Goal: Task Accomplishment & Management: Manage account settings

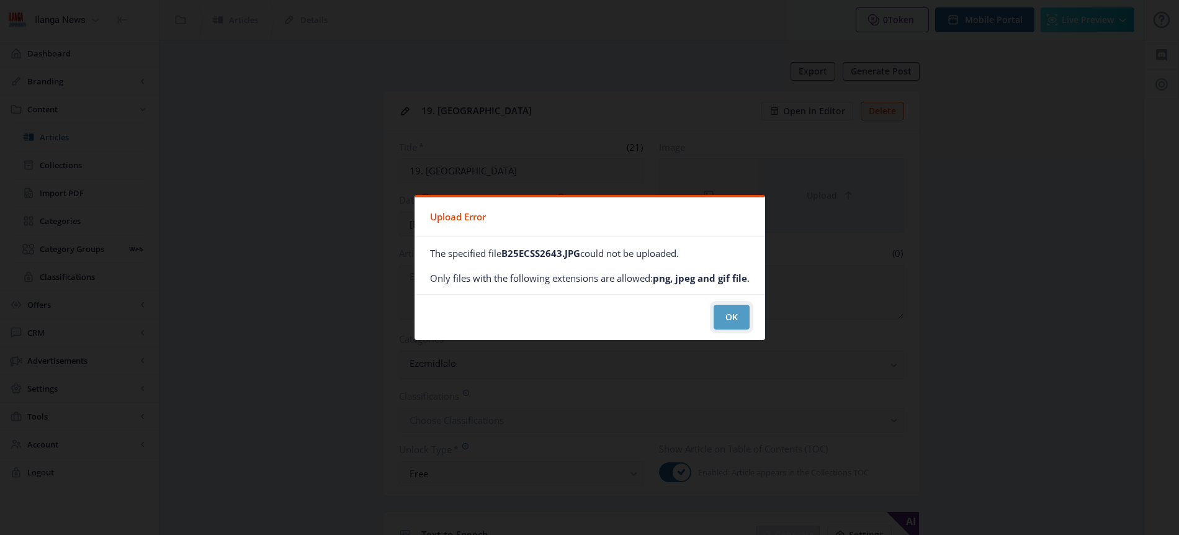
click at [727, 318] on button "OK" at bounding box center [732, 317] width 36 height 25
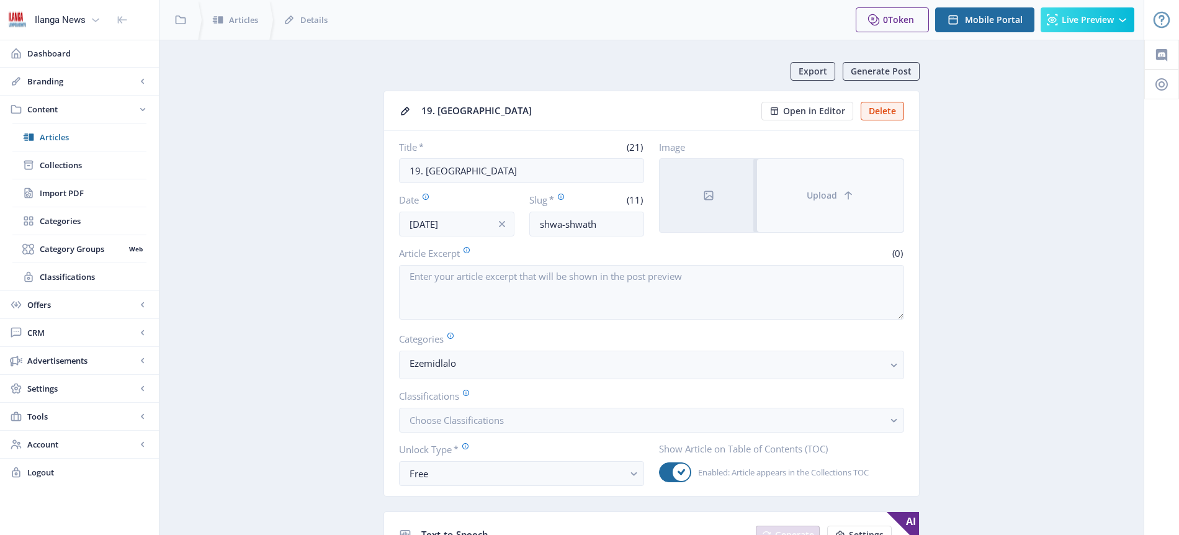
click at [820, 197] on span "Upload" at bounding box center [822, 196] width 30 height 10
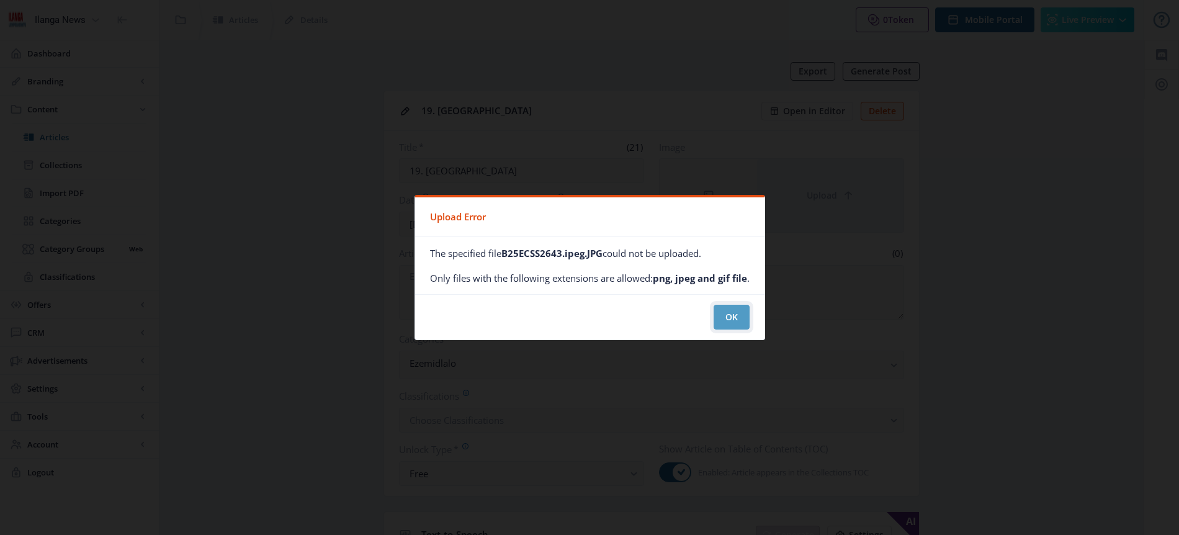
click at [733, 315] on button "OK" at bounding box center [732, 317] width 36 height 25
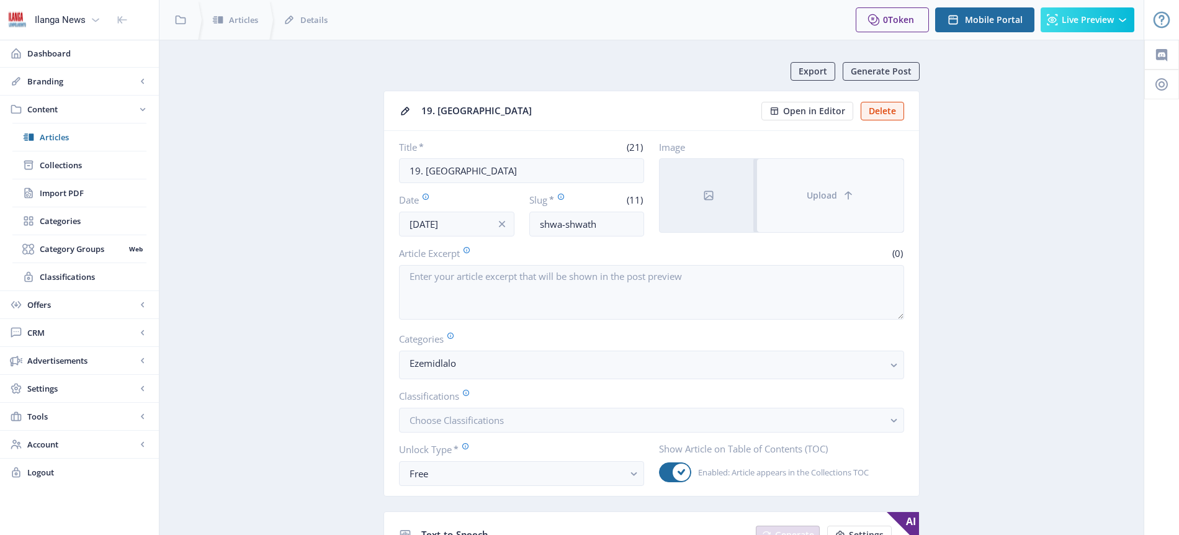
click at [830, 195] on span "Upload" at bounding box center [822, 196] width 30 height 10
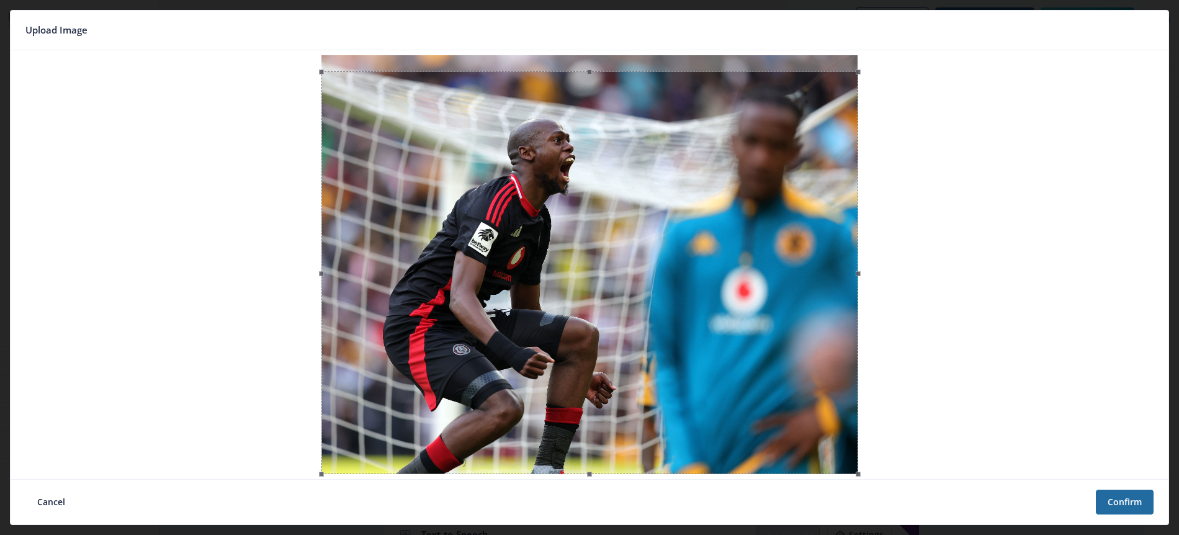
drag, startPoint x: 624, startPoint y: 210, endPoint x: 620, endPoint y: 228, distance: 19.0
click at [620, 228] on div at bounding box center [589, 272] width 537 height 403
click at [1136, 506] on button "Confirm" at bounding box center [1125, 502] width 58 height 25
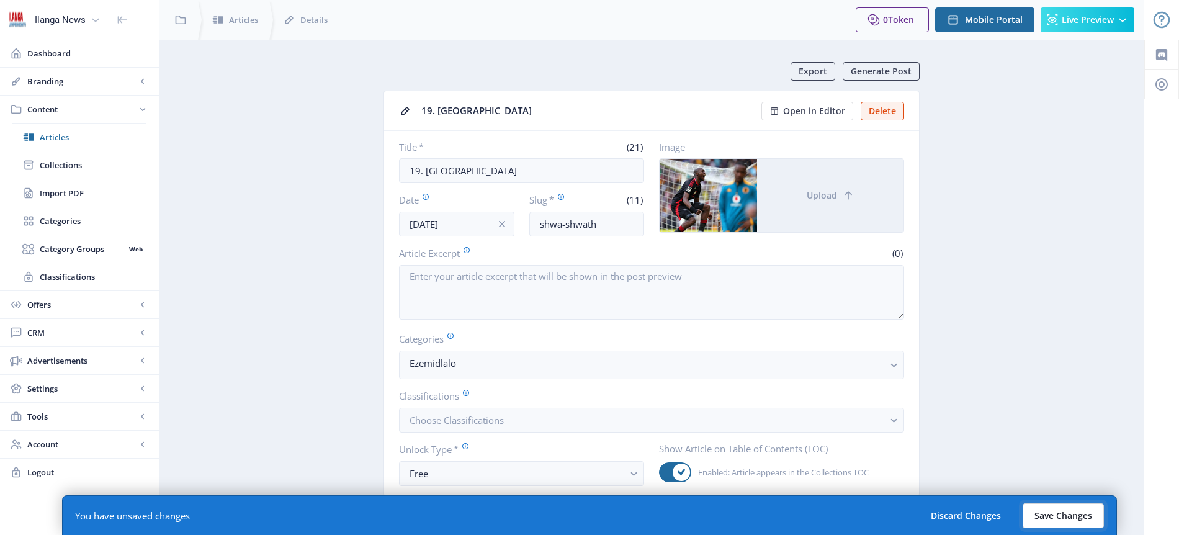
click at [1077, 519] on button "Save Changes" at bounding box center [1063, 515] width 81 height 25
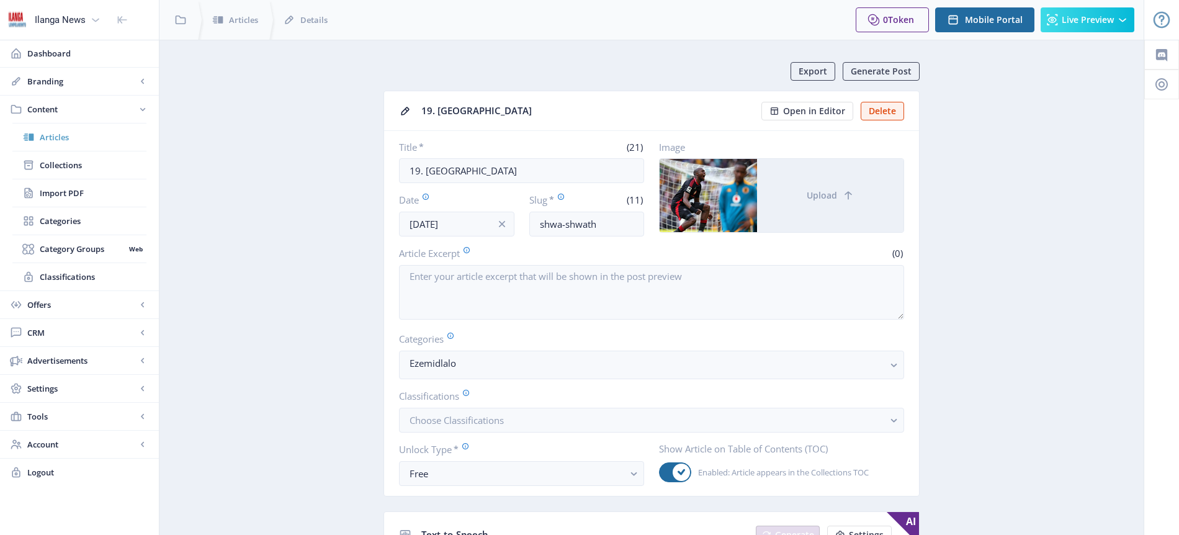
click at [66, 138] on span "Articles" at bounding box center [93, 137] width 107 height 12
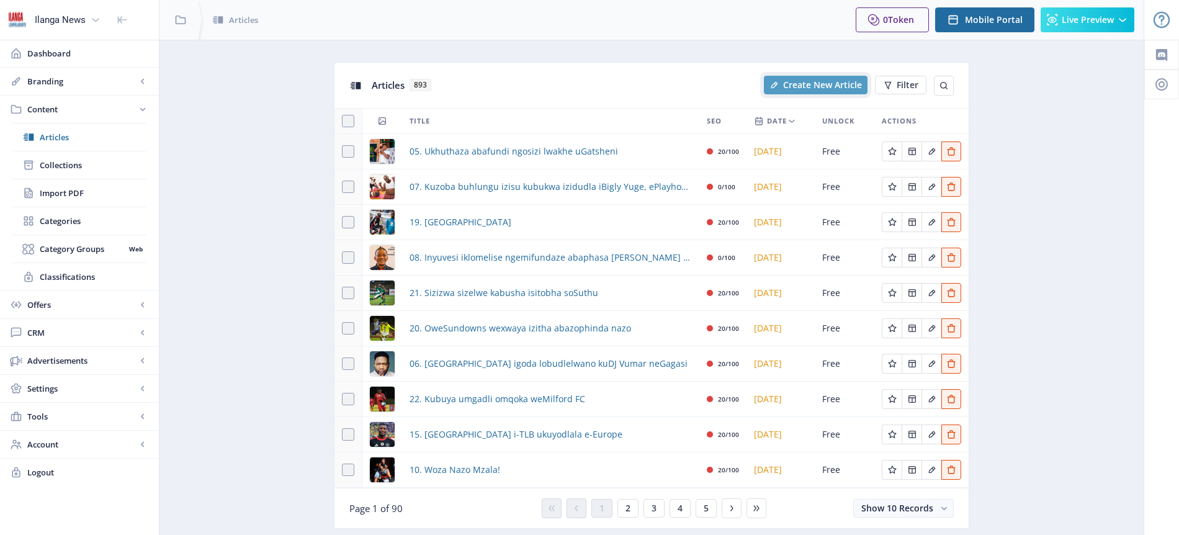
click at [815, 83] on span "Create New Article" at bounding box center [822, 85] width 79 height 10
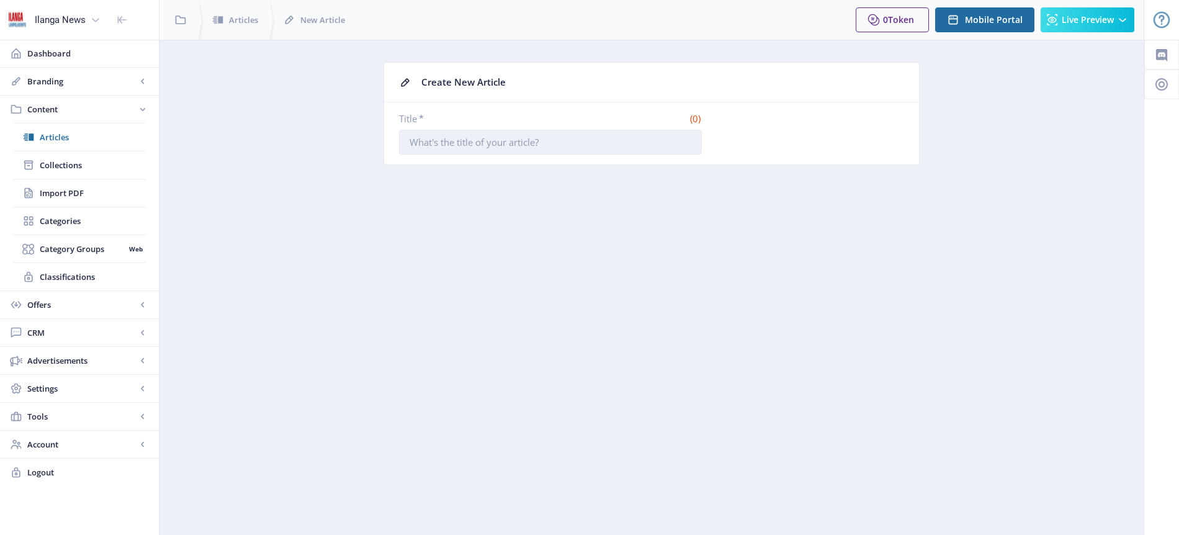
click at [460, 135] on input "Title *" at bounding box center [550, 142] width 303 height 25
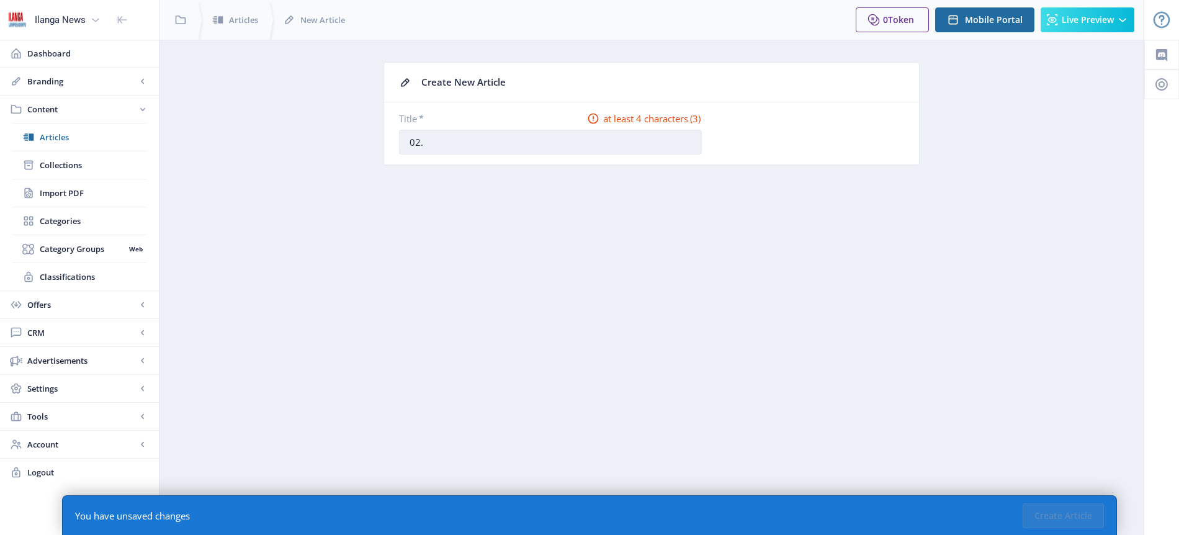
type input "02. Ezifingqiwe"
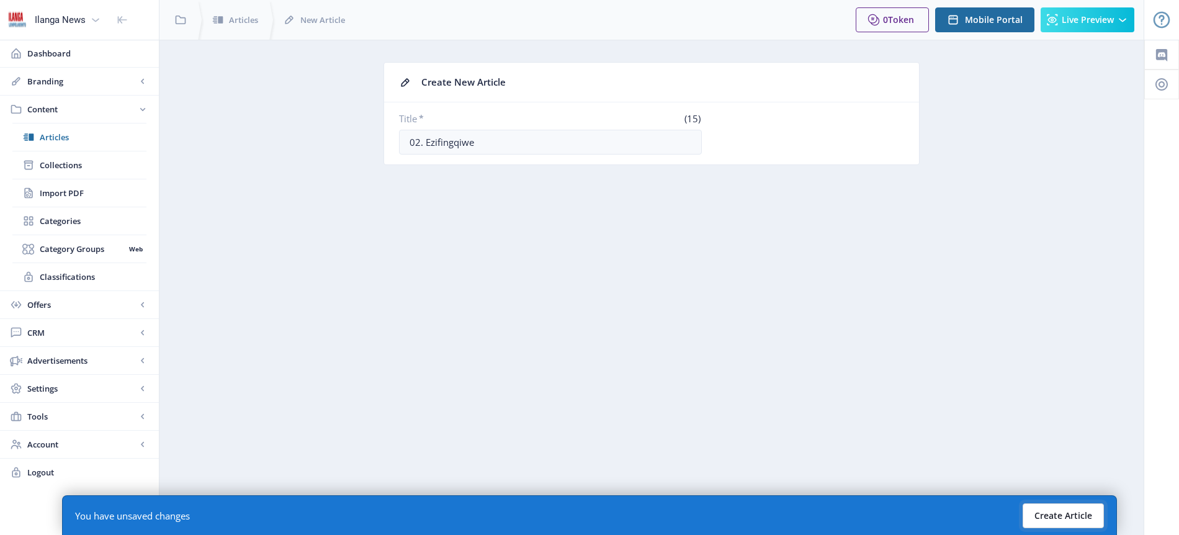
click at [1072, 513] on button "Create Article" at bounding box center [1063, 515] width 81 height 25
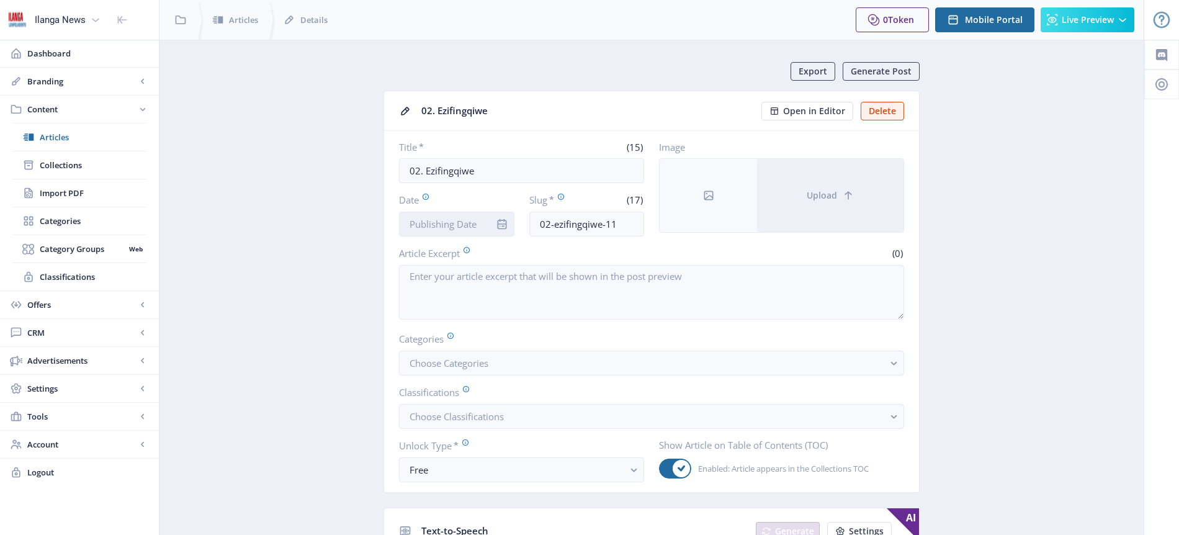
click at [438, 218] on input "Date" at bounding box center [456, 224] width 115 height 25
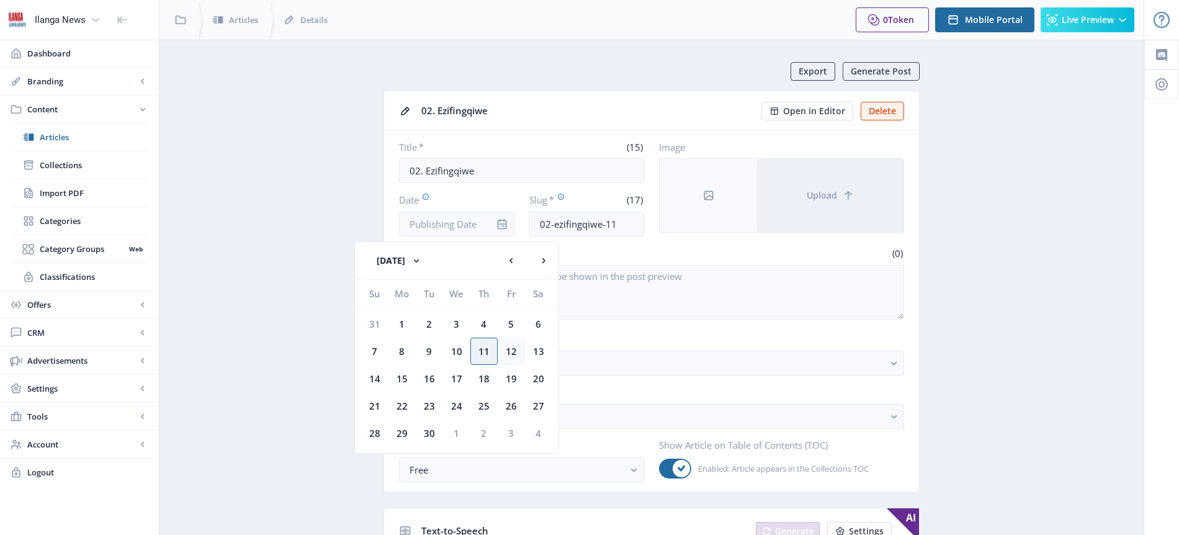
click at [516, 353] on div "12" at bounding box center [511, 351] width 27 height 27
type input "[DATE]"
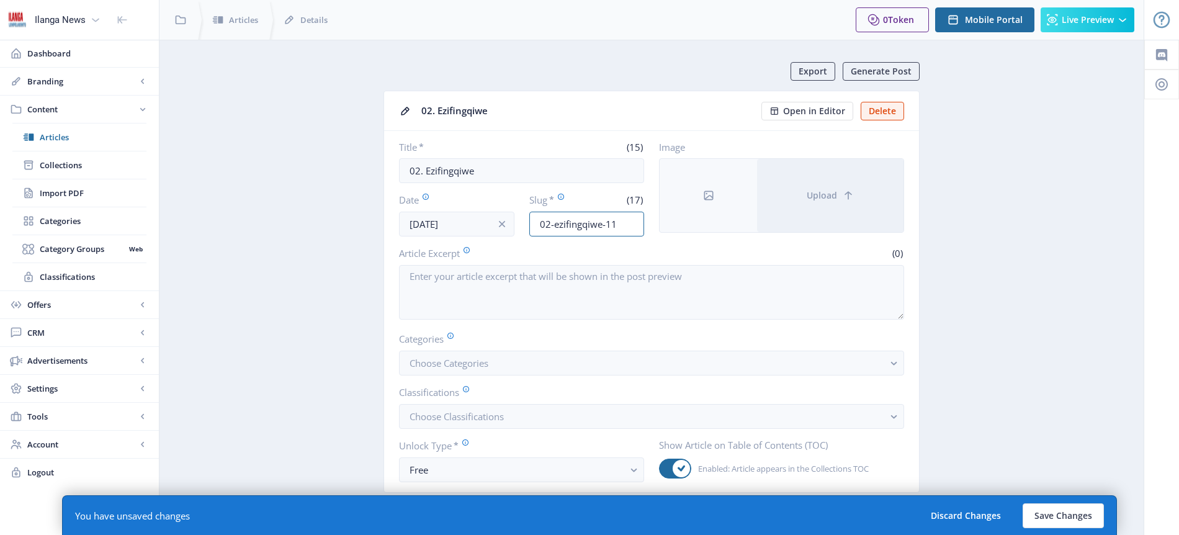
drag, startPoint x: 616, startPoint y: 225, endPoint x: 523, endPoint y: 217, distance: 93.4
click at [523, 217] on div "Date Sep 12, 2025 Slug * (17) 02-ezifingqiwe-11" at bounding box center [521, 214] width 245 height 43
type input "Nqampu"
click at [510, 361] on button "Choose Categories" at bounding box center [651, 363] width 505 height 25
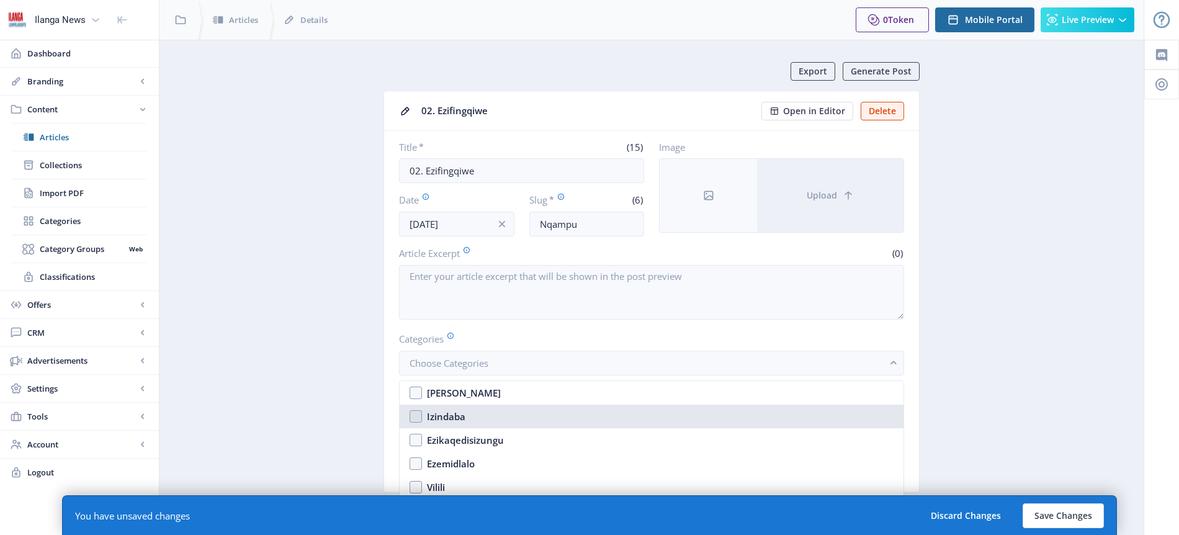
click at [478, 411] on nb-option "Izindaba" at bounding box center [652, 417] width 504 height 24
checkbox input "true"
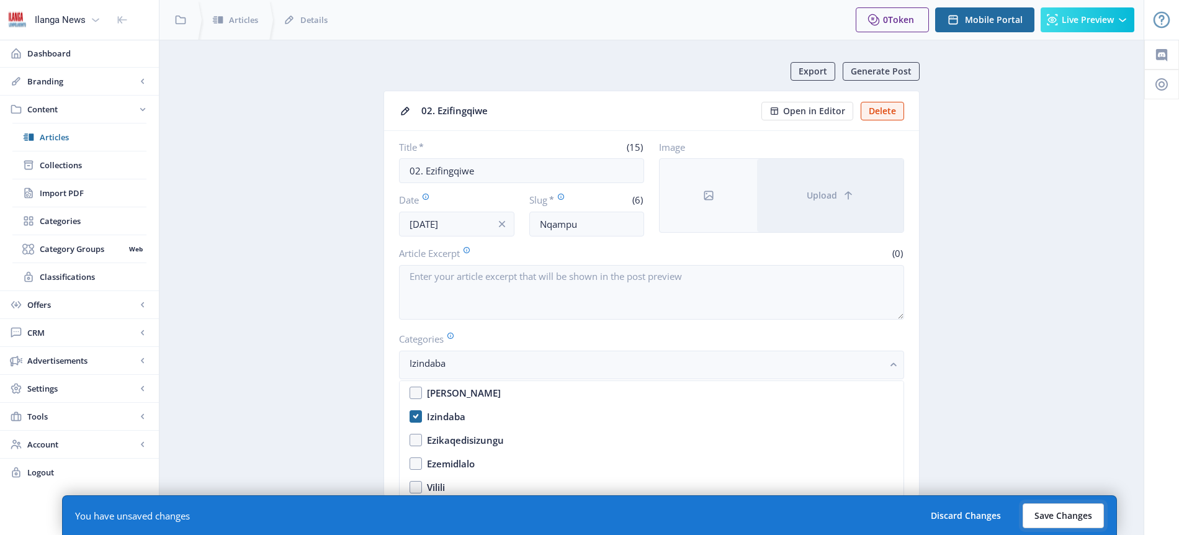
click at [1054, 516] on button "Save Changes" at bounding box center [1063, 515] width 81 height 25
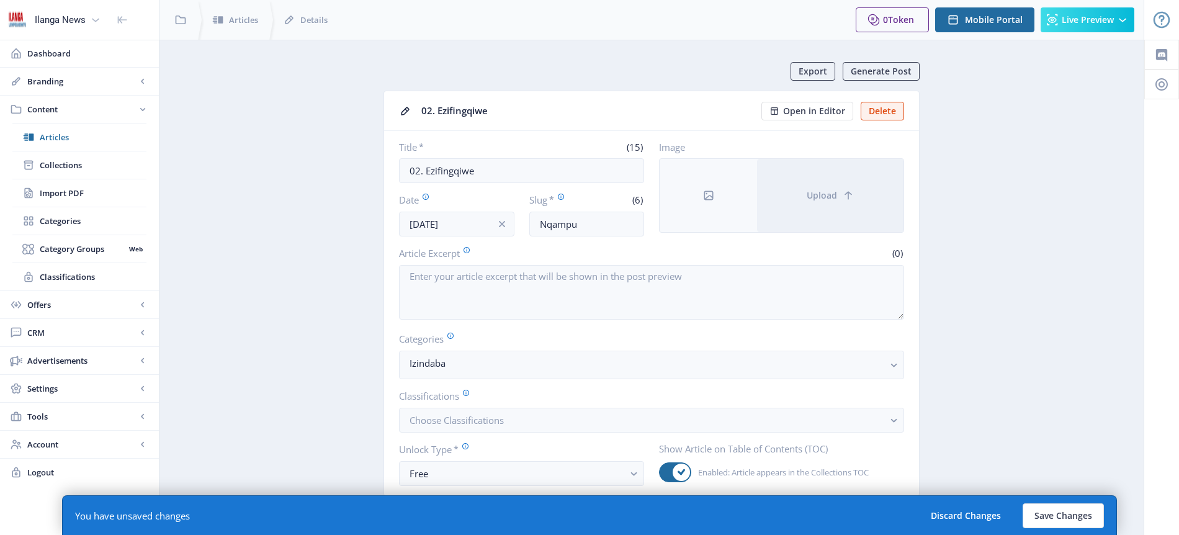
type input "nqampu"
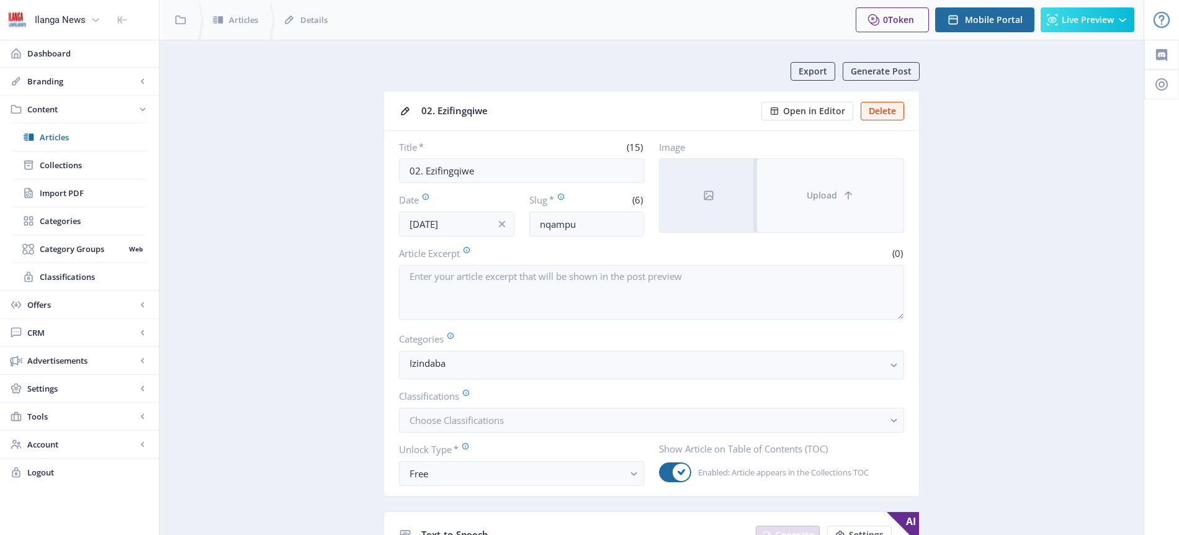
click at [828, 198] on span "Upload" at bounding box center [822, 196] width 30 height 10
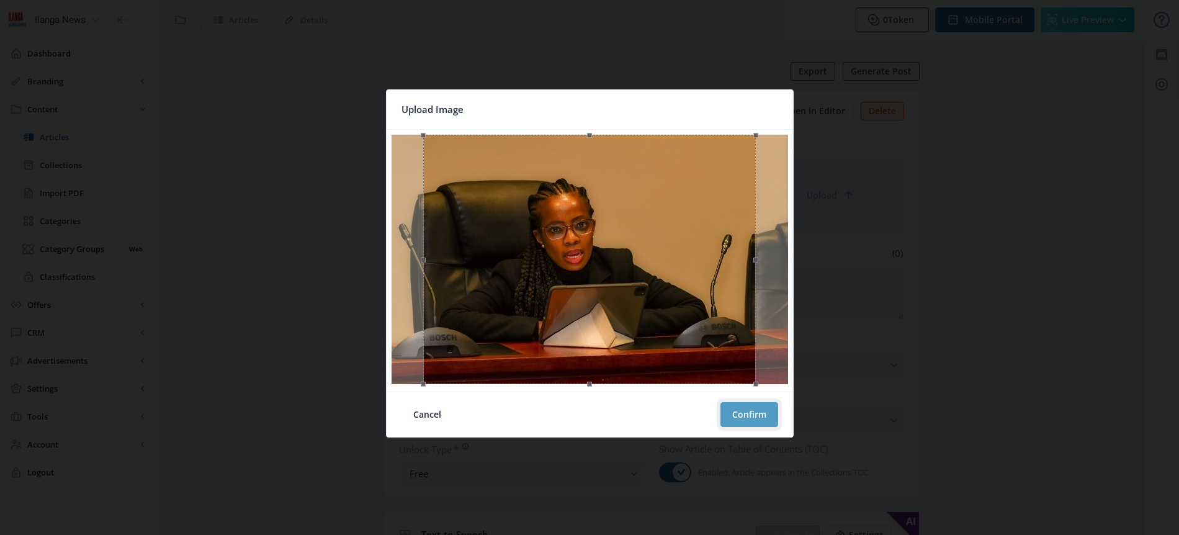
click at [755, 416] on button "Confirm" at bounding box center [749, 414] width 58 height 25
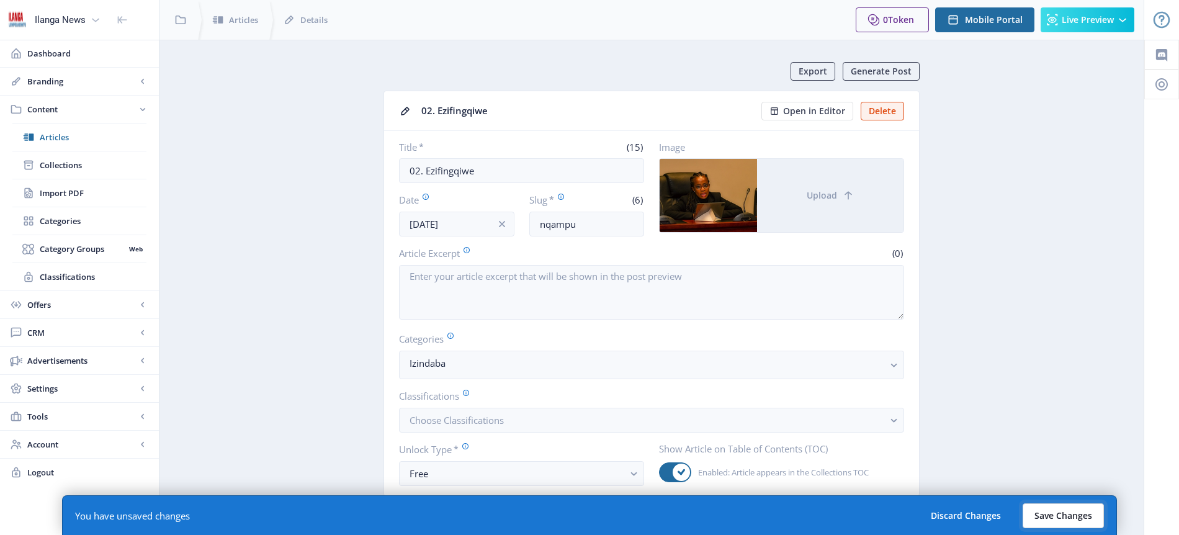
click at [1069, 518] on button "Save Changes" at bounding box center [1063, 515] width 81 height 25
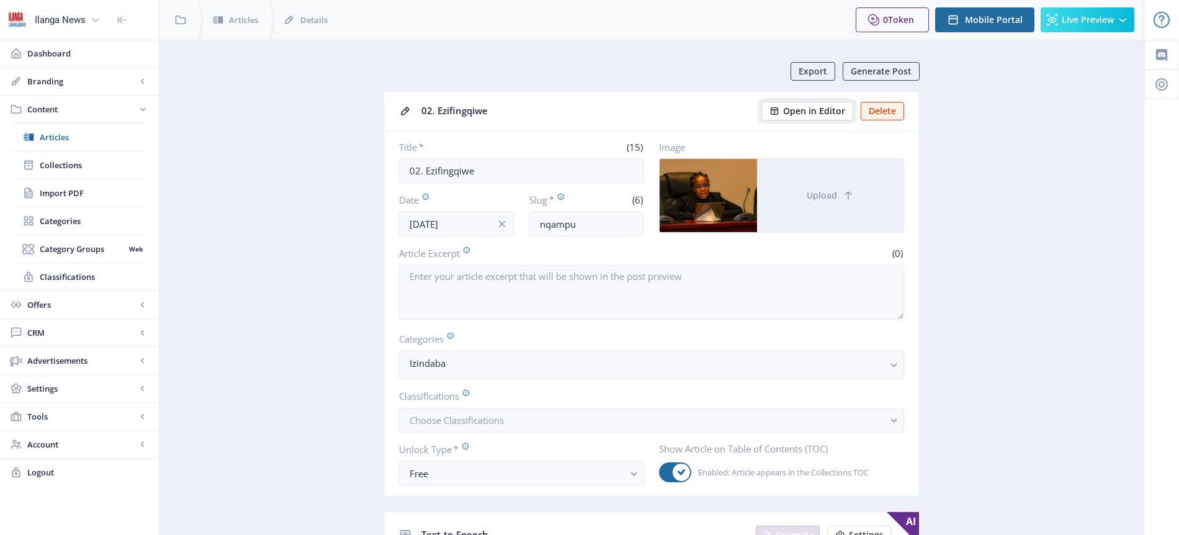
click at [823, 110] on span "Open in Editor" at bounding box center [814, 111] width 62 height 10
click at [73, 138] on span "Articles" at bounding box center [93, 137] width 107 height 12
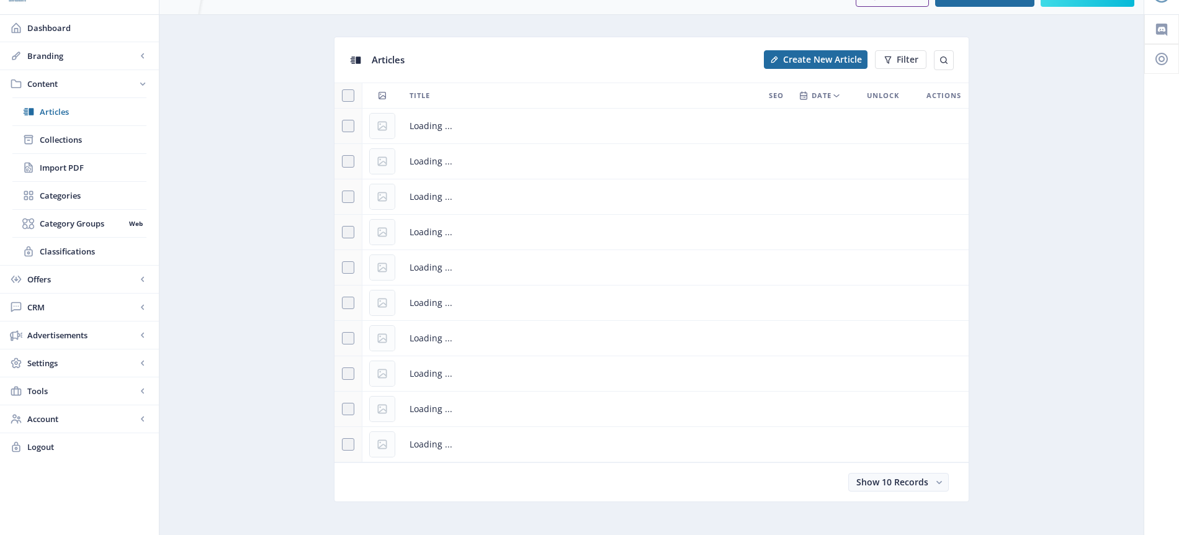
scroll to position [36, 0]
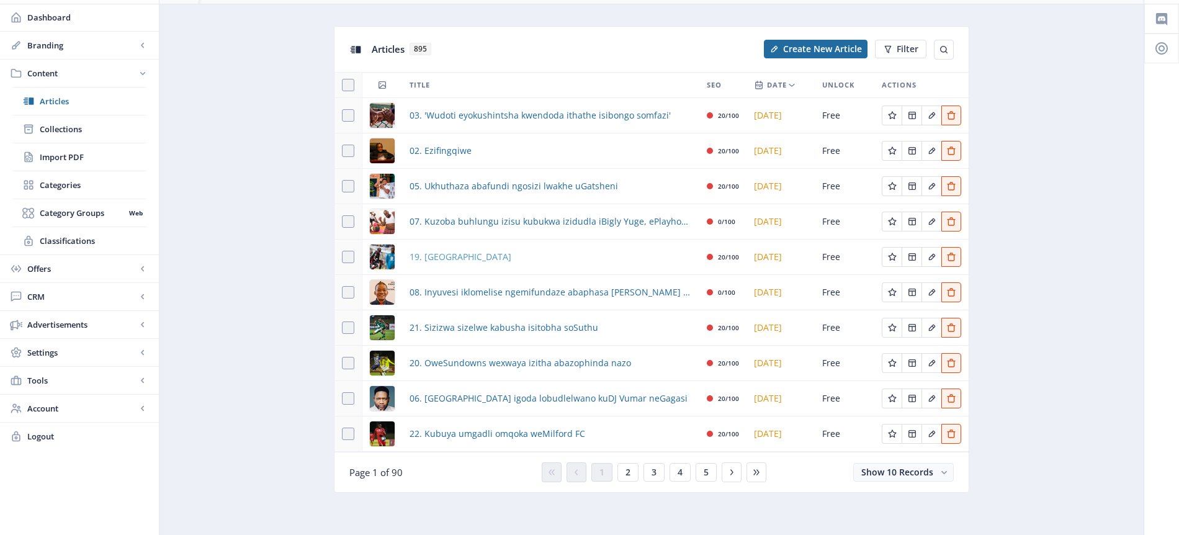
click at [497, 261] on span "19. [GEOGRAPHIC_DATA]" at bounding box center [461, 256] width 102 height 15
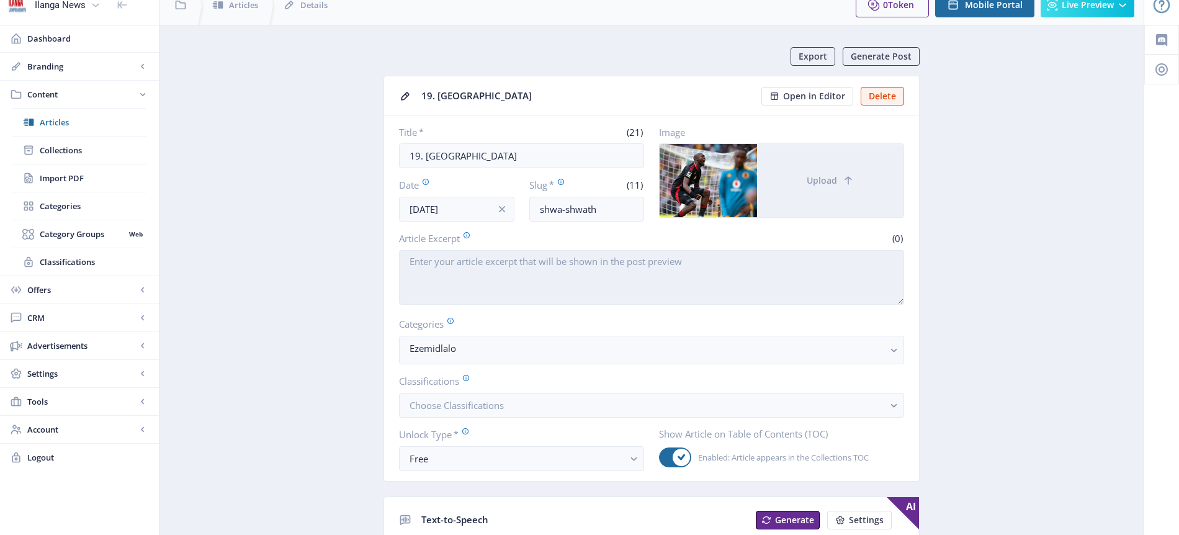
scroll to position [34, 0]
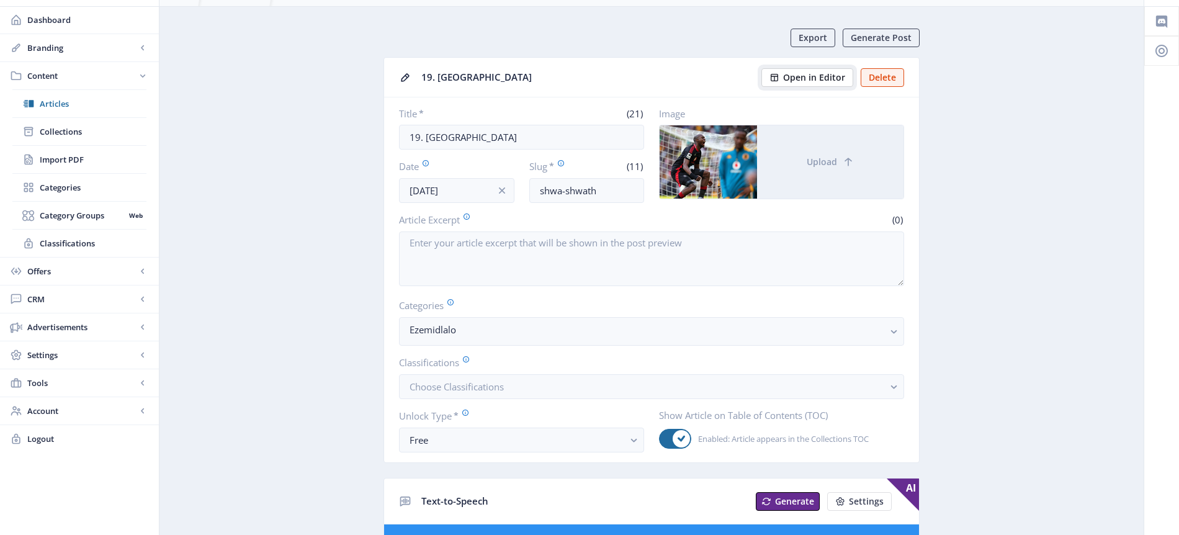
click at [819, 77] on span "Open in Editor" at bounding box center [814, 78] width 62 height 10
click at [61, 107] on span "Articles" at bounding box center [93, 103] width 107 height 12
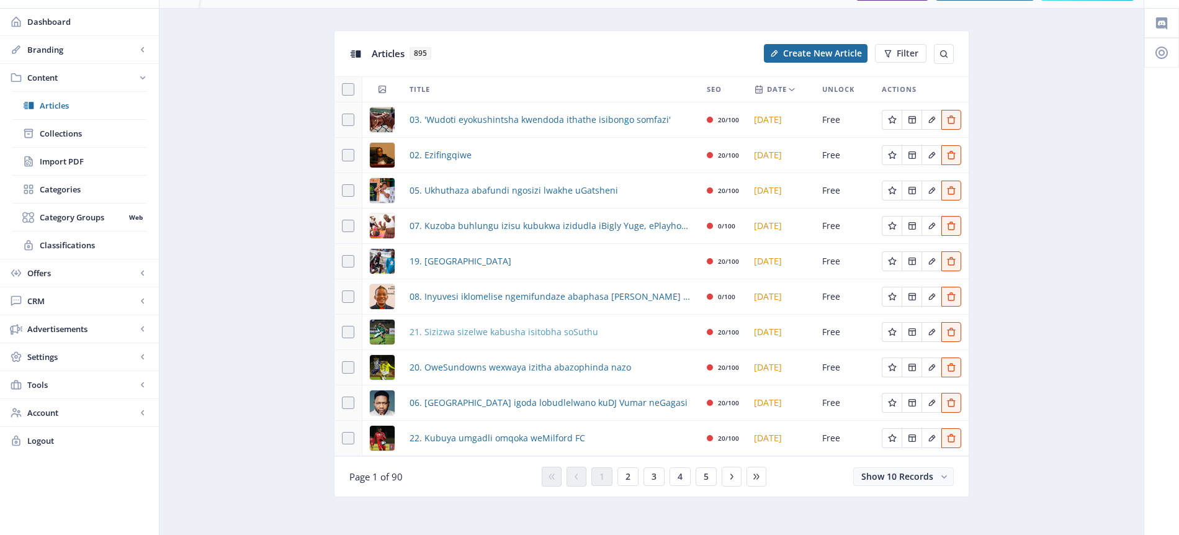
scroll to position [37, 0]
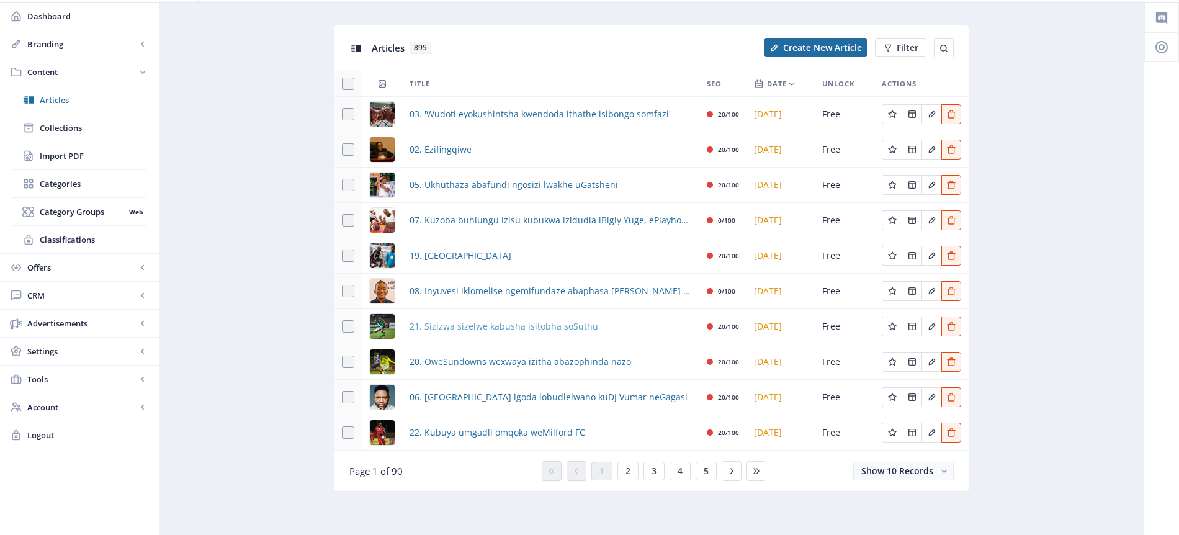
click at [482, 326] on span "21. Sizizwa sizelwe kabusha isitobha soSuthu" at bounding box center [504, 326] width 189 height 15
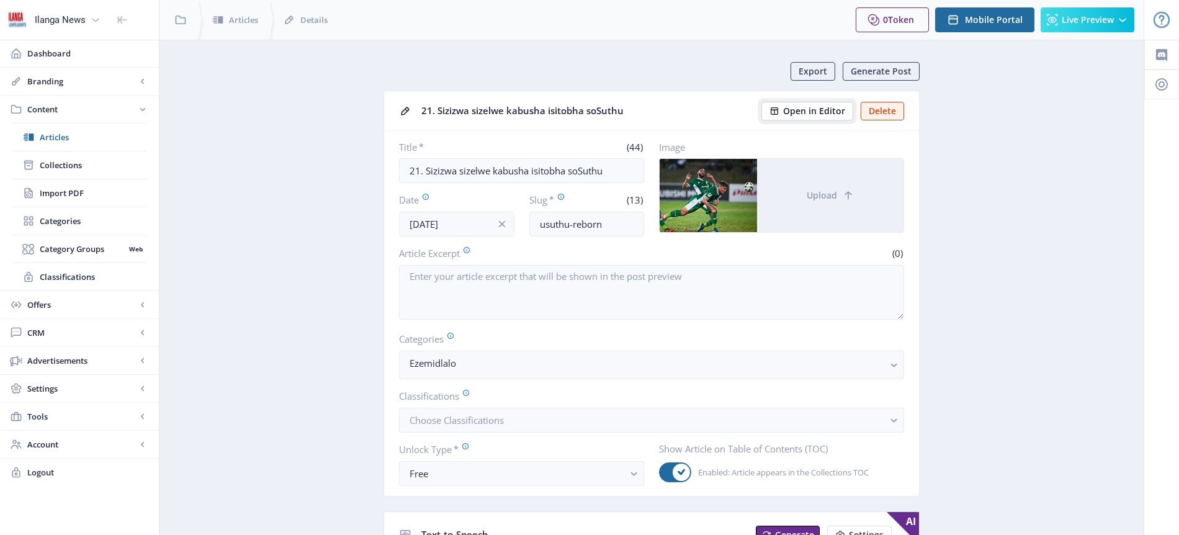
click at [825, 107] on span "Open in Editor" at bounding box center [814, 111] width 62 height 10
click at [55, 138] on span "Articles" at bounding box center [93, 137] width 107 height 12
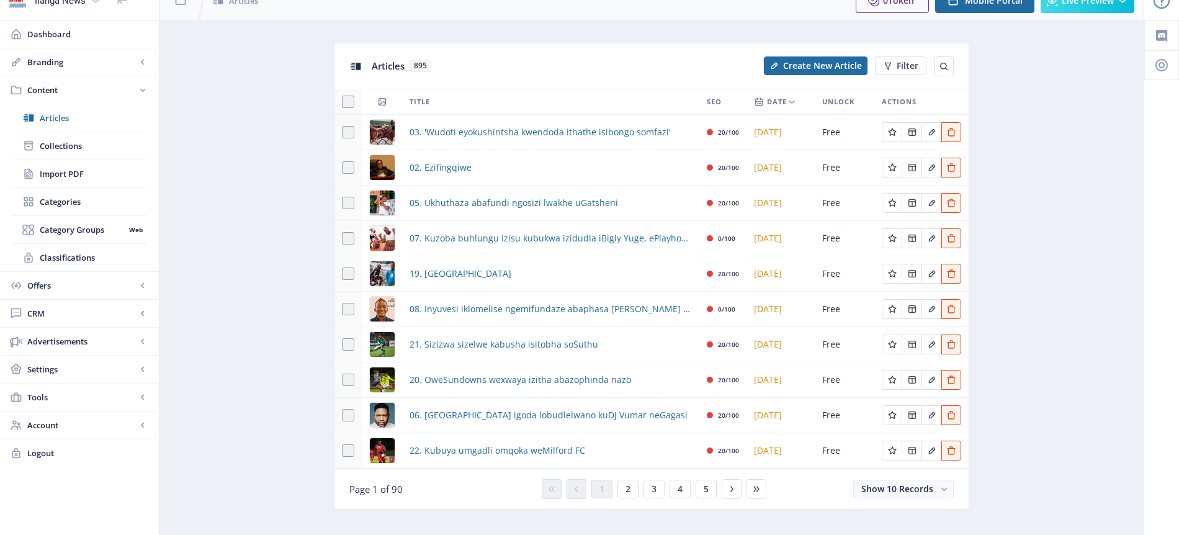
scroll to position [37, 0]
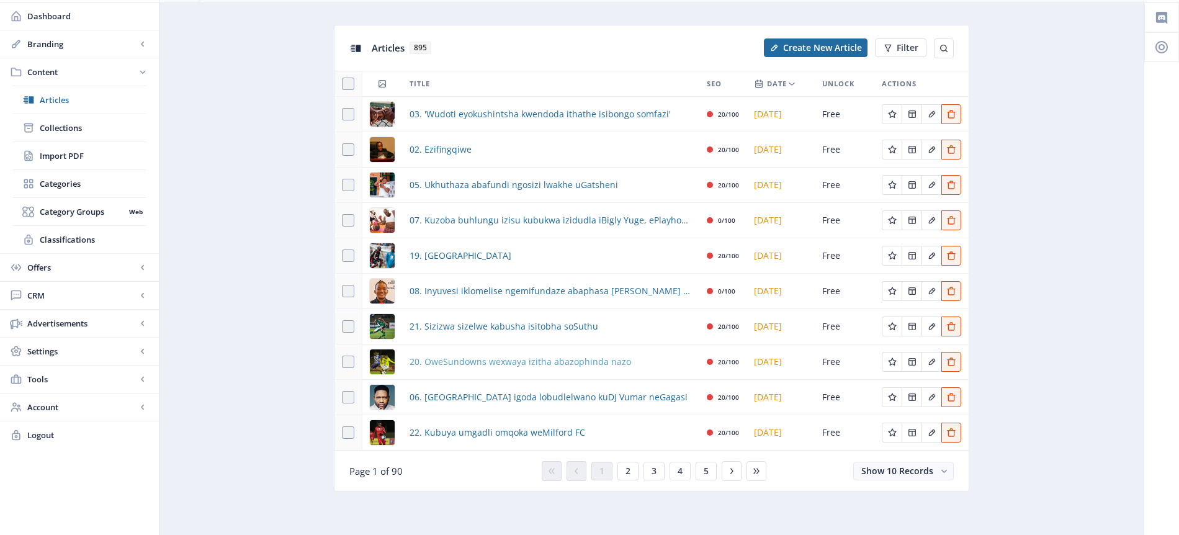
click at [545, 364] on span "20. OweSundowns wexwaya izitha abazophinda nazo" at bounding box center [521, 361] width 222 height 15
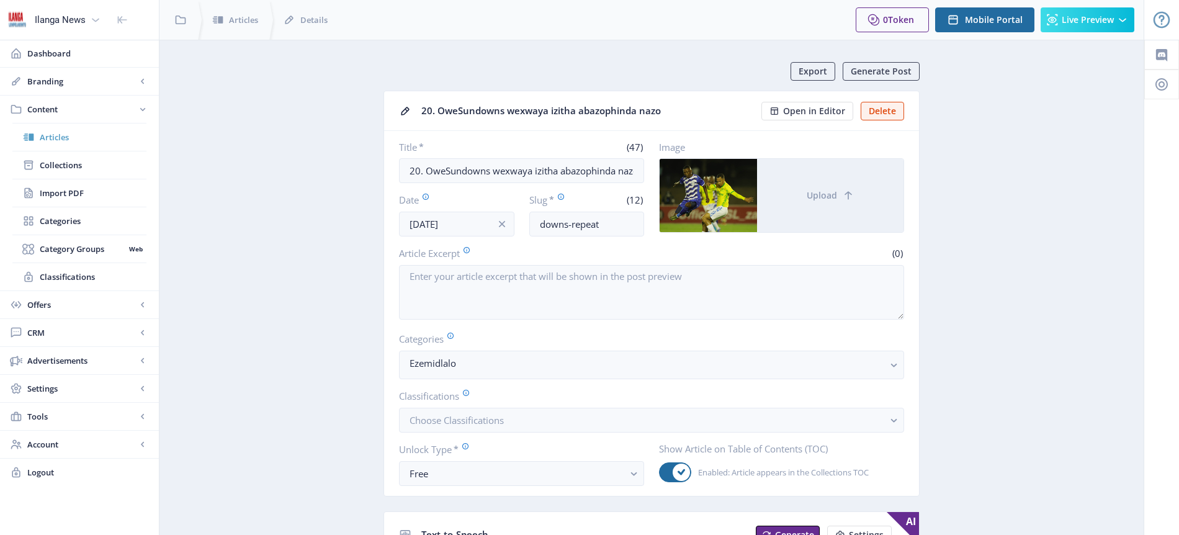
click at [79, 136] on span "Articles" at bounding box center [93, 137] width 107 height 12
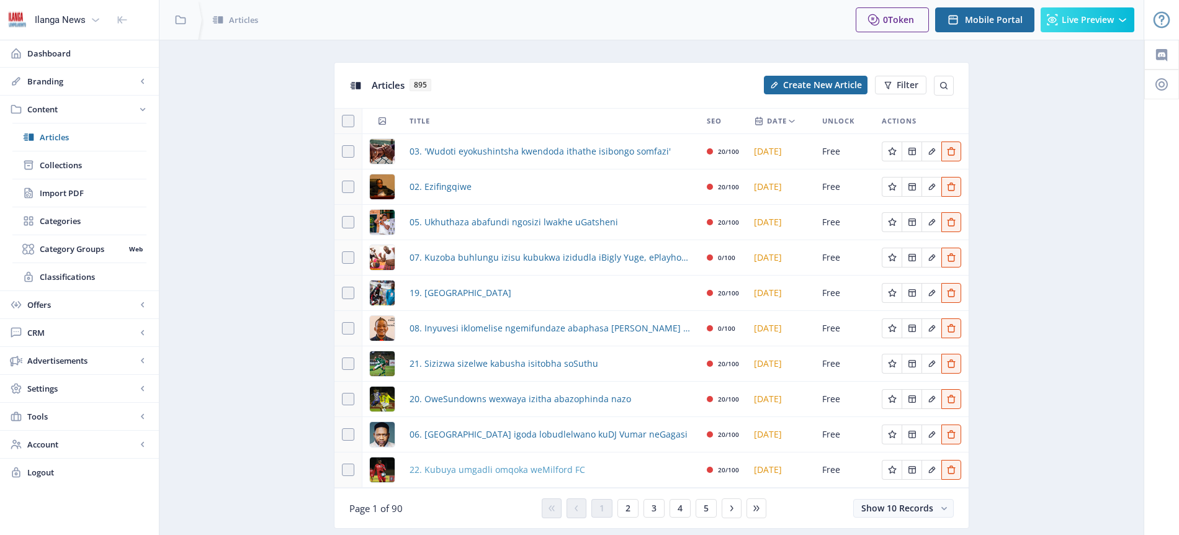
click at [464, 471] on span "22. Kubuya umgadli omqoka weMilford FC" at bounding box center [498, 469] width 176 height 15
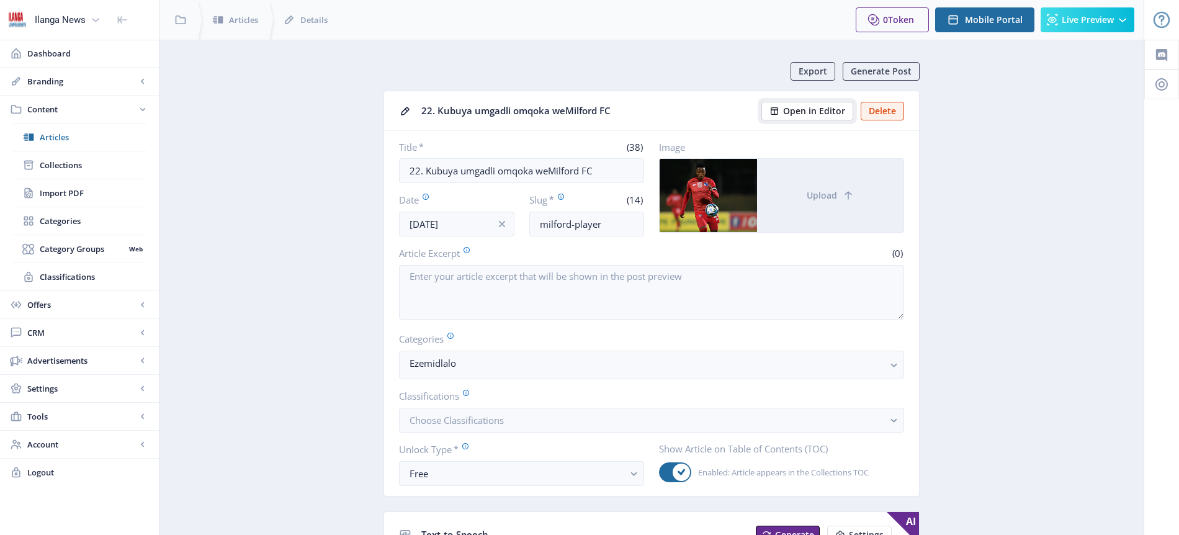
click at [813, 116] on span "Open in Editor" at bounding box center [814, 111] width 62 height 10
click at [50, 138] on span "Articles" at bounding box center [93, 137] width 107 height 12
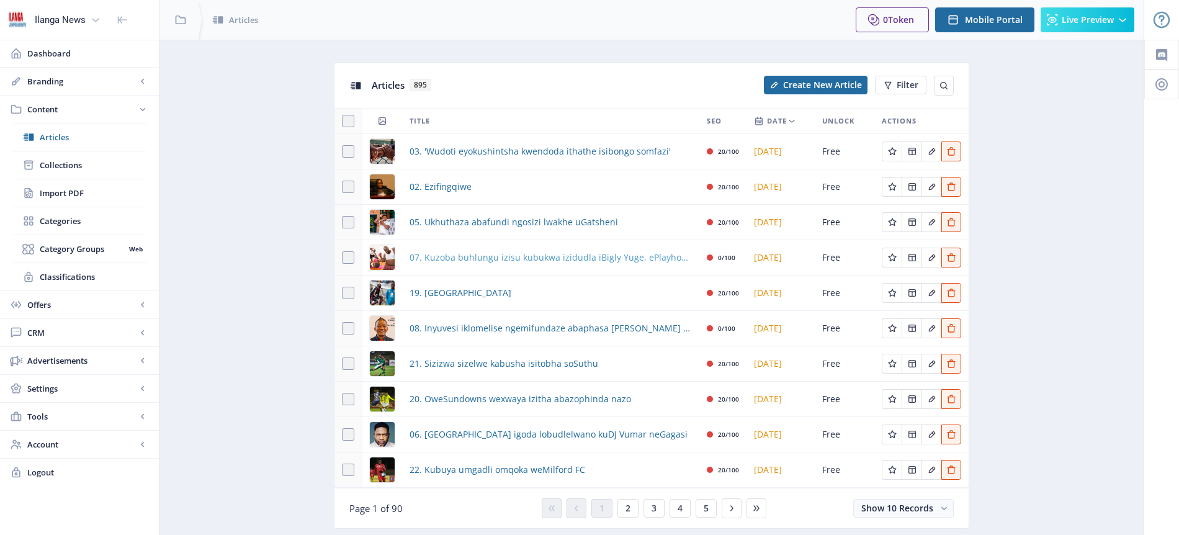
scroll to position [37, 0]
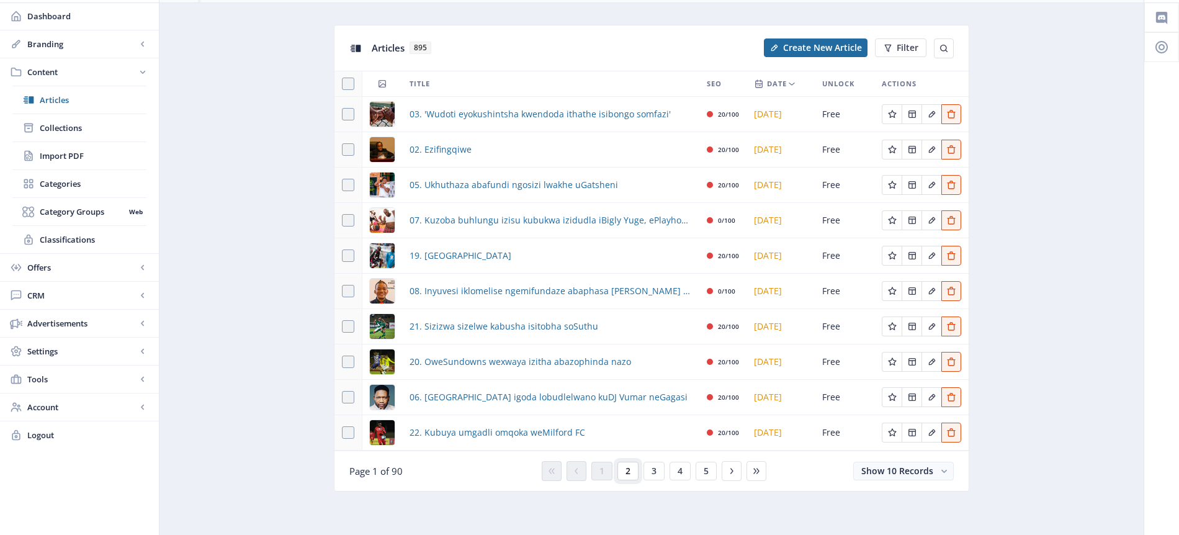
click at [629, 471] on span "2" at bounding box center [628, 471] width 5 height 10
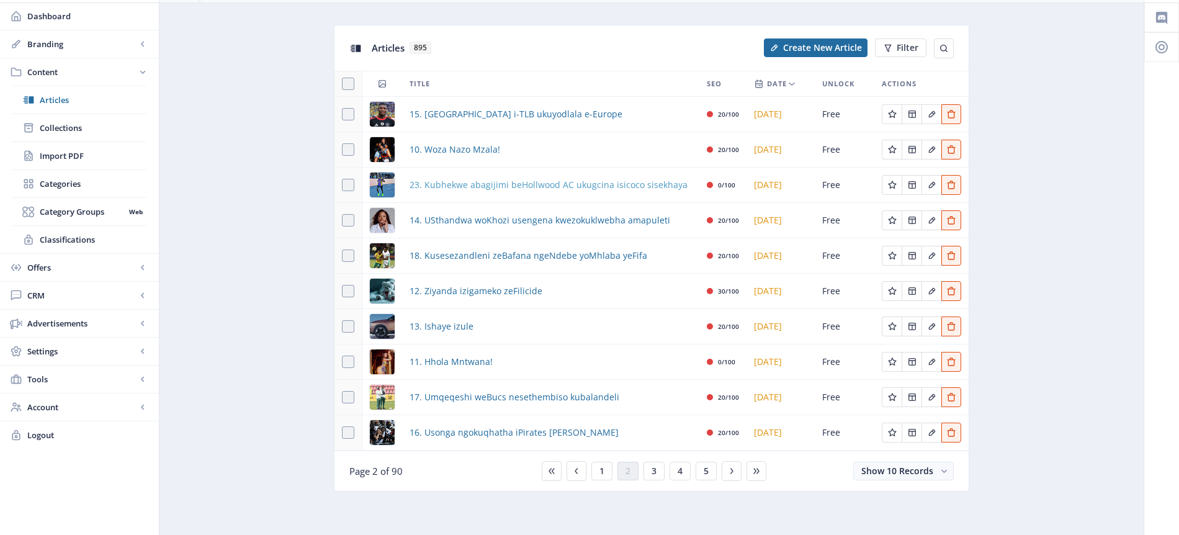
click at [550, 185] on span "23. Kubhekwe abagijimi beHollwood AC ukugcina isicoco sisekhaya" at bounding box center [549, 184] width 278 height 15
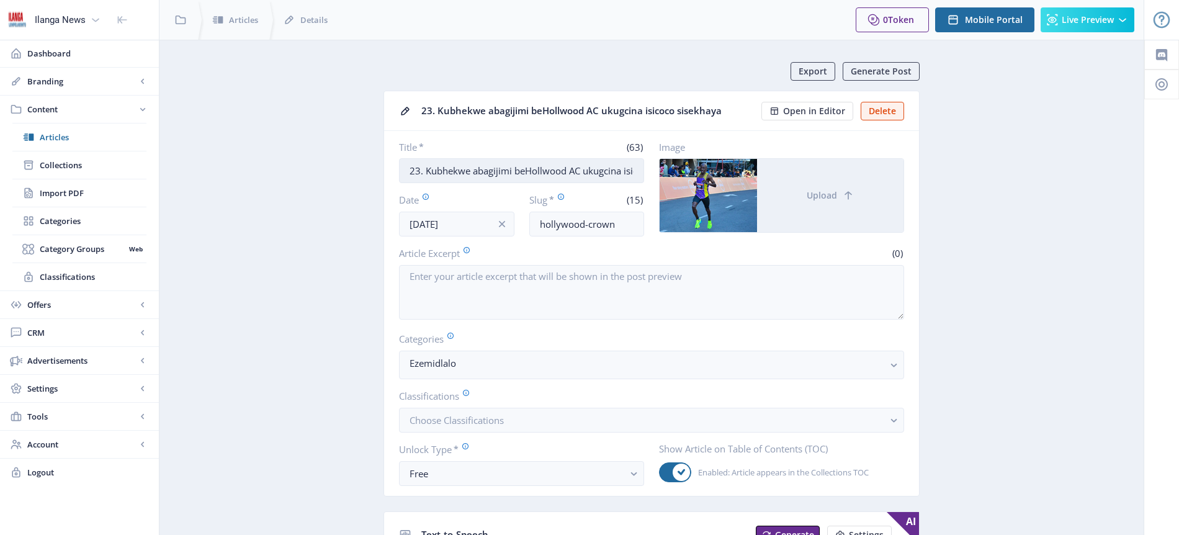
click at [544, 170] on input "23. Kubhekwe abagijimi beHollwood AC ukugcina isicoco sisekhaya" at bounding box center [521, 170] width 245 height 25
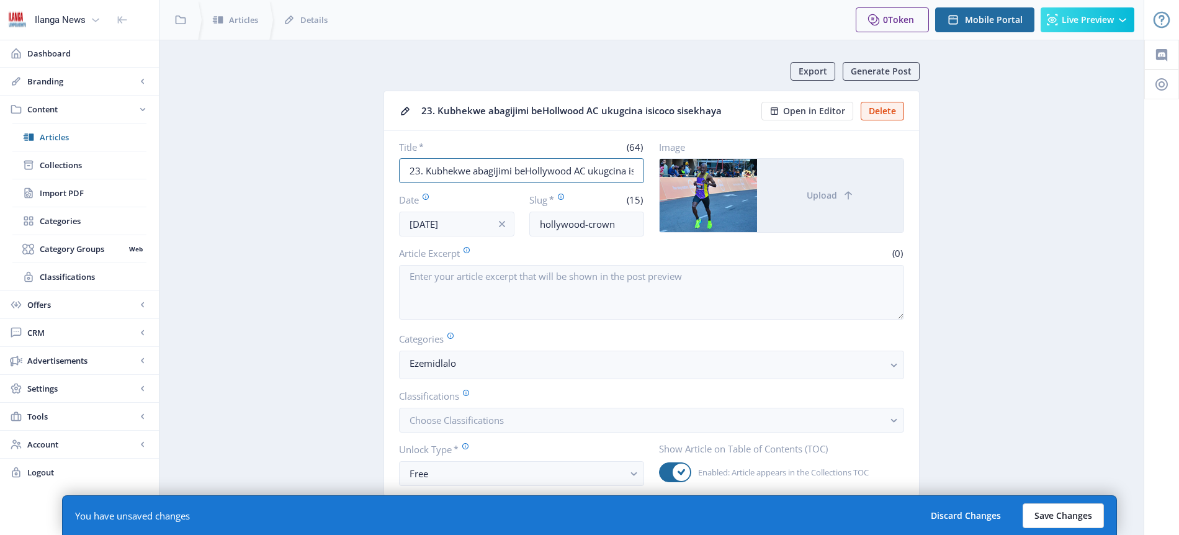
type input "23. Kubhekwe abagijimi beHollywood AC ukugcina isicoco sisekhaya"
click at [1082, 519] on button "Save Changes" at bounding box center [1063, 515] width 81 height 25
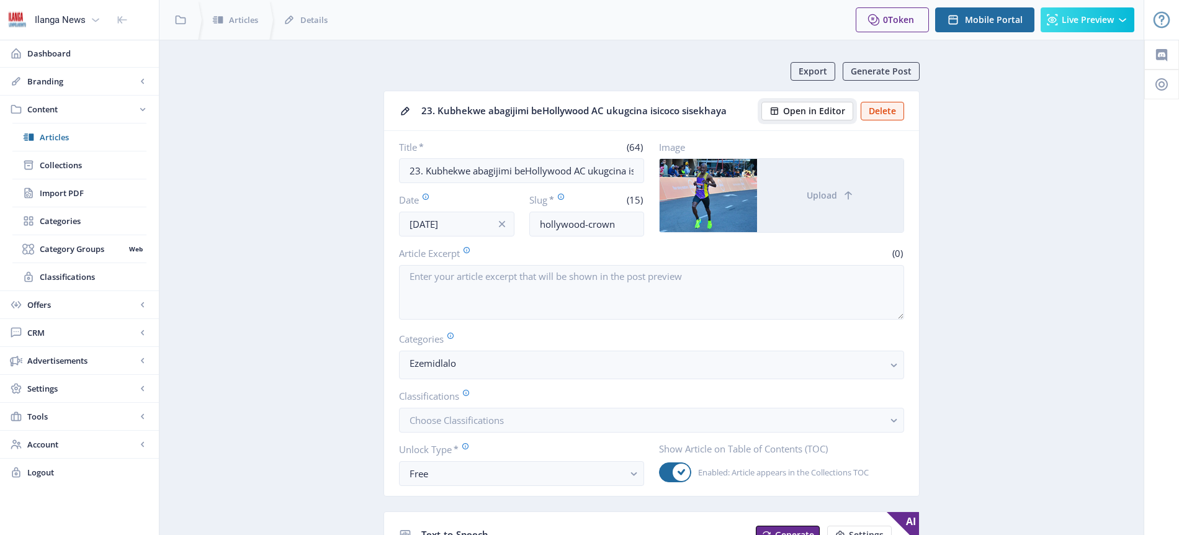
click at [830, 112] on span "Open in Editor" at bounding box center [814, 111] width 62 height 10
click at [67, 133] on span "Articles" at bounding box center [93, 137] width 107 height 12
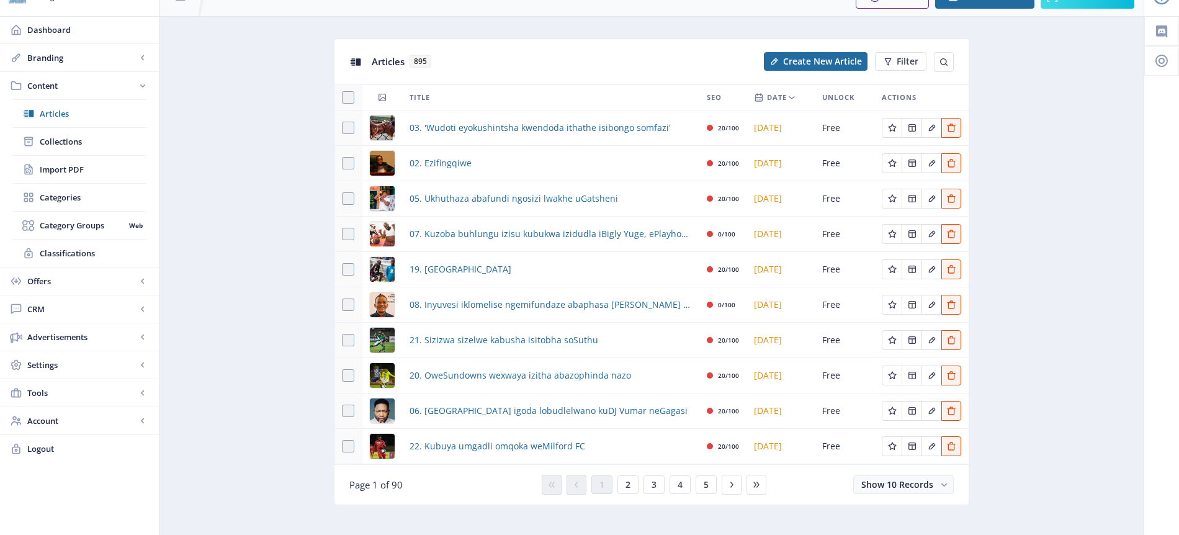
scroll to position [37, 0]
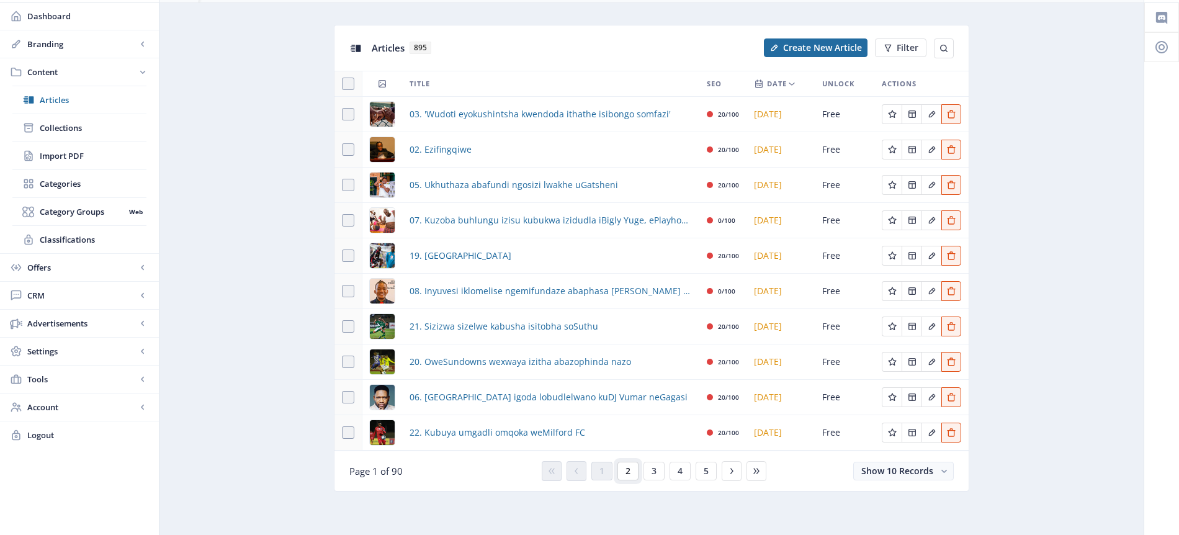
click at [630, 472] on button "2" at bounding box center [627, 471] width 21 height 19
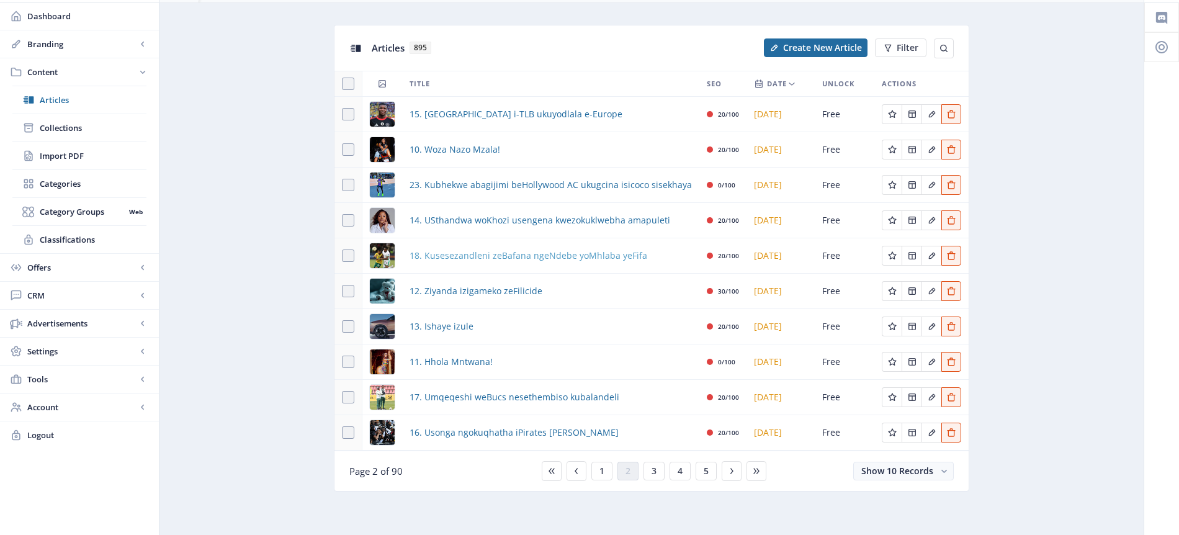
click at [529, 256] on span "18. Kusesezandleni zeBafana ngeNdebe yoMhlaba yeFifa" at bounding box center [529, 255] width 238 height 15
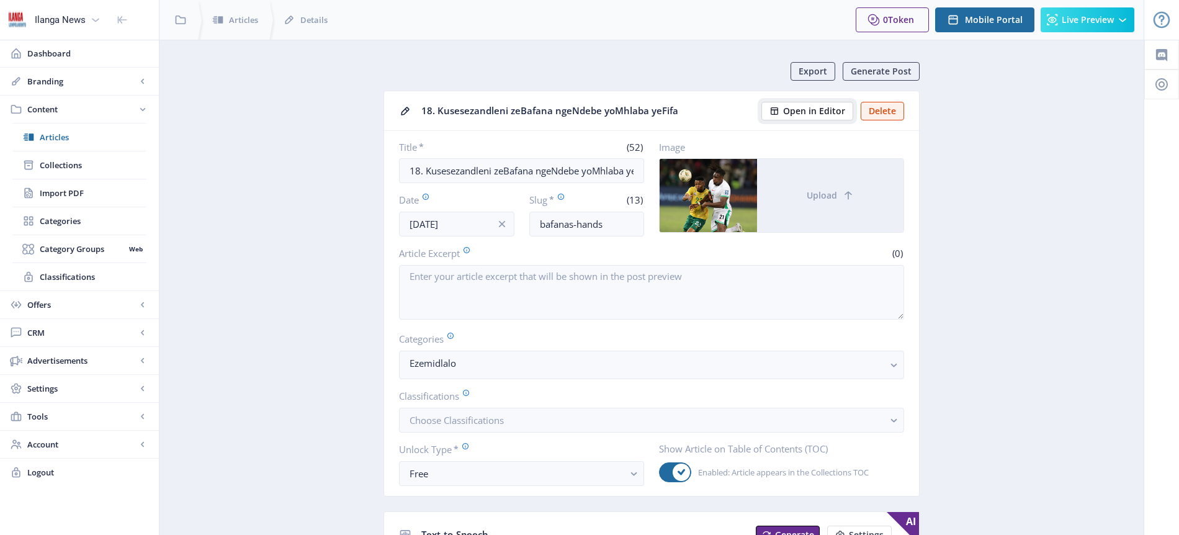
click at [806, 109] on span "Open in Editor" at bounding box center [814, 111] width 62 height 10
click at [59, 135] on span "Articles" at bounding box center [93, 137] width 107 height 12
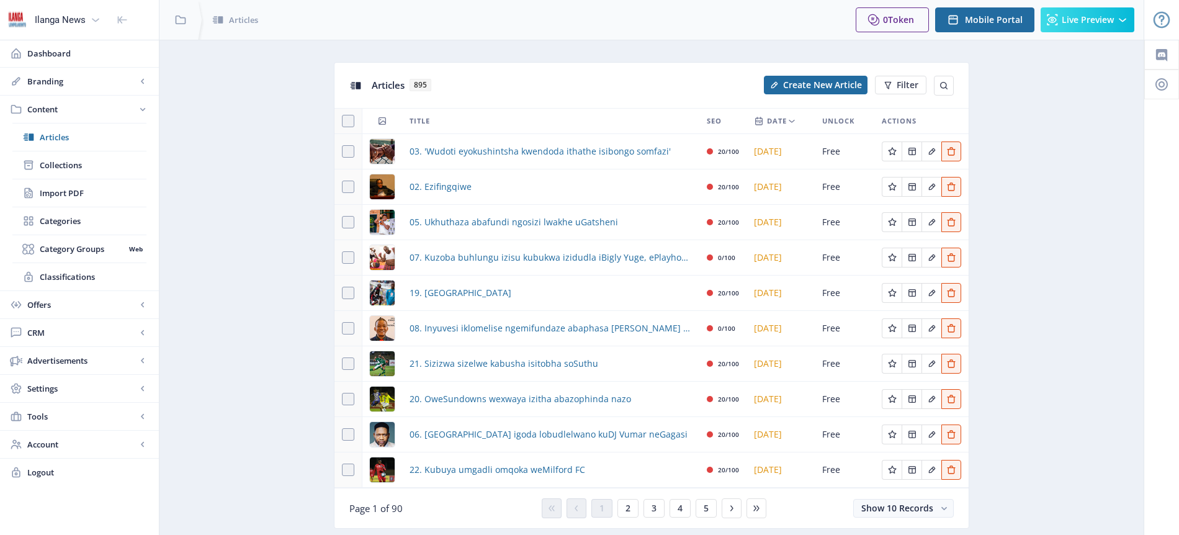
click at [629, 508] on div "You have unsaved changes Discard Changes Save Changes" at bounding box center [589, 515] width 1055 height 40
click at [627, 508] on div "You have unsaved changes Discard Changes Save Changes" at bounding box center [589, 515] width 1055 height 40
click at [627, 506] on div "You have unsaved changes Discard Changes Save Changes" at bounding box center [589, 515] width 1055 height 40
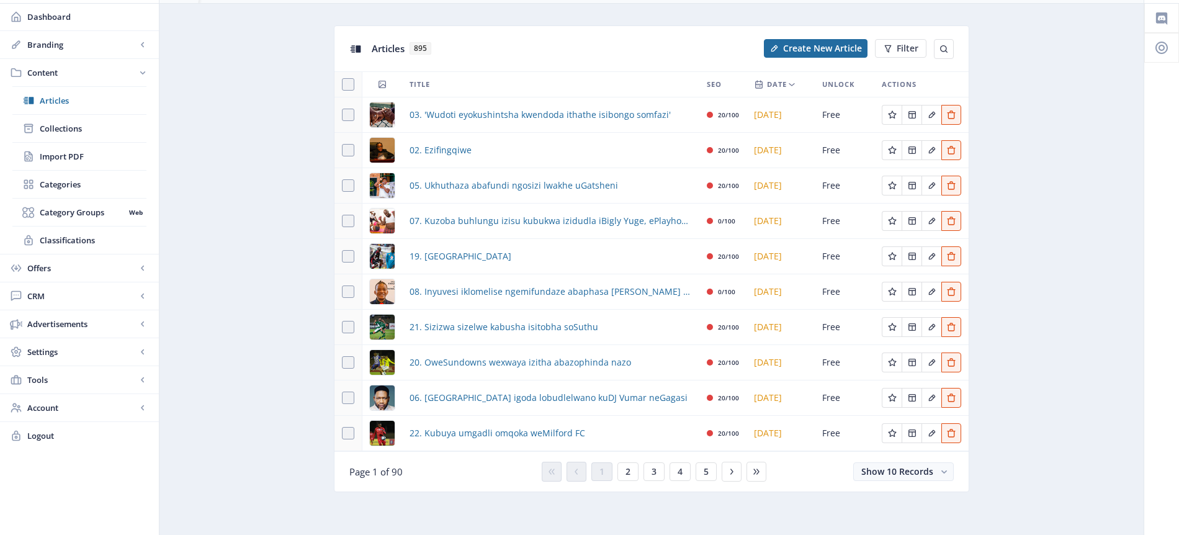
scroll to position [37, 0]
click at [630, 469] on button "2" at bounding box center [627, 471] width 21 height 19
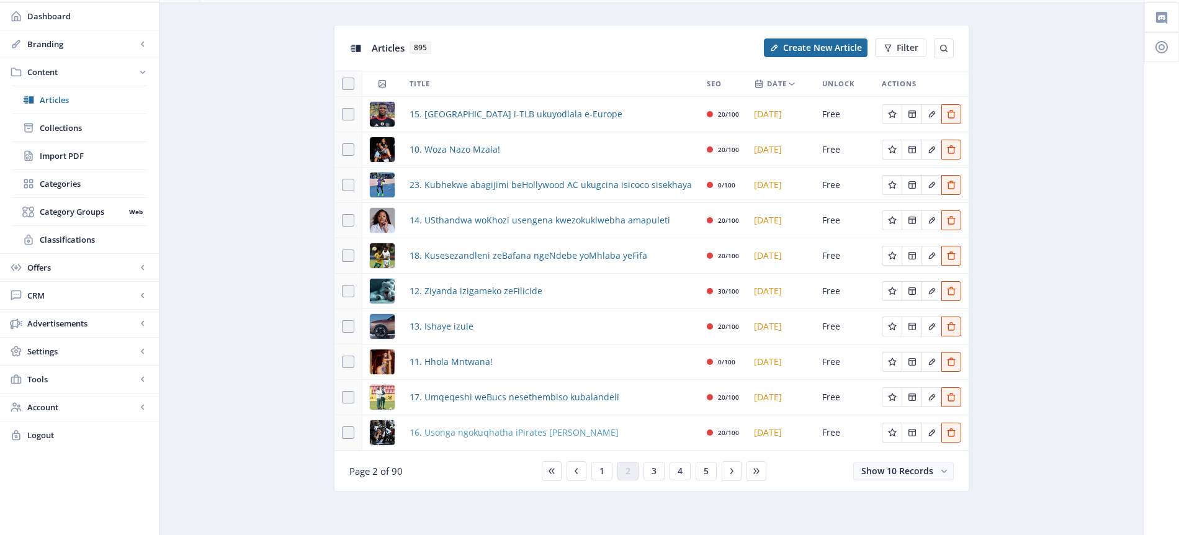
click at [521, 434] on span "16. Usonga ngokuqhatha iPirates [PERSON_NAME]" at bounding box center [514, 432] width 209 height 15
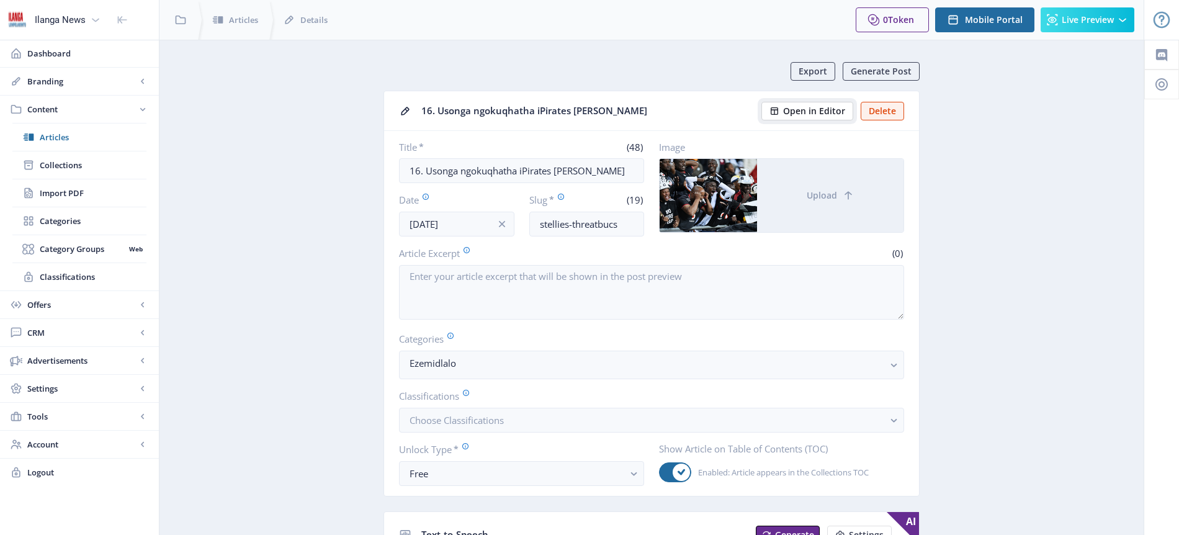
click at [819, 113] on span "Open in Editor" at bounding box center [814, 111] width 62 height 10
click at [60, 137] on span "Articles" at bounding box center [93, 137] width 107 height 12
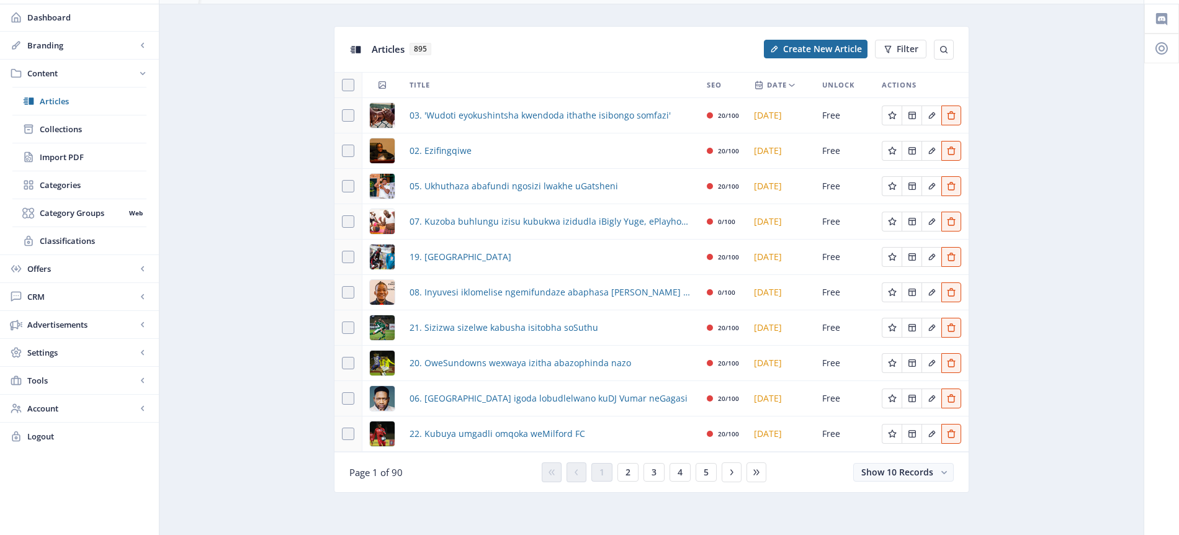
scroll to position [37, 0]
click at [632, 469] on button "2" at bounding box center [627, 471] width 21 height 19
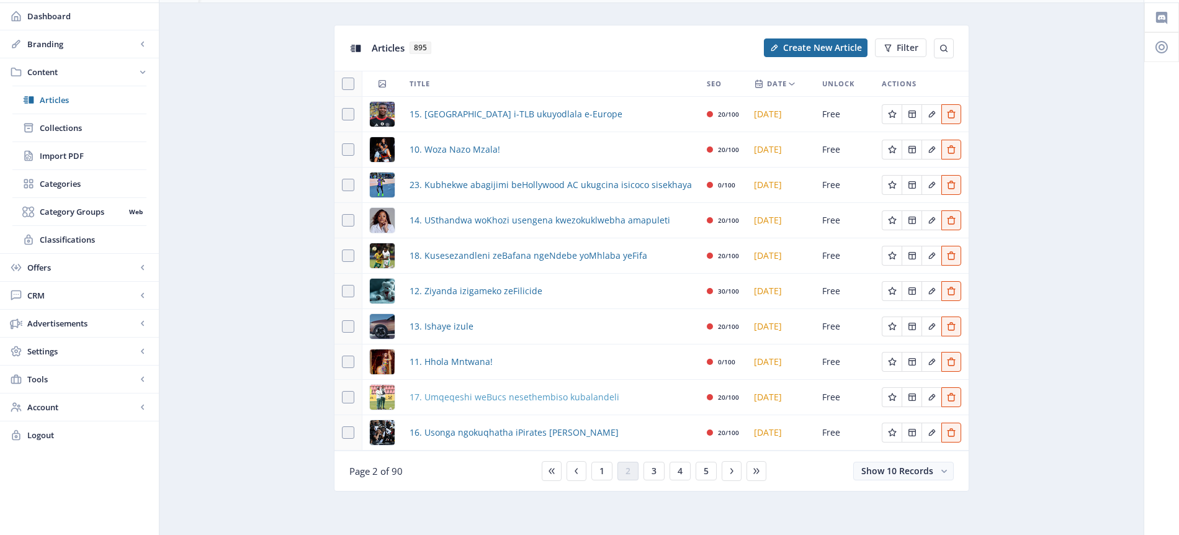
click at [472, 401] on span "17. Umqeqeshi weBucs nesethembiso kubalandeli" at bounding box center [515, 397] width 210 height 15
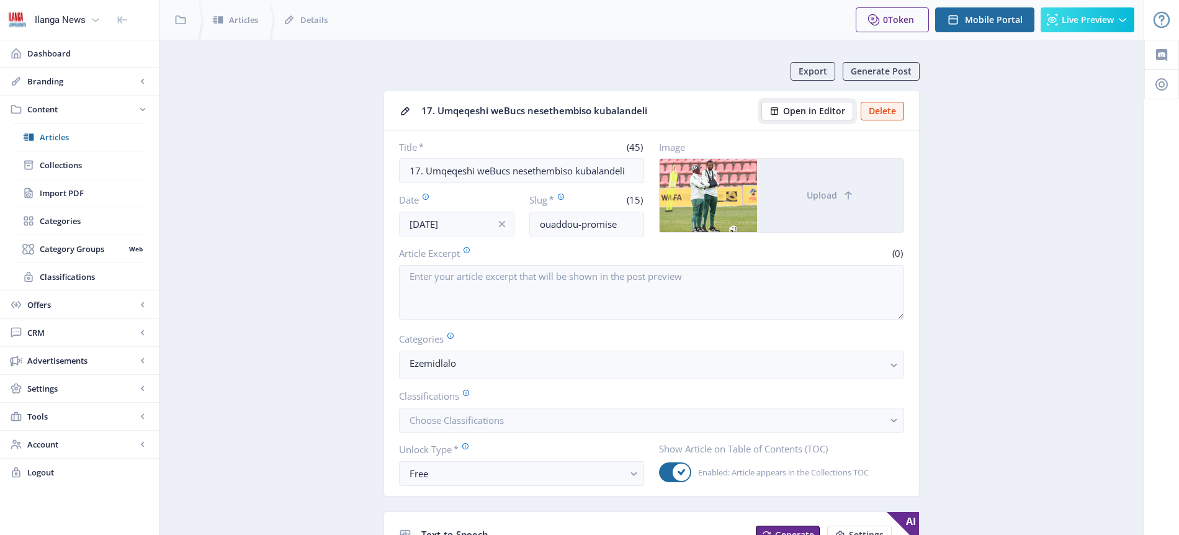
click at [823, 114] on span "Open in Editor" at bounding box center [814, 111] width 62 height 10
click at [67, 164] on span "Collections" at bounding box center [93, 165] width 107 height 12
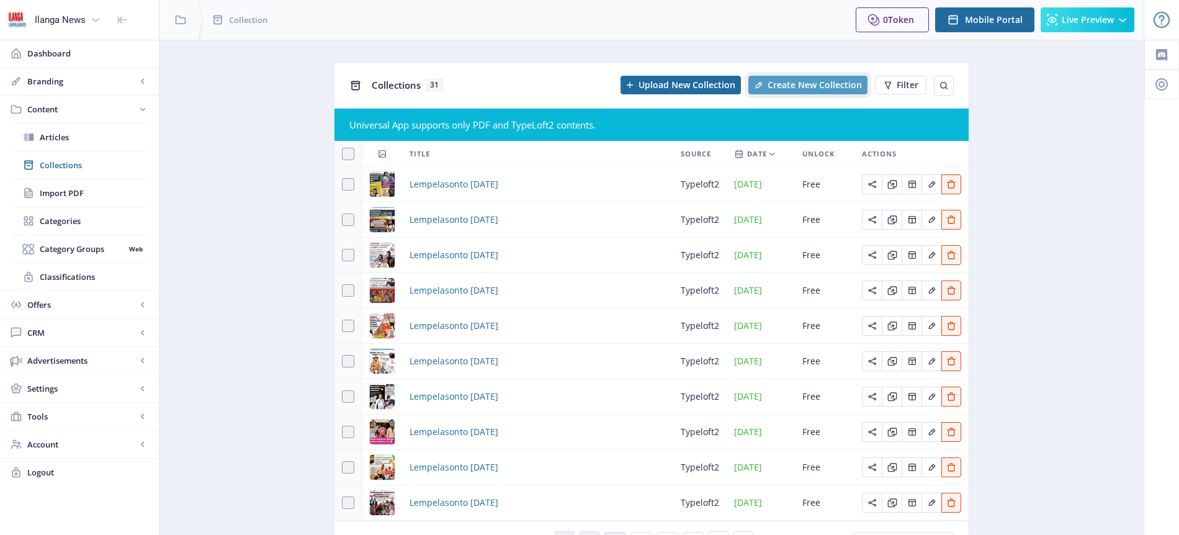
click at [813, 88] on span "Create New Collection" at bounding box center [815, 85] width 94 height 10
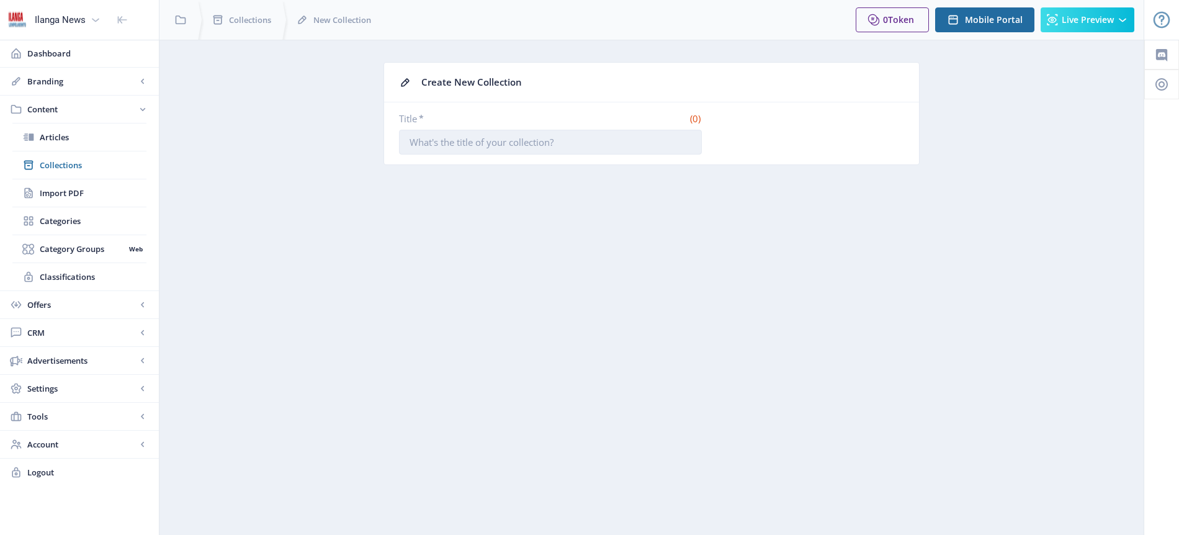
click at [521, 145] on input "Title *" at bounding box center [550, 142] width 303 height 25
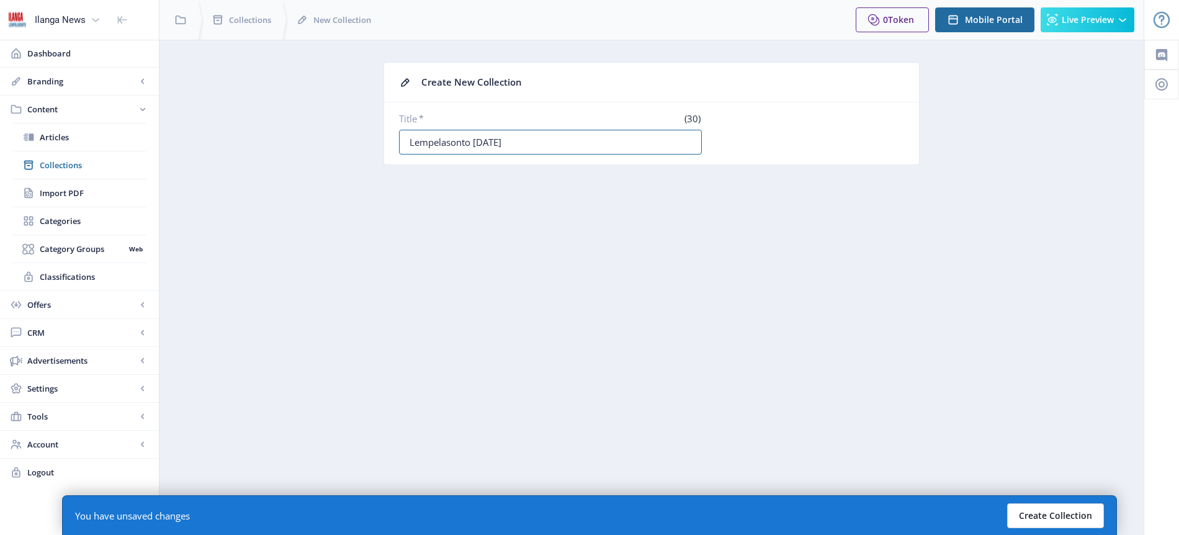
type input "Lempelasonto [DATE]"
click at [1079, 511] on button "Create Collection" at bounding box center [1055, 515] width 97 height 25
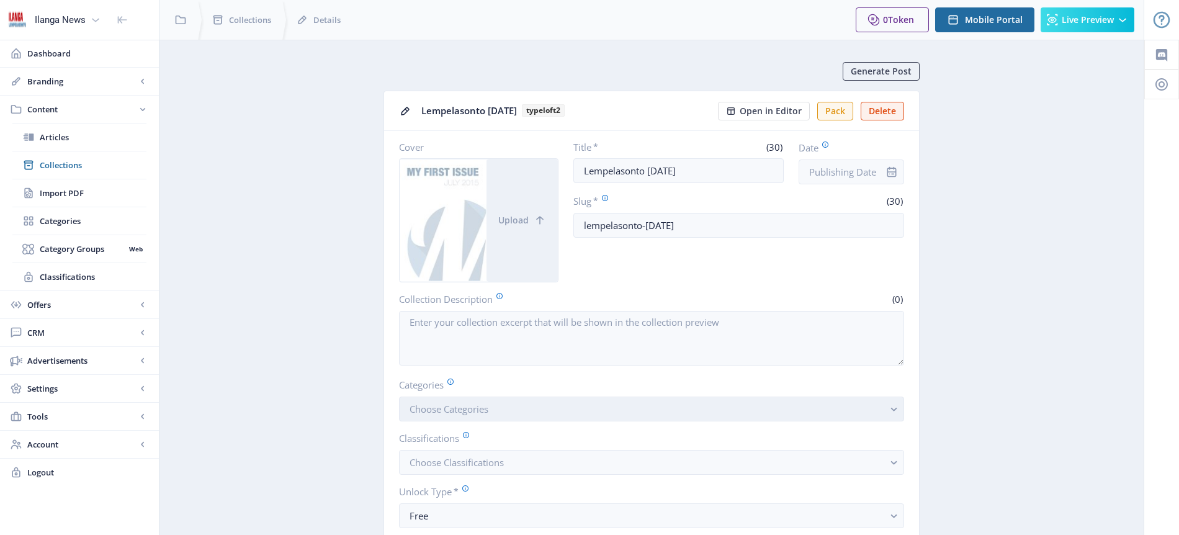
click at [456, 413] on span "Choose Categories" at bounding box center [449, 409] width 79 height 12
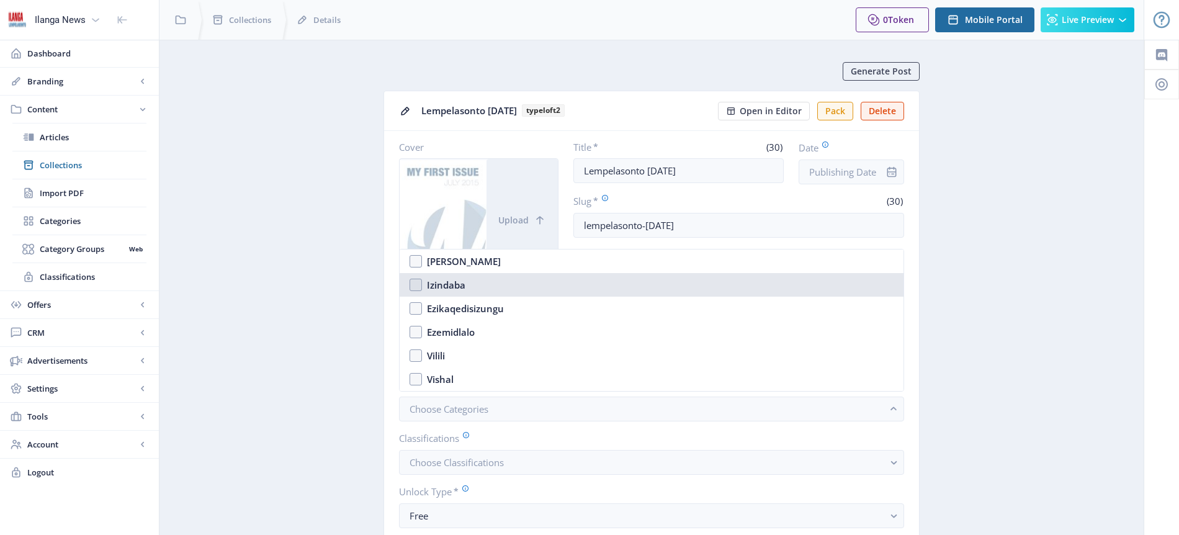
click at [417, 283] on nb-option "Izindaba" at bounding box center [652, 285] width 504 height 24
checkbox input "true"
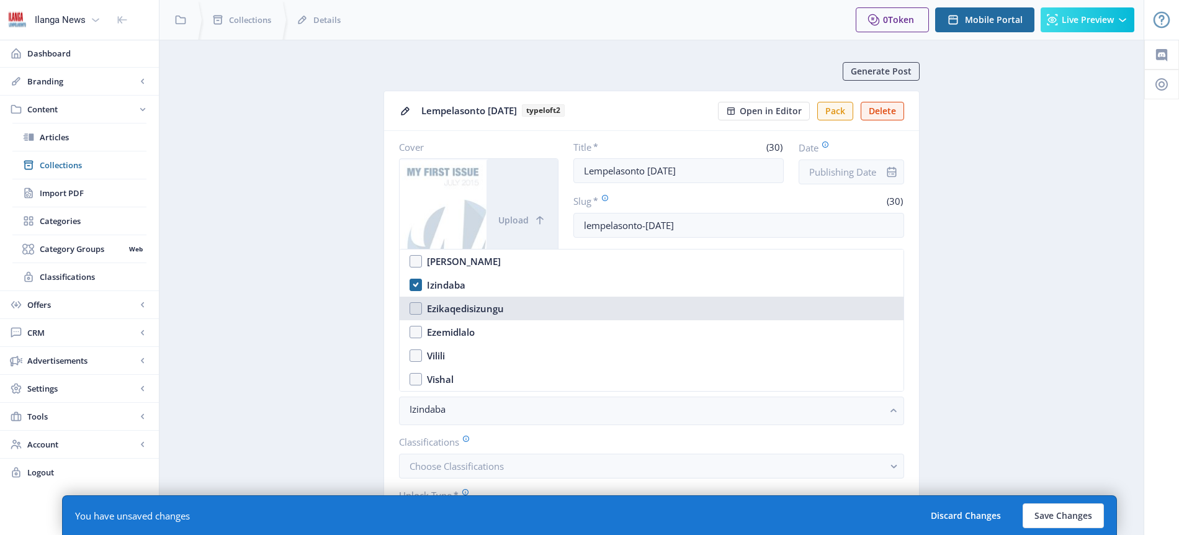
click at [415, 312] on nb-option "Ezikaqedisizungu" at bounding box center [652, 309] width 504 height 24
checkbox input "true"
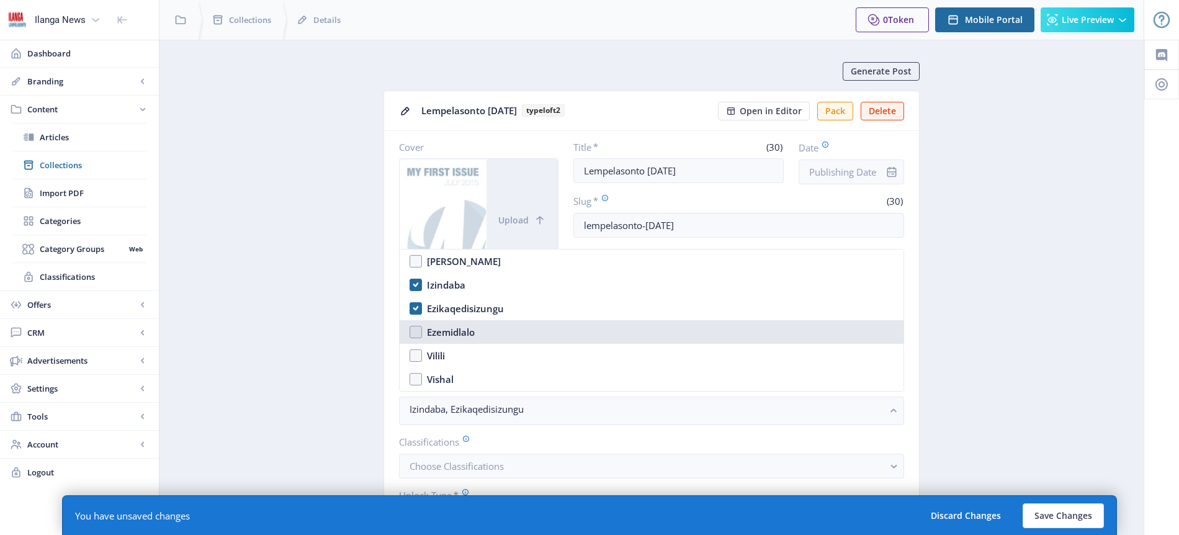
click at [416, 333] on nb-option "Ezemidlalo" at bounding box center [652, 332] width 504 height 24
checkbox input "true"
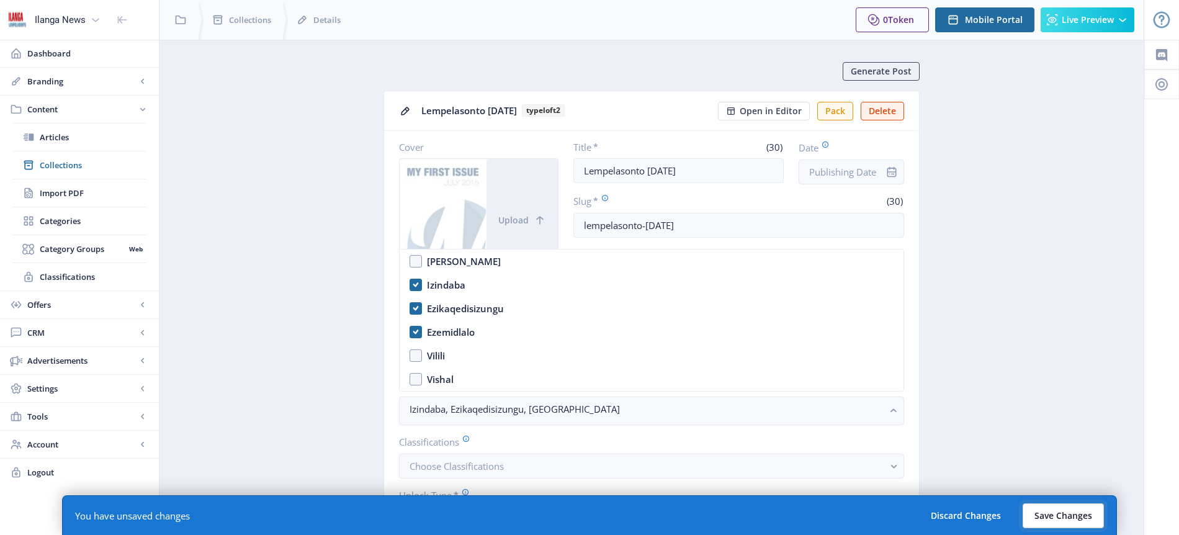
click at [1055, 517] on button "Save Changes" at bounding box center [1063, 515] width 81 height 25
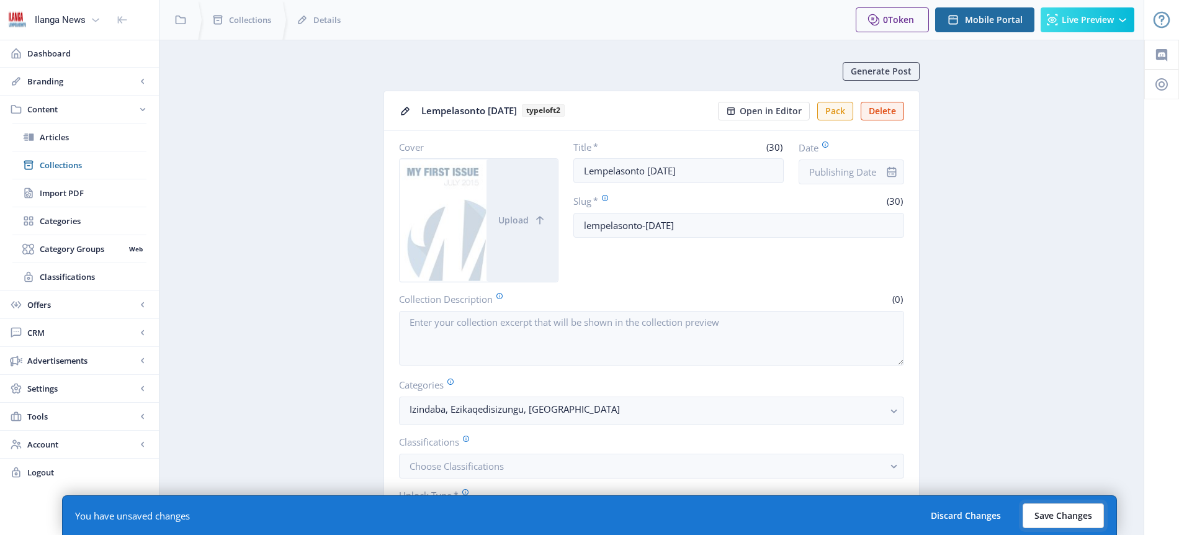
click at [1056, 512] on button "Save Changes" at bounding box center [1063, 515] width 81 height 25
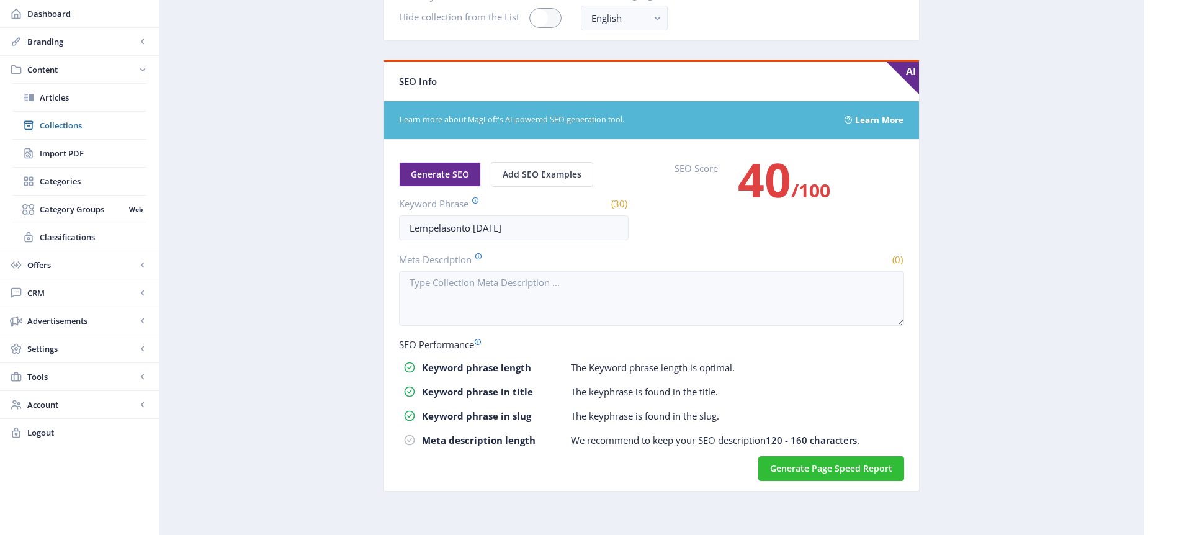
scroll to position [500, 0]
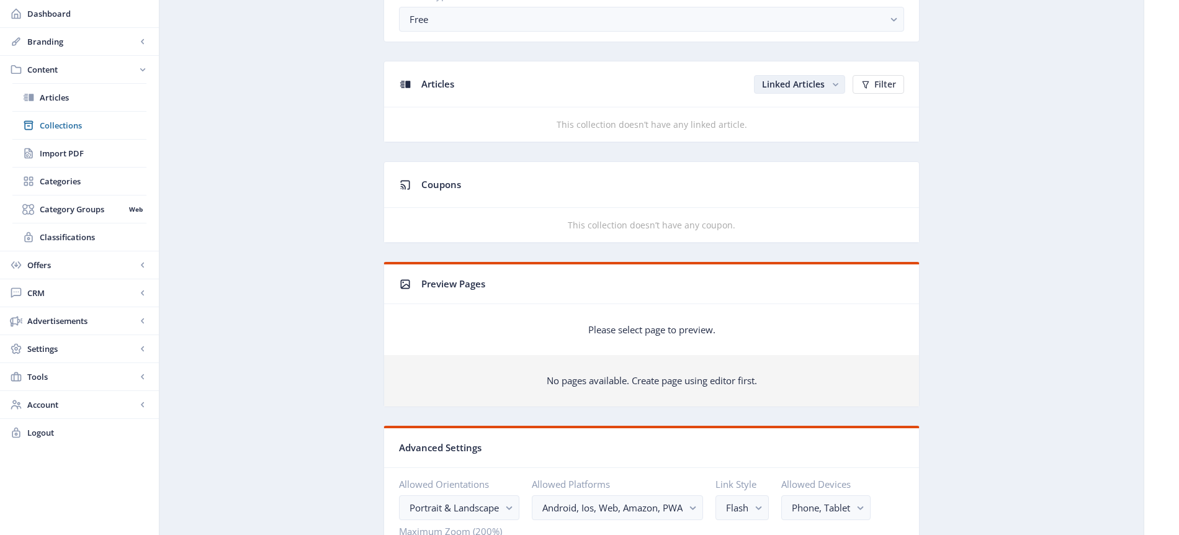
click at [831, 84] on rect "button" at bounding box center [835, 84] width 13 height 13
click at [810, 128] on nb-option "Unlinked Articles" at bounding box center [800, 133] width 89 height 22
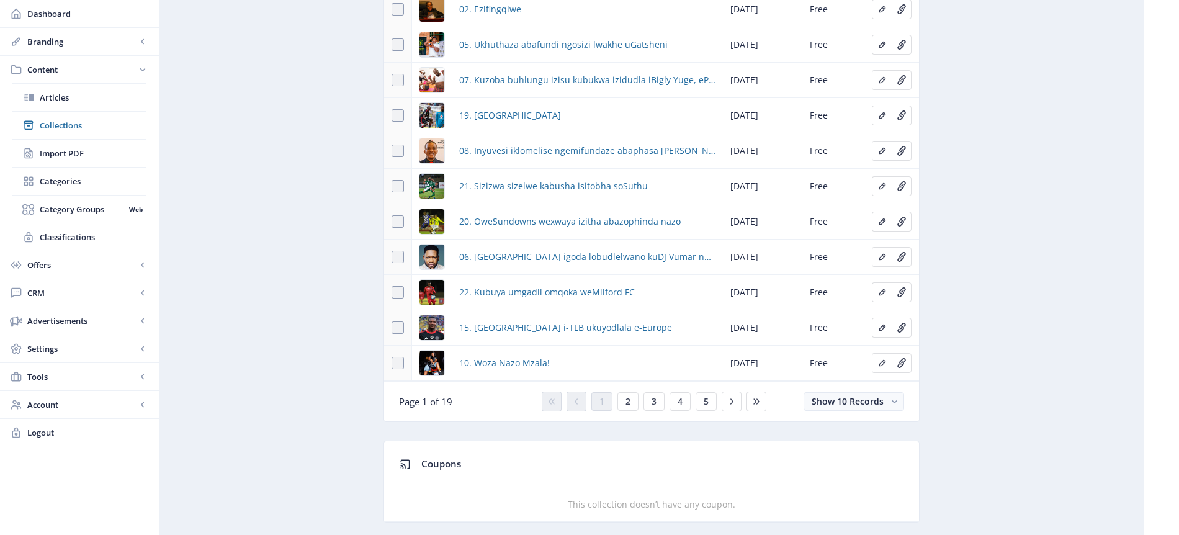
scroll to position [811, 0]
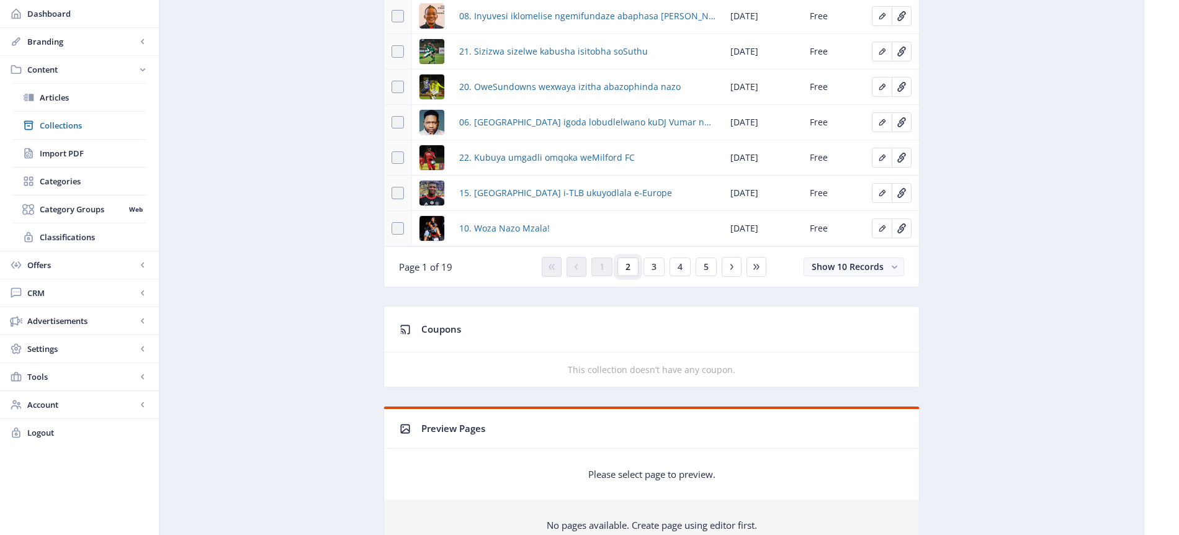
click at [630, 266] on button "2" at bounding box center [627, 267] width 21 height 19
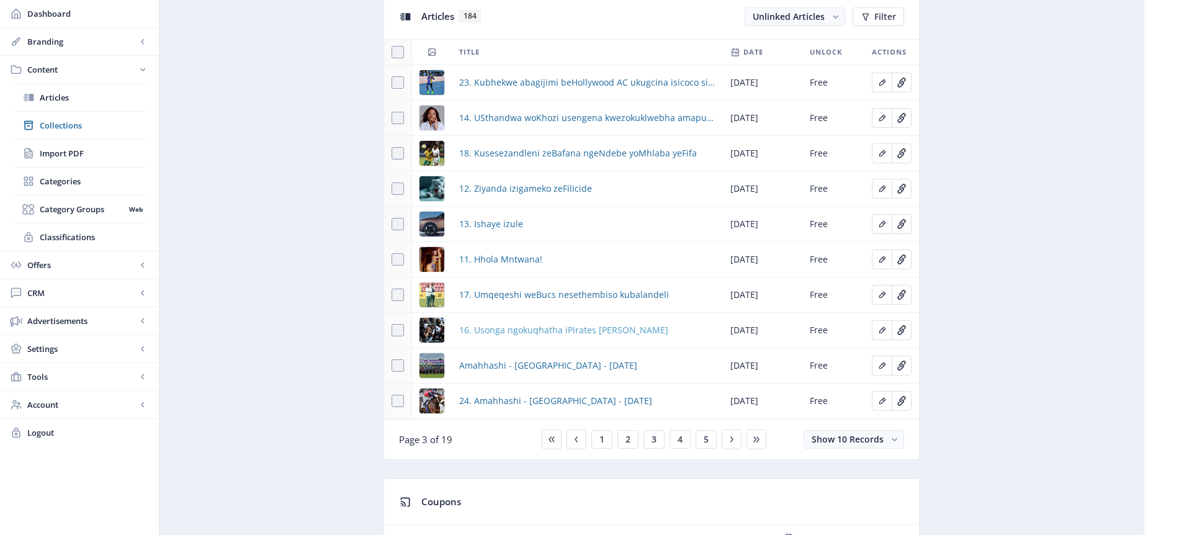
scroll to position [570, 0]
click at [394, 326] on span at bounding box center [398, 328] width 12 height 12
click at [392, 328] on input "checkbox" at bounding box center [392, 328] width 1 height 1
checkbox input "true"
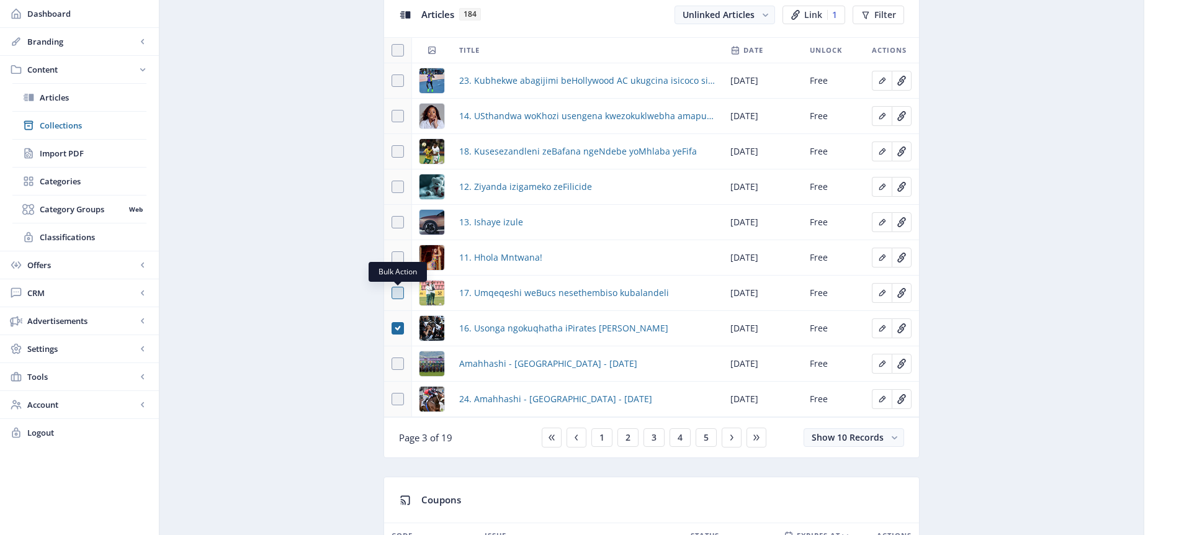
click at [395, 294] on span at bounding box center [398, 293] width 12 height 12
click at [392, 294] on input "checkbox" at bounding box center [392, 293] width 1 height 1
checkbox input "true"
click at [401, 260] on span at bounding box center [398, 257] width 12 height 12
click at [392, 258] on input "checkbox" at bounding box center [392, 258] width 1 height 1
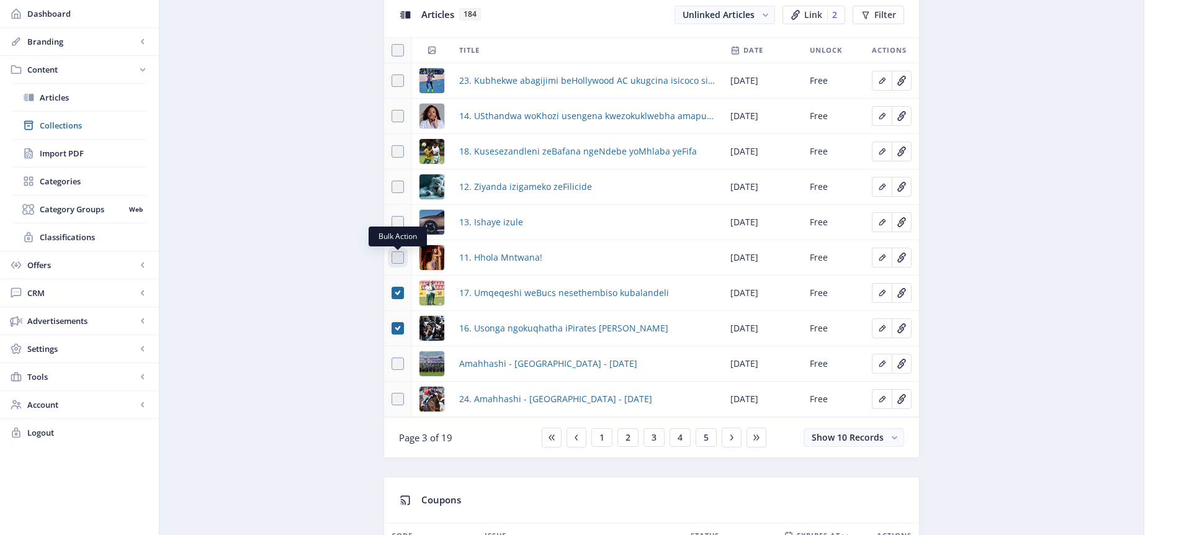
checkbox input "true"
click at [395, 220] on span at bounding box center [398, 222] width 12 height 12
click at [392, 222] on input "checkbox" at bounding box center [392, 222] width 1 height 1
checkbox input "true"
click at [396, 188] on span at bounding box center [398, 187] width 12 height 12
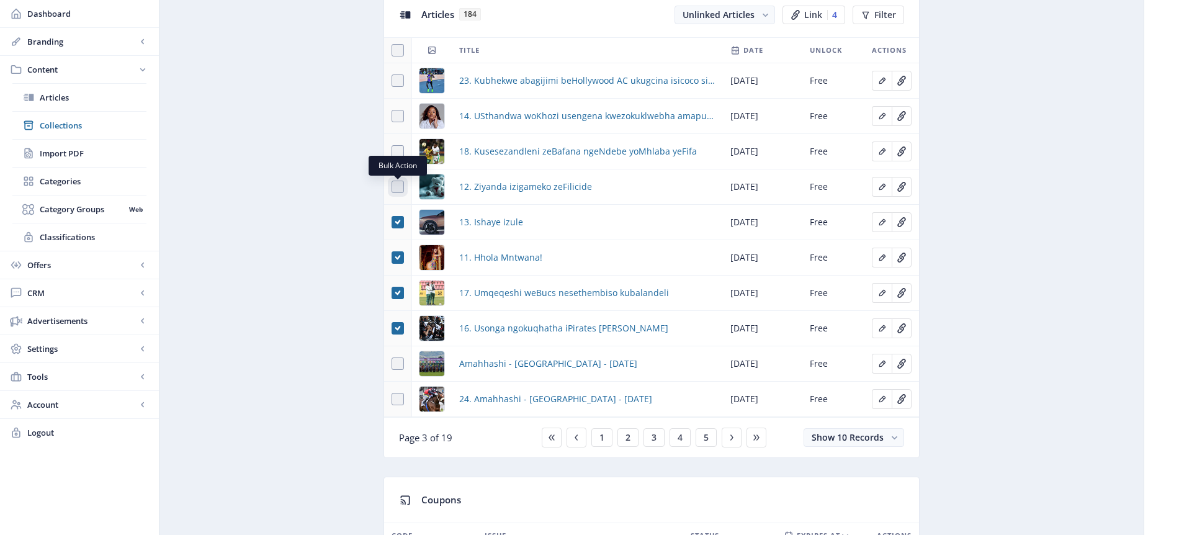
click at [392, 187] on input "checkbox" at bounding box center [392, 187] width 1 height 1
checkbox input "true"
click at [399, 153] on span at bounding box center [398, 151] width 12 height 12
click at [392, 152] on input "checkbox" at bounding box center [392, 151] width 1 height 1
checkbox input "true"
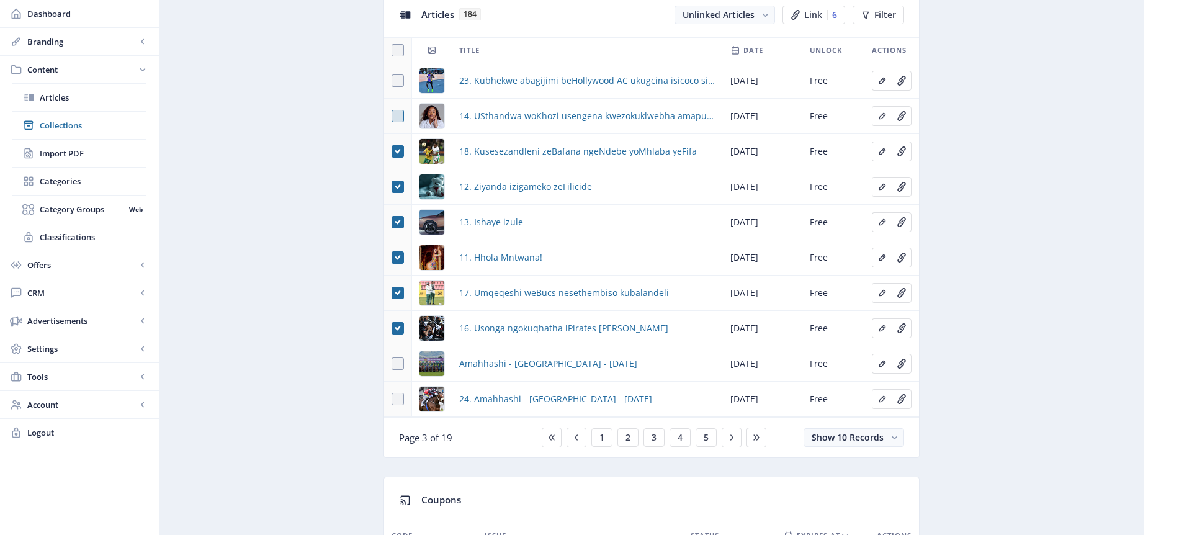
click at [401, 114] on span at bounding box center [398, 116] width 12 height 12
click at [392, 116] on input "checkbox" at bounding box center [392, 116] width 1 height 1
checkbox input "true"
click at [401, 80] on span at bounding box center [398, 80] width 12 height 12
click at [392, 81] on input "checkbox" at bounding box center [392, 81] width 1 height 1
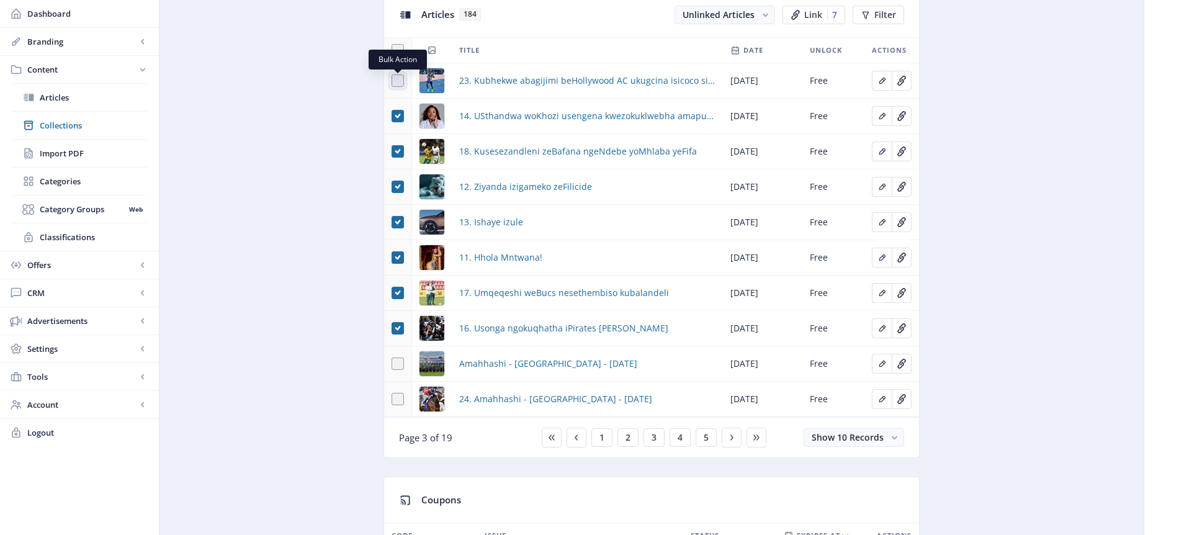
checkbox input "true"
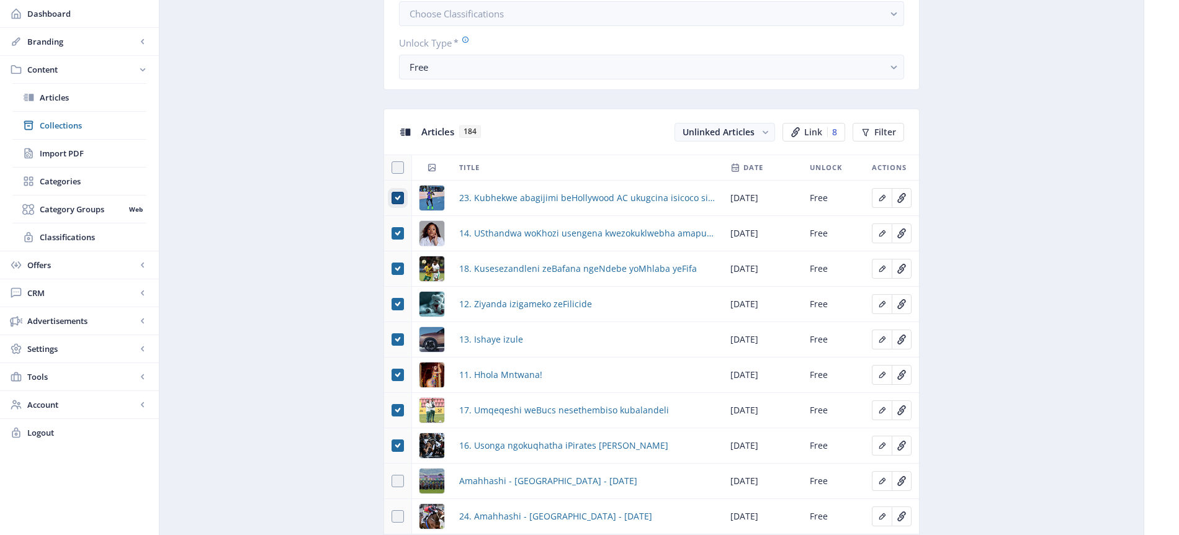
scroll to position [705, 0]
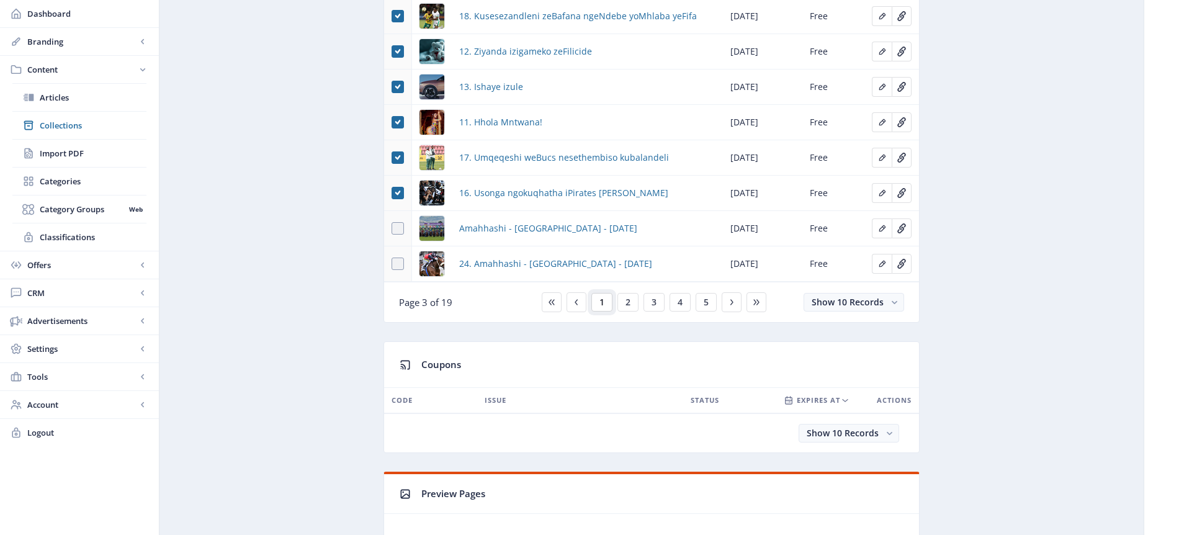
click at [600, 303] on span "1" at bounding box center [601, 302] width 5 height 10
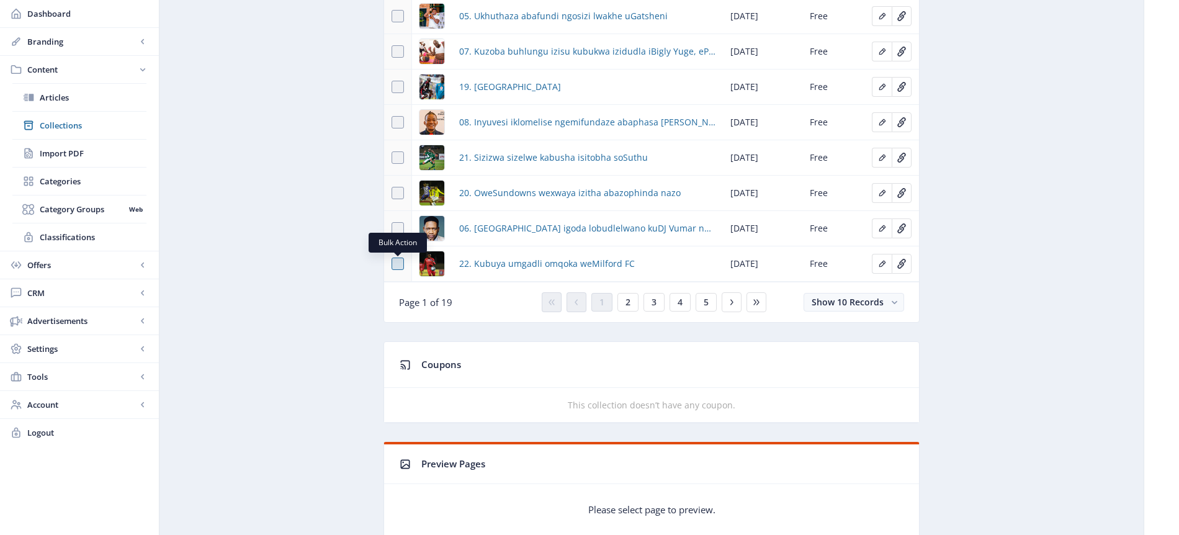
click at [398, 262] on span at bounding box center [398, 264] width 12 height 12
click at [392, 264] on input "checkbox" at bounding box center [392, 264] width 1 height 1
checkbox input "true"
click at [397, 231] on span at bounding box center [398, 228] width 12 height 12
click at [392, 229] on input "checkbox" at bounding box center [392, 228] width 1 height 1
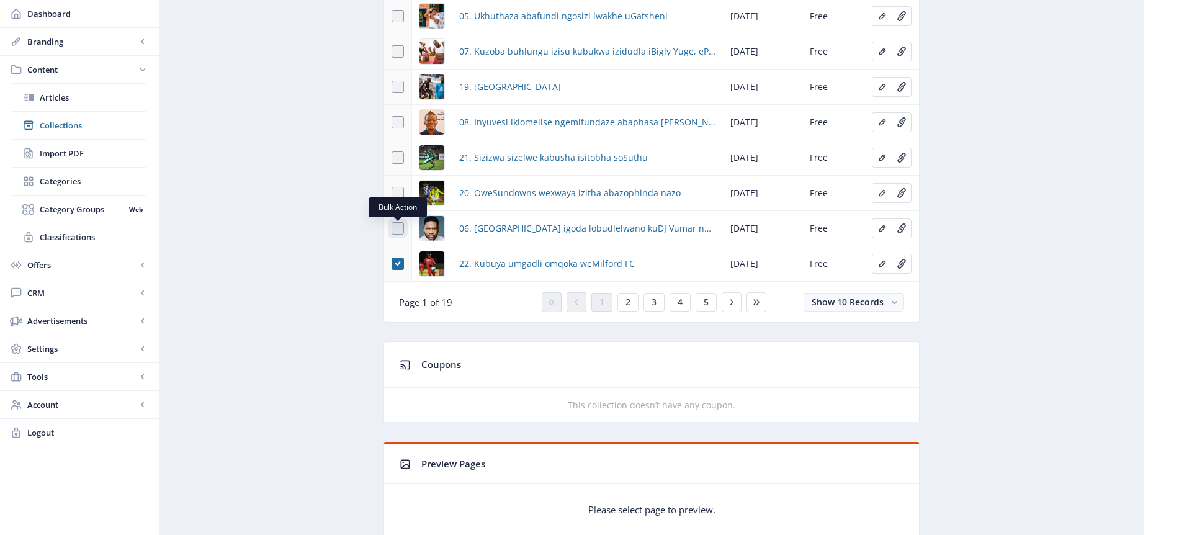
checkbox input "true"
click at [395, 192] on span at bounding box center [398, 193] width 12 height 12
click at [392, 193] on input "checkbox" at bounding box center [392, 193] width 1 height 1
checkbox input "true"
click at [396, 154] on span at bounding box center [398, 157] width 12 height 12
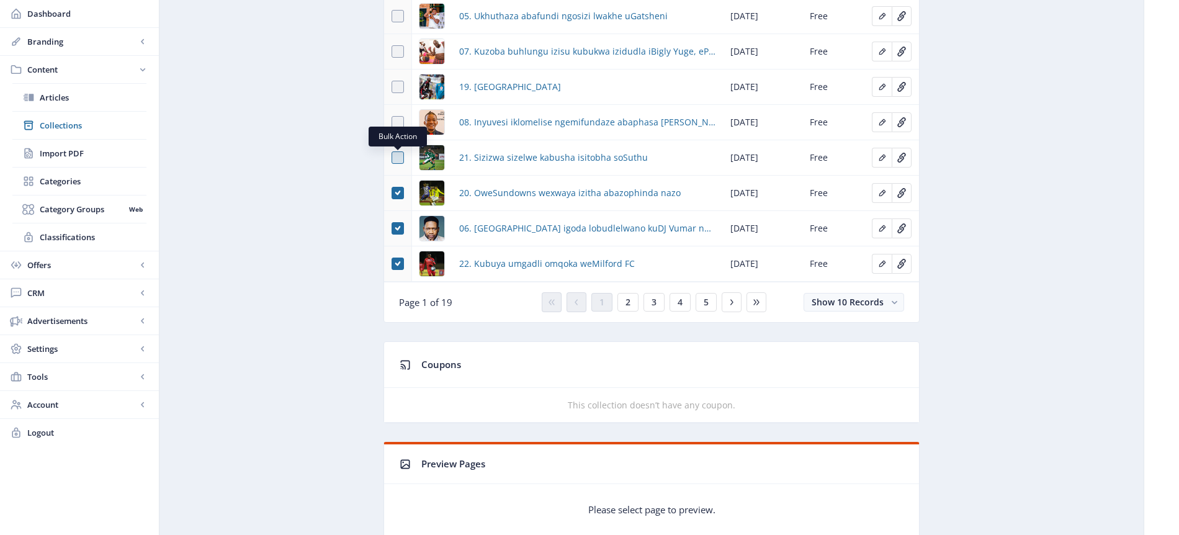
click at [392, 158] on input "checkbox" at bounding box center [392, 158] width 1 height 1
checkbox input "true"
click at [401, 120] on span at bounding box center [398, 122] width 12 height 12
click at [392, 122] on input "checkbox" at bounding box center [392, 122] width 1 height 1
checkbox input "true"
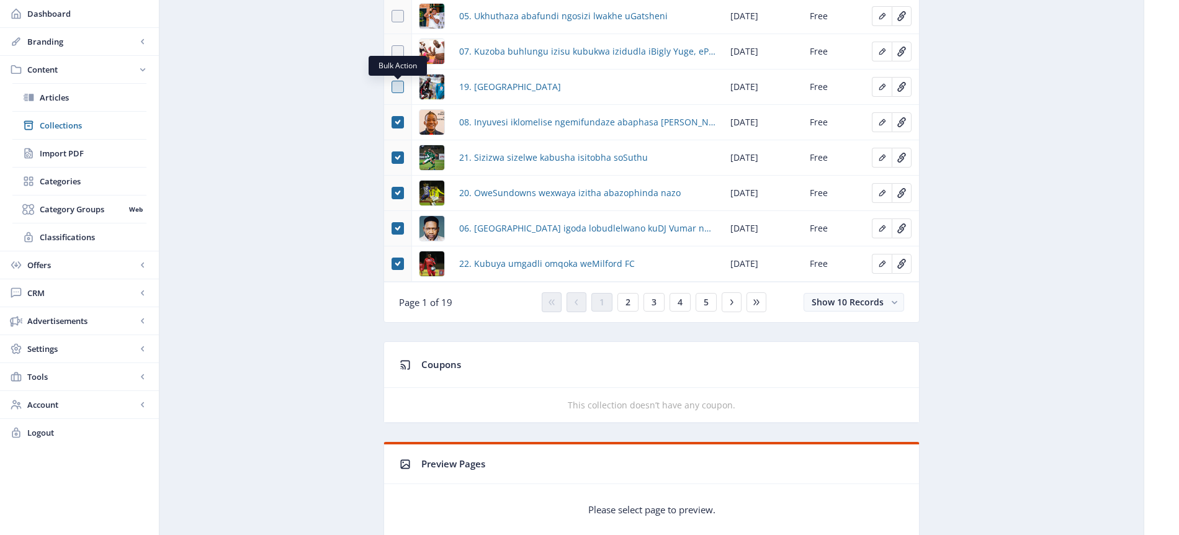
click at [400, 89] on span at bounding box center [398, 87] width 12 height 12
click at [392, 87] on input "checkbox" at bounding box center [392, 87] width 1 height 1
checkbox input "true"
click at [400, 52] on span at bounding box center [398, 51] width 12 height 12
click at [392, 52] on input "checkbox" at bounding box center [392, 52] width 1 height 1
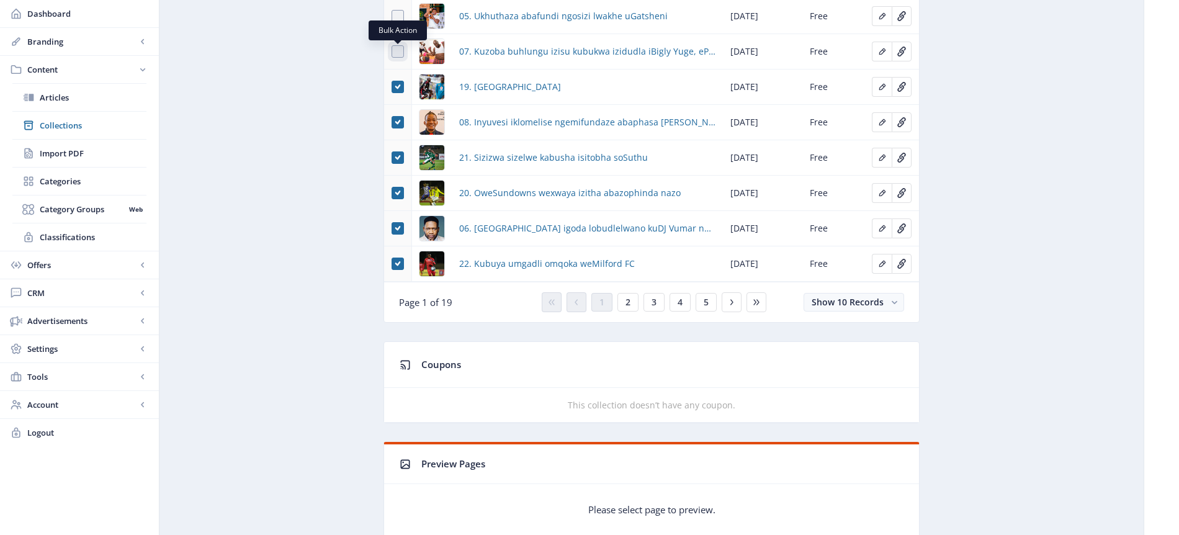
checkbox input "true"
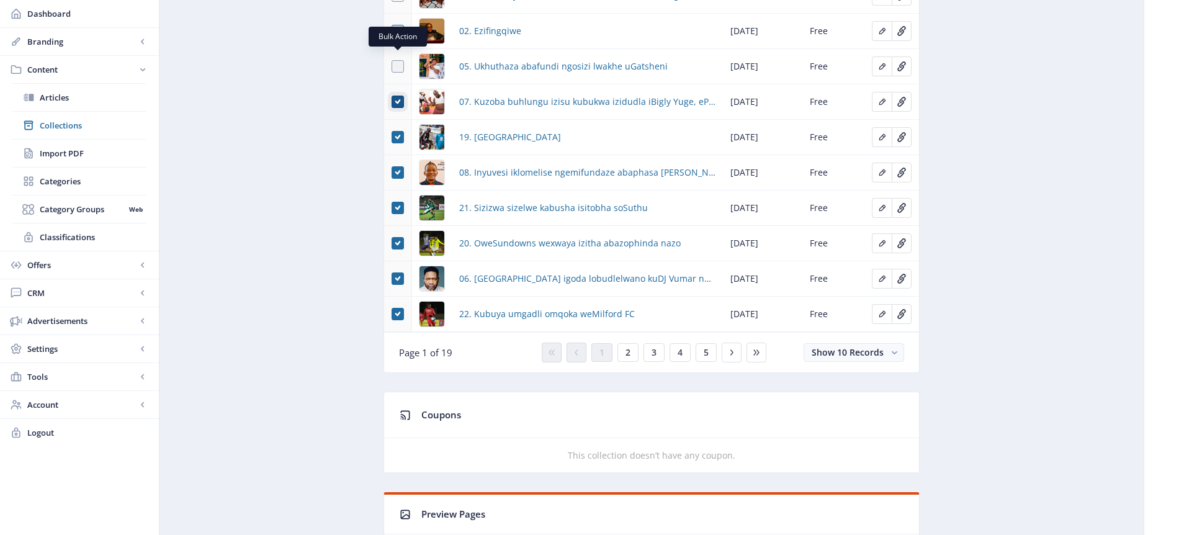
scroll to position [603, 0]
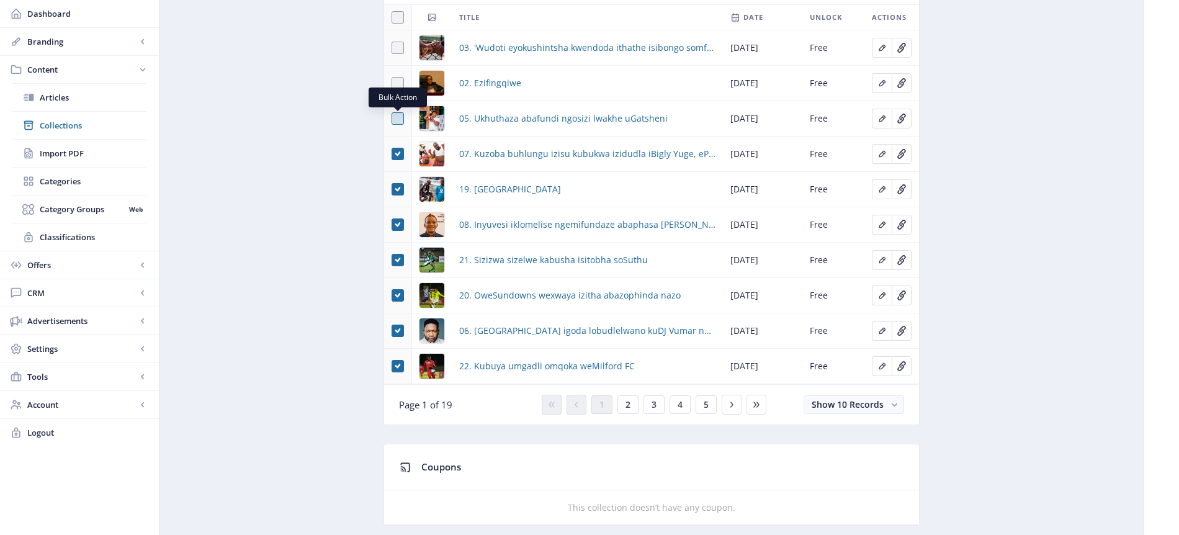
click at [398, 122] on span at bounding box center [398, 118] width 12 height 12
click at [392, 119] on input "checkbox" at bounding box center [392, 119] width 1 height 1
checkbox input "true"
click at [397, 74] on td at bounding box center [398, 83] width 28 height 35
click at [398, 88] on span at bounding box center [398, 83] width 12 height 12
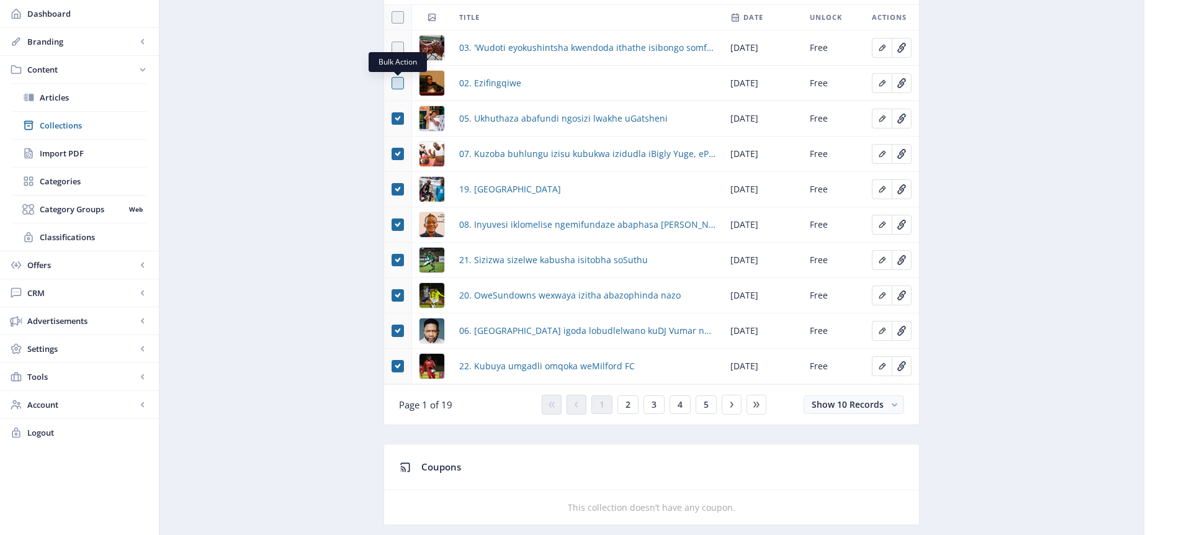
click at [392, 84] on input "checkbox" at bounding box center [392, 83] width 1 height 1
checkbox input "true"
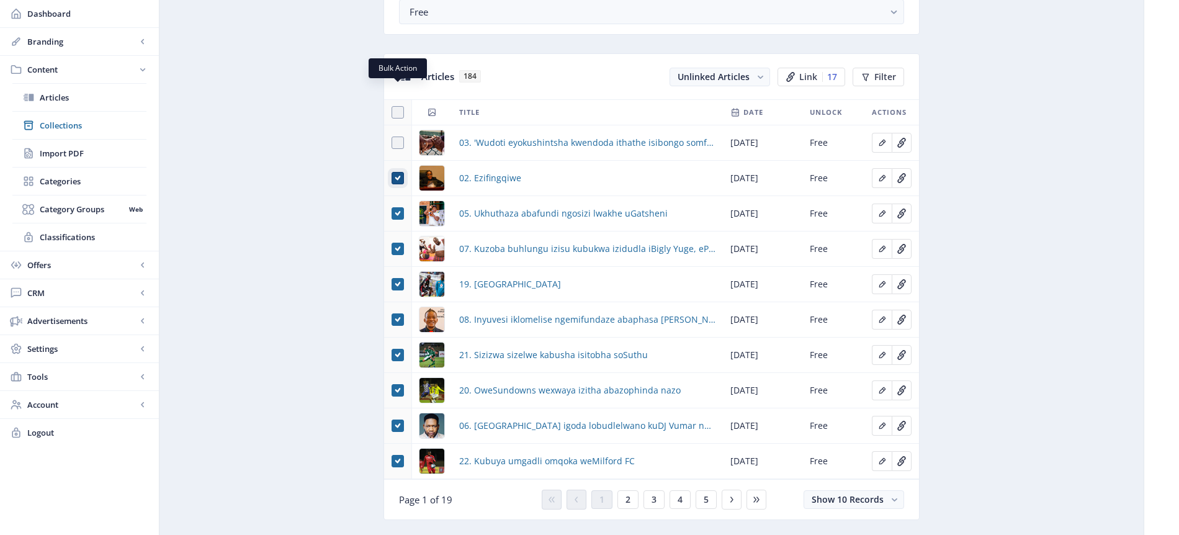
scroll to position [495, 0]
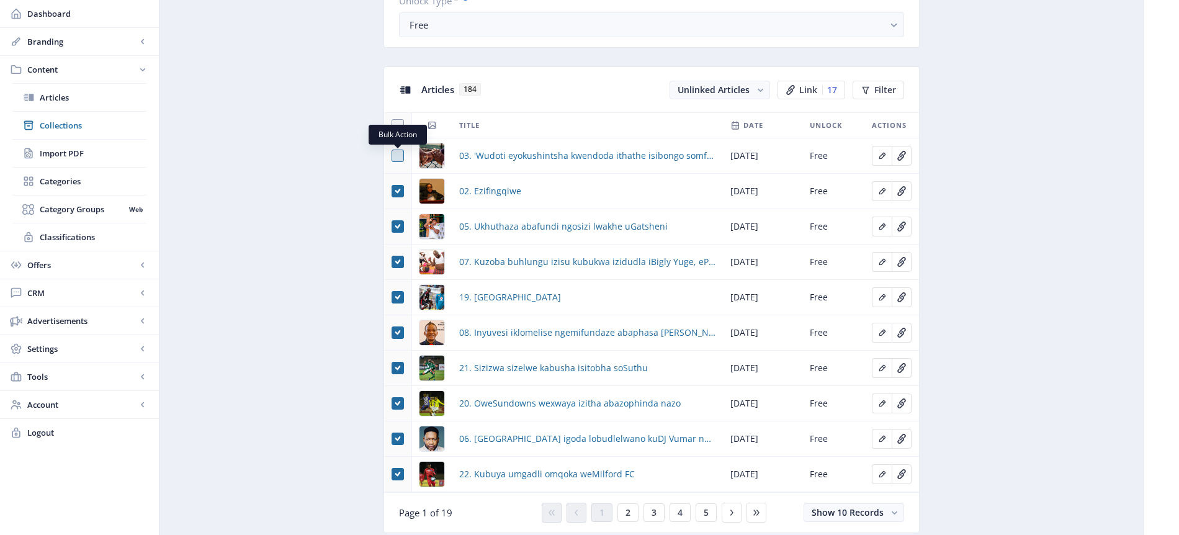
click at [400, 154] on span at bounding box center [398, 156] width 12 height 12
click at [392, 156] on input "checkbox" at bounding box center [392, 156] width 1 height 1
checkbox input "true"
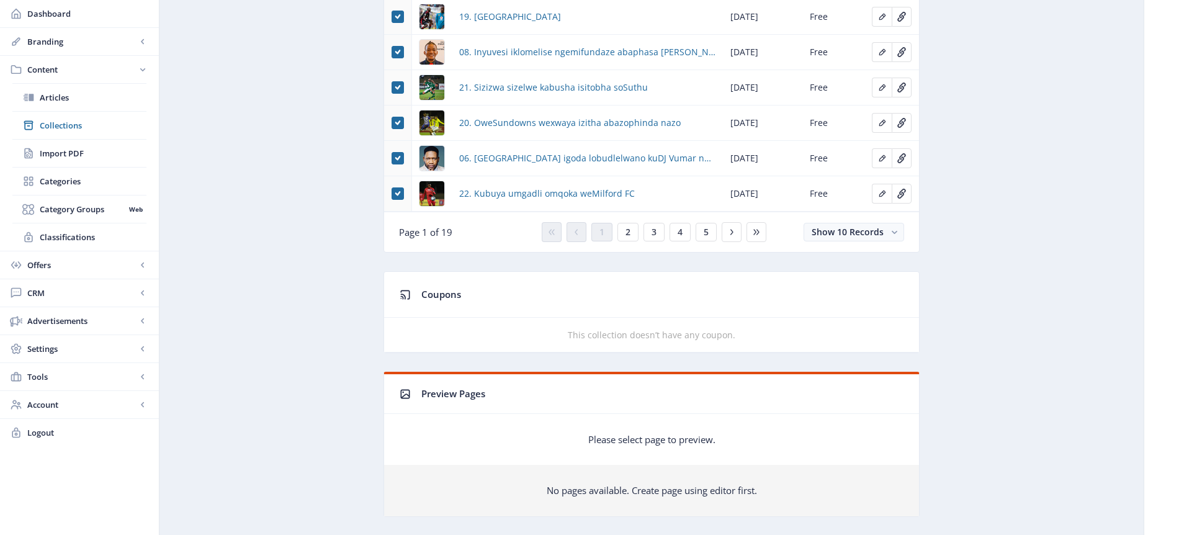
scroll to position [777, 0]
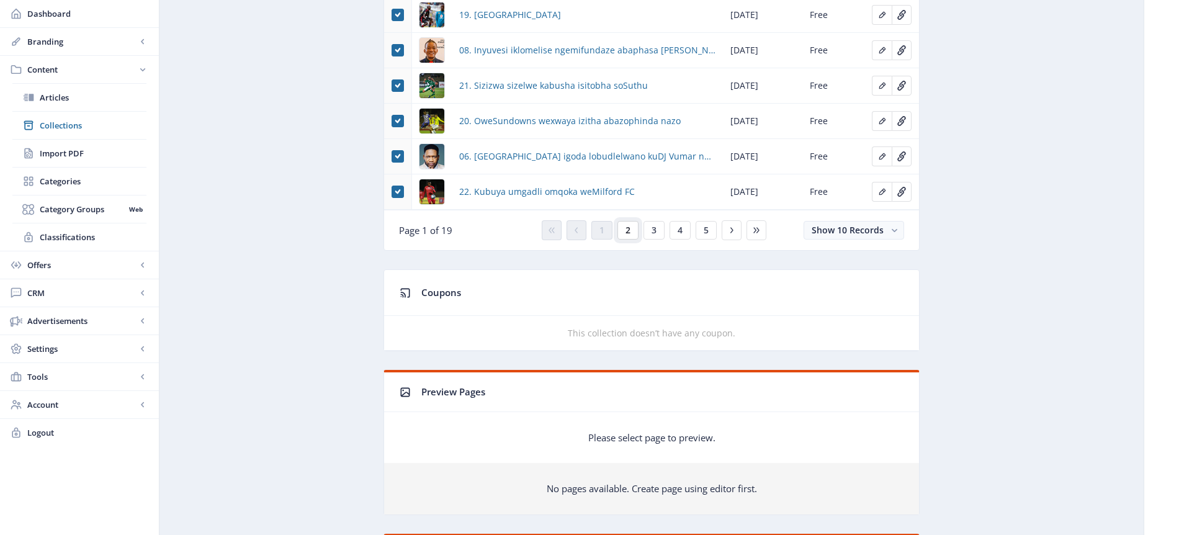
click at [630, 232] on span "2" at bounding box center [628, 230] width 5 height 10
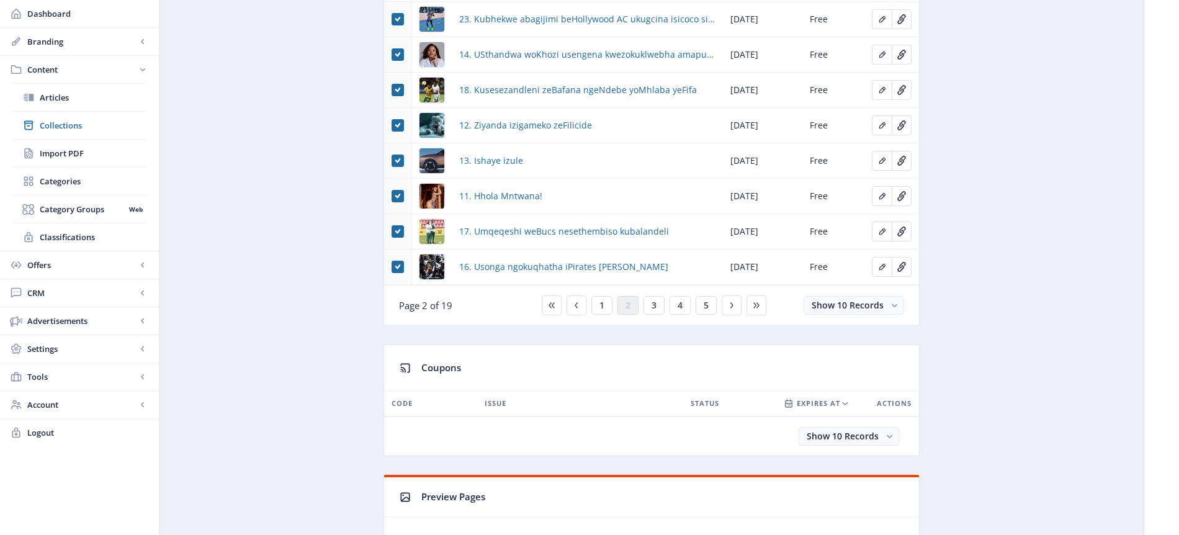
scroll to position [697, 0]
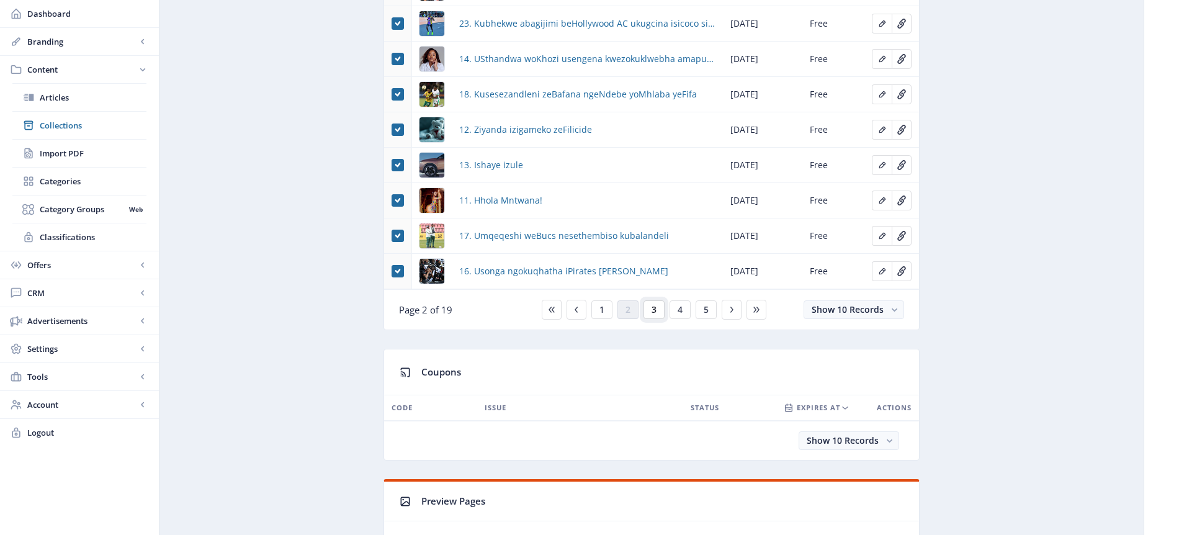
click at [655, 313] on span "3" at bounding box center [654, 310] width 5 height 10
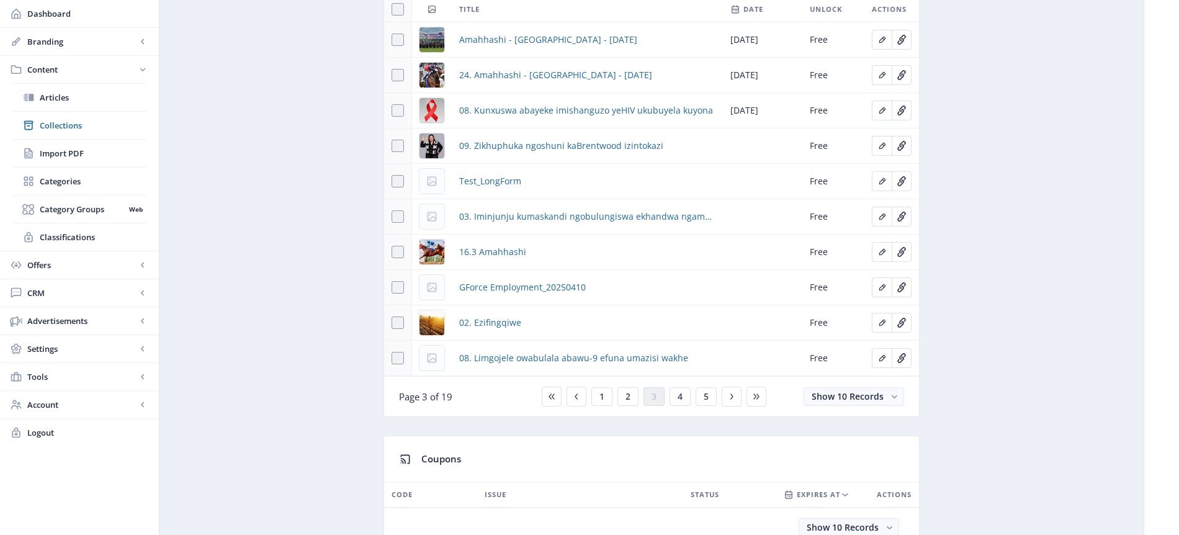
scroll to position [627, 0]
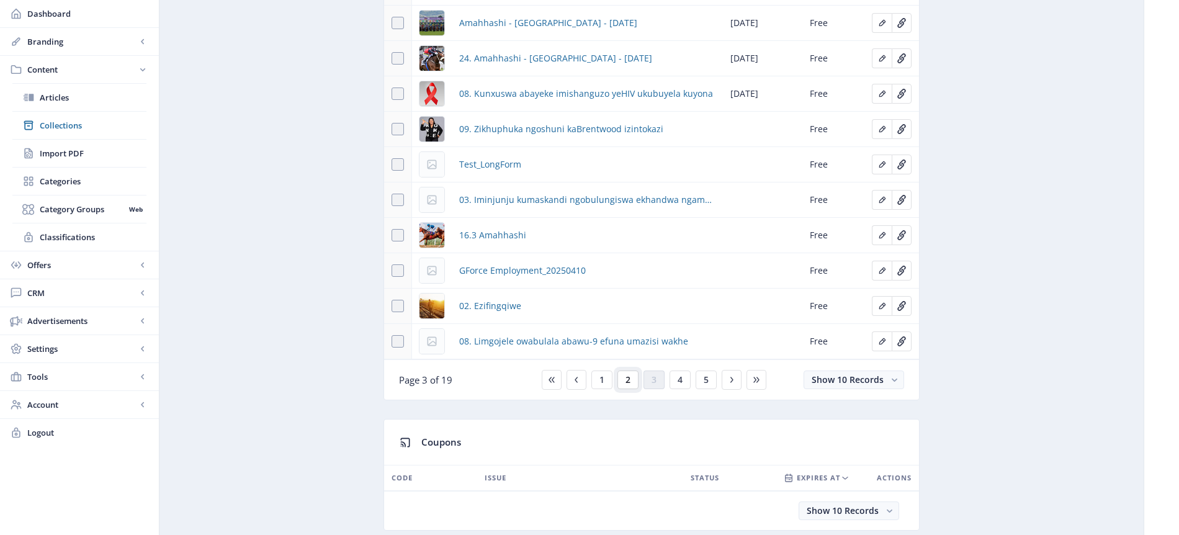
click at [629, 382] on span "2" at bounding box center [628, 380] width 5 height 10
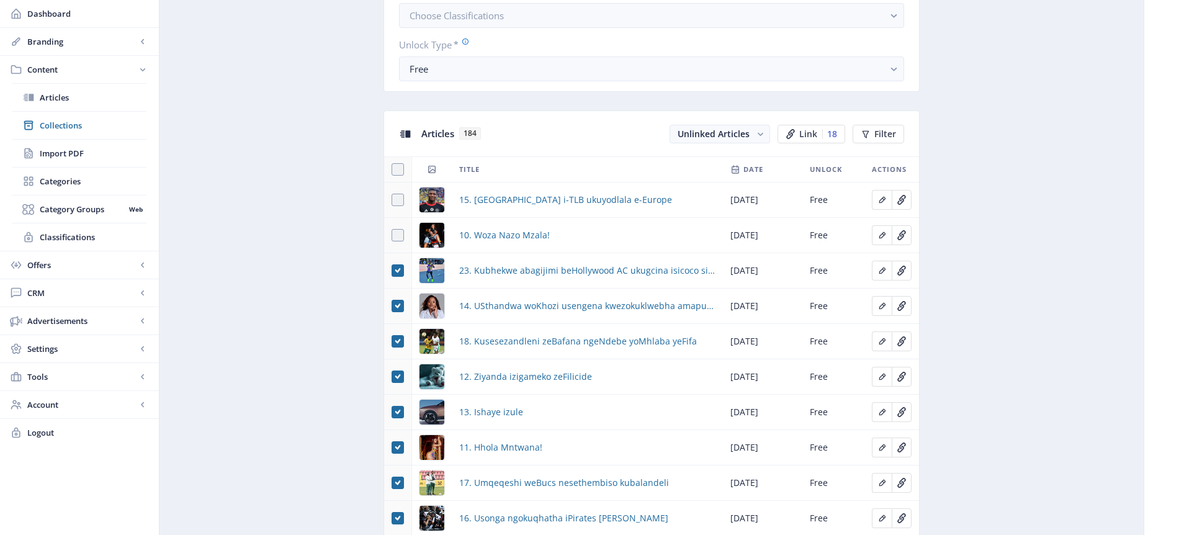
scroll to position [453, 0]
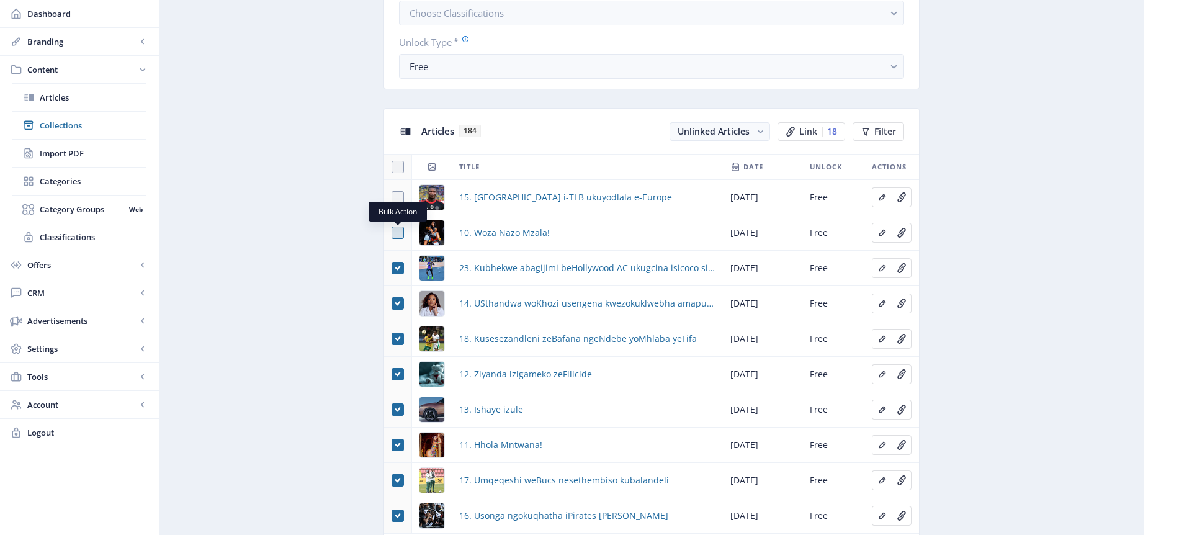
click at [403, 233] on span at bounding box center [398, 233] width 12 height 12
click at [392, 233] on input "checkbox" at bounding box center [392, 233] width 1 height 1
checkbox input "true"
click at [400, 199] on span at bounding box center [398, 197] width 12 height 12
click at [392, 198] on input "checkbox" at bounding box center [392, 197] width 1 height 1
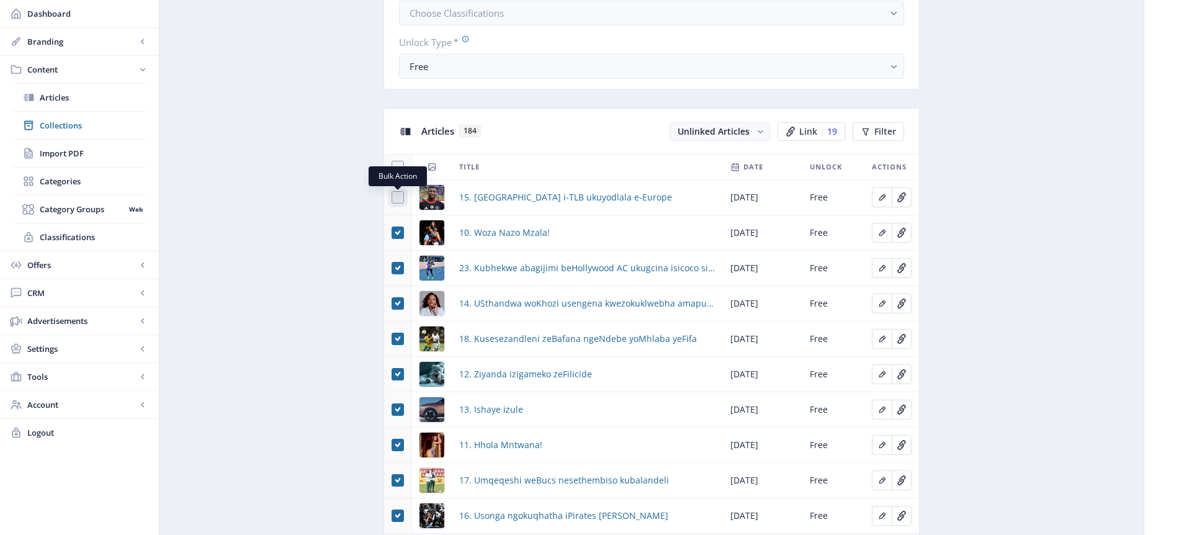
checkbox input "true"
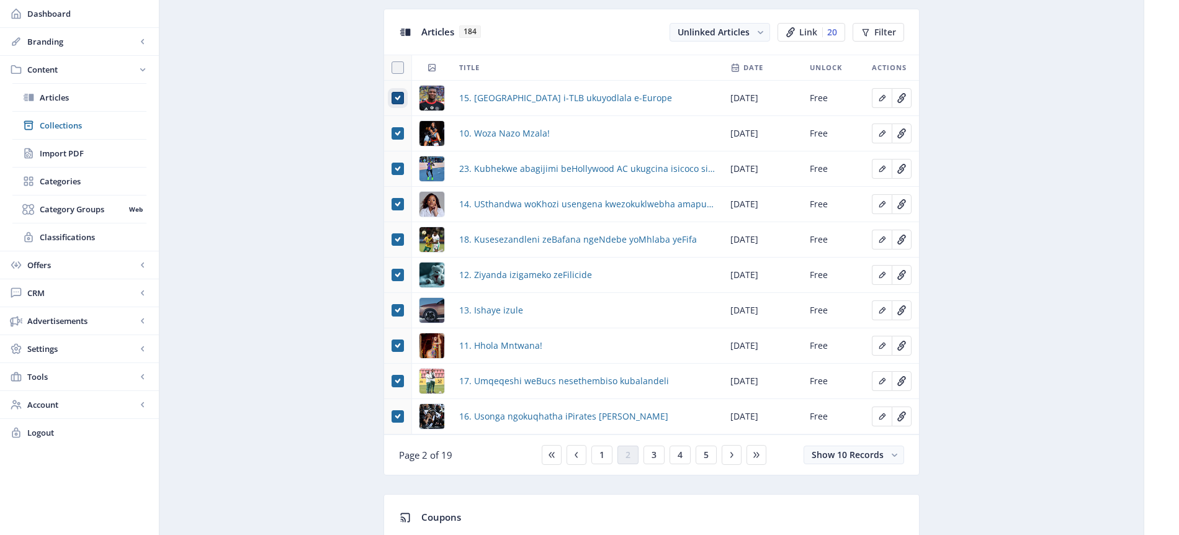
scroll to position [554, 0]
click at [656, 452] on span "3" at bounding box center [654, 453] width 5 height 10
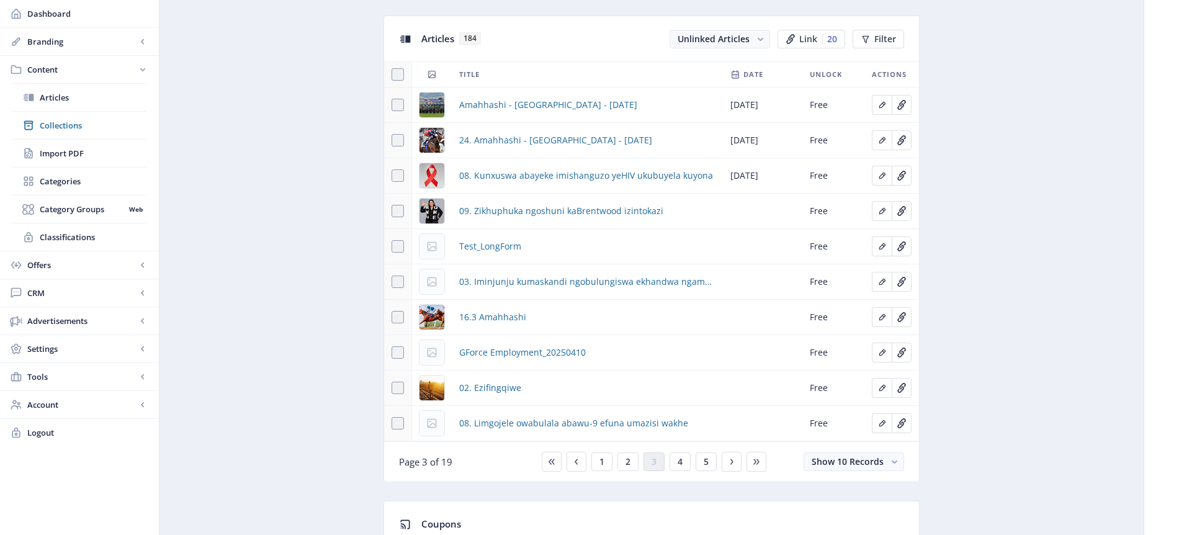
scroll to position [544, 0]
click at [629, 461] on span "2" at bounding box center [628, 463] width 5 height 10
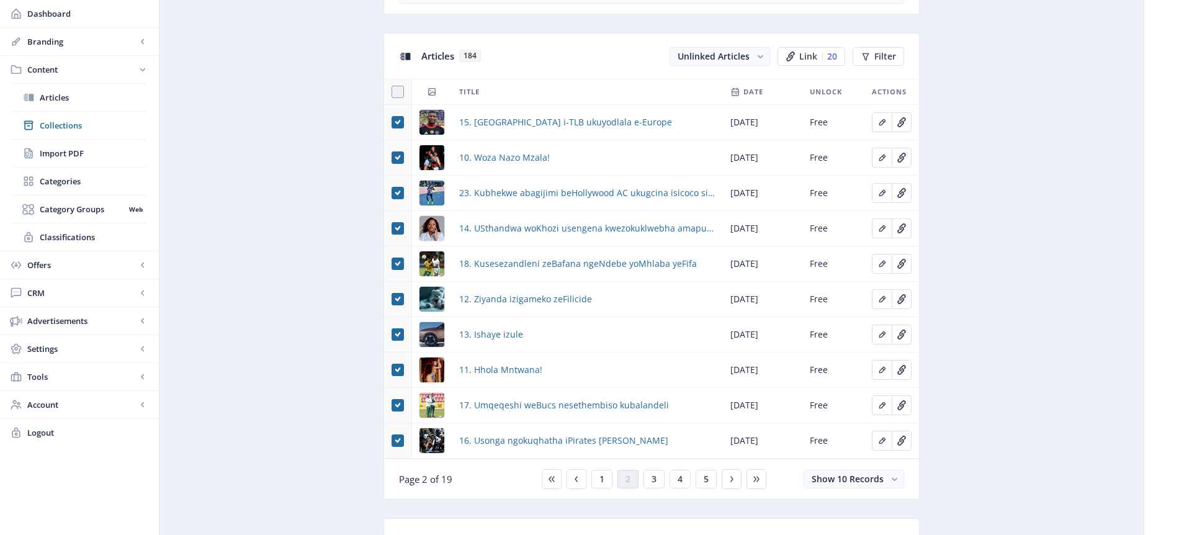
scroll to position [526, 0]
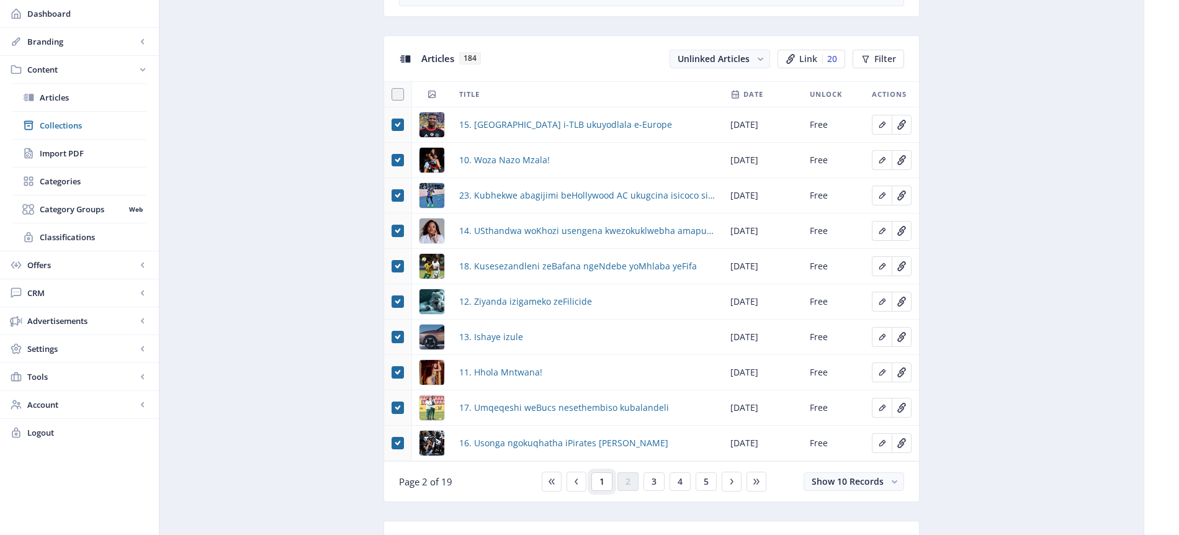
click at [600, 482] on span "1" at bounding box center [601, 482] width 5 height 10
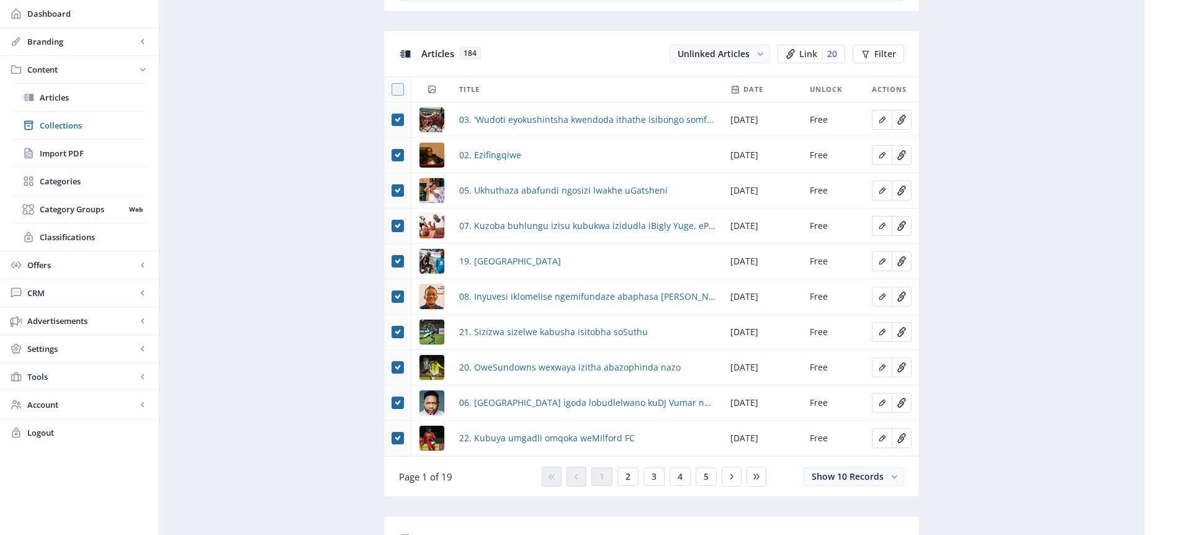
scroll to position [513, 0]
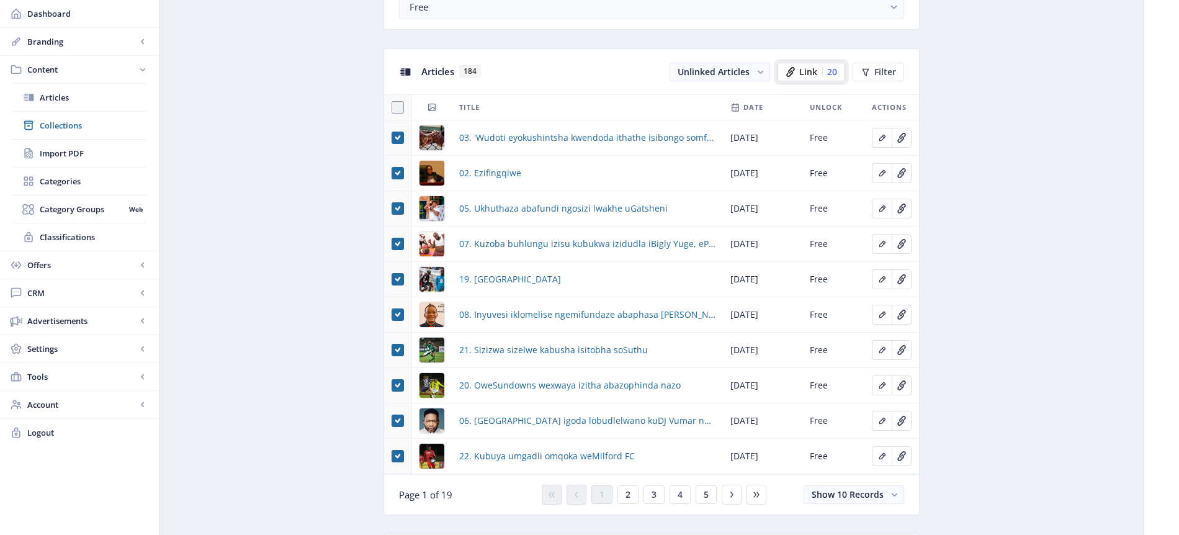
click at [816, 73] on span "Link" at bounding box center [808, 72] width 18 height 10
click at [815, 73] on span "Link" at bounding box center [808, 72] width 18 height 10
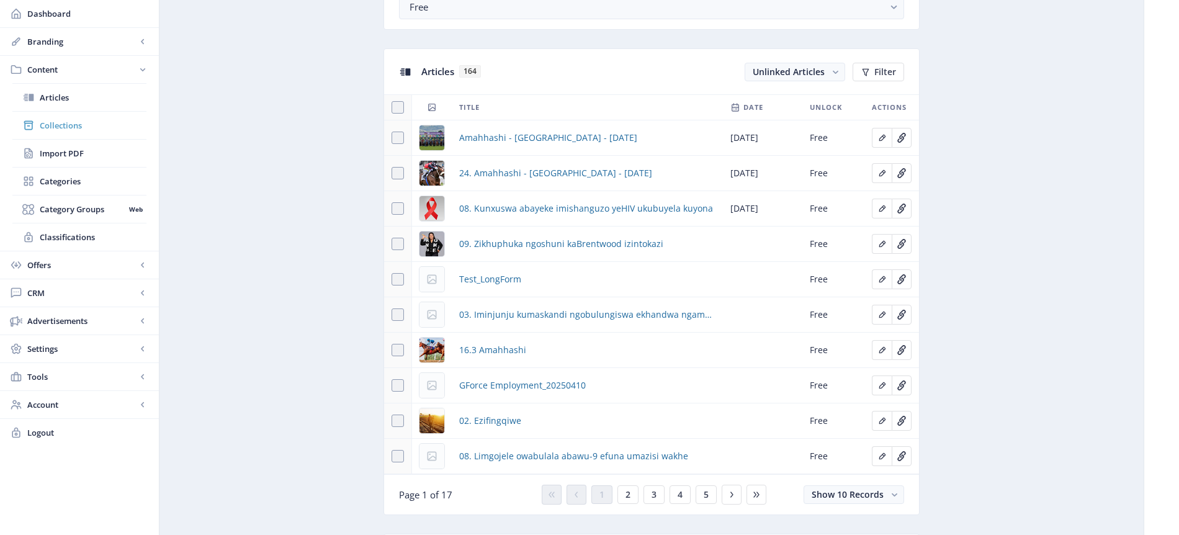
click at [76, 131] on span "Collections" at bounding box center [93, 125] width 107 height 12
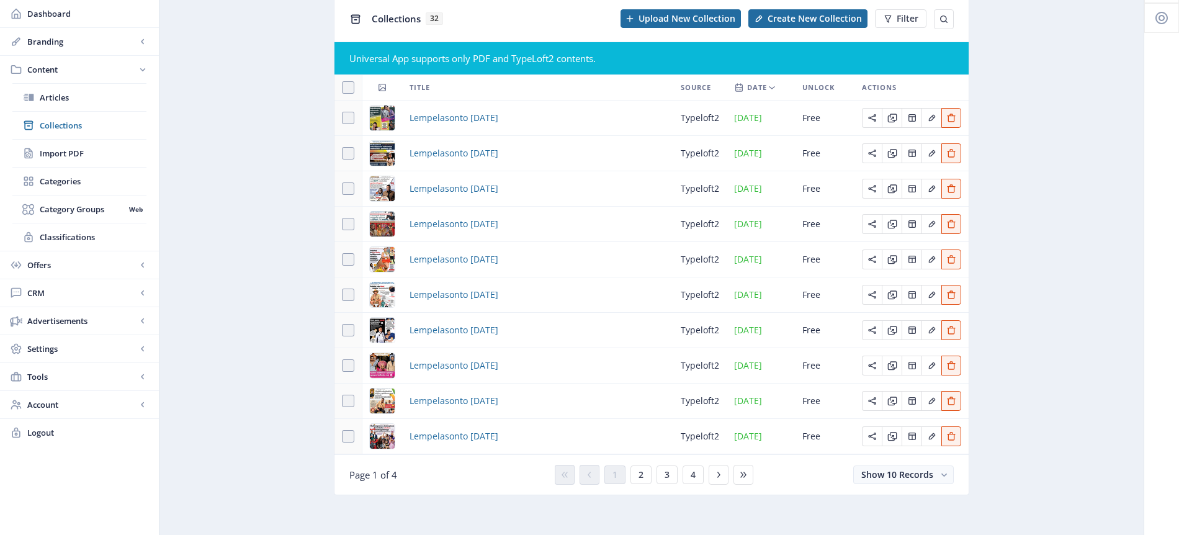
scroll to position [70, 0]
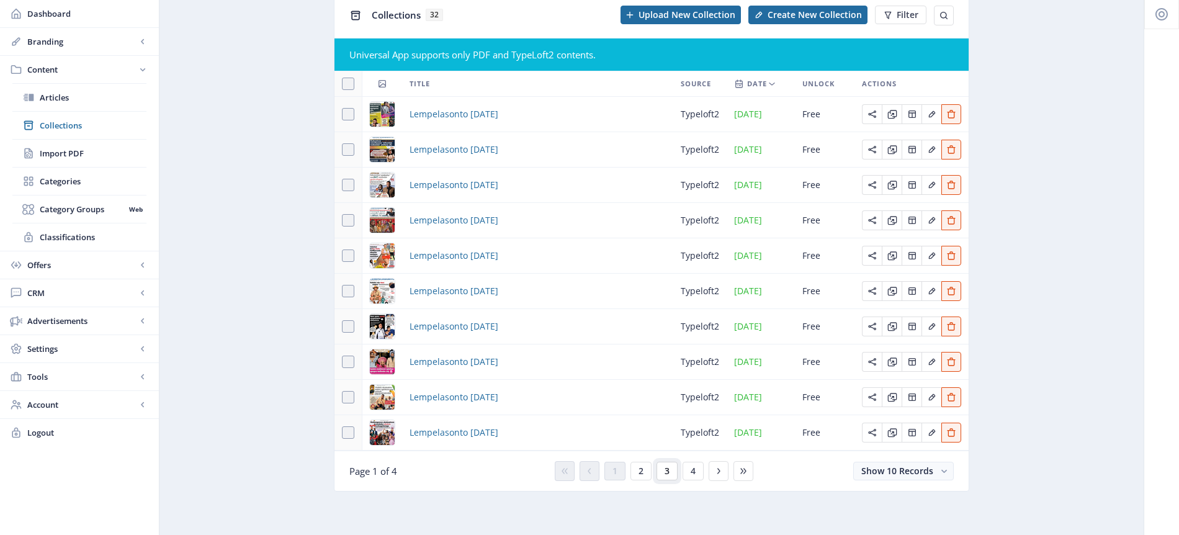
click at [670, 469] on button "3" at bounding box center [667, 471] width 21 height 19
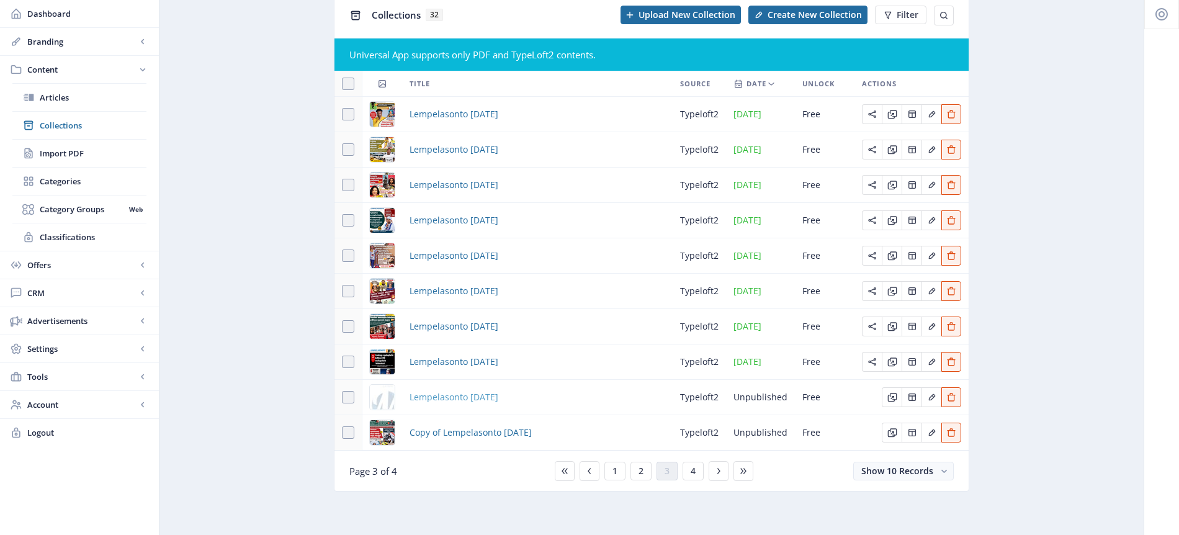
click at [498, 398] on span "Lempelasonto [DATE]" at bounding box center [454, 397] width 89 height 15
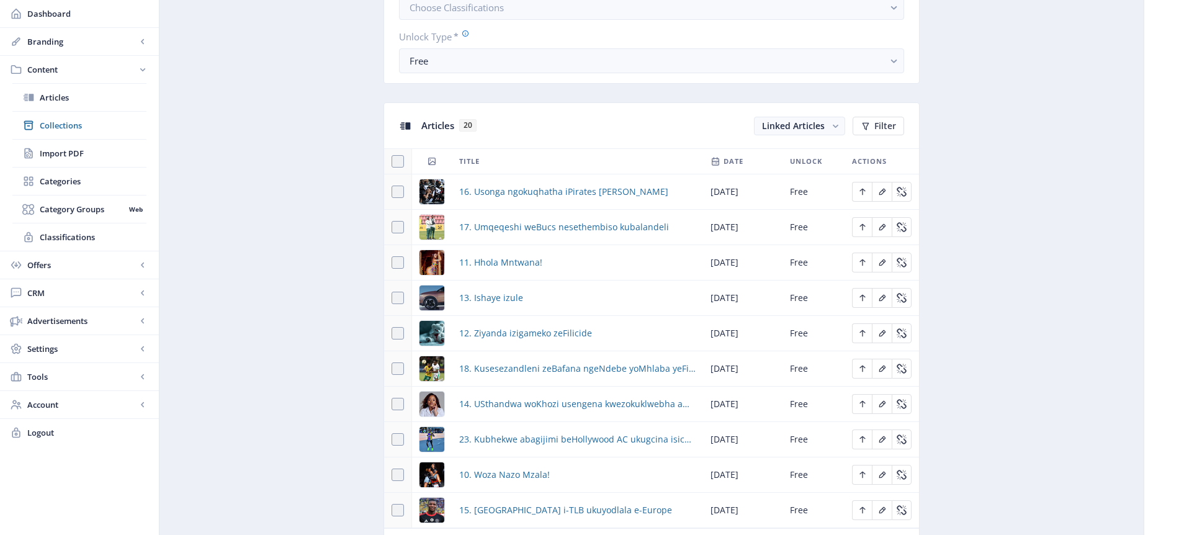
scroll to position [609, 0]
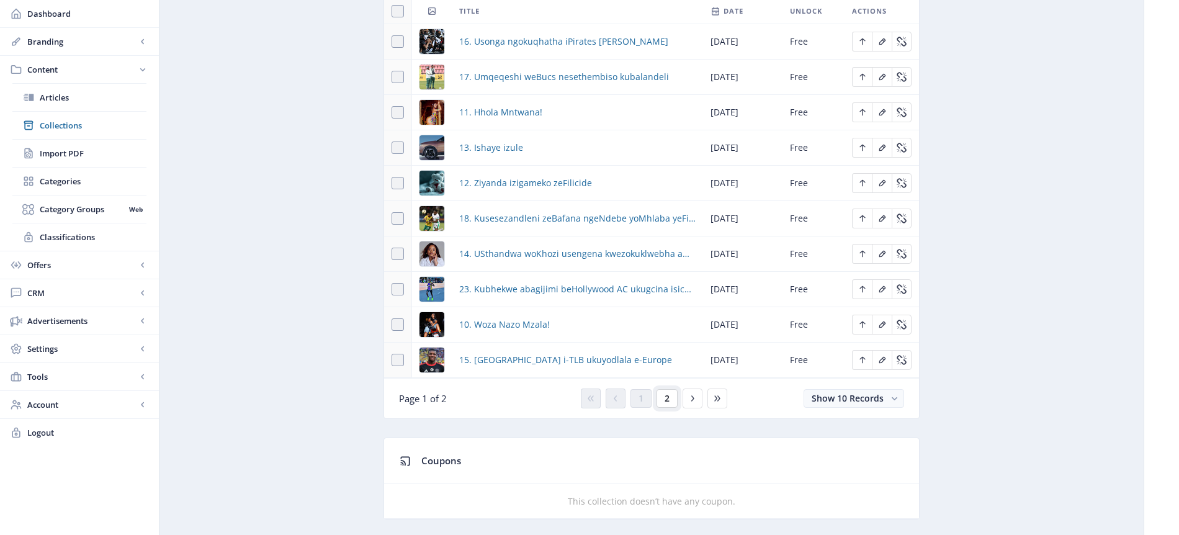
click at [666, 400] on span "2" at bounding box center [667, 398] width 5 height 10
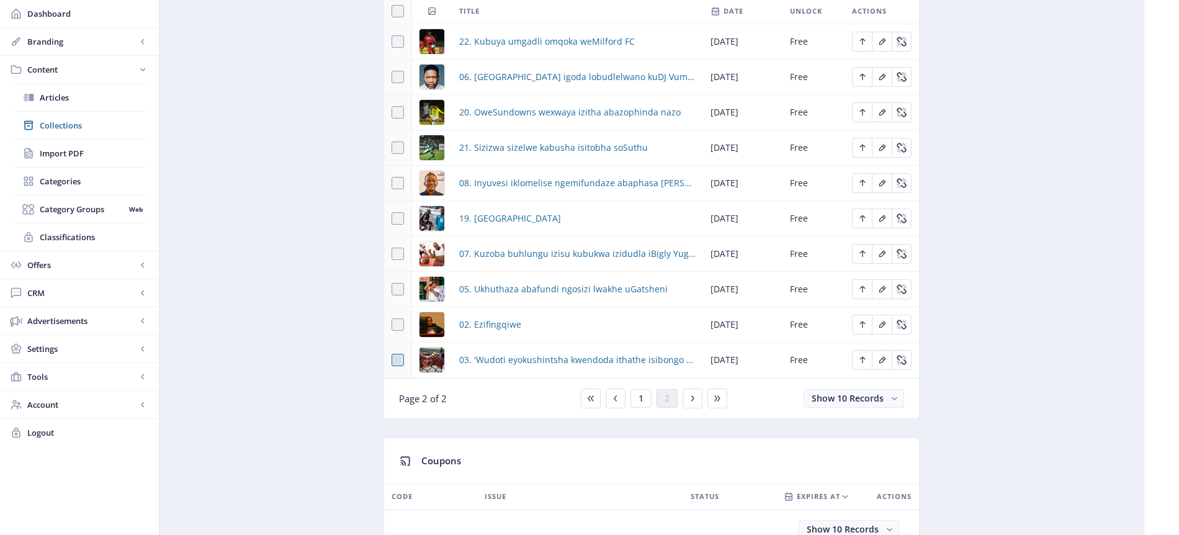
click at [398, 358] on span at bounding box center [398, 360] width 12 height 12
click at [392, 360] on input "checkbox" at bounding box center [392, 360] width 1 height 1
checkbox input "true"
click at [863, 361] on icon "Edit page" at bounding box center [863, 360] width 10 height 10
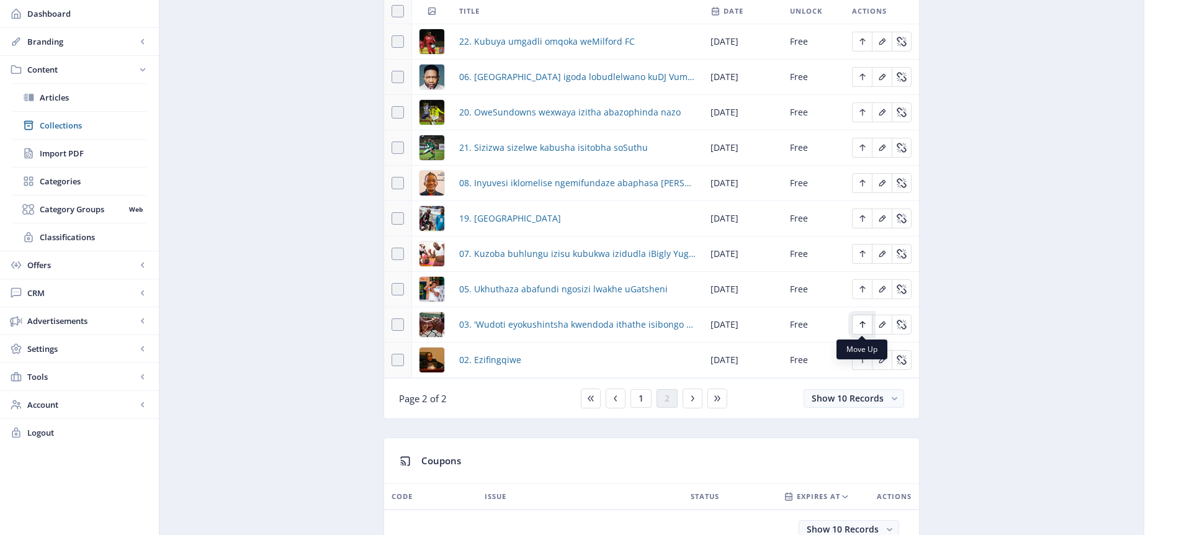
click at [865, 325] on icon "Edit page" at bounding box center [863, 325] width 10 height 10
click at [862, 355] on nb-tooltip "Move Up" at bounding box center [862, 349] width 51 height 20
click at [864, 361] on icon "Edit page" at bounding box center [863, 360] width 10 height 10
click at [863, 325] on icon "Edit page" at bounding box center [863, 325] width 10 height 10
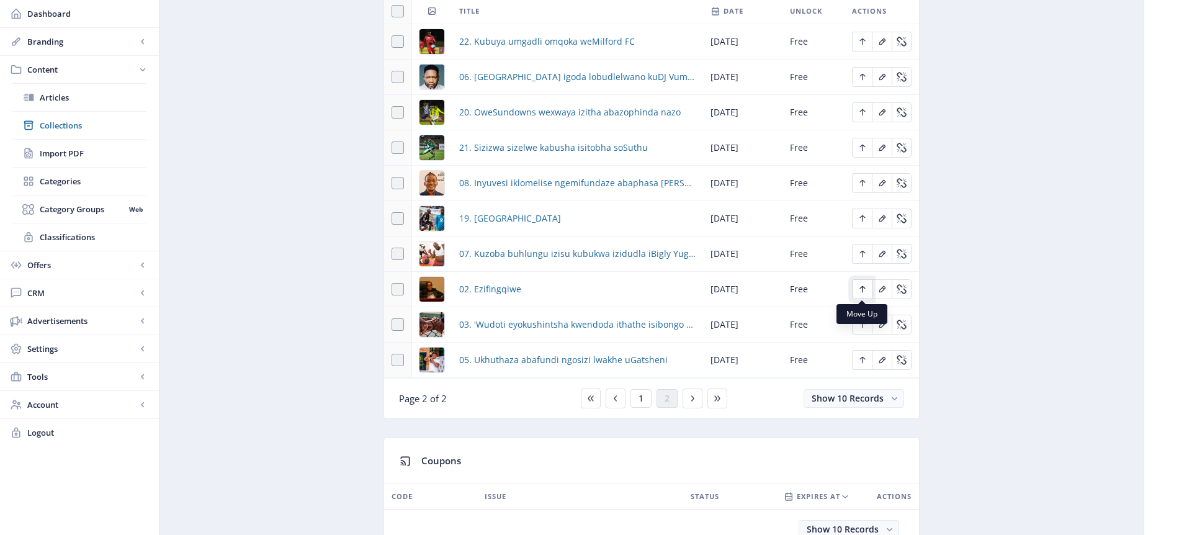
click at [861, 288] on icon "Edit page" at bounding box center [863, 289] width 10 height 10
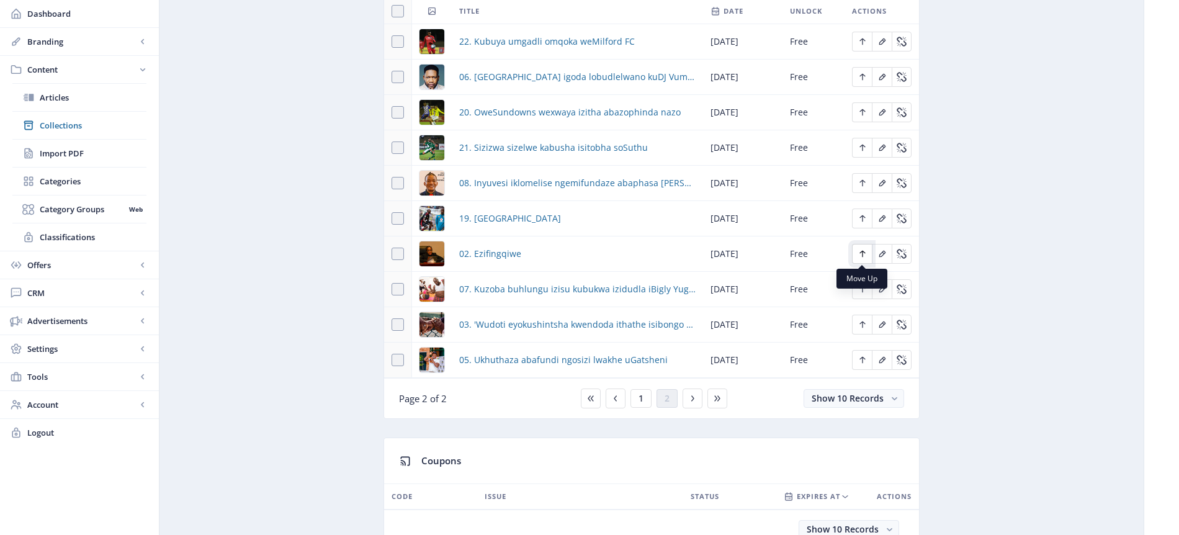
click at [867, 256] on button "Edit page" at bounding box center [862, 254] width 20 height 20
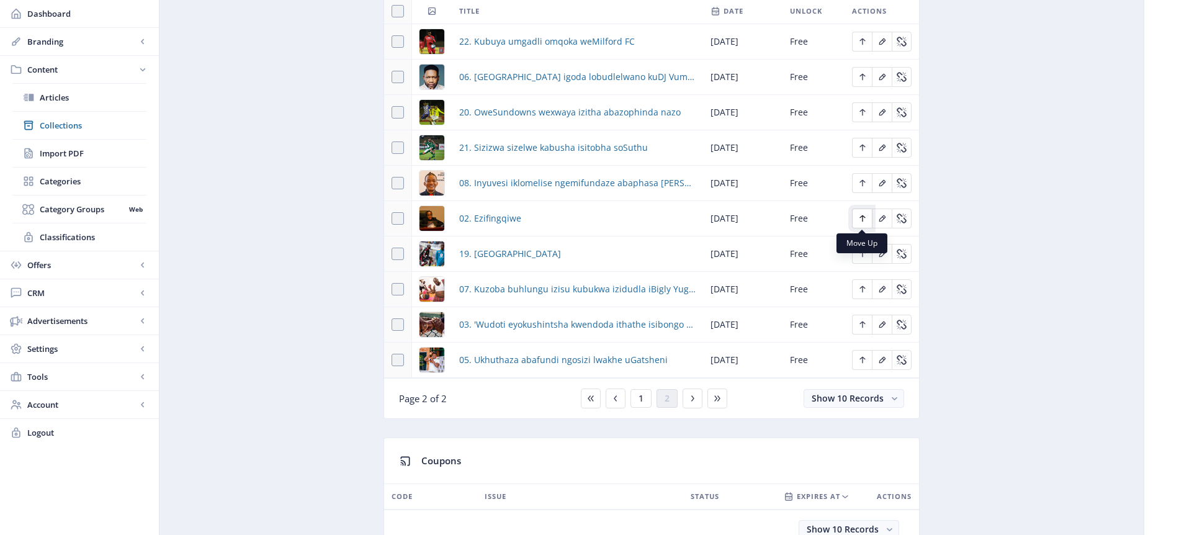
click at [859, 217] on icon "Edit page" at bounding box center [863, 218] width 10 height 10
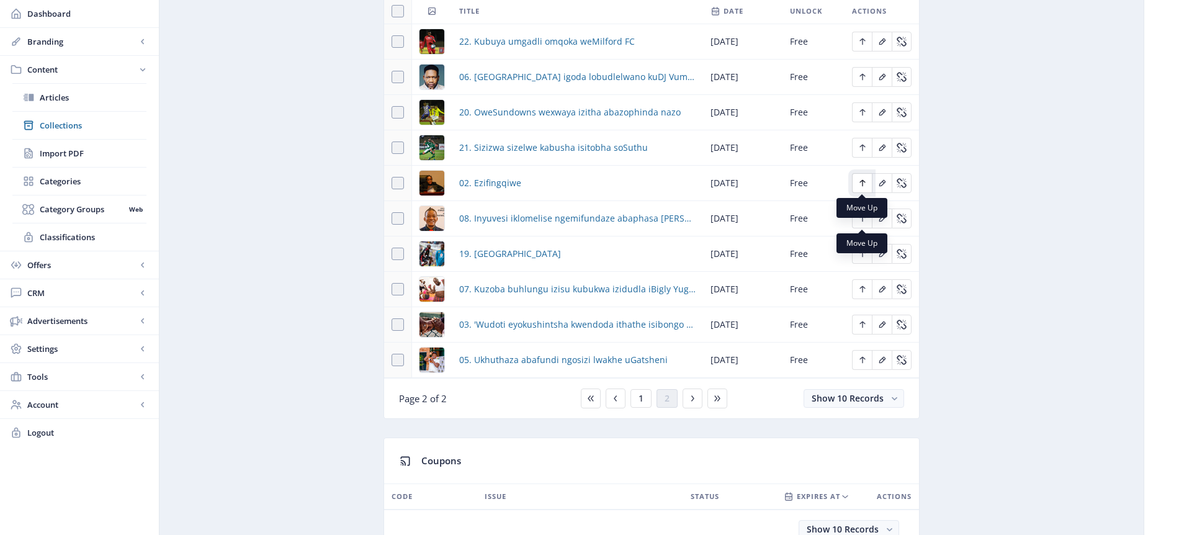
click at [862, 185] on icon "Edit page" at bounding box center [862, 183] width 6 height 7
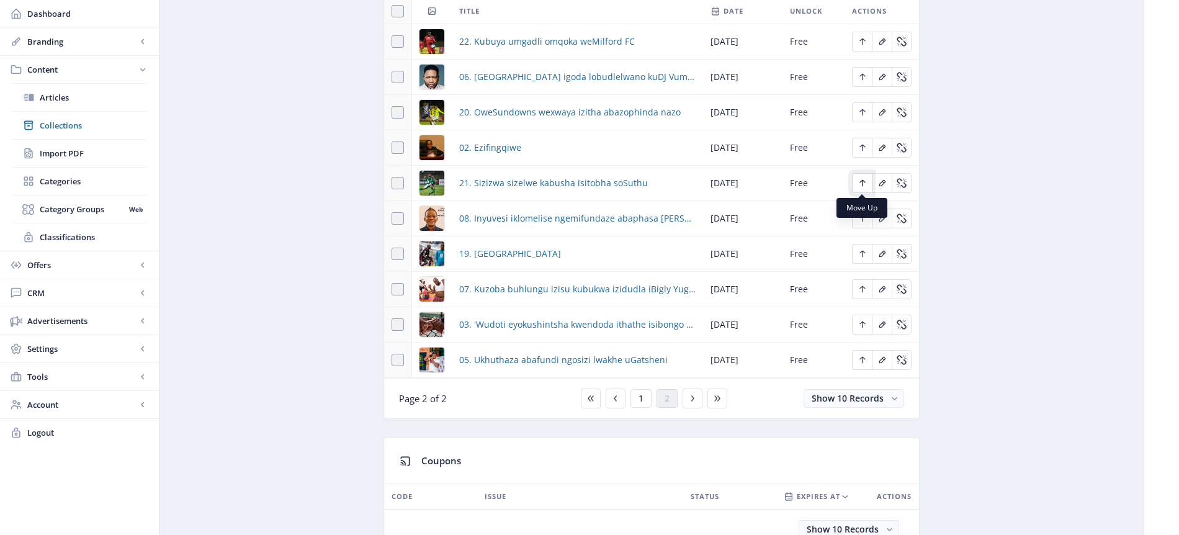
click at [864, 181] on icon "Edit page" at bounding box center [862, 183] width 6 height 7
click at [862, 184] on icon "Edit page" at bounding box center [862, 183] width 6 height 7
click at [865, 147] on icon "Edit page" at bounding box center [863, 148] width 10 height 10
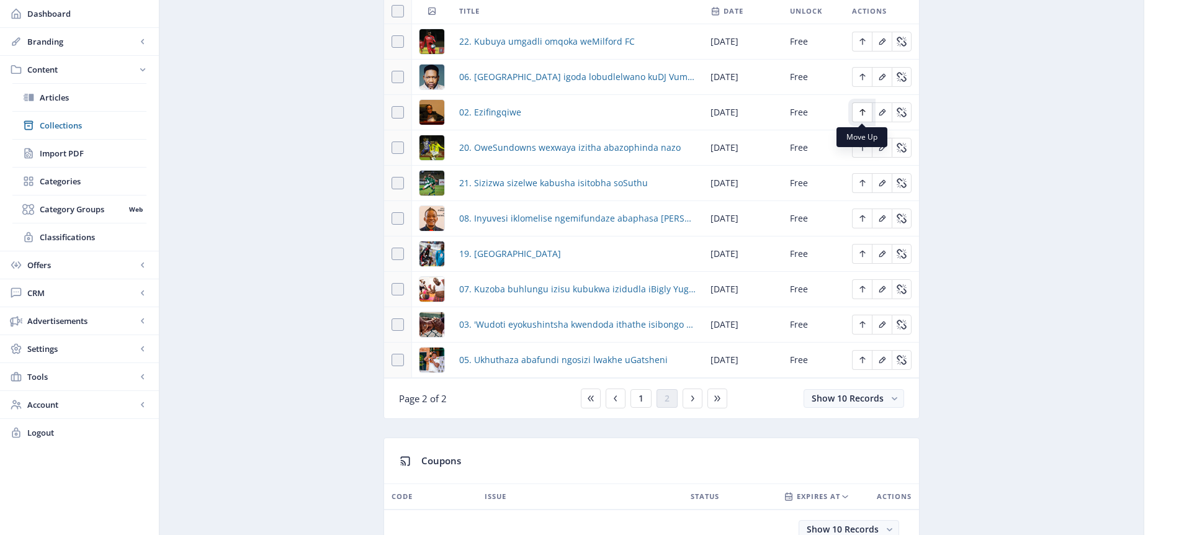
click at [864, 113] on icon "Edit page" at bounding box center [863, 112] width 10 height 10
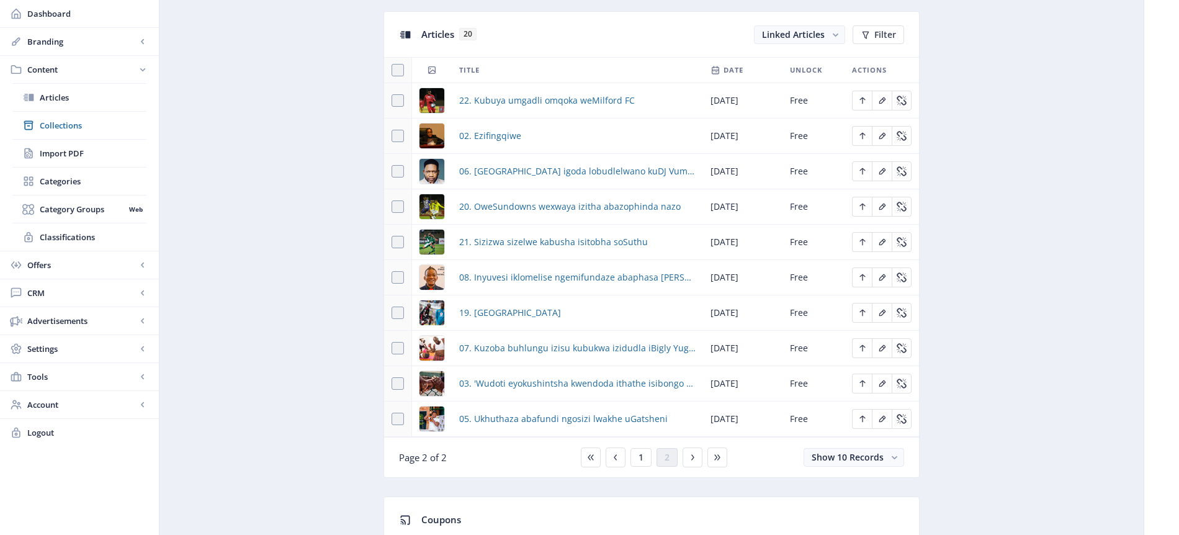
scroll to position [549, 0]
click at [863, 137] on icon "Edit page" at bounding box center [863, 137] width 10 height 10
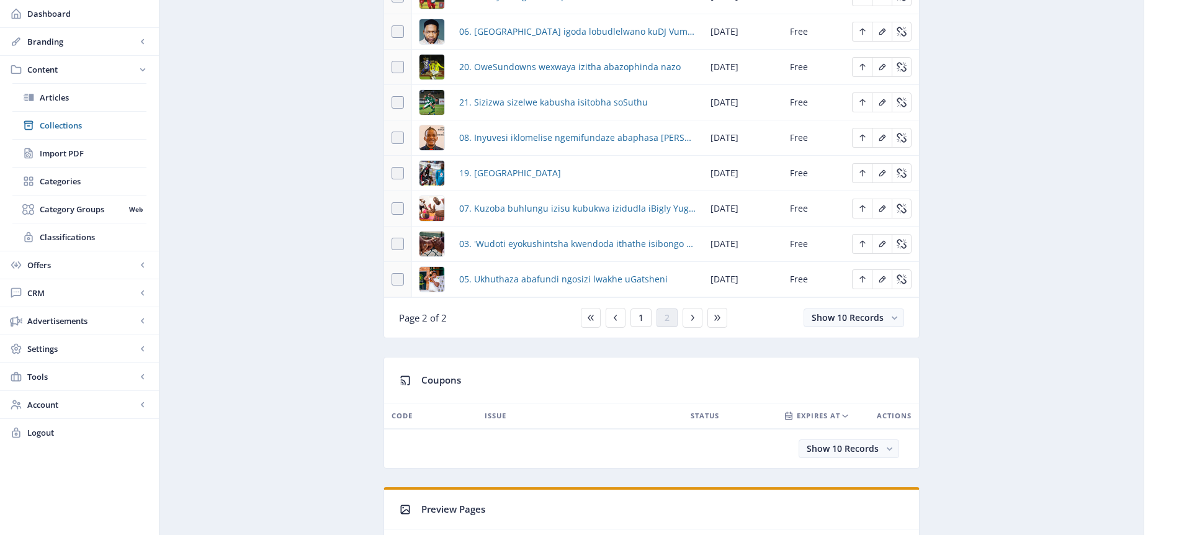
scroll to position [725, 0]
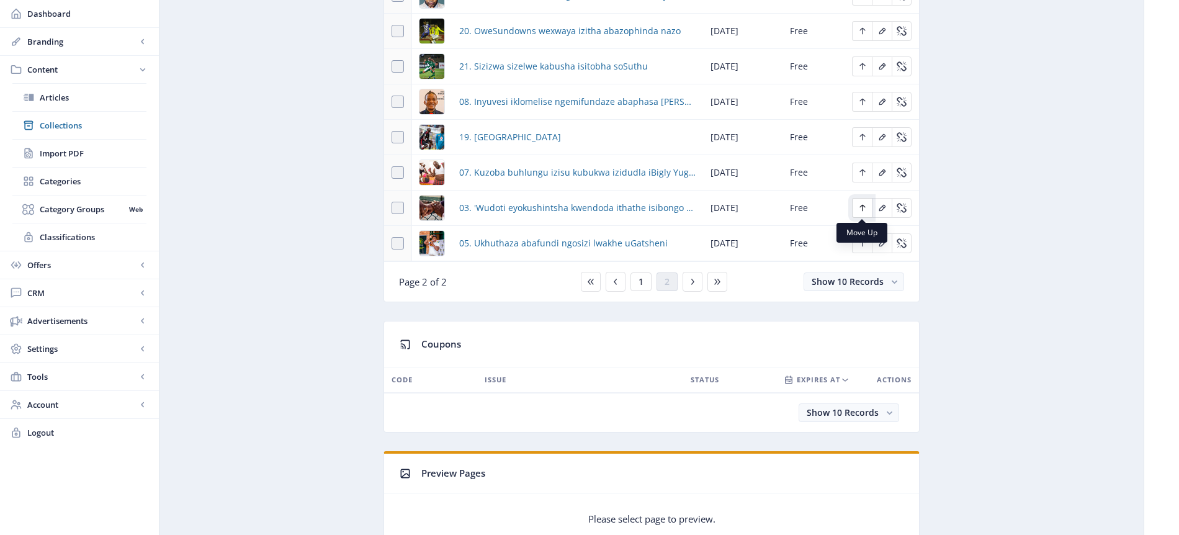
click at [867, 205] on button "Edit page" at bounding box center [862, 208] width 20 height 20
click at [864, 171] on icon "Edit page" at bounding box center [862, 172] width 6 height 7
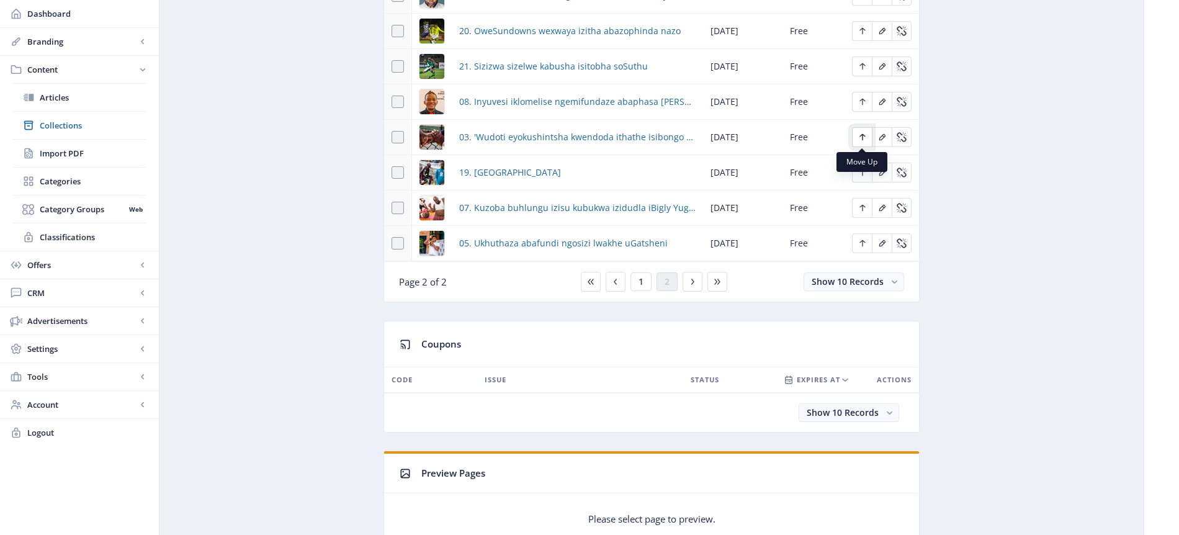
click at [865, 135] on icon "Edit page" at bounding box center [863, 137] width 10 height 10
click at [862, 101] on icon "Edit page" at bounding box center [862, 102] width 6 height 7
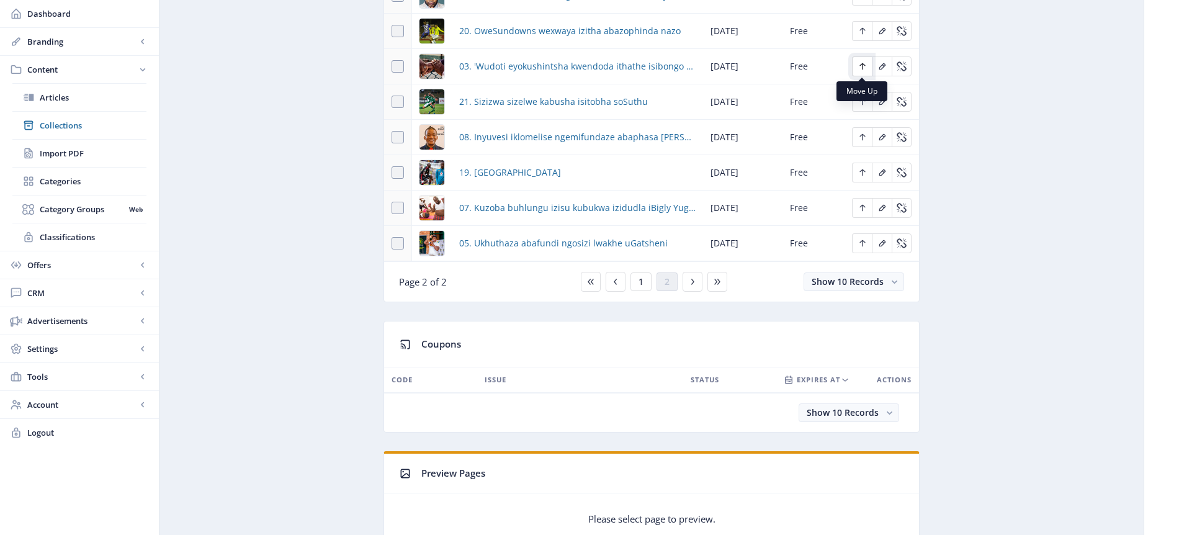
click at [865, 65] on icon "Edit page" at bounding box center [863, 66] width 10 height 10
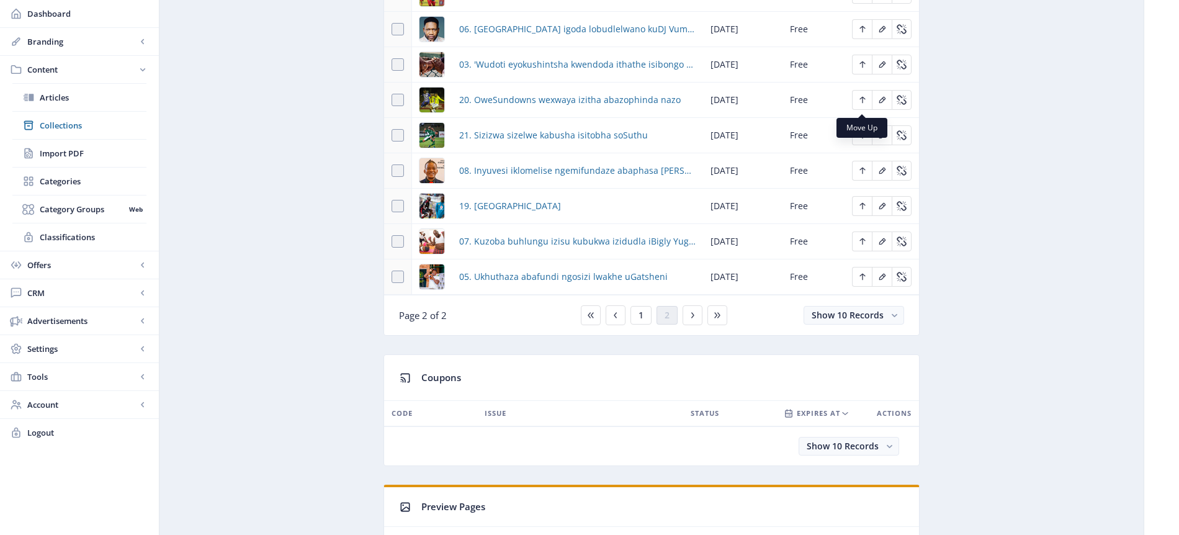
scroll to position [680, 0]
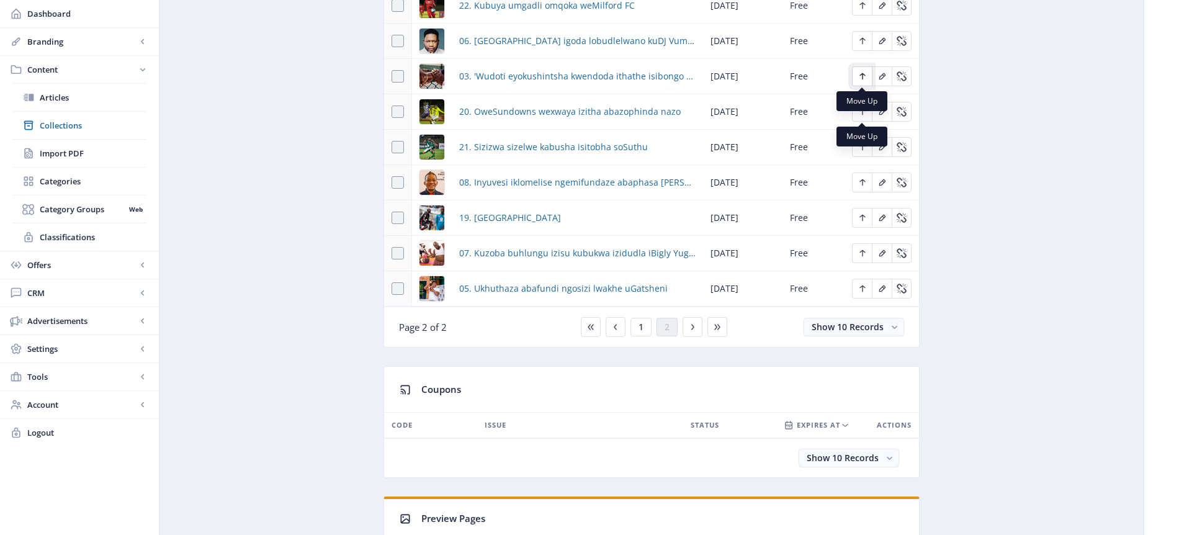
click at [864, 72] on icon "Edit page" at bounding box center [863, 76] width 10 height 10
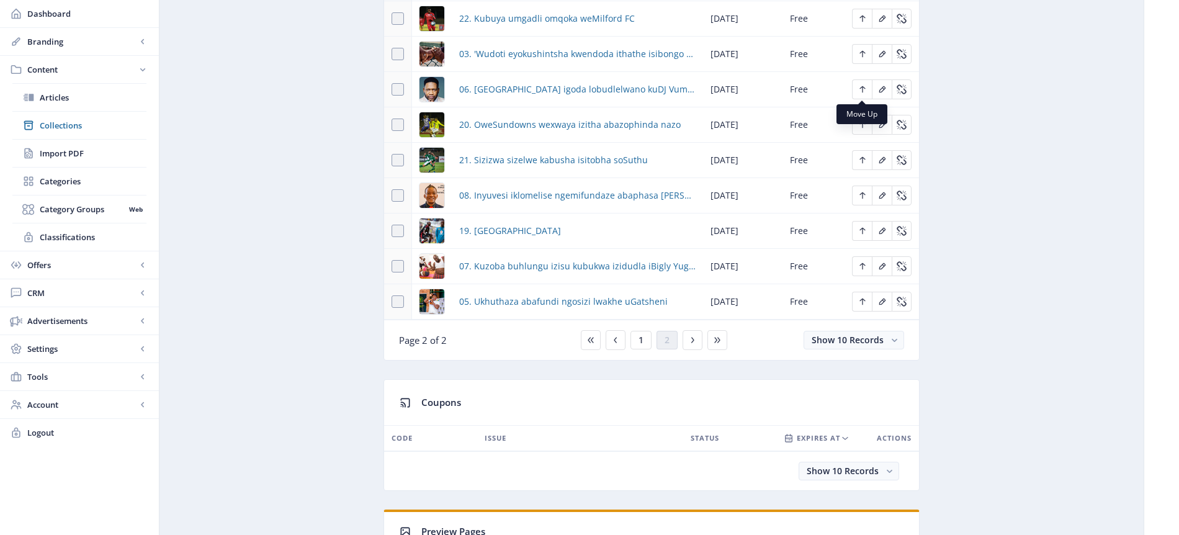
scroll to position [653, 0]
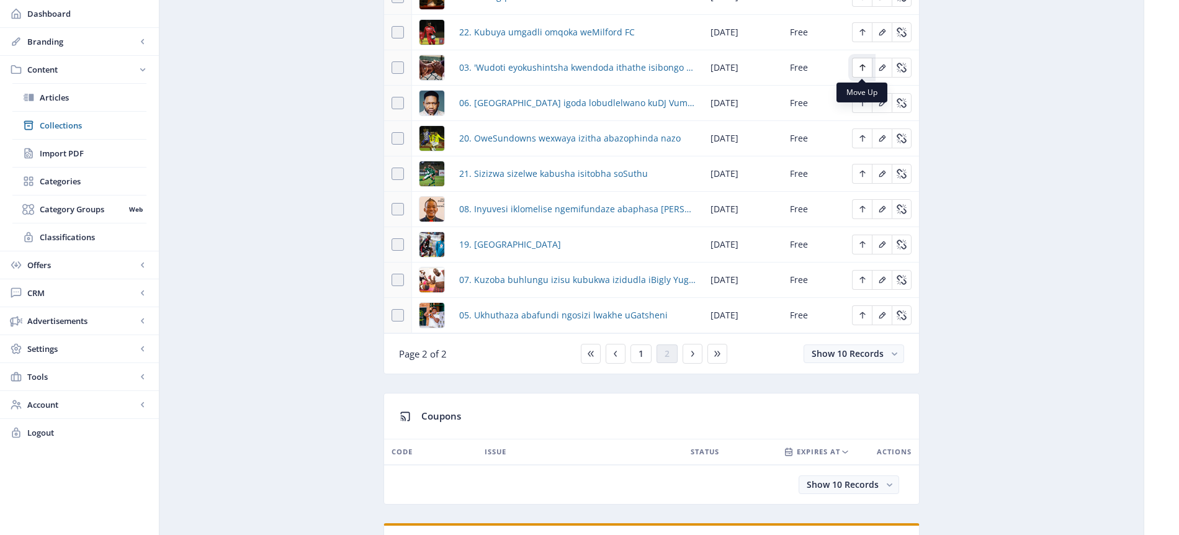
click at [864, 70] on icon "Edit page" at bounding box center [863, 68] width 10 height 10
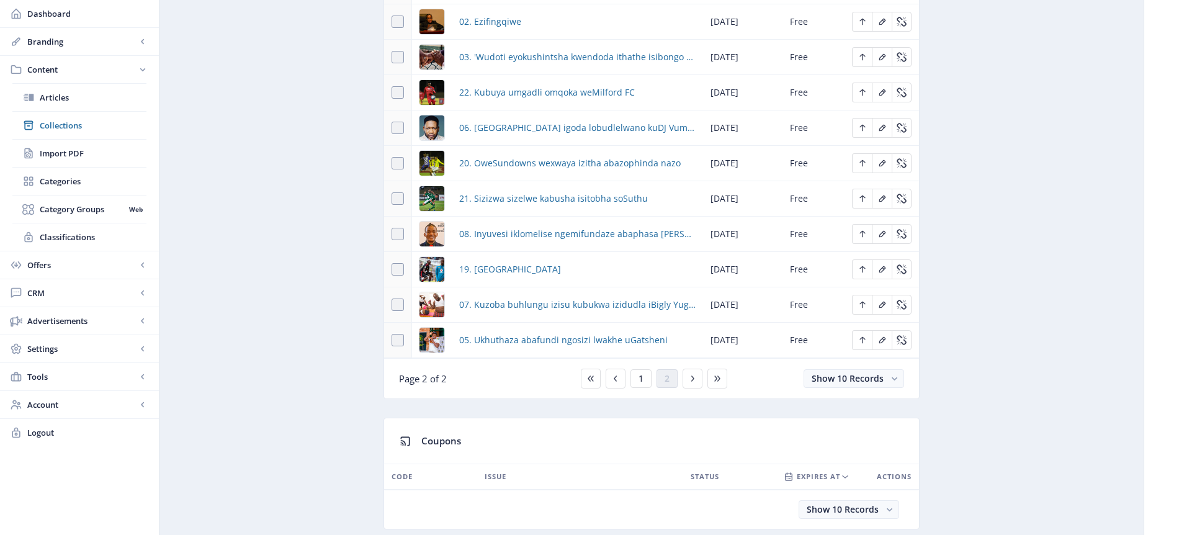
scroll to position [607, 0]
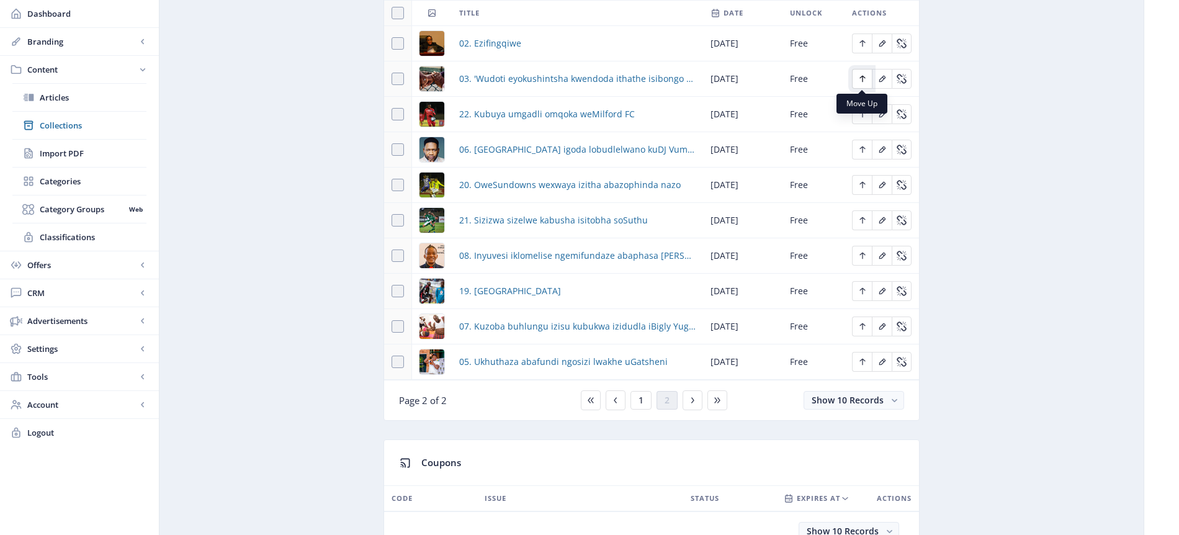
click at [863, 79] on icon "Edit page" at bounding box center [863, 79] width 10 height 10
click at [862, 78] on icon "Edit page" at bounding box center [862, 79] width 6 height 7
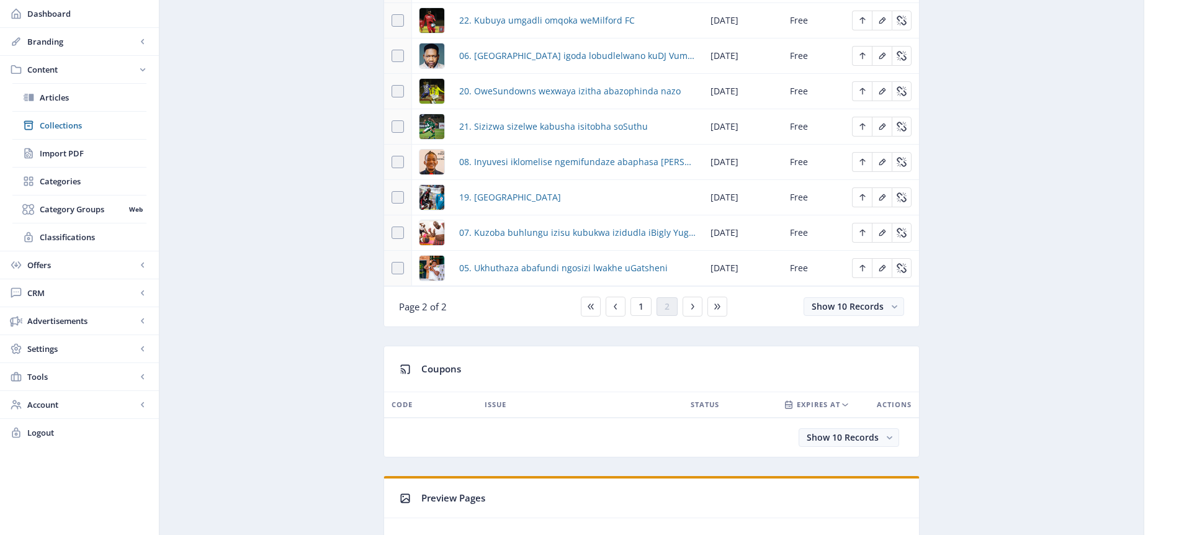
scroll to position [750, 0]
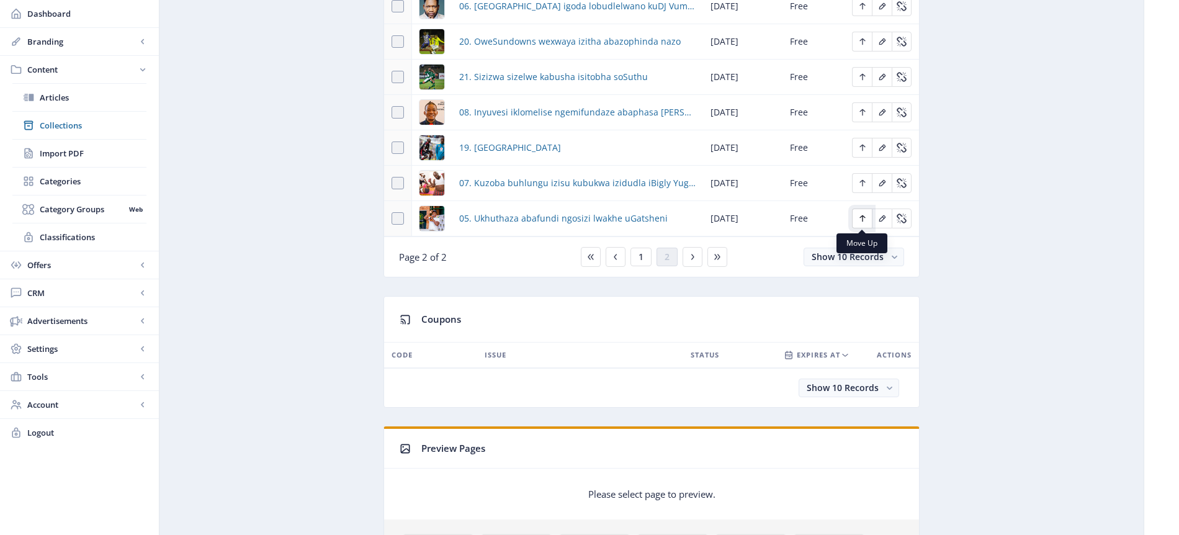
click at [863, 215] on icon "Edit page" at bounding box center [862, 218] width 6 height 7
click at [861, 184] on icon "Edit page" at bounding box center [862, 183] width 6 height 7
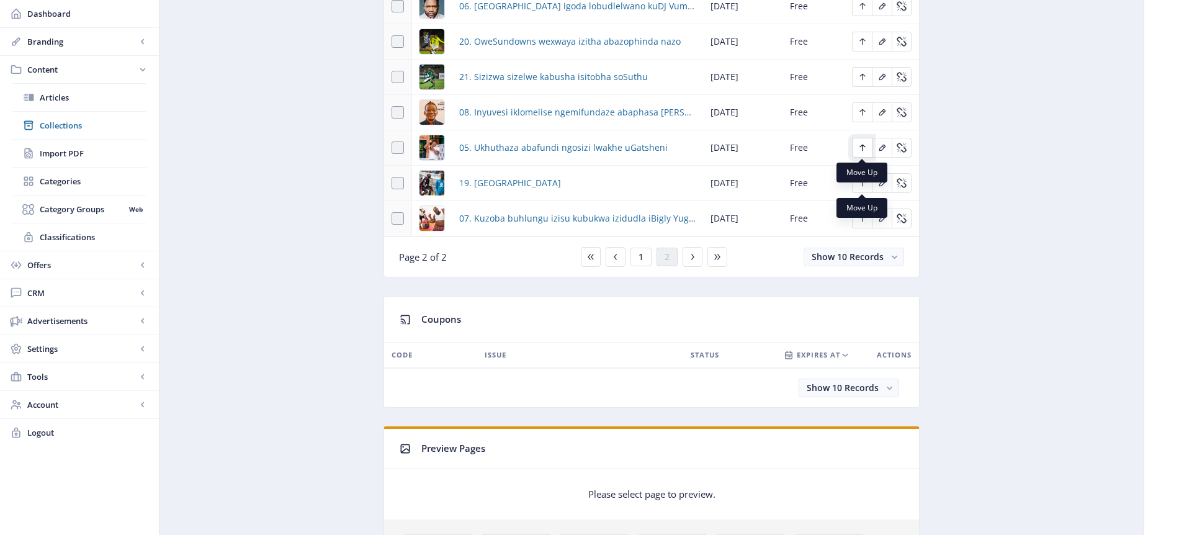
click at [866, 144] on icon "Edit page" at bounding box center [863, 148] width 10 height 10
click at [862, 220] on icon "Edit page" at bounding box center [862, 218] width 6 height 7
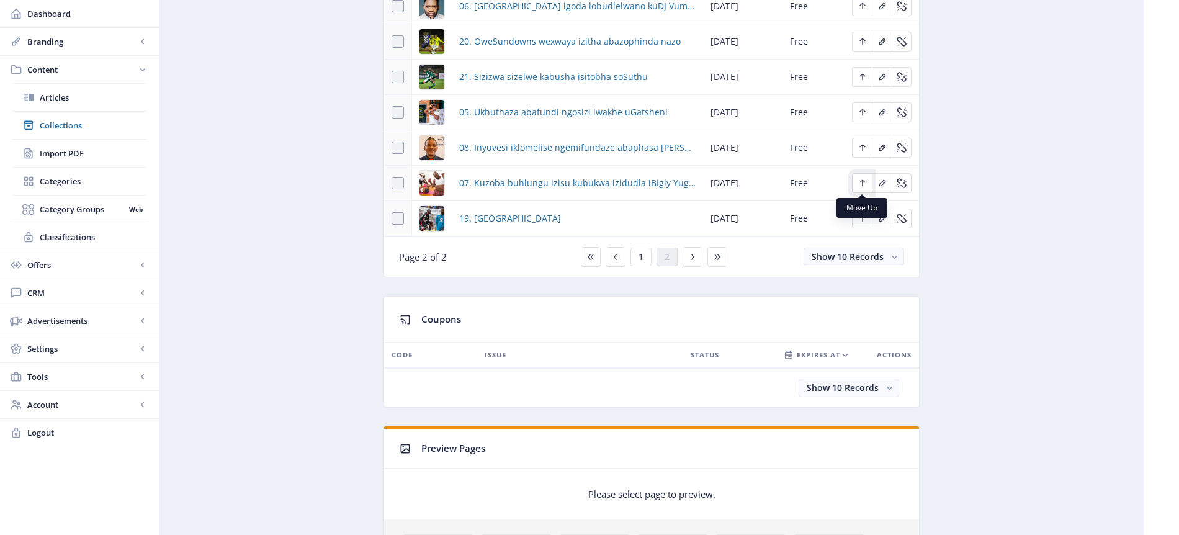
click at [862, 184] on icon "Edit page" at bounding box center [862, 183] width 6 height 7
click at [866, 110] on icon "Edit page" at bounding box center [863, 112] width 10 height 10
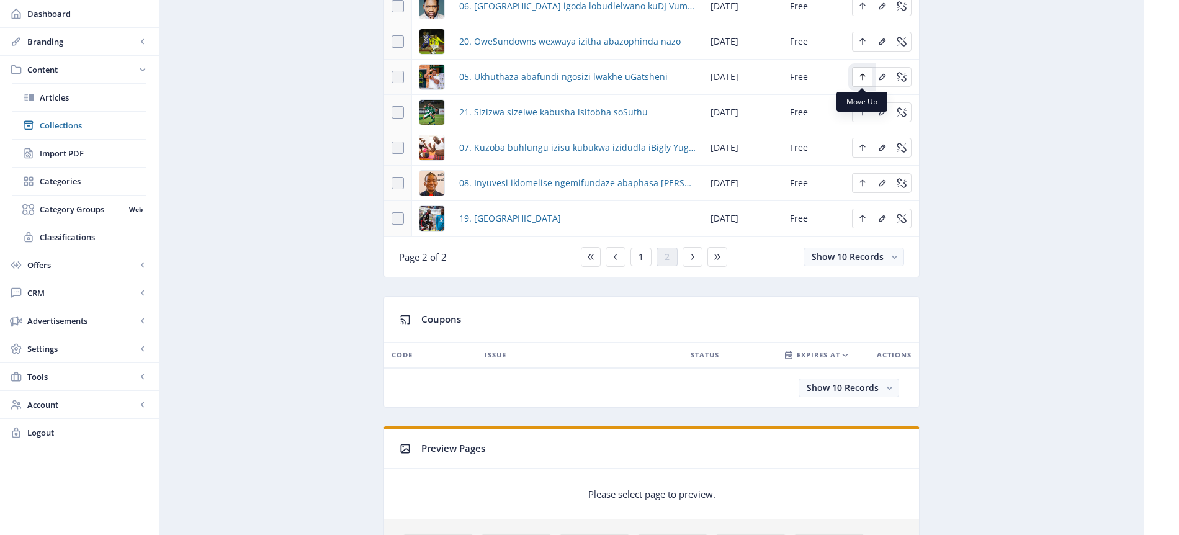
click at [865, 76] on icon "Edit page" at bounding box center [863, 77] width 10 height 10
click at [863, 150] on icon "Edit page" at bounding box center [863, 148] width 10 height 10
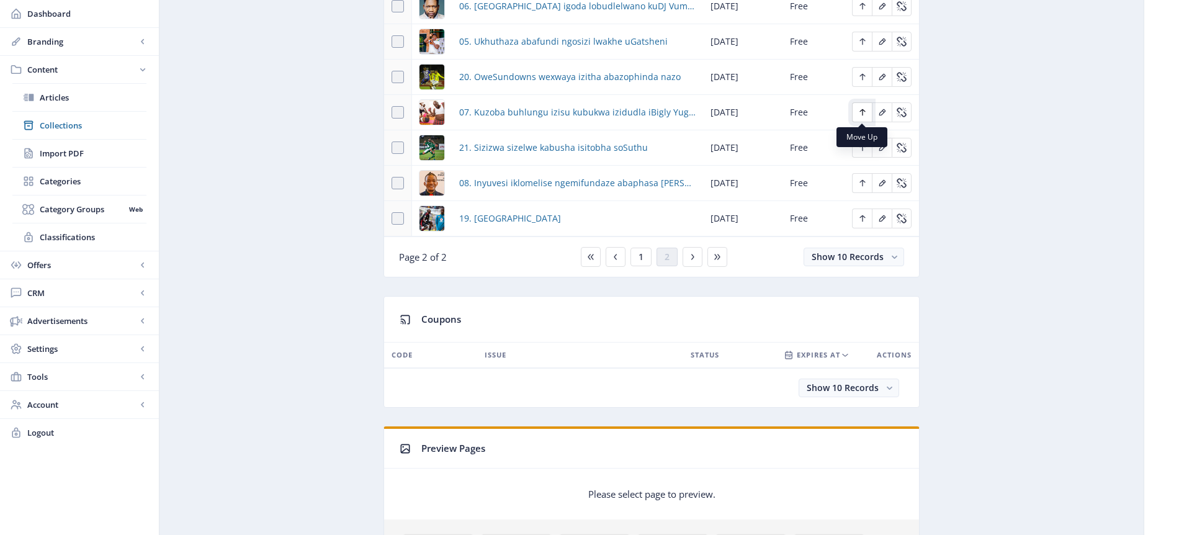
click at [868, 112] on button "Edit page" at bounding box center [862, 112] width 20 height 20
click at [864, 185] on icon "Edit page" at bounding box center [863, 183] width 10 height 10
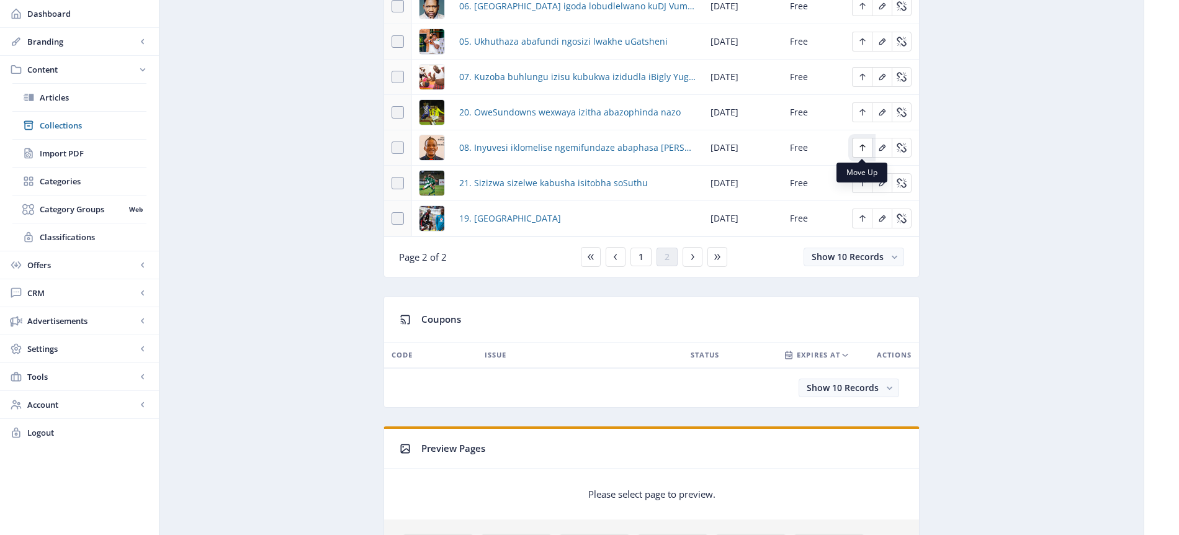
click at [861, 146] on icon "Edit page" at bounding box center [863, 148] width 10 height 10
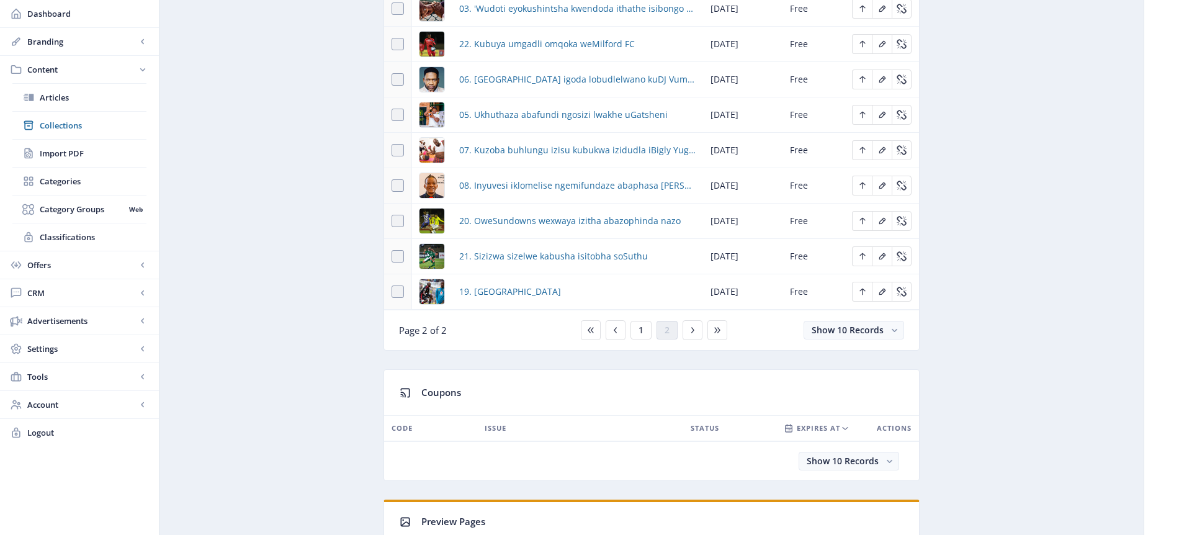
scroll to position [675, 0]
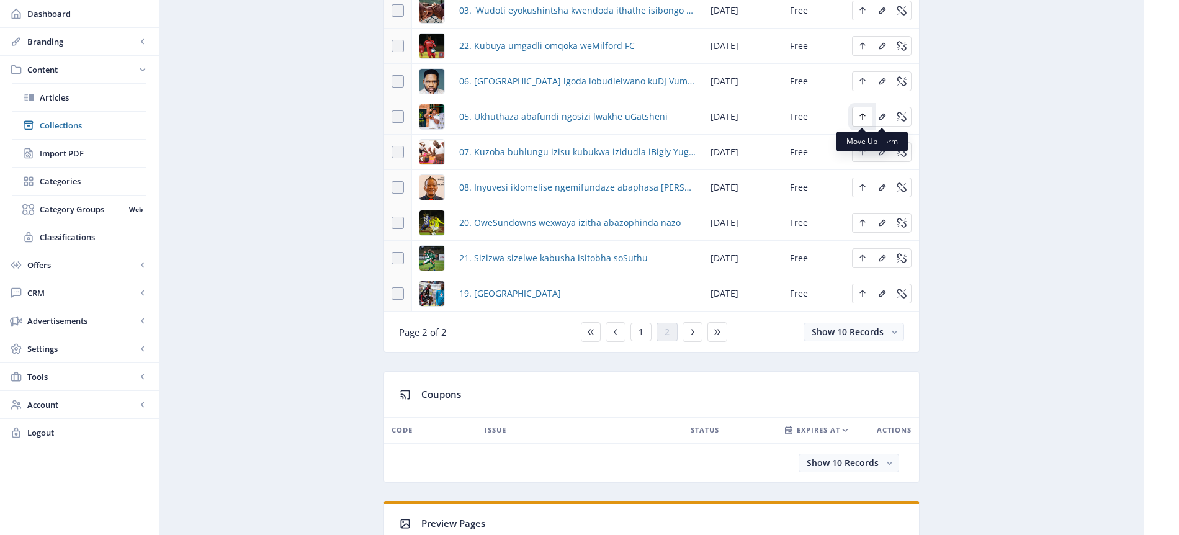
click at [864, 117] on icon "Edit page" at bounding box center [863, 117] width 10 height 10
click at [863, 83] on icon "Edit page" at bounding box center [863, 81] width 10 height 10
click at [861, 115] on icon "Edit page" at bounding box center [862, 117] width 6 height 7
click at [865, 152] on icon "Edit page" at bounding box center [863, 152] width 10 height 10
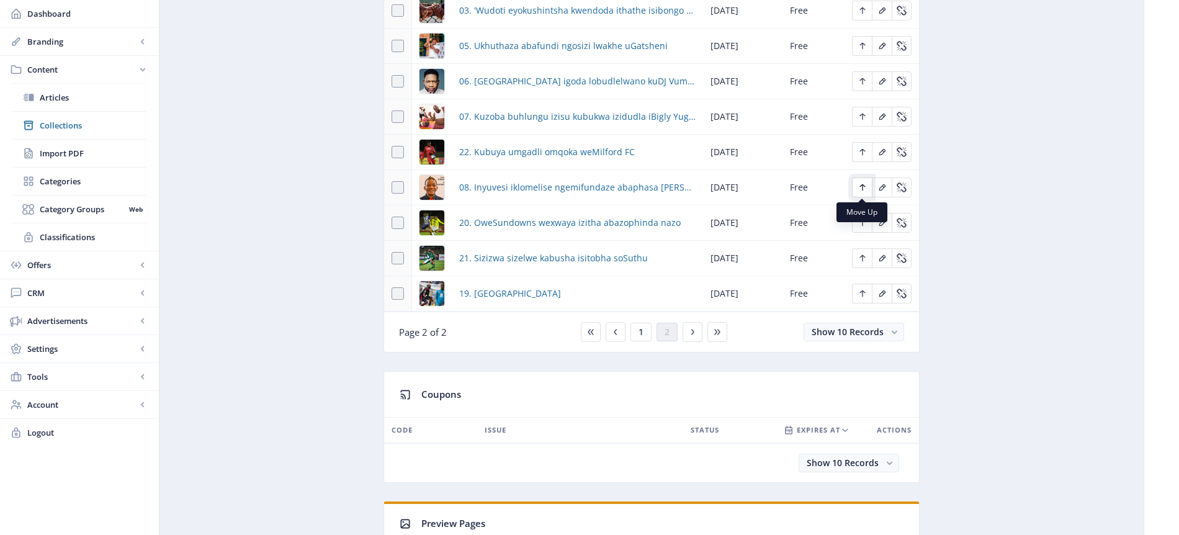
click at [865, 190] on icon "Edit page" at bounding box center [863, 187] width 10 height 10
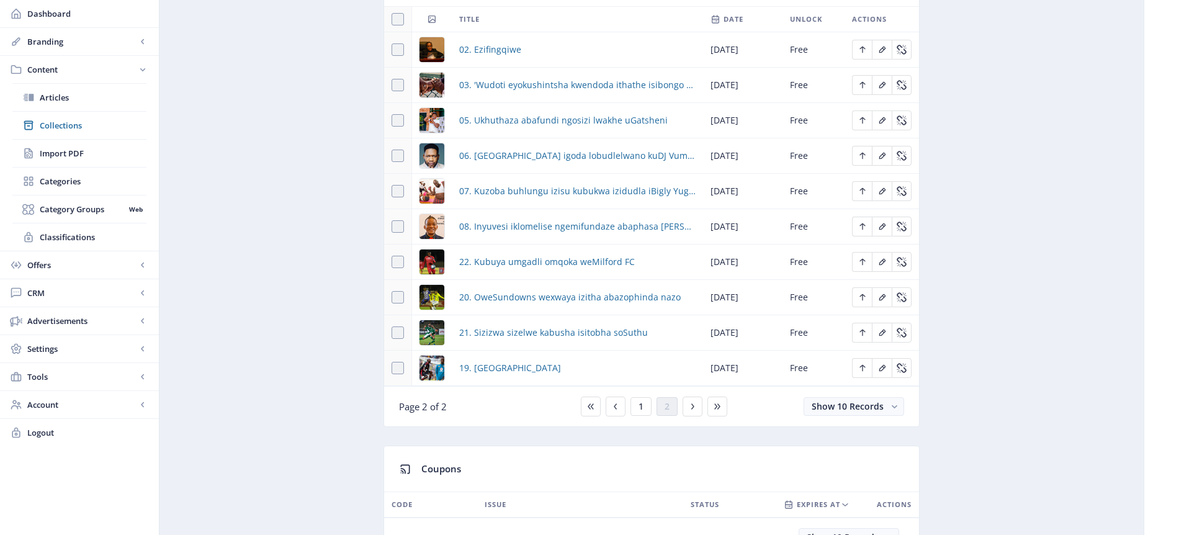
scroll to position [600, 0]
click at [863, 50] on icon "Edit page" at bounding box center [863, 50] width 10 height 10
click at [866, 87] on icon "Edit page" at bounding box center [863, 86] width 10 height 10
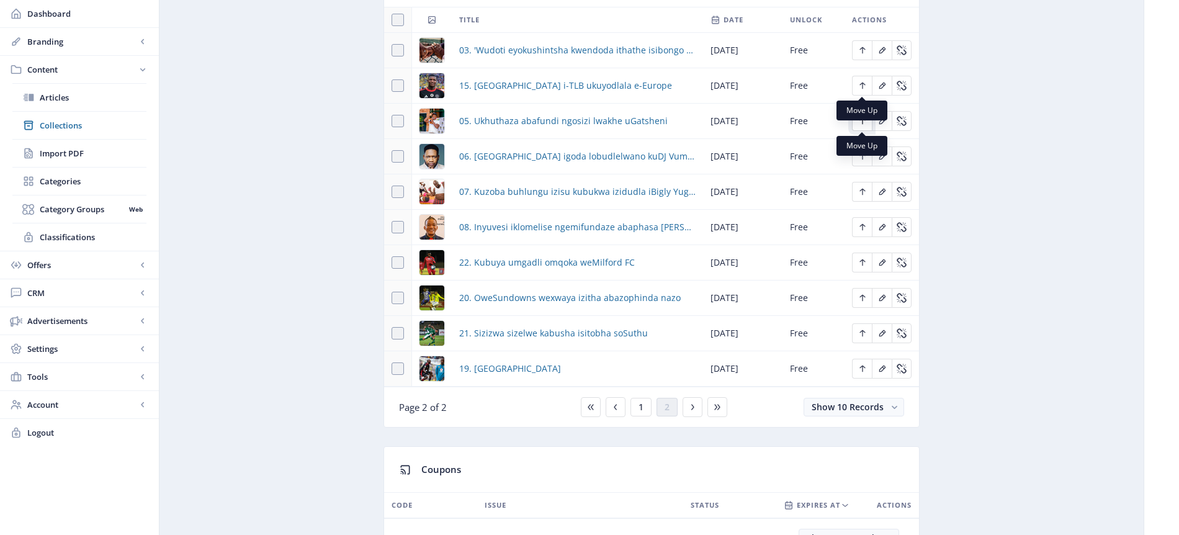
click at [859, 123] on icon "Edit page" at bounding box center [863, 121] width 10 height 10
click at [866, 159] on icon "Edit page" at bounding box center [863, 156] width 10 height 10
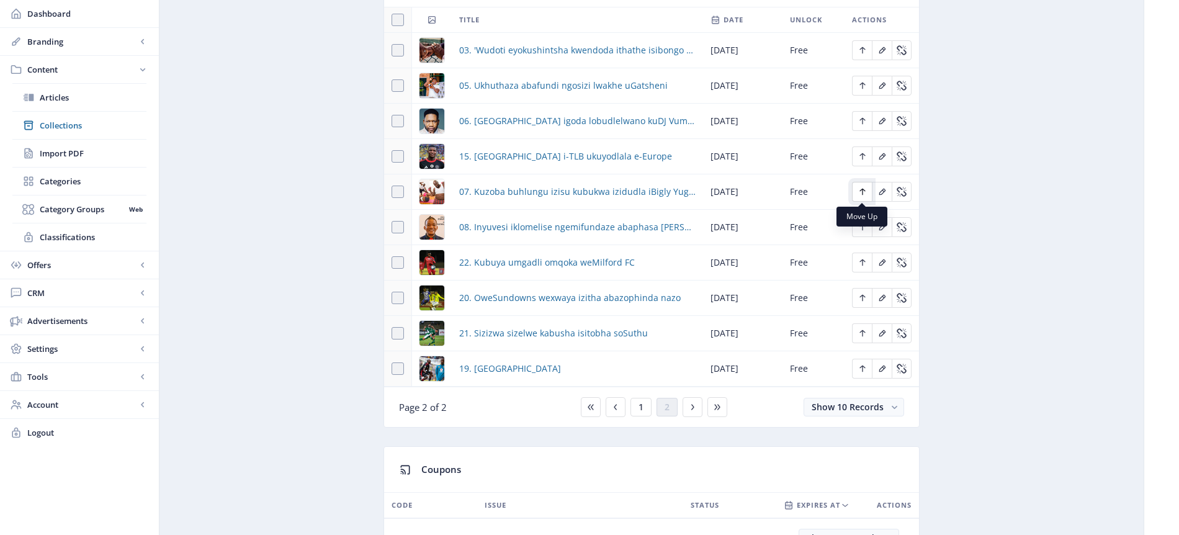
click at [864, 196] on icon "Edit page" at bounding box center [863, 192] width 10 height 10
click at [863, 228] on icon "Edit page" at bounding box center [863, 227] width 10 height 10
click at [640, 407] on span "1" at bounding box center [641, 407] width 5 height 10
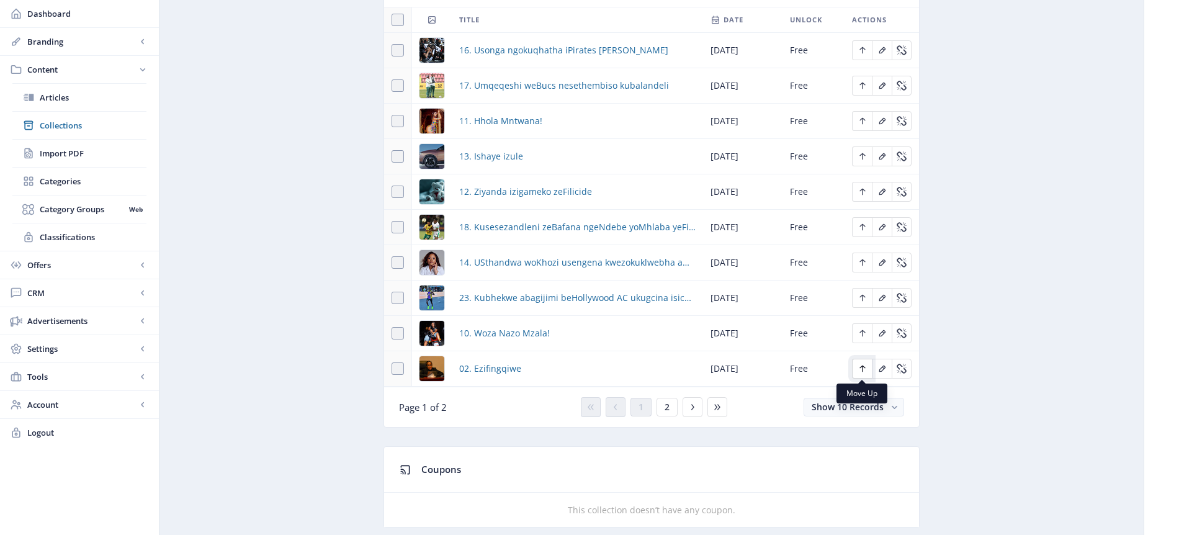
click at [860, 367] on icon "Edit page" at bounding box center [863, 369] width 10 height 10
click at [866, 332] on icon "Edit page" at bounding box center [863, 333] width 10 height 10
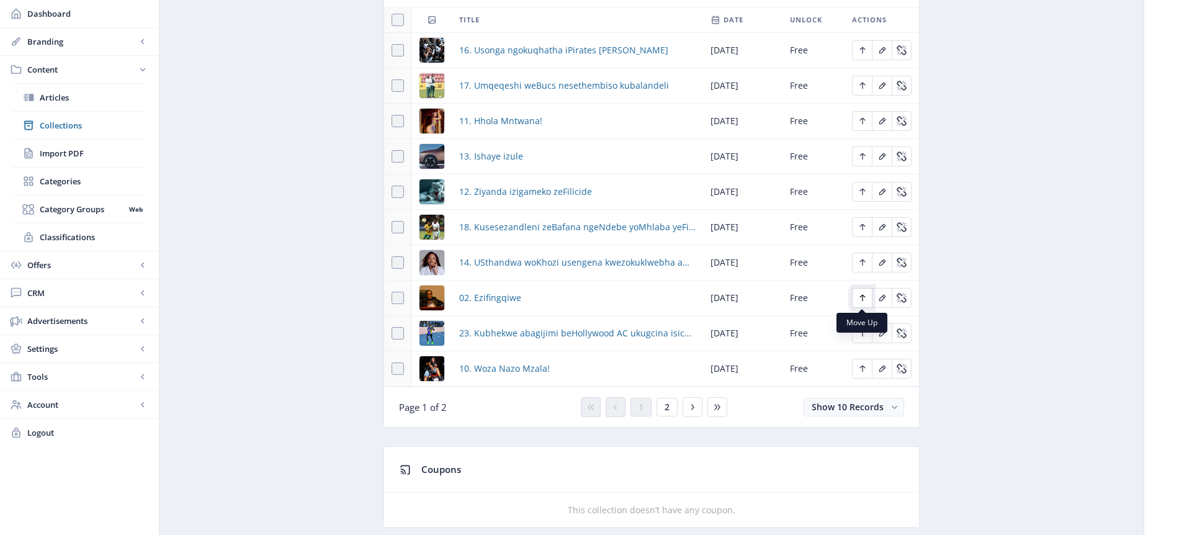
click at [864, 299] on icon "Edit page" at bounding box center [863, 298] width 10 height 10
click at [865, 259] on icon "Edit page" at bounding box center [863, 263] width 10 height 10
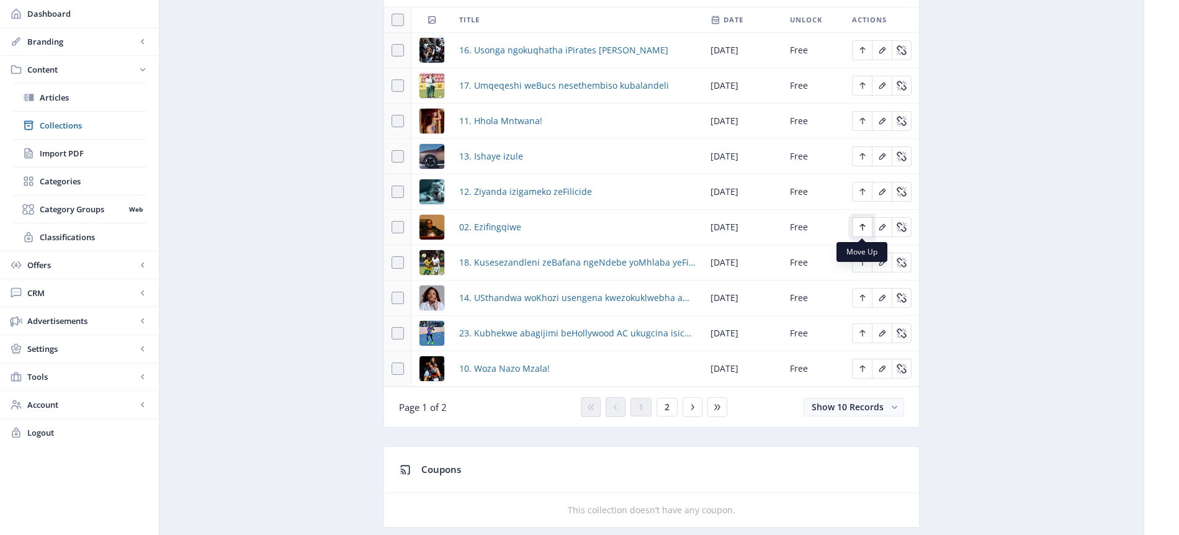
click at [859, 227] on icon "Edit page" at bounding box center [863, 227] width 10 height 10
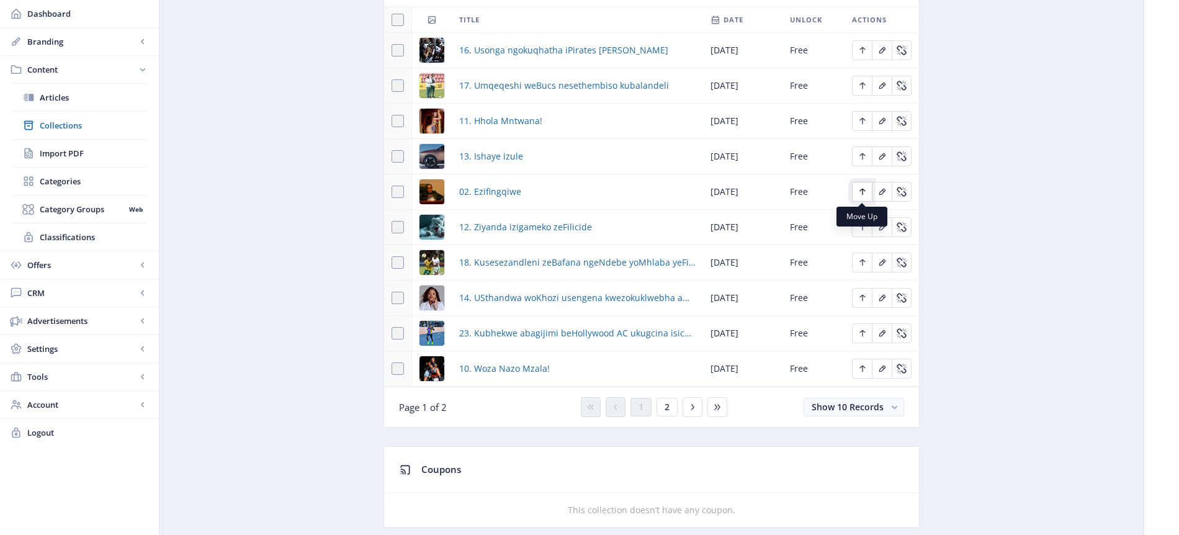
click at [863, 192] on icon "Edit page" at bounding box center [863, 192] width 10 height 10
click at [671, 406] on button "2" at bounding box center [667, 407] width 21 height 19
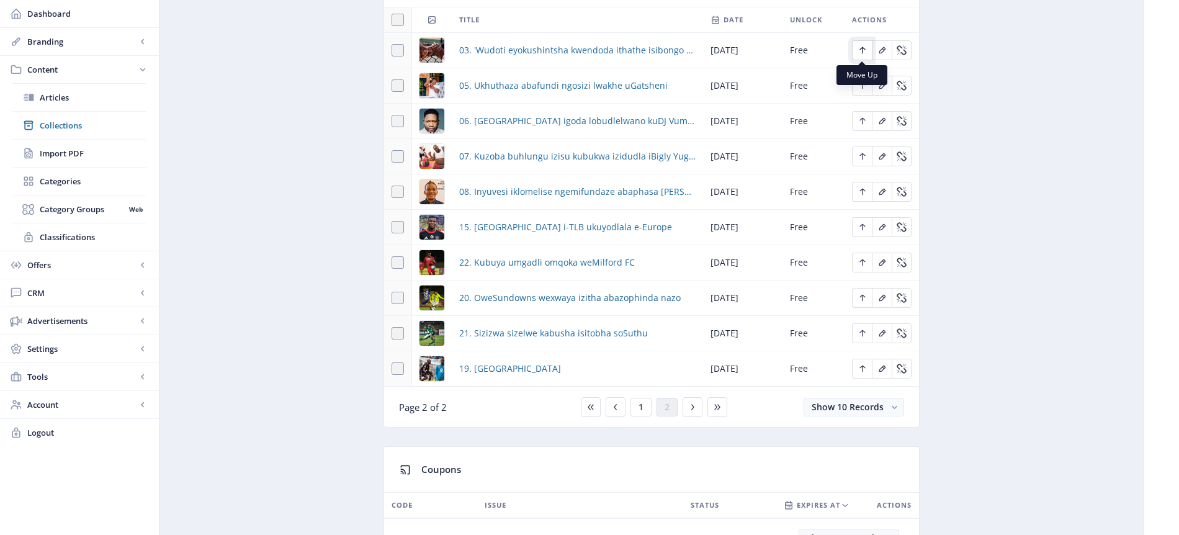
click at [863, 50] on icon "Edit page" at bounding box center [863, 50] width 10 height 10
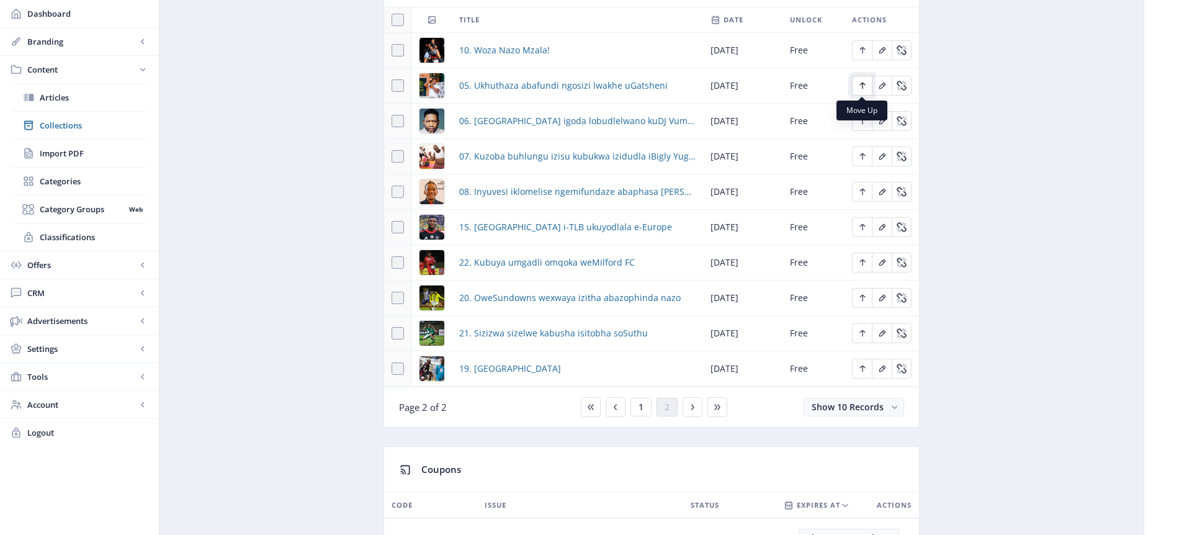
click at [864, 87] on icon "Edit page" at bounding box center [863, 86] width 10 height 10
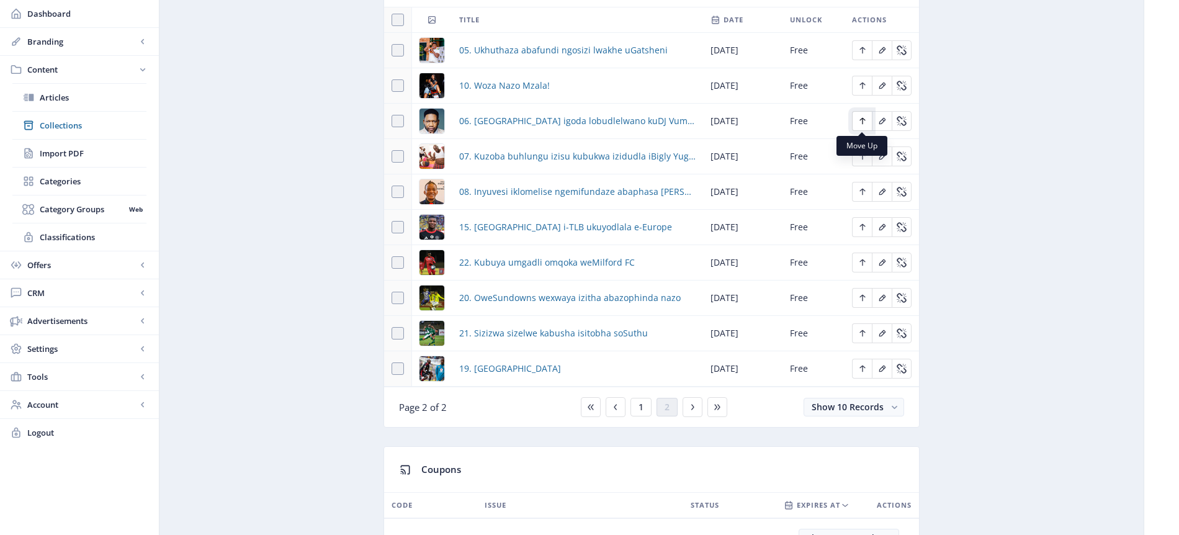
click at [866, 124] on icon "Edit page" at bounding box center [863, 121] width 10 height 10
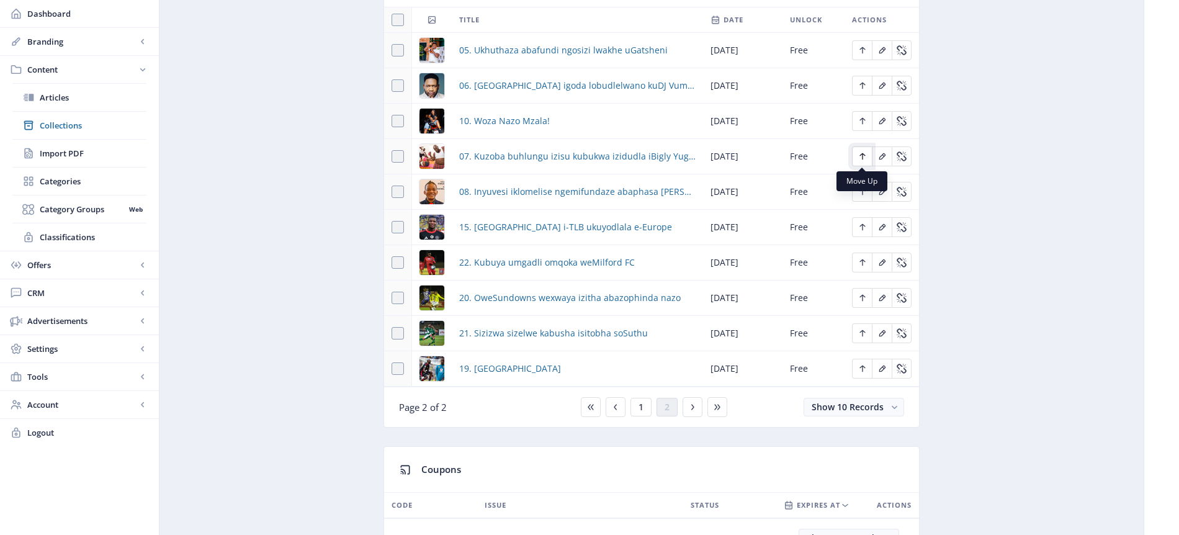
click at [863, 161] on icon "Edit page" at bounding box center [863, 156] width 10 height 10
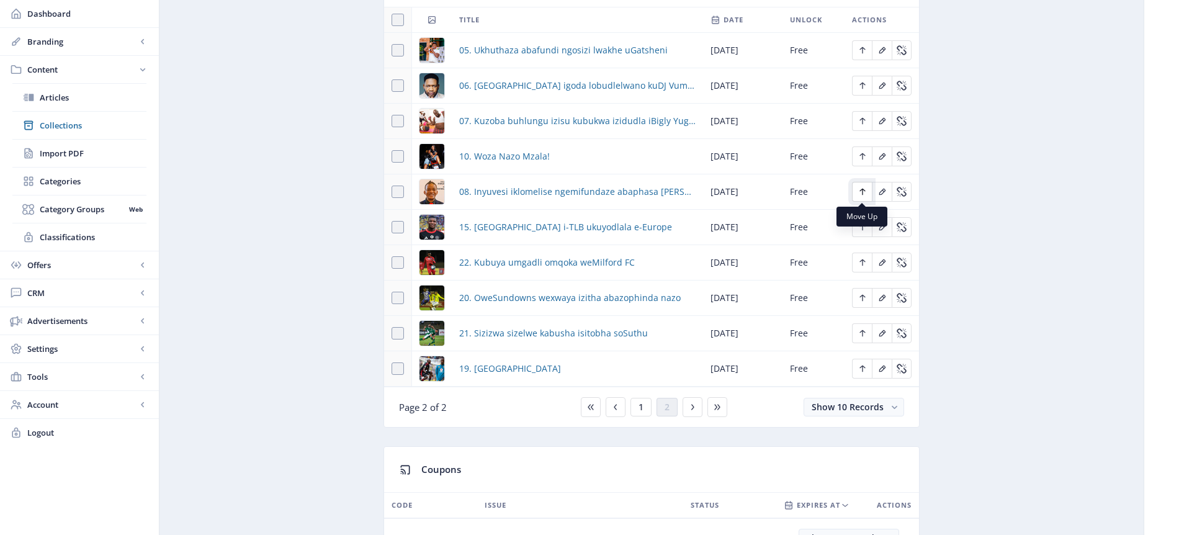
click at [866, 194] on icon "Edit page" at bounding box center [863, 192] width 10 height 10
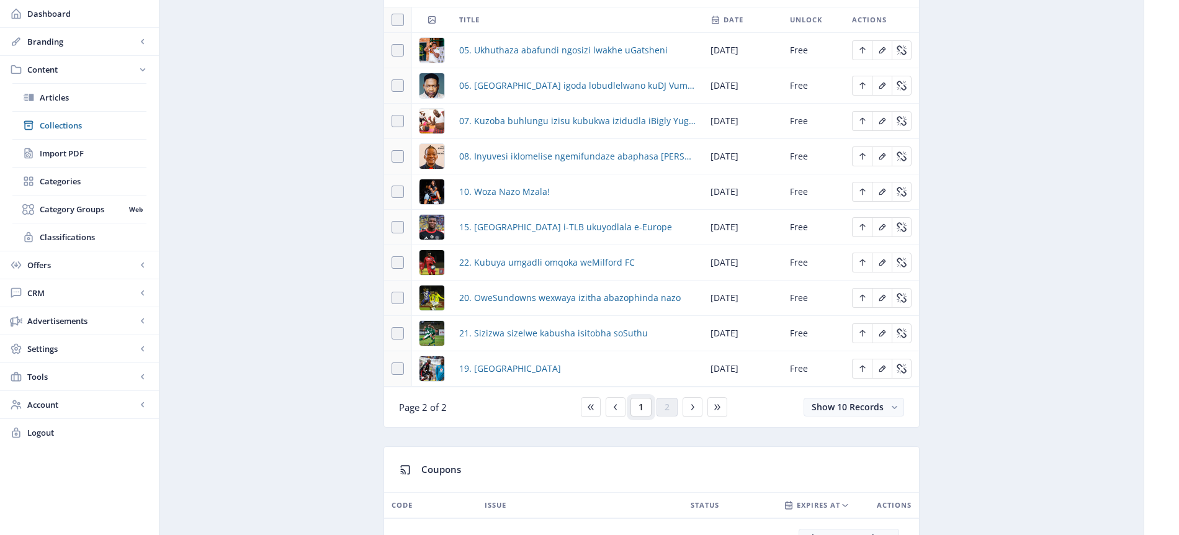
click at [642, 405] on span "1" at bounding box center [641, 407] width 5 height 10
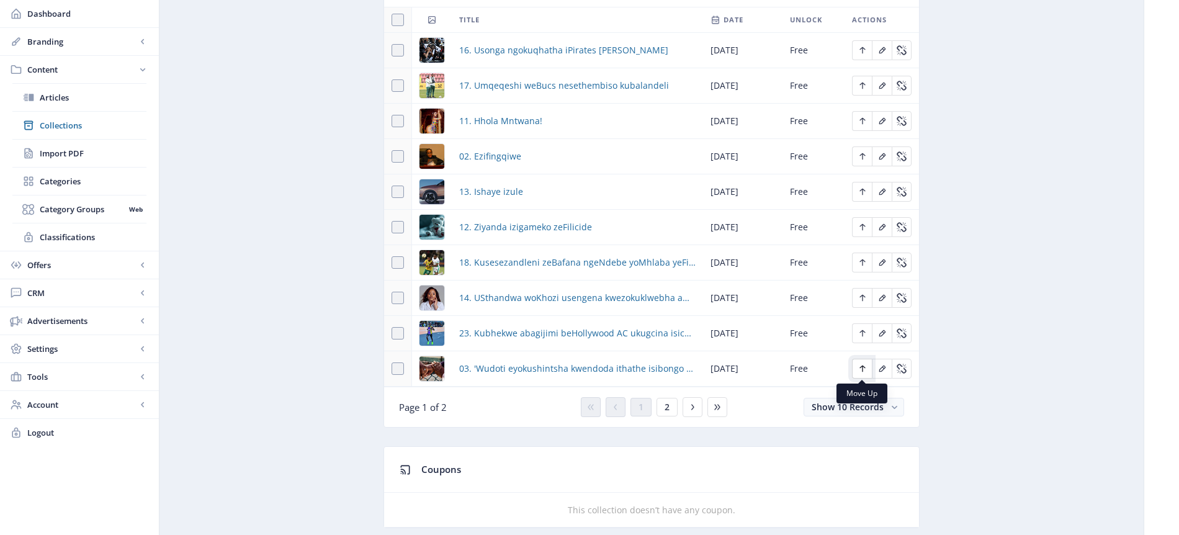
click at [863, 369] on icon "Edit page" at bounding box center [863, 369] width 10 height 10
click at [861, 334] on icon "Edit page" at bounding box center [863, 333] width 10 height 10
click at [864, 298] on icon "Edit page" at bounding box center [863, 298] width 10 height 10
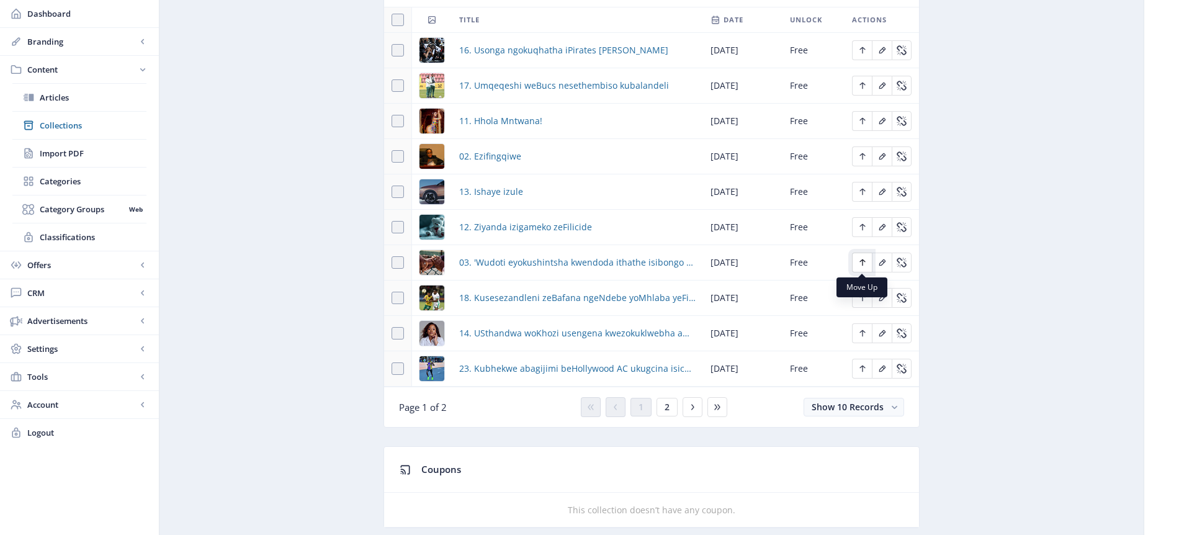
click at [862, 265] on icon "Edit page" at bounding box center [862, 262] width 6 height 7
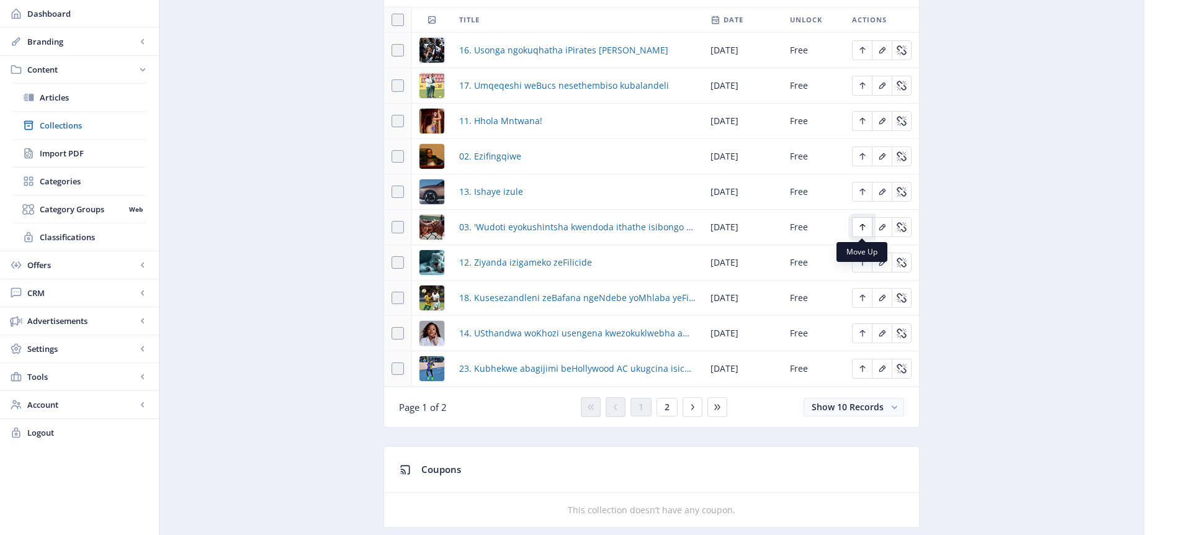
click at [860, 227] on icon "Edit page" at bounding box center [863, 227] width 10 height 10
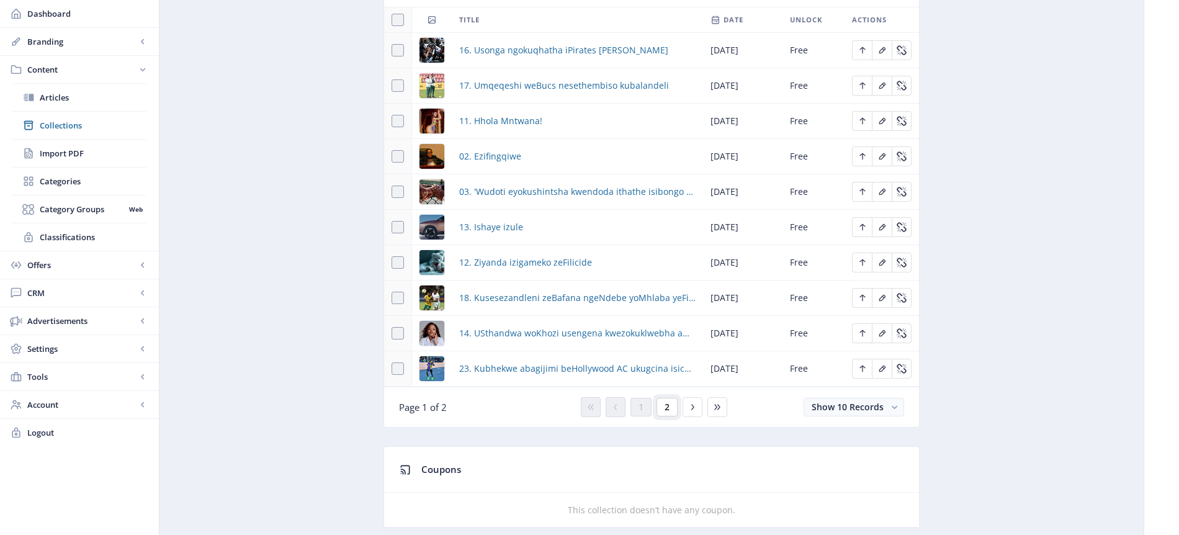
click at [668, 408] on span "2" at bounding box center [667, 407] width 5 height 10
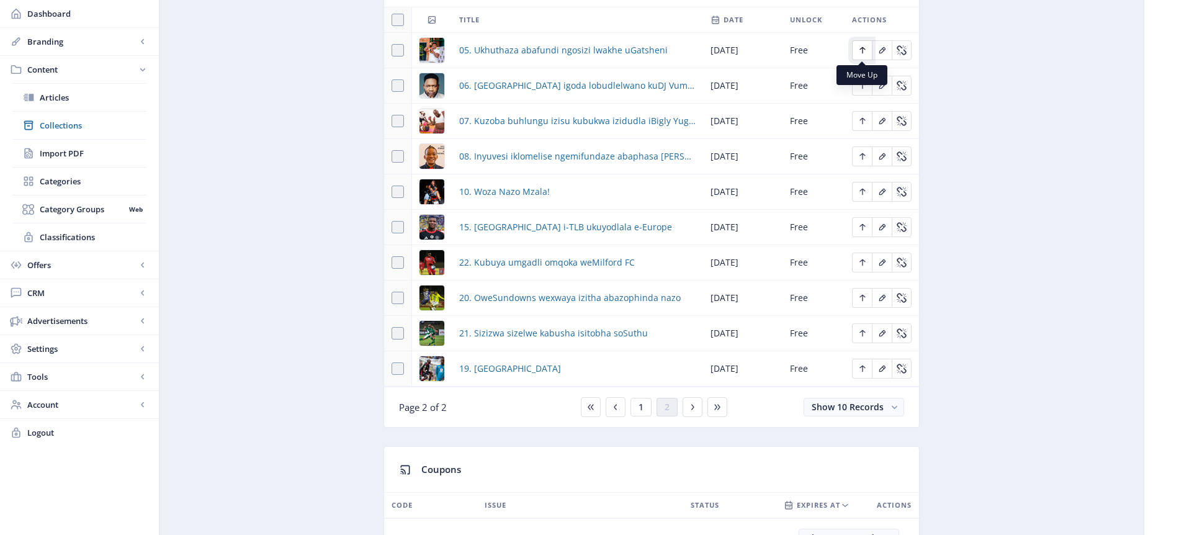
click at [865, 50] on icon "Edit page" at bounding box center [863, 50] width 10 height 10
click at [865, 87] on icon "Edit page" at bounding box center [863, 86] width 10 height 10
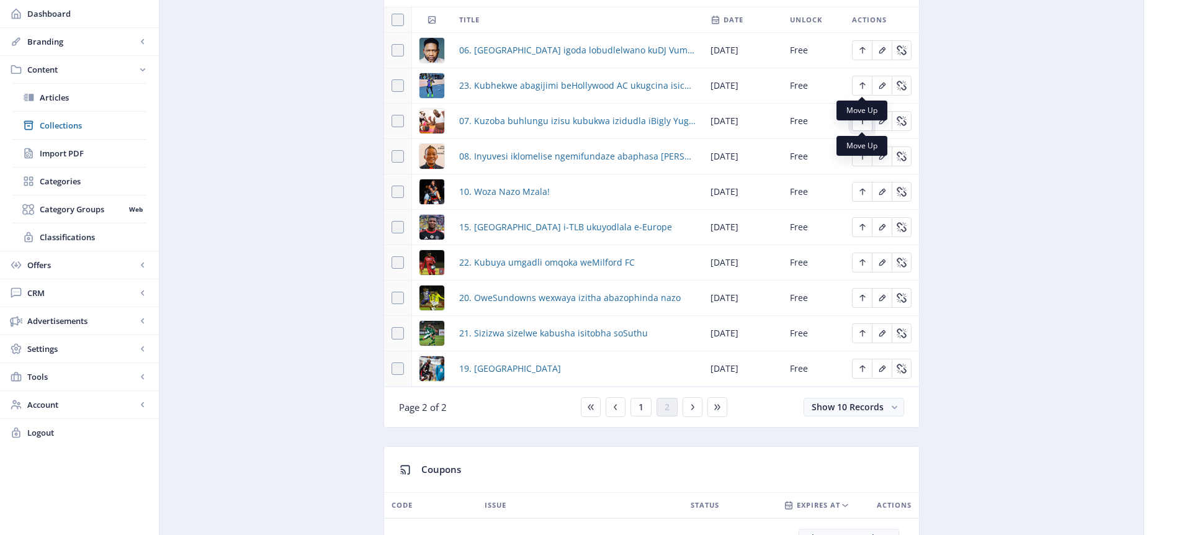
click at [862, 122] on icon "Edit page" at bounding box center [862, 121] width 6 height 7
click at [866, 158] on icon "Edit page" at bounding box center [863, 156] width 10 height 10
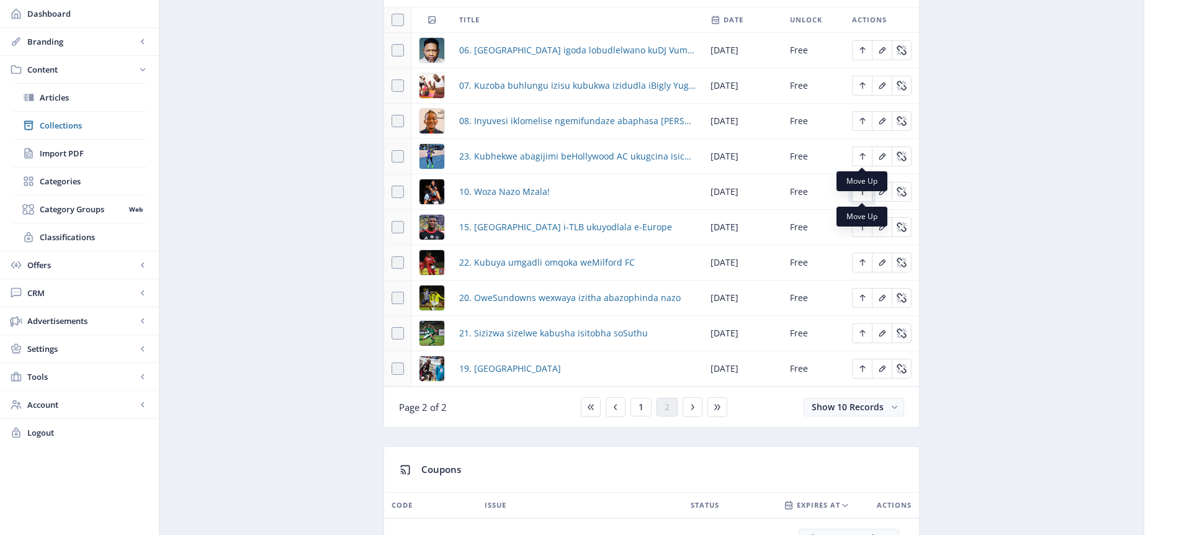
click at [863, 195] on icon "Edit page" at bounding box center [863, 192] width 10 height 10
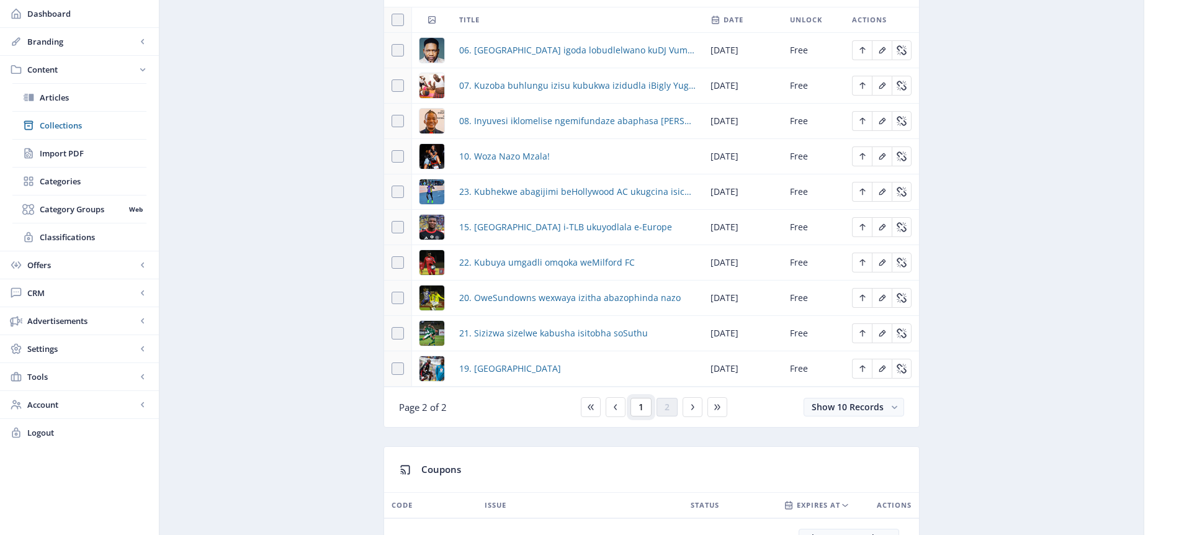
click at [640, 408] on span "1" at bounding box center [641, 407] width 5 height 10
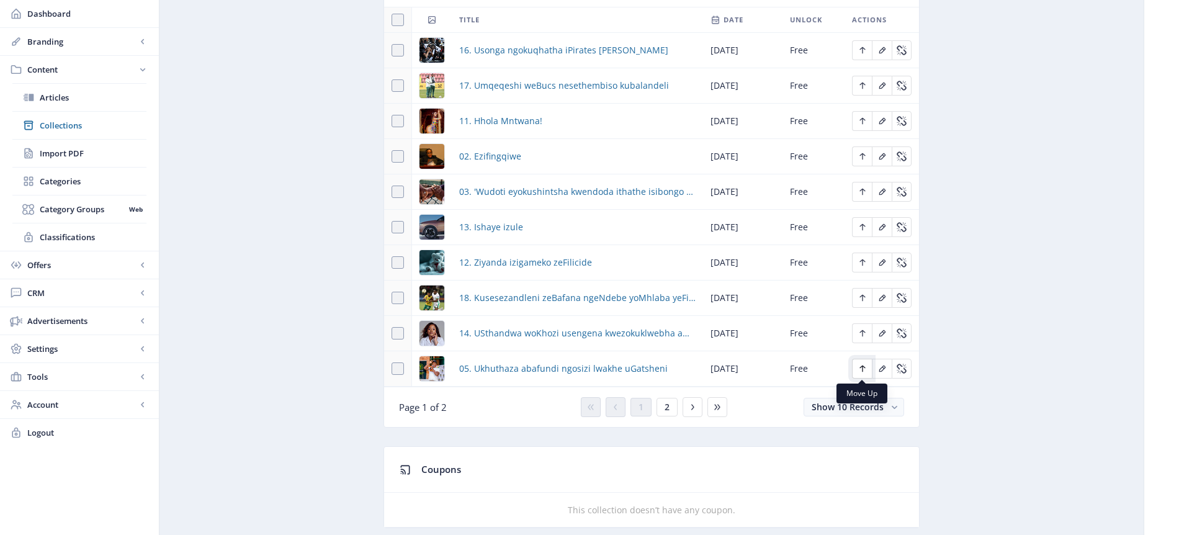
click at [860, 366] on icon "Edit page" at bounding box center [863, 369] width 10 height 10
click at [864, 334] on icon "Edit page" at bounding box center [863, 333] width 10 height 10
click at [863, 301] on icon "Edit page" at bounding box center [863, 298] width 10 height 10
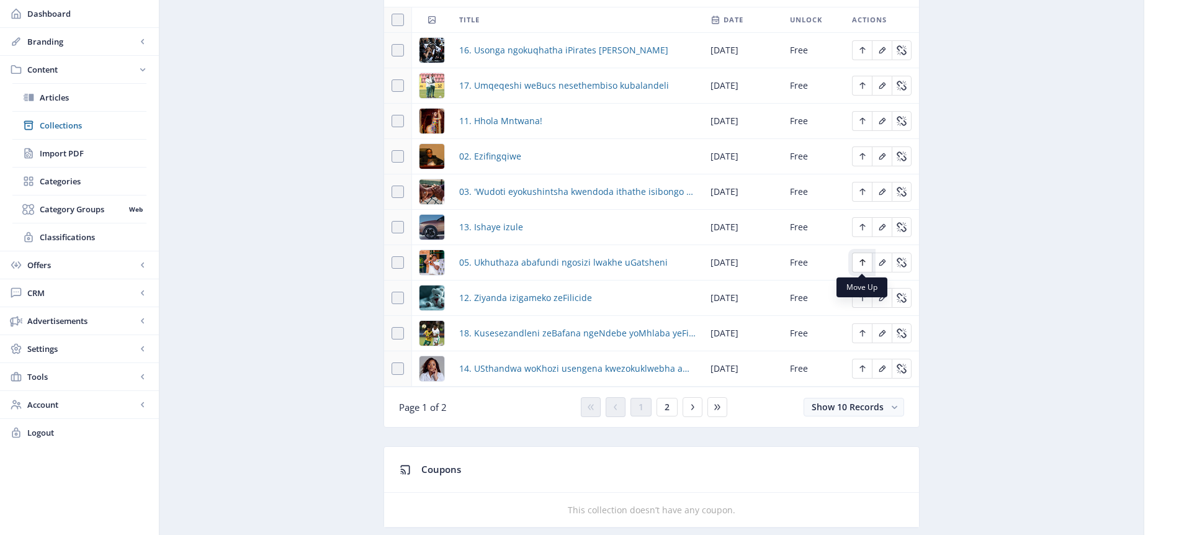
click at [862, 262] on icon "Edit page" at bounding box center [862, 262] width 6 height 7
click at [663, 407] on button "2" at bounding box center [667, 407] width 21 height 19
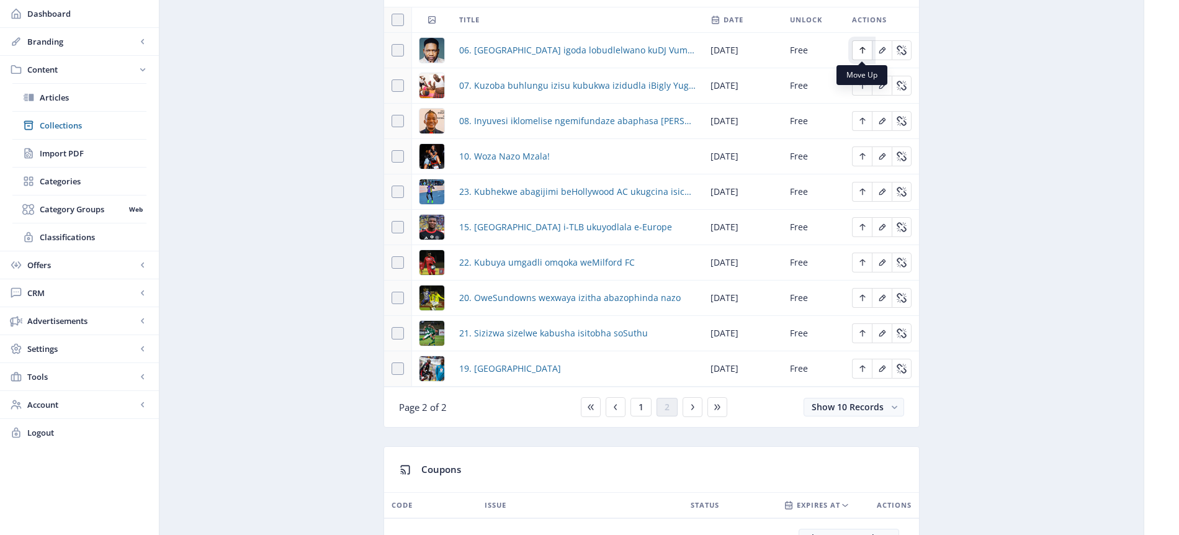
click at [864, 52] on icon "Edit page" at bounding box center [863, 50] width 10 height 10
click at [861, 84] on nb-tooltip "Move Up" at bounding box center [862, 75] width 51 height 20
click at [863, 84] on icon "Edit page" at bounding box center [863, 86] width 10 height 10
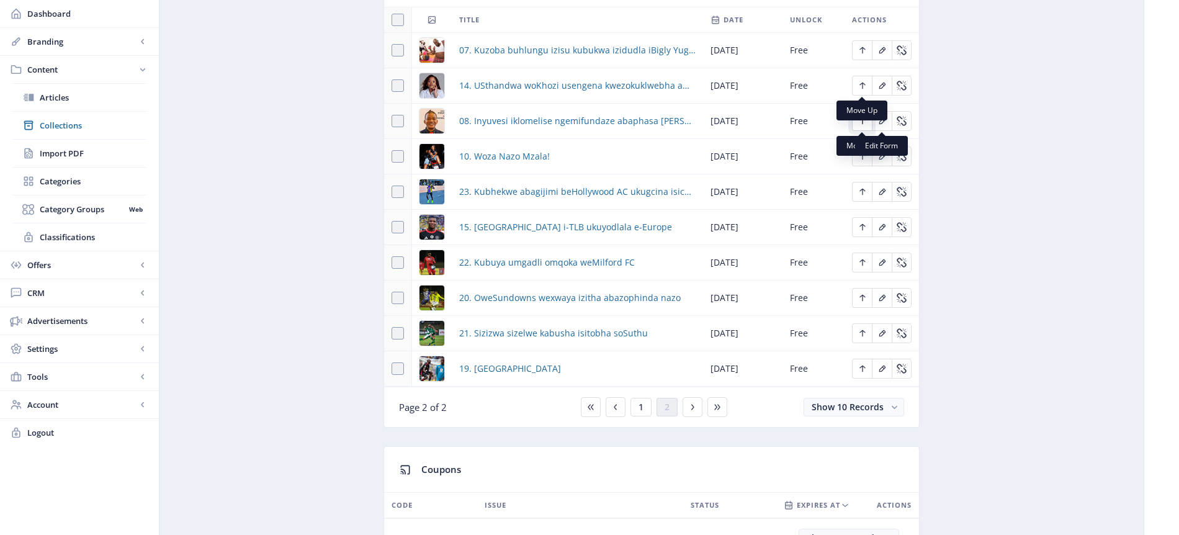
click at [864, 122] on icon "Edit page" at bounding box center [863, 121] width 10 height 10
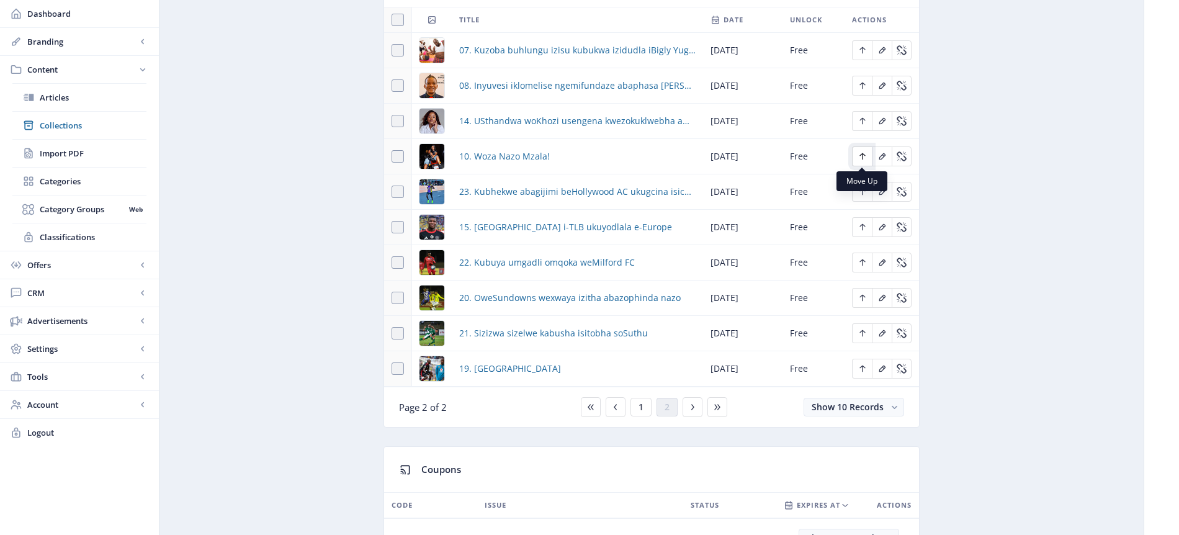
click at [861, 158] on icon "Edit page" at bounding box center [863, 156] width 10 height 10
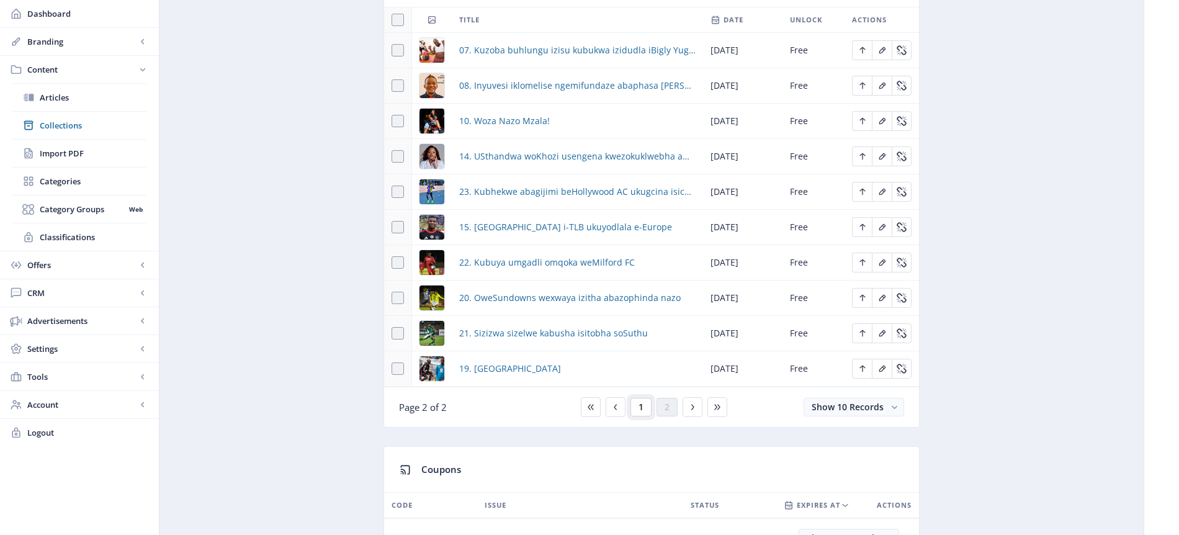
click at [645, 408] on button "1" at bounding box center [640, 407] width 21 height 19
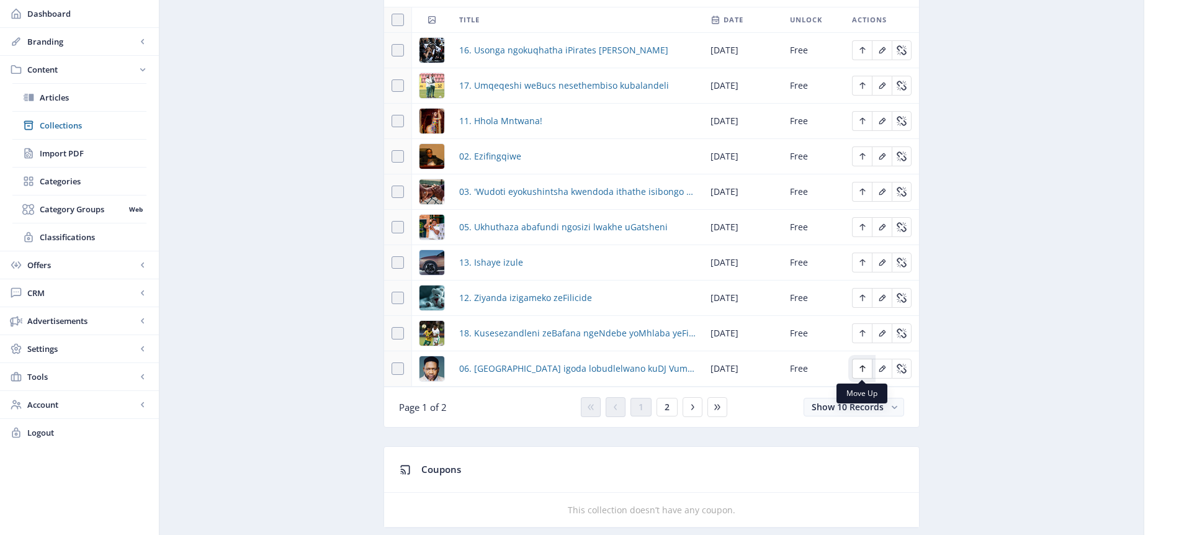
click at [865, 369] on icon "Edit page" at bounding box center [863, 369] width 10 height 10
click at [863, 334] on icon "Edit page" at bounding box center [863, 333] width 10 height 10
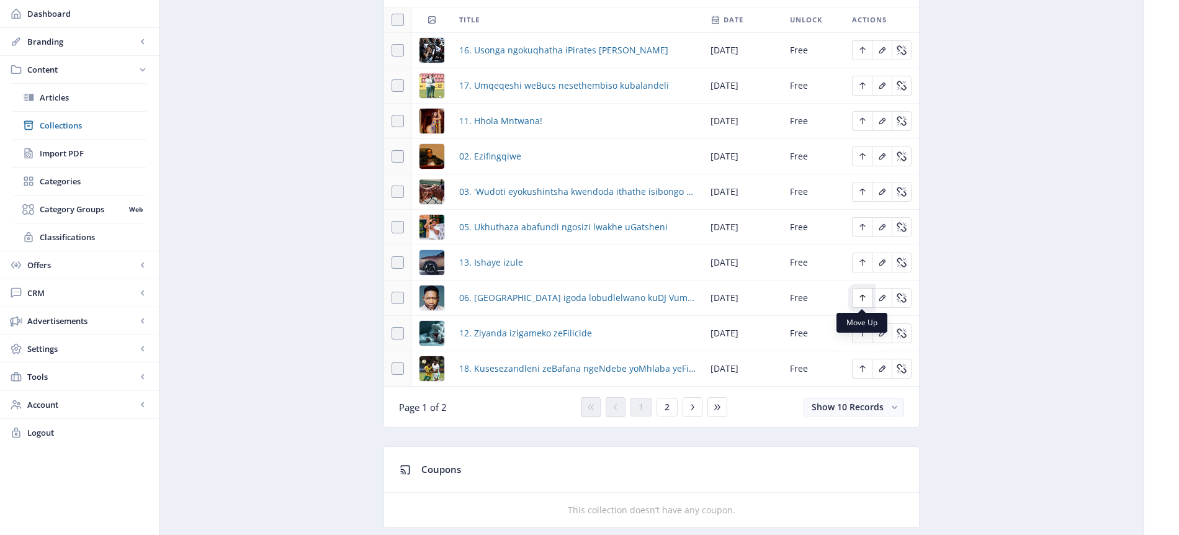
click at [864, 297] on icon "Edit page" at bounding box center [863, 298] width 10 height 10
click at [666, 406] on span "2" at bounding box center [667, 407] width 5 height 10
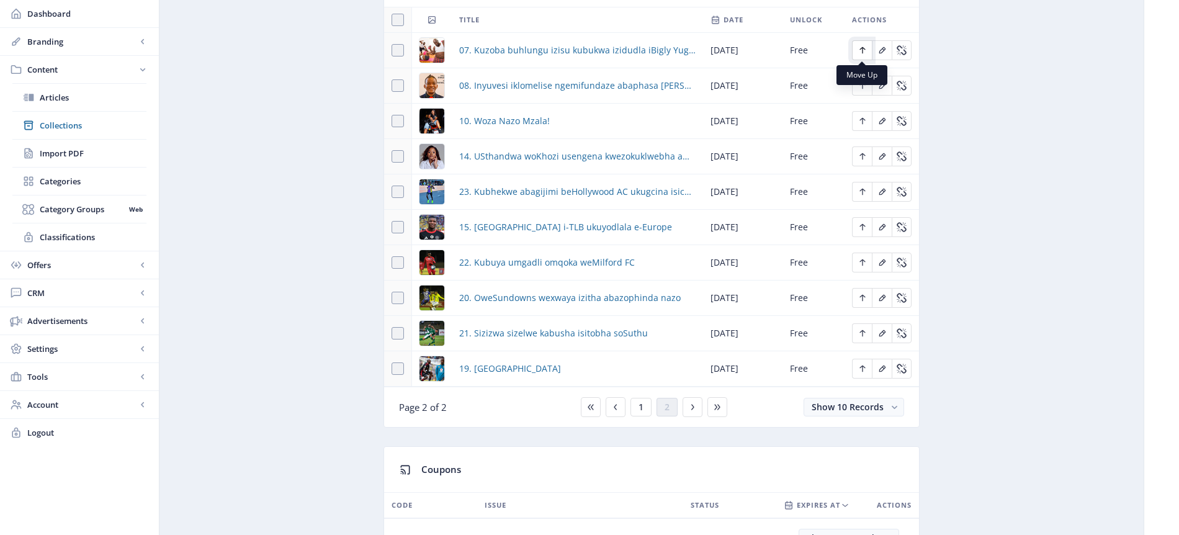
click at [866, 47] on icon "Edit page" at bounding box center [863, 50] width 10 height 10
click at [863, 86] on icon "Edit page" at bounding box center [863, 86] width 10 height 10
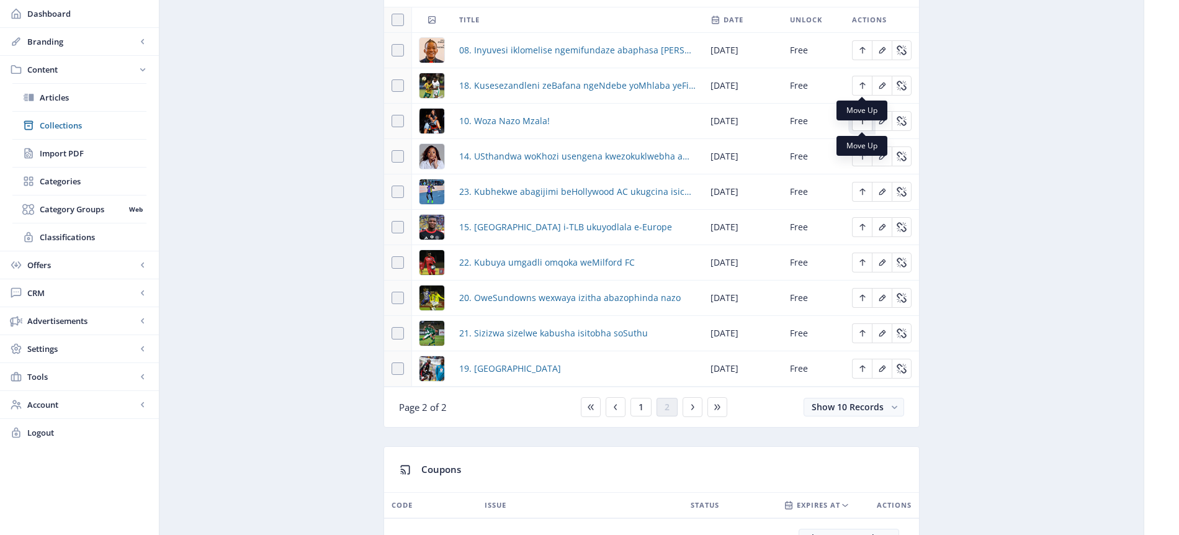
click at [863, 122] on icon "Edit page" at bounding box center [863, 121] width 10 height 10
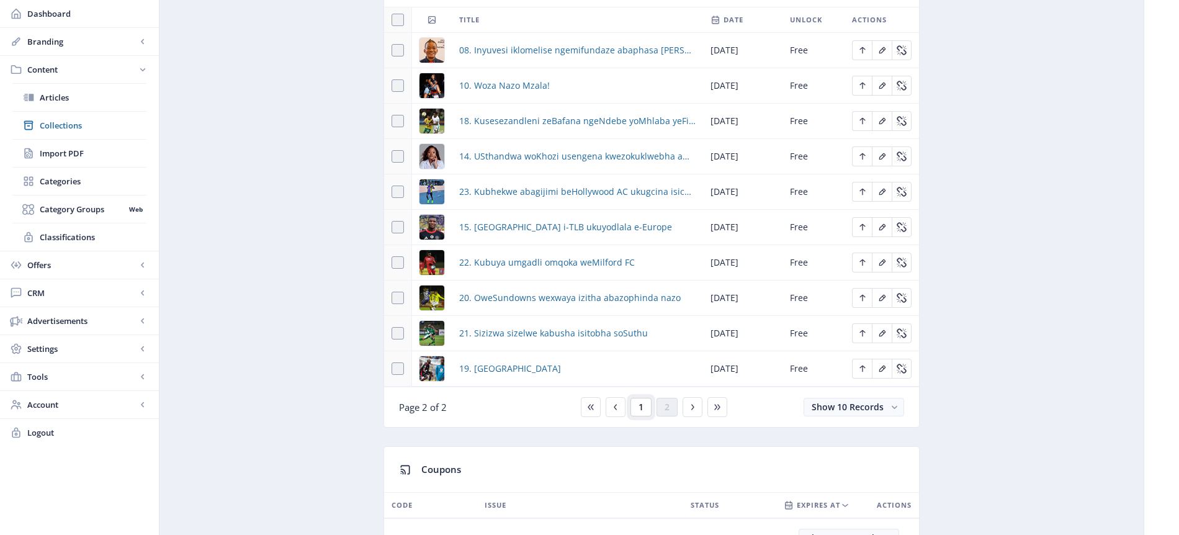
click at [644, 406] on button "1" at bounding box center [640, 407] width 21 height 19
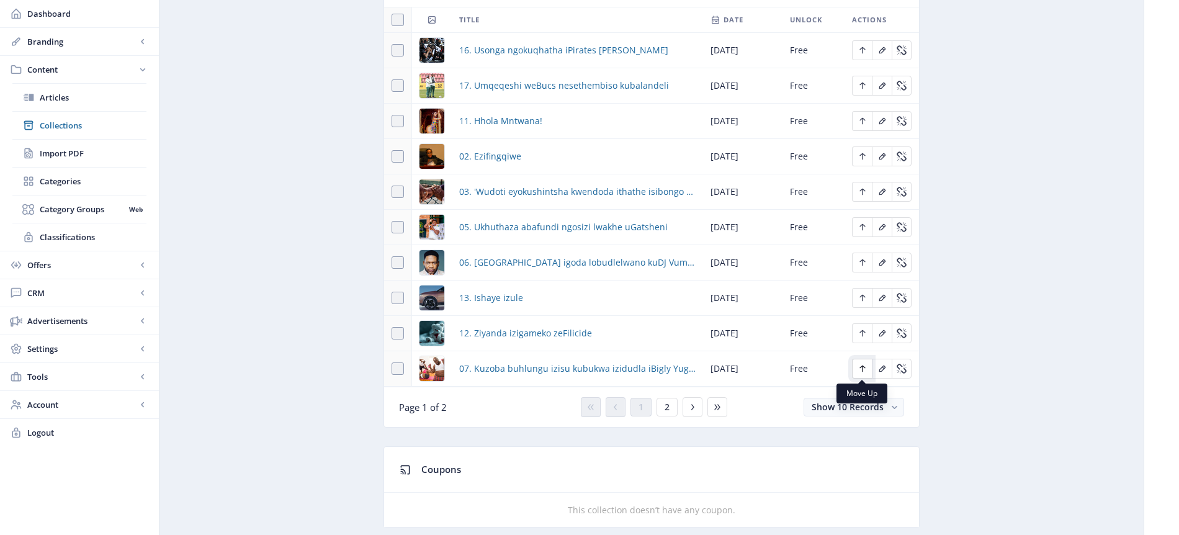
click at [860, 367] on icon "Edit page" at bounding box center [863, 369] width 10 height 10
click at [863, 336] on icon "Edit page" at bounding box center [863, 333] width 10 height 10
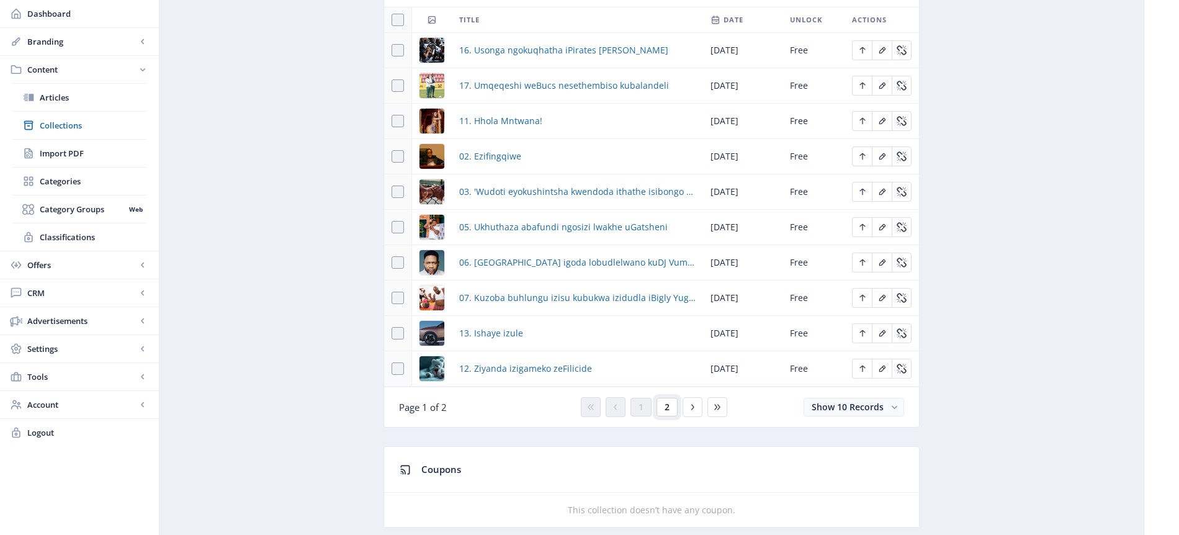
click at [666, 406] on span "2" at bounding box center [667, 407] width 5 height 10
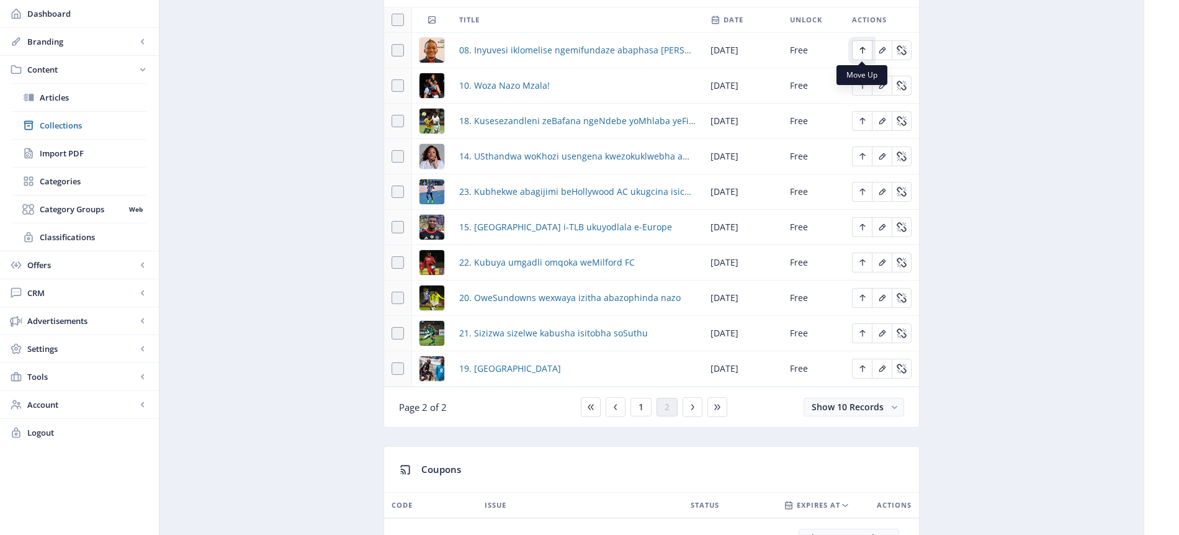
click at [863, 48] on icon "Edit page" at bounding box center [863, 50] width 10 height 10
click at [864, 90] on icon "Edit page" at bounding box center [863, 86] width 10 height 10
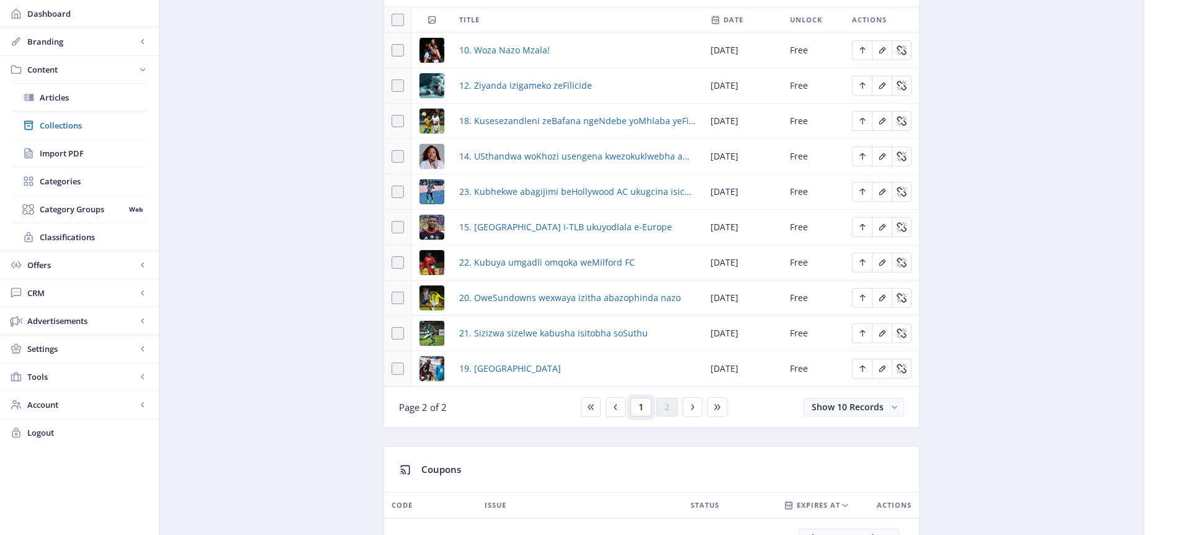
click at [640, 408] on span "1" at bounding box center [641, 407] width 5 height 10
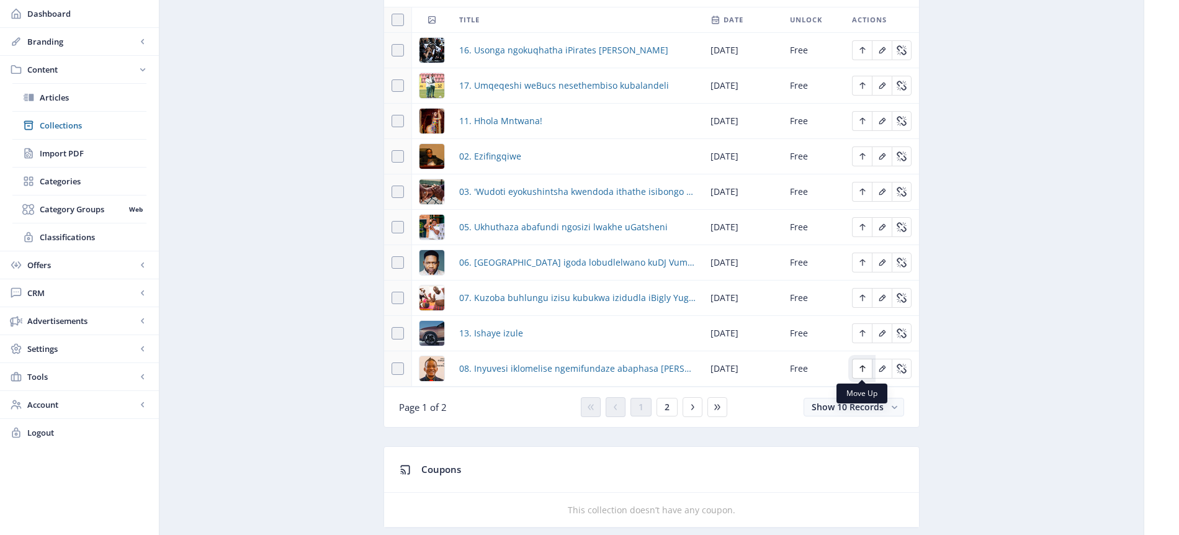
click at [860, 369] on icon "Edit page" at bounding box center [863, 369] width 10 height 10
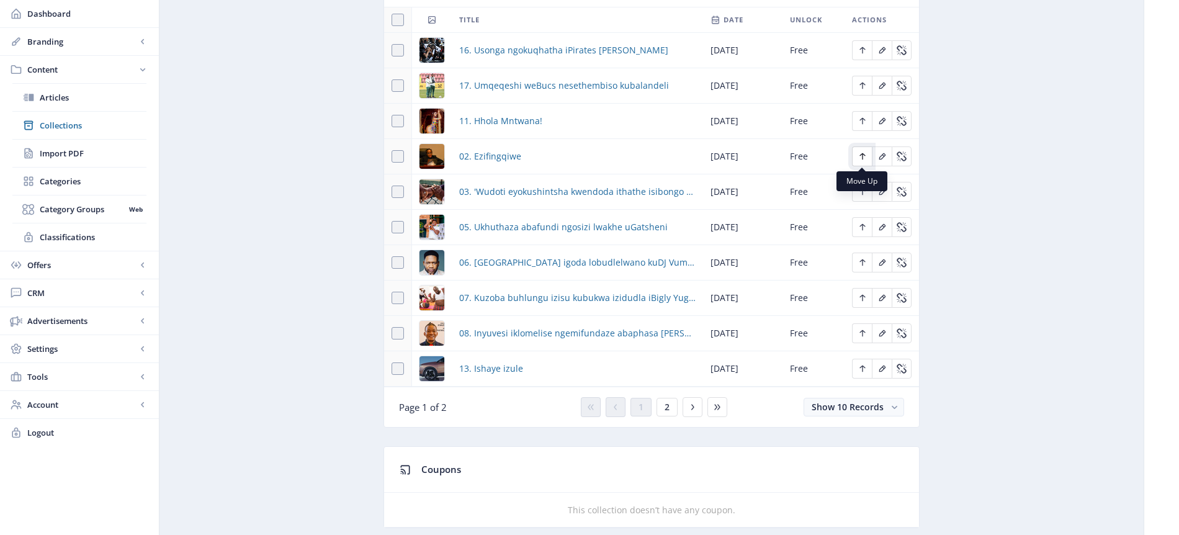
click at [865, 156] on icon "Edit page" at bounding box center [863, 156] width 10 height 10
click at [863, 119] on icon "Edit page" at bounding box center [862, 121] width 6 height 7
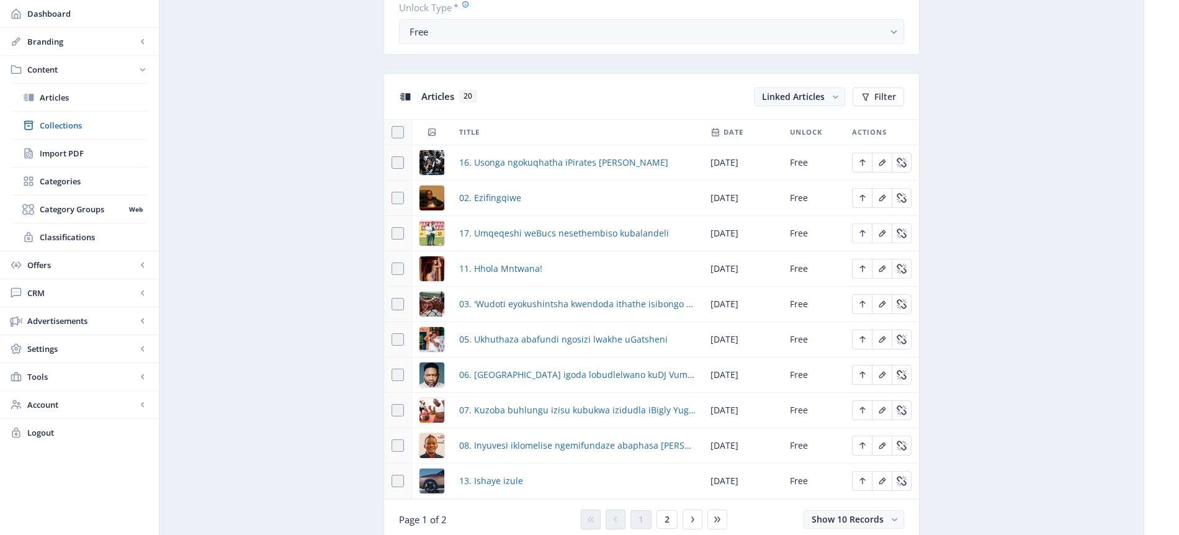
scroll to position [487, 0]
click at [864, 197] on icon "Edit page" at bounding box center [863, 199] width 10 height 10
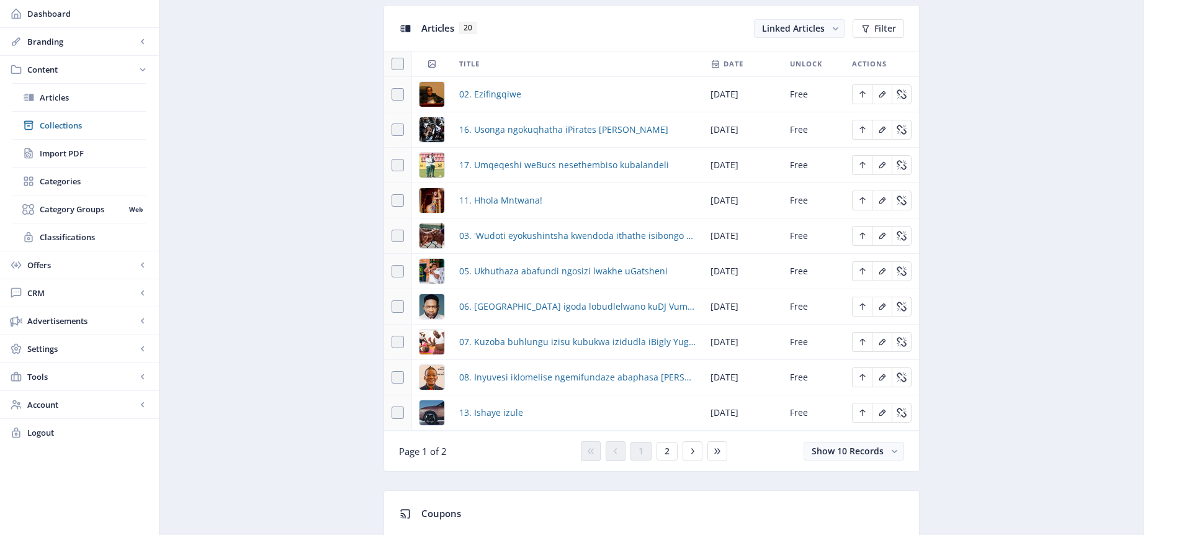
scroll to position [567, 0]
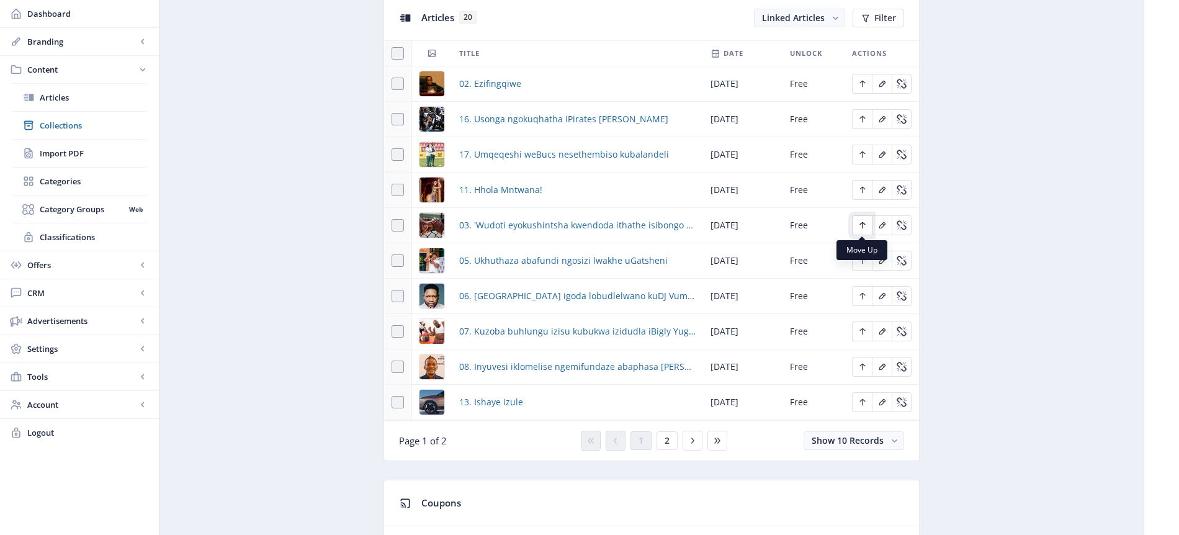
click at [861, 226] on icon "Edit page" at bounding box center [863, 225] width 10 height 10
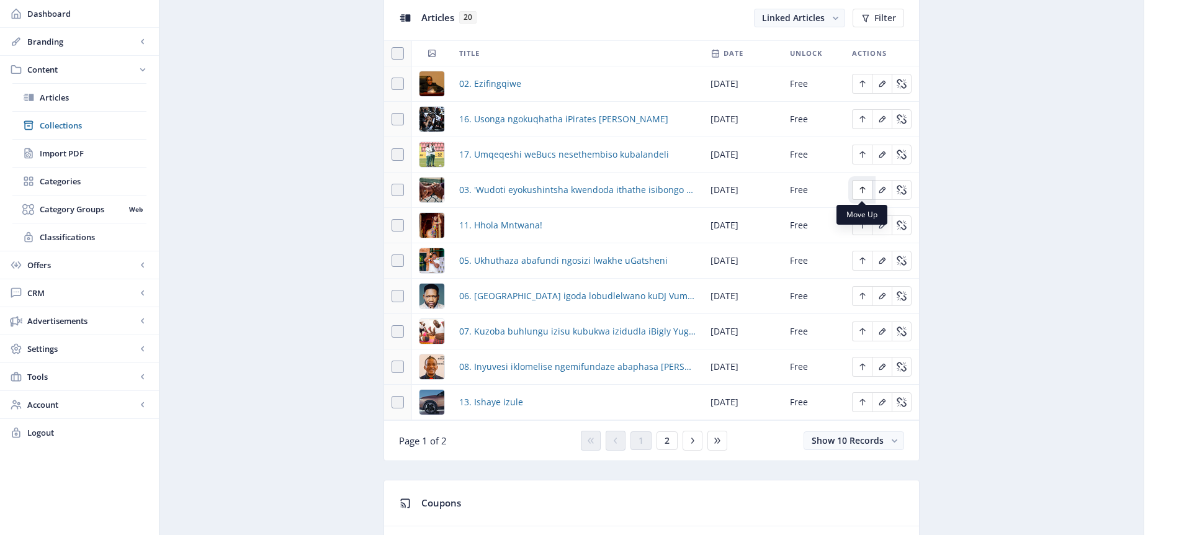
click at [863, 188] on icon "Edit page" at bounding box center [862, 190] width 6 height 7
click at [863, 158] on icon "Edit page" at bounding box center [863, 155] width 10 height 10
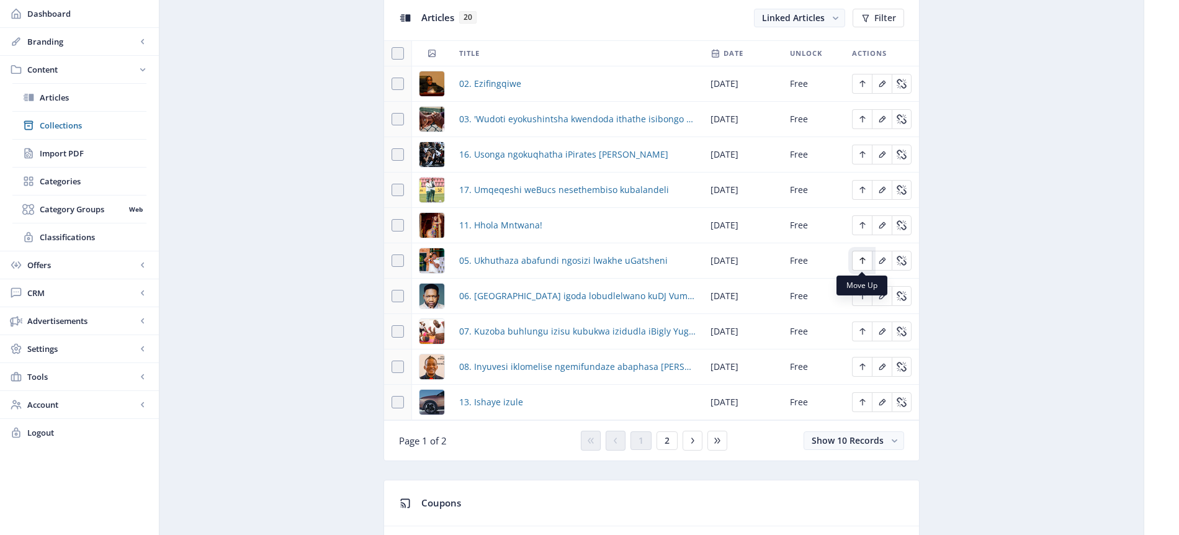
click at [860, 259] on icon "Edit page" at bounding box center [862, 261] width 6 height 7
click at [863, 223] on icon "Edit page" at bounding box center [862, 225] width 6 height 7
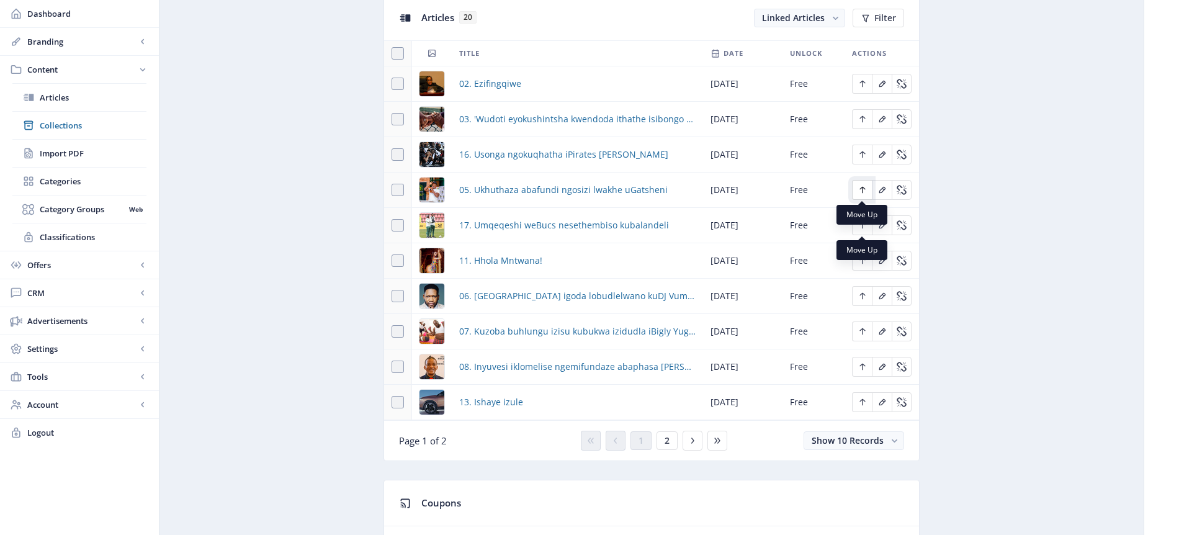
click at [864, 189] on icon "Edit page" at bounding box center [862, 190] width 6 height 7
click at [863, 297] on icon "Edit page" at bounding box center [863, 296] width 10 height 10
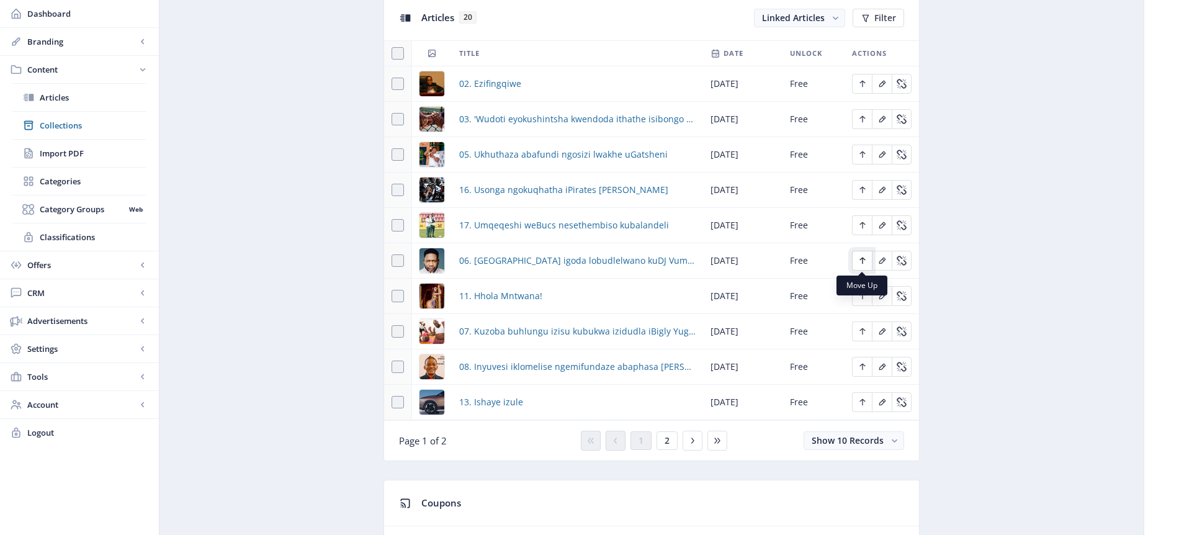
click at [866, 259] on icon "Edit page" at bounding box center [863, 261] width 10 height 10
click at [860, 228] on icon "Edit page" at bounding box center [863, 225] width 10 height 10
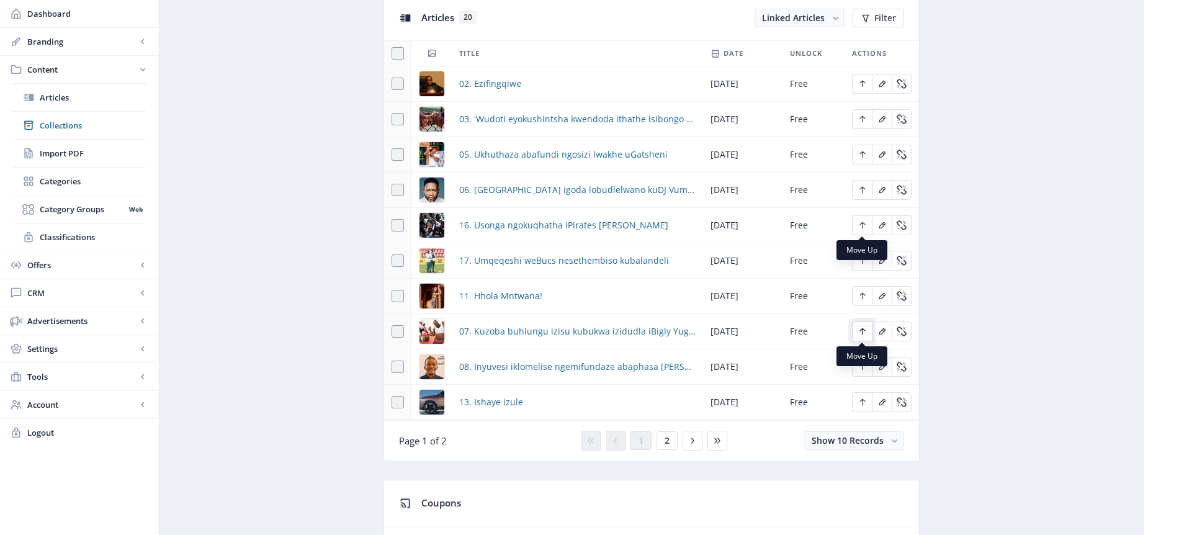
click at [864, 333] on icon "Edit page" at bounding box center [863, 331] width 10 height 10
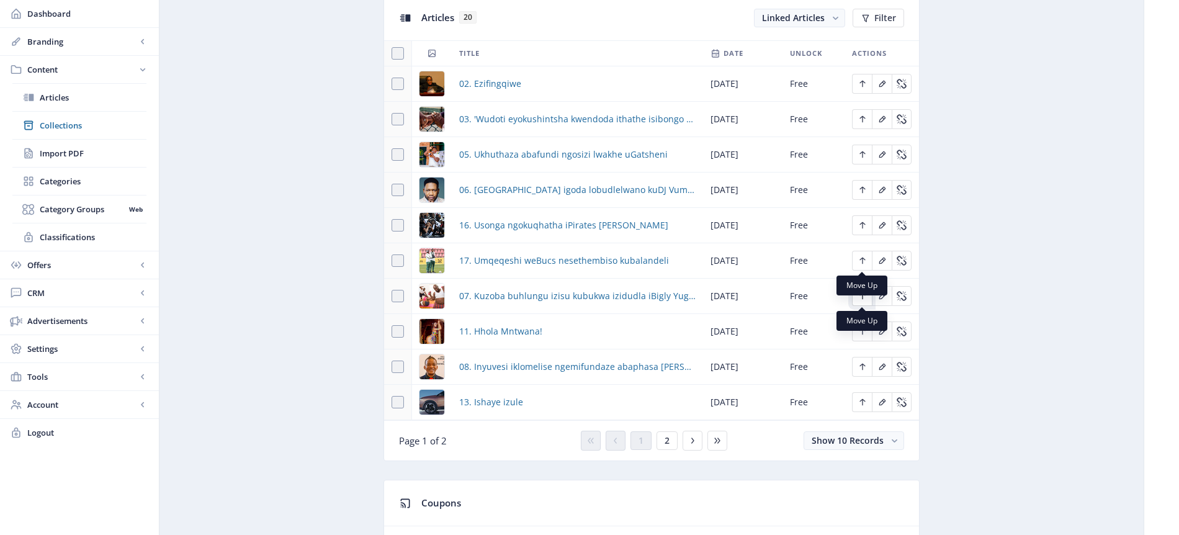
click at [864, 297] on icon "Edit page" at bounding box center [863, 296] width 10 height 10
click at [862, 262] on icon "Edit page" at bounding box center [862, 261] width 6 height 7
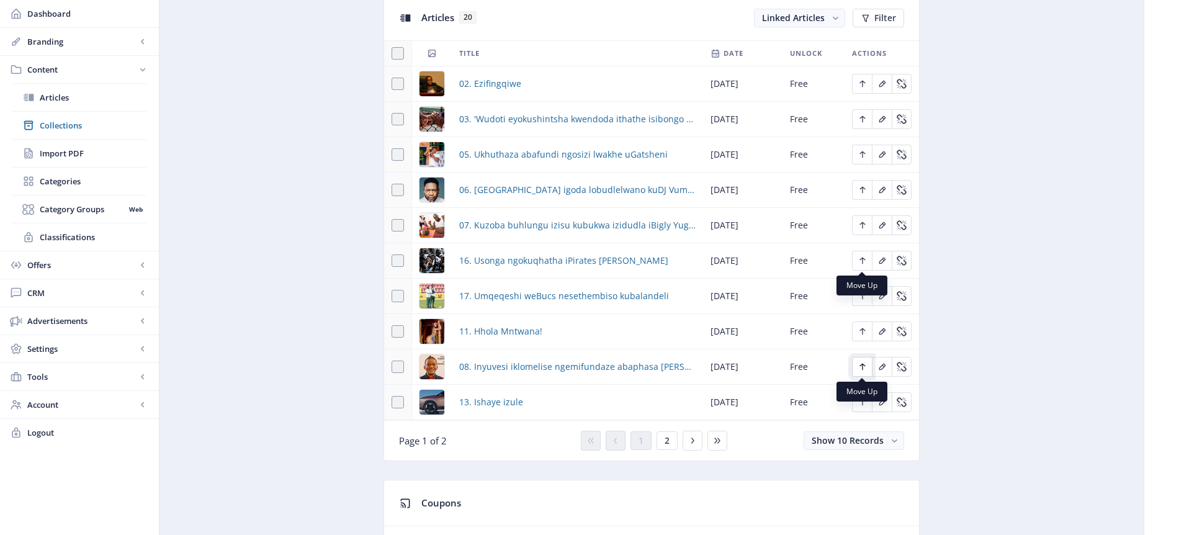
click at [864, 367] on icon "Edit page" at bounding box center [863, 367] width 10 height 10
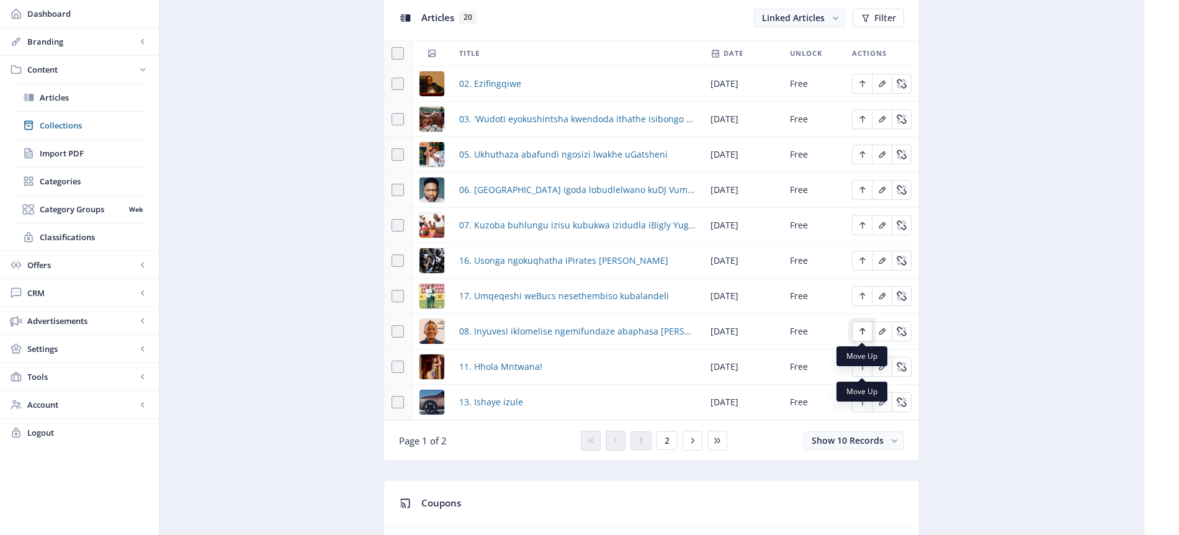
click at [864, 331] on icon "Edit page" at bounding box center [863, 331] width 10 height 10
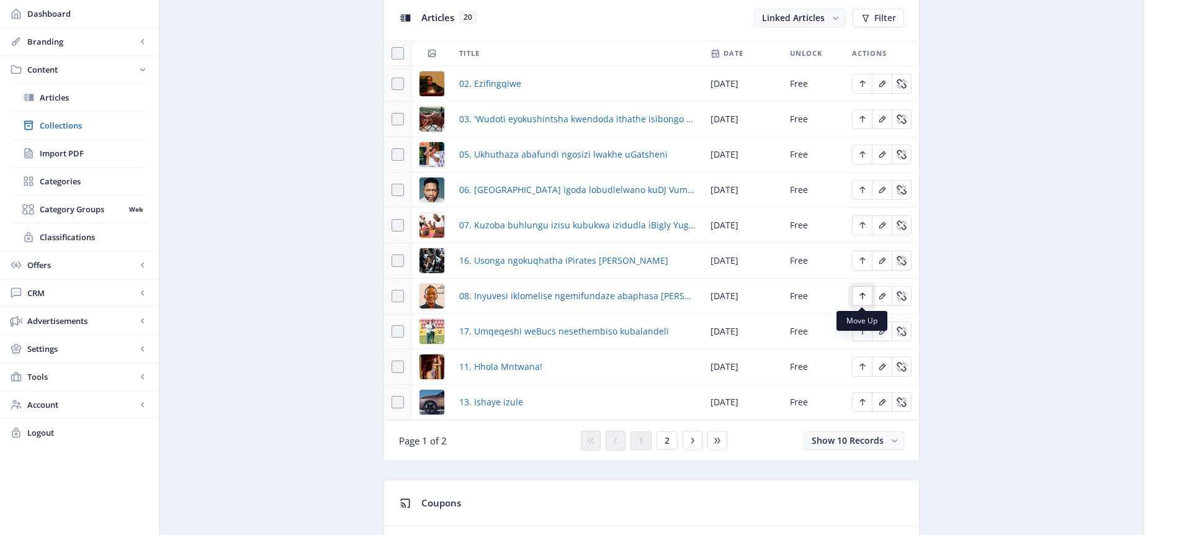
click at [864, 297] on icon "Edit page" at bounding box center [863, 296] width 10 height 10
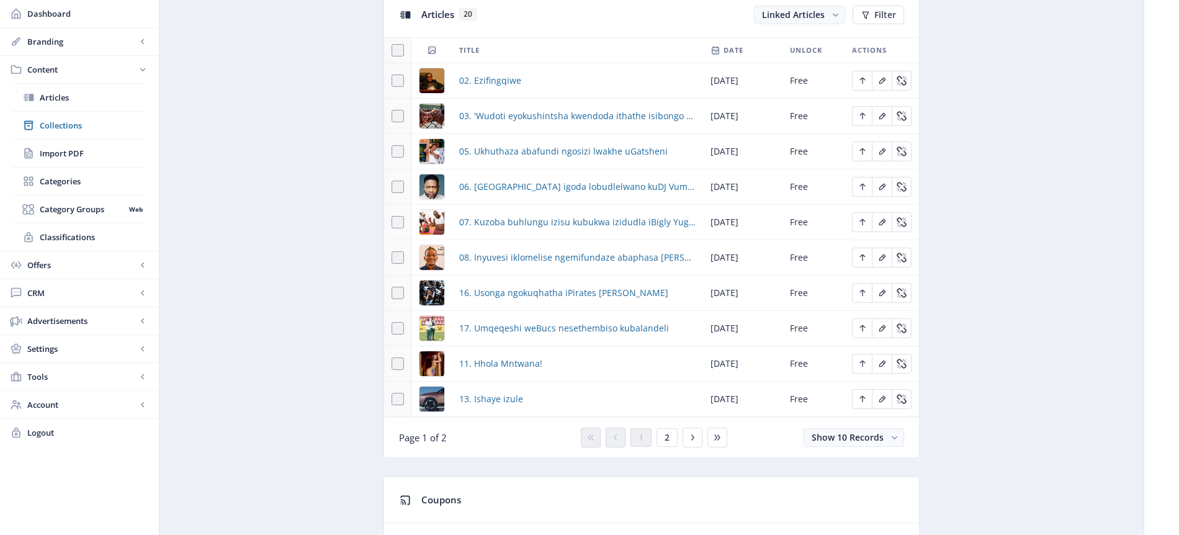
scroll to position [582, 0]
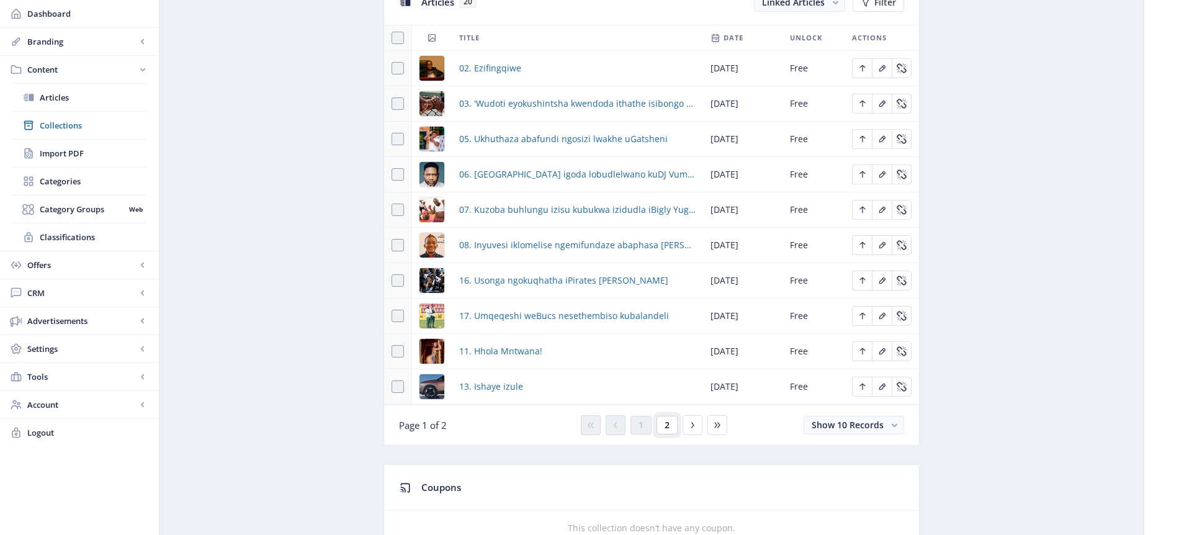
click at [672, 424] on button "2" at bounding box center [667, 425] width 21 height 19
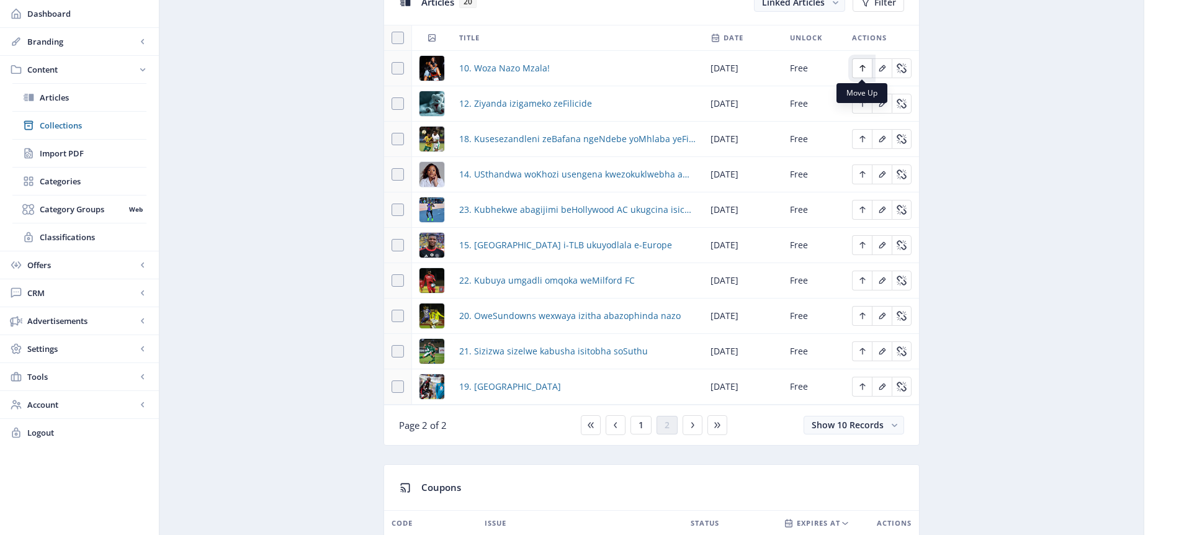
click at [861, 69] on icon "Edit page" at bounding box center [863, 68] width 10 height 10
click at [861, 104] on icon "Edit page" at bounding box center [863, 104] width 10 height 10
click at [861, 176] on icon "Edit page" at bounding box center [863, 174] width 10 height 10
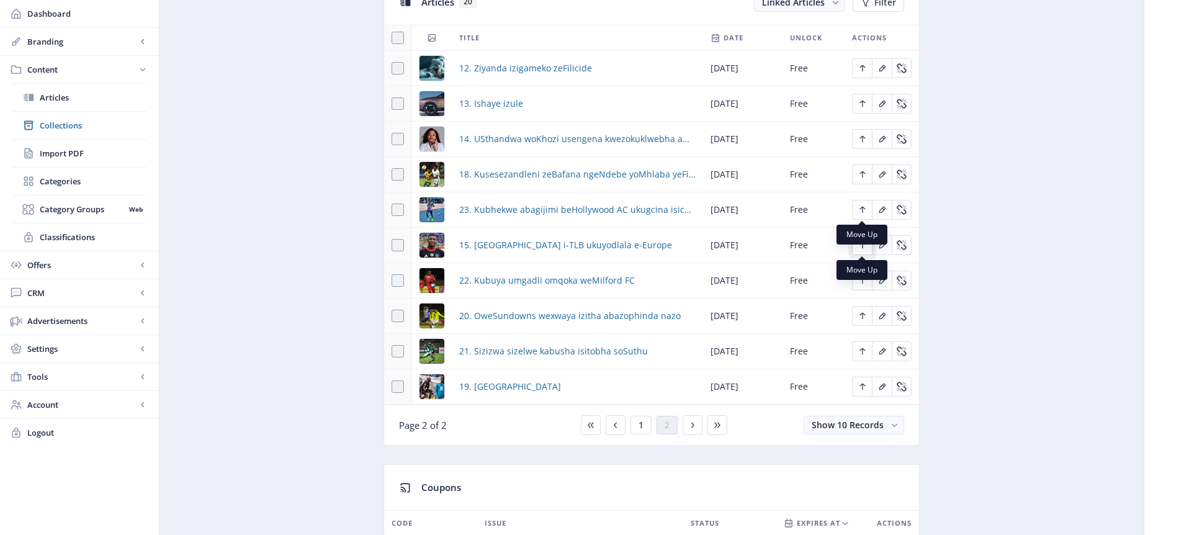
click at [864, 248] on icon "Edit page" at bounding box center [863, 245] width 10 height 10
click at [866, 212] on icon "Edit page" at bounding box center [863, 210] width 10 height 10
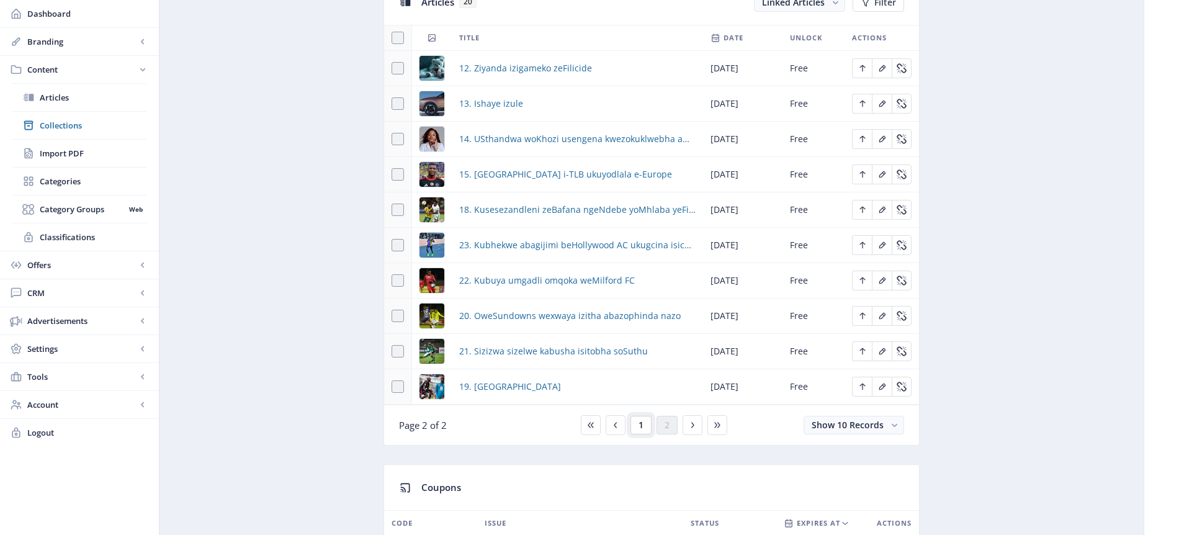
click at [642, 427] on span "1" at bounding box center [641, 425] width 5 height 10
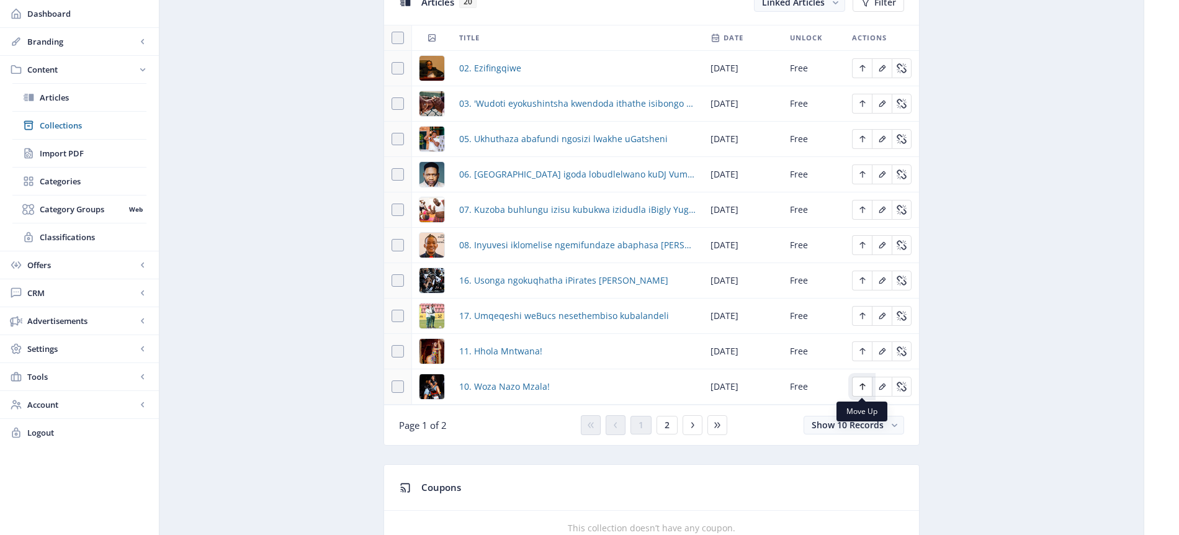
click at [863, 385] on icon "Edit page" at bounding box center [862, 386] width 6 height 7
click at [864, 350] on icon "Edit page" at bounding box center [862, 351] width 6 height 7
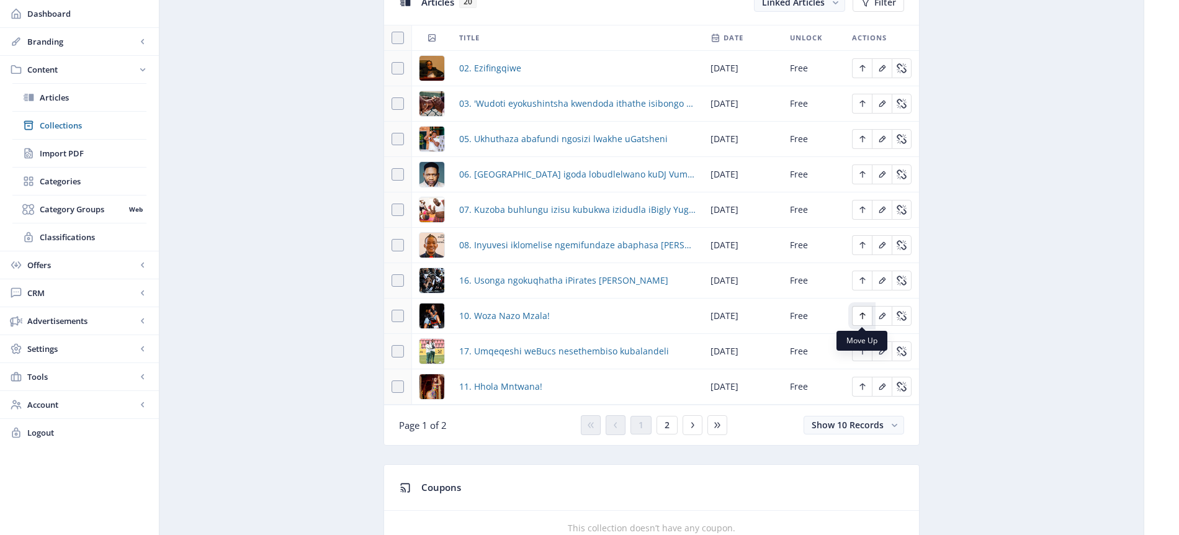
click at [860, 316] on icon "Edit page" at bounding box center [863, 316] width 10 height 10
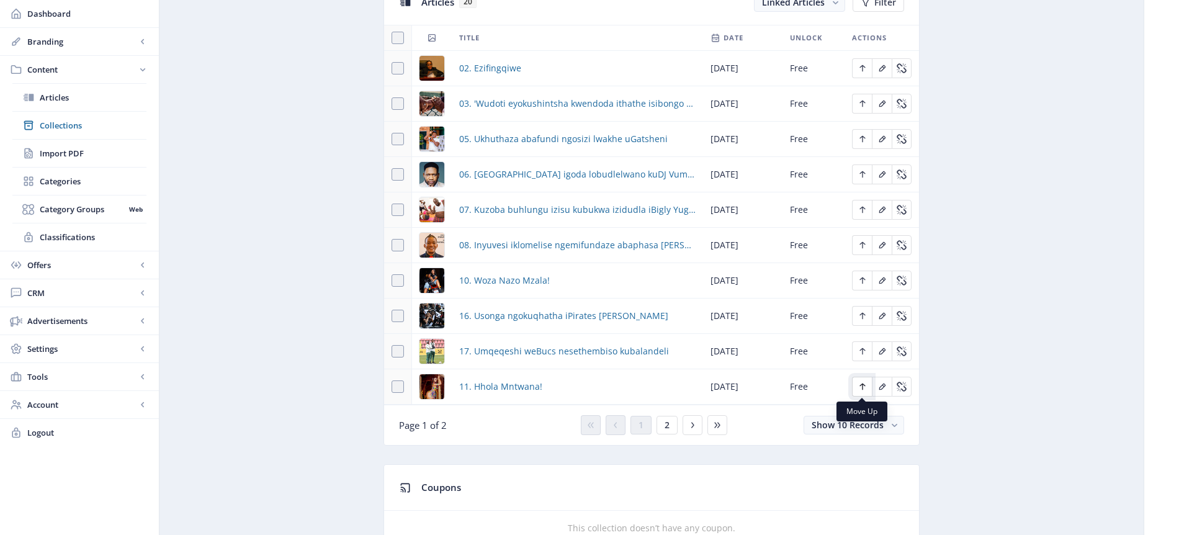
click at [861, 387] on icon "Edit page" at bounding box center [863, 387] width 10 height 10
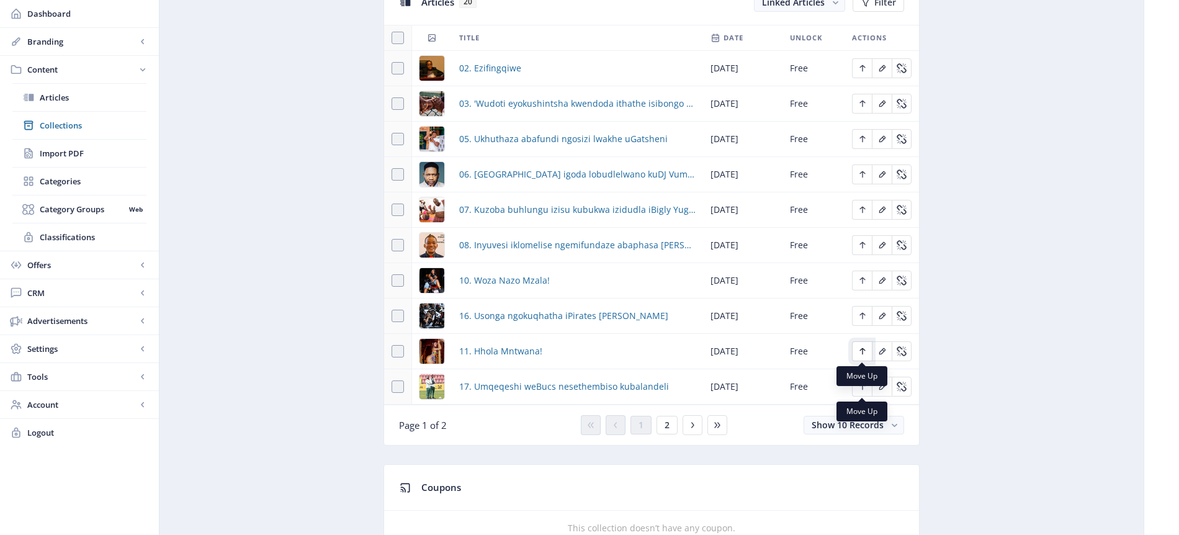
click at [863, 349] on icon "Edit page" at bounding box center [862, 351] width 6 height 7
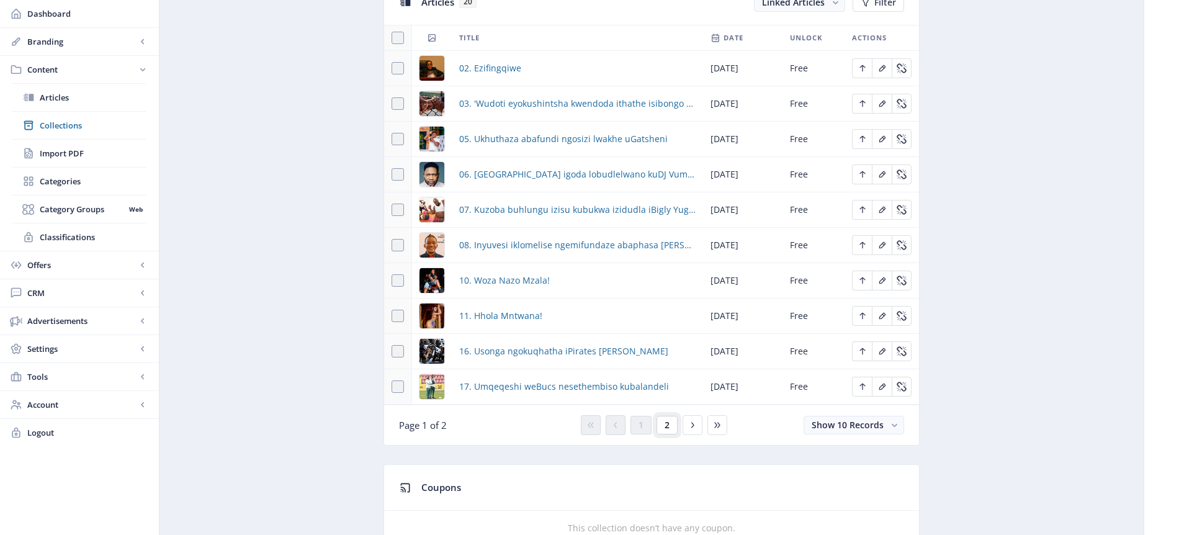
click at [667, 426] on span "2" at bounding box center [667, 425] width 5 height 10
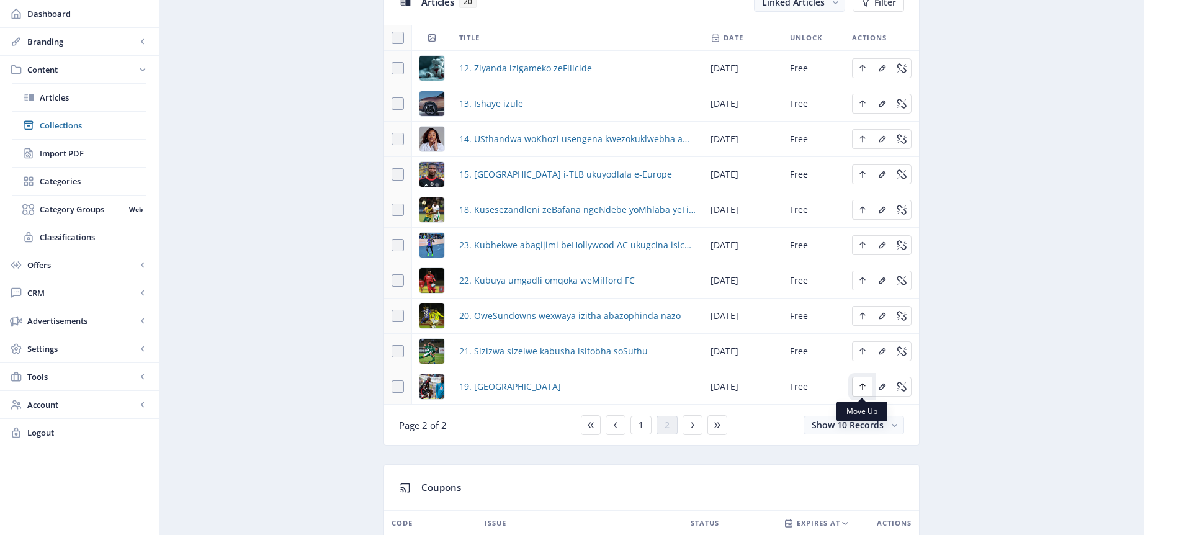
click at [864, 388] on icon "Edit page" at bounding box center [863, 387] width 10 height 10
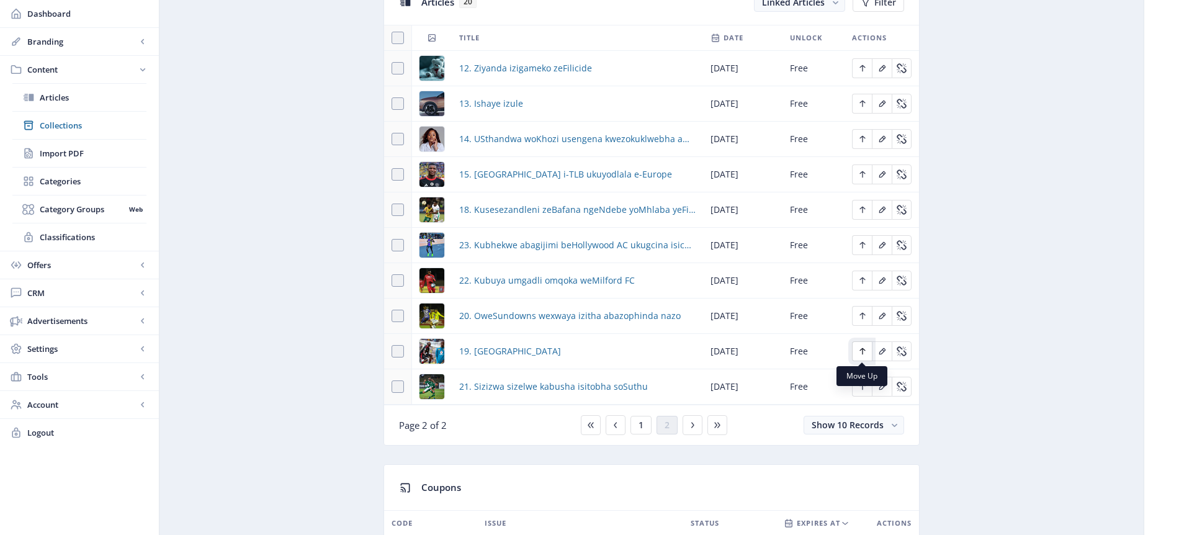
click at [861, 351] on icon "Edit page" at bounding box center [863, 351] width 10 height 10
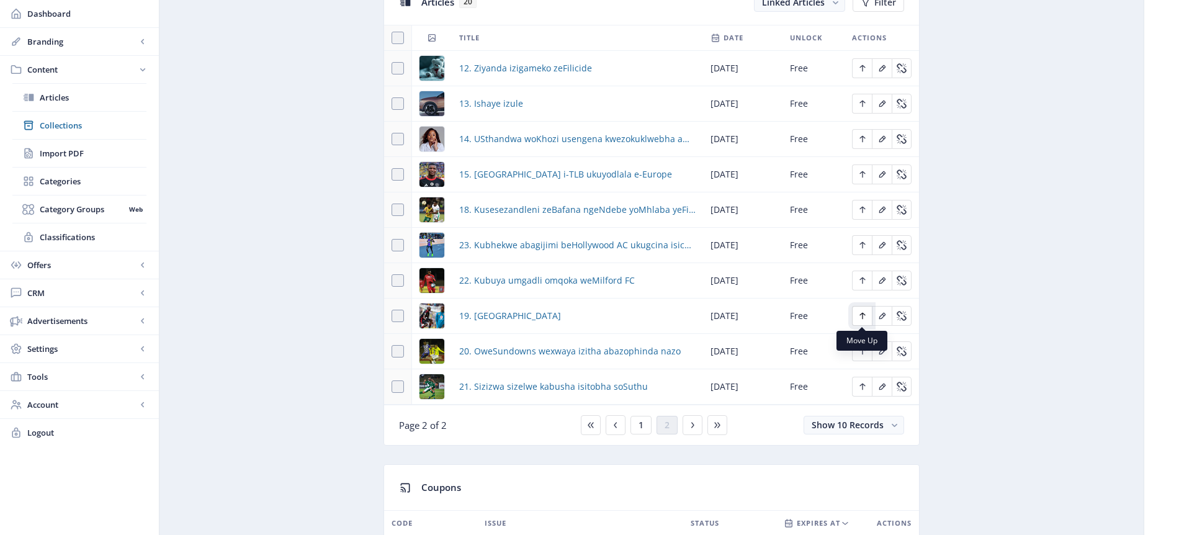
click at [865, 316] on icon "Edit page" at bounding box center [863, 316] width 10 height 10
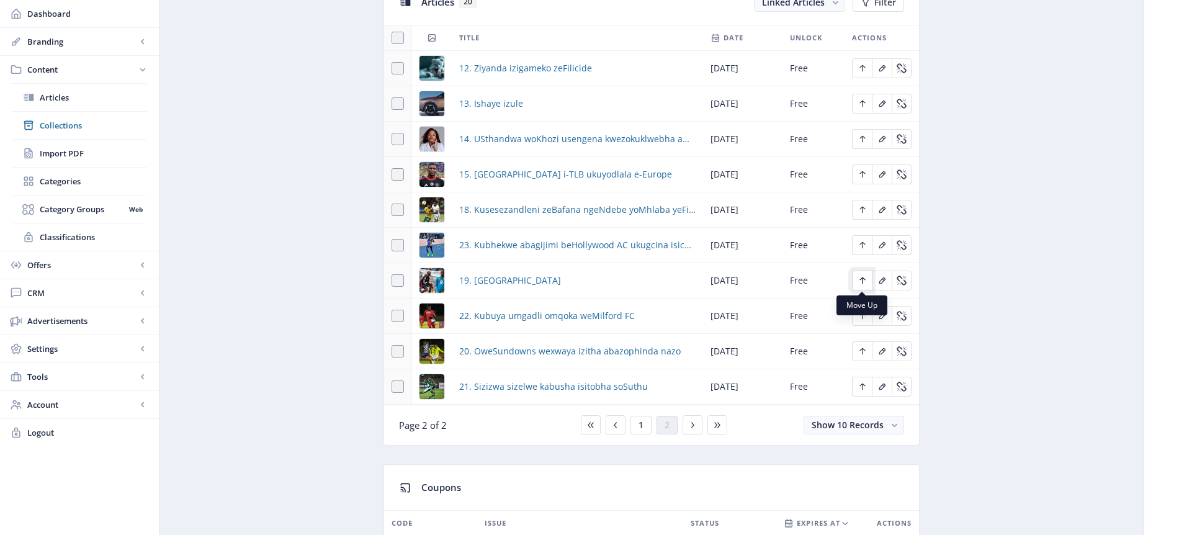
click at [863, 282] on icon "Edit page" at bounding box center [863, 281] width 10 height 10
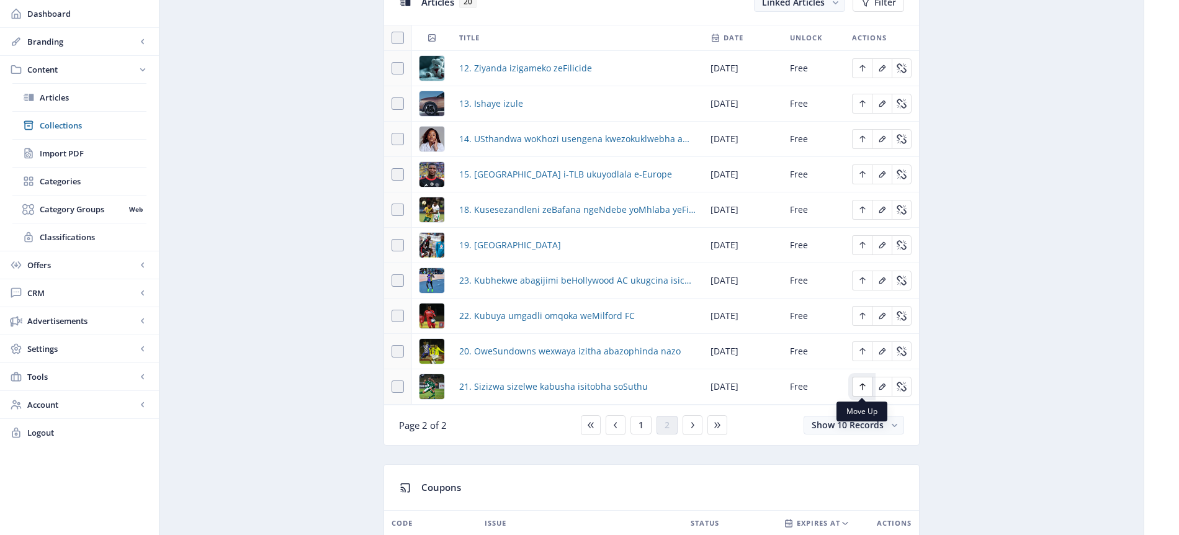
click at [865, 388] on icon "Edit page" at bounding box center [863, 387] width 10 height 10
click at [863, 279] on icon "Edit page" at bounding box center [862, 280] width 6 height 7
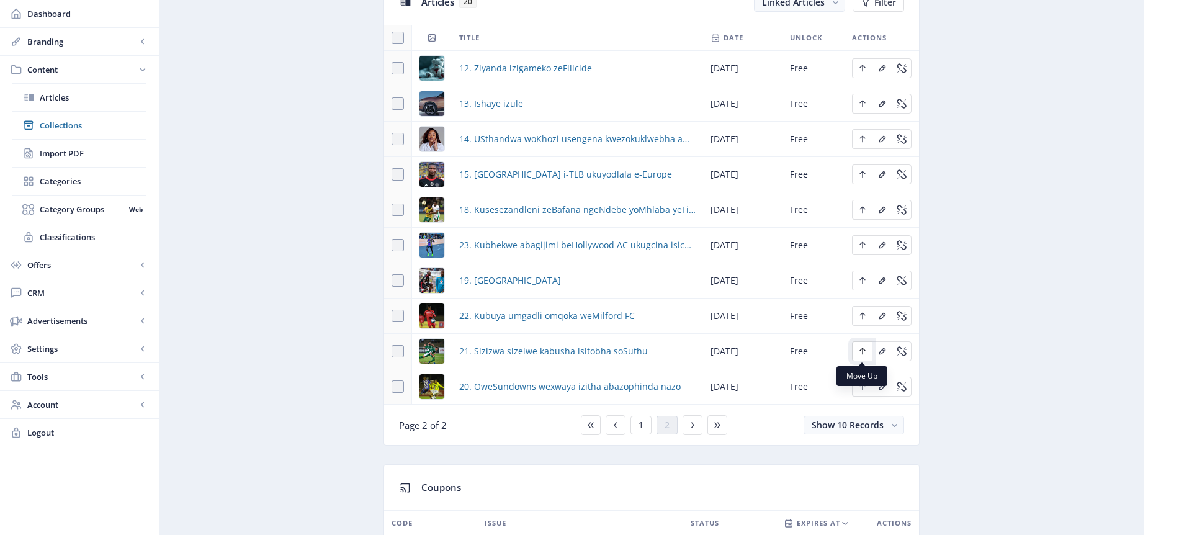
click at [861, 352] on icon "Edit page" at bounding box center [863, 351] width 10 height 10
click at [866, 316] on icon "Edit page" at bounding box center [863, 316] width 10 height 10
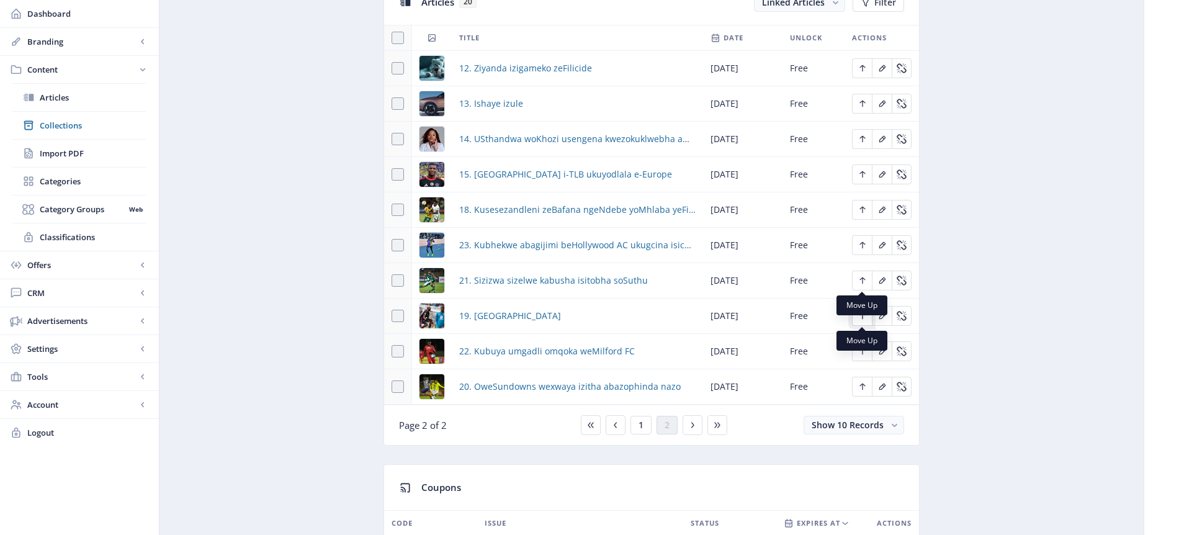
click at [863, 318] on icon "Edit page" at bounding box center [863, 316] width 10 height 10
click at [863, 282] on icon "Edit page" at bounding box center [863, 281] width 10 height 10
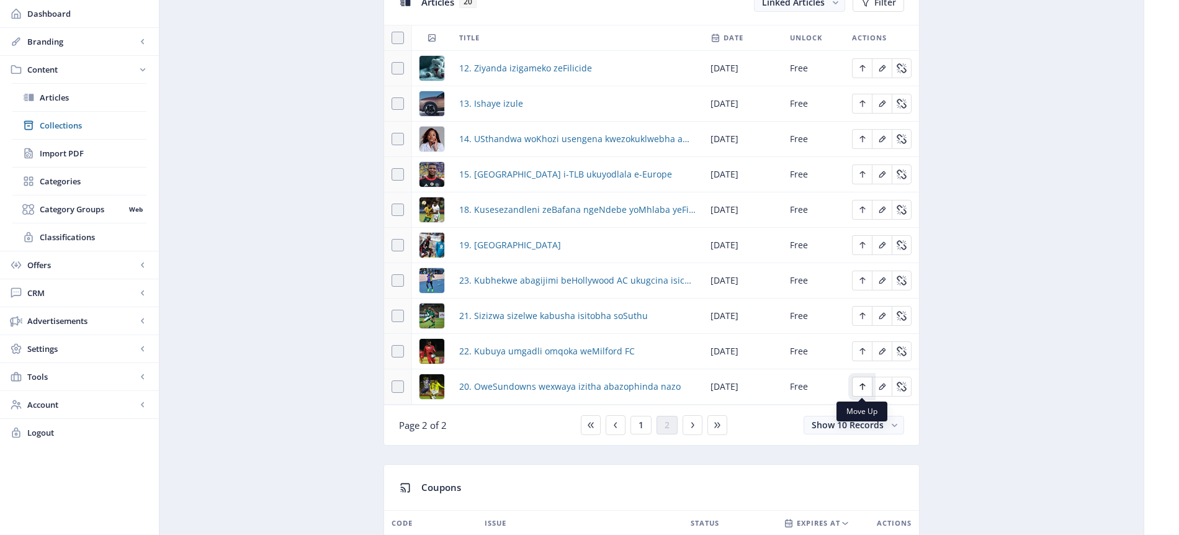
click at [862, 387] on icon "Edit page" at bounding box center [862, 386] width 6 height 7
click at [861, 352] on icon "Edit page" at bounding box center [863, 351] width 10 height 10
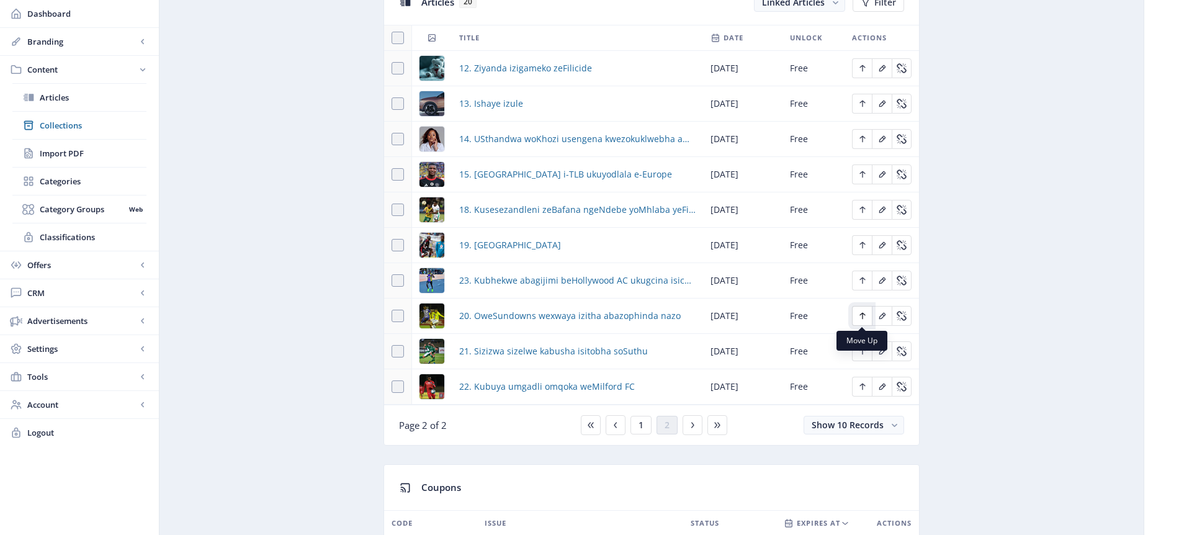
click at [863, 318] on icon "Edit page" at bounding box center [863, 316] width 10 height 10
click at [861, 353] on icon "Edit page" at bounding box center [863, 351] width 10 height 10
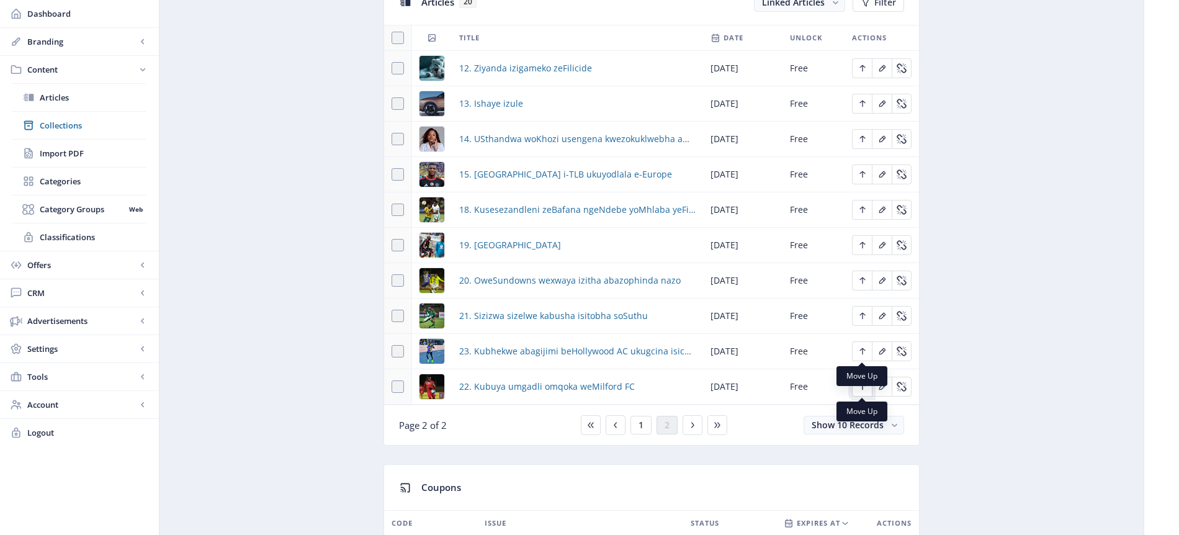
click at [863, 390] on icon "Edit page" at bounding box center [863, 387] width 10 height 10
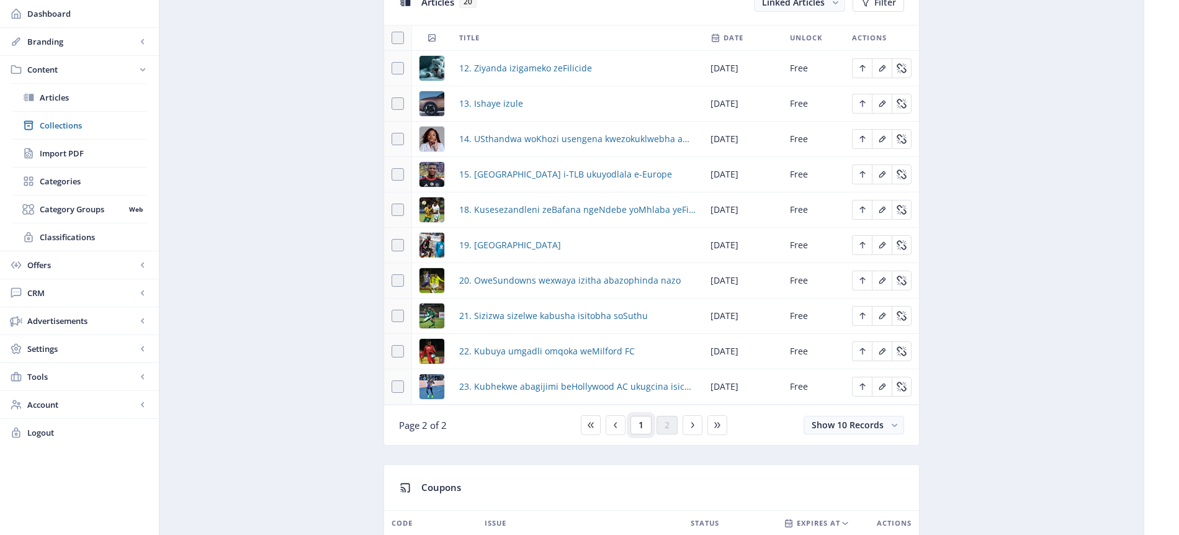
click at [641, 427] on span "1" at bounding box center [641, 425] width 5 height 10
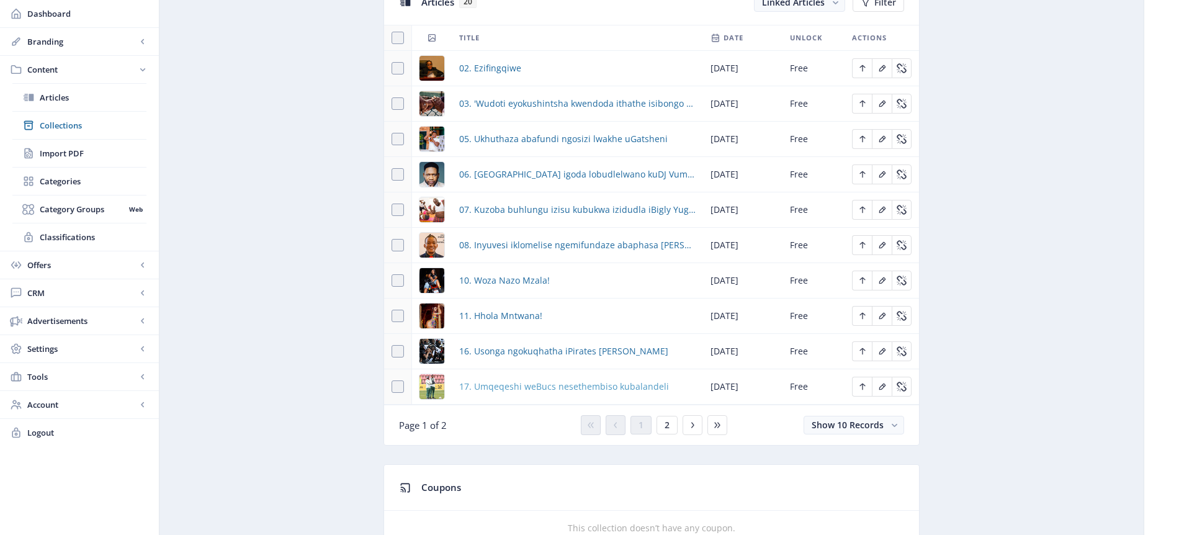
click at [541, 387] on span "17. Umqeqeshi weBucs nesethembiso kubalandeli" at bounding box center [564, 386] width 210 height 15
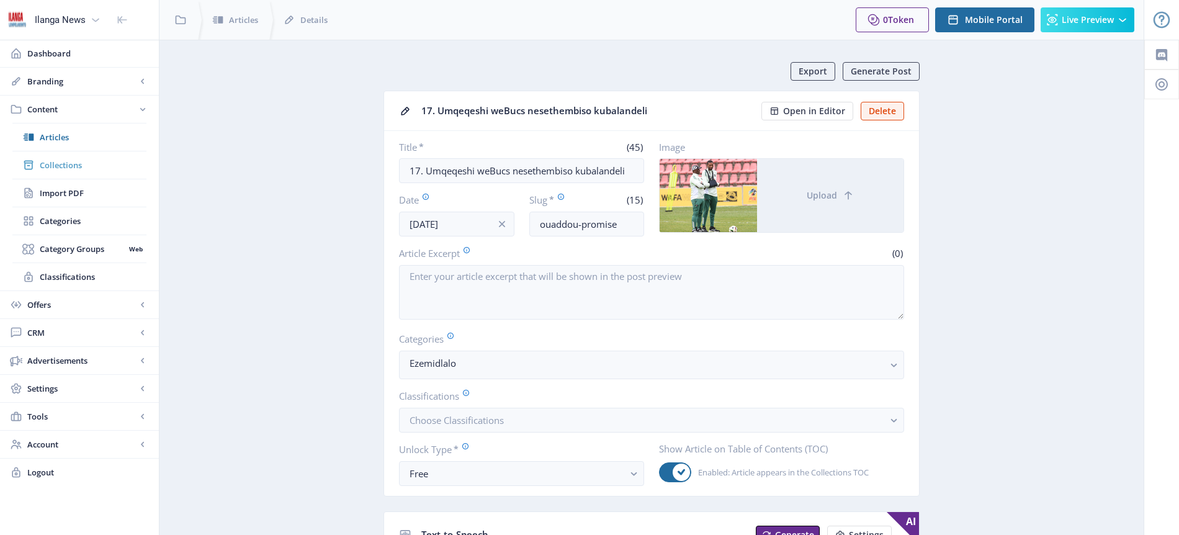
click at [89, 166] on span "Collections" at bounding box center [93, 165] width 107 height 12
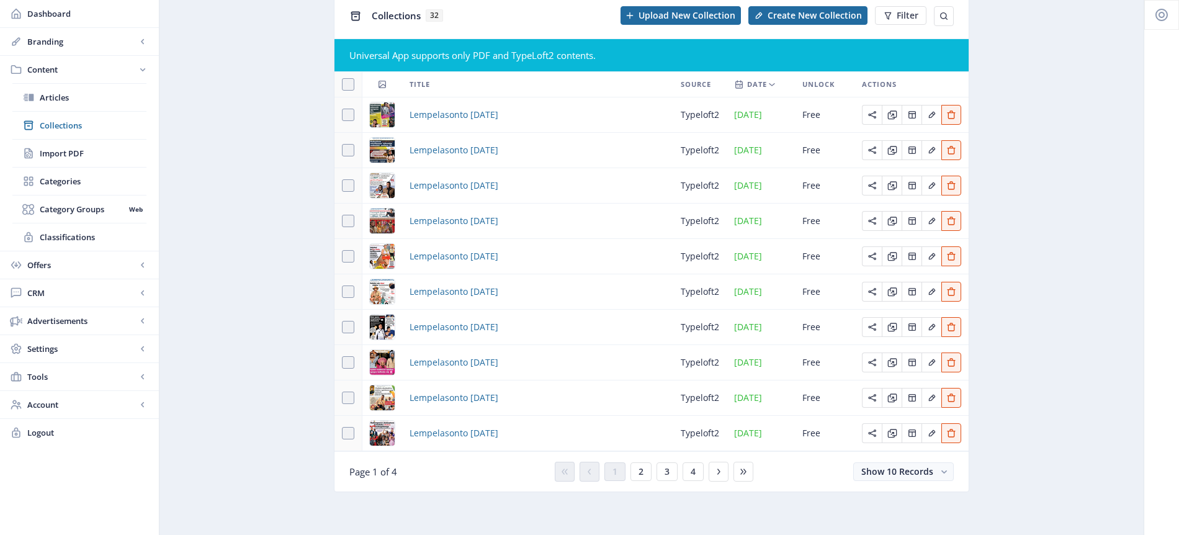
scroll to position [70, 0]
click at [667, 471] on span "3" at bounding box center [667, 471] width 5 height 10
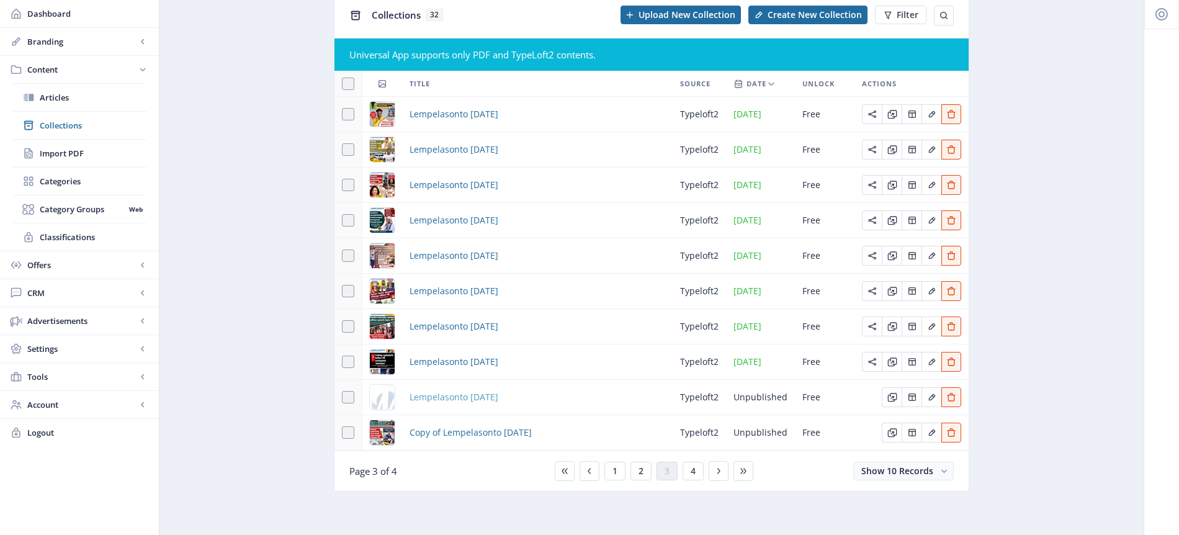
click at [498, 394] on span "Lempelasonto [DATE]" at bounding box center [454, 397] width 89 height 15
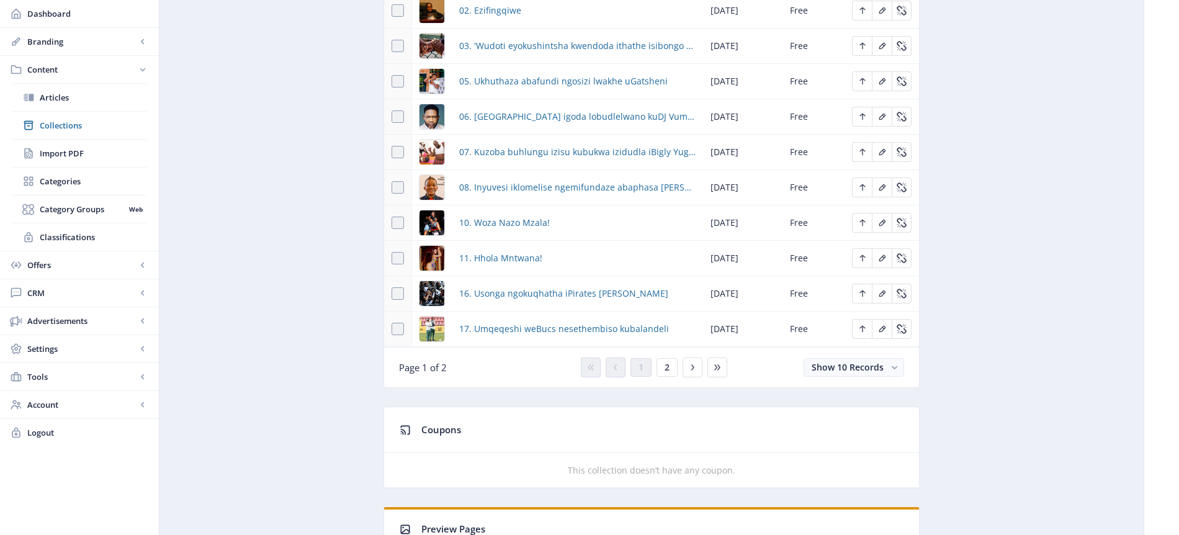
scroll to position [640, 0]
click at [666, 370] on span "2" at bounding box center [667, 367] width 5 height 10
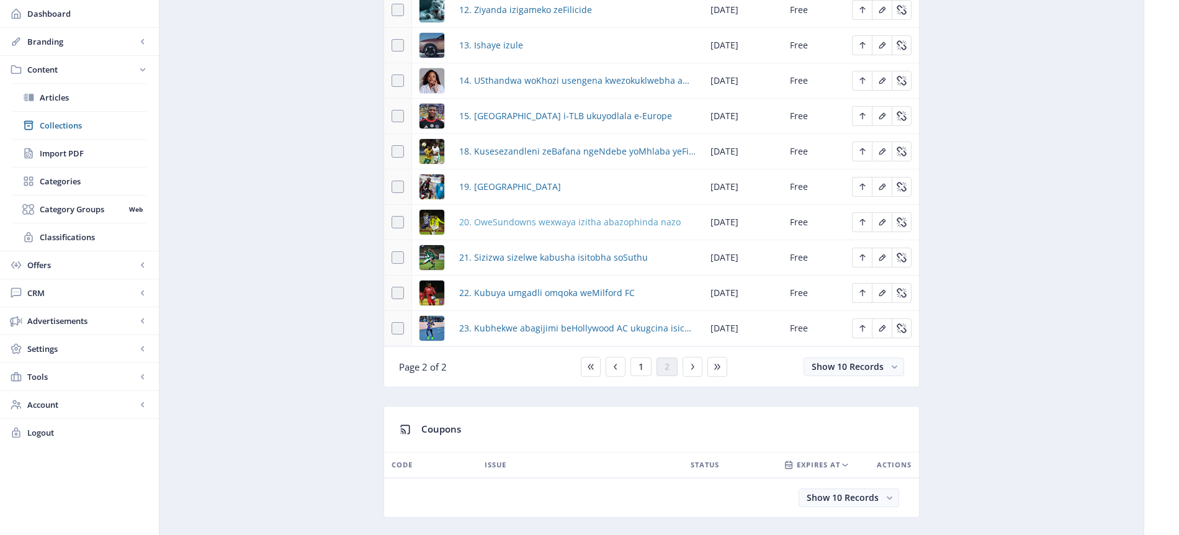
scroll to position [395, 0]
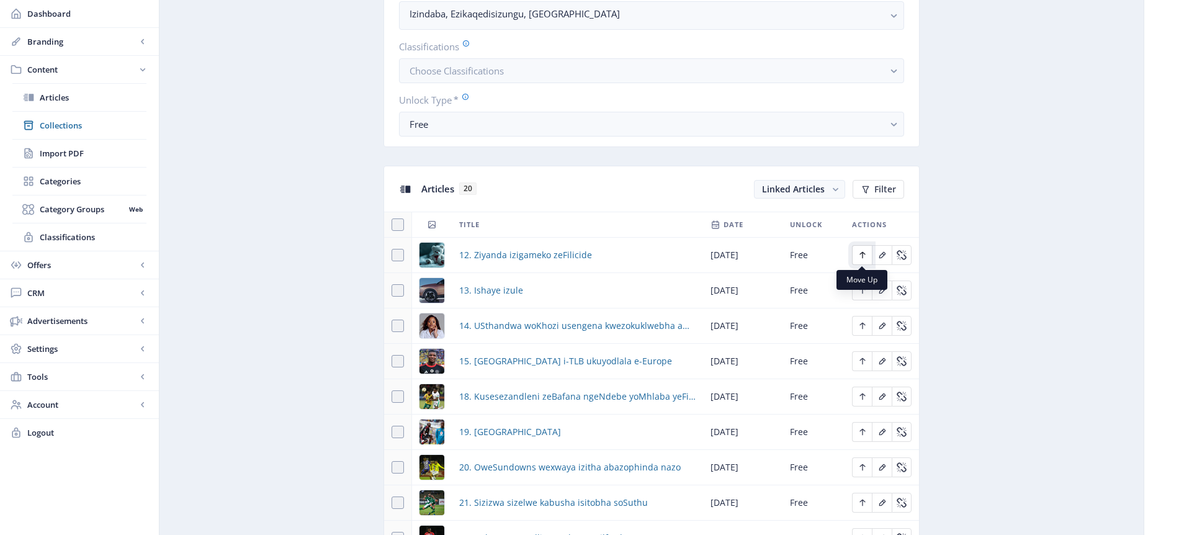
click at [863, 256] on icon "Edit page" at bounding box center [863, 255] width 10 height 10
click at [863, 291] on icon "Edit page" at bounding box center [863, 290] width 10 height 10
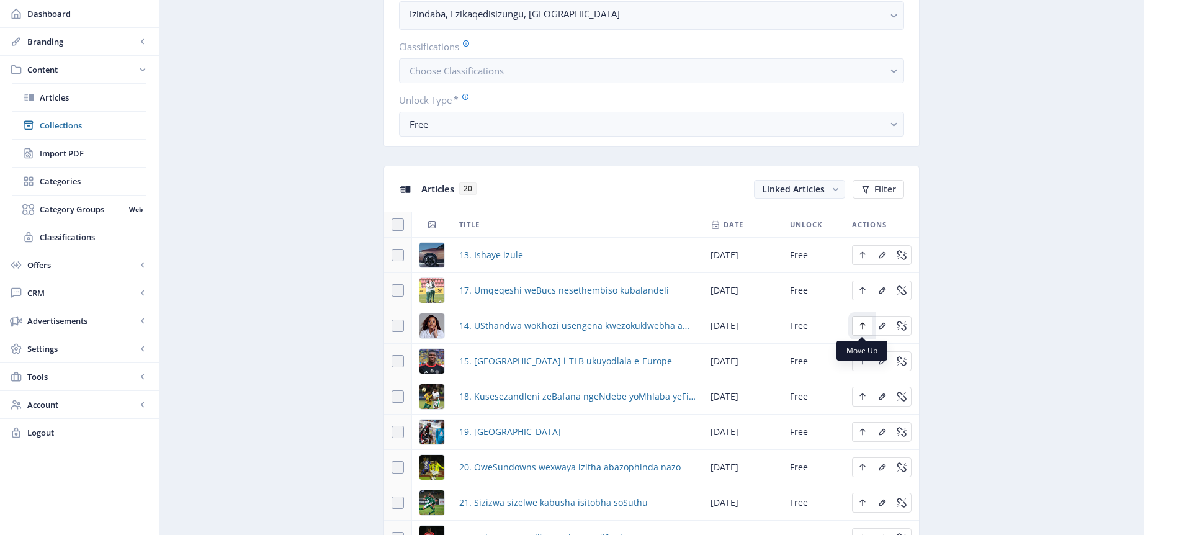
click at [865, 330] on icon "Edit page" at bounding box center [863, 326] width 10 height 10
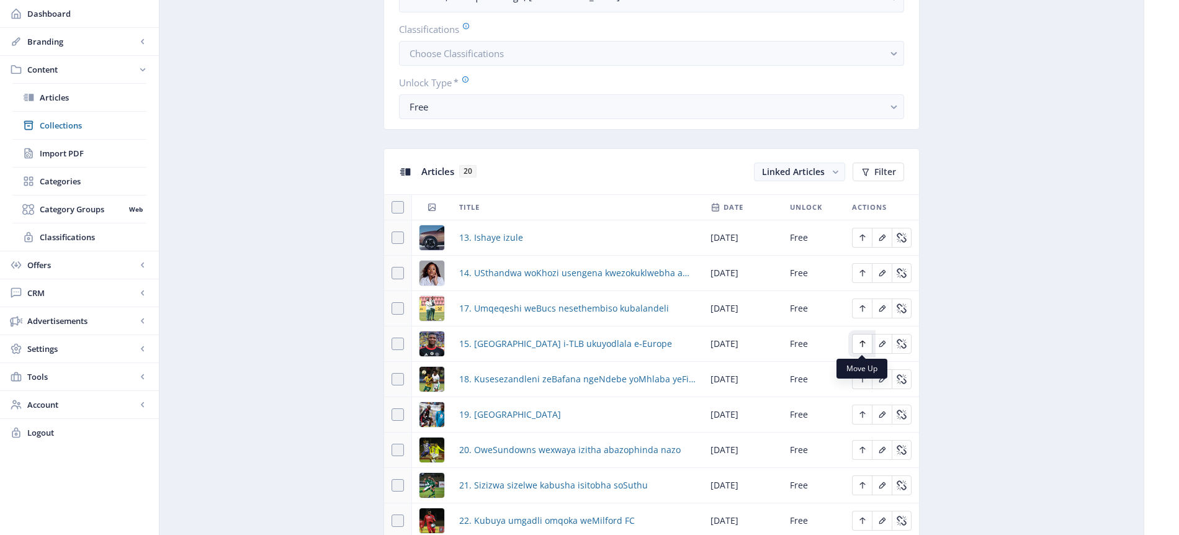
click at [861, 343] on icon "Edit page" at bounding box center [863, 344] width 10 height 10
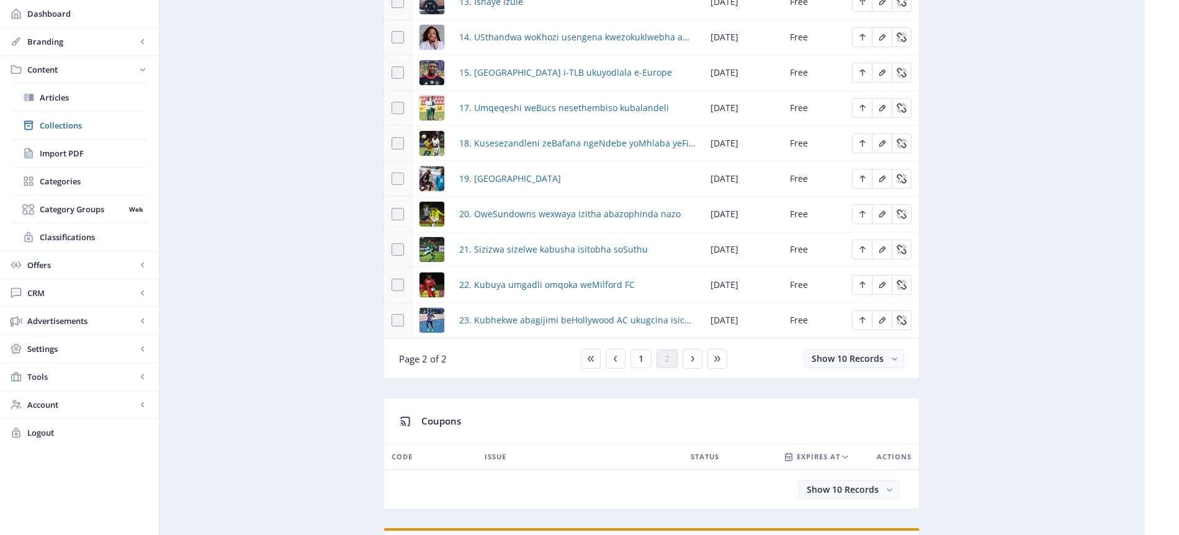
scroll to position [649, 0]
click at [646, 361] on button "1" at bounding box center [640, 358] width 21 height 19
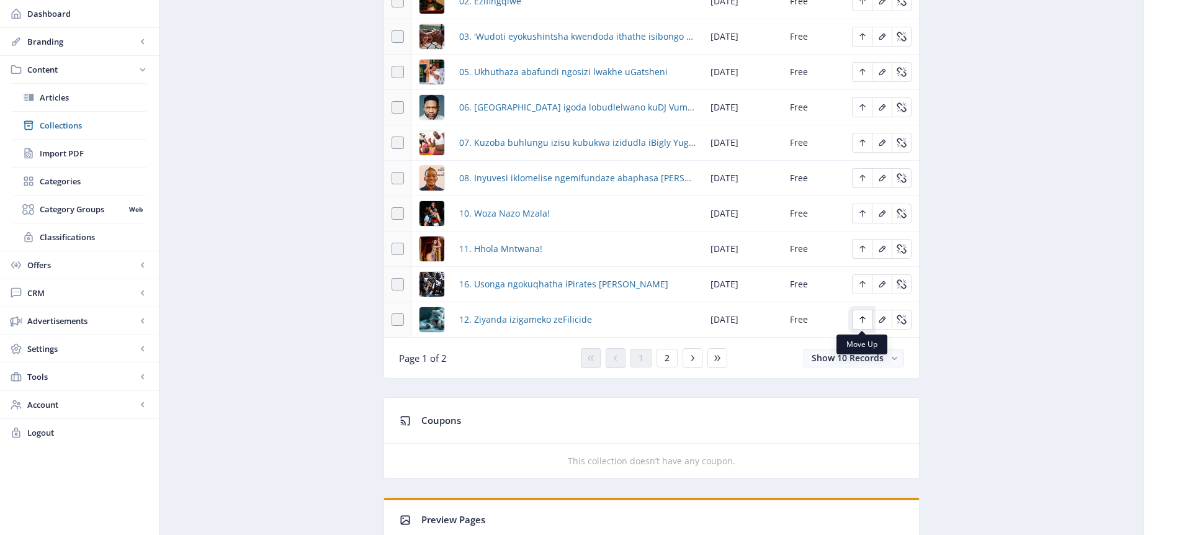
click at [867, 318] on icon "Edit page" at bounding box center [863, 320] width 10 height 10
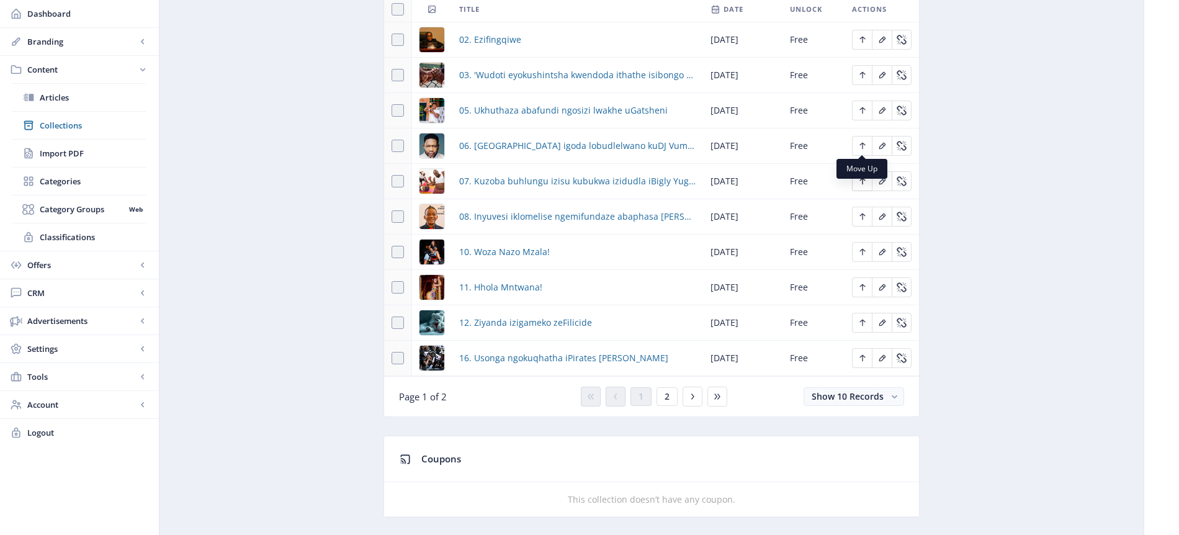
scroll to position [610, 0]
click at [668, 394] on span "2" at bounding box center [667, 397] width 5 height 10
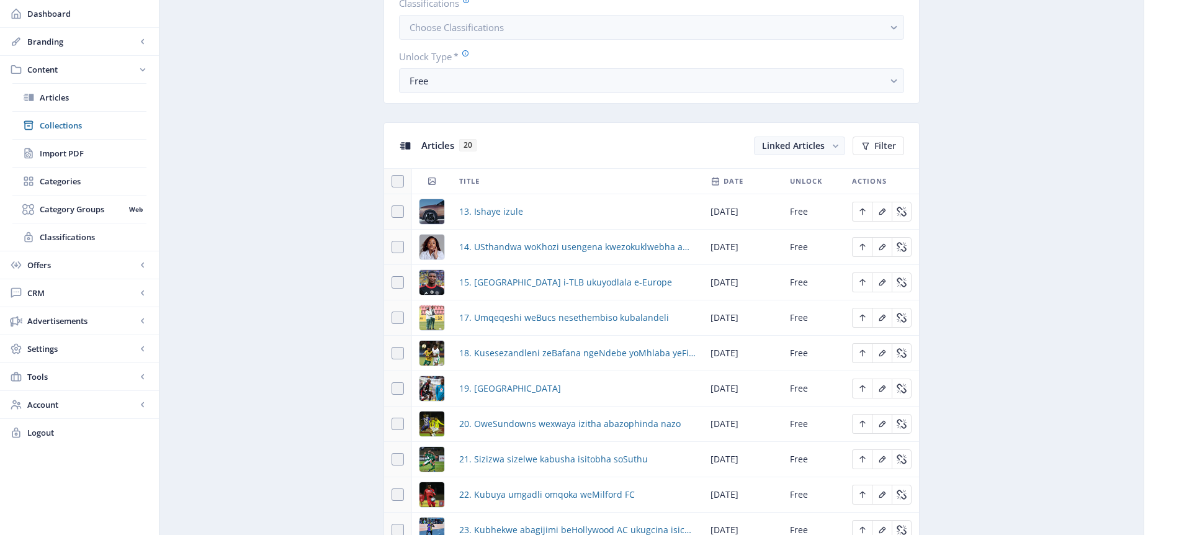
scroll to position [439, 0]
click at [860, 210] on icon "Edit page" at bounding box center [863, 211] width 10 height 10
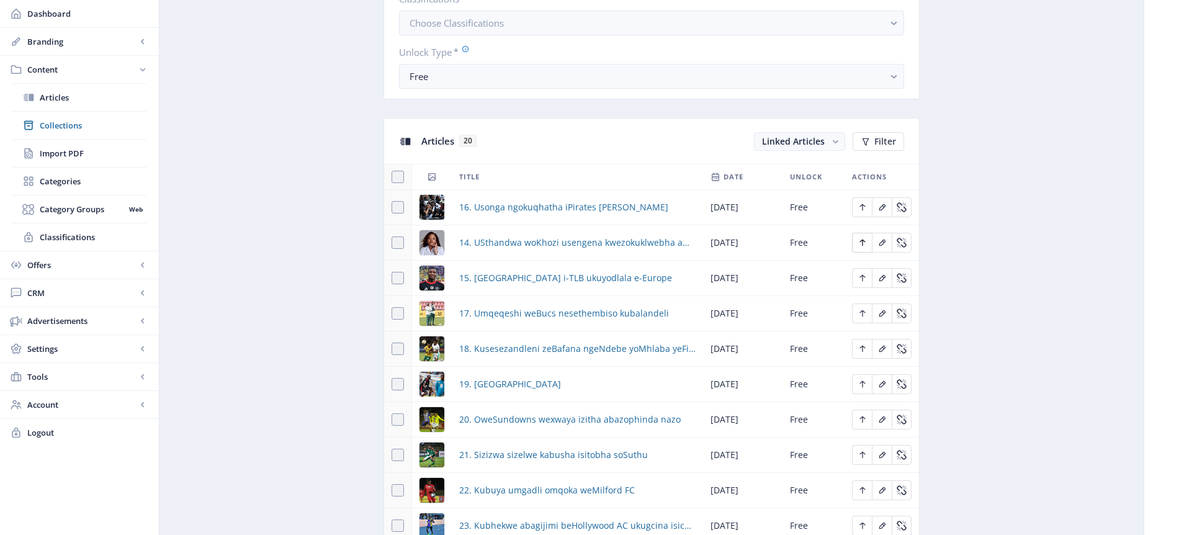
scroll to position [444, 0]
click at [866, 241] on icon "Edit page" at bounding box center [863, 241] width 10 height 10
click at [861, 278] on icon "Edit page" at bounding box center [862, 277] width 6 height 7
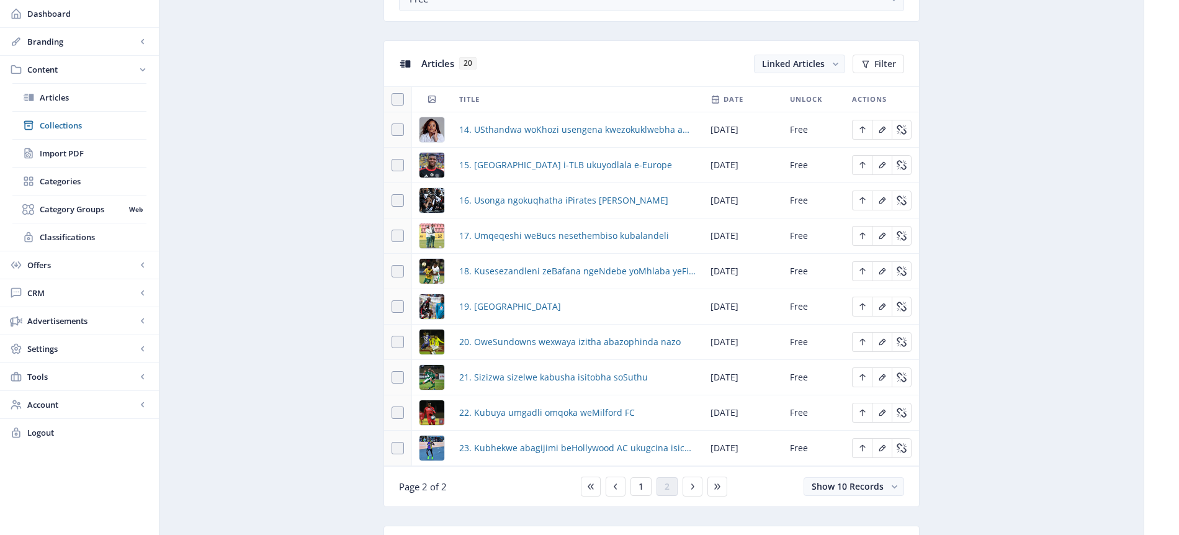
scroll to position [518, 0]
click at [641, 489] on span "1" at bounding box center [641, 489] width 5 height 10
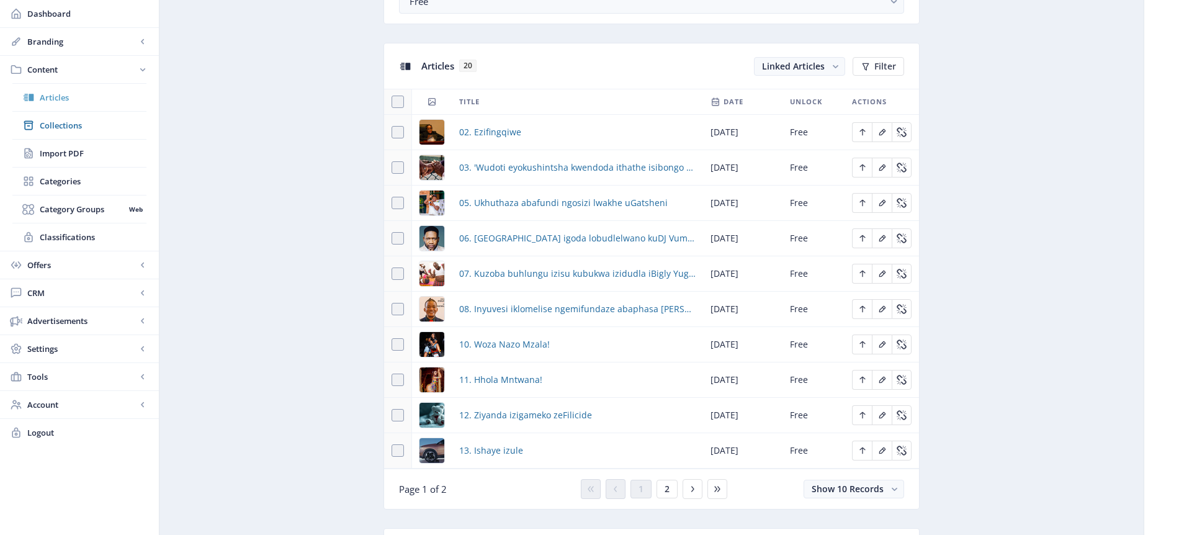
click at [72, 96] on span "Articles" at bounding box center [93, 97] width 107 height 12
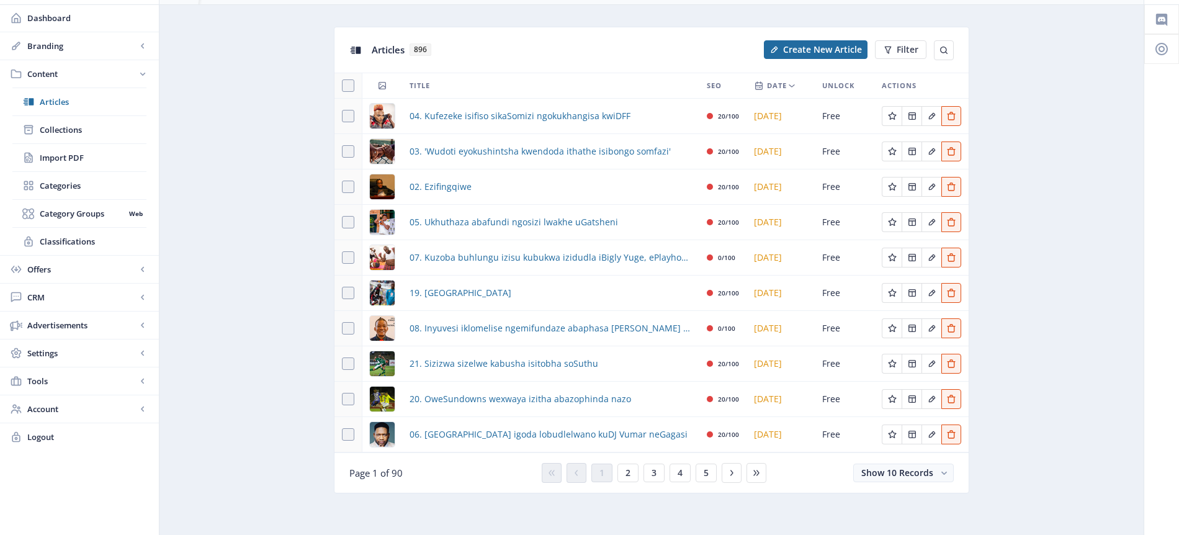
scroll to position [37, 0]
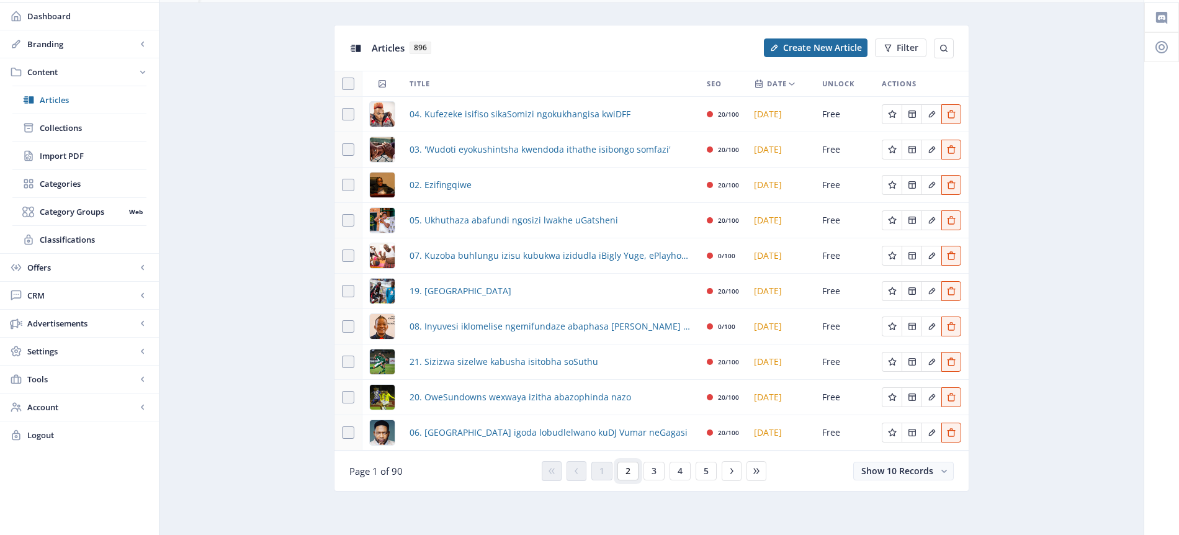
click at [628, 475] on span "2" at bounding box center [628, 471] width 5 height 10
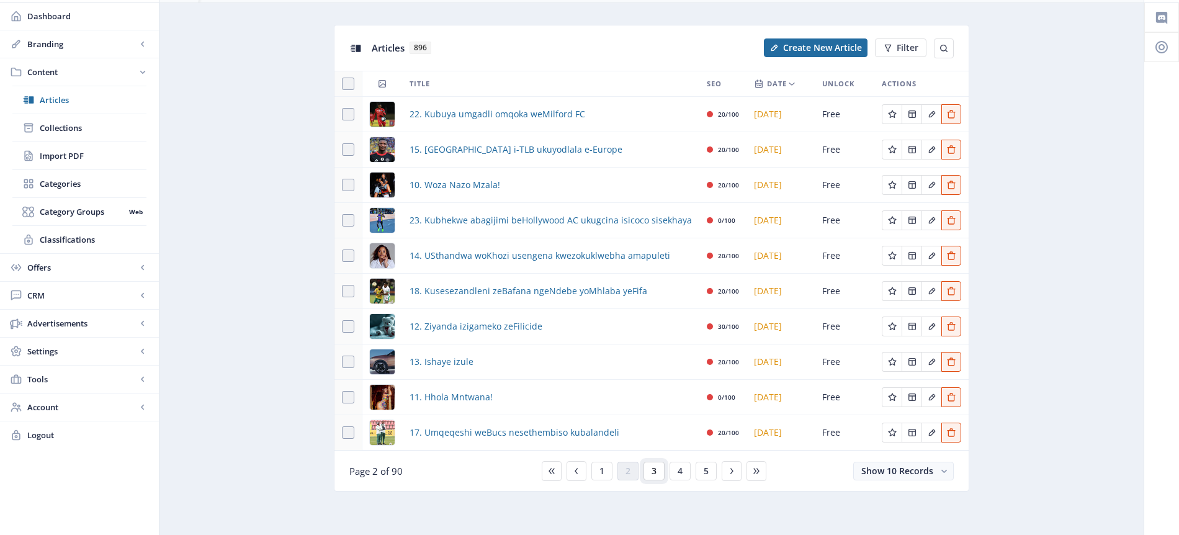
click at [655, 471] on span "3" at bounding box center [654, 471] width 5 height 10
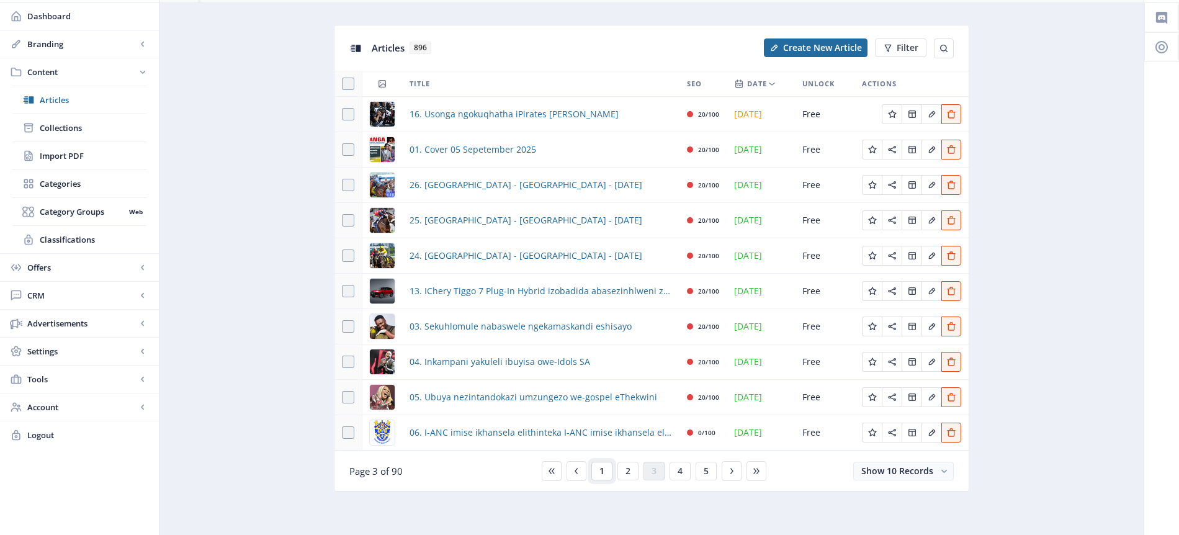
click at [605, 472] on button "1" at bounding box center [601, 471] width 21 height 19
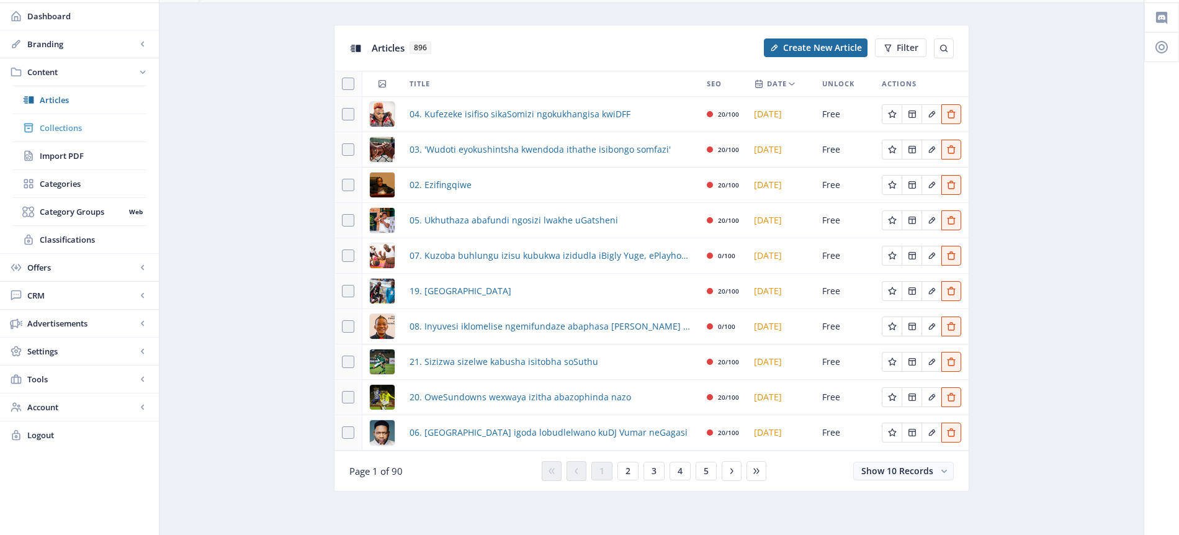
click at [52, 132] on span "Collections" at bounding box center [93, 128] width 107 height 12
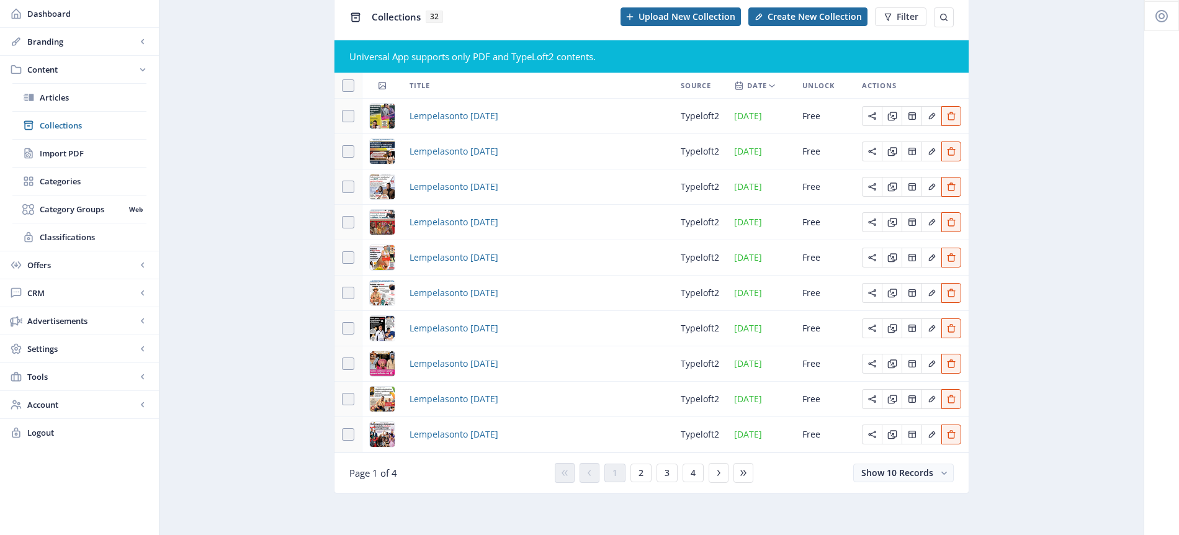
scroll to position [70, 0]
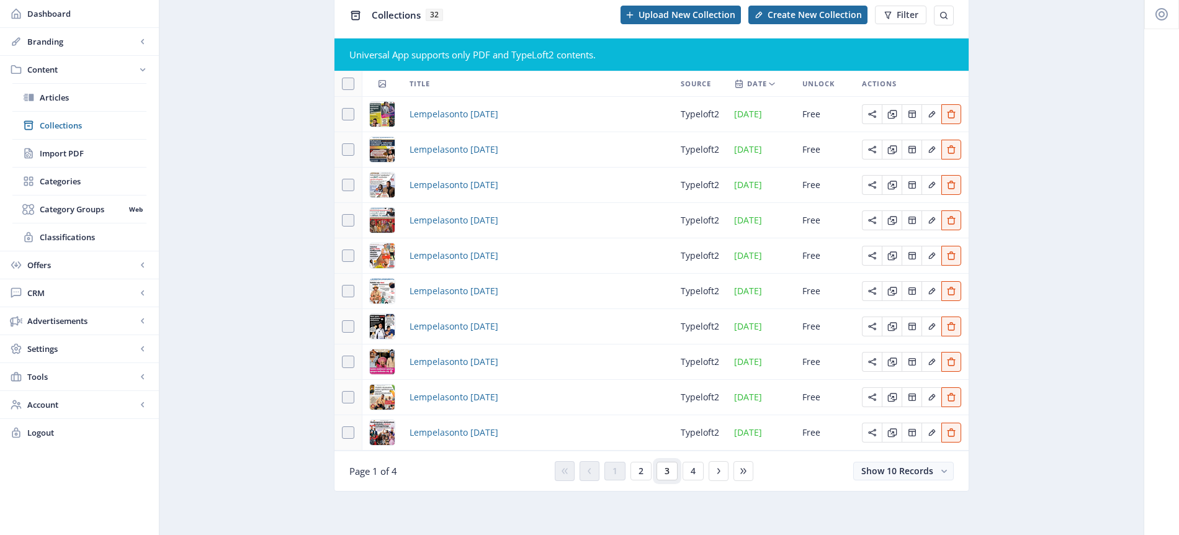
click at [665, 469] on span "3" at bounding box center [667, 471] width 5 height 10
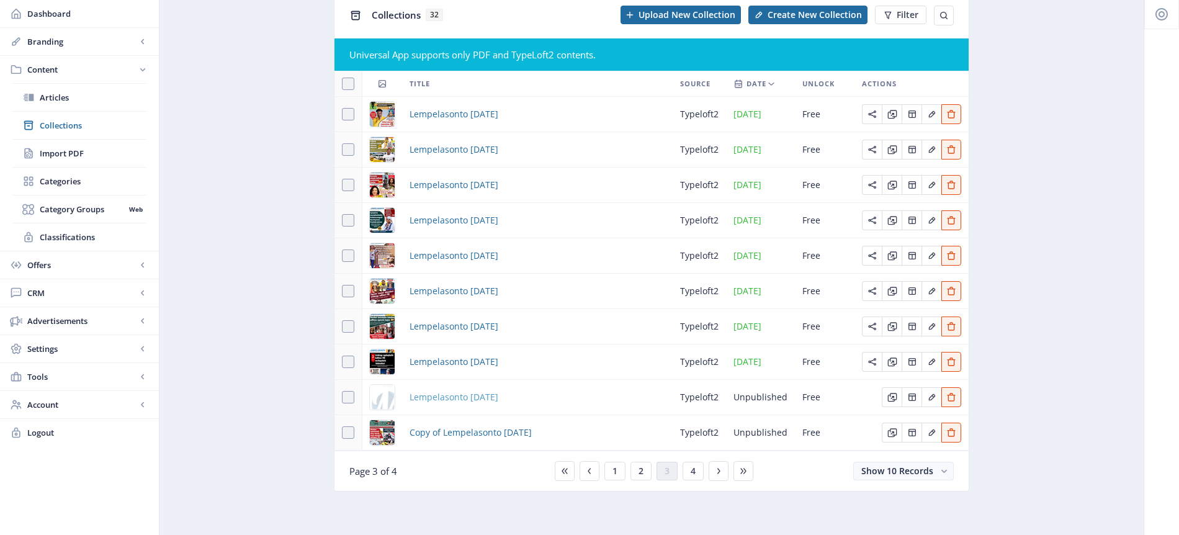
click at [498, 395] on span "Lempelasonto [DATE]" at bounding box center [454, 397] width 89 height 15
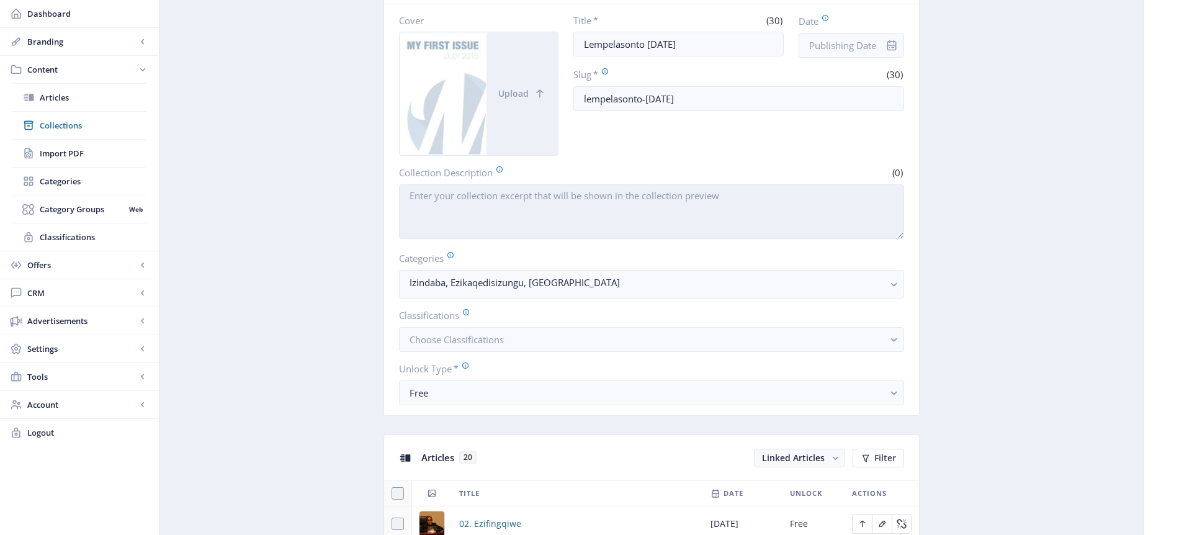
scroll to position [396, 0]
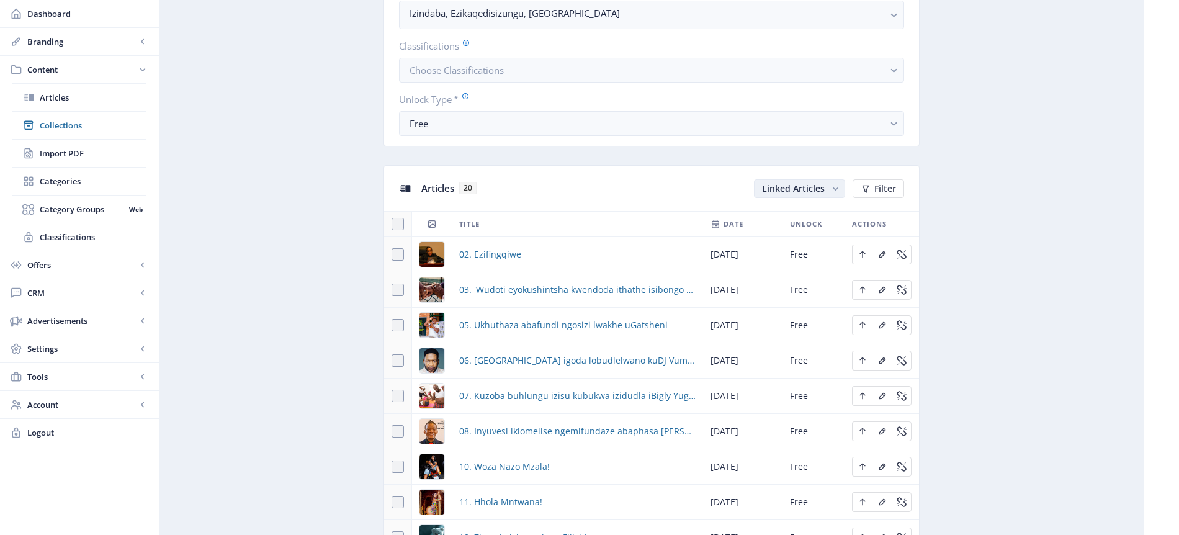
click at [836, 186] on rect "button" at bounding box center [835, 188] width 13 height 13
click at [808, 236] on nb-option "Unlinked Articles" at bounding box center [800, 237] width 89 height 22
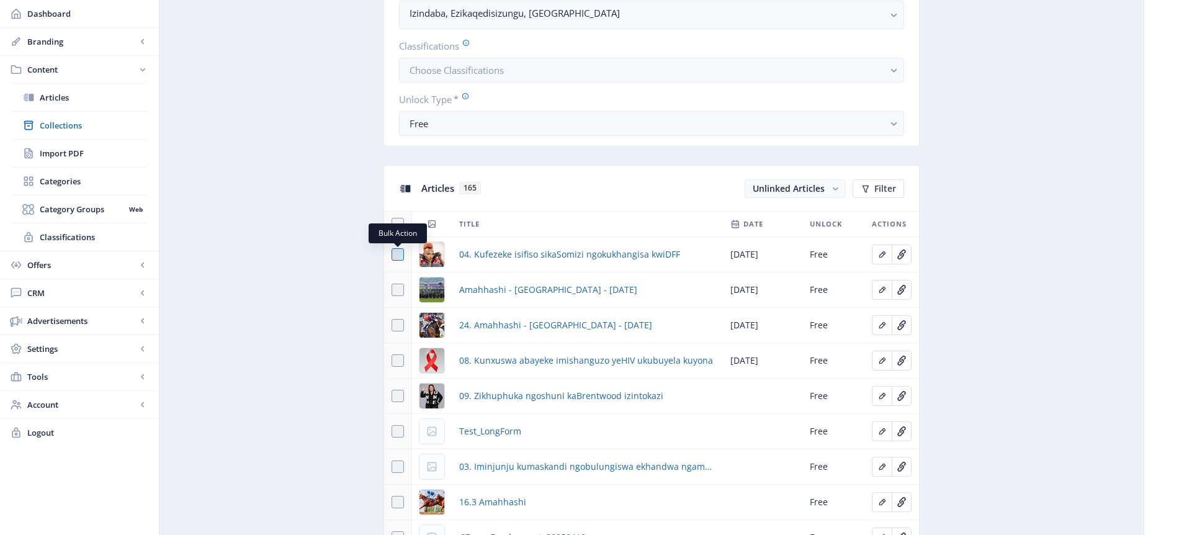
click at [400, 254] on span at bounding box center [398, 254] width 12 height 12
click at [392, 254] on input "checkbox" at bounding box center [392, 254] width 1 height 1
checkbox input "true"
click at [821, 191] on span "Link" at bounding box center [813, 189] width 18 height 10
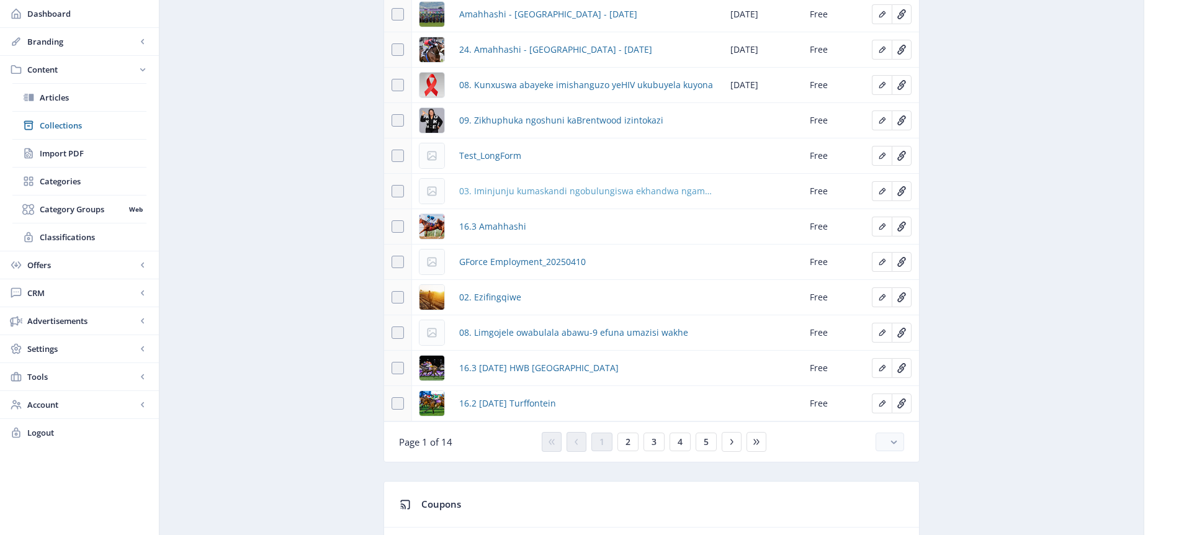
scroll to position [641, 0]
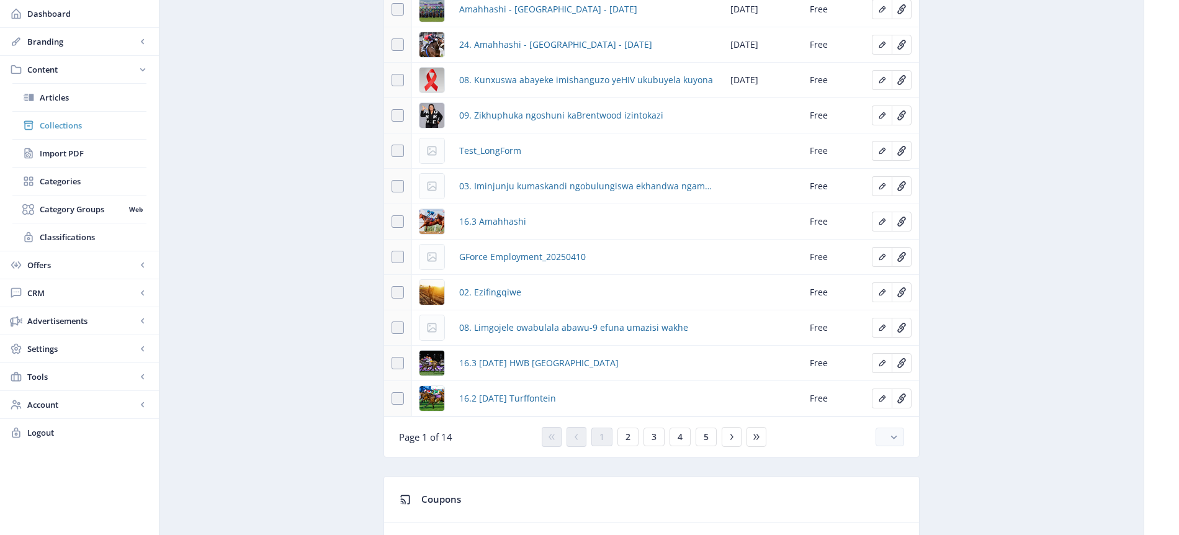
click at [76, 126] on span "Collections" at bounding box center [93, 125] width 107 height 12
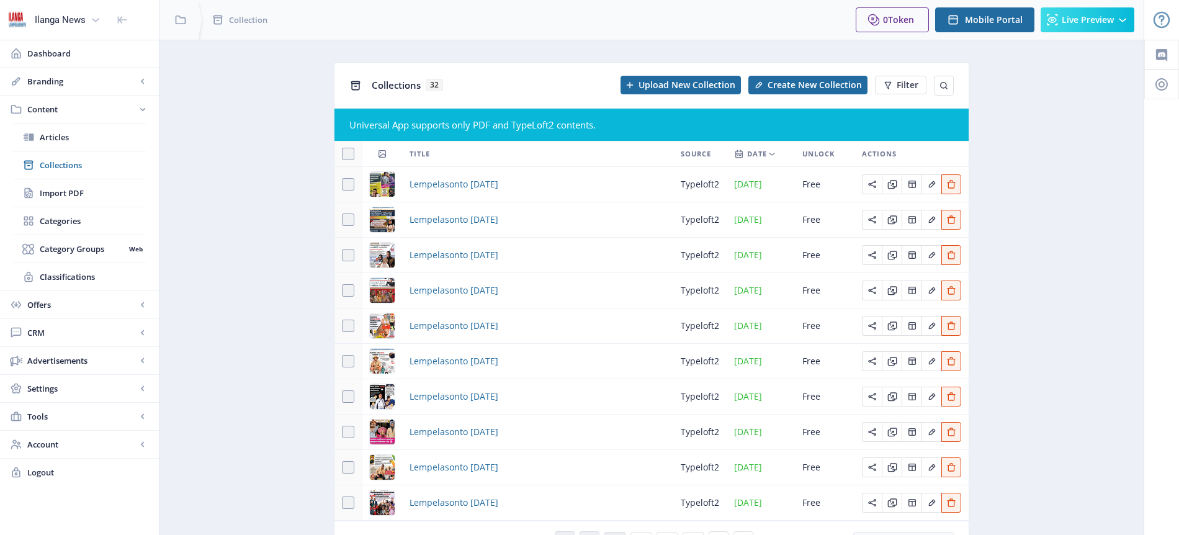
scroll to position [70, 0]
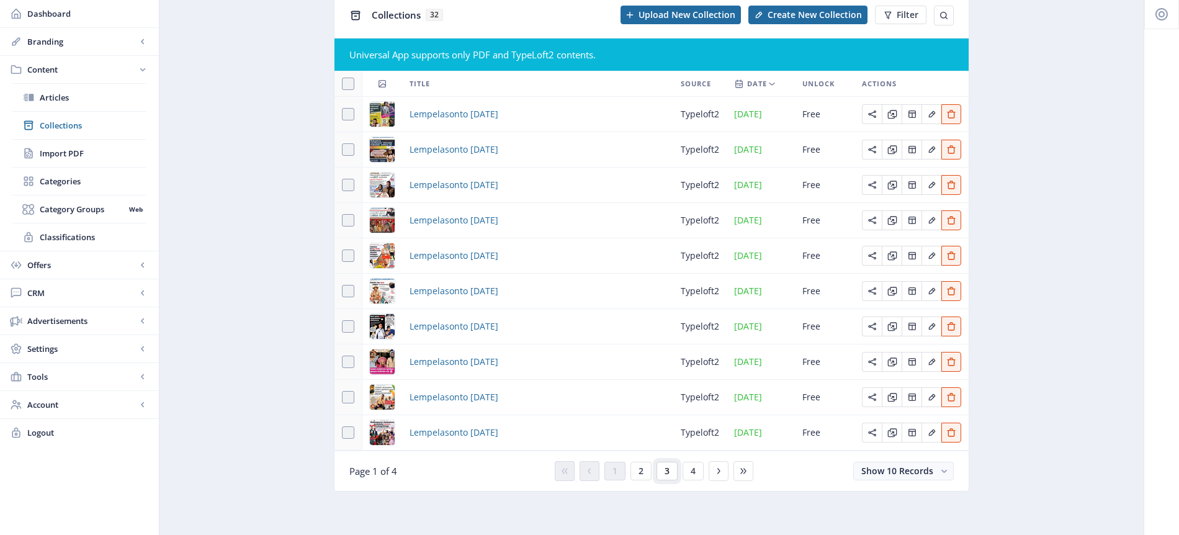
click at [670, 470] on button "3" at bounding box center [667, 471] width 21 height 19
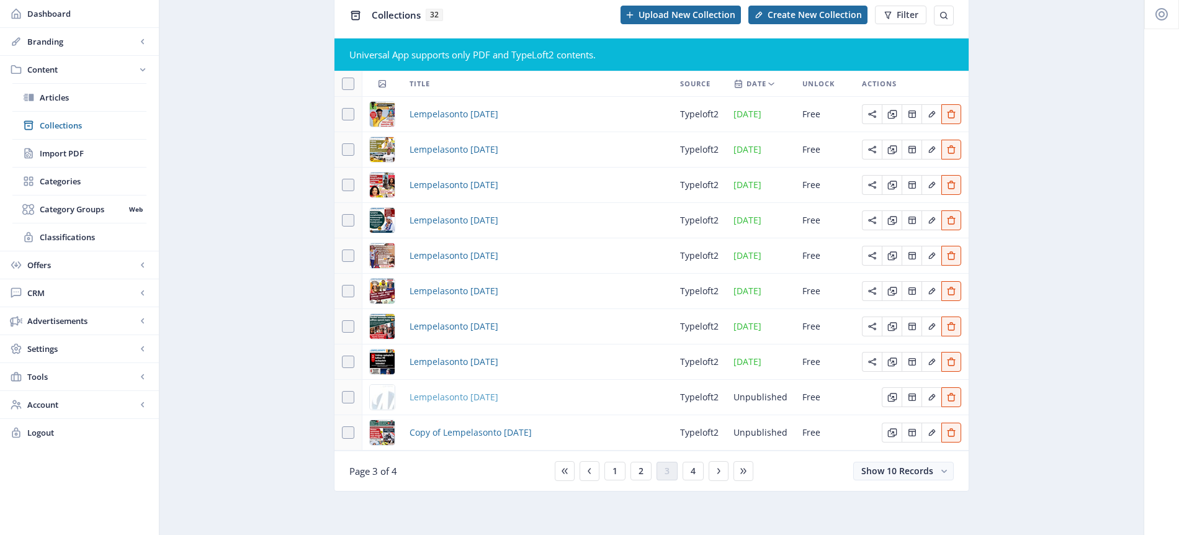
click at [498, 394] on span "Lempelasonto [DATE]" at bounding box center [454, 397] width 89 height 15
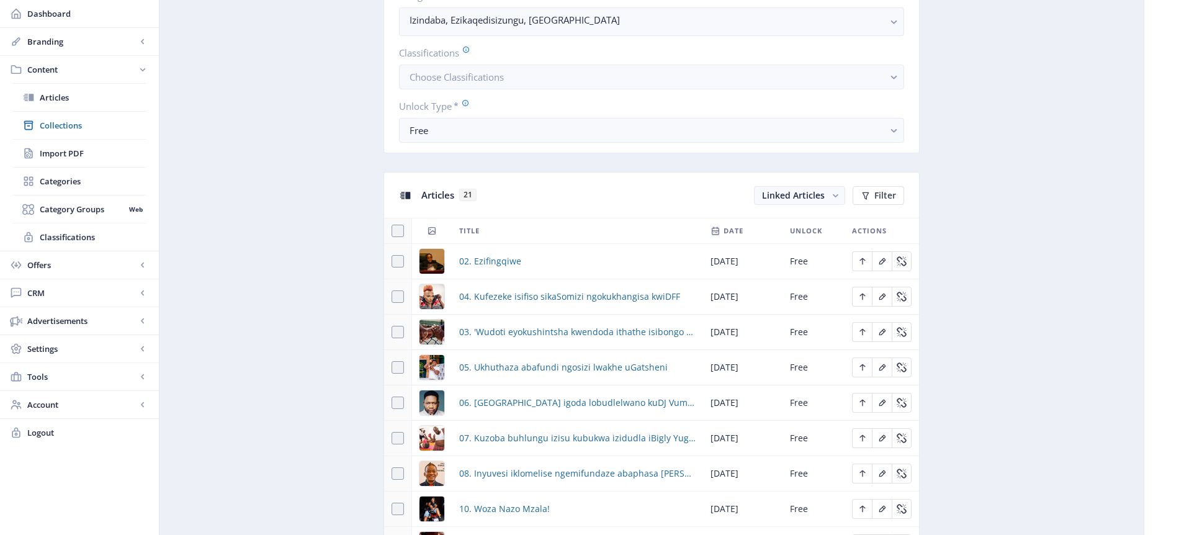
scroll to position [776, 0]
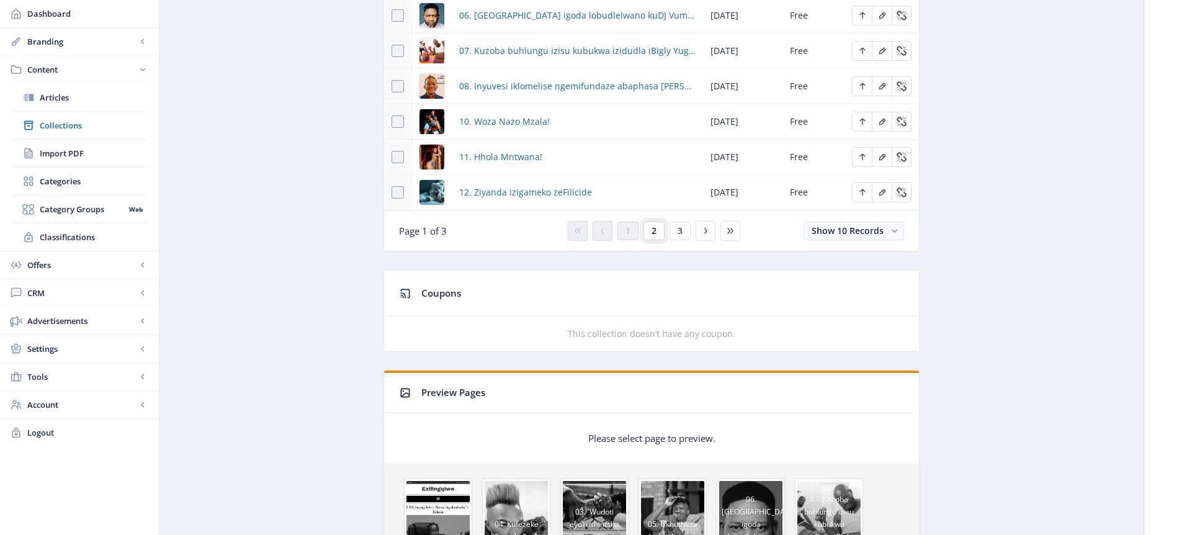
click at [655, 231] on span "2" at bounding box center [654, 231] width 5 height 10
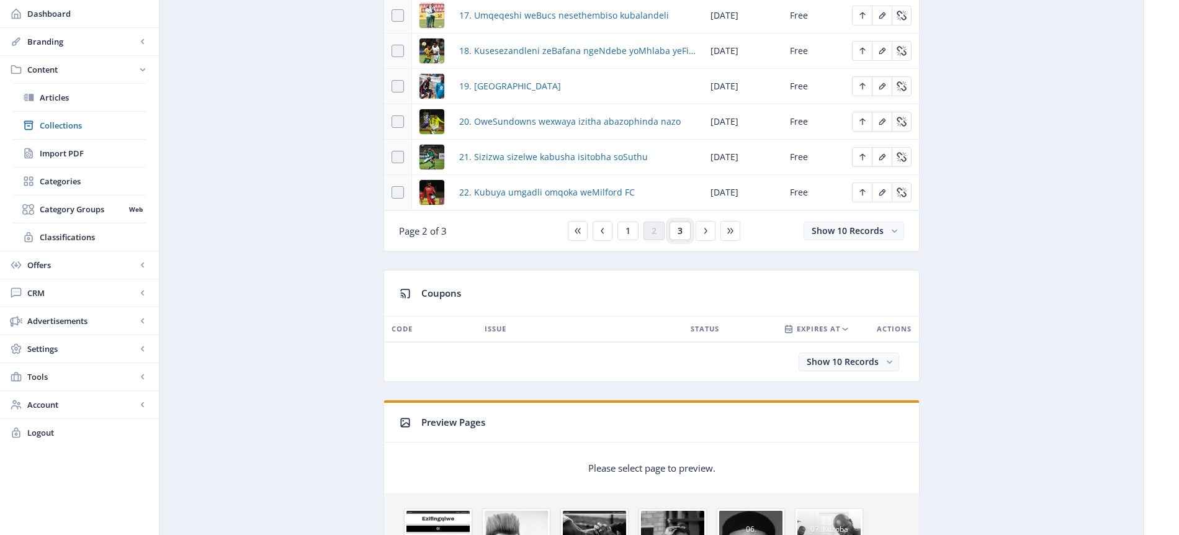
click at [676, 229] on button "3" at bounding box center [680, 231] width 21 height 19
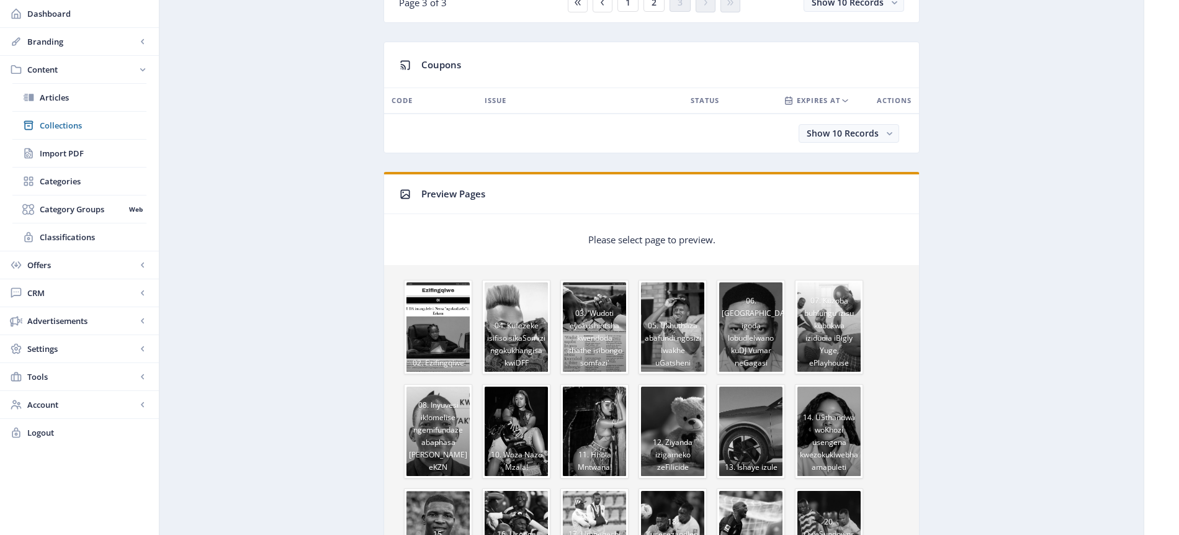
scroll to position [537, 0]
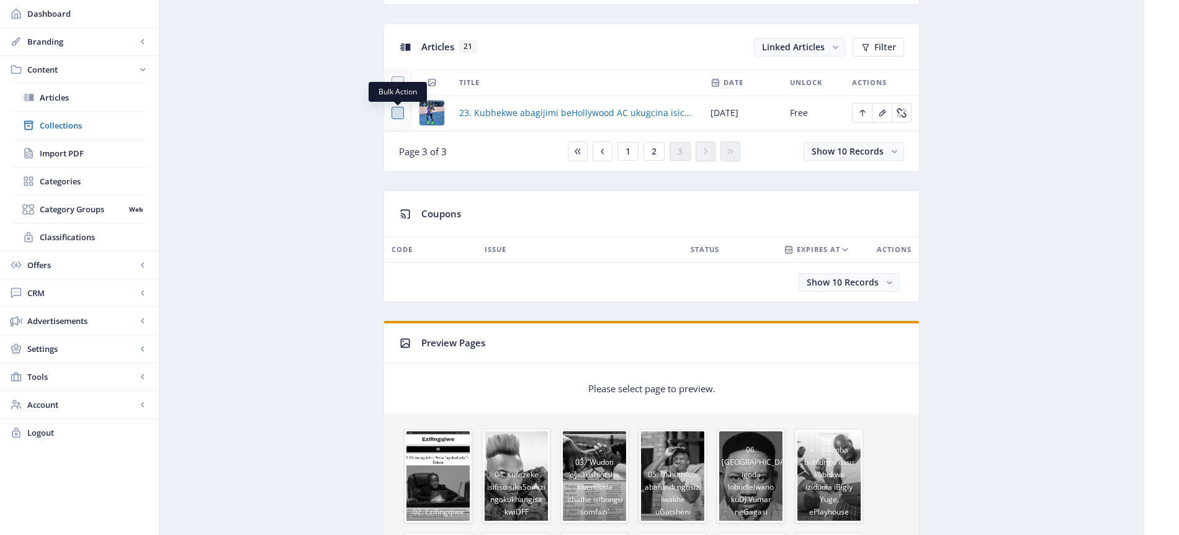
click at [401, 111] on span at bounding box center [398, 113] width 12 height 12
click at [392, 113] on input "checkbox" at bounding box center [392, 113] width 1 height 1
click at [400, 115] on icon at bounding box center [398, 113] width 6 height 12
click at [392, 114] on input "checkbox" at bounding box center [392, 113] width 1 height 1
checkbox input "false"
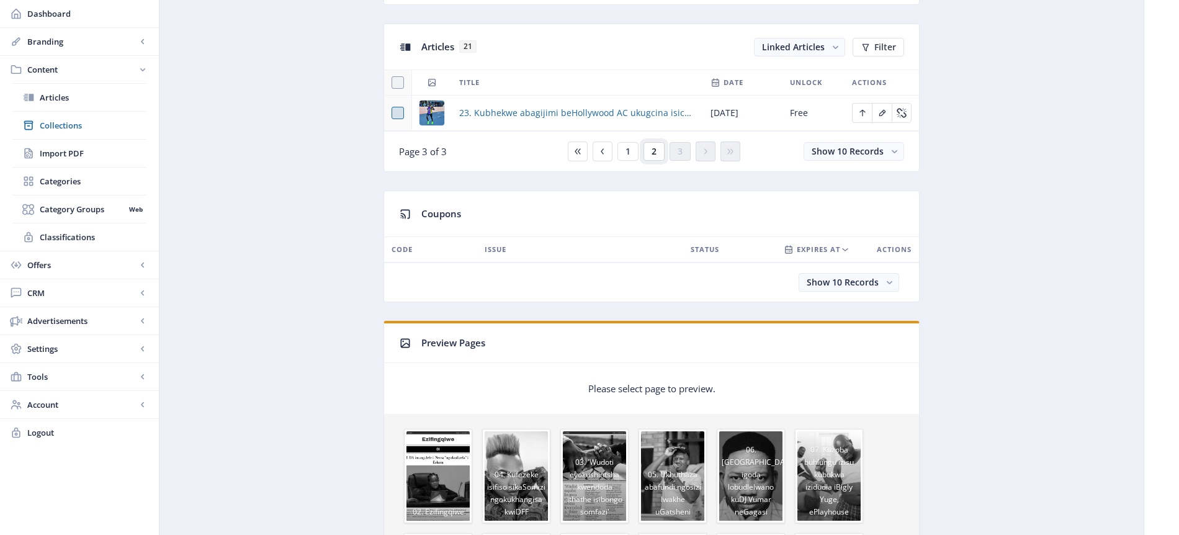
click at [653, 153] on span "2" at bounding box center [654, 151] width 5 height 10
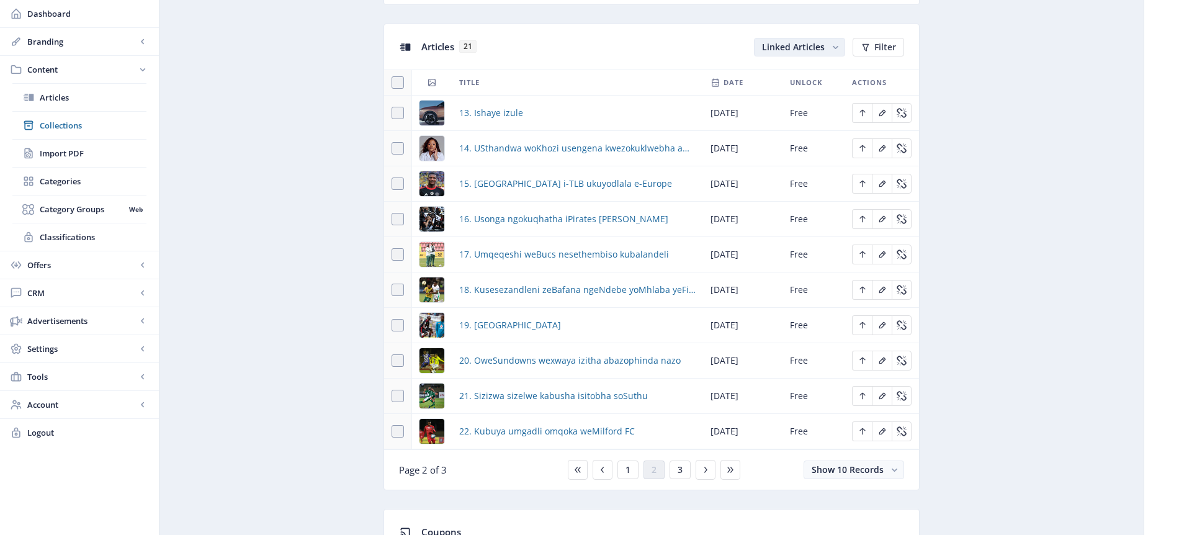
click at [841, 47] on rect "button" at bounding box center [835, 47] width 13 height 13
click at [813, 97] on nb-option "Unlinked Articles" at bounding box center [800, 95] width 89 height 22
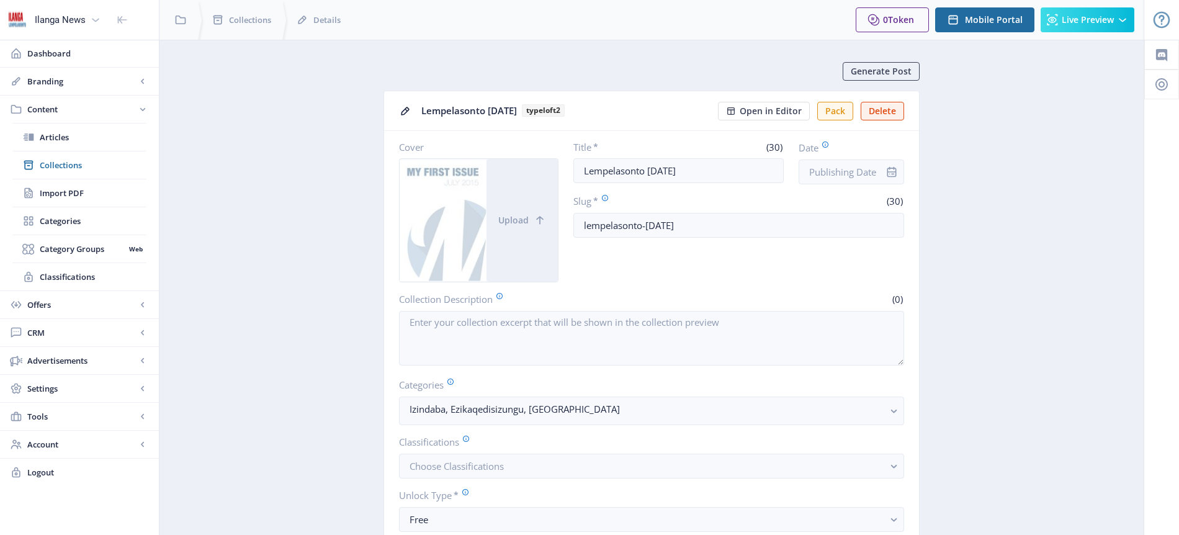
scroll to position [537, 0]
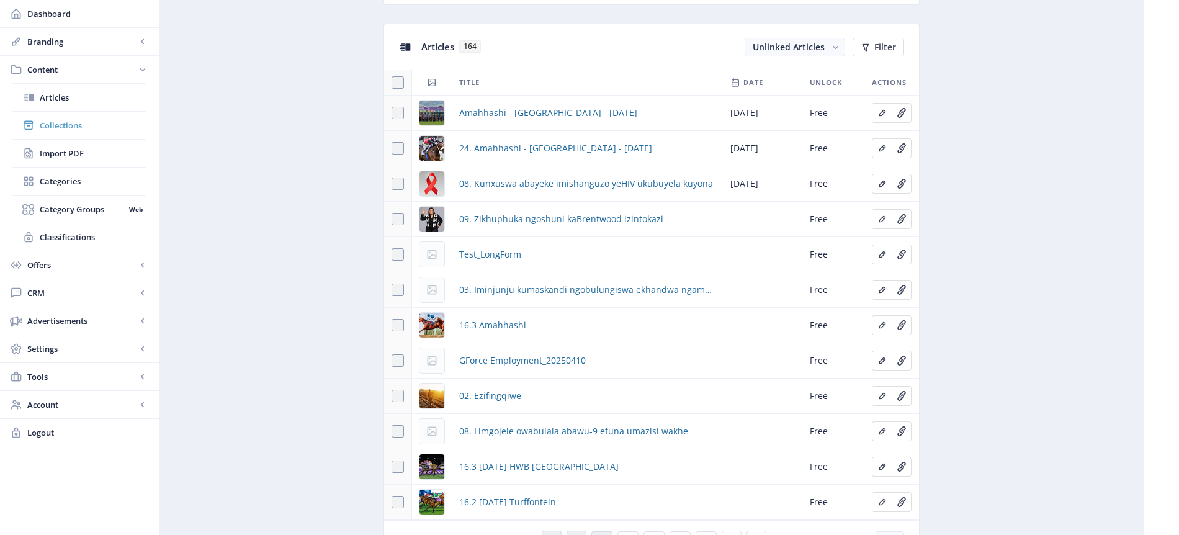
click at [73, 125] on span "Collections" at bounding box center [93, 125] width 107 height 12
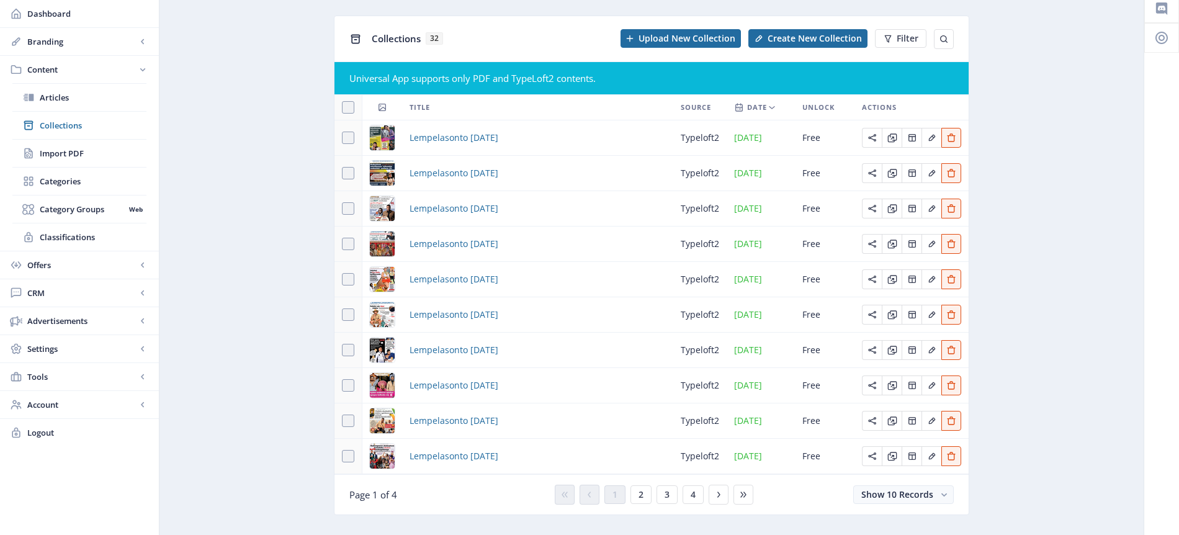
scroll to position [70, 0]
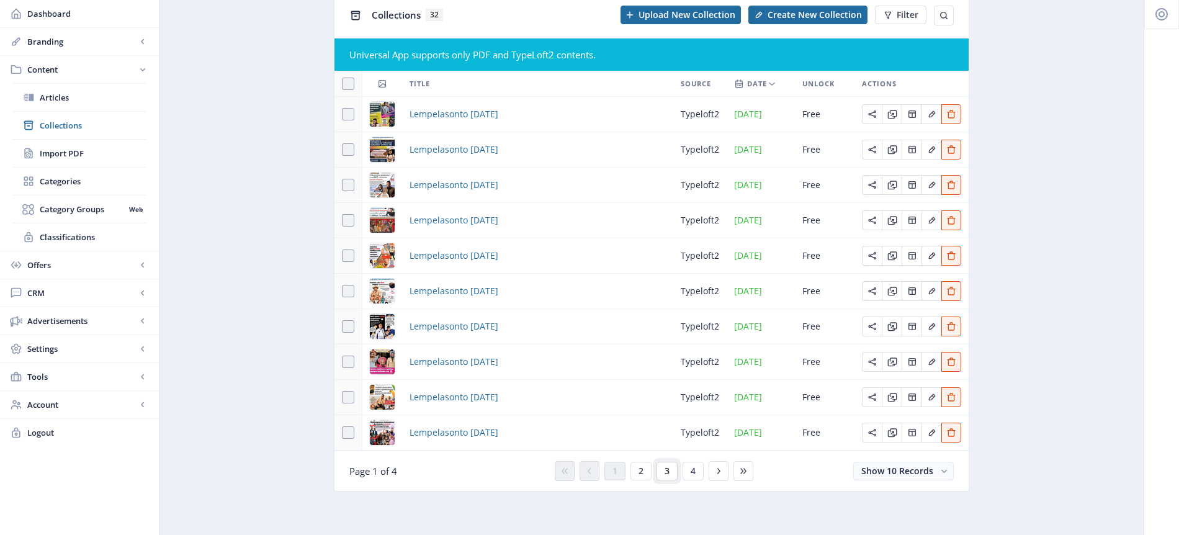
click at [667, 470] on span "3" at bounding box center [667, 471] width 5 height 10
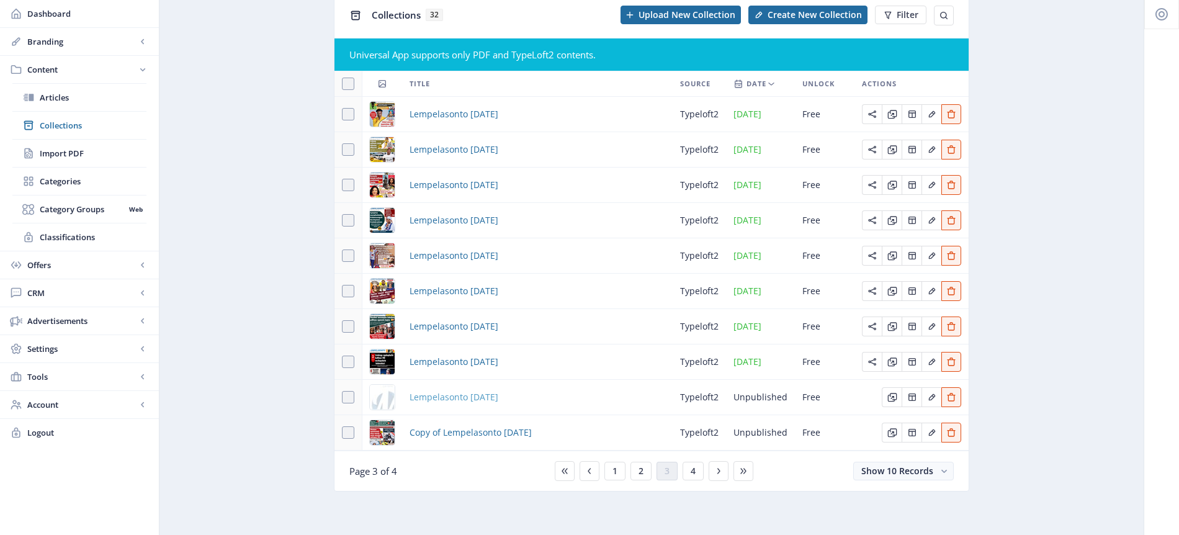
click at [498, 397] on span "Lempelasonto [DATE]" at bounding box center [454, 397] width 89 height 15
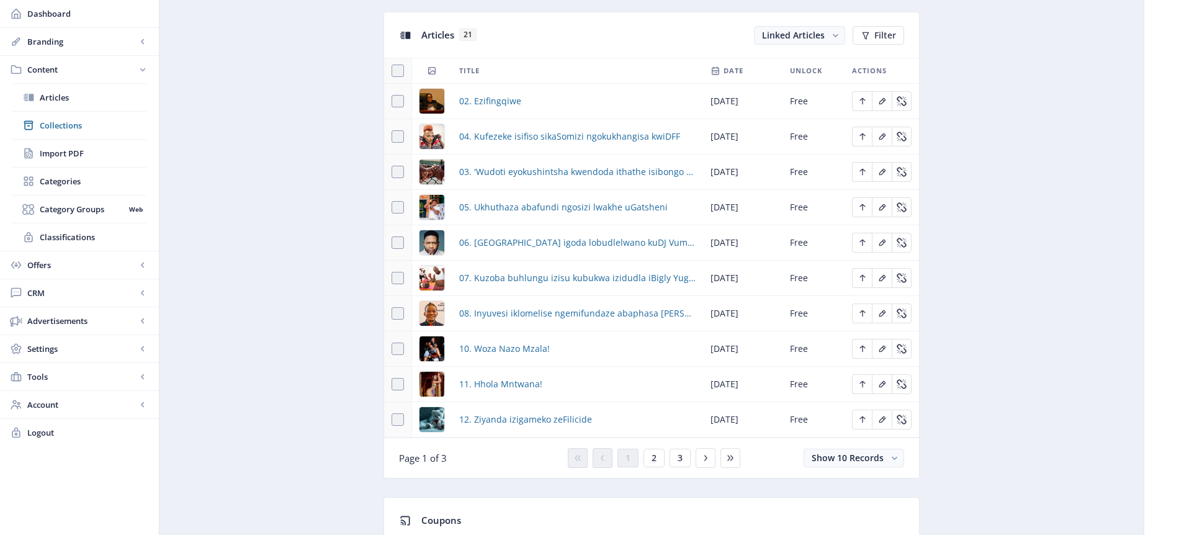
scroll to position [550, 0]
click at [395, 174] on span at bounding box center [398, 171] width 12 height 12
click at [392, 172] on input "checkbox" at bounding box center [392, 171] width 1 height 1
click at [401, 173] on span at bounding box center [398, 171] width 12 height 12
click at [392, 172] on input "checkbox" at bounding box center [392, 171] width 1 height 1
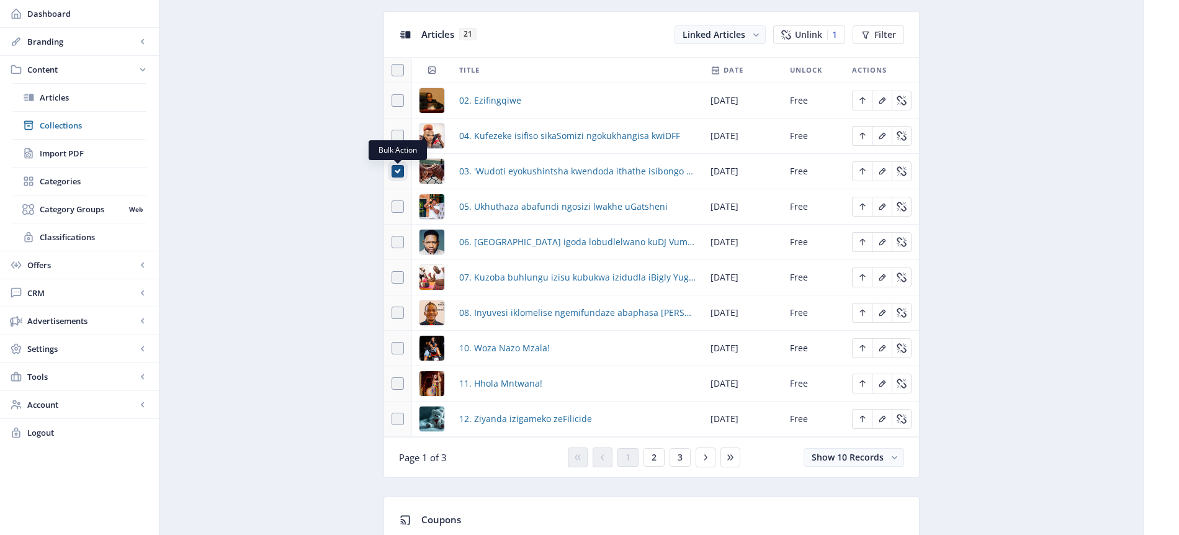
checkbox input "false"
click at [862, 174] on icon "Edit page" at bounding box center [862, 171] width 6 height 7
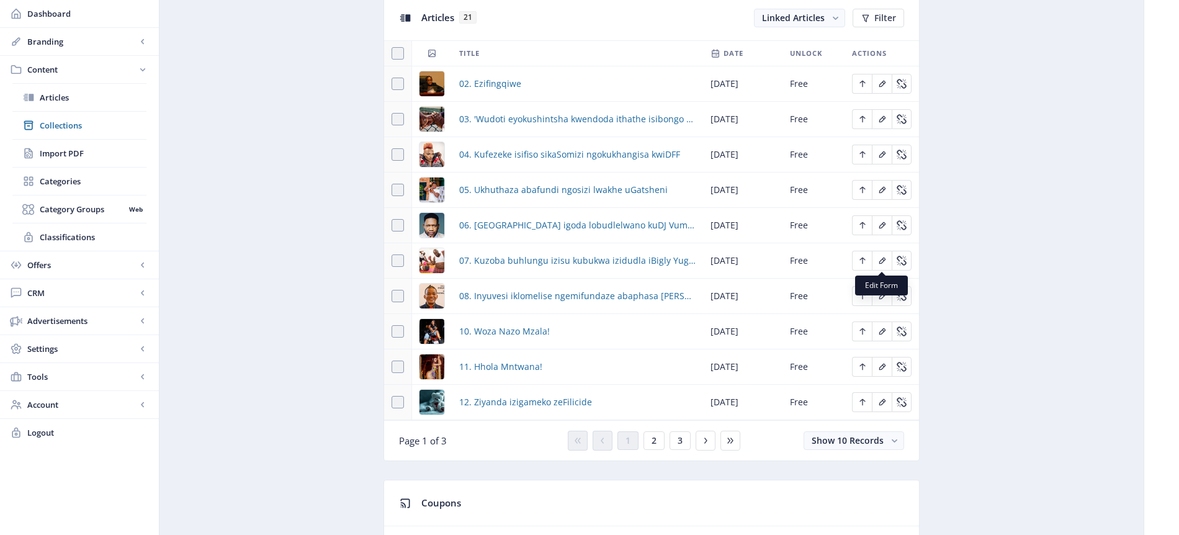
scroll to position [568, 0]
click at [657, 439] on button "2" at bounding box center [654, 439] width 21 height 19
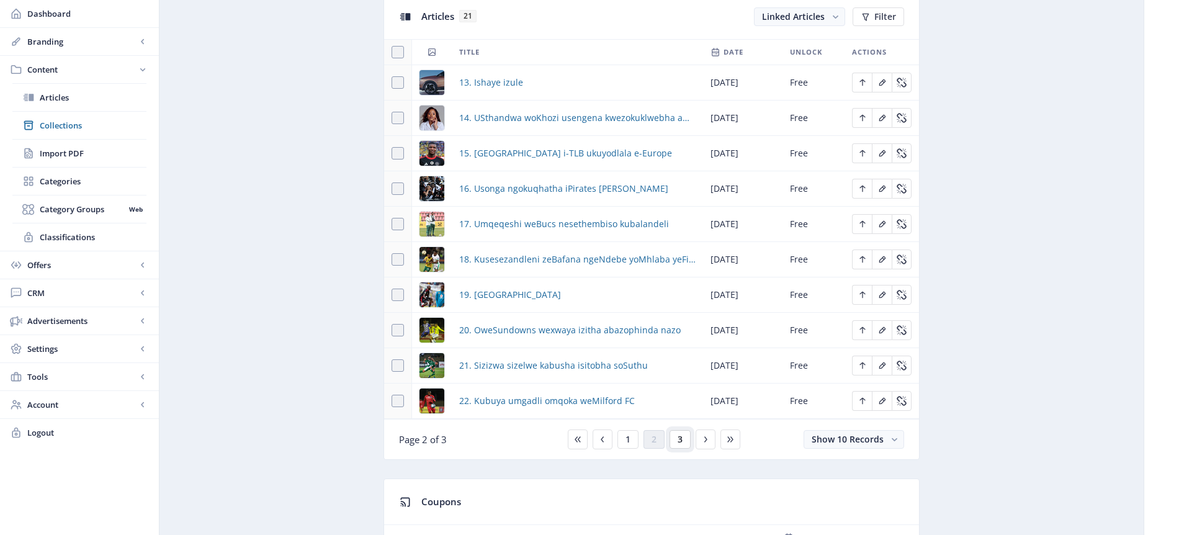
click at [680, 437] on span "3" at bounding box center [680, 439] width 5 height 10
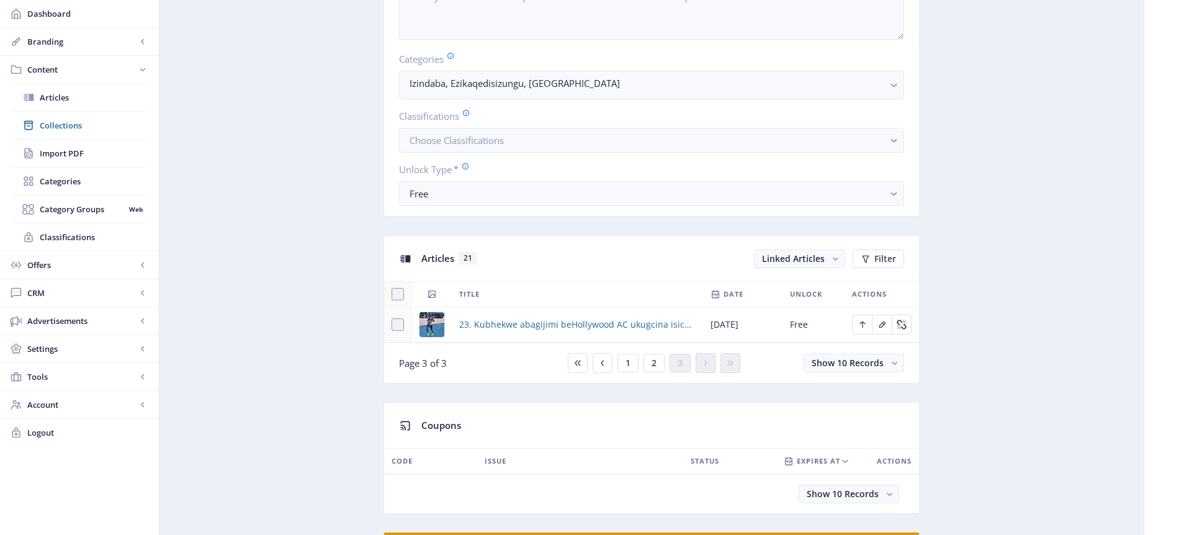
scroll to position [462, 0]
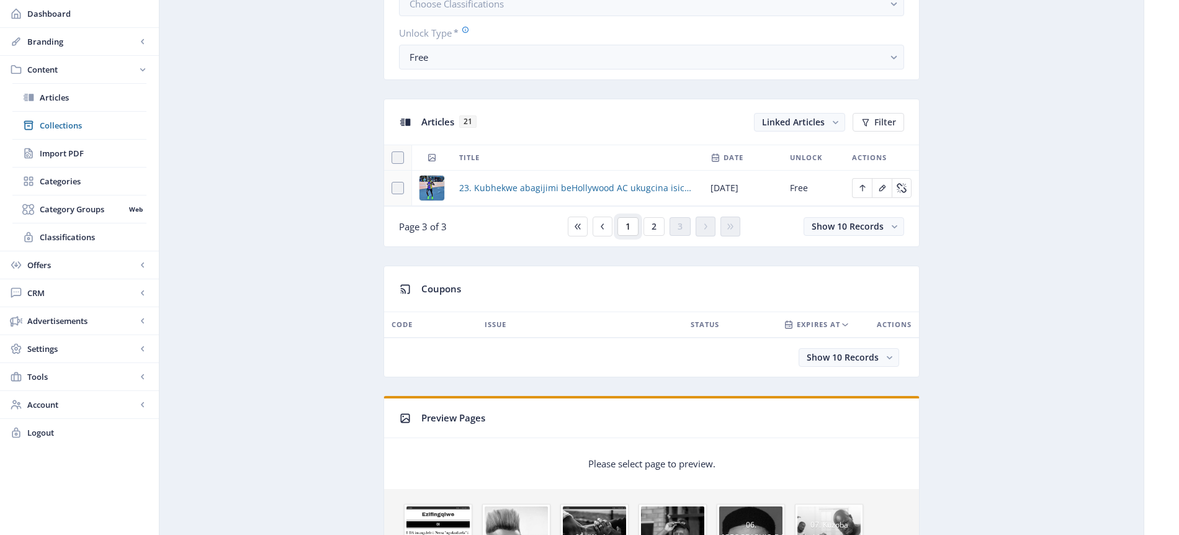
click at [632, 227] on button "1" at bounding box center [627, 226] width 21 height 19
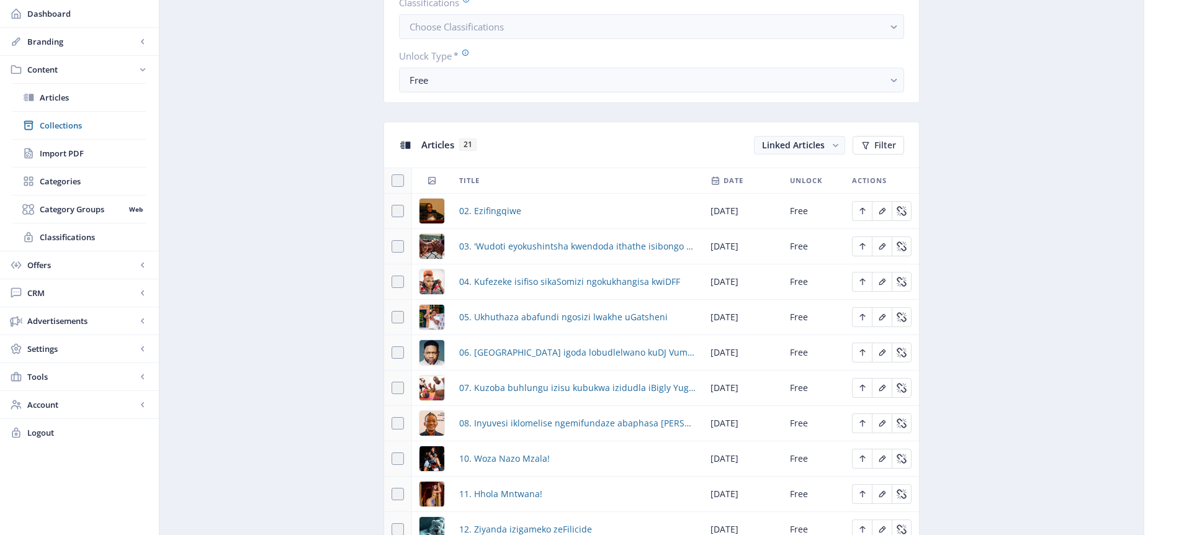
scroll to position [432, 0]
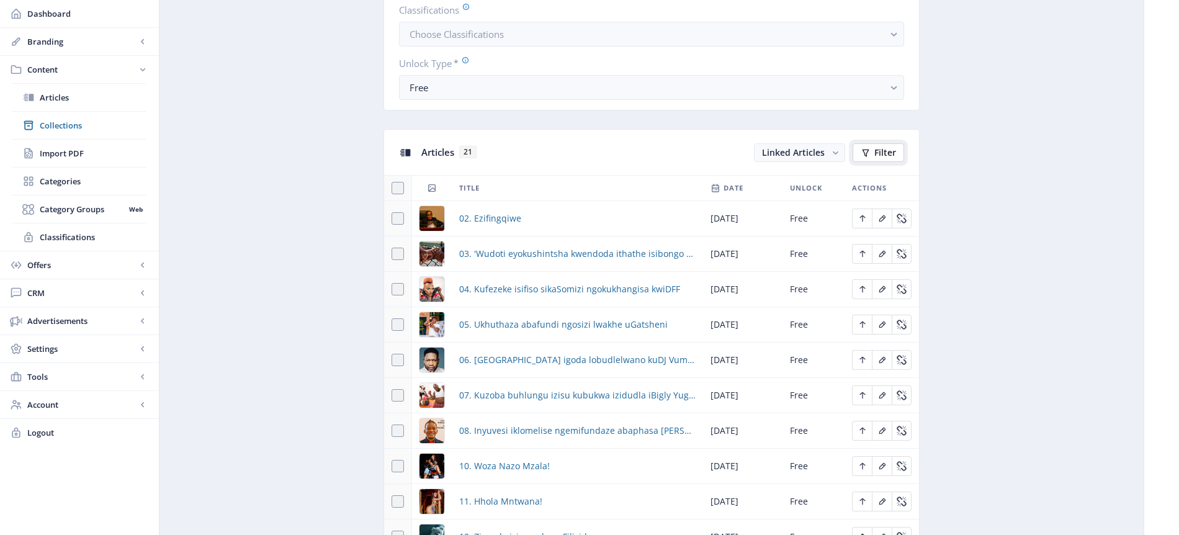
click at [885, 156] on span "Filter" at bounding box center [885, 153] width 22 height 10
click at [794, 213] on span at bounding box center [790, 213] width 12 height 12
click at [785, 213] on input "Title" at bounding box center [784, 212] width 1 height 1
checkbox input "true"
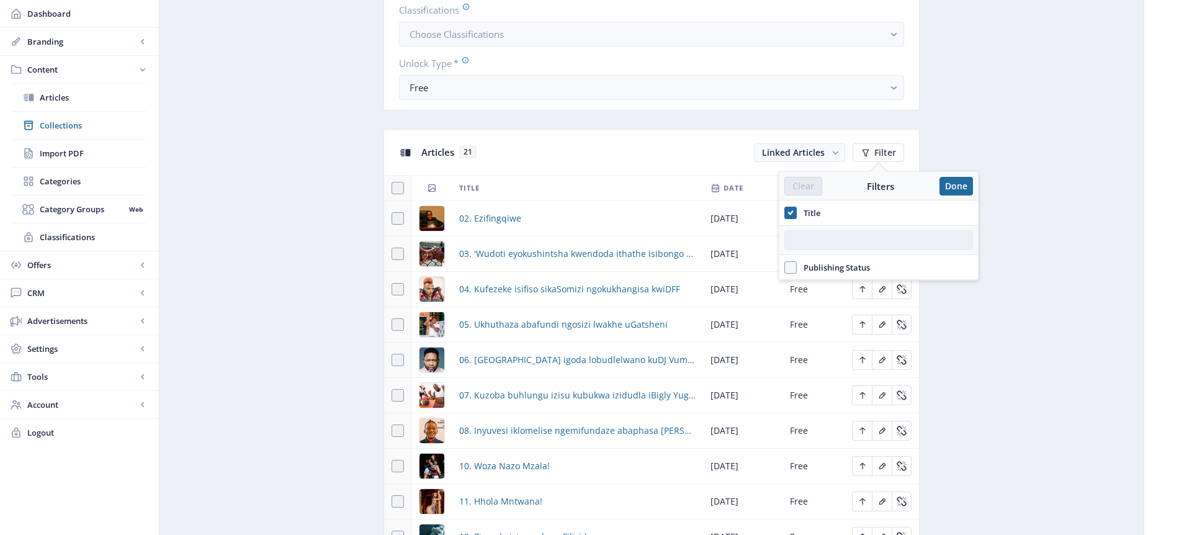
click at [826, 234] on input "text" at bounding box center [878, 240] width 189 height 20
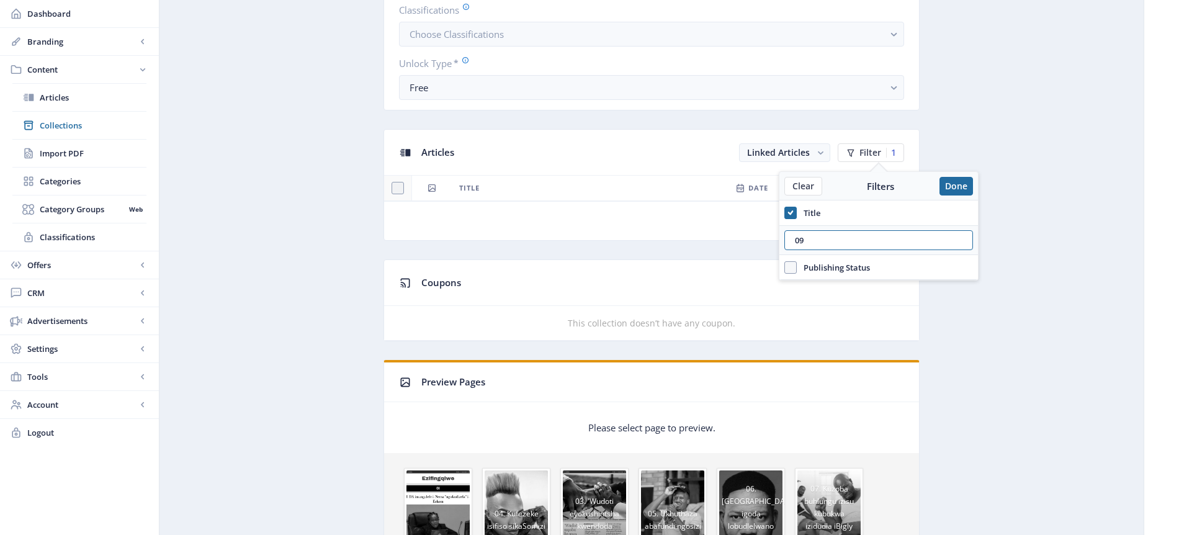
type input "09"
click at [905, 312] on td "This collection doesn’t have any coupon." at bounding box center [651, 323] width 535 height 35
click at [69, 96] on span "Articles" at bounding box center [93, 97] width 107 height 12
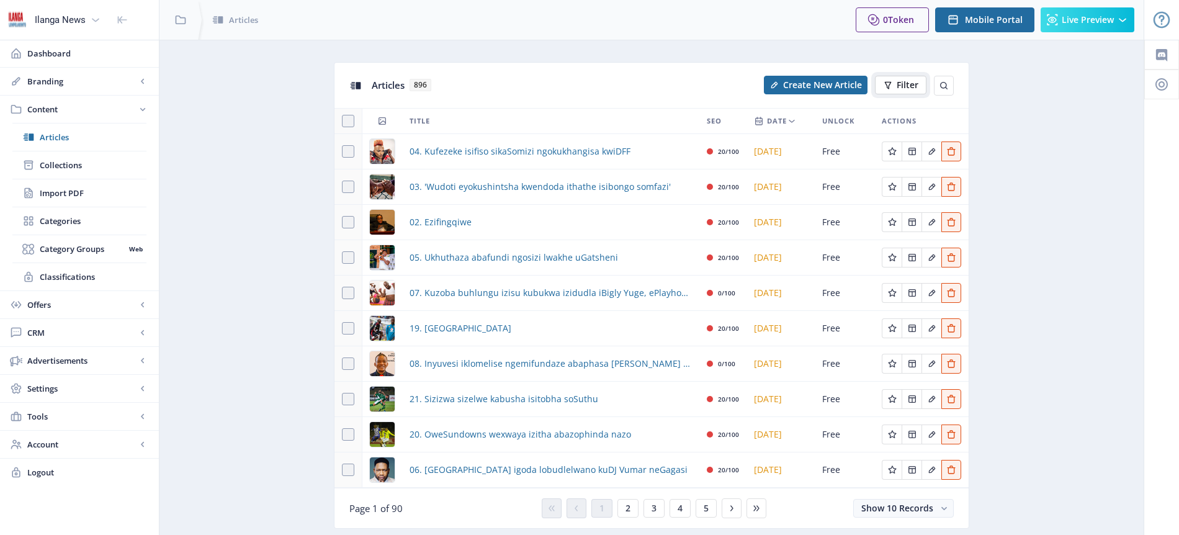
click at [910, 82] on span "Filter" at bounding box center [908, 85] width 22 height 10
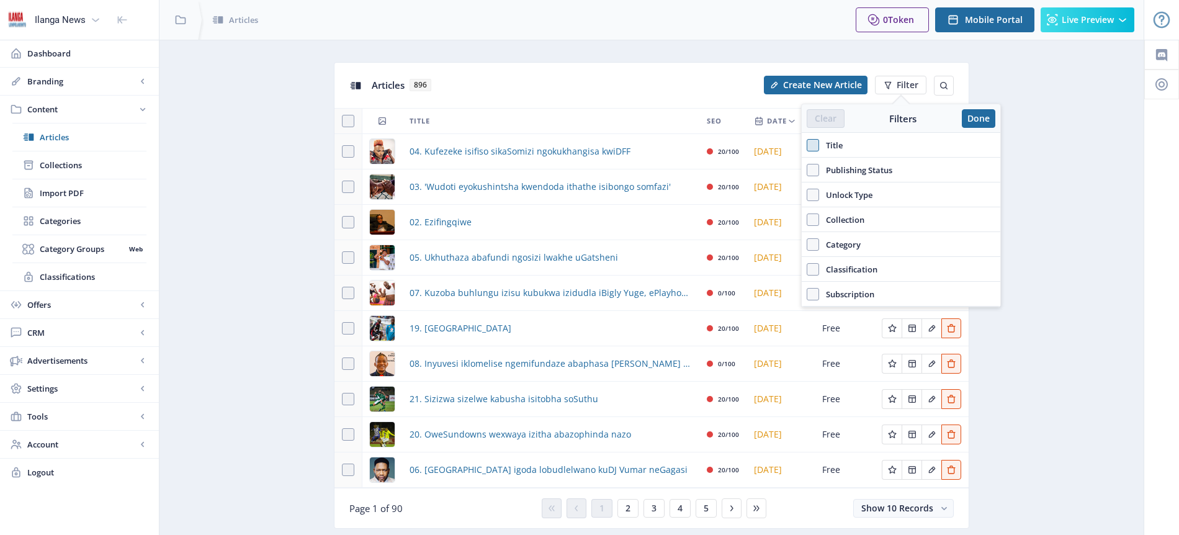
click at [816, 147] on span at bounding box center [813, 145] width 12 height 12
click at [807, 146] on input "Title" at bounding box center [807, 145] width 1 height 1
checkbox input "true"
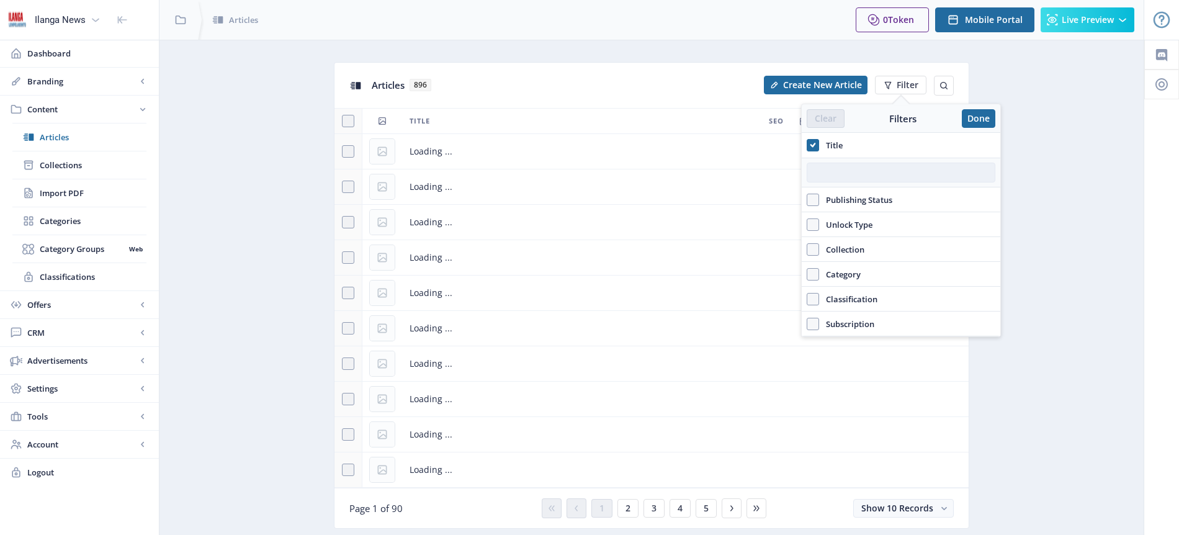
click at [862, 168] on input "text" at bounding box center [901, 173] width 189 height 20
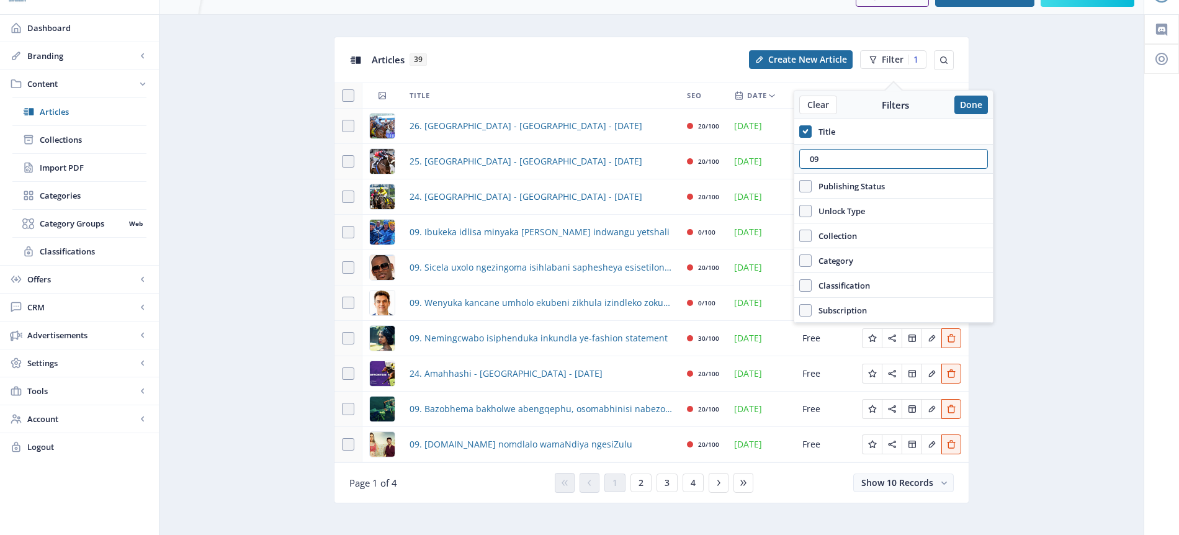
scroll to position [37, 0]
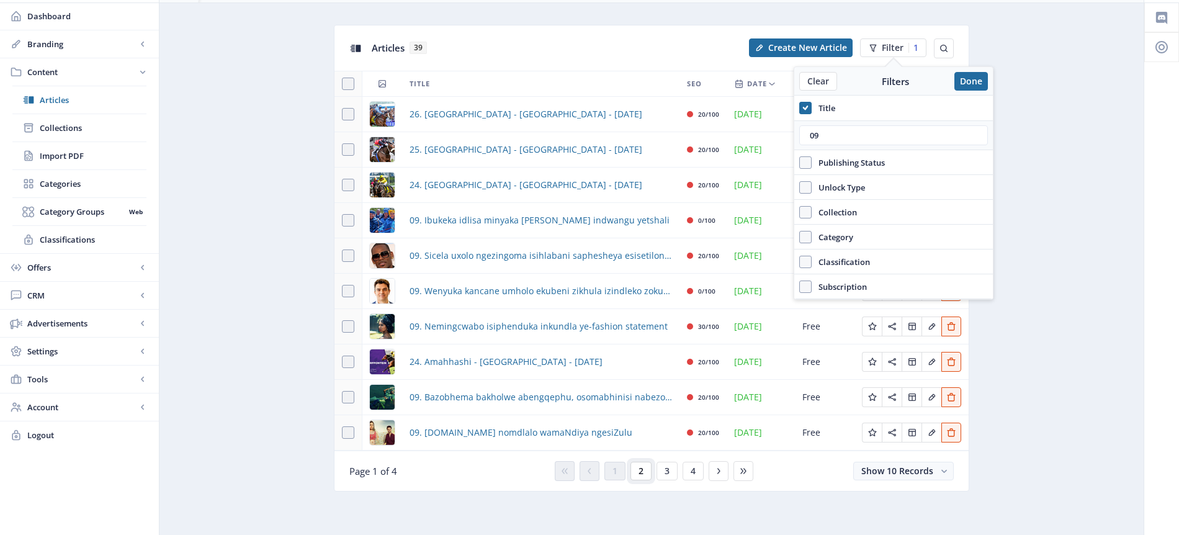
click at [642, 470] on span "2" at bounding box center [641, 471] width 5 height 10
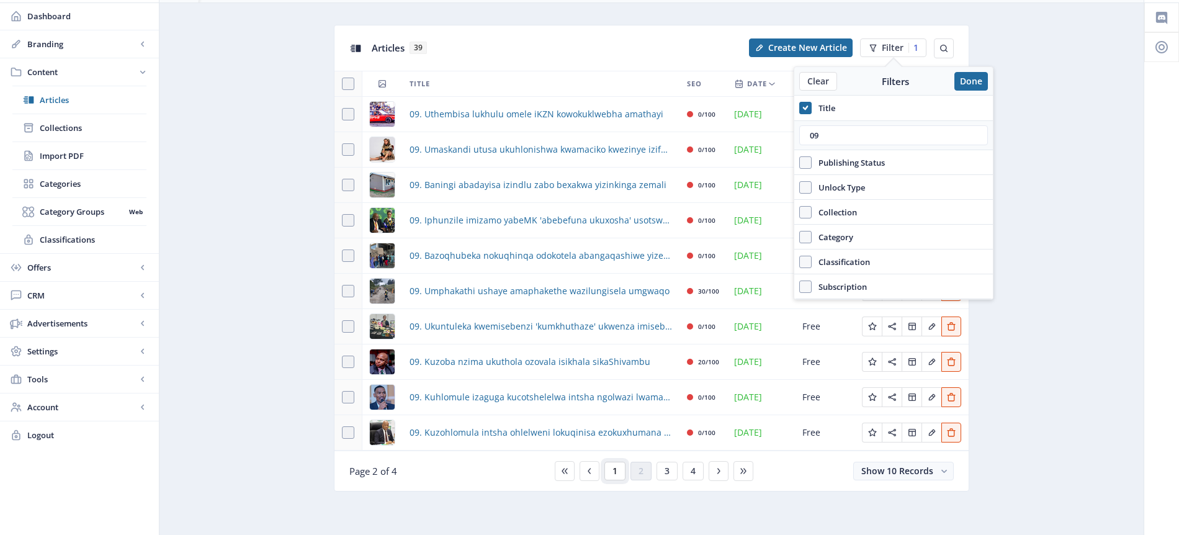
click at [616, 476] on span "1" at bounding box center [614, 471] width 5 height 10
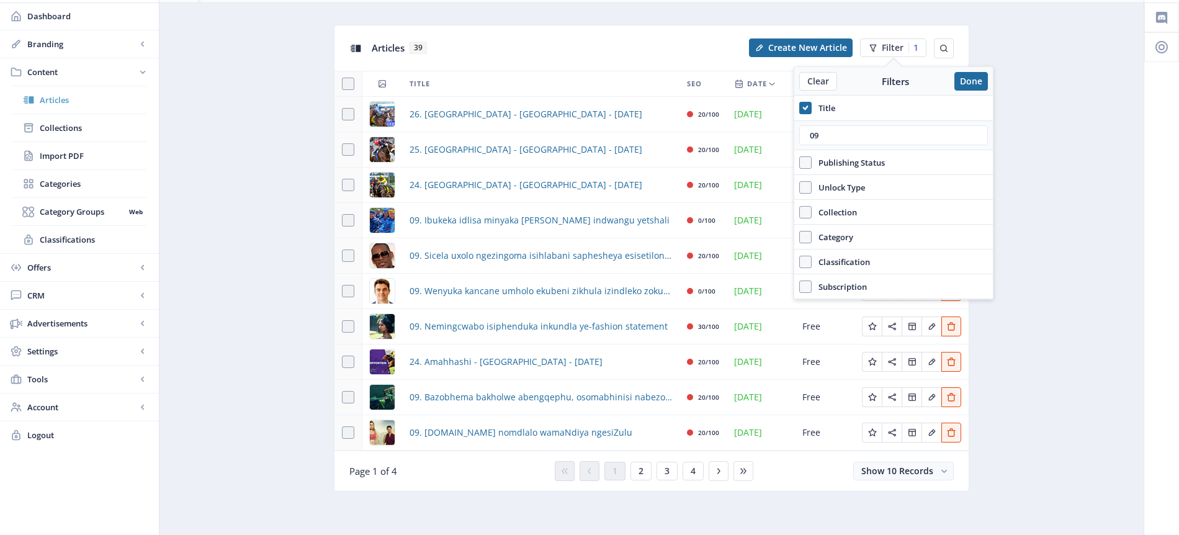
click at [69, 99] on span "Articles" at bounding box center [93, 100] width 107 height 12
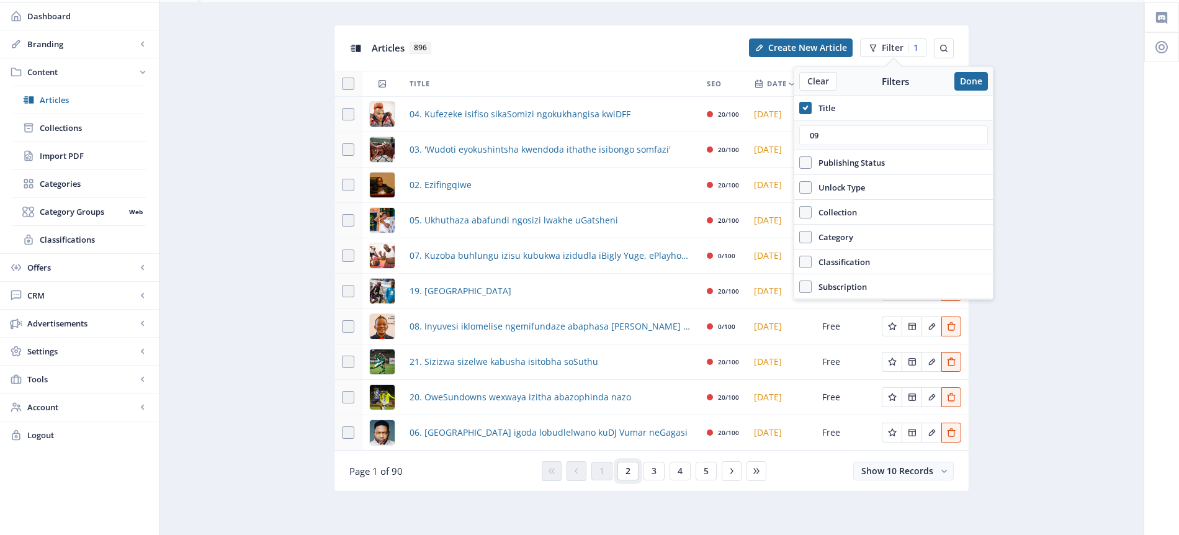
click at [629, 470] on span "2" at bounding box center [628, 471] width 5 height 10
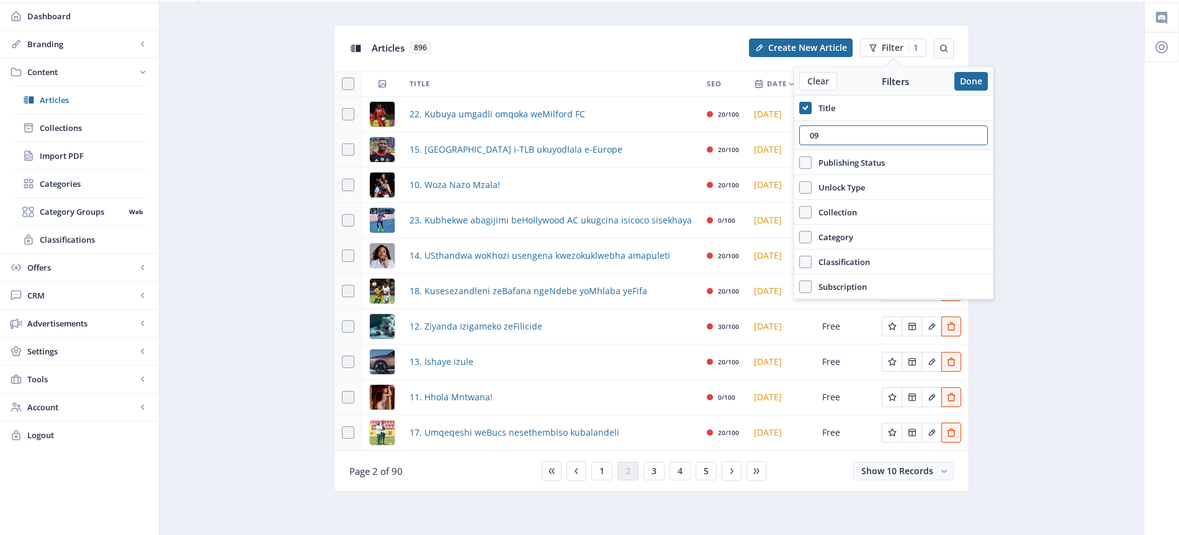
drag, startPoint x: 836, startPoint y: 134, endPoint x: 788, endPoint y: 132, distance: 47.8
click at [788, 132] on nb-layout "Ilanga News Dashboard Branding App Appearance Brand Brief Pages SEO Web Custom …" at bounding box center [589, 249] width 1179 height 572
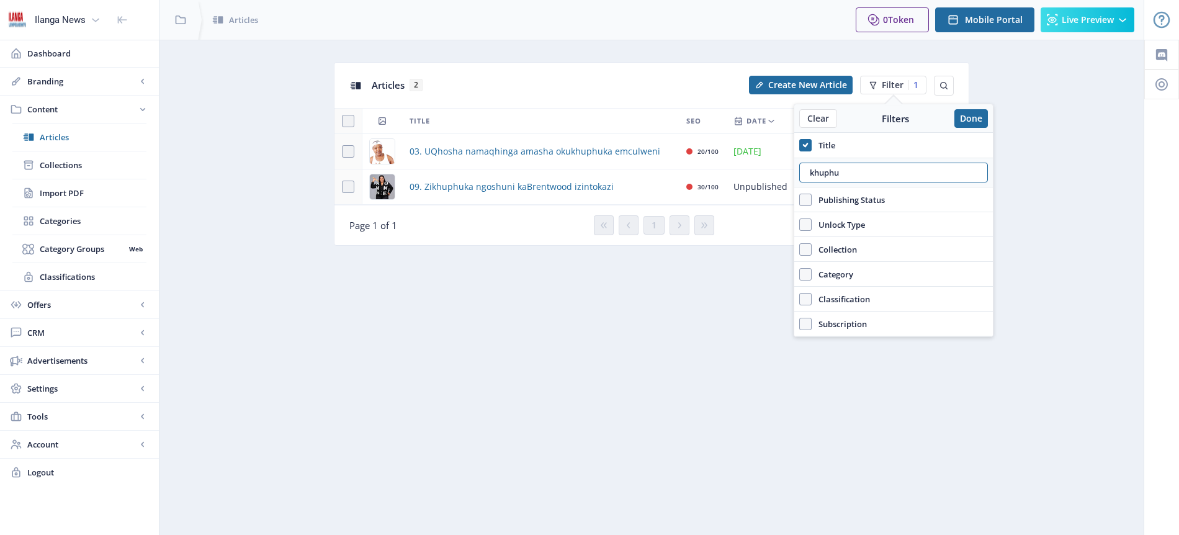
type input "khuphu"
click at [598, 171] on td "09. Zikhuphuka ngoshuni kaBrentwood izintokazi" at bounding box center [540, 186] width 277 height 35
click at [630, 354] on nb-layout-column "Articles 2 Create New Article Filter 1 Title SEO Date Unlock Actions 03. UQhosh…" at bounding box center [651, 287] width 985 height 495
click at [632, 351] on nb-layout-column "Articles 2 Create New Article Filter 1 Title SEO Date Unlock Actions 03. UQhosh…" at bounding box center [651, 287] width 985 height 495
click at [929, 52] on nb-layout-column "Articles 2 Create New Article Filter 1 Title SEO Date Unlock Actions 03. UQhosh…" at bounding box center [651, 287] width 985 height 495
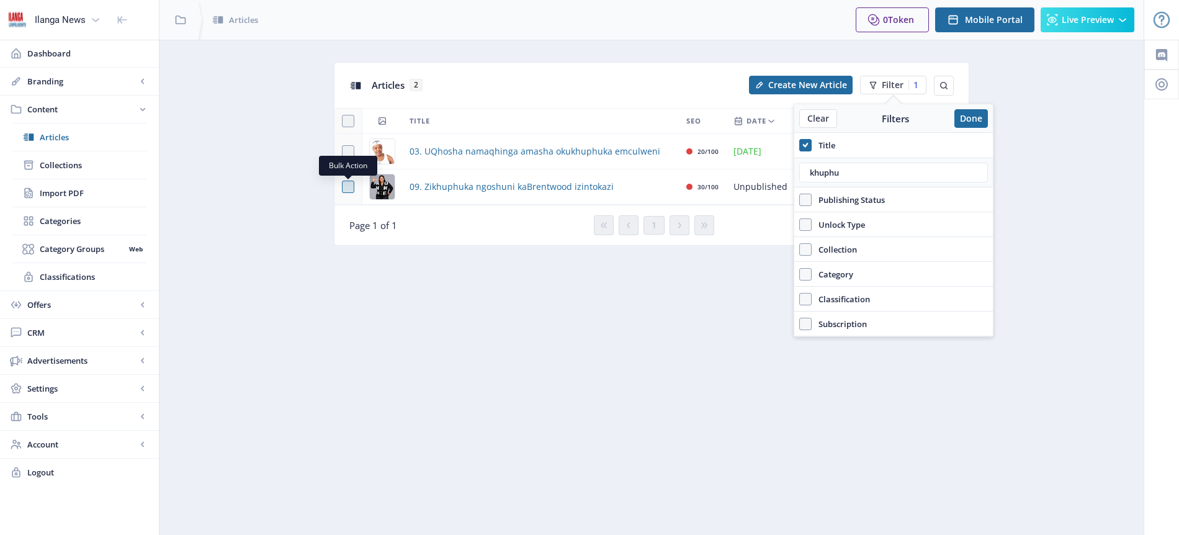
click at [349, 185] on span at bounding box center [348, 187] width 12 height 12
click at [343, 187] on input "checkbox" at bounding box center [342, 187] width 1 height 1
click at [349, 185] on use at bounding box center [348, 186] width 6 height 4
click at [343, 187] on input "checkbox" at bounding box center [342, 187] width 1 height 1
checkbox input "false"
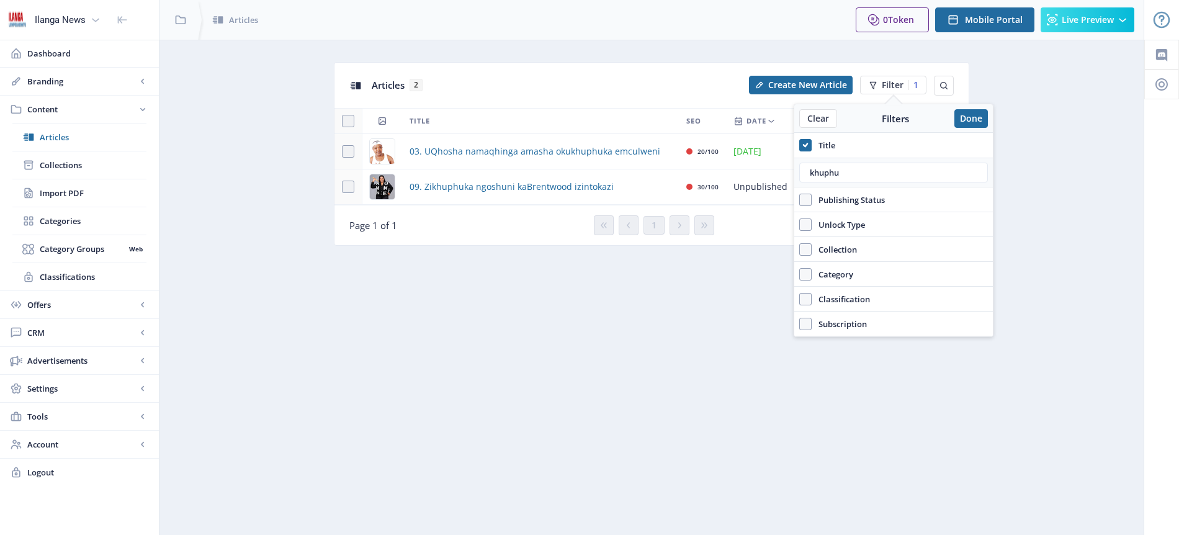
drag, startPoint x: 527, startPoint y: 281, endPoint x: 536, endPoint y: 277, distance: 10.3
click at [528, 279] on nb-layout-column "Articles 2 Create New Article Filter 1 Title SEO Date Unlock Actions 03. UQhosh…" at bounding box center [651, 287] width 985 height 495
click at [987, 117] on button "Done" at bounding box center [971, 118] width 34 height 19
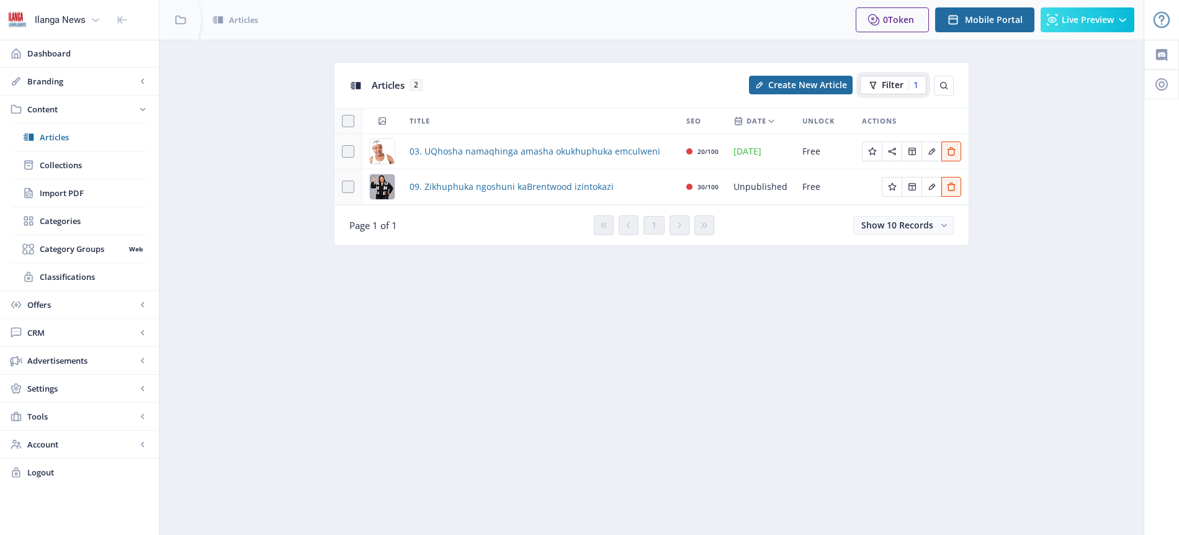
click at [902, 86] on span "Filter" at bounding box center [893, 85] width 22 height 10
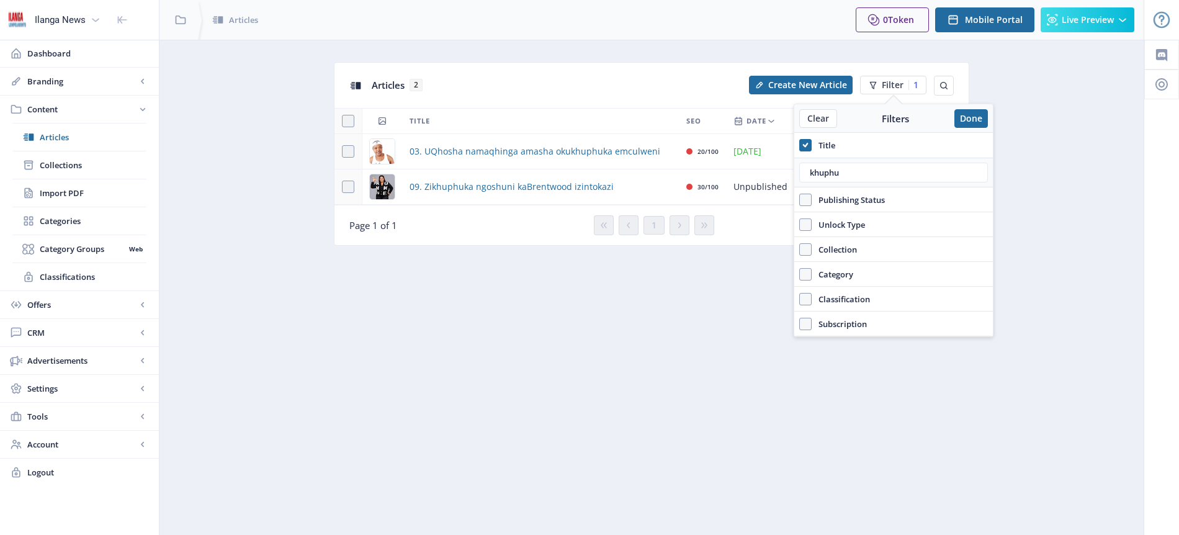
click at [1029, 176] on app-content-articles "Articles 2 Create New Article Filter 1 Title SEO Date Unlock Actions 03. UQhosh…" at bounding box center [651, 163] width 941 height 202
click at [61, 161] on span "Collections" at bounding box center [93, 165] width 107 height 12
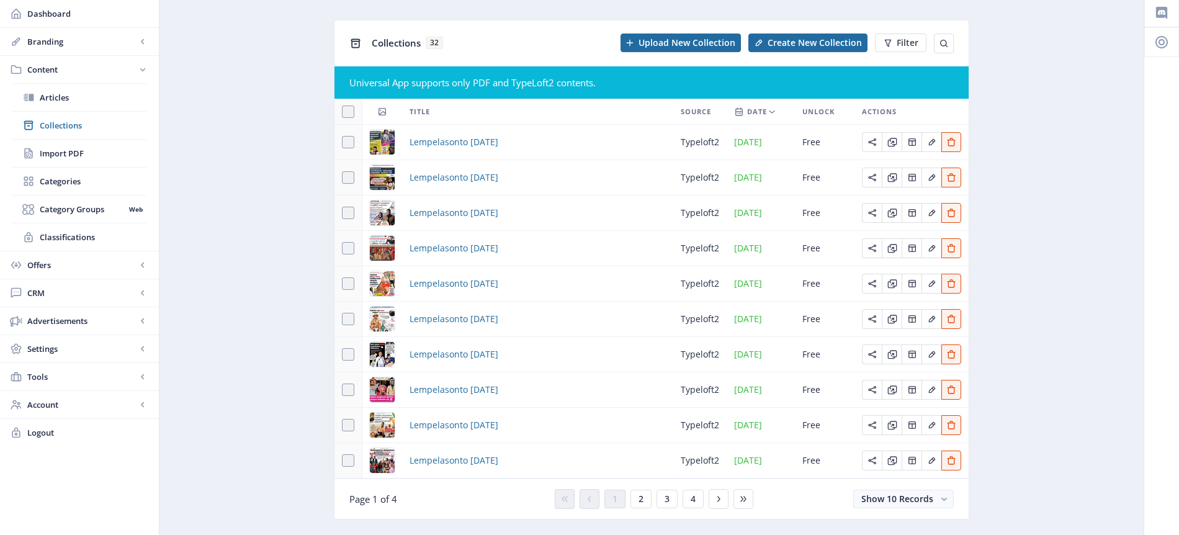
scroll to position [70, 0]
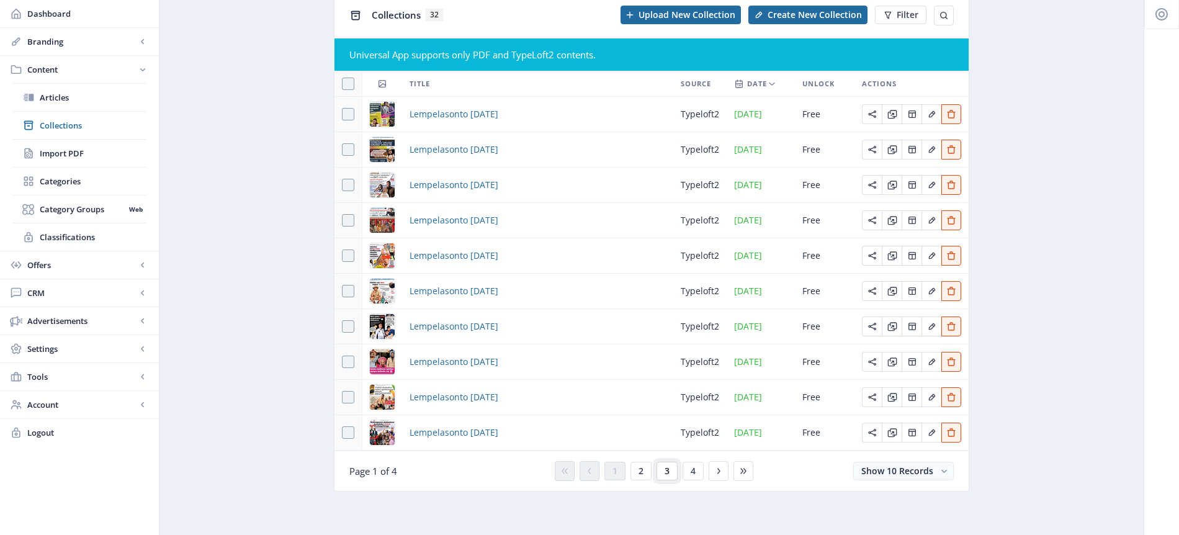
click at [668, 473] on span "3" at bounding box center [667, 471] width 5 height 10
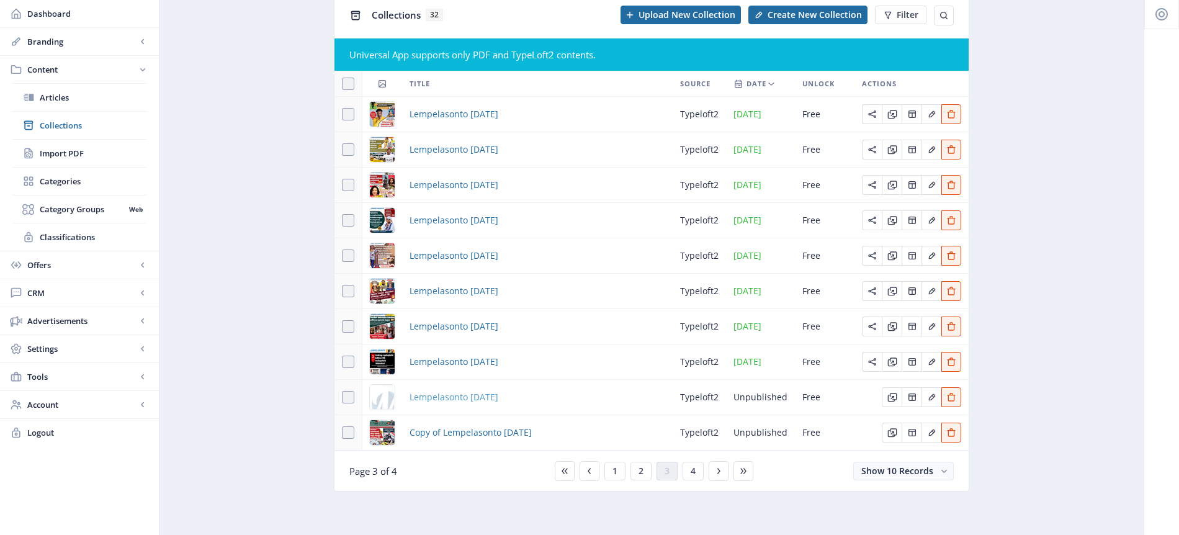
click at [465, 395] on span "Lempelasonto [DATE]" at bounding box center [454, 397] width 89 height 15
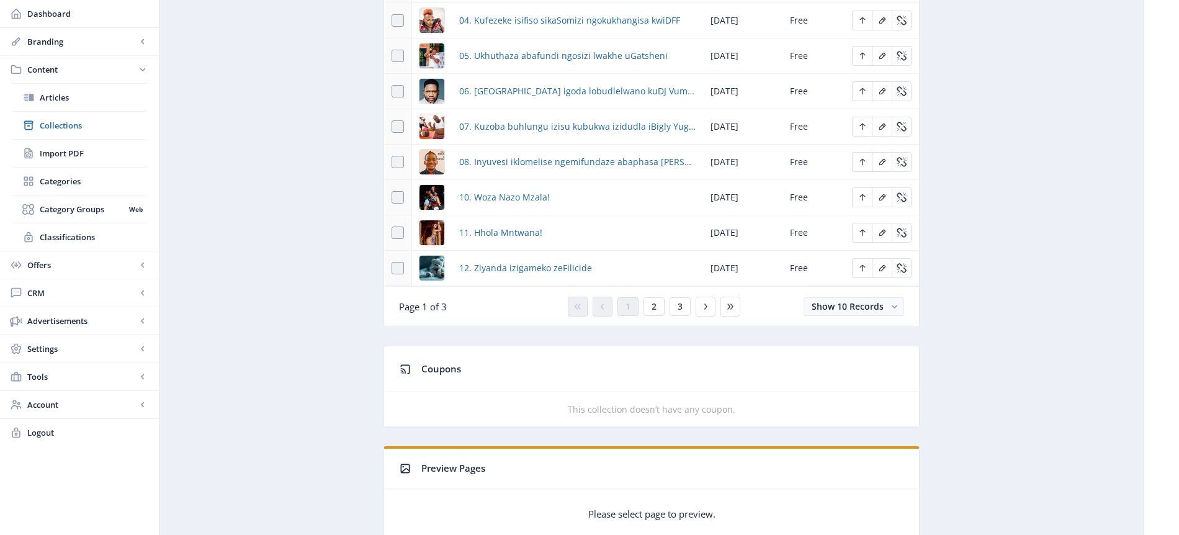
scroll to position [287, 0]
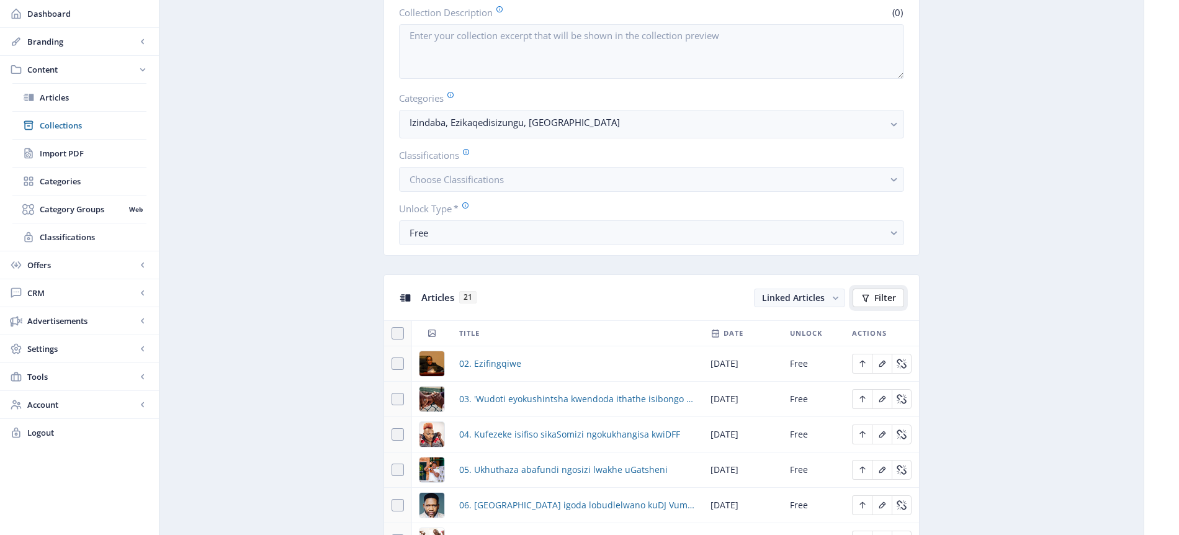
click at [880, 303] on span "Filter" at bounding box center [885, 298] width 22 height 10
click at [793, 357] on span at bounding box center [790, 358] width 12 height 12
click at [785, 357] on input "Title" at bounding box center [784, 357] width 1 height 1
checkbox input "true"
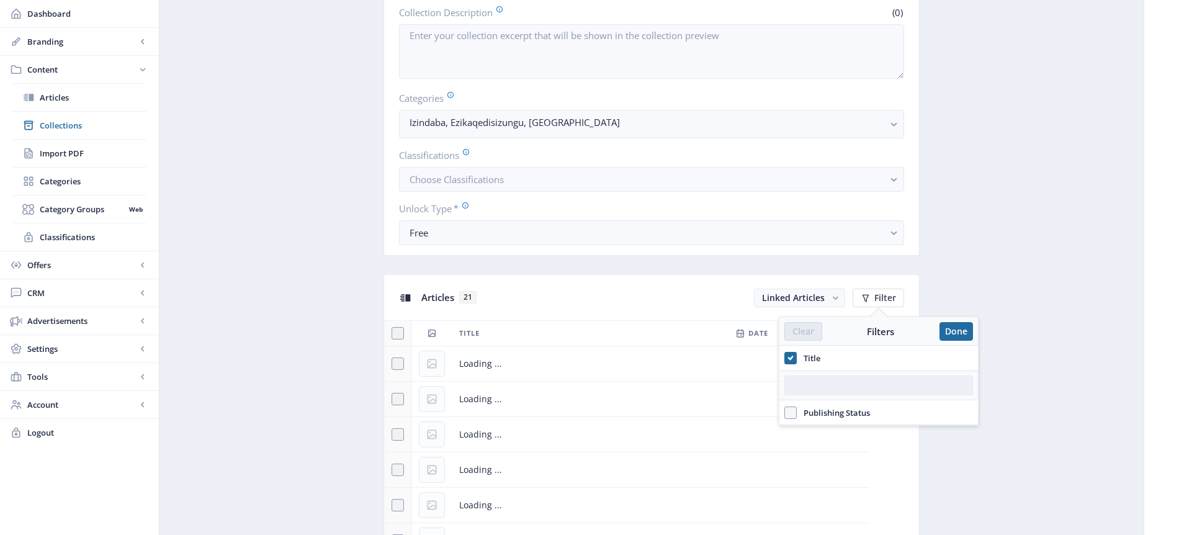
click at [822, 387] on input "text" at bounding box center [878, 385] width 189 height 20
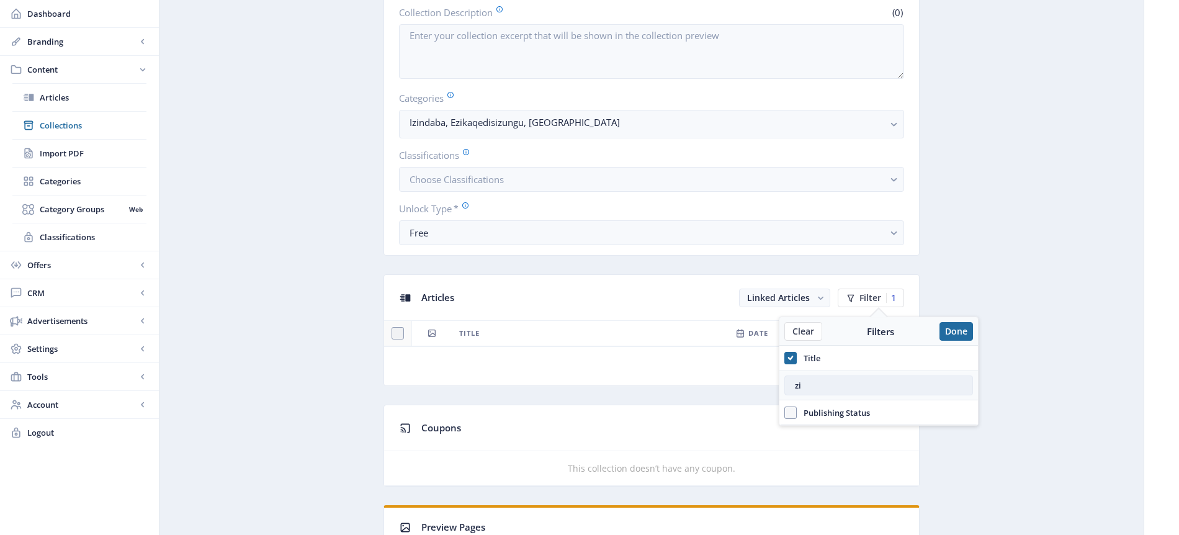
type input "z"
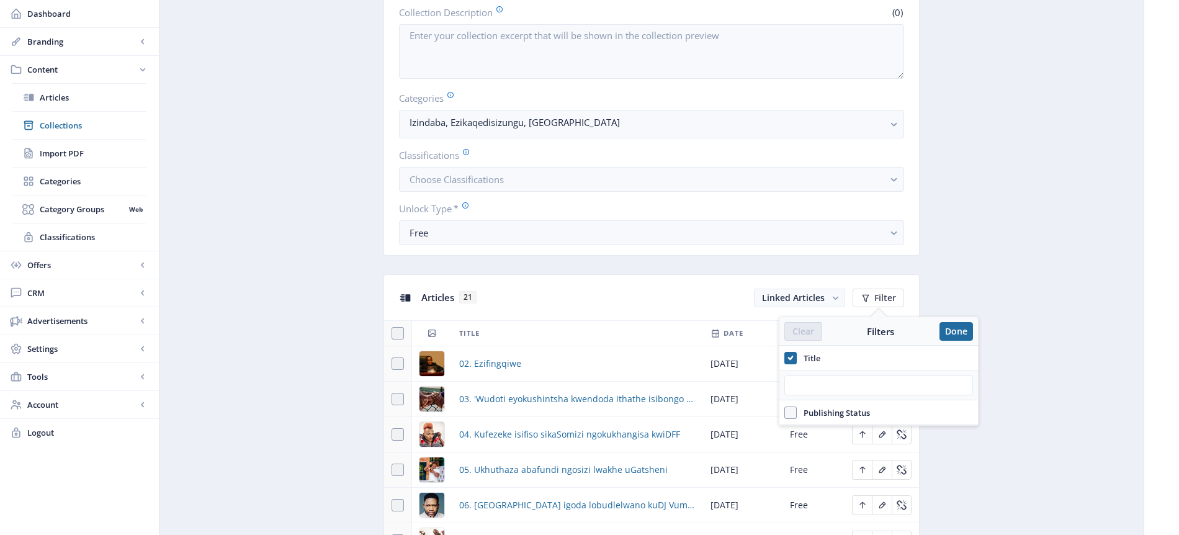
click at [966, 331] on button "Done" at bounding box center [957, 331] width 34 height 19
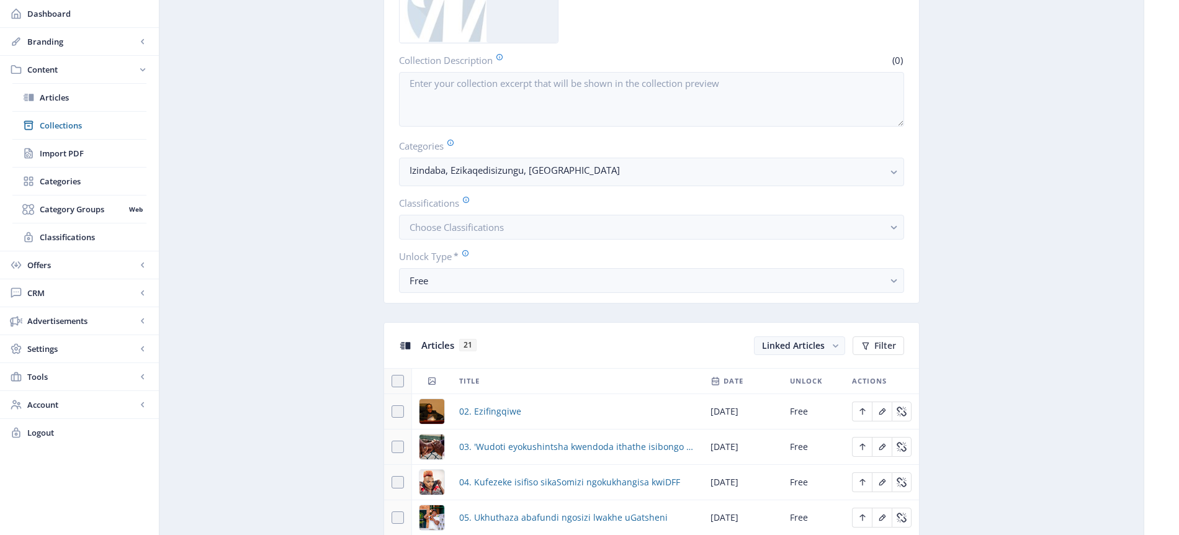
scroll to position [251, 0]
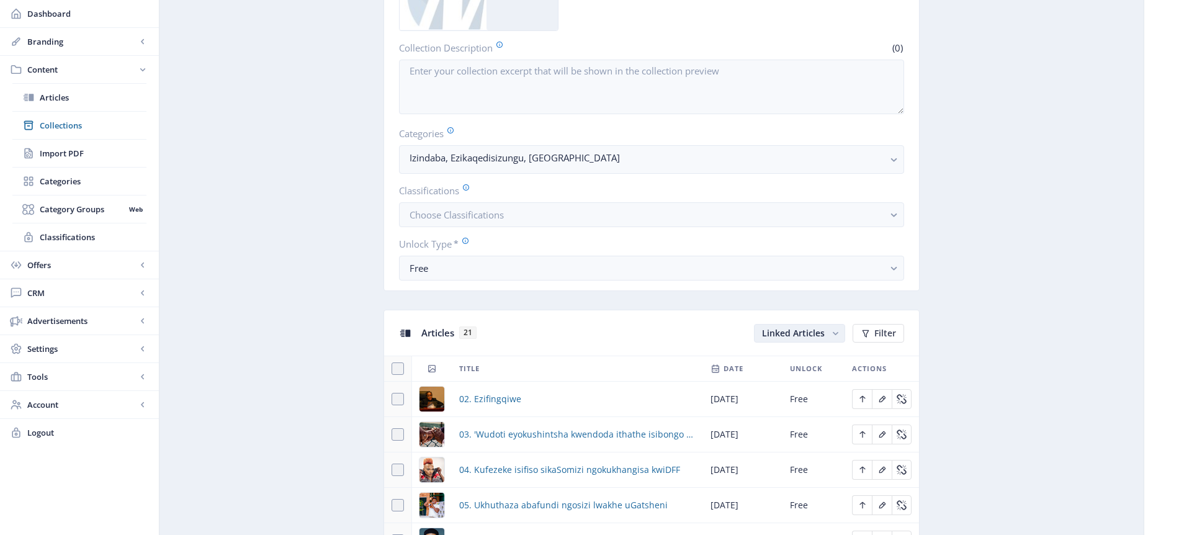
click at [828, 333] on button "Linked Articles" at bounding box center [799, 333] width 91 height 19
click at [815, 385] on nb-option "Unlinked Articles" at bounding box center [800, 381] width 89 height 22
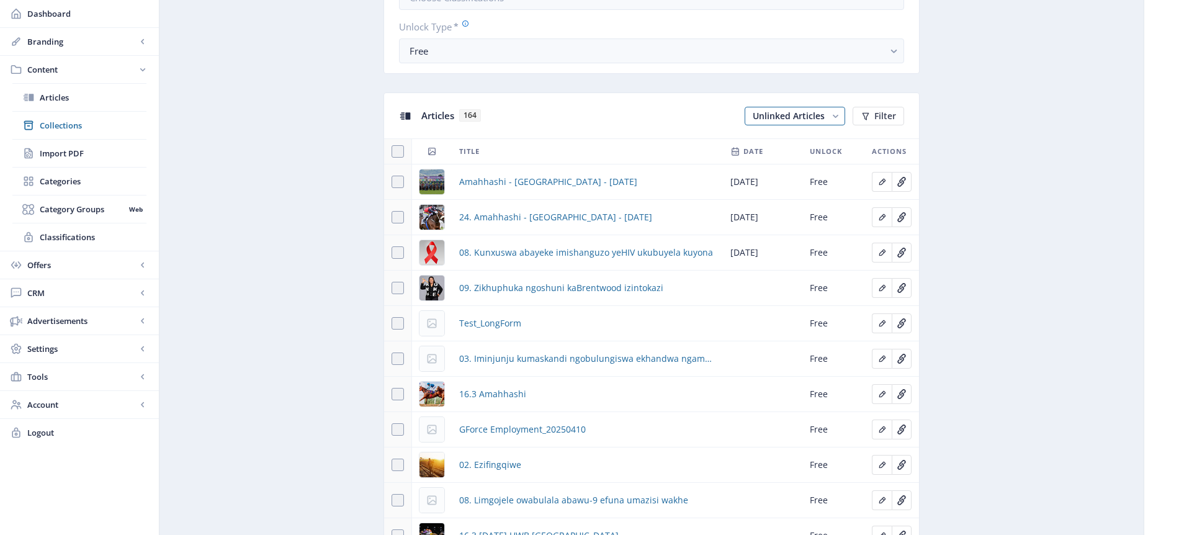
scroll to position [489, 0]
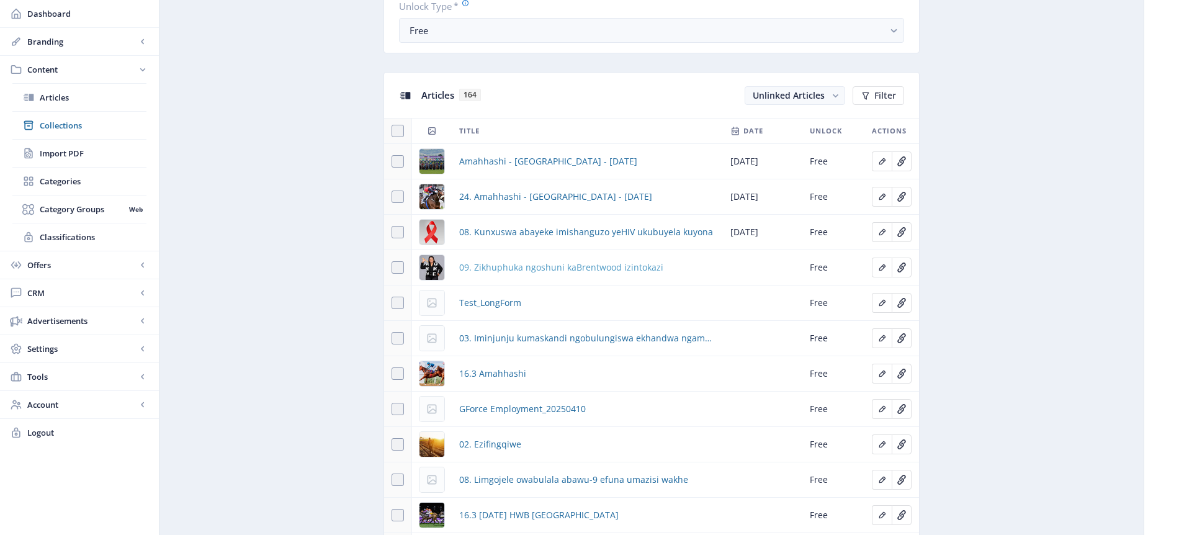
click at [585, 269] on span "09. Zikhuphuka ngoshuni kaBrentwood izintokazi" at bounding box center [561, 267] width 204 height 15
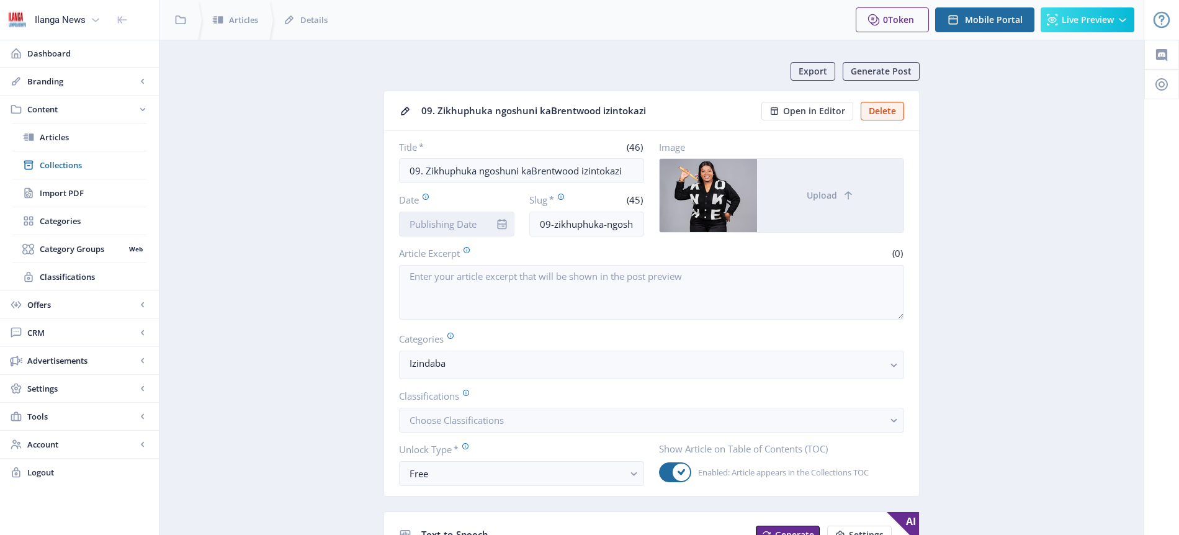
click at [475, 227] on input "Date" at bounding box center [456, 224] width 115 height 25
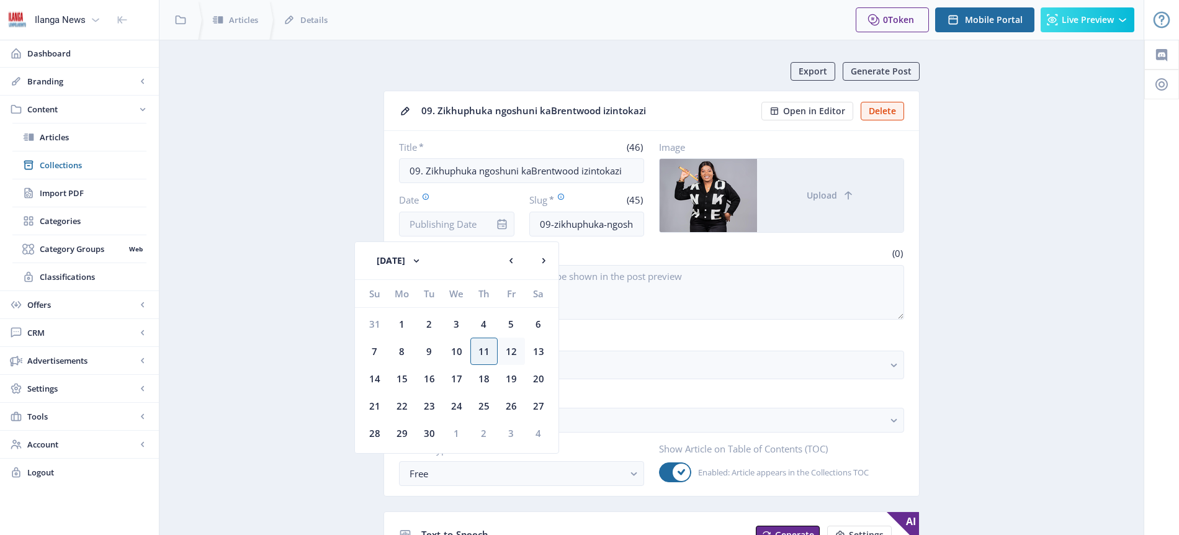
click at [512, 350] on div "12" at bounding box center [511, 351] width 27 height 27
type input "[DATE]"
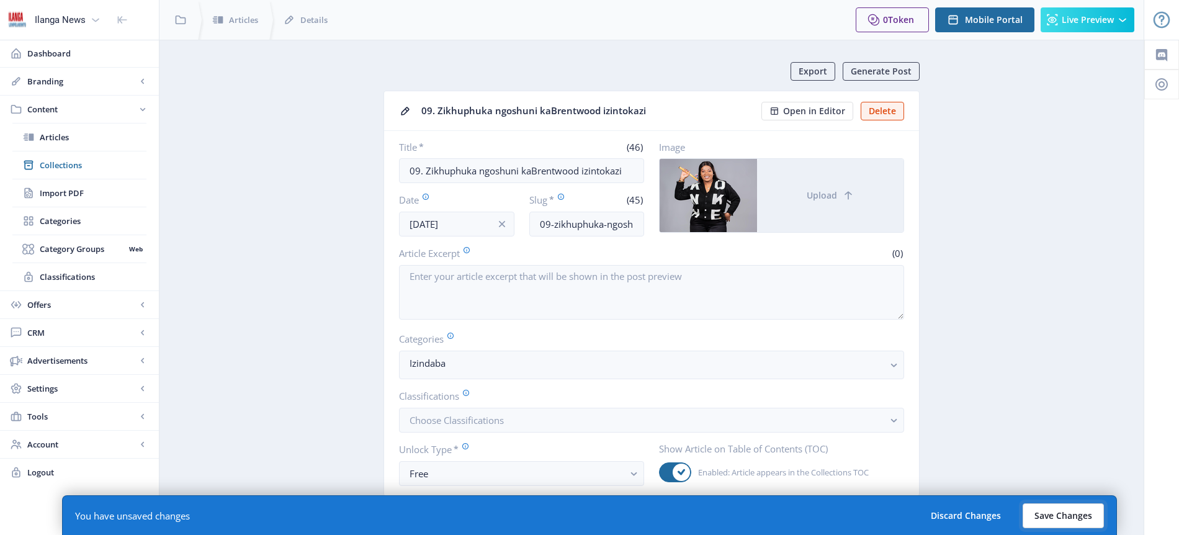
click at [1049, 522] on button "Save Changes" at bounding box center [1063, 515] width 81 height 25
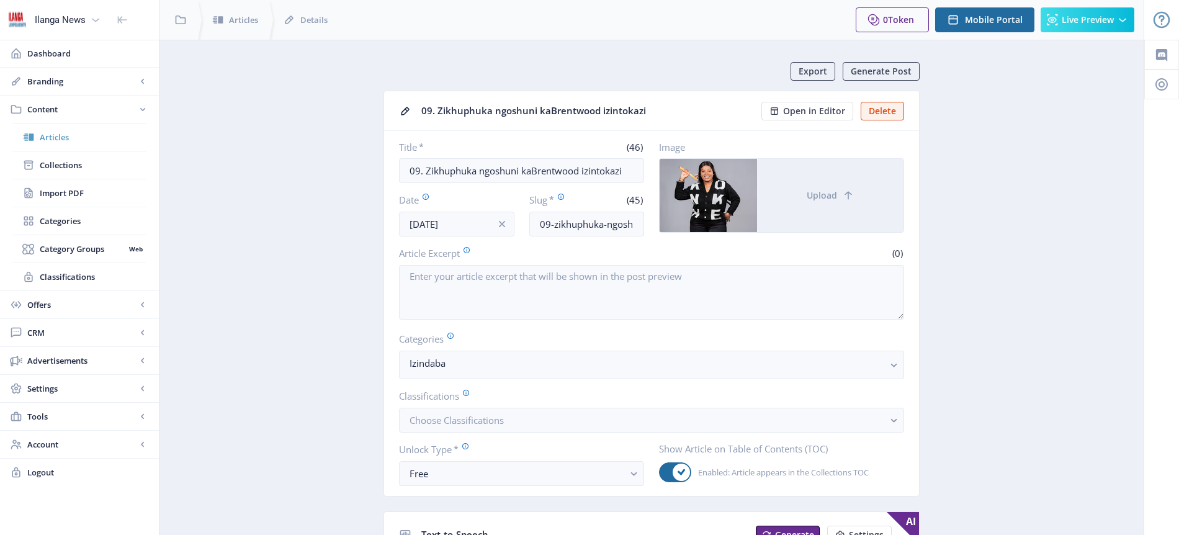
click at [66, 137] on span "Articles" at bounding box center [93, 137] width 107 height 12
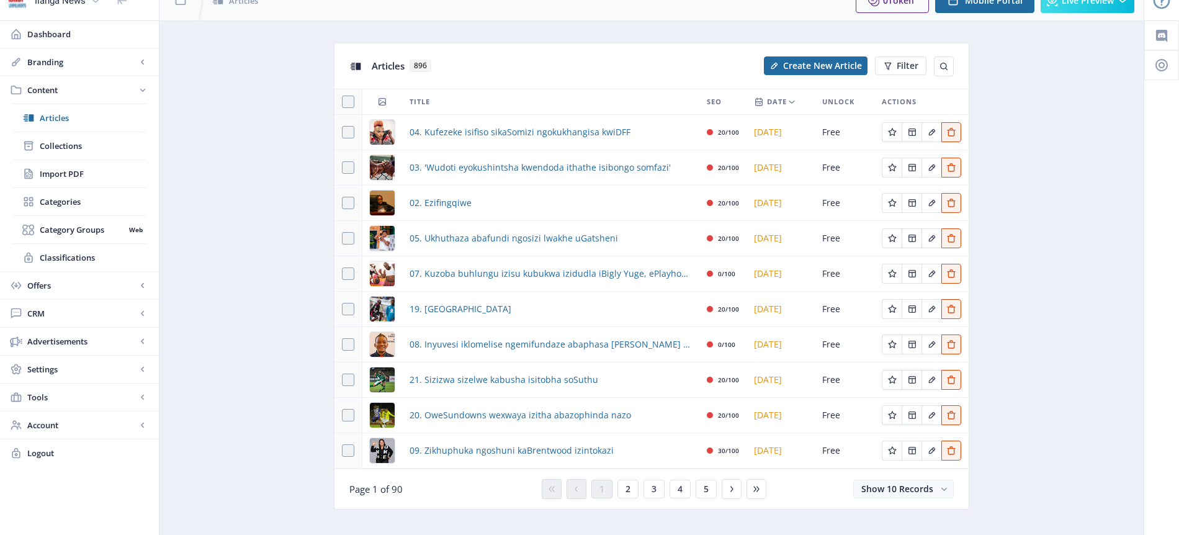
scroll to position [37, 0]
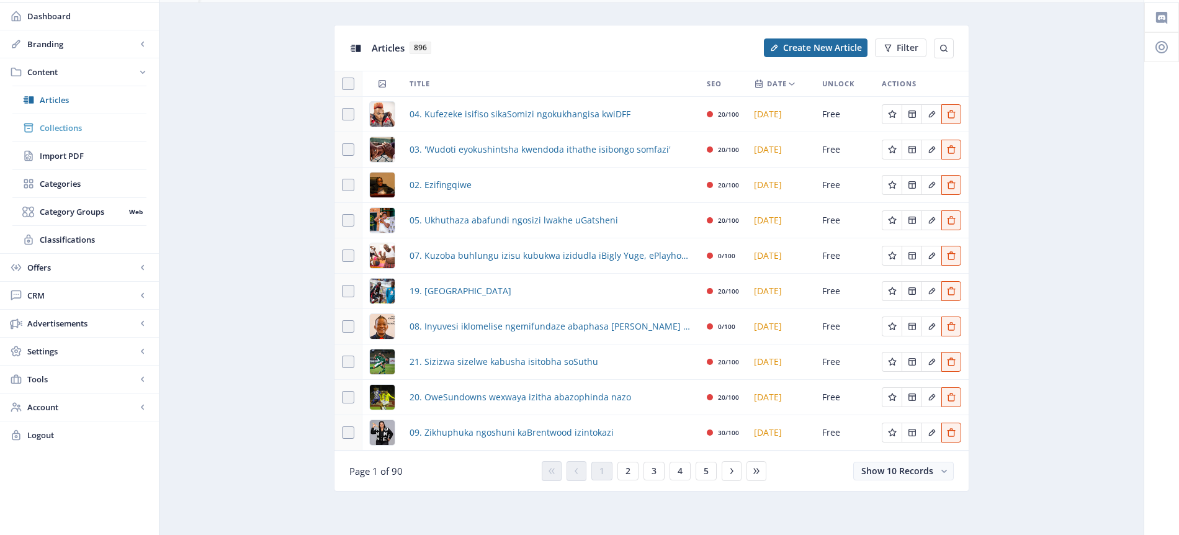
click at [68, 129] on span "Collections" at bounding box center [93, 128] width 107 height 12
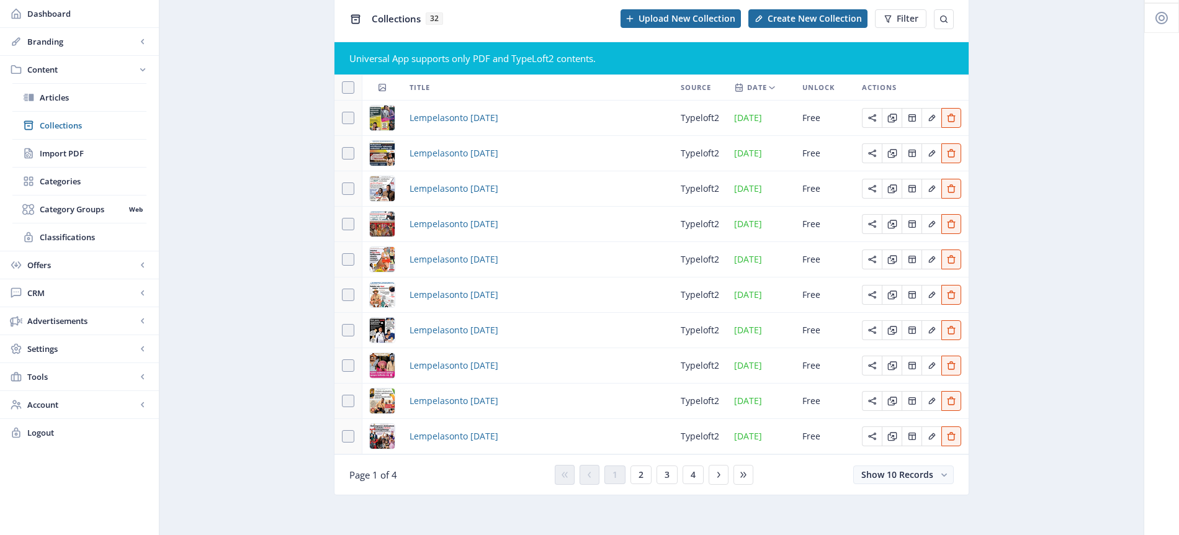
scroll to position [70, 0]
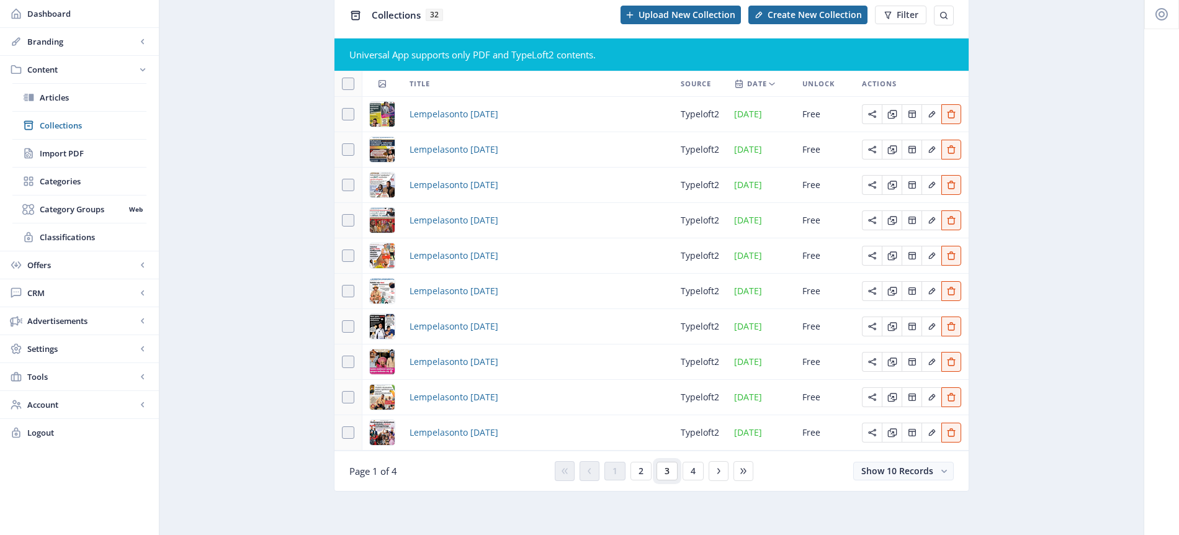
click at [668, 472] on span "3" at bounding box center [667, 471] width 5 height 10
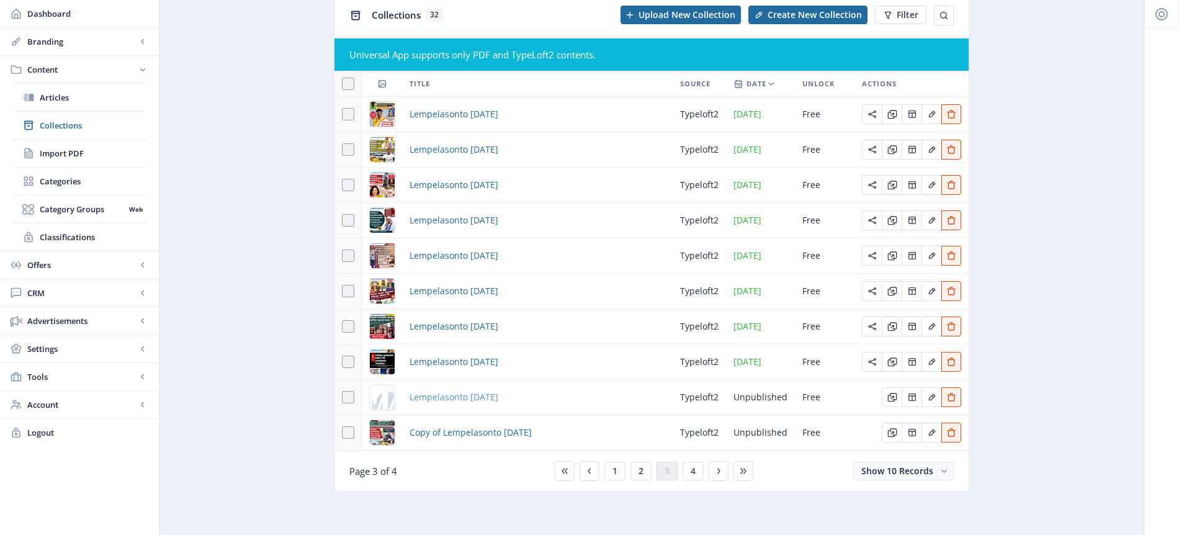
click at [478, 398] on span "Lempelasonto [DATE]" at bounding box center [454, 397] width 89 height 15
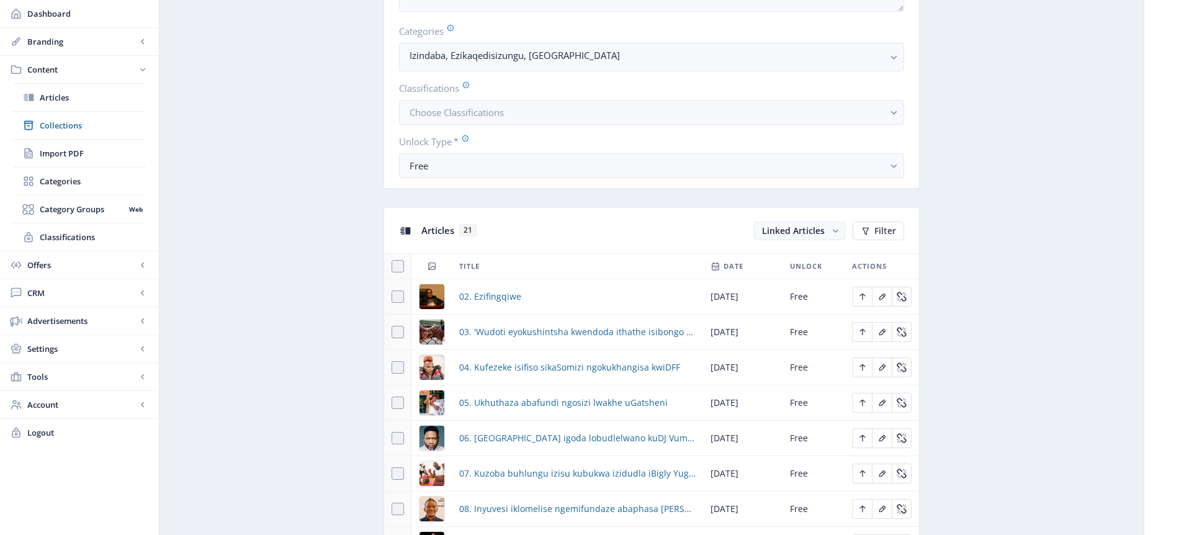
scroll to position [352, 0]
click at [830, 235] on rect "button" at bounding box center [835, 233] width 13 height 13
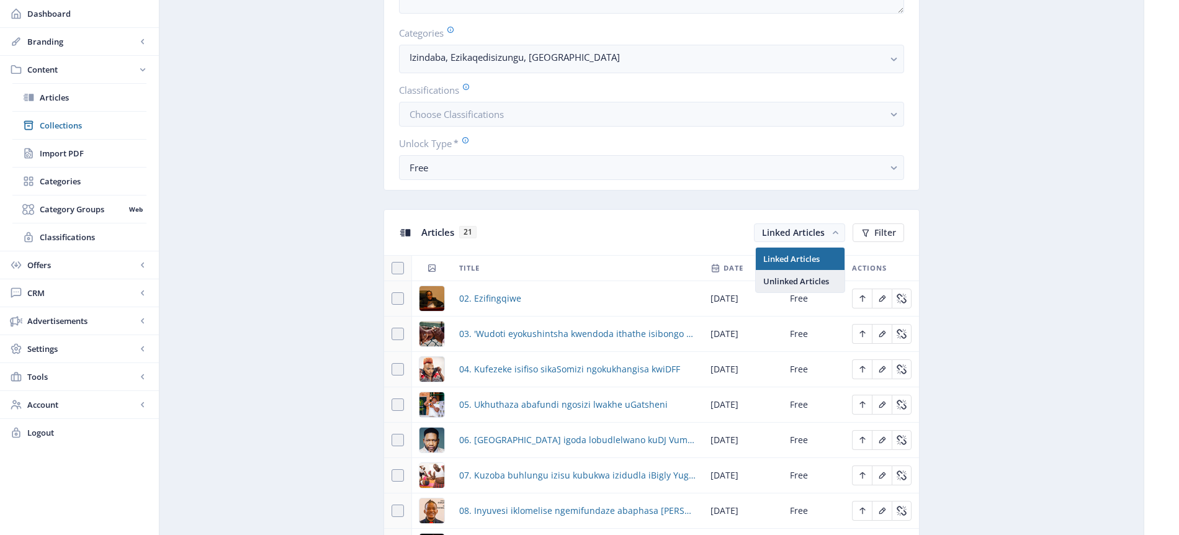
click at [816, 282] on nb-option "Unlinked Articles" at bounding box center [800, 281] width 89 height 22
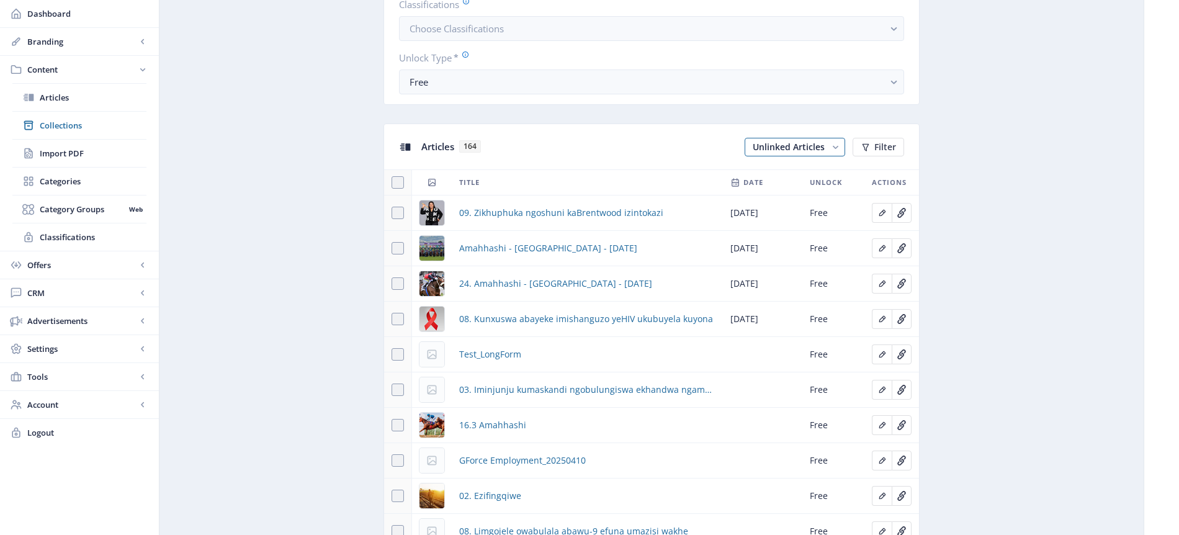
scroll to position [443, 0]
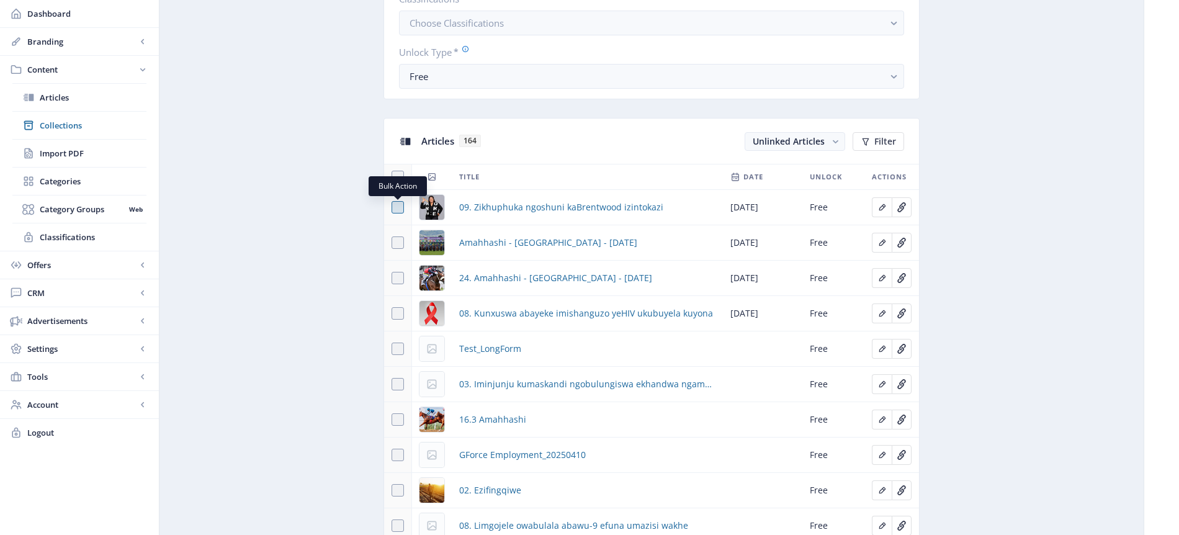
click at [399, 207] on span at bounding box center [398, 207] width 12 height 12
click at [392, 207] on input "checkbox" at bounding box center [392, 207] width 1 height 1
checkbox input "true"
click at [817, 141] on span "Link" at bounding box center [813, 142] width 18 height 10
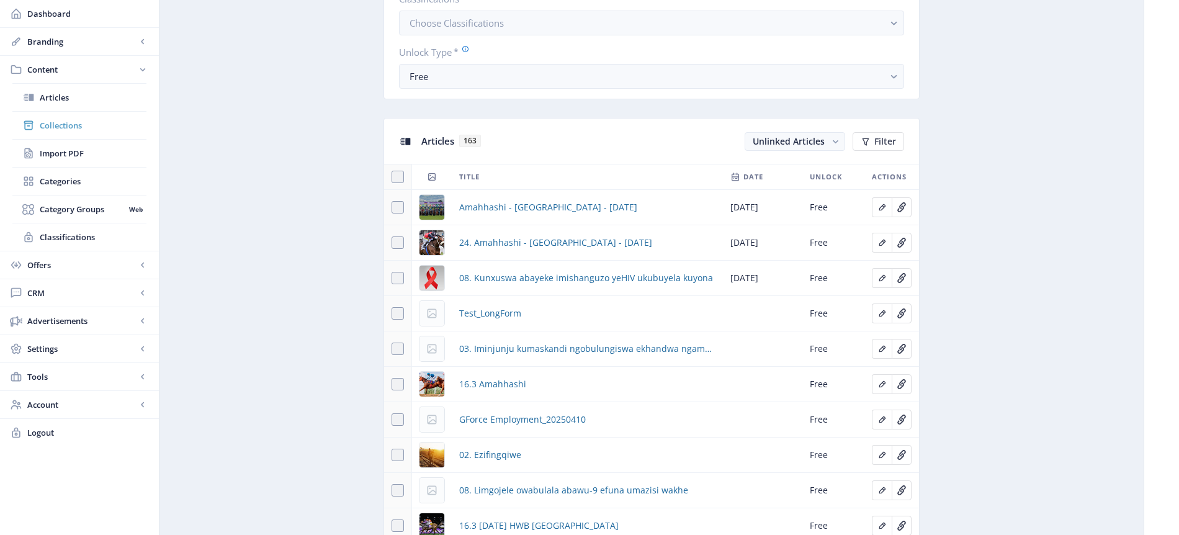
click at [60, 123] on span "Collections" at bounding box center [93, 125] width 107 height 12
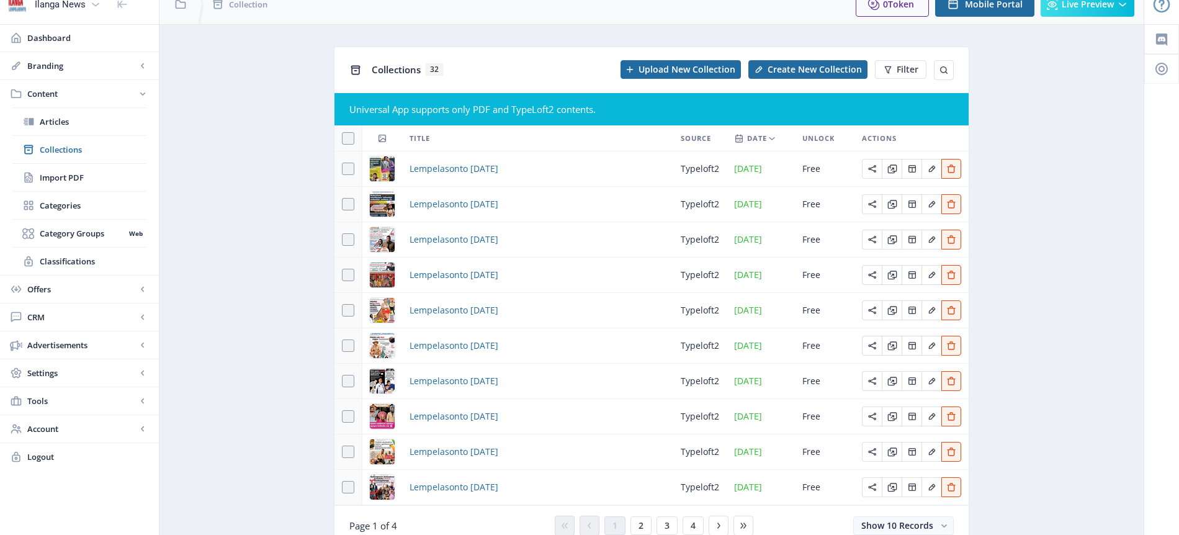
scroll to position [70, 0]
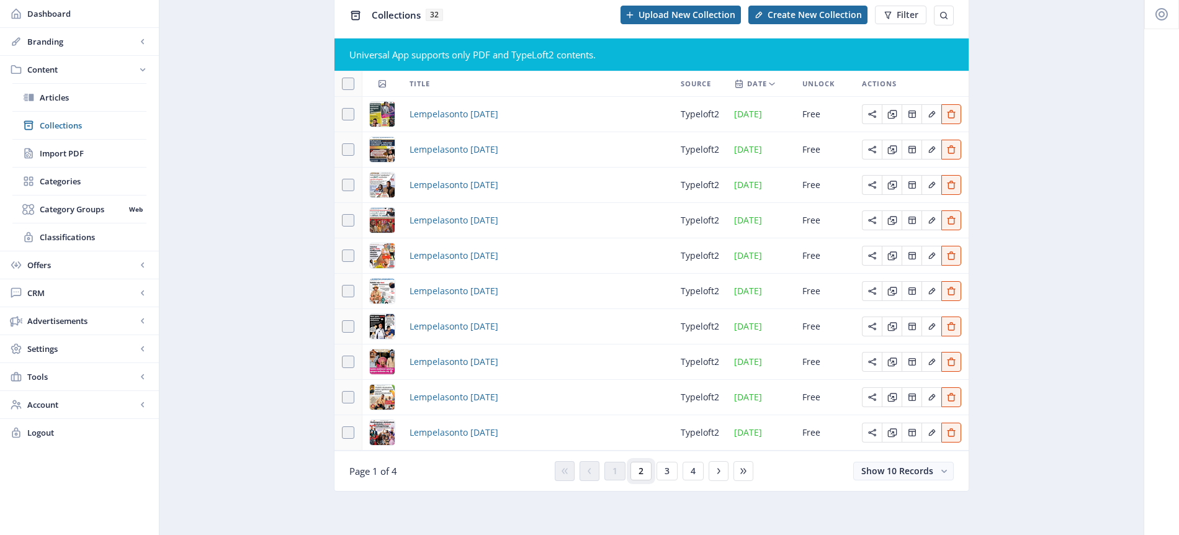
click at [637, 469] on button "2" at bounding box center [640, 471] width 21 height 19
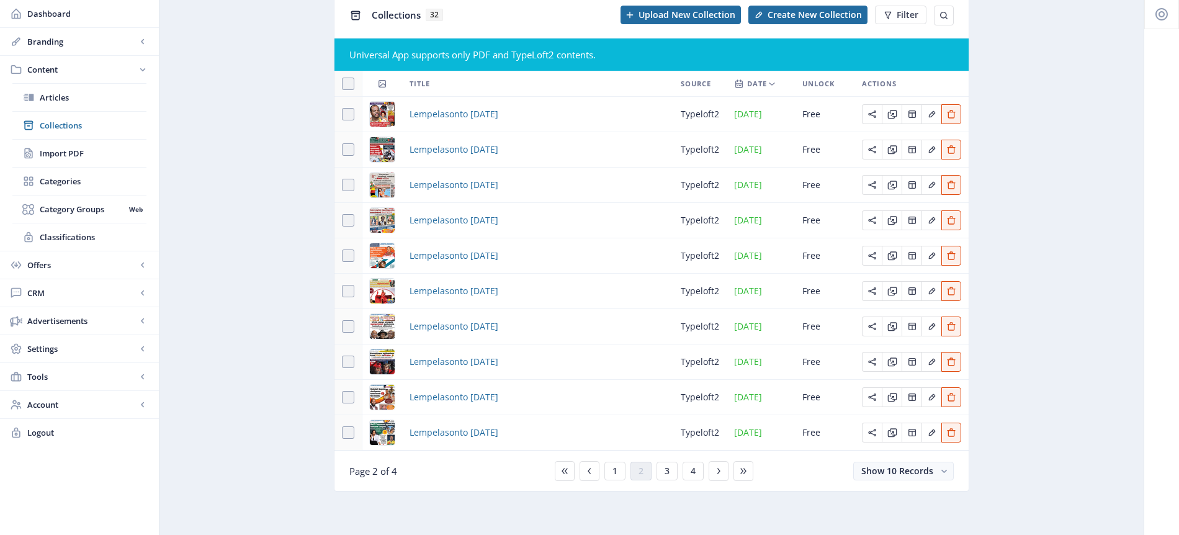
scroll to position [85, 0]
click at [669, 472] on span "3" at bounding box center [667, 471] width 5 height 10
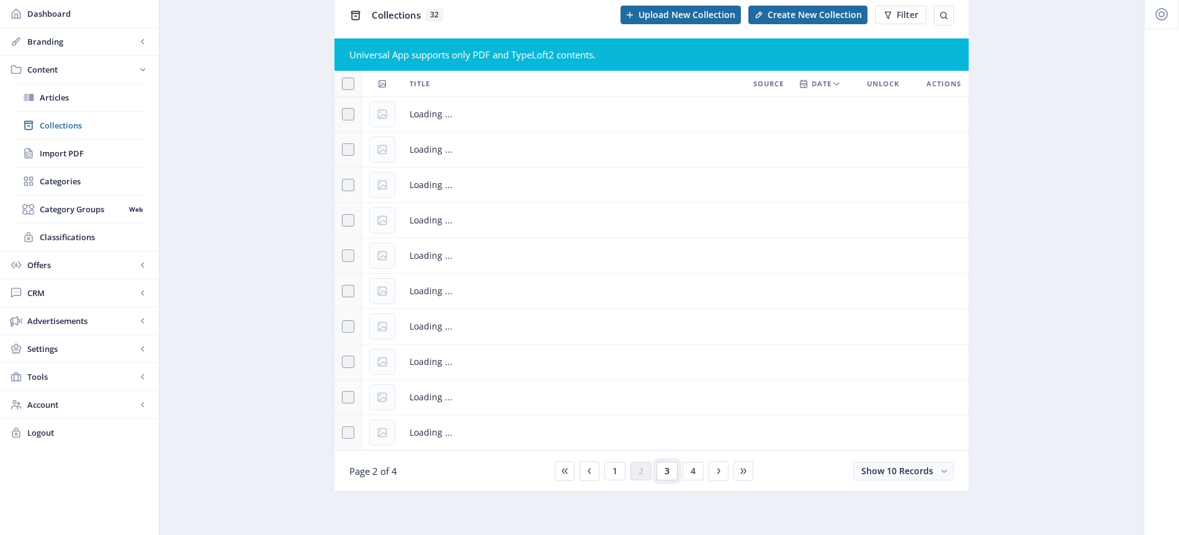
scroll to position [70, 0]
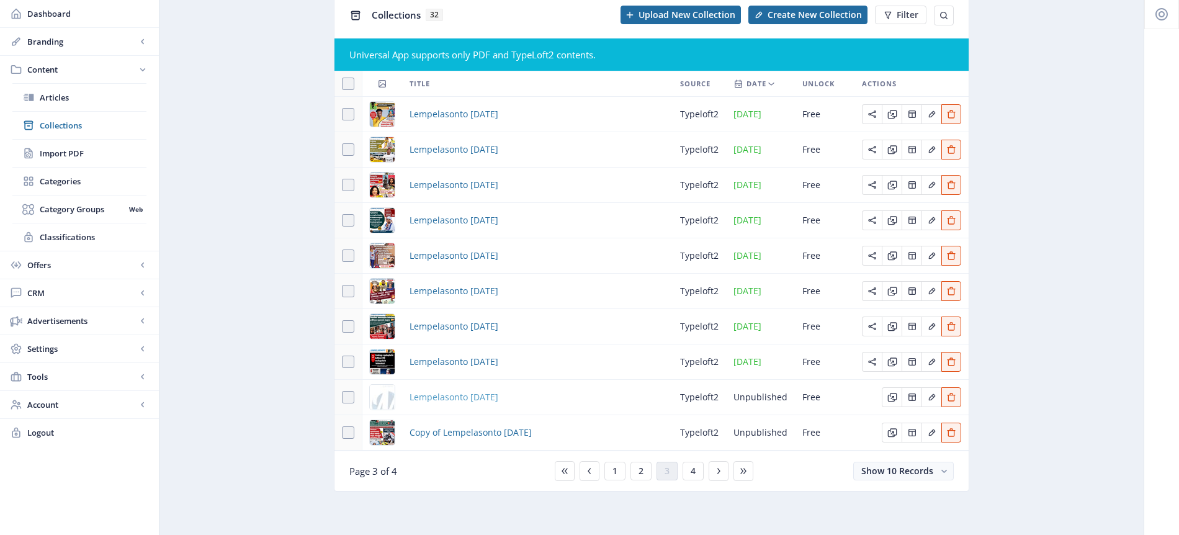
click at [498, 393] on span "Lempelasonto [DATE]" at bounding box center [454, 397] width 89 height 15
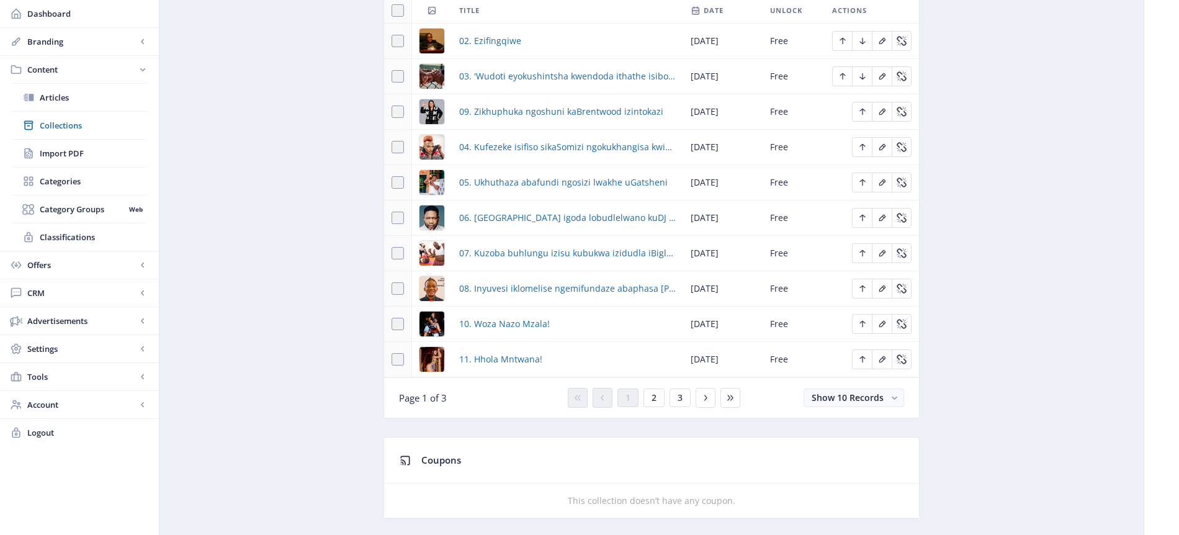
scroll to position [607, 0]
click at [863, 150] on icon "Edit page" at bounding box center [863, 150] width 10 height 10
click at [862, 147] on icon "Edit page" at bounding box center [862, 149] width 6 height 7
click at [859, 146] on icon "Edit page" at bounding box center [863, 150] width 10 height 10
click at [862, 115] on icon "Edit page" at bounding box center [862, 114] width 6 height 7
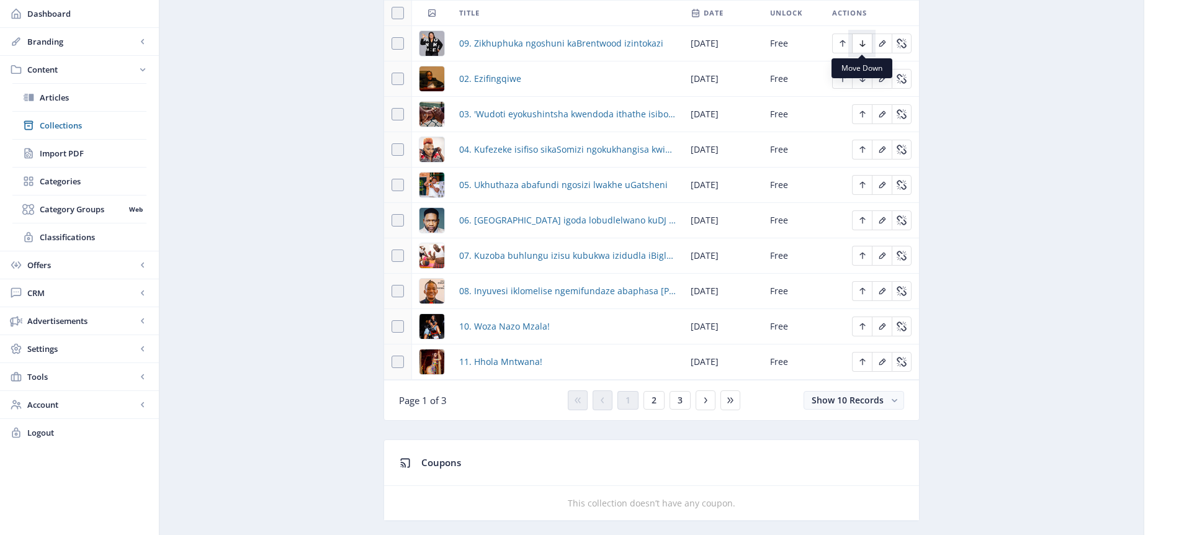
click at [861, 43] on icon "Edit page" at bounding box center [863, 43] width 10 height 10
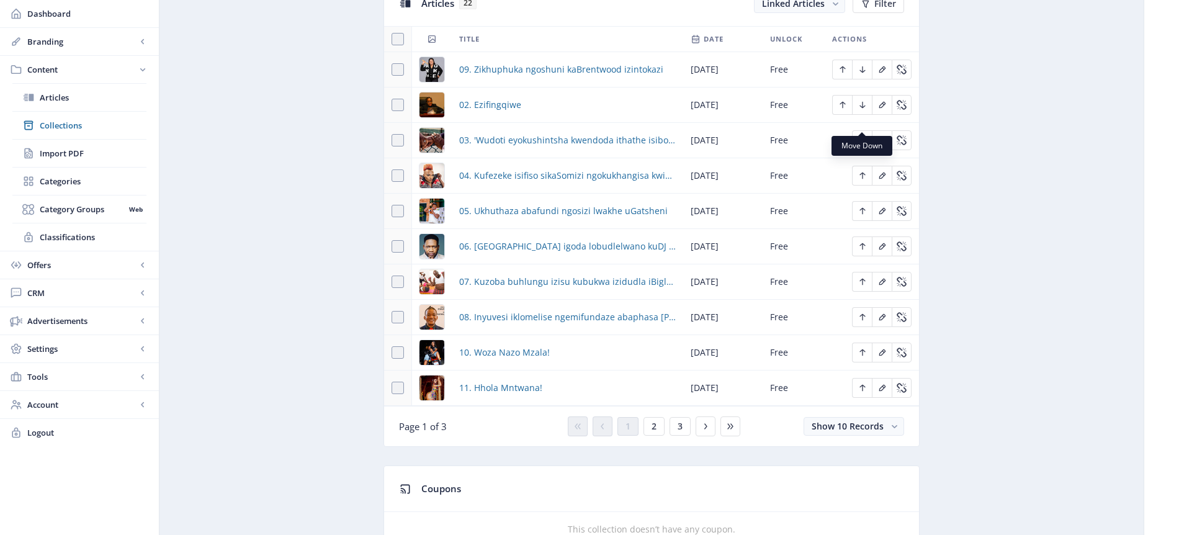
scroll to position [519, 0]
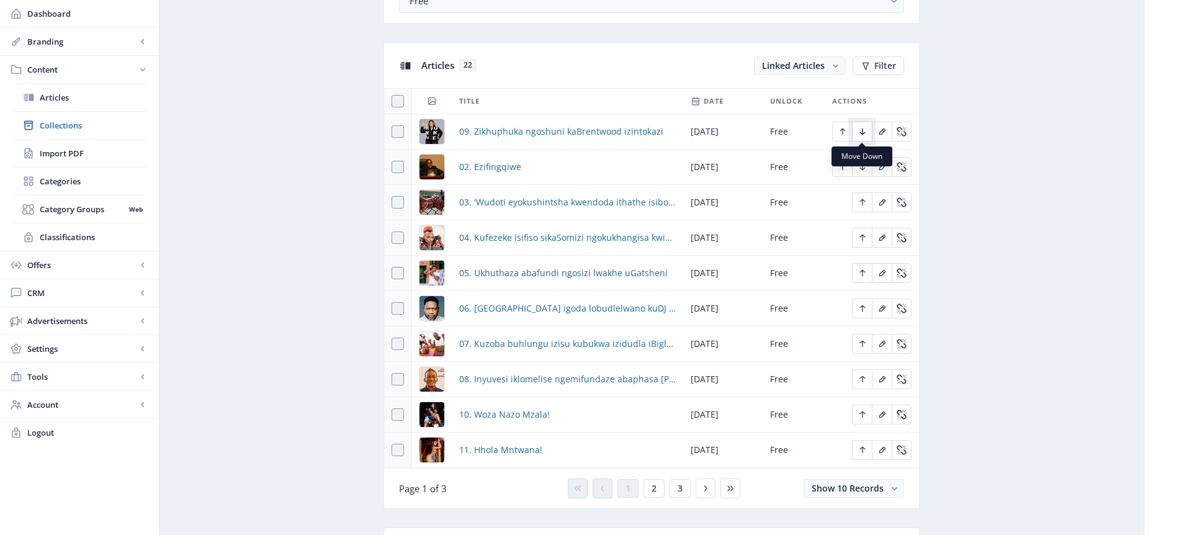
click at [863, 133] on icon "Edit page" at bounding box center [863, 132] width 10 height 10
click at [845, 168] on icon "Edit page" at bounding box center [843, 167] width 10 height 10
click at [843, 166] on icon "Edit page" at bounding box center [843, 167] width 6 height 7
click at [844, 167] on icon "Edit page" at bounding box center [843, 167] width 10 height 10
click at [862, 130] on icon "Edit page" at bounding box center [862, 131] width 6 height 7
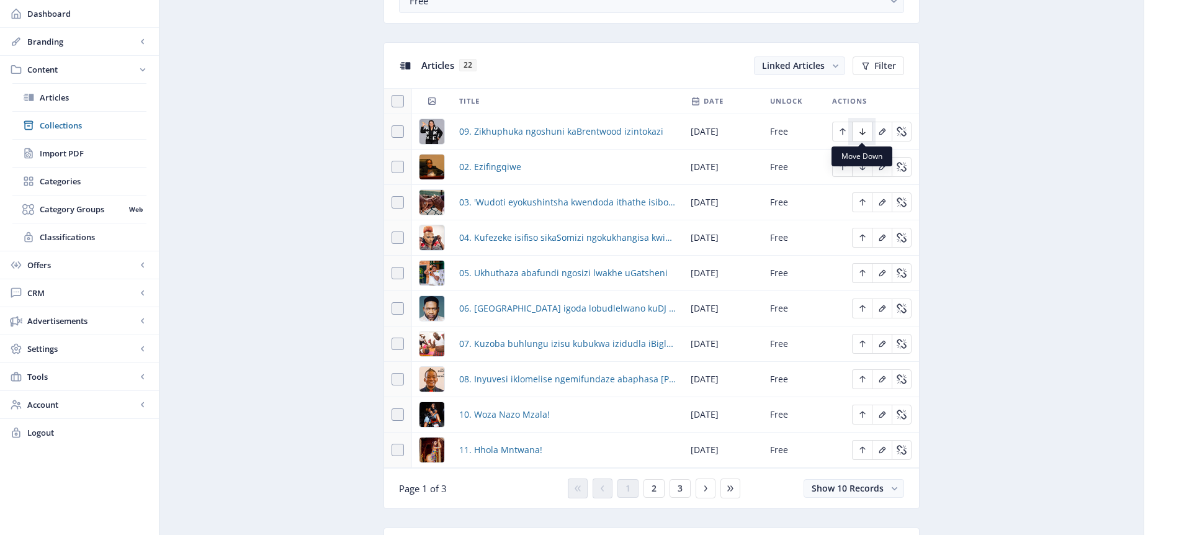
click at [861, 130] on icon "Edit page" at bounding box center [863, 132] width 10 height 10
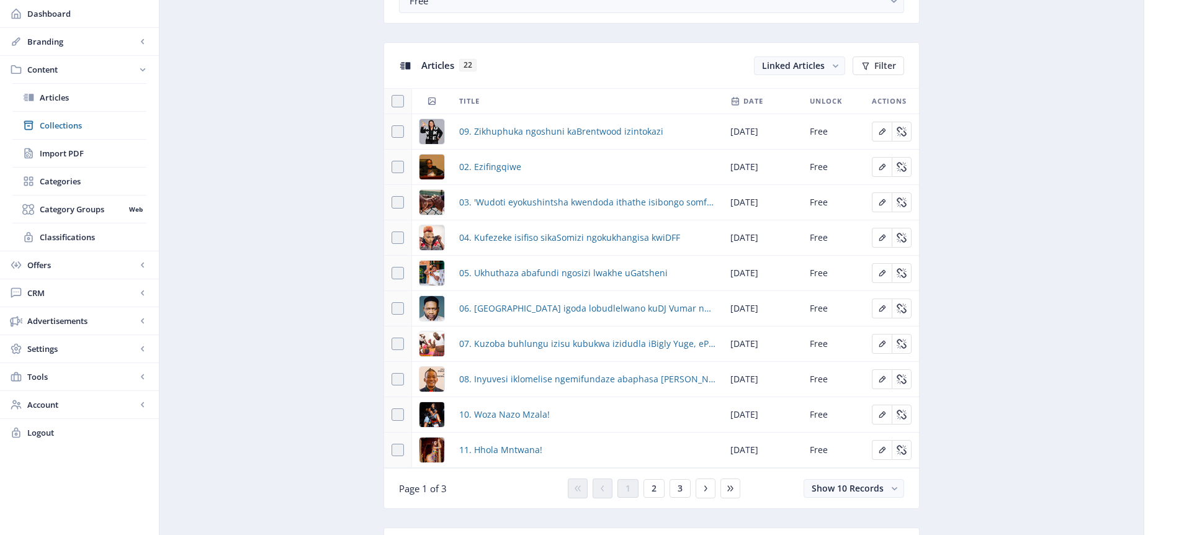
click at [861, 130] on td "Free" at bounding box center [833, 131] width 62 height 35
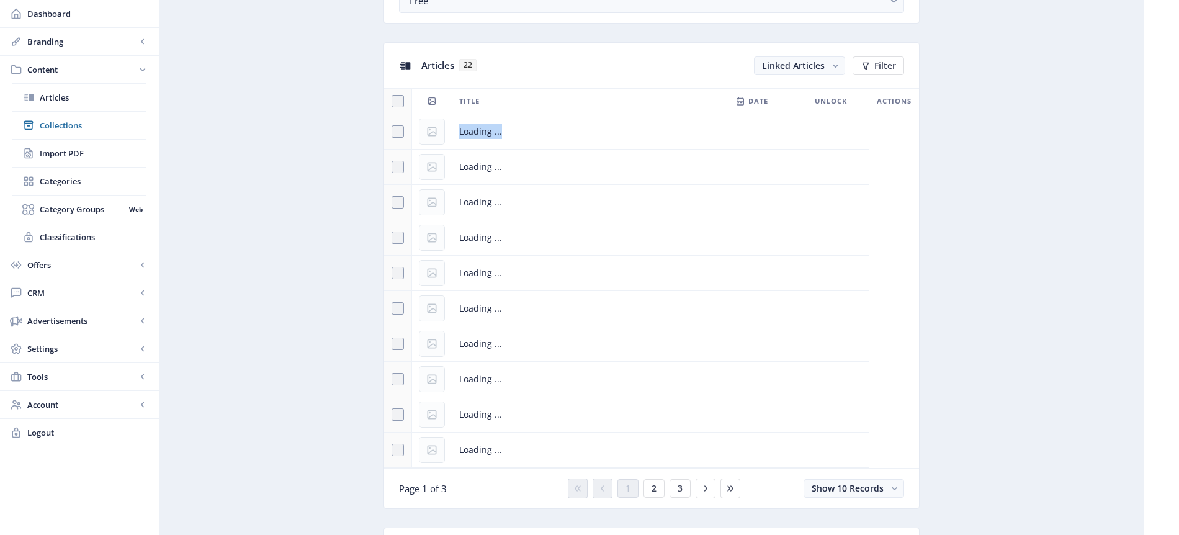
click at [861, 130] on td "Loading ..." at bounding box center [661, 131] width 418 height 35
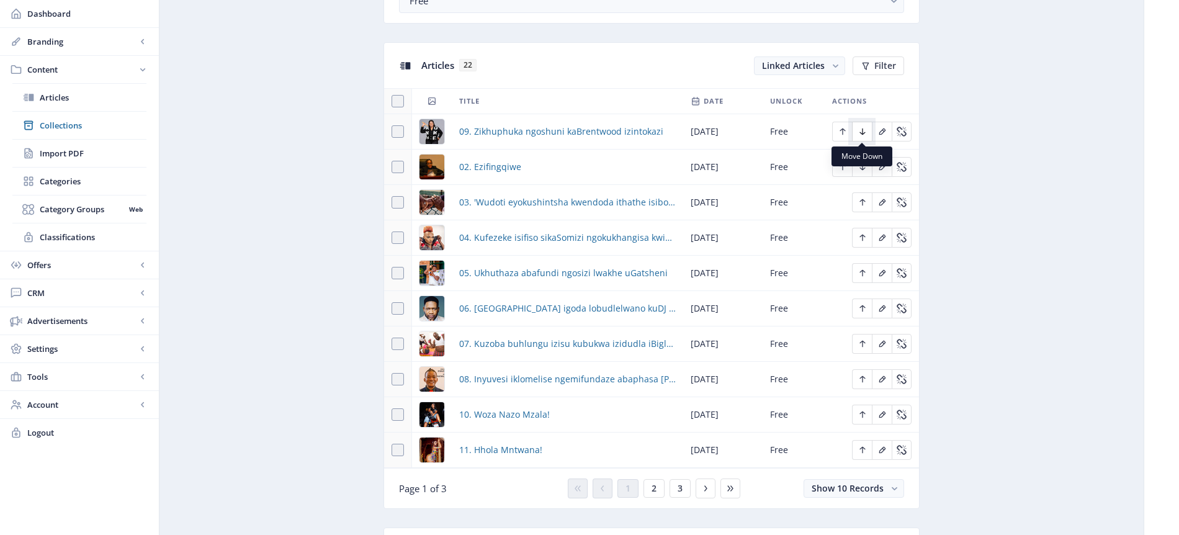
click at [860, 133] on icon "Edit page" at bounding box center [862, 131] width 6 height 7
click at [841, 164] on icon "Edit page" at bounding box center [843, 167] width 6 height 7
click at [864, 205] on icon "Edit page" at bounding box center [863, 202] width 10 height 10
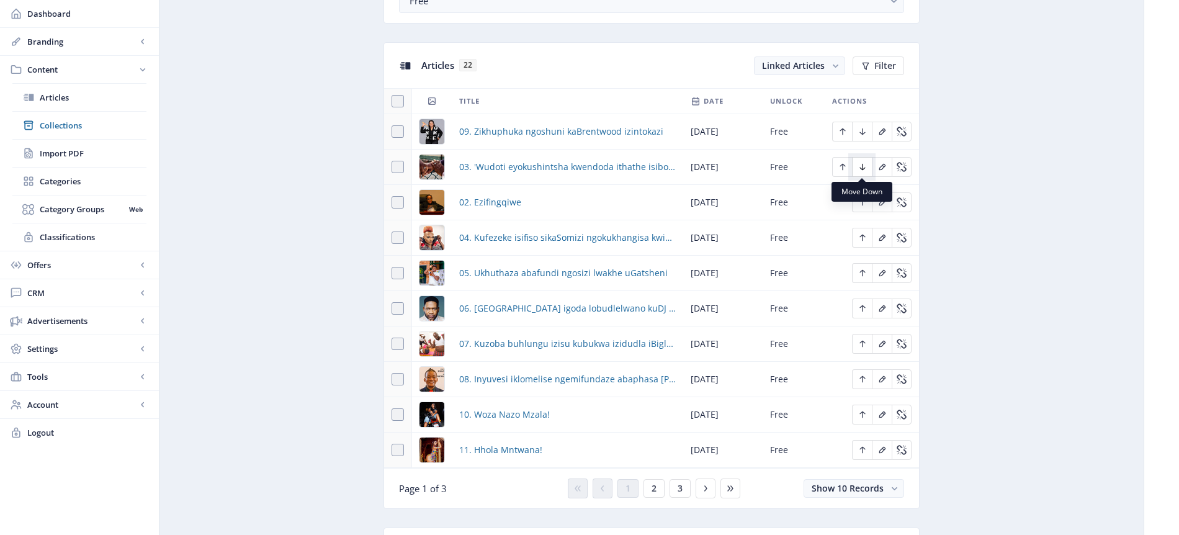
click at [863, 171] on icon "Edit page" at bounding box center [863, 167] width 10 height 10
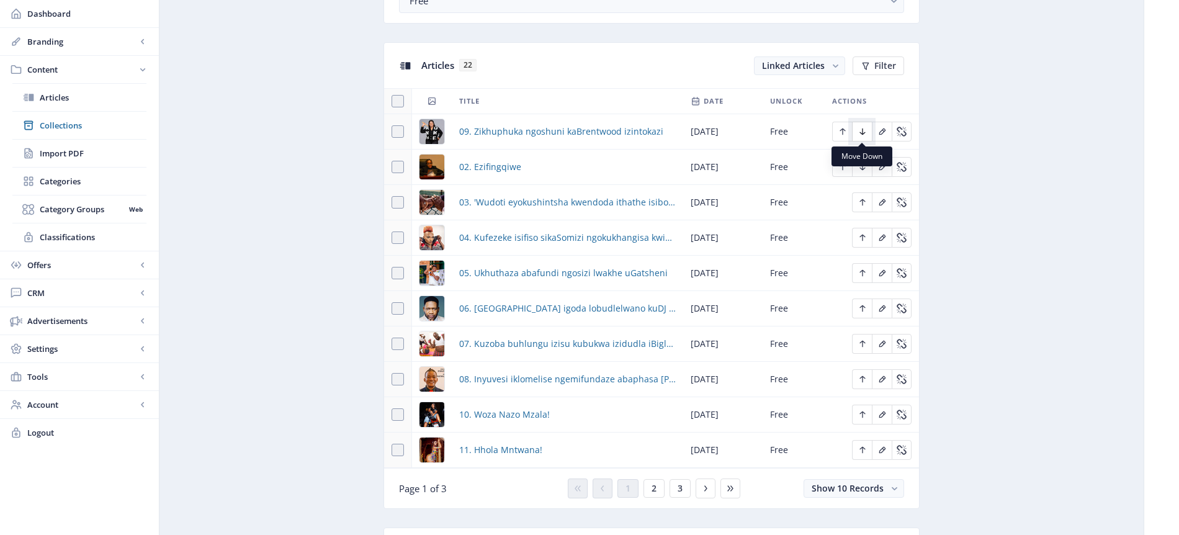
click at [860, 132] on icon "Edit page" at bounding box center [863, 132] width 10 height 10
click at [864, 134] on icon "Edit page" at bounding box center [863, 132] width 10 height 10
click at [402, 132] on span at bounding box center [398, 131] width 12 height 12
click at [392, 132] on input "checkbox" at bounding box center [392, 132] width 1 height 1
checkbox input "true"
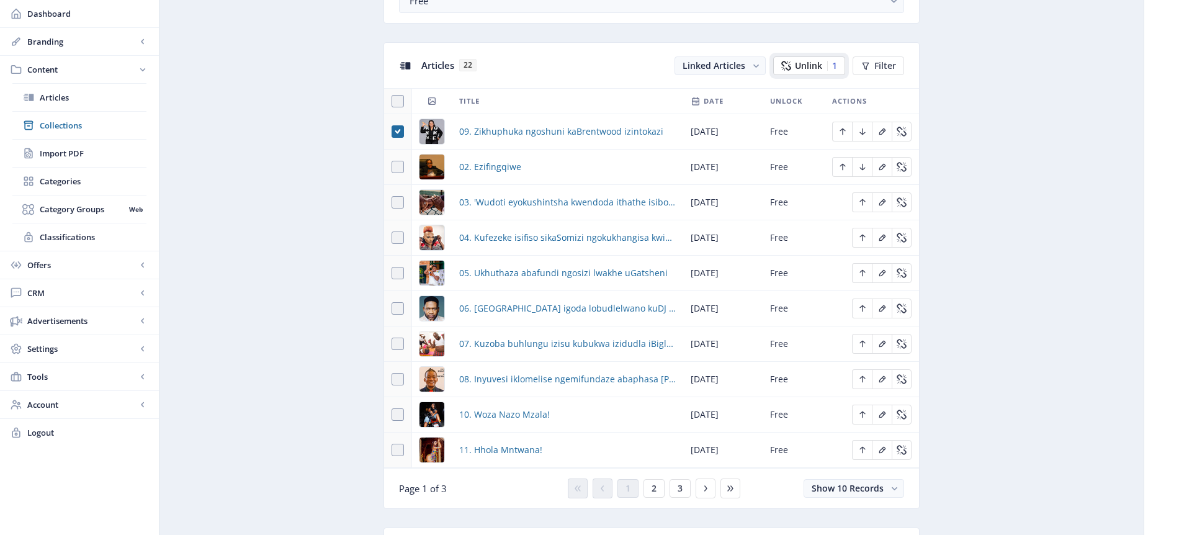
click at [834, 68] on div "1" at bounding box center [832, 66] width 10 height 10
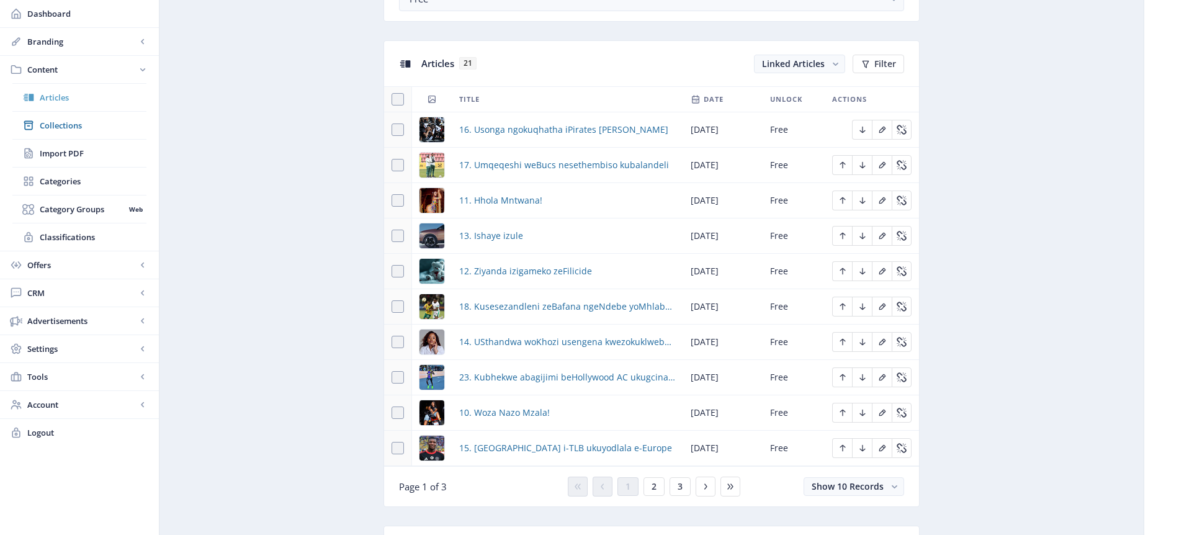
scroll to position [521, 0]
click at [814, 63] on span "Linked Articles" at bounding box center [793, 63] width 63 height 12
click at [820, 110] on nb-option "Unlinked Articles" at bounding box center [800, 112] width 89 height 22
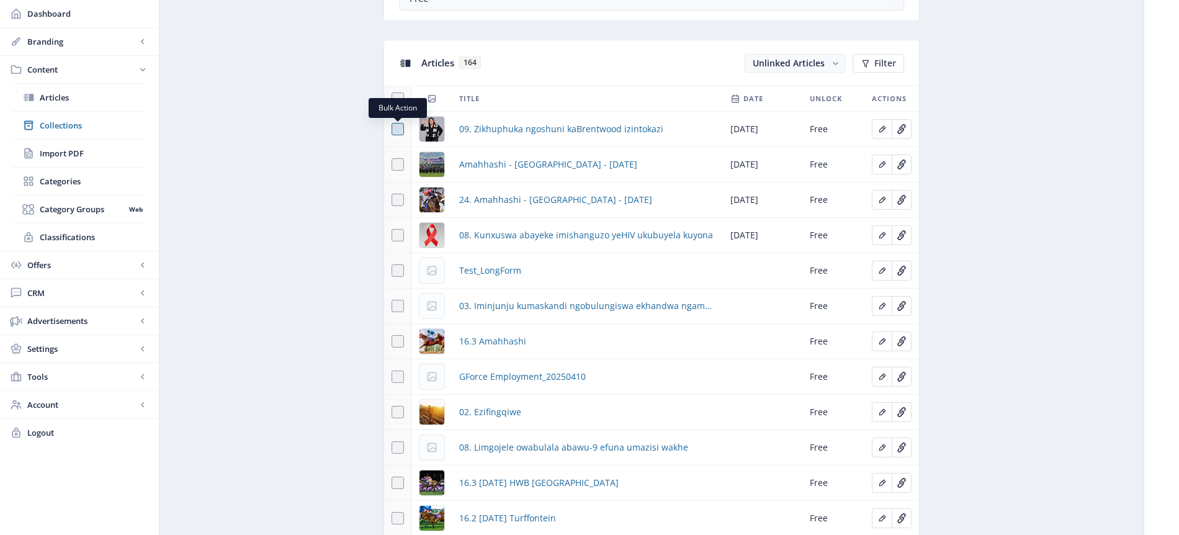
click at [401, 128] on span at bounding box center [398, 129] width 12 height 12
click at [392, 129] on input "checkbox" at bounding box center [392, 129] width 1 height 1
checkbox input "true"
click at [825, 65] on button "Link 1" at bounding box center [814, 63] width 63 height 19
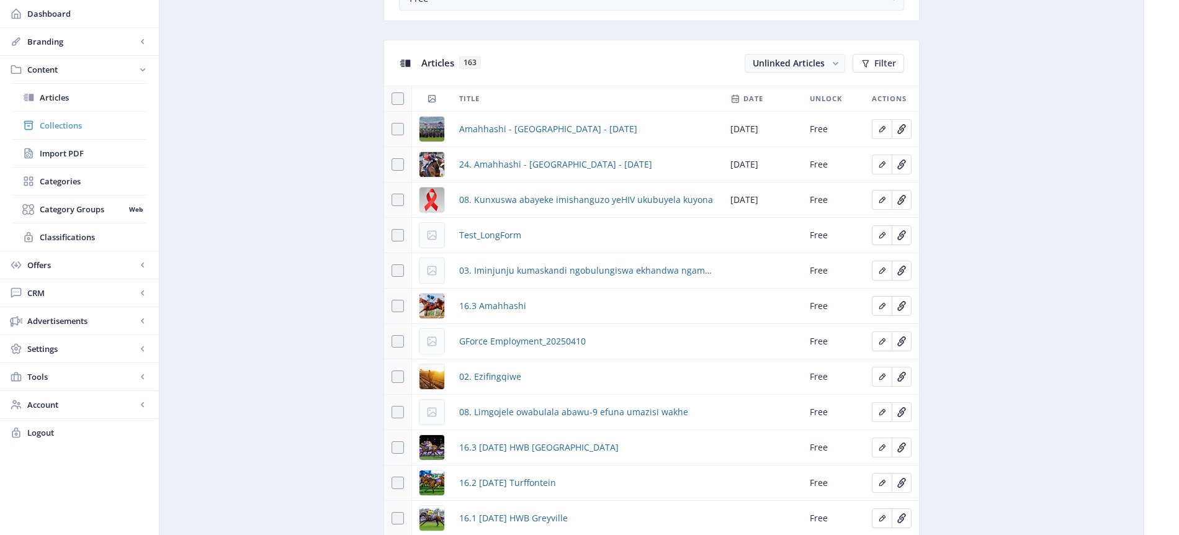
click at [76, 130] on span "Collections" at bounding box center [93, 125] width 107 height 12
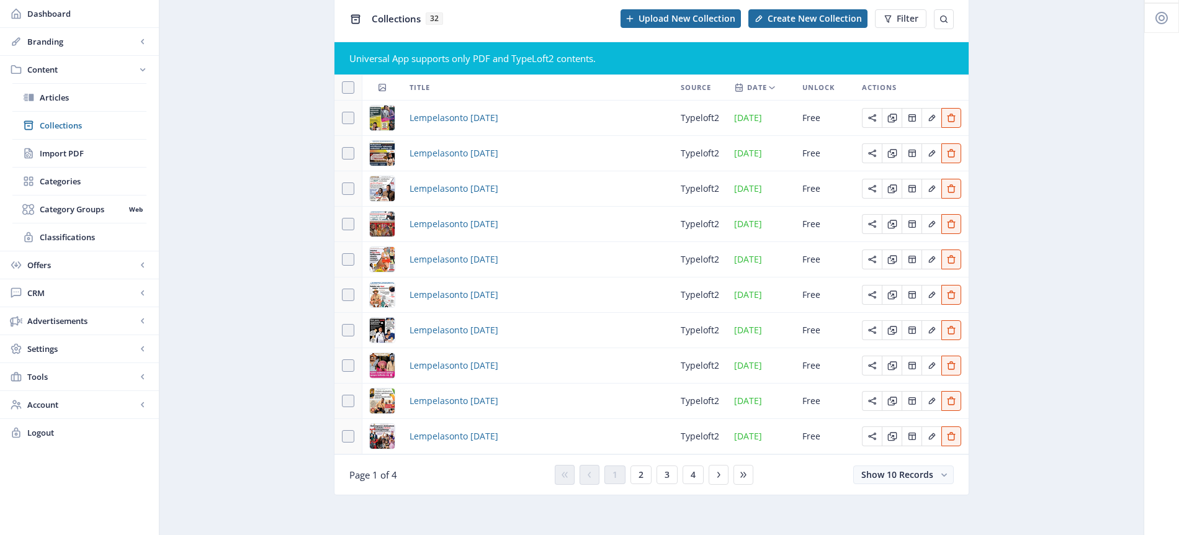
scroll to position [70, 0]
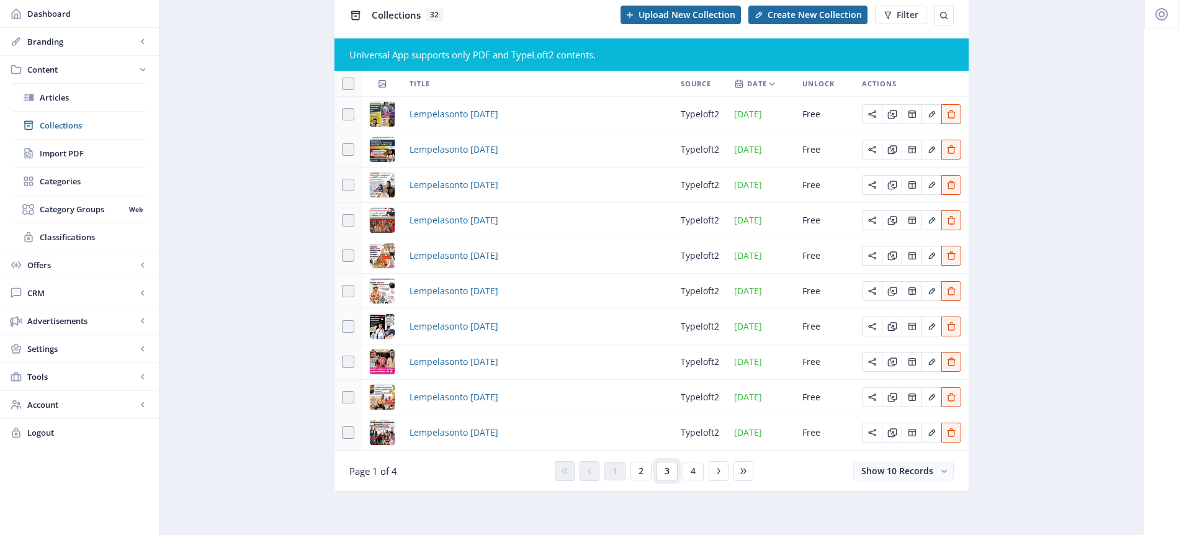
click at [671, 467] on button "3" at bounding box center [667, 471] width 21 height 19
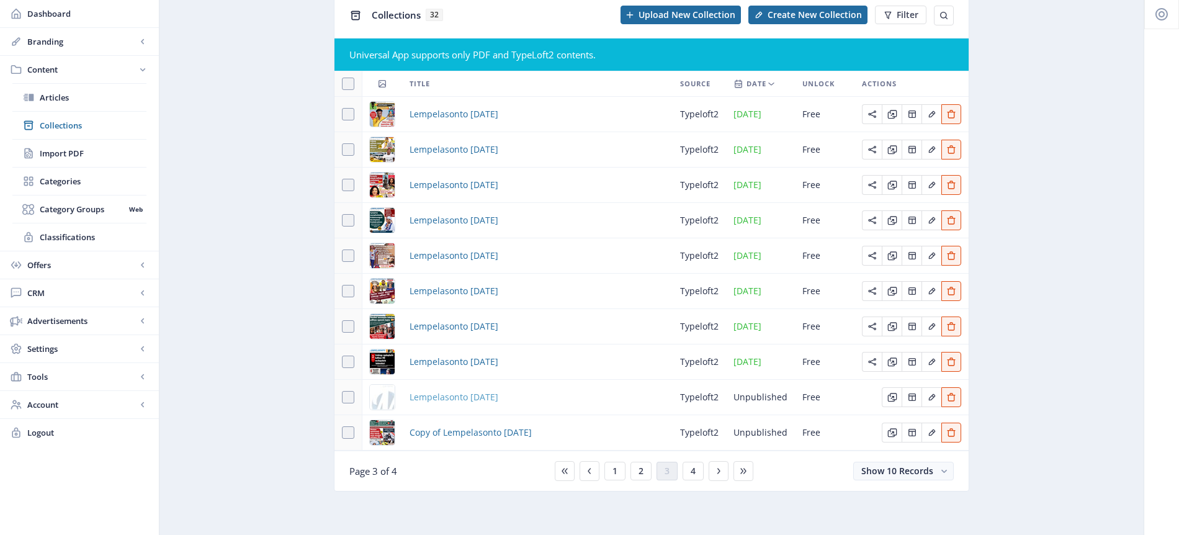
click at [467, 400] on span "Lempelasonto [DATE]" at bounding box center [454, 397] width 89 height 15
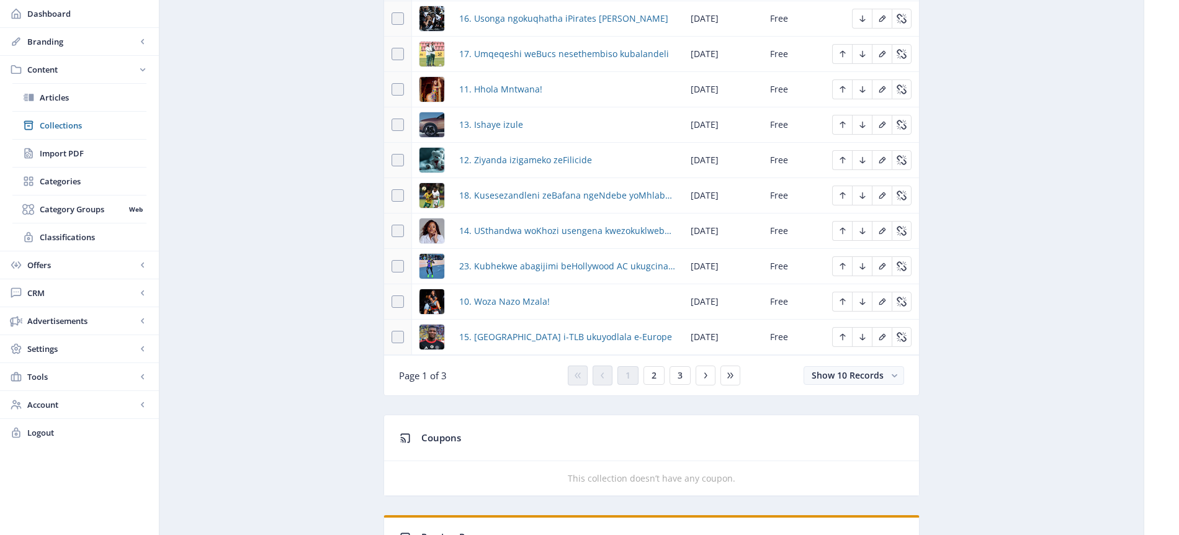
scroll to position [763, 0]
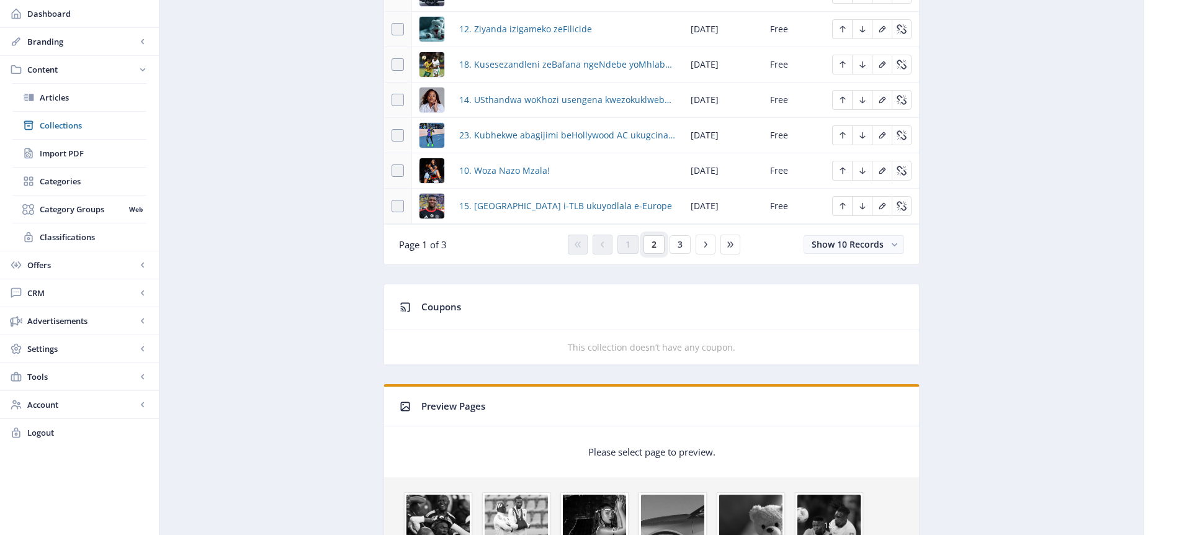
click at [653, 245] on span "2" at bounding box center [654, 245] width 5 height 10
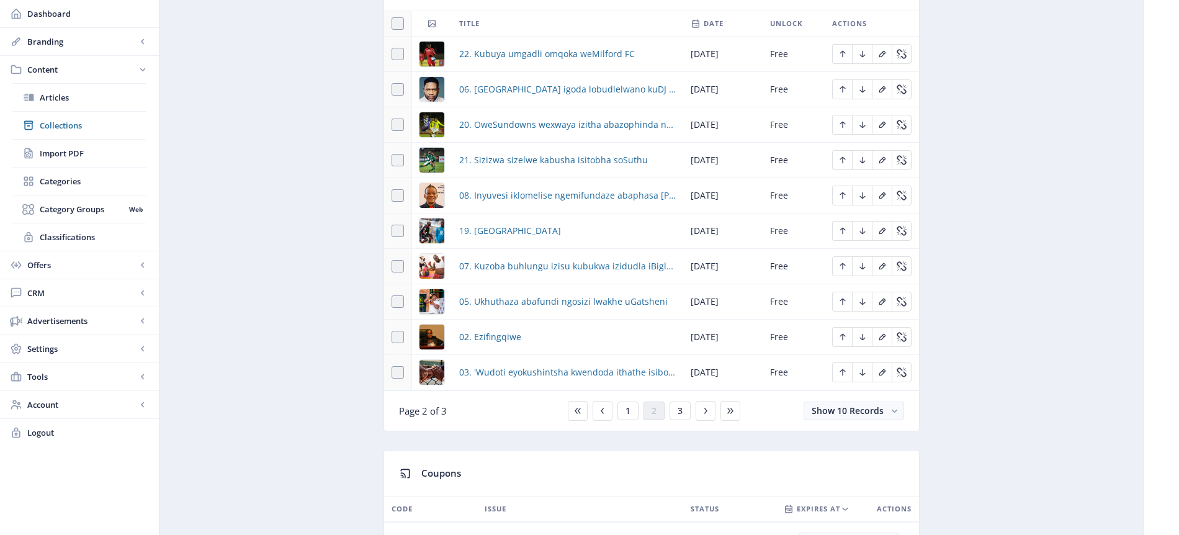
scroll to position [596, 0]
click at [679, 411] on span "3" at bounding box center [680, 411] width 5 height 10
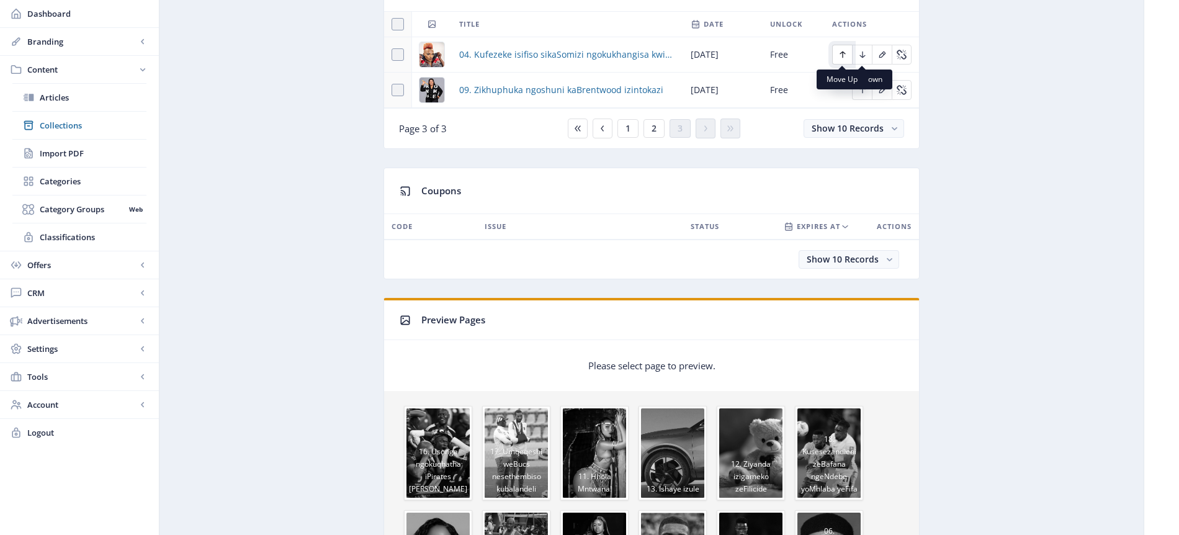
click at [841, 54] on icon "Edit page" at bounding box center [843, 55] width 10 height 10
click at [841, 55] on icon "Edit page" at bounding box center [843, 55] width 10 height 10
click at [861, 92] on icon "Edit page" at bounding box center [863, 90] width 10 height 10
click at [845, 53] on icon "Edit page" at bounding box center [843, 55] width 10 height 10
click at [861, 90] on icon "Edit page" at bounding box center [862, 90] width 6 height 7
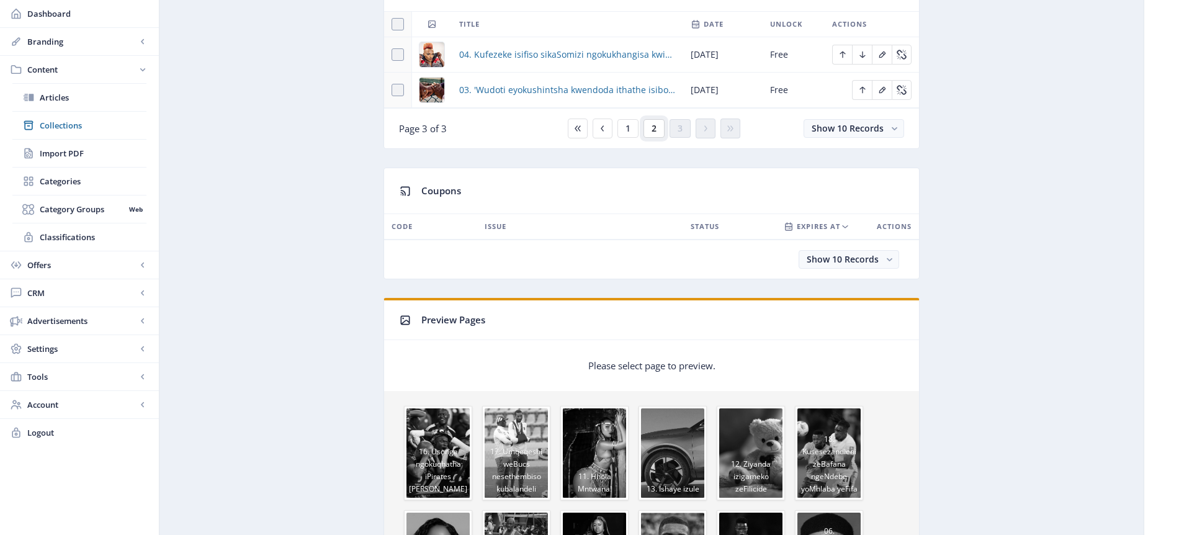
click at [654, 128] on span "2" at bounding box center [654, 128] width 5 height 10
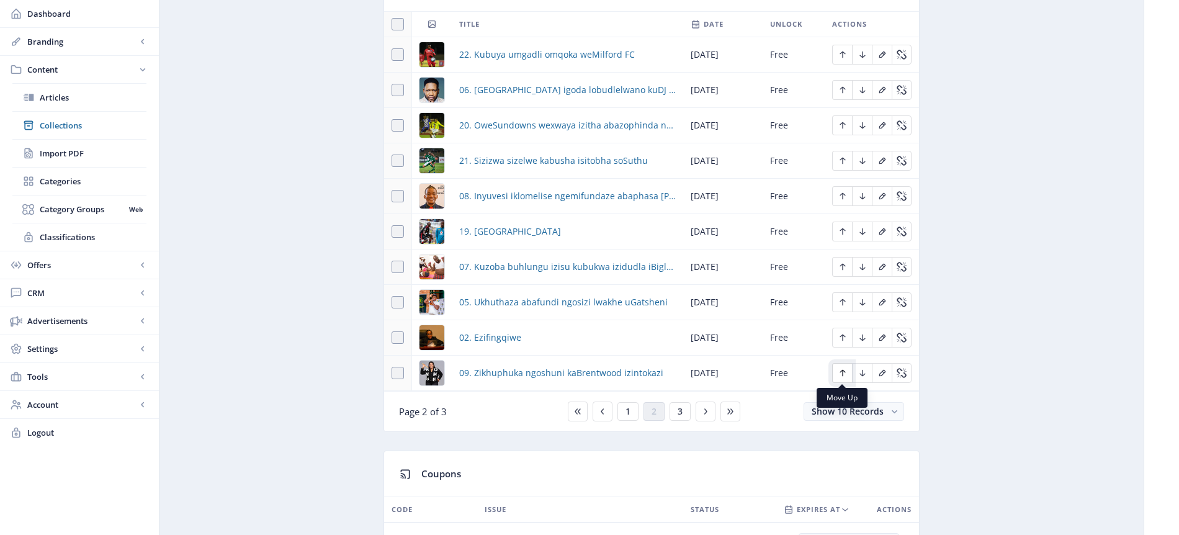
click at [843, 372] on icon "Edit page" at bounding box center [843, 373] width 10 height 10
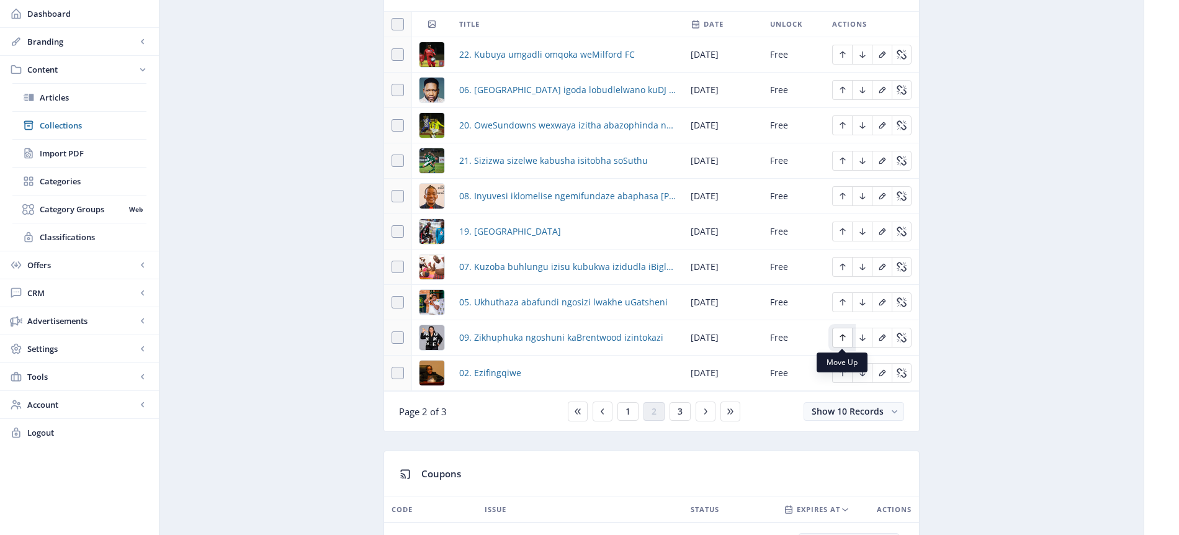
click at [843, 335] on icon "Edit page" at bounding box center [843, 337] width 6 height 7
click at [841, 300] on icon "Edit page" at bounding box center [843, 302] width 6 height 7
click at [845, 300] on icon "Edit page" at bounding box center [843, 302] width 6 height 7
click at [846, 270] on icon "Edit page" at bounding box center [843, 267] width 10 height 10
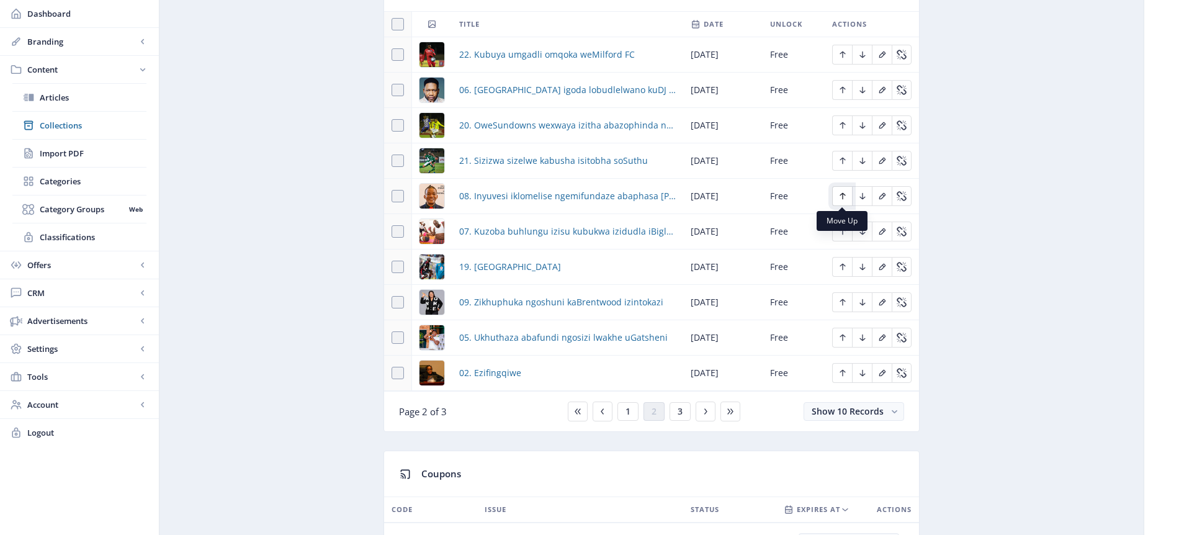
click at [843, 195] on icon "Edit page" at bounding box center [843, 196] width 6 height 7
click at [844, 231] on icon "Edit page" at bounding box center [843, 232] width 10 height 10
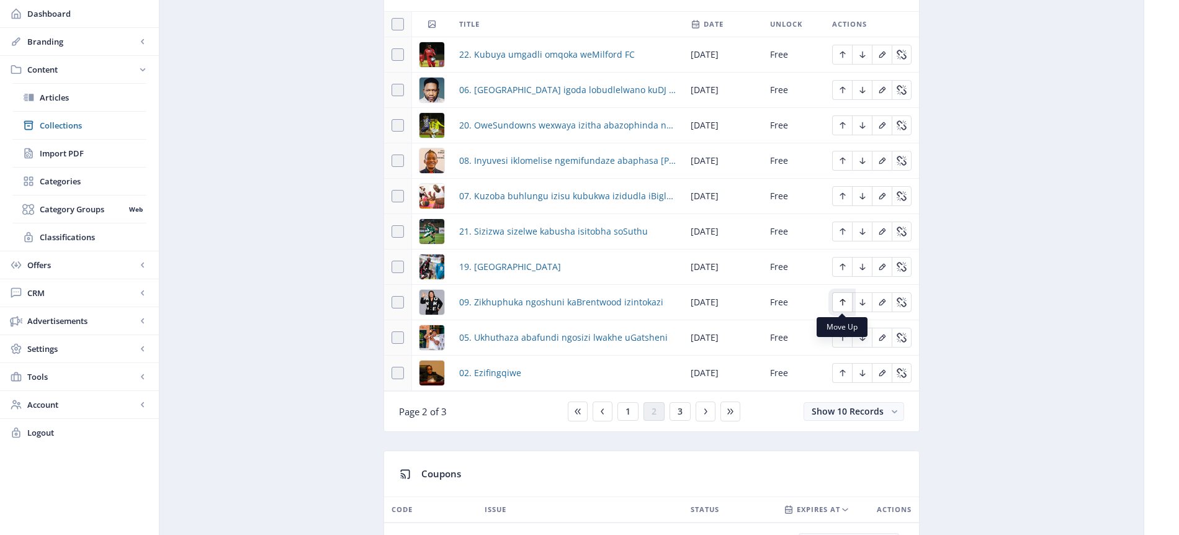
click at [846, 302] on icon "Edit page" at bounding box center [843, 302] width 10 height 10
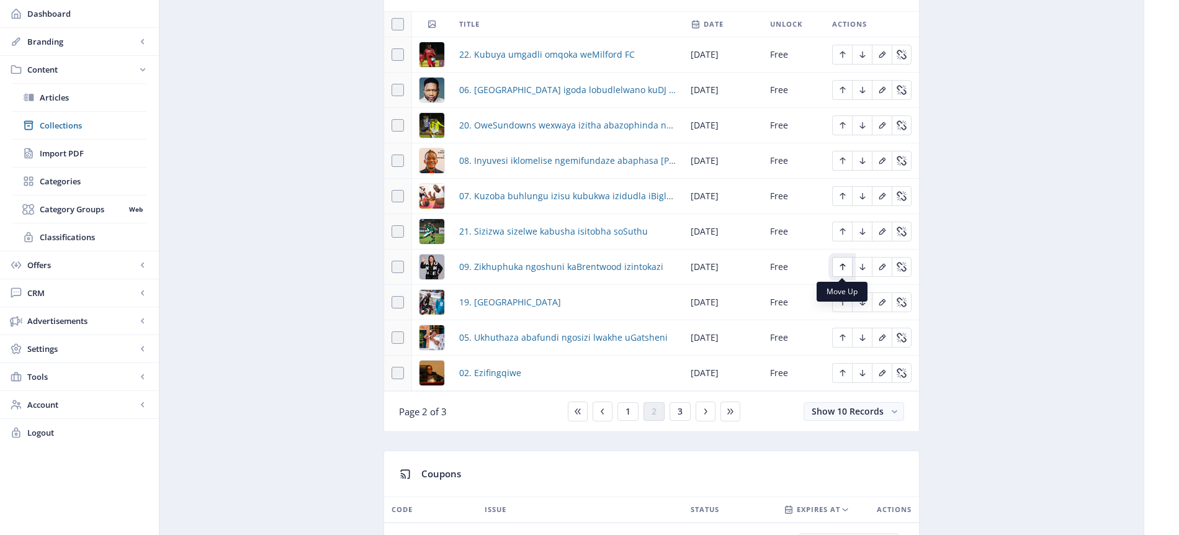
click at [846, 266] on icon "Edit page" at bounding box center [843, 267] width 10 height 10
click at [846, 197] on icon "Edit page" at bounding box center [843, 196] width 10 height 10
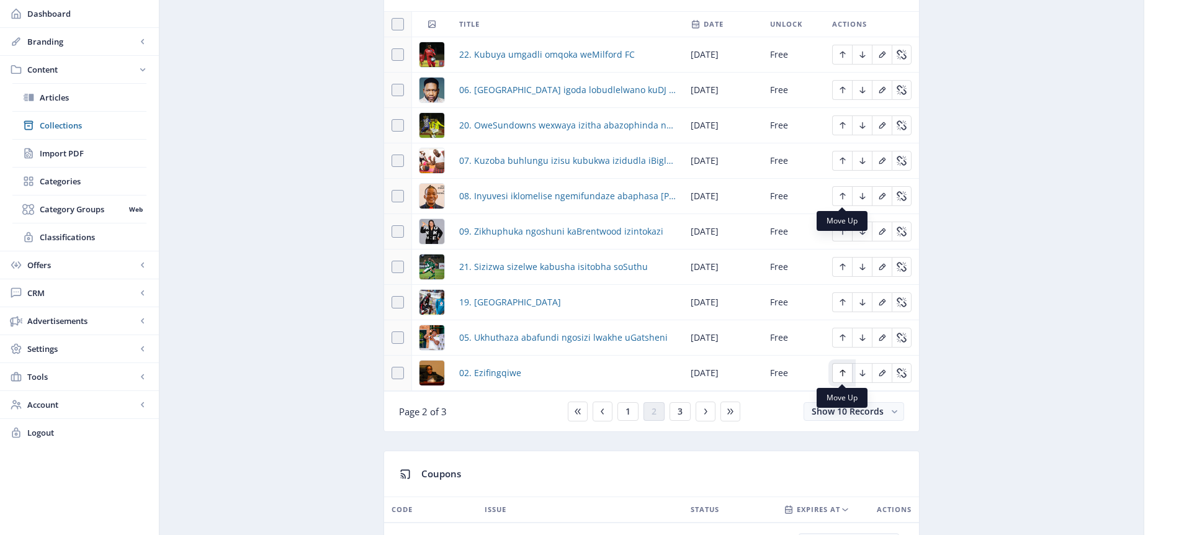
click at [845, 375] on icon "Edit page" at bounding box center [843, 373] width 10 height 10
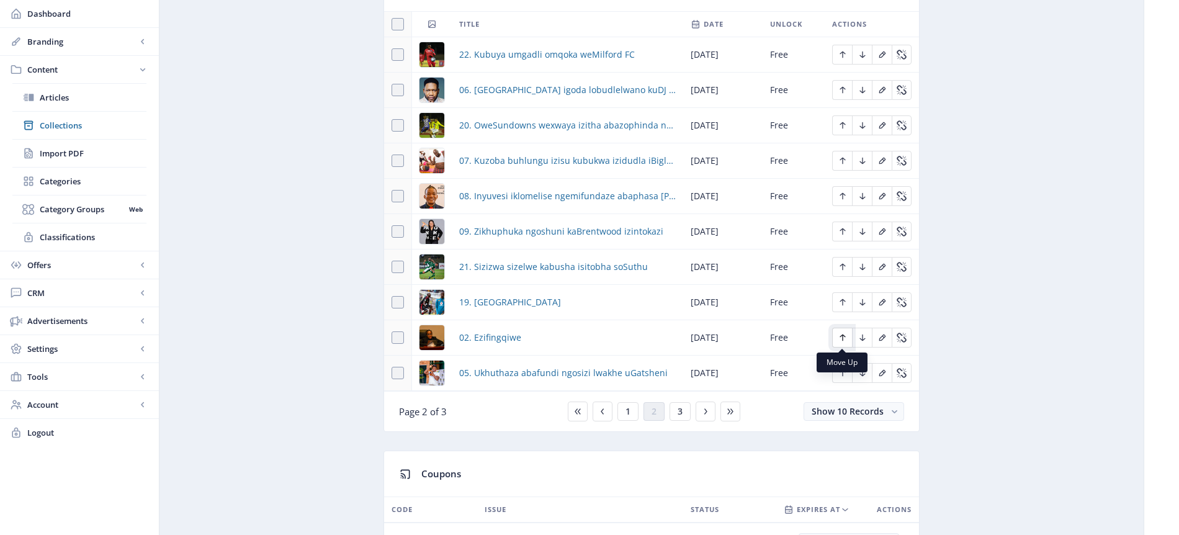
click at [843, 338] on icon "Edit page" at bounding box center [843, 338] width 10 height 10
click at [846, 305] on icon "Edit page" at bounding box center [843, 302] width 10 height 10
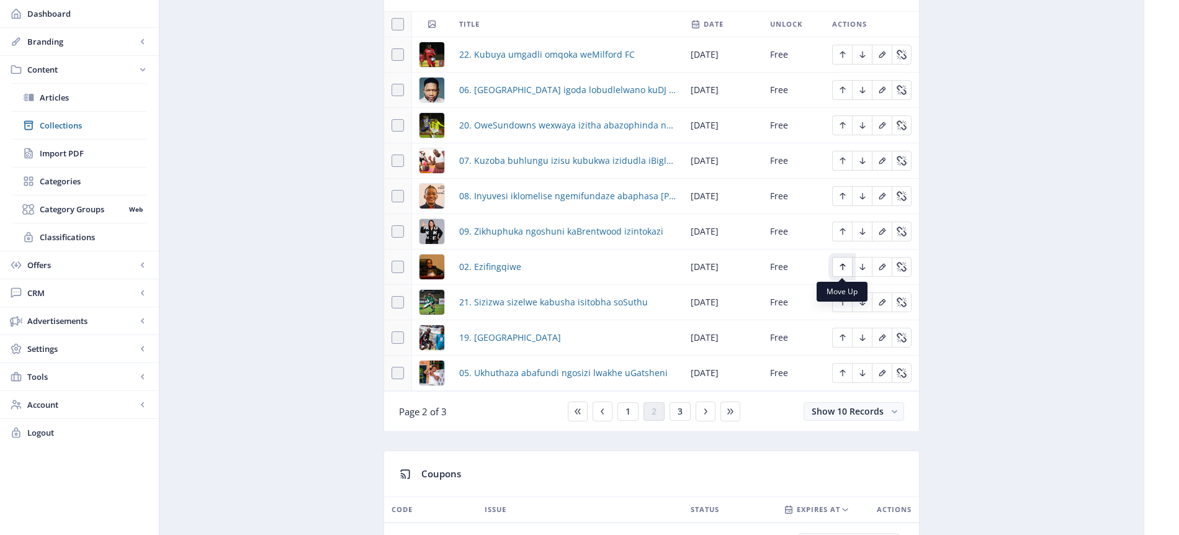
click at [840, 266] on icon "Edit page" at bounding box center [843, 267] width 10 height 10
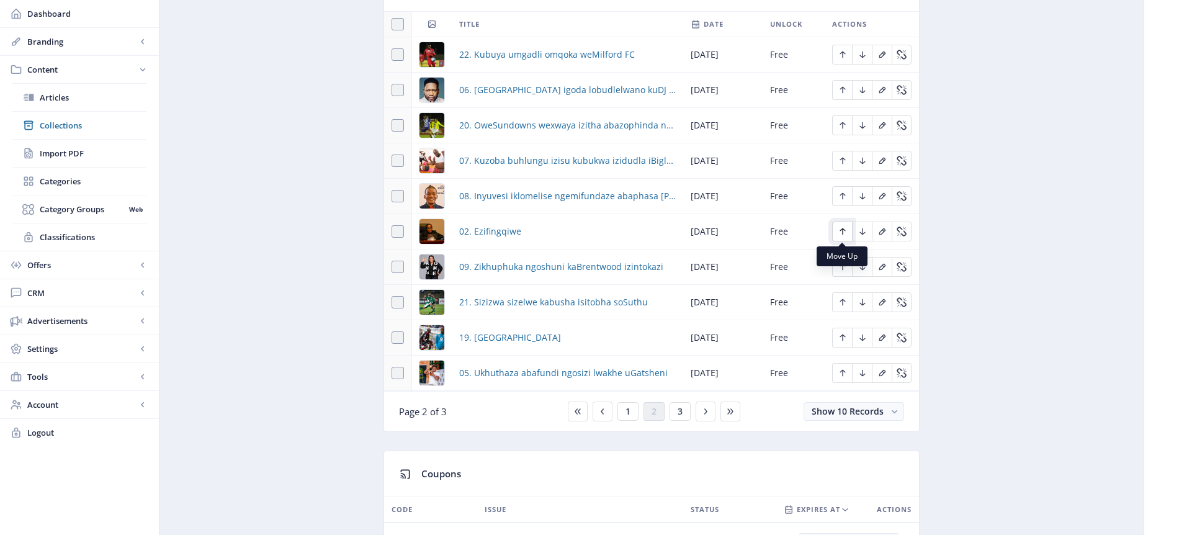
click at [844, 234] on icon "Edit page" at bounding box center [843, 232] width 10 height 10
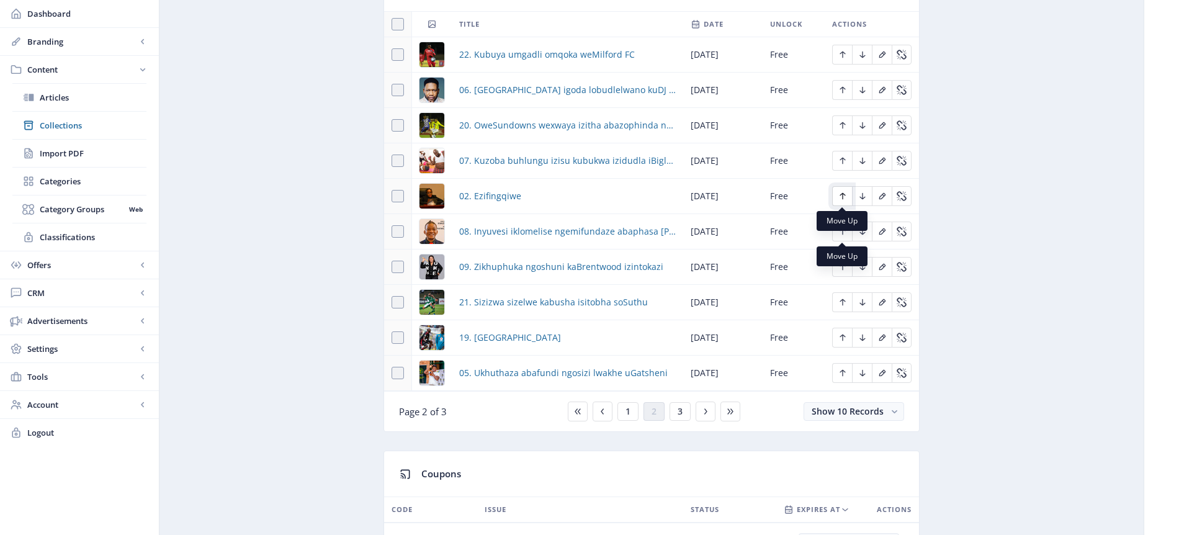
click at [845, 199] on icon "Edit page" at bounding box center [843, 196] width 10 height 10
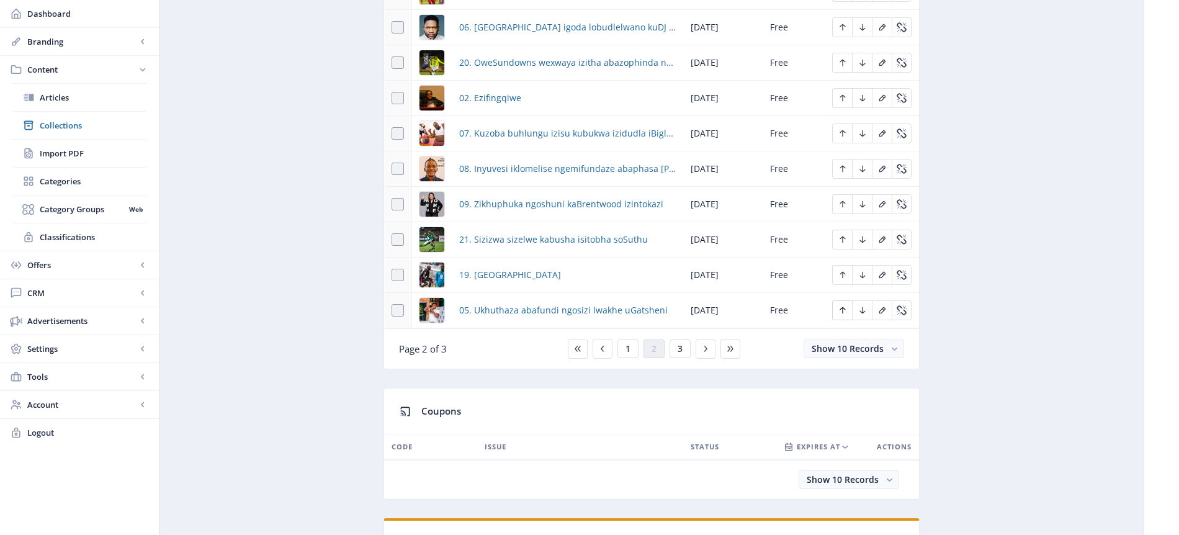
scroll to position [663, 0]
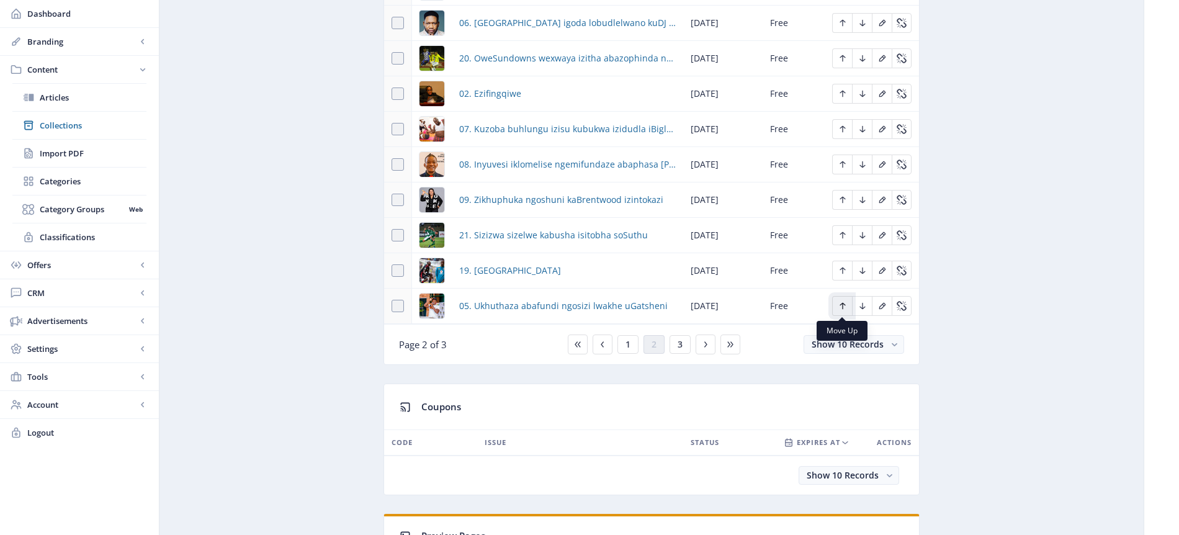
click at [843, 305] on icon "Edit page" at bounding box center [843, 306] width 10 height 10
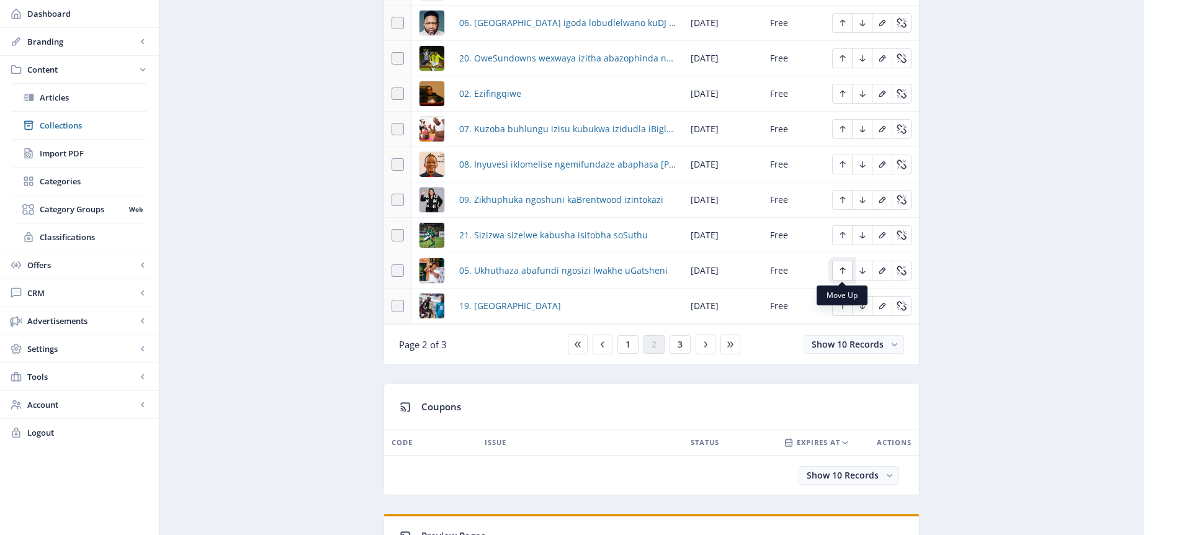
click at [841, 272] on icon "Edit page" at bounding box center [843, 270] width 6 height 7
click at [841, 236] on icon "Edit page" at bounding box center [843, 235] width 10 height 10
click at [839, 199] on icon "Edit page" at bounding box center [843, 200] width 10 height 10
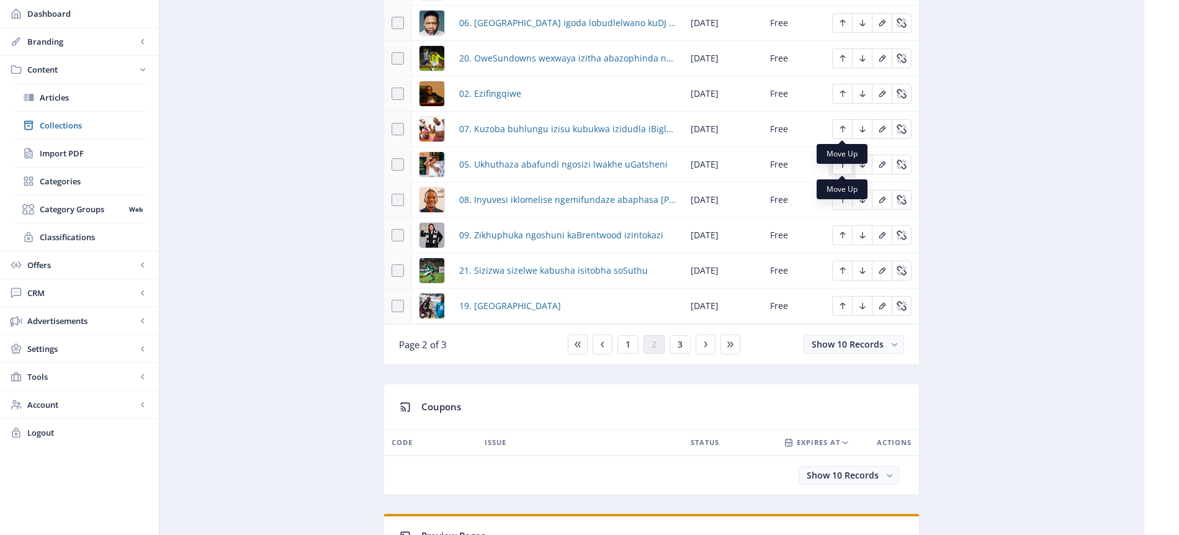
click at [842, 168] on icon "Edit page" at bounding box center [843, 164] width 10 height 10
click at [682, 345] on span "3" at bounding box center [680, 344] width 5 height 10
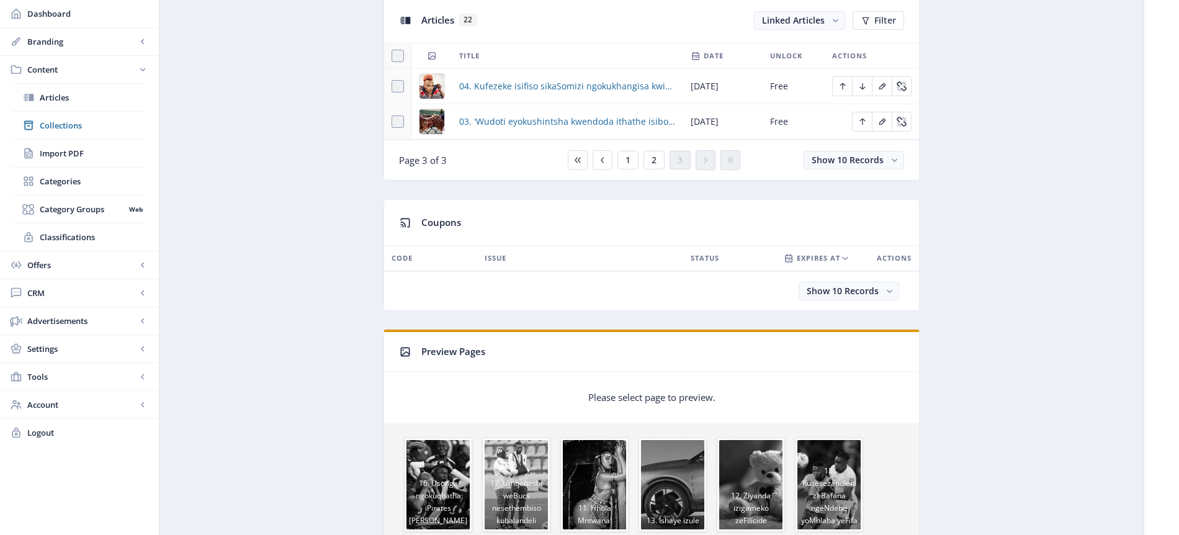
scroll to position [560, 0]
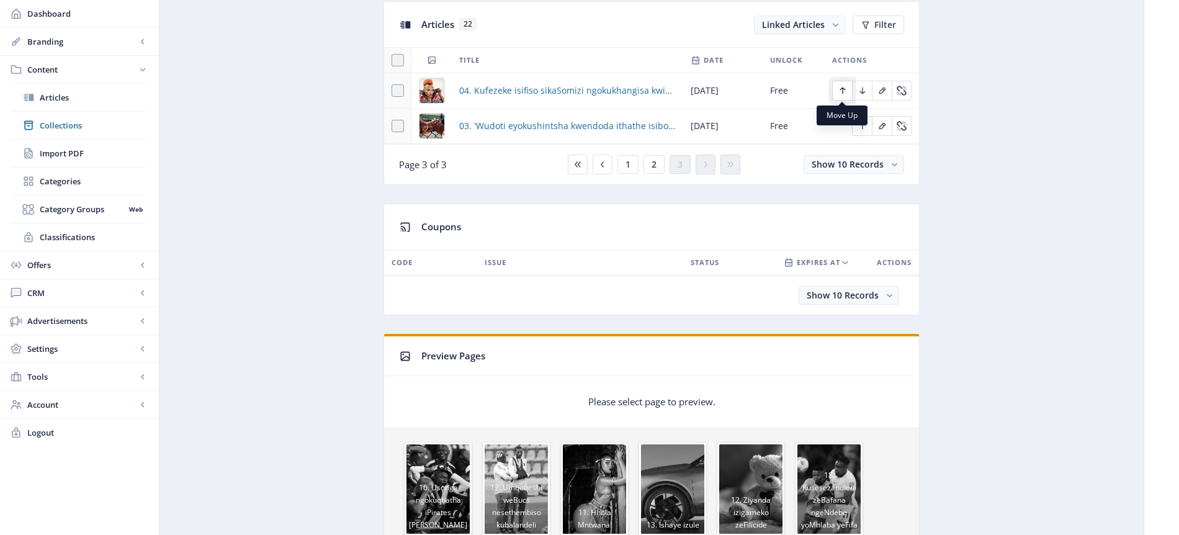
click at [842, 89] on icon "Edit page" at bounding box center [843, 90] width 6 height 7
click at [862, 127] on icon "Edit page" at bounding box center [862, 126] width 6 height 7
click at [653, 162] on span "2" at bounding box center [654, 164] width 5 height 10
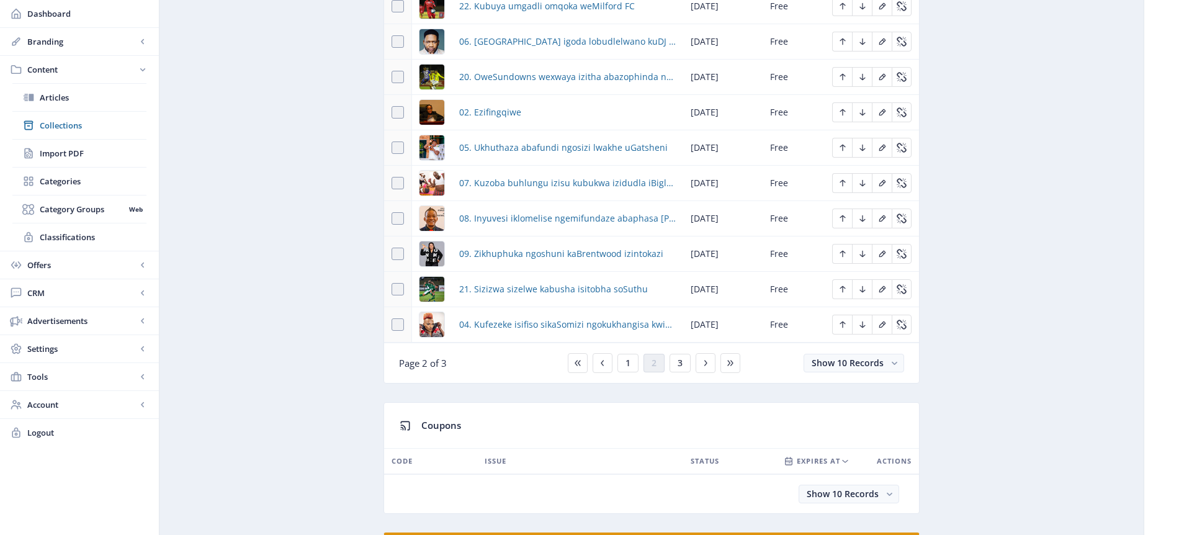
scroll to position [653, 0]
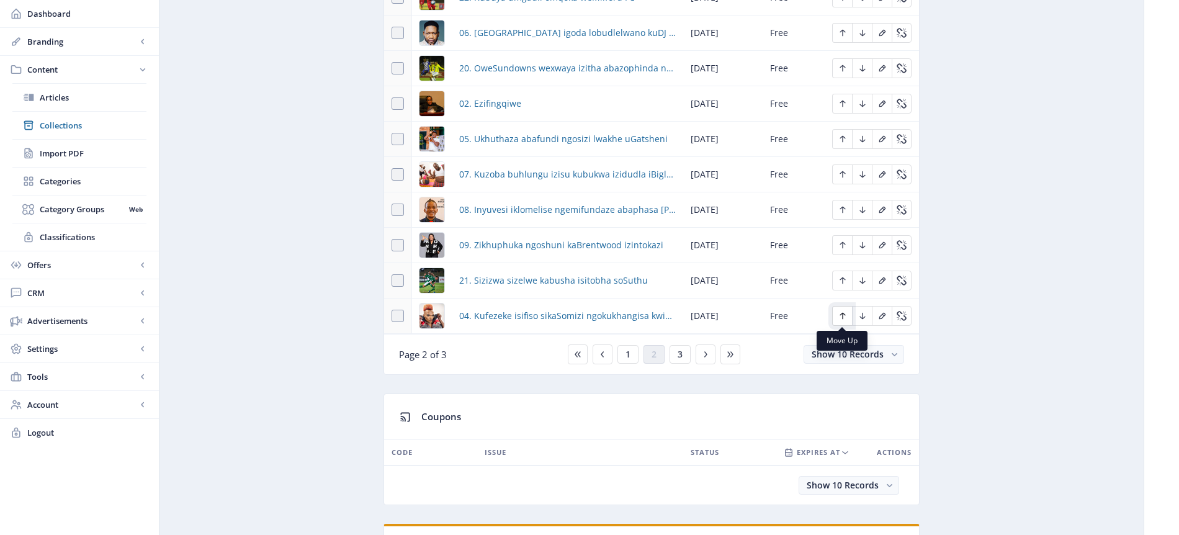
click at [840, 315] on icon "Edit page" at bounding box center [843, 316] width 6 height 7
click at [843, 278] on icon "Edit page" at bounding box center [843, 281] width 10 height 10
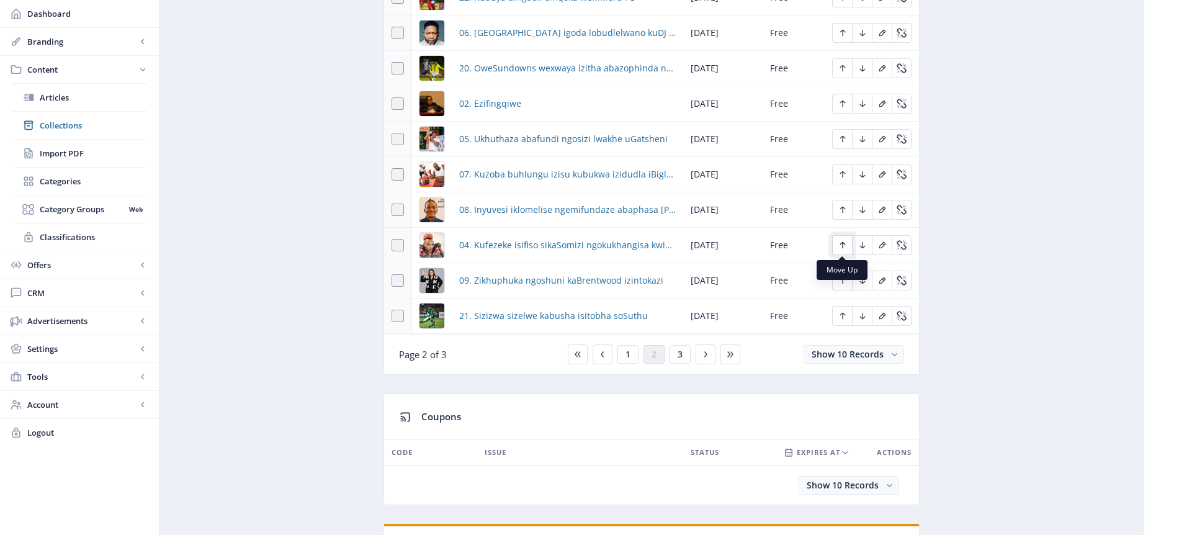
click at [845, 243] on icon "Edit page" at bounding box center [843, 245] width 10 height 10
click at [841, 209] on icon "Edit page" at bounding box center [843, 210] width 10 height 10
click at [841, 175] on icon "Edit page" at bounding box center [843, 174] width 10 height 10
click at [681, 354] on span "3" at bounding box center [680, 354] width 5 height 10
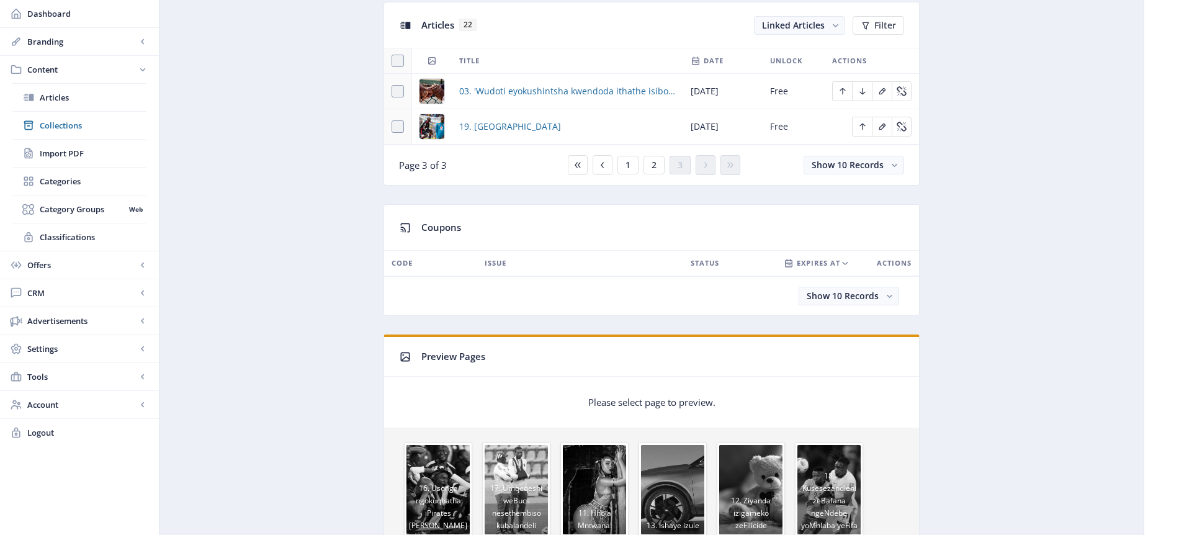
scroll to position [550, 0]
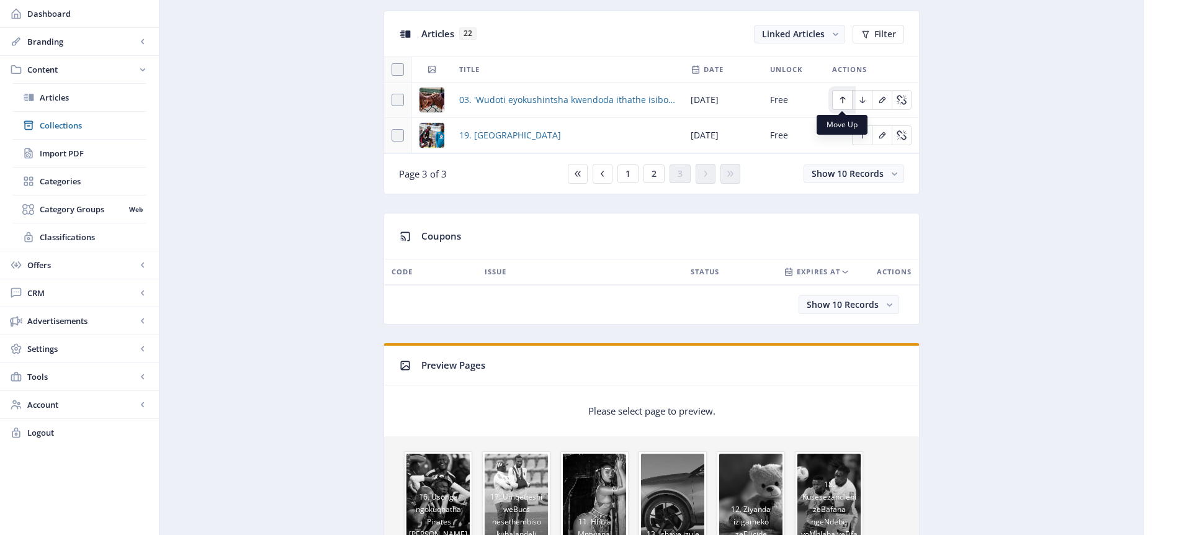
click at [841, 97] on icon "Edit page" at bounding box center [843, 100] width 6 height 7
click at [652, 171] on span "2" at bounding box center [654, 174] width 5 height 10
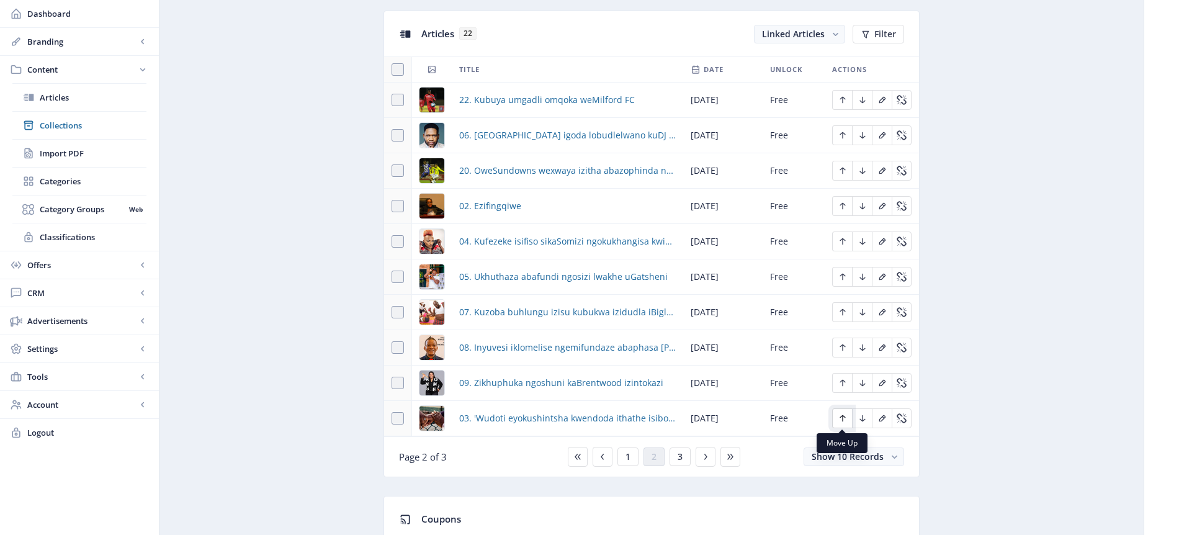
click at [844, 419] on icon "Edit page" at bounding box center [843, 418] width 10 height 10
click at [843, 385] on icon "Edit page" at bounding box center [843, 383] width 10 height 10
click at [844, 345] on icon "Edit page" at bounding box center [843, 348] width 10 height 10
click at [846, 310] on icon "Edit page" at bounding box center [843, 312] width 10 height 10
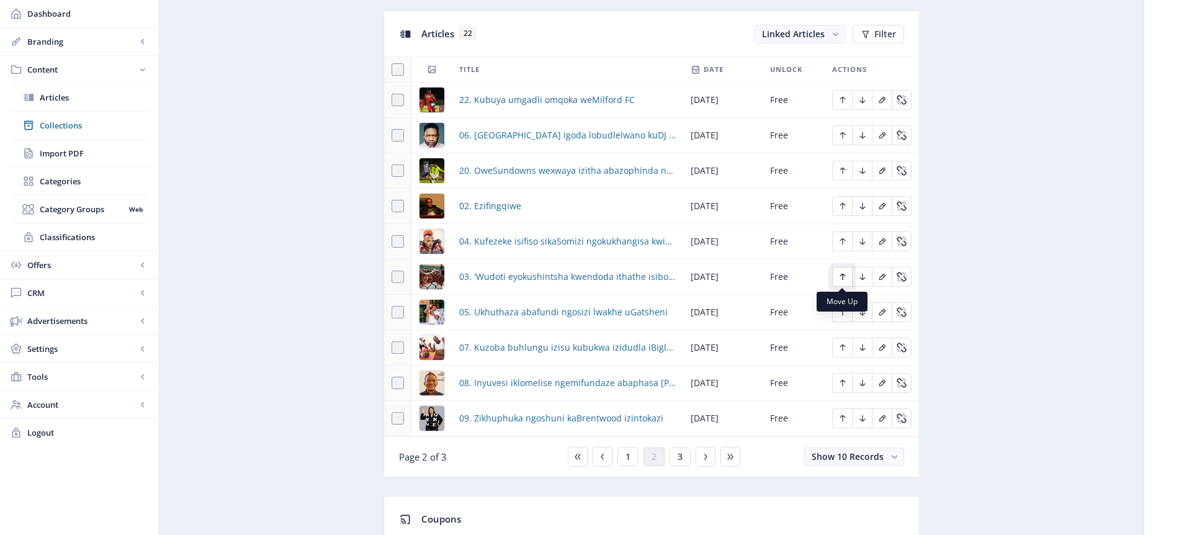
click at [840, 274] on icon "Edit page" at bounding box center [843, 277] width 6 height 7
click at [843, 206] on icon "Edit page" at bounding box center [843, 206] width 10 height 10
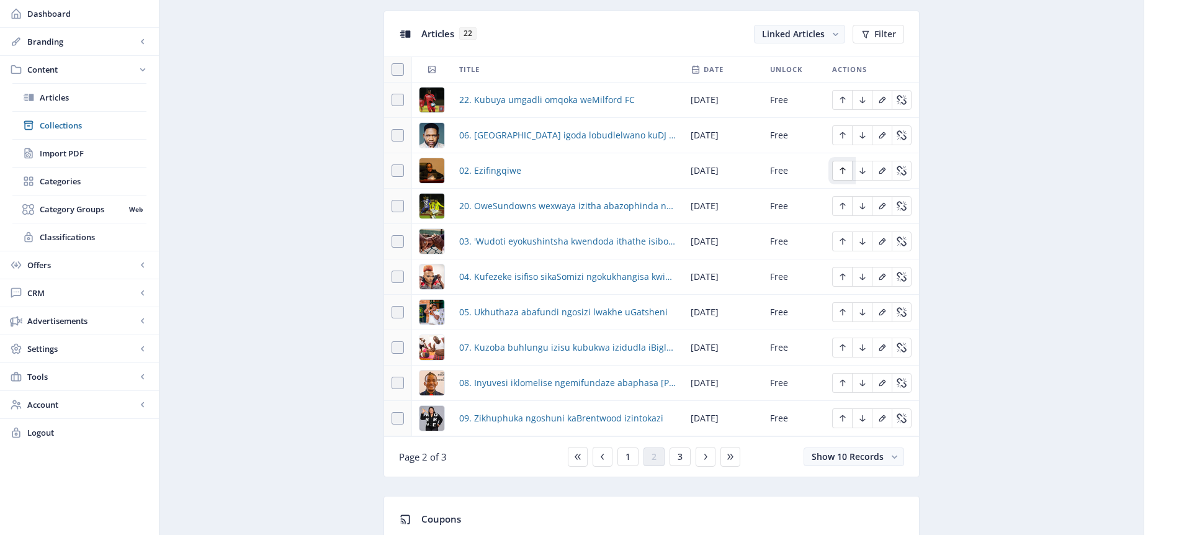
click at [843, 173] on icon "Edit page" at bounding box center [843, 171] width 6 height 7
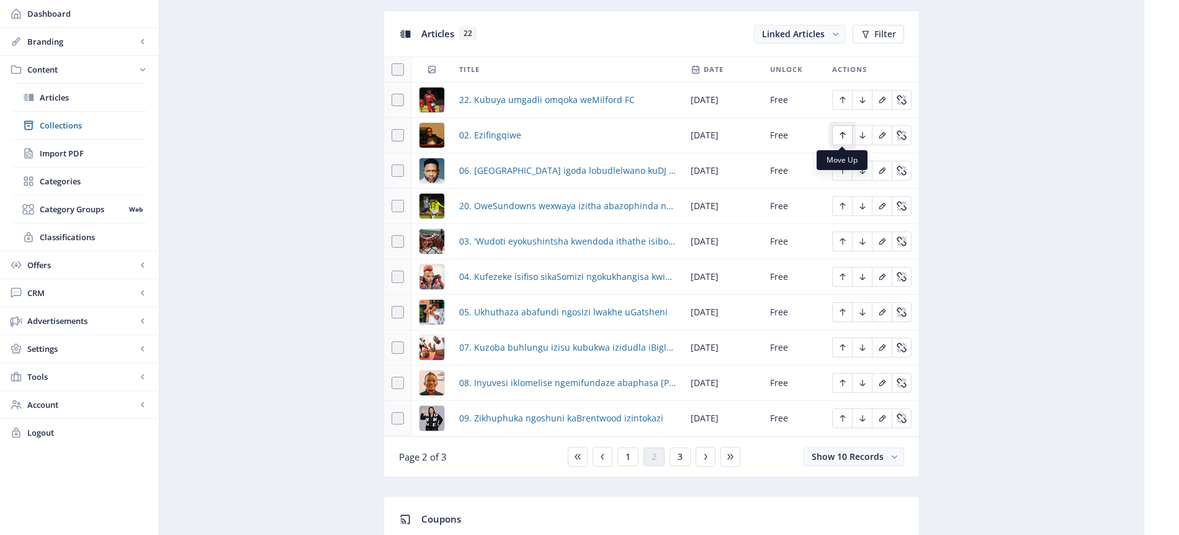
click at [843, 137] on icon "Edit page" at bounding box center [843, 135] width 10 height 10
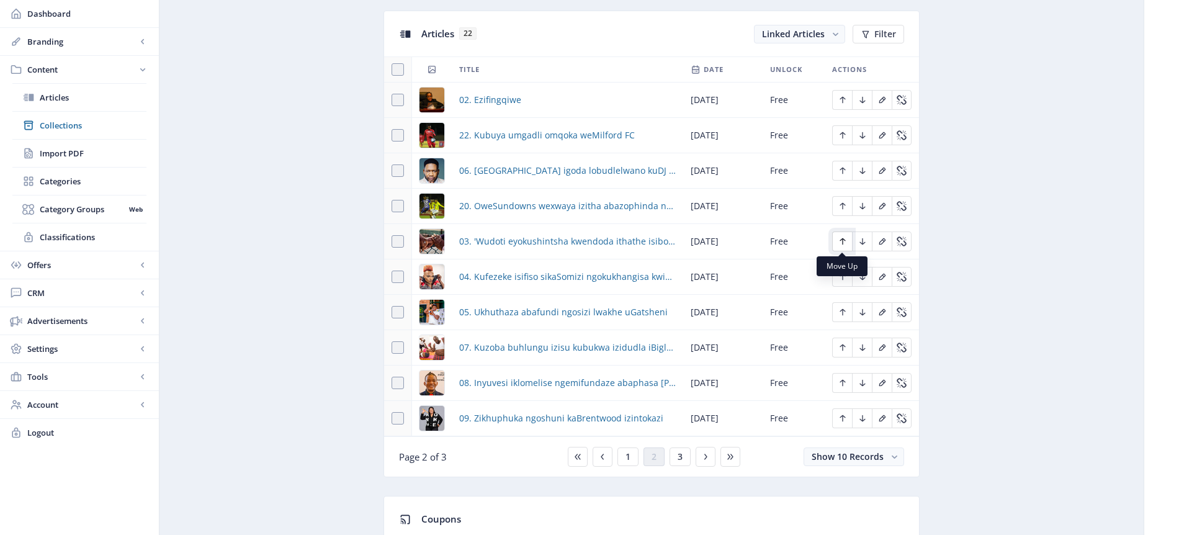
click at [848, 240] on button "Edit page" at bounding box center [842, 241] width 20 height 20
click at [843, 205] on icon "Edit page" at bounding box center [843, 206] width 10 height 10
click at [841, 171] on icon "Edit page" at bounding box center [843, 171] width 10 height 10
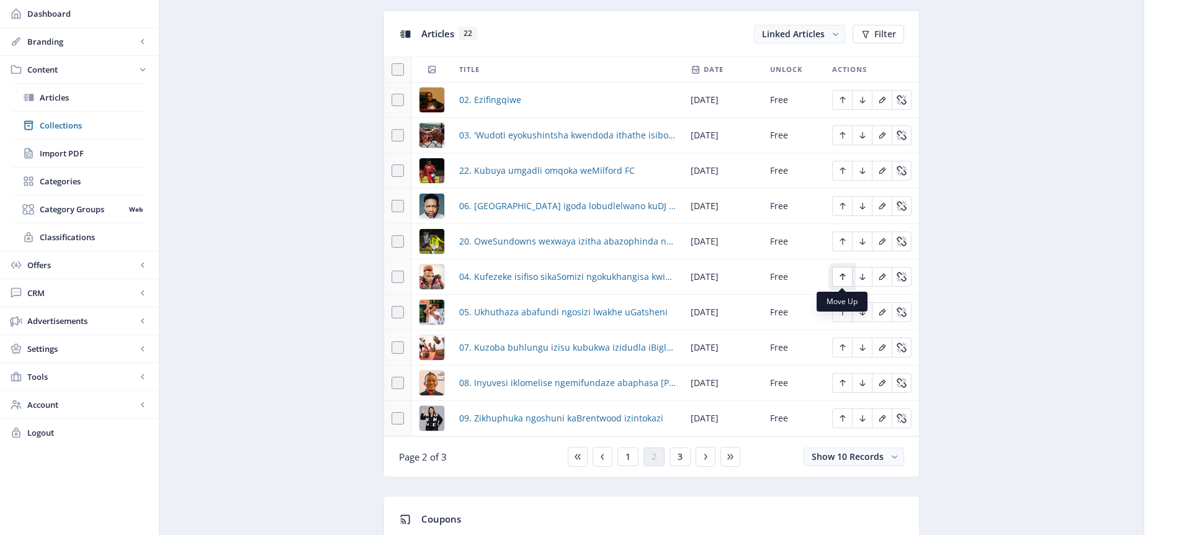
click at [846, 276] on icon "Edit page" at bounding box center [843, 277] width 10 height 10
click at [843, 240] on icon "Edit page" at bounding box center [843, 241] width 6 height 7
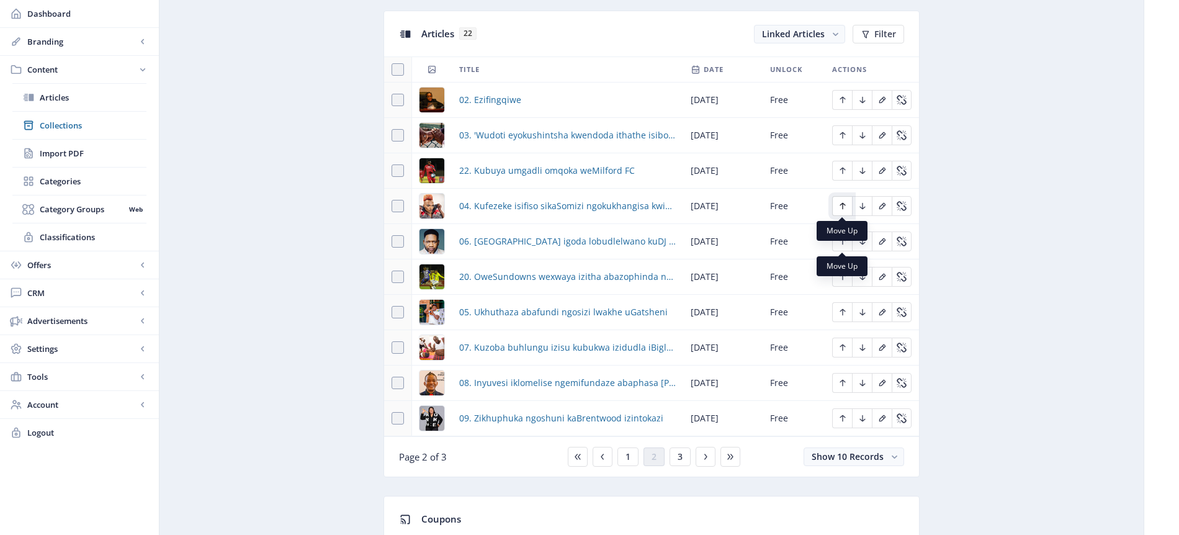
click at [846, 206] on icon "Edit page" at bounding box center [843, 206] width 10 height 10
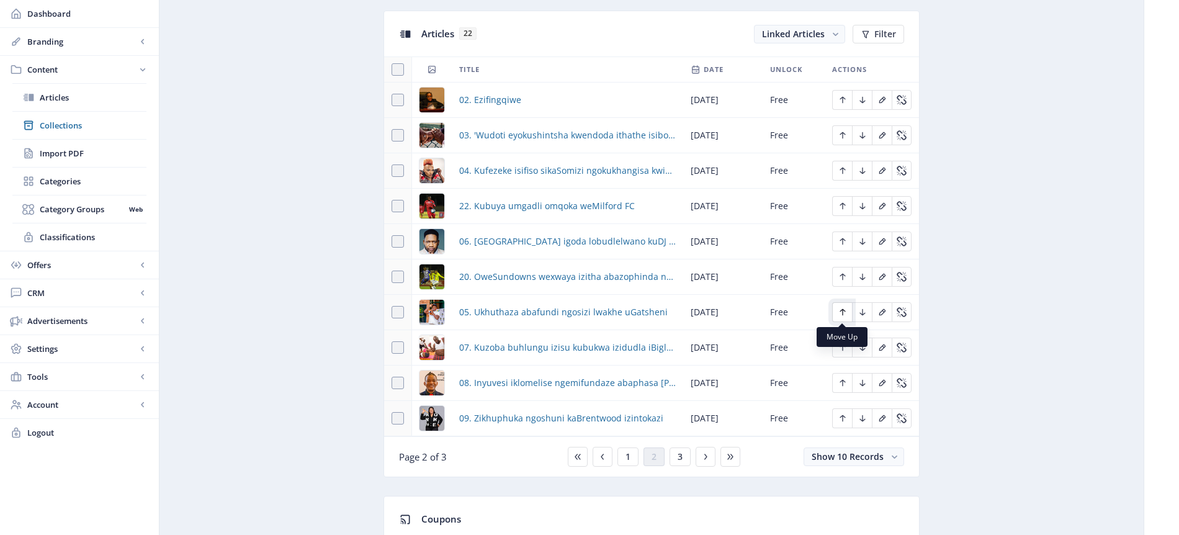
click at [845, 312] on icon "Edit page" at bounding box center [843, 312] width 10 height 10
click at [846, 277] on icon "Edit page" at bounding box center [843, 277] width 10 height 10
click at [841, 239] on icon "Edit page" at bounding box center [843, 241] width 6 height 7
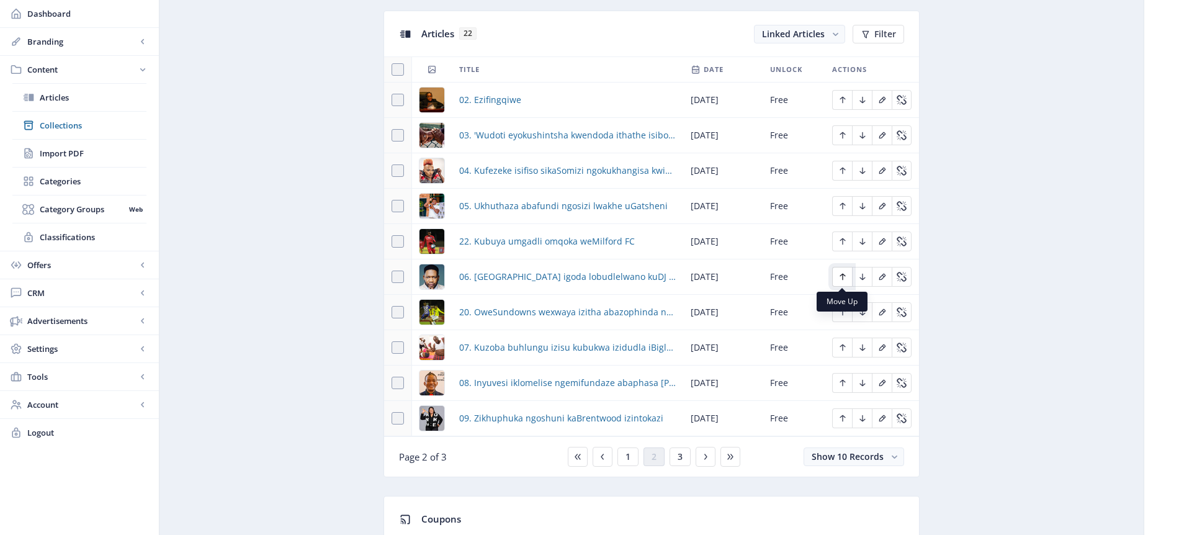
click at [846, 278] on icon "Edit page" at bounding box center [843, 277] width 10 height 10
click at [844, 346] on icon "Edit page" at bounding box center [843, 347] width 6 height 7
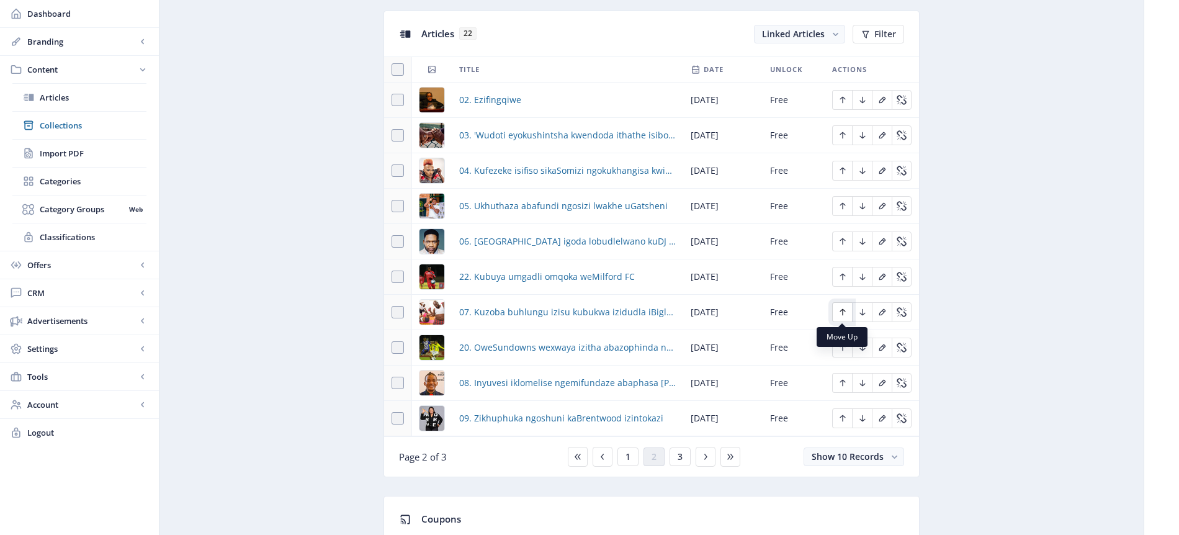
click at [843, 314] on icon "Edit page" at bounding box center [843, 312] width 10 height 10
click at [841, 383] on icon "Edit page" at bounding box center [843, 383] width 10 height 10
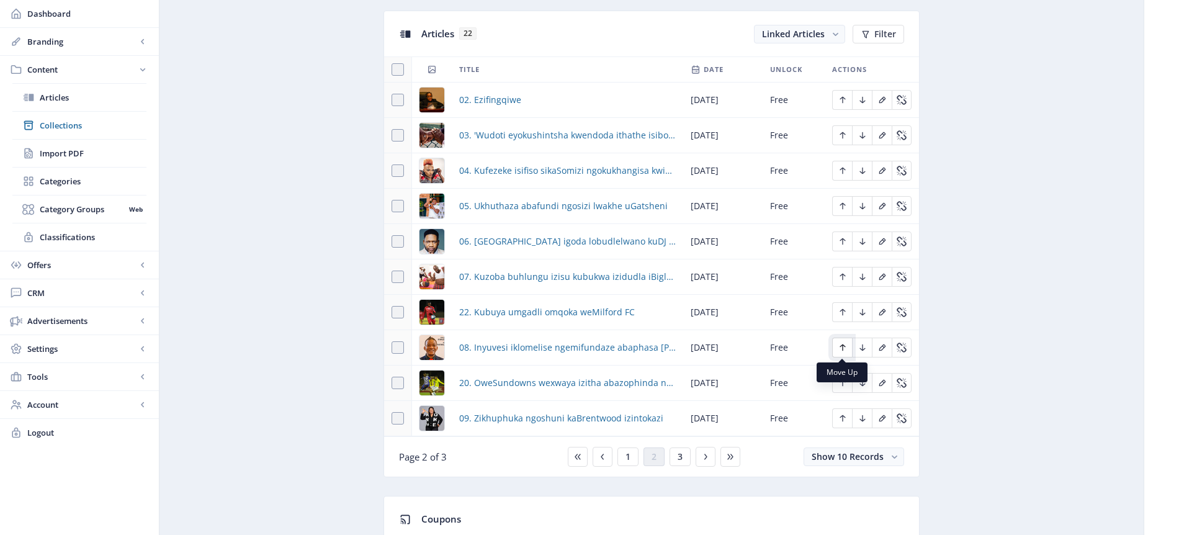
click at [841, 349] on icon "Edit page" at bounding box center [843, 348] width 10 height 10
click at [845, 417] on icon "Edit page" at bounding box center [843, 418] width 6 height 7
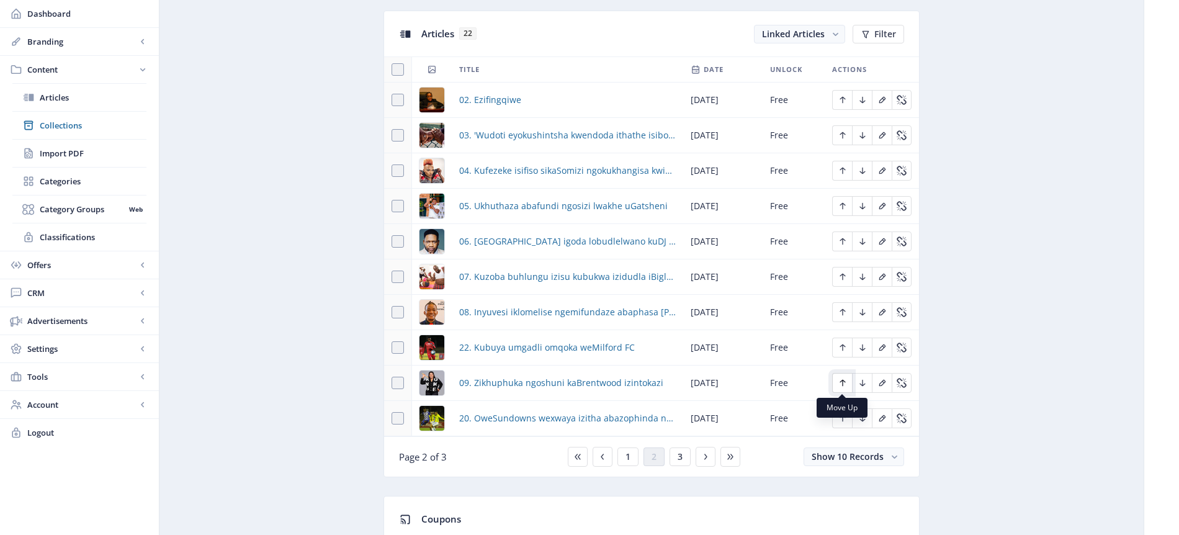
click at [843, 378] on icon "Edit page" at bounding box center [843, 383] width 10 height 10
click at [843, 97] on icon "Edit page" at bounding box center [843, 100] width 6 height 7
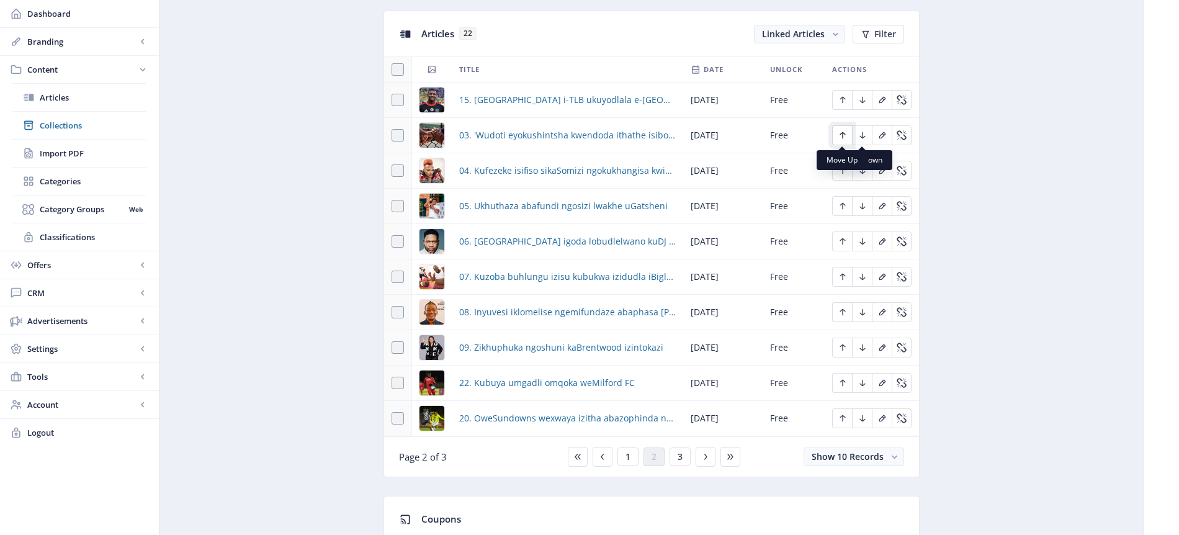
click at [845, 134] on icon "Edit page" at bounding box center [843, 135] width 6 height 7
click at [840, 173] on icon "Edit page" at bounding box center [843, 171] width 10 height 10
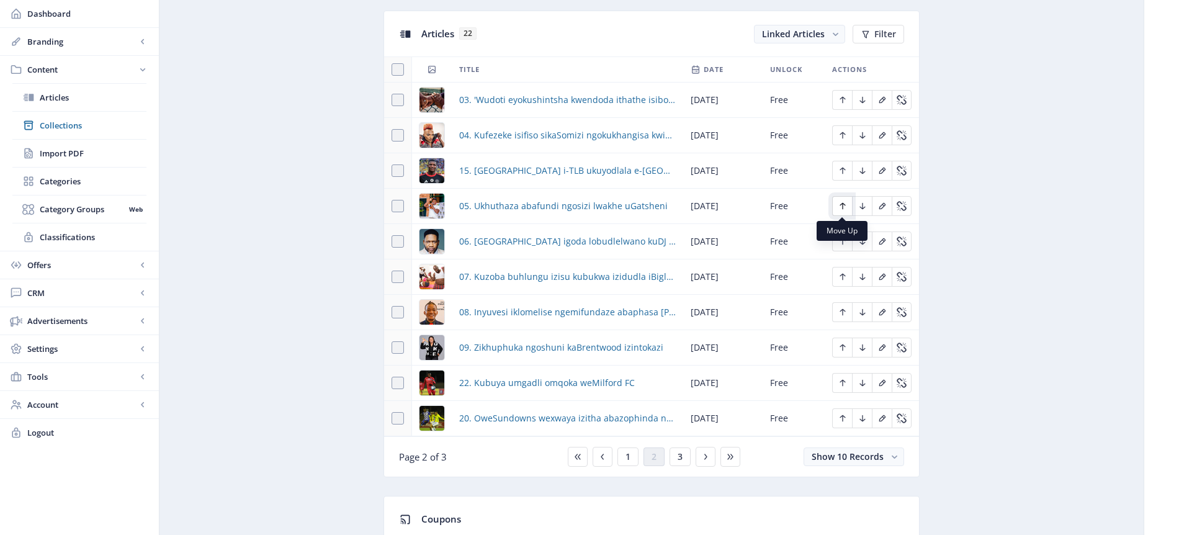
click at [845, 208] on icon "Edit page" at bounding box center [843, 206] width 10 height 10
click at [843, 243] on icon "Edit page" at bounding box center [843, 241] width 10 height 10
click at [841, 280] on icon "Edit page" at bounding box center [843, 277] width 10 height 10
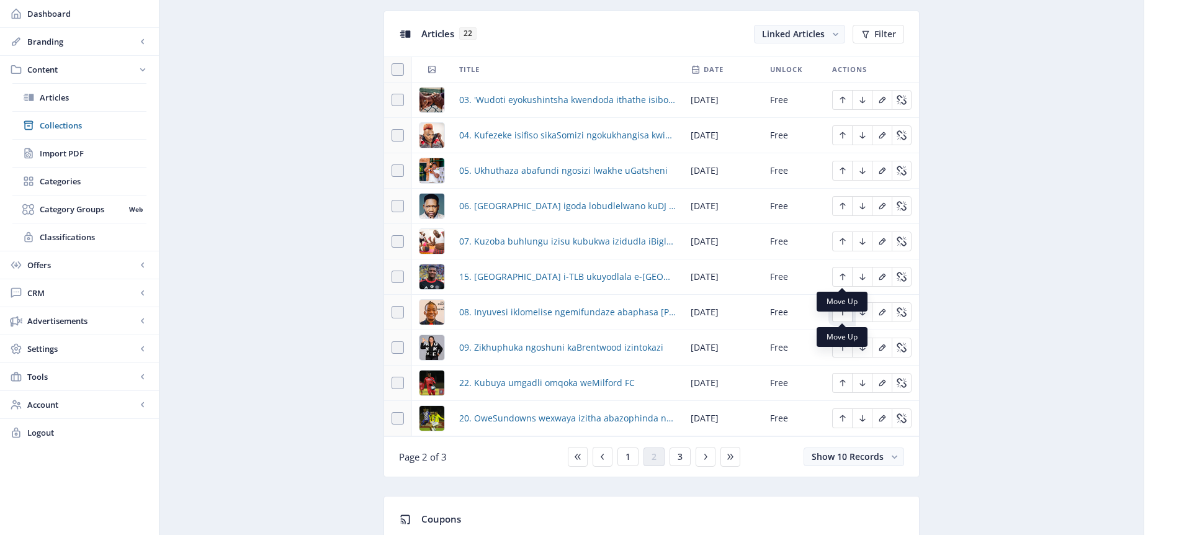
click at [846, 314] on icon "Edit page" at bounding box center [843, 312] width 10 height 10
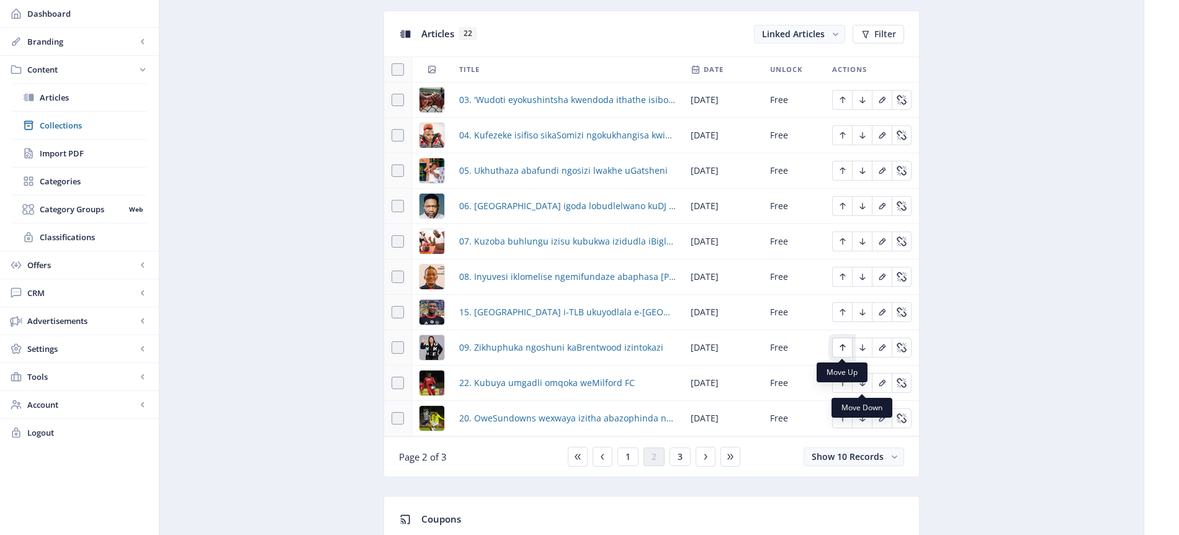
click at [845, 350] on icon "Edit page" at bounding box center [843, 348] width 10 height 10
click at [630, 454] on span "1" at bounding box center [628, 457] width 5 height 10
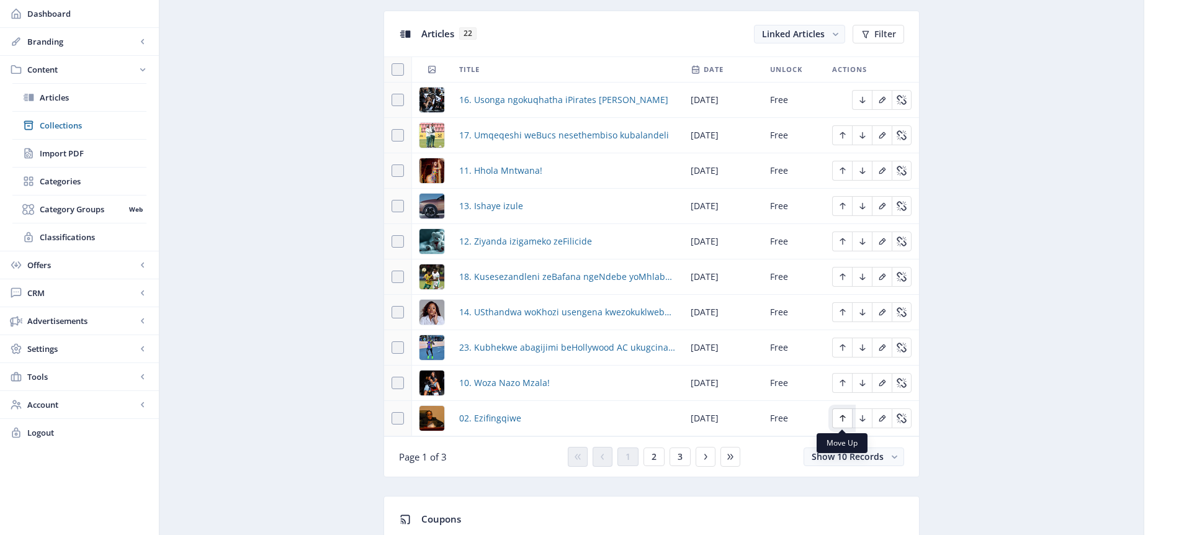
click at [841, 418] on icon "Edit page" at bounding box center [843, 418] width 10 height 10
click at [843, 378] on icon "Edit page" at bounding box center [843, 383] width 10 height 10
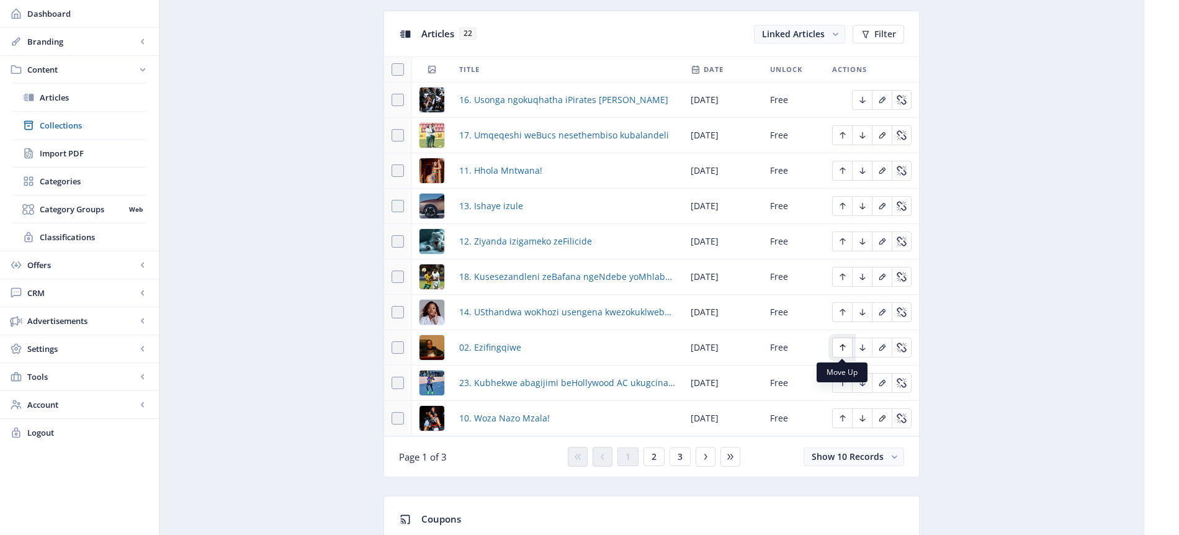
click at [841, 345] on icon "Edit page" at bounding box center [843, 347] width 6 height 7
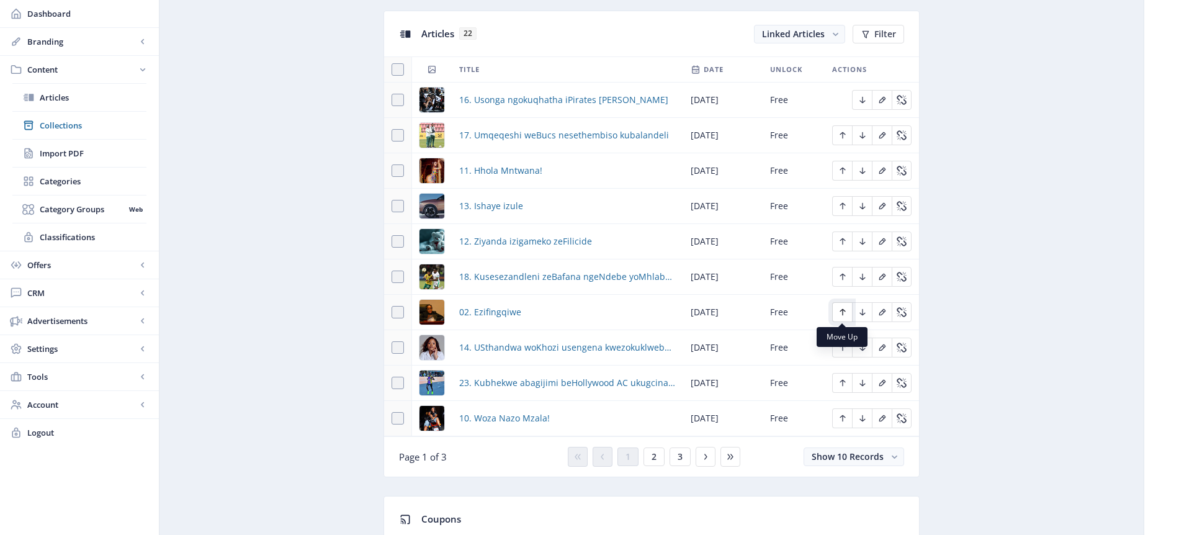
click at [842, 312] on icon "Edit page" at bounding box center [843, 312] width 6 height 7
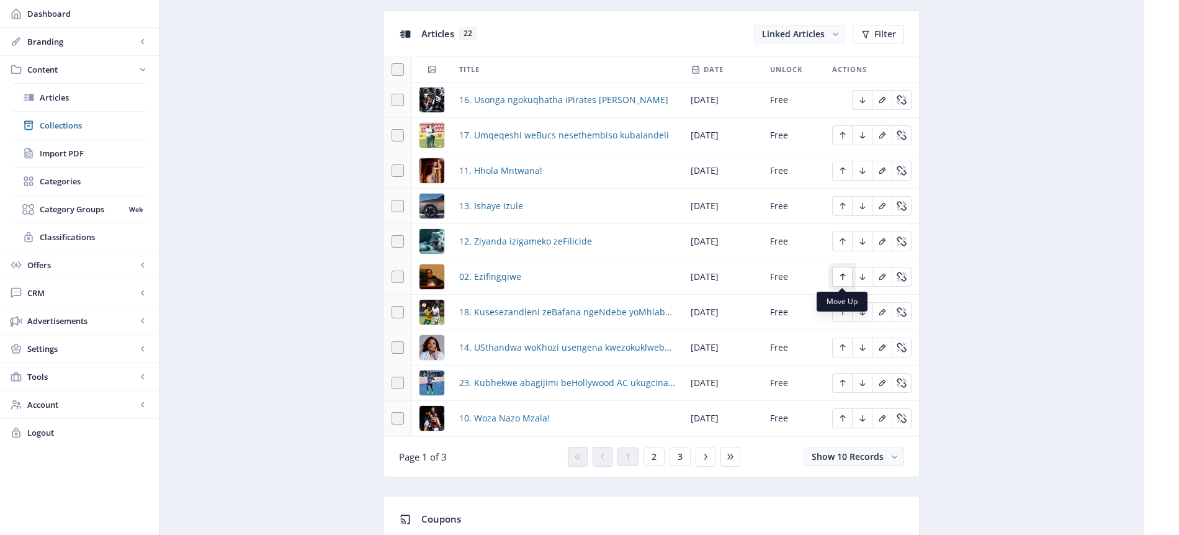
click at [845, 277] on icon "Edit page" at bounding box center [843, 277] width 10 height 10
click at [841, 240] on icon "Edit page" at bounding box center [843, 241] width 10 height 10
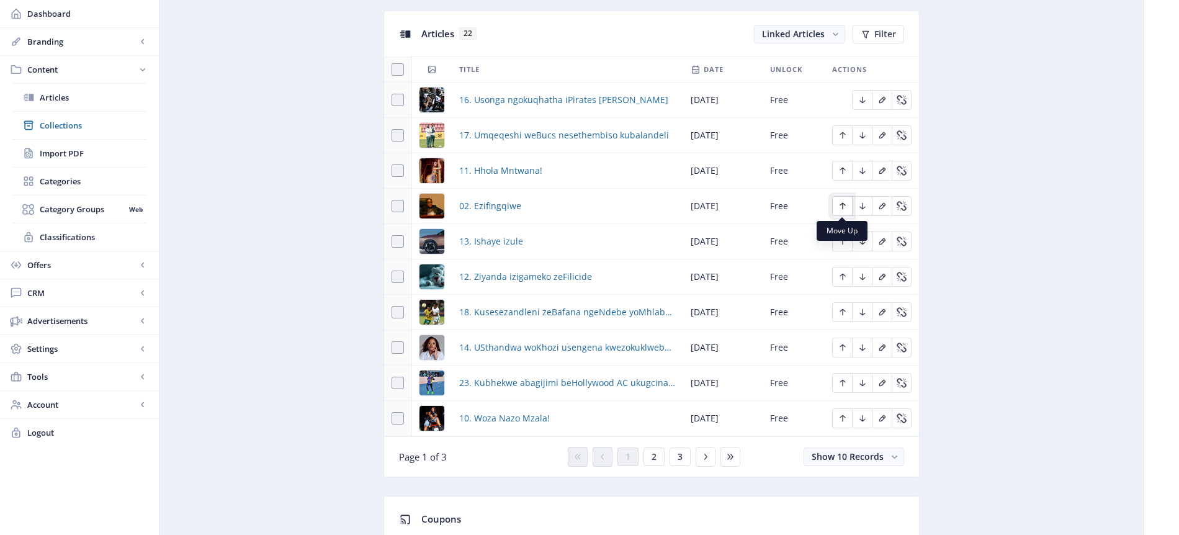
click at [840, 205] on icon "Edit page" at bounding box center [843, 206] width 10 height 10
click at [847, 171] on icon "Edit page" at bounding box center [843, 171] width 10 height 10
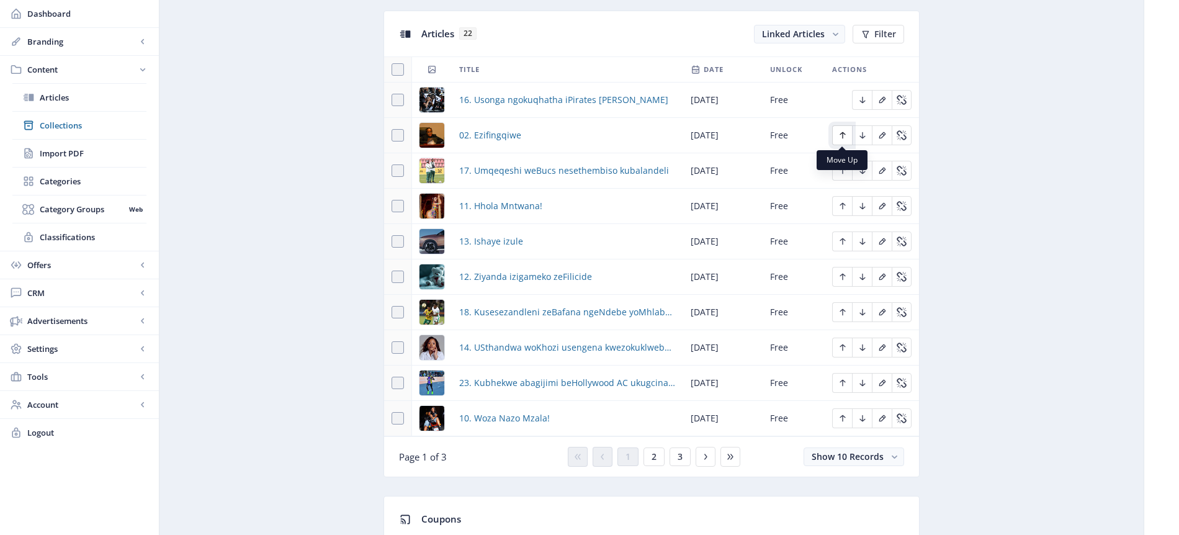
click at [842, 133] on icon "Edit page" at bounding box center [843, 135] width 6 height 7
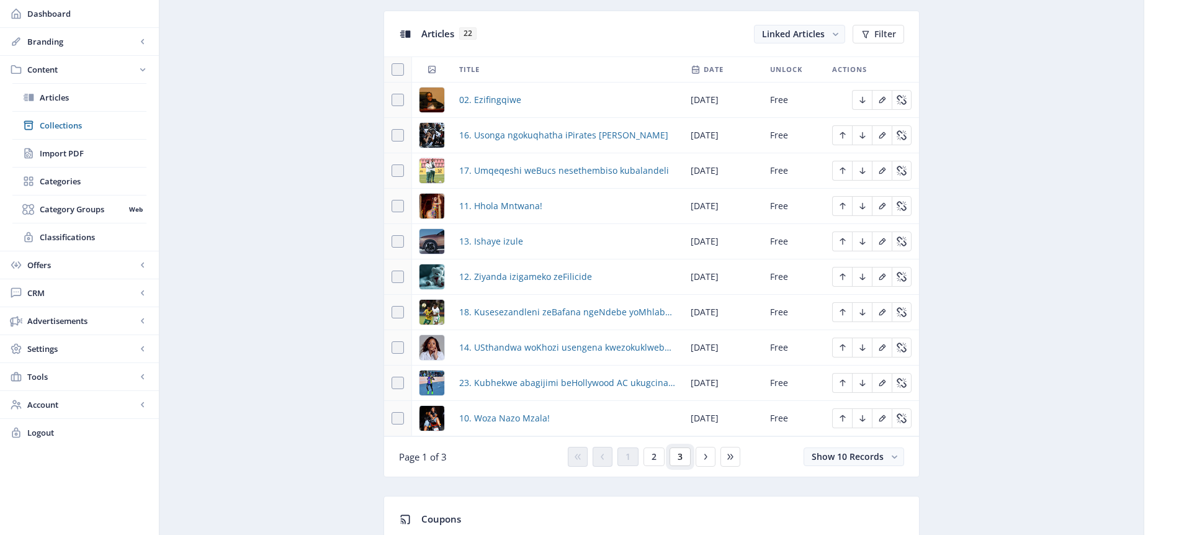
click at [678, 457] on span "3" at bounding box center [680, 457] width 5 height 10
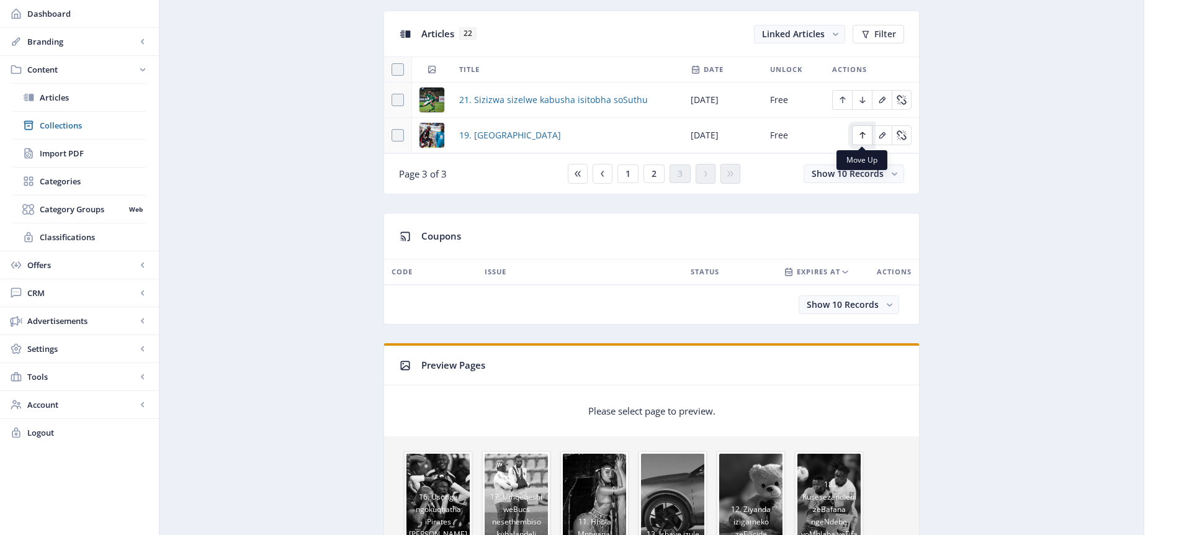
click at [863, 134] on icon "Edit page" at bounding box center [863, 135] width 10 height 10
click at [655, 177] on span "2" at bounding box center [654, 174] width 5 height 10
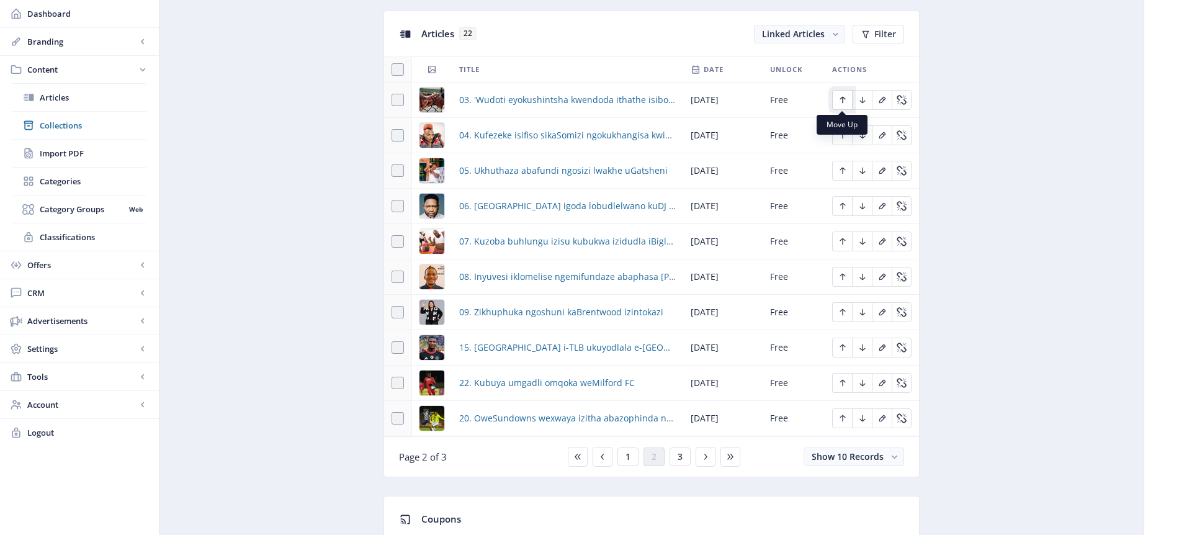
click at [840, 98] on icon "Edit page" at bounding box center [843, 100] width 6 height 7
click at [845, 136] on icon "Edit page" at bounding box center [843, 135] width 10 height 10
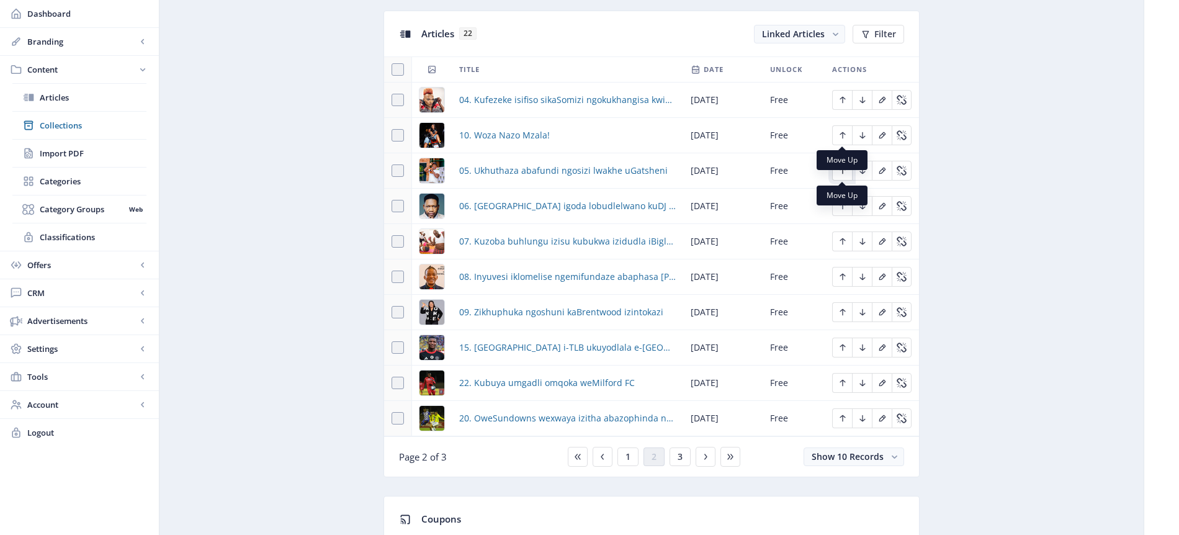
click at [840, 171] on icon "Edit page" at bounding box center [843, 171] width 10 height 10
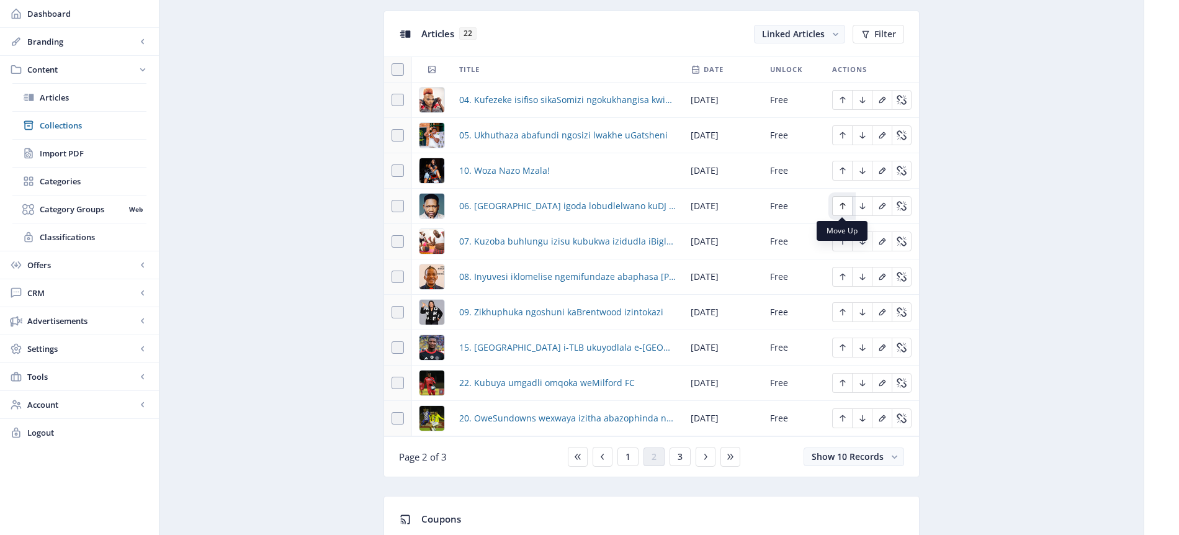
click at [844, 211] on button "Edit page" at bounding box center [842, 206] width 20 height 20
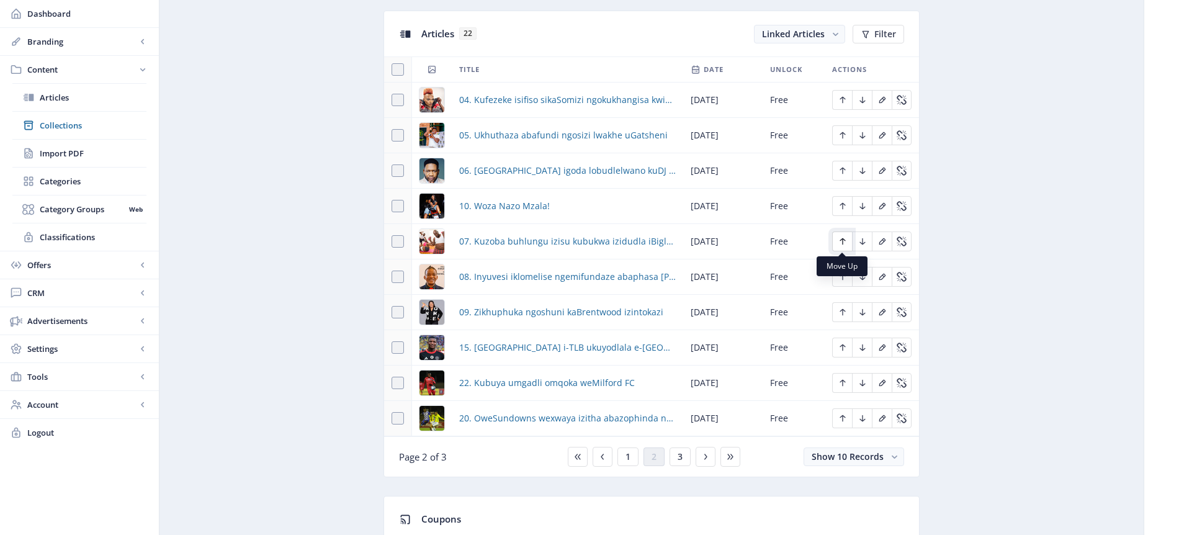
click at [846, 243] on icon "Edit page" at bounding box center [843, 241] width 10 height 10
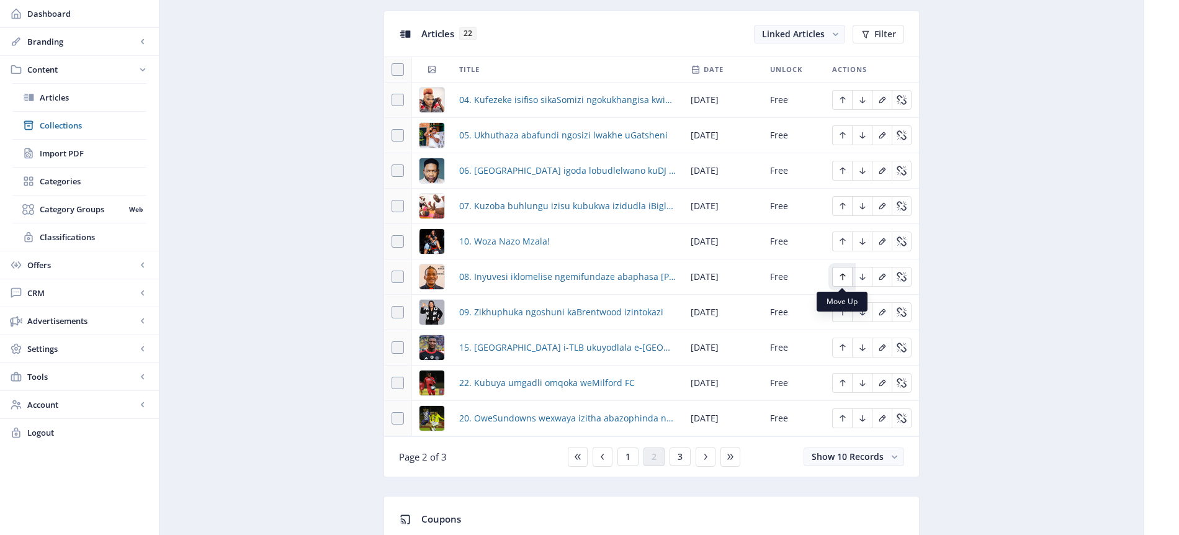
click at [845, 277] on icon "Edit page" at bounding box center [843, 277] width 10 height 10
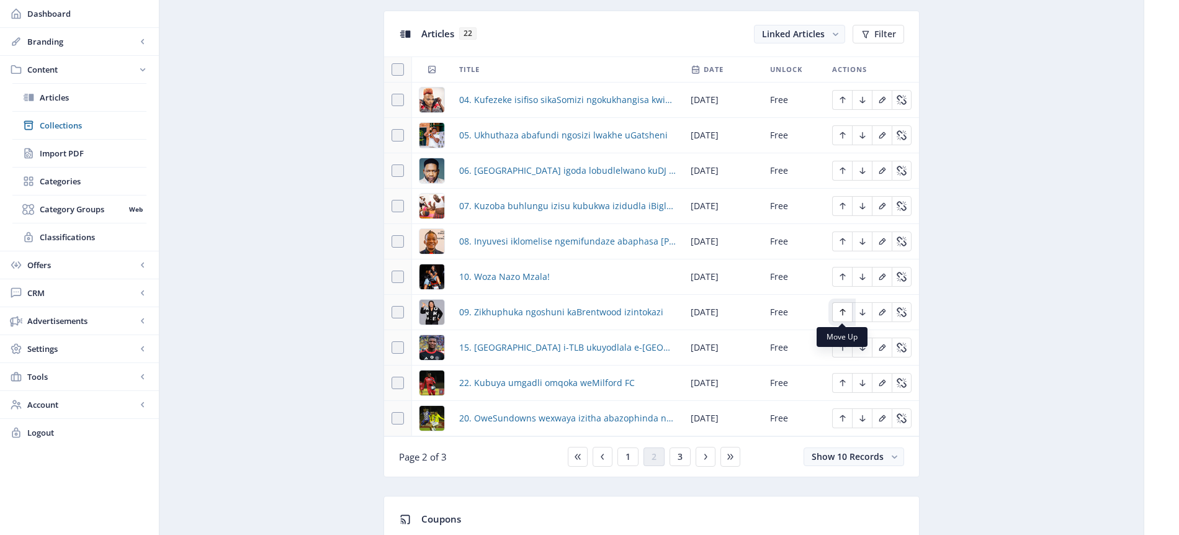
click at [843, 313] on icon "Edit page" at bounding box center [843, 312] width 10 height 10
click at [632, 457] on button "1" at bounding box center [627, 456] width 21 height 19
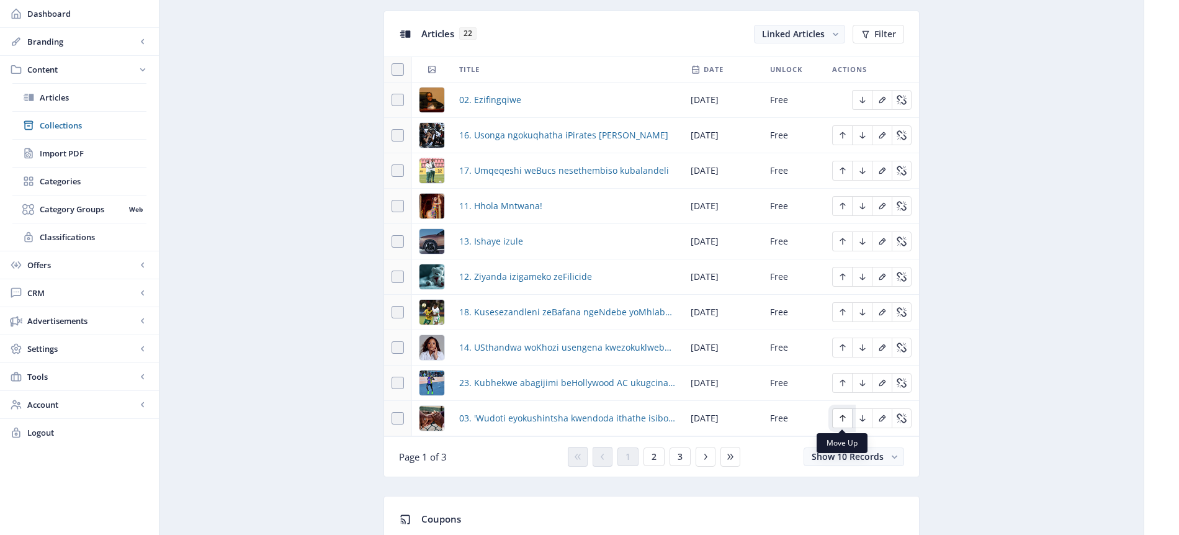
click at [844, 417] on icon "Edit page" at bounding box center [843, 418] width 6 height 7
click at [842, 383] on icon "Edit page" at bounding box center [843, 383] width 6 height 7
click at [841, 343] on icon "Edit page" at bounding box center [843, 348] width 10 height 10
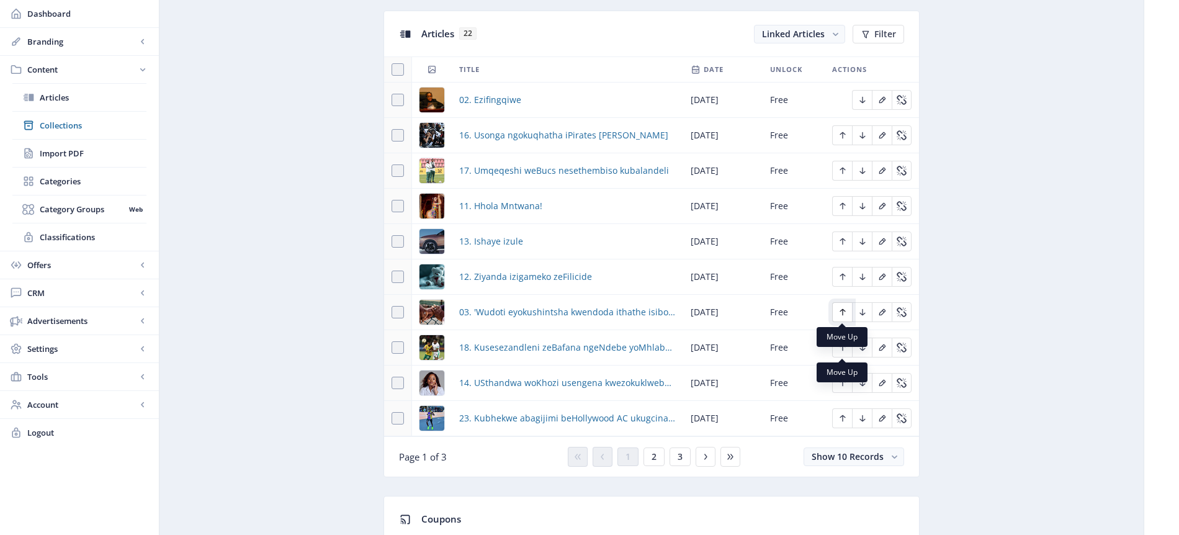
click at [844, 308] on icon "Edit page" at bounding box center [843, 312] width 10 height 10
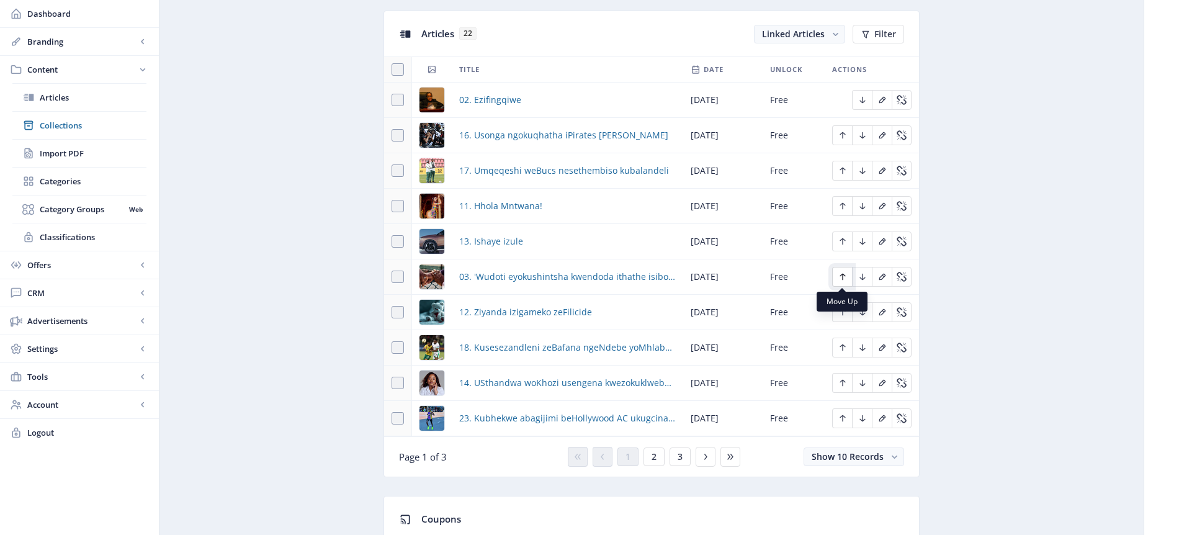
click at [848, 275] on button "Edit page" at bounding box center [842, 277] width 20 height 20
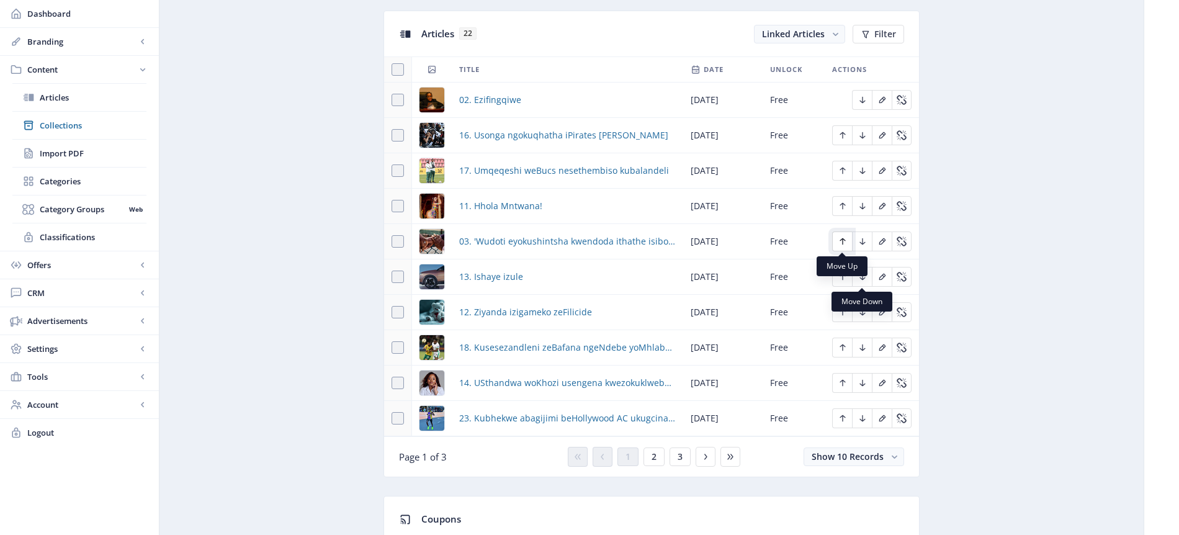
click at [846, 238] on icon "Edit page" at bounding box center [843, 241] width 10 height 10
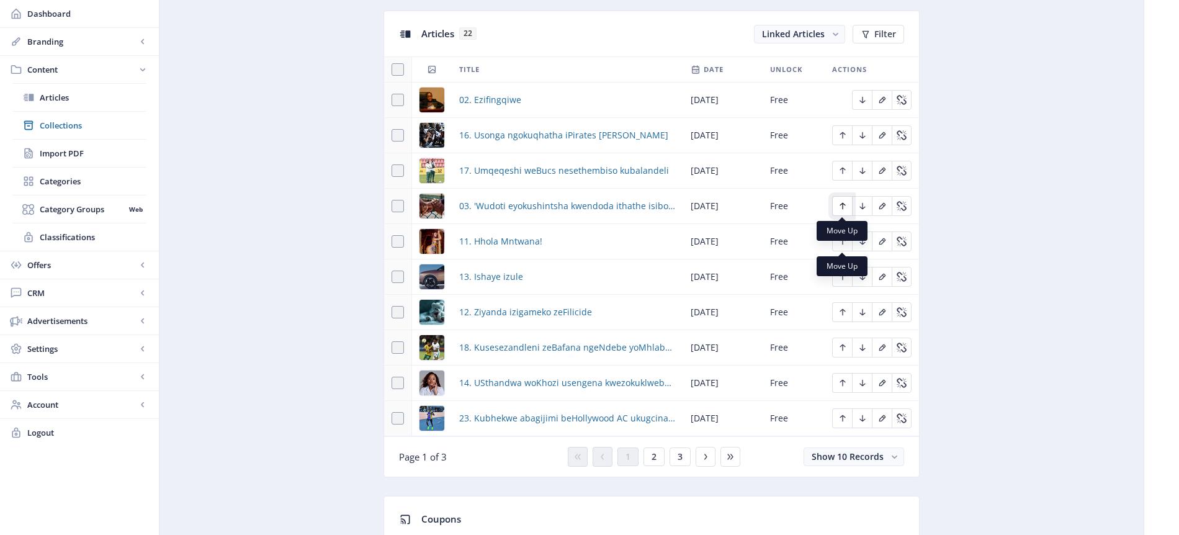
click at [845, 204] on icon "Edit page" at bounding box center [843, 206] width 10 height 10
click at [841, 171] on icon "Edit page" at bounding box center [843, 171] width 10 height 10
click at [656, 459] on span "2" at bounding box center [654, 457] width 5 height 10
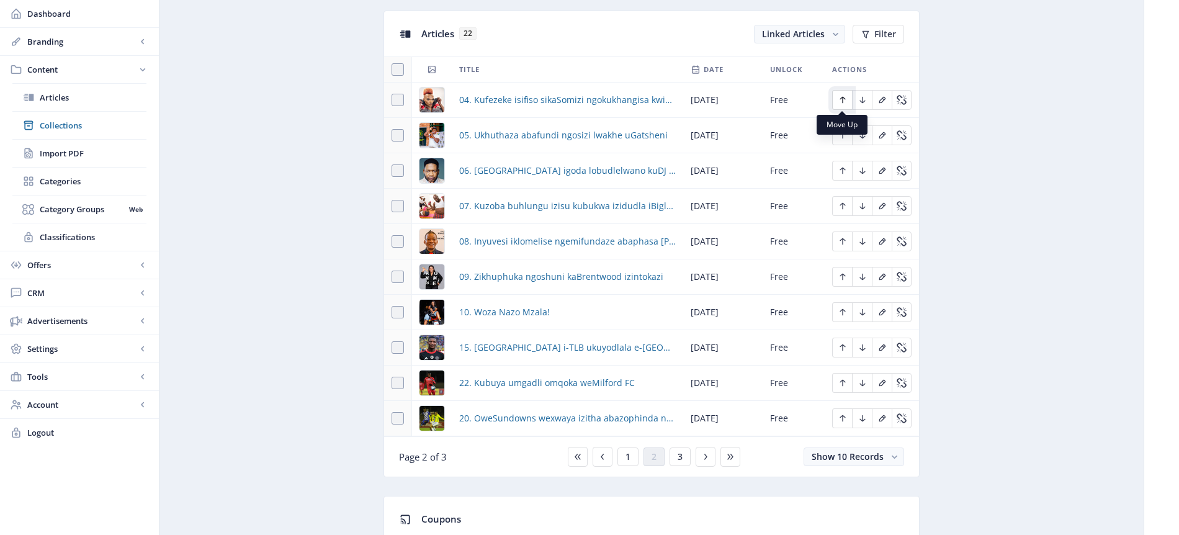
click at [845, 99] on icon "Edit page" at bounding box center [843, 100] width 10 height 10
click at [841, 138] on icon "Edit page" at bounding box center [843, 135] width 10 height 10
click at [841, 173] on icon "Edit page" at bounding box center [843, 171] width 10 height 10
click at [841, 209] on icon "Edit page" at bounding box center [843, 206] width 10 height 10
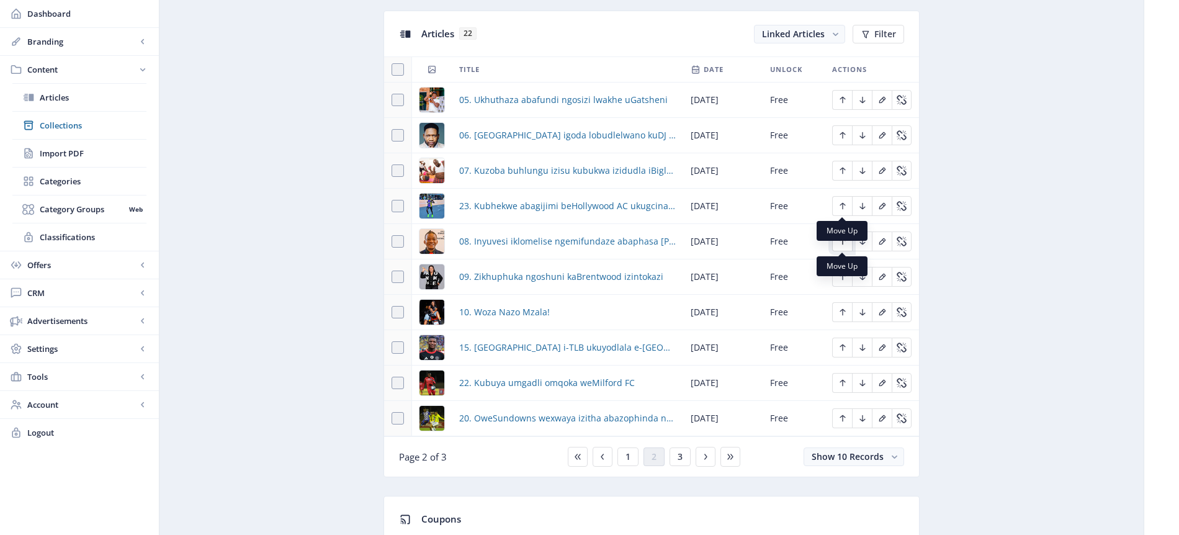
click at [843, 246] on button "Edit page" at bounding box center [842, 241] width 20 height 20
click at [843, 277] on icon "Edit page" at bounding box center [843, 277] width 10 height 10
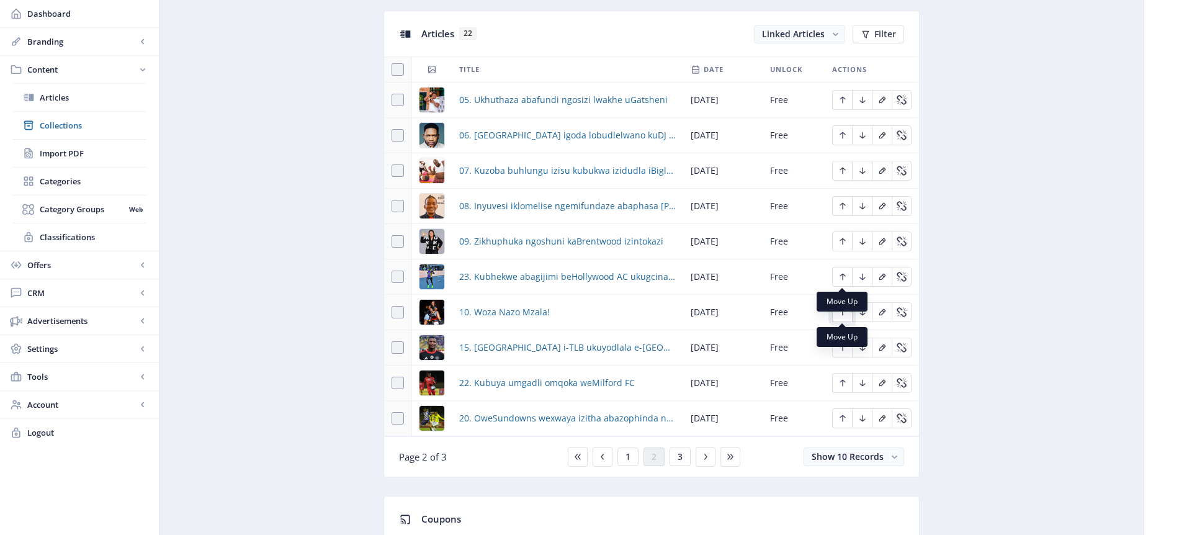
click at [845, 312] on icon "Edit page" at bounding box center [843, 312] width 10 height 10
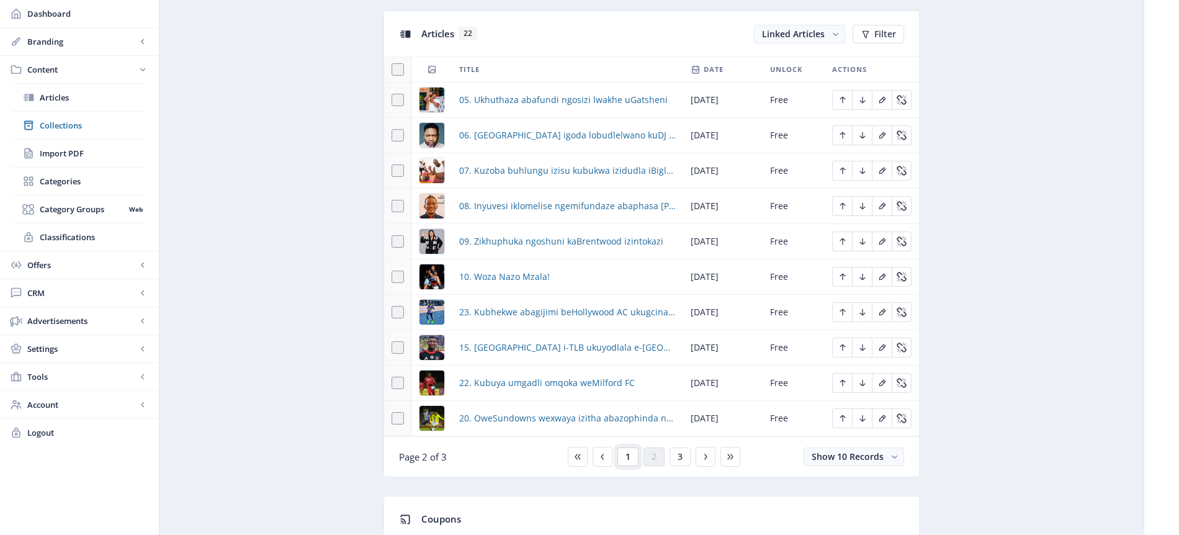
click at [627, 459] on span "1" at bounding box center [628, 457] width 5 height 10
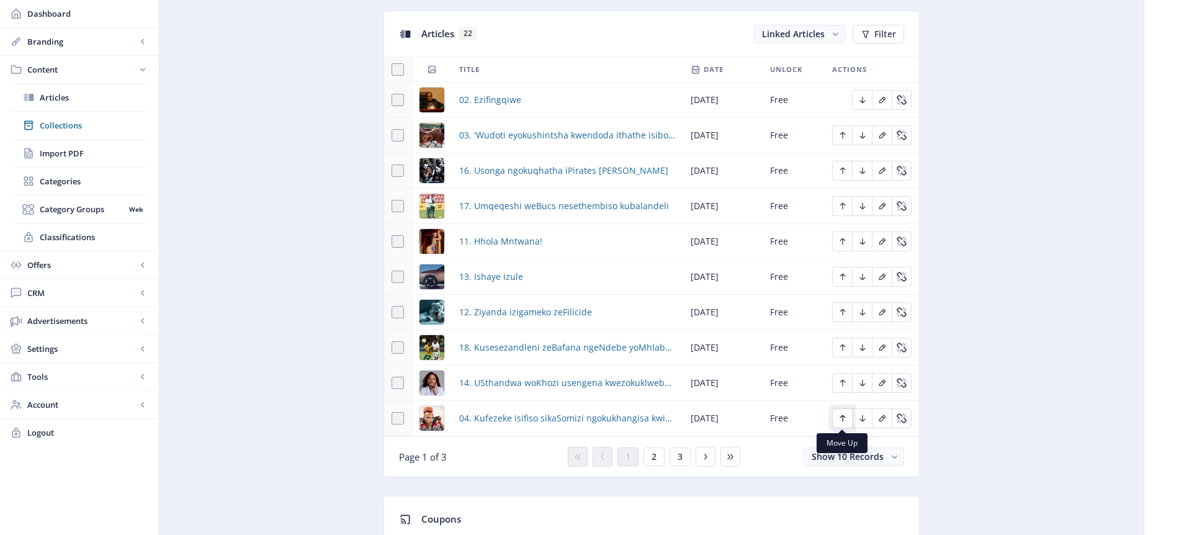
click at [841, 418] on icon "Edit page" at bounding box center [843, 418] width 10 height 10
click at [842, 383] on icon "Edit page" at bounding box center [843, 383] width 6 height 7
click at [841, 344] on icon "Edit page" at bounding box center [843, 348] width 10 height 10
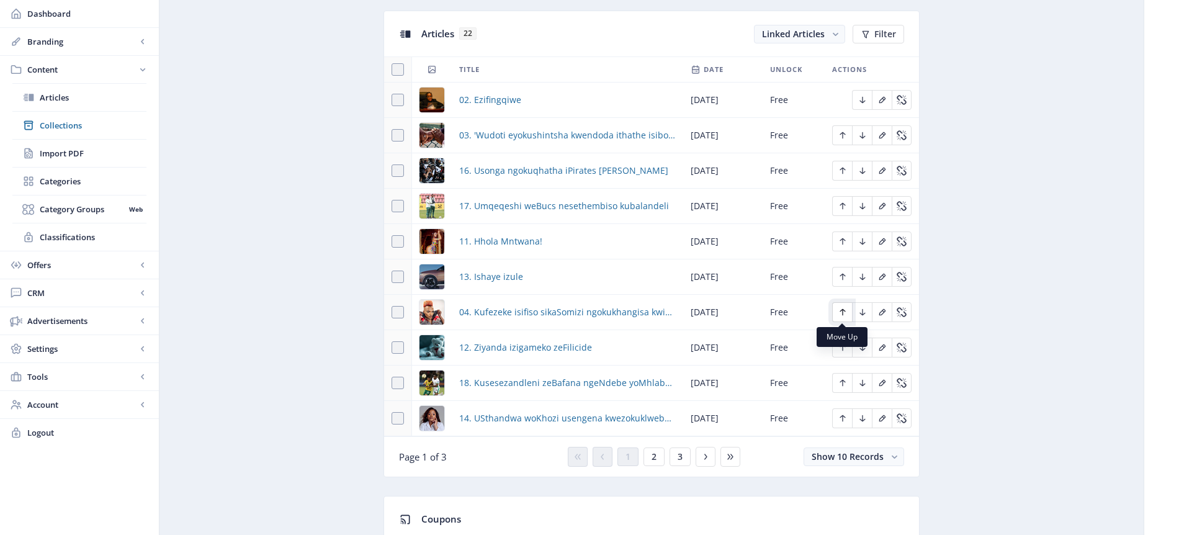
click at [842, 312] on icon "Edit page" at bounding box center [843, 312] width 6 height 7
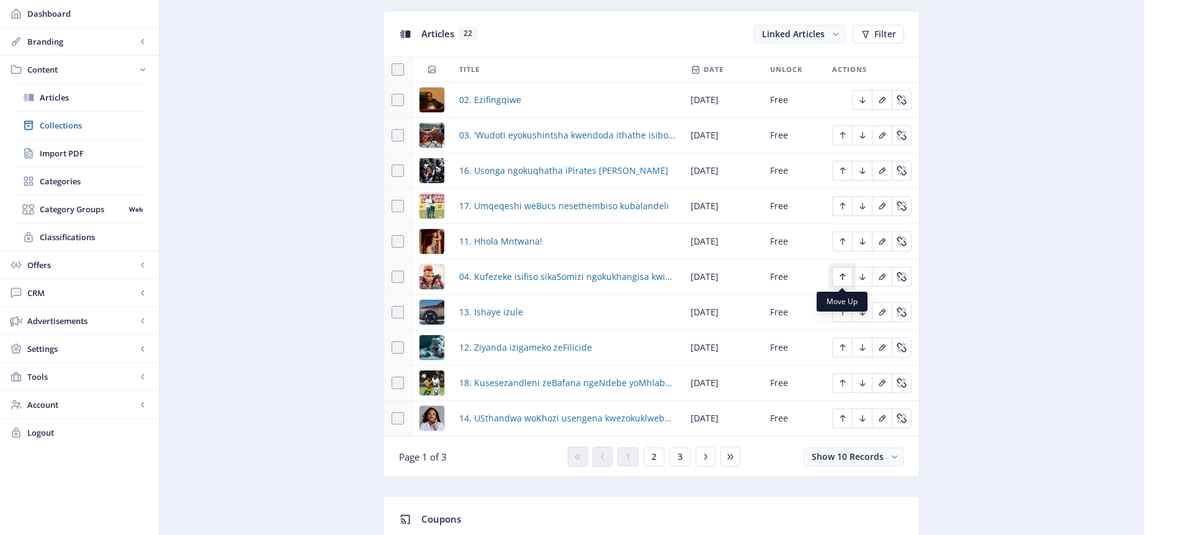
click at [846, 274] on icon "Edit page" at bounding box center [843, 277] width 10 height 10
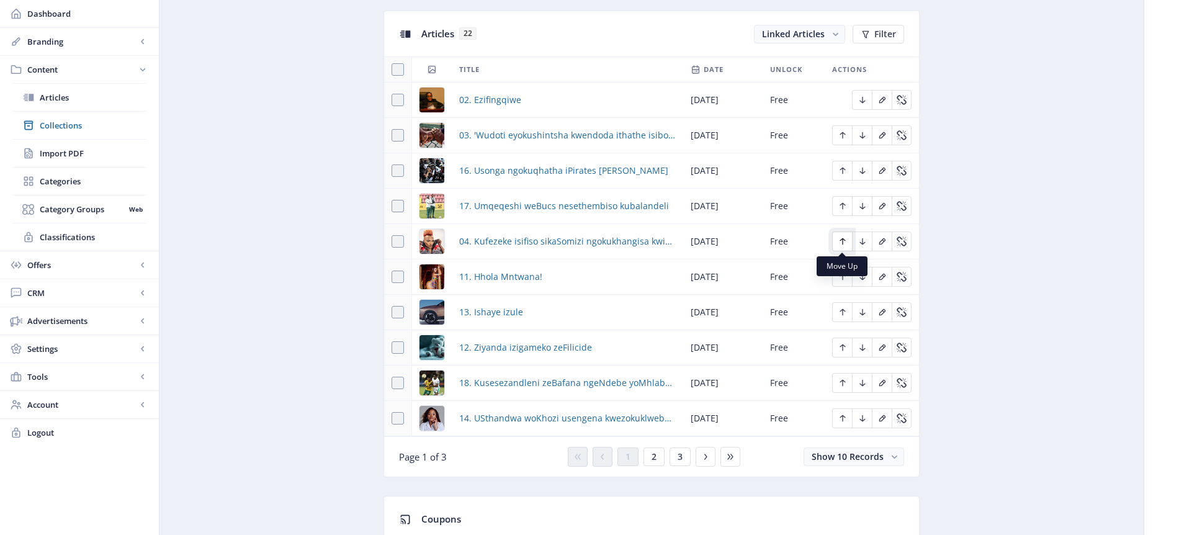
click at [845, 241] on icon "Edit page" at bounding box center [843, 241] width 10 height 10
click at [841, 205] on icon "Edit page" at bounding box center [843, 206] width 10 height 10
click at [658, 457] on button "2" at bounding box center [654, 456] width 21 height 19
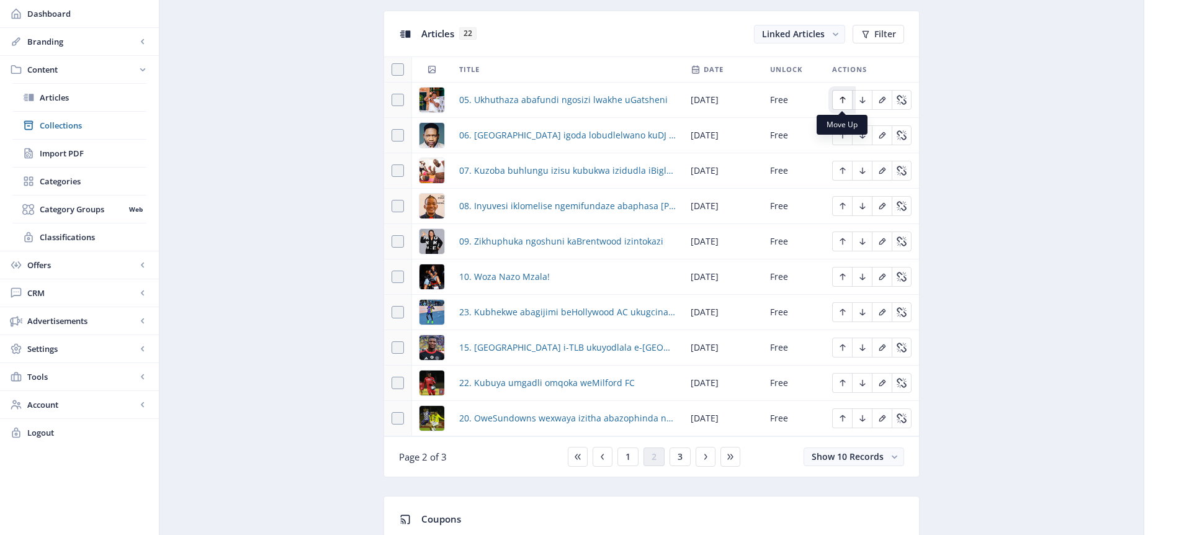
click at [843, 100] on icon "Edit page" at bounding box center [843, 100] width 10 height 10
click at [842, 134] on icon "Edit page" at bounding box center [843, 135] width 6 height 7
click at [840, 171] on icon "Edit page" at bounding box center [843, 171] width 10 height 10
click at [844, 208] on icon "Edit page" at bounding box center [843, 206] width 10 height 10
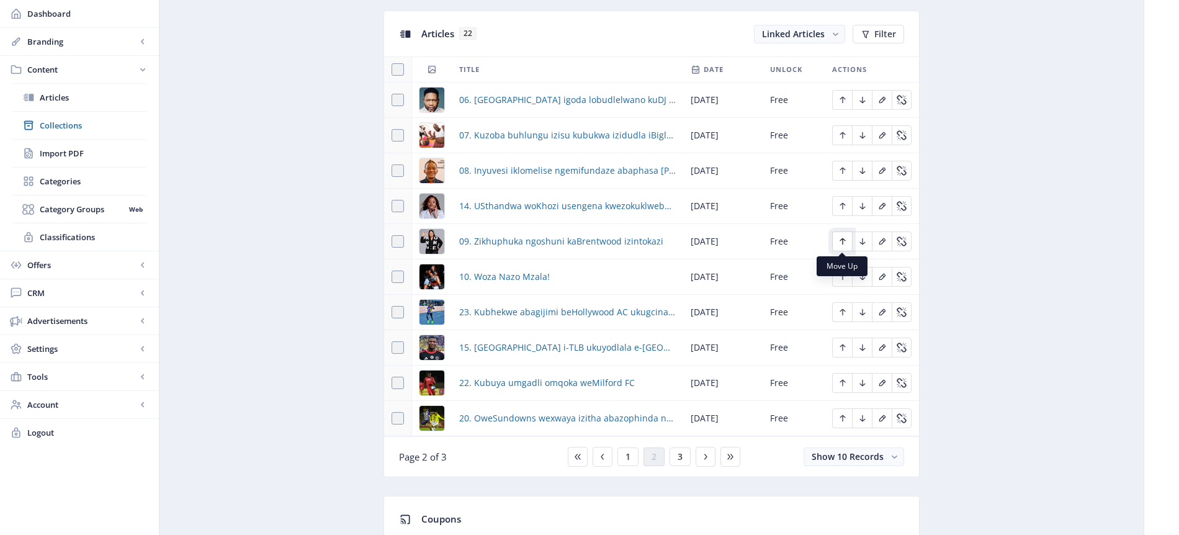
click at [843, 241] on icon "Edit page" at bounding box center [843, 241] width 10 height 10
click at [844, 276] on icon "Edit page" at bounding box center [843, 277] width 10 height 10
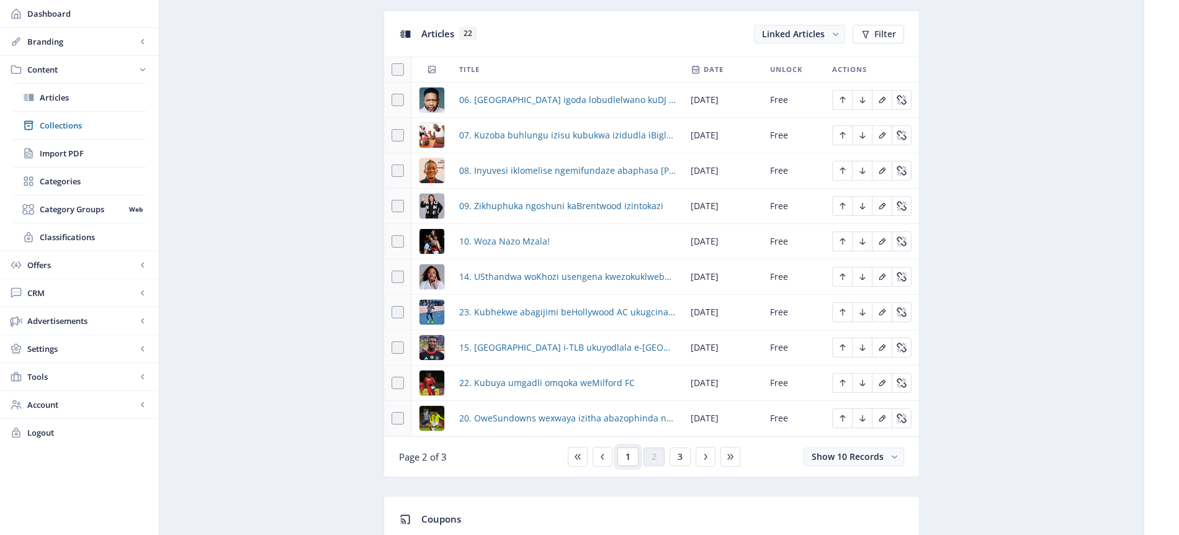
click at [627, 457] on span "1" at bounding box center [628, 457] width 5 height 10
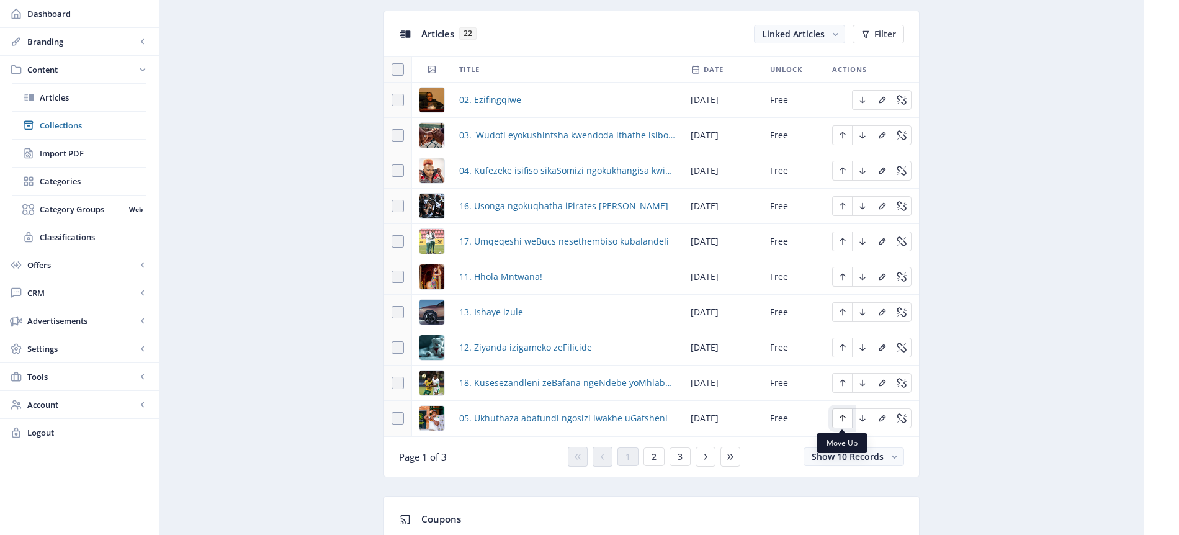
click at [843, 418] on icon "Edit page" at bounding box center [843, 418] width 10 height 10
click at [844, 385] on icon "Edit page" at bounding box center [843, 383] width 10 height 10
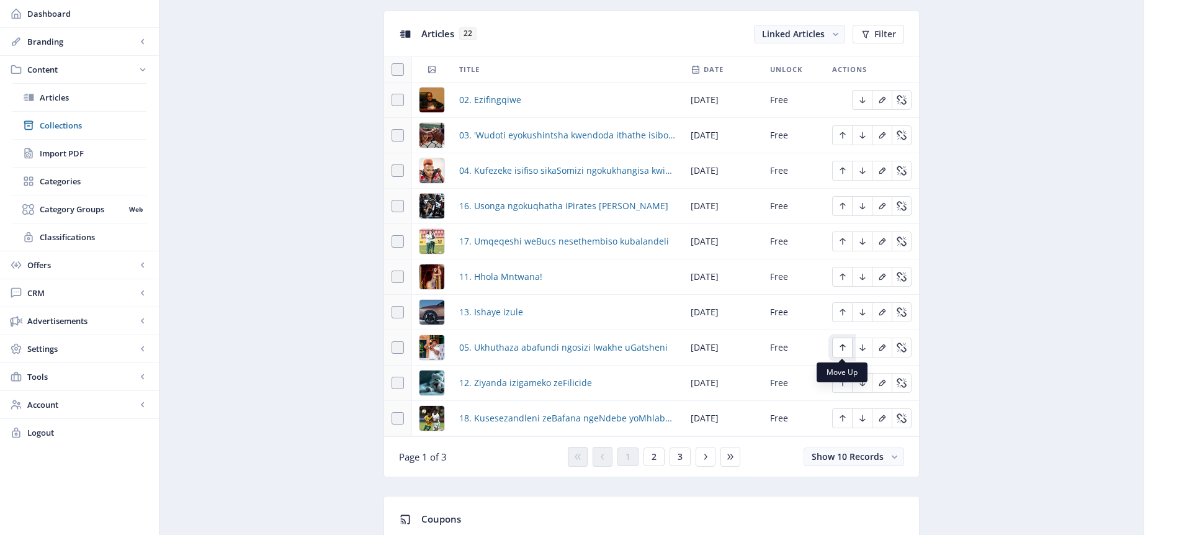
click at [843, 348] on icon "Edit page" at bounding box center [843, 348] width 10 height 10
click at [841, 312] on icon "Edit page" at bounding box center [843, 312] width 10 height 10
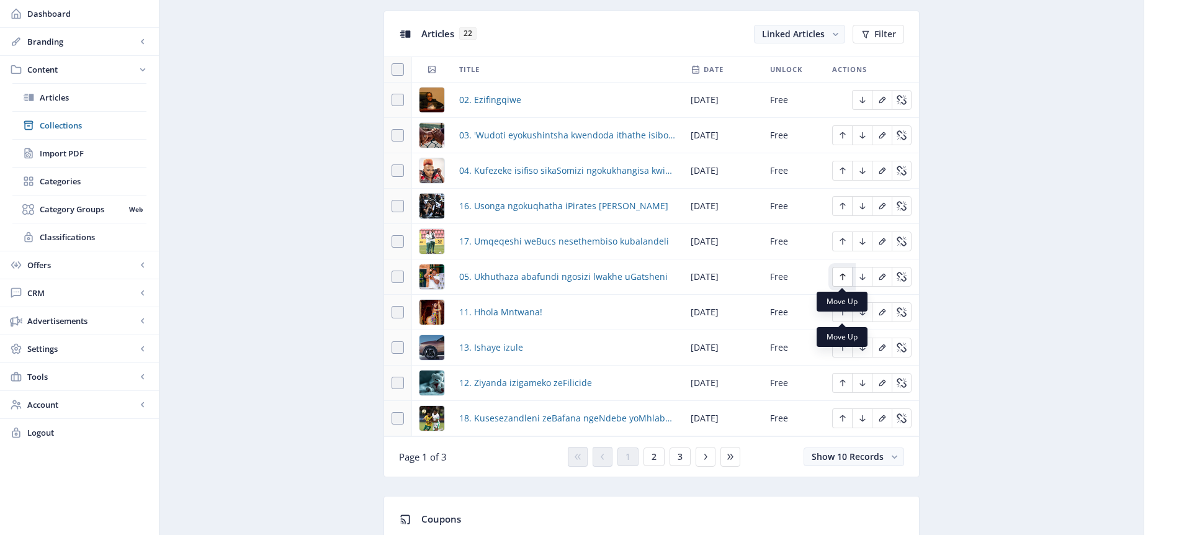
click at [843, 277] on icon "Edit page" at bounding box center [843, 277] width 10 height 10
click at [844, 239] on icon "Edit page" at bounding box center [843, 241] width 10 height 10
click at [653, 452] on span "2" at bounding box center [654, 457] width 5 height 10
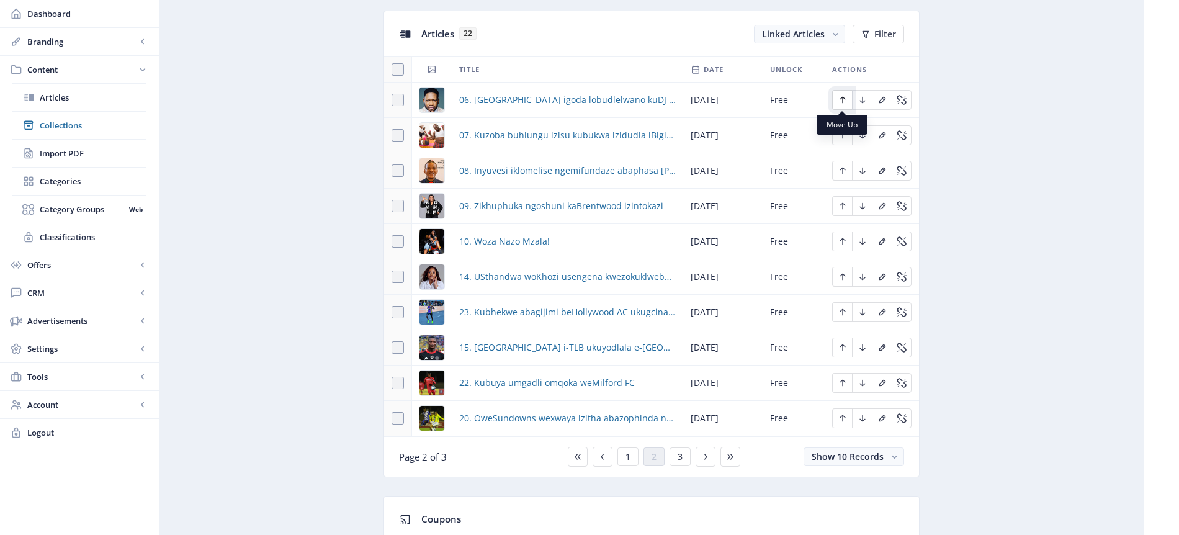
click at [842, 100] on icon "Edit page" at bounding box center [843, 100] width 6 height 7
click at [842, 134] on icon "Edit page" at bounding box center [843, 135] width 6 height 7
click at [845, 170] on icon "Edit page" at bounding box center [843, 171] width 10 height 10
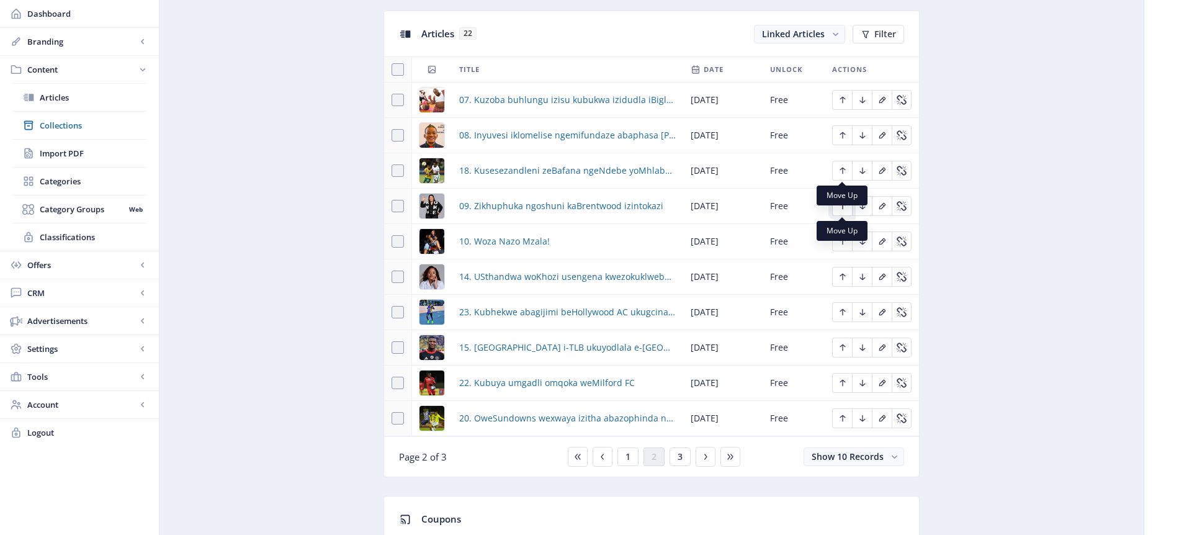
click at [840, 205] on icon "Edit page" at bounding box center [843, 206] width 10 height 10
click at [841, 240] on icon "Edit page" at bounding box center [843, 241] width 6 height 7
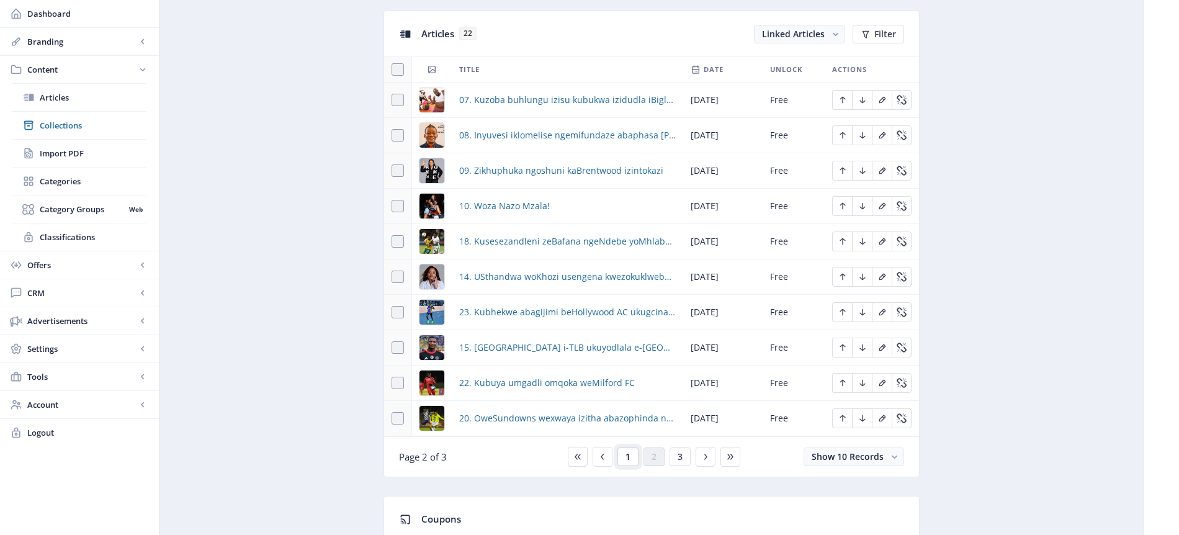
click at [627, 458] on span "1" at bounding box center [628, 457] width 5 height 10
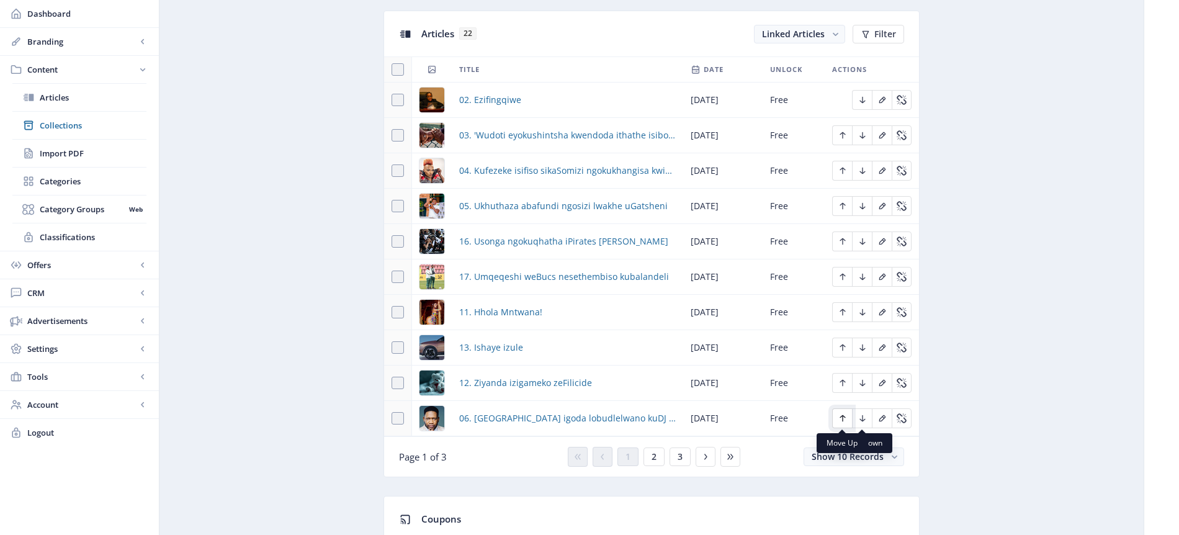
click at [842, 416] on icon "Edit page" at bounding box center [843, 418] width 6 height 7
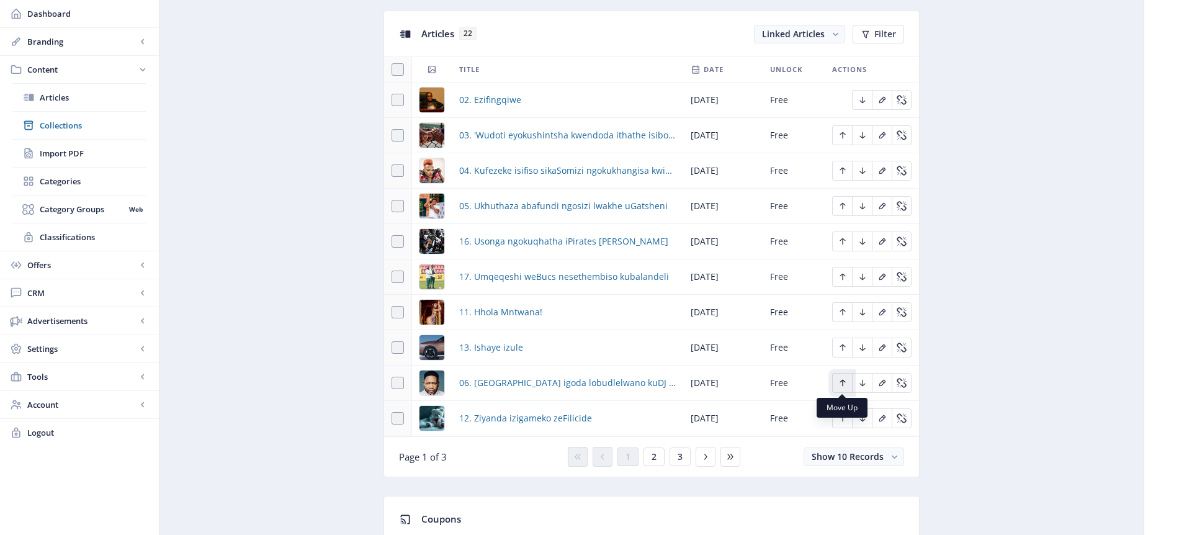
click at [841, 381] on icon "Edit page" at bounding box center [843, 383] width 10 height 10
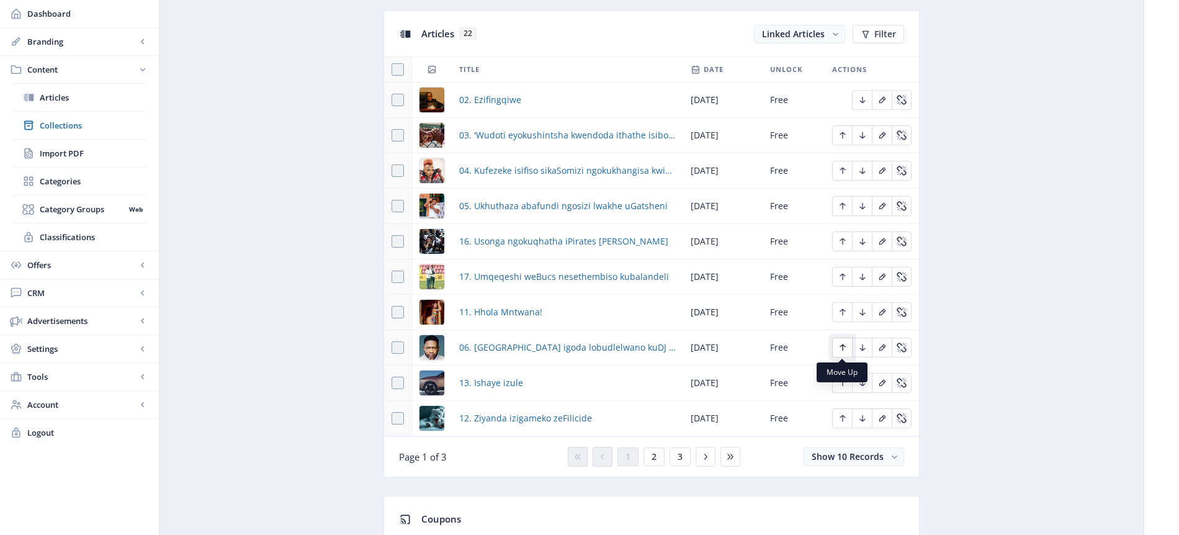
click at [845, 347] on icon "Edit page" at bounding box center [843, 347] width 6 height 7
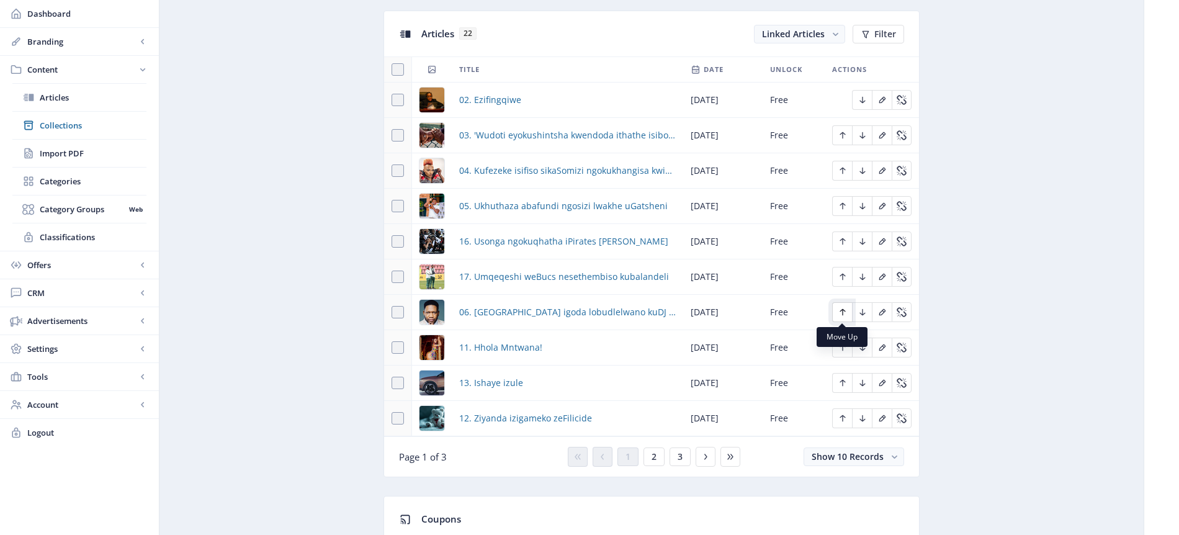
click at [840, 313] on icon "Edit page" at bounding box center [843, 312] width 10 height 10
click at [843, 276] on icon "Edit page" at bounding box center [843, 277] width 10 height 10
click at [652, 457] on span "2" at bounding box center [654, 457] width 5 height 10
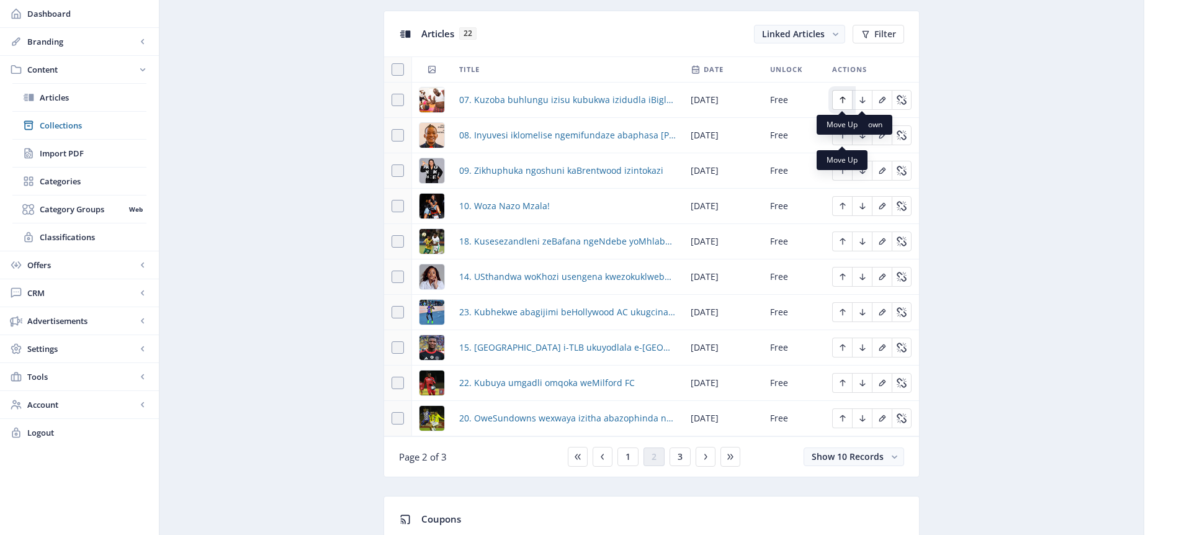
click at [846, 97] on icon "Edit page" at bounding box center [843, 100] width 10 height 10
click at [843, 136] on icon "Edit page" at bounding box center [843, 135] width 10 height 10
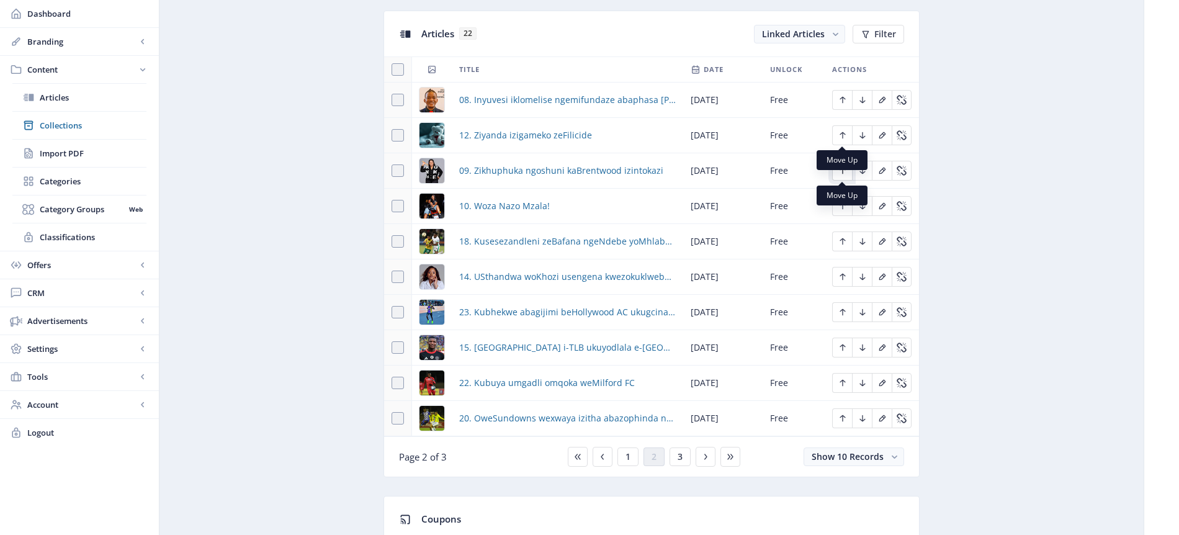
click at [843, 173] on icon "Edit page" at bounding box center [843, 171] width 10 height 10
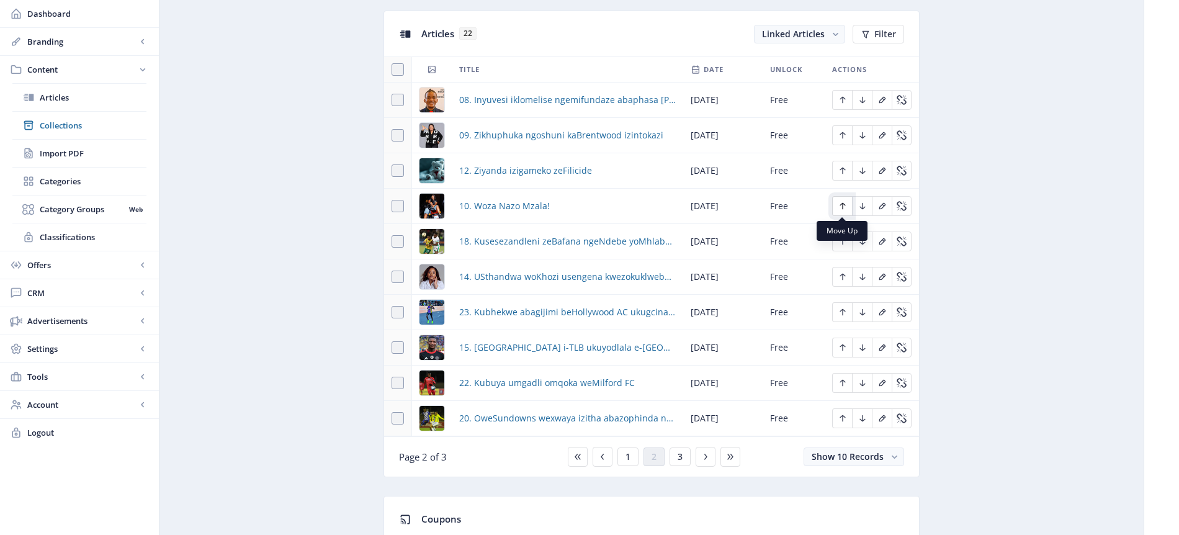
click at [844, 205] on icon "Edit page" at bounding box center [843, 206] width 10 height 10
click at [627, 457] on span "1" at bounding box center [628, 457] width 5 height 10
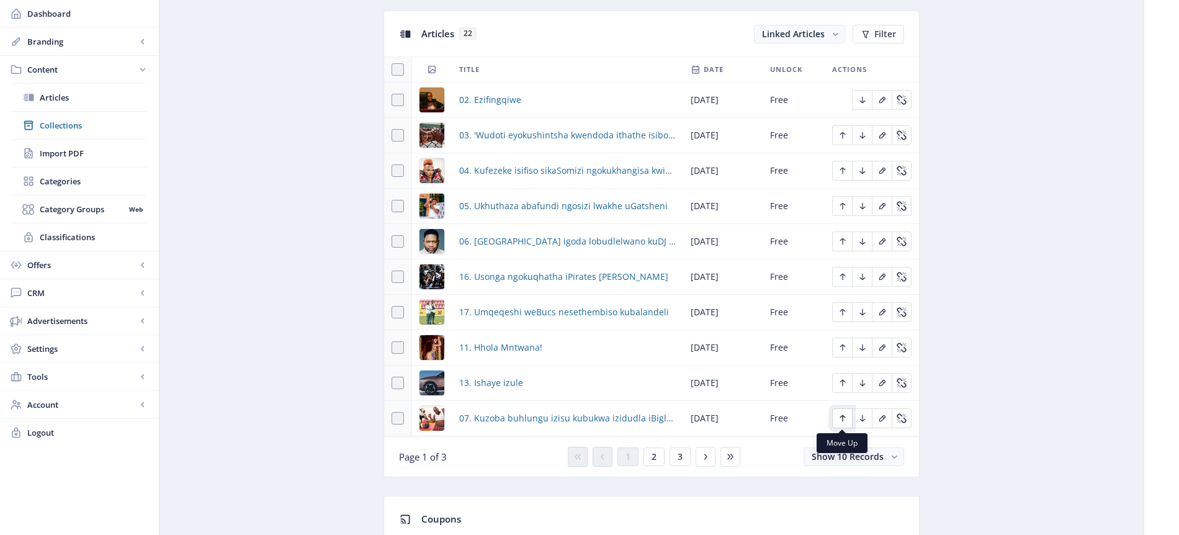
click at [840, 416] on icon "Edit page" at bounding box center [843, 418] width 6 height 7
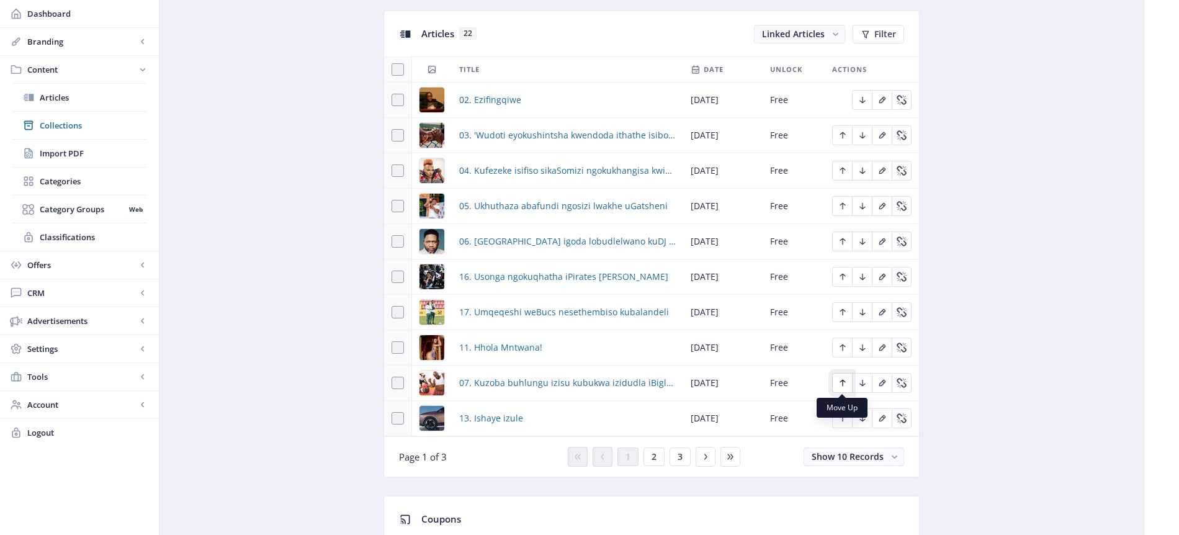
click at [838, 380] on icon "Edit page" at bounding box center [843, 383] width 10 height 10
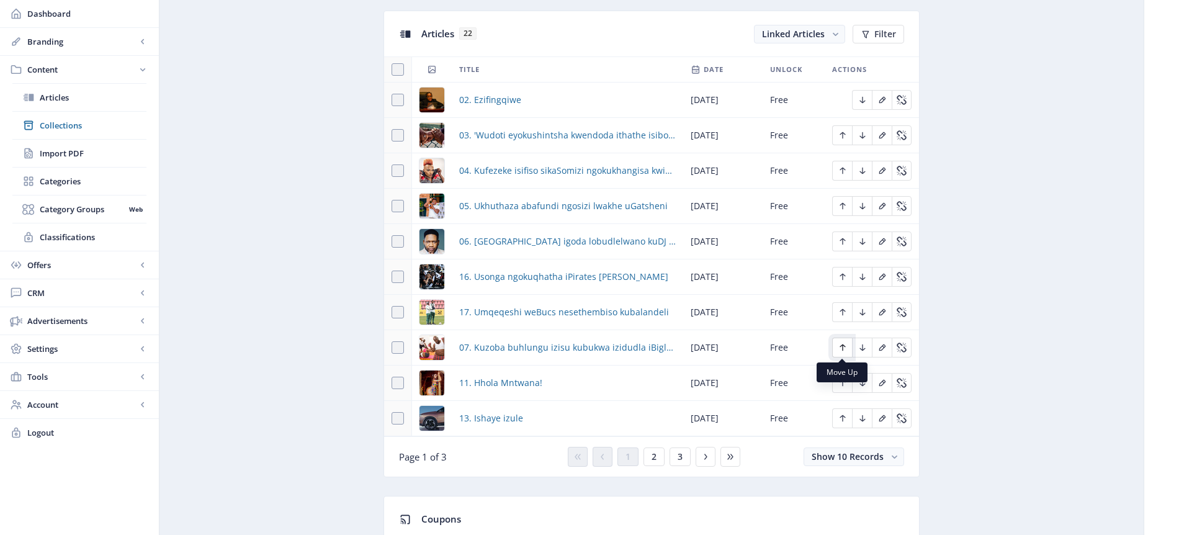
click at [842, 349] on icon "Edit page" at bounding box center [843, 347] width 6 height 7
click at [843, 311] on icon "Edit page" at bounding box center [843, 312] width 6 height 7
click at [655, 459] on span "2" at bounding box center [654, 457] width 5 height 10
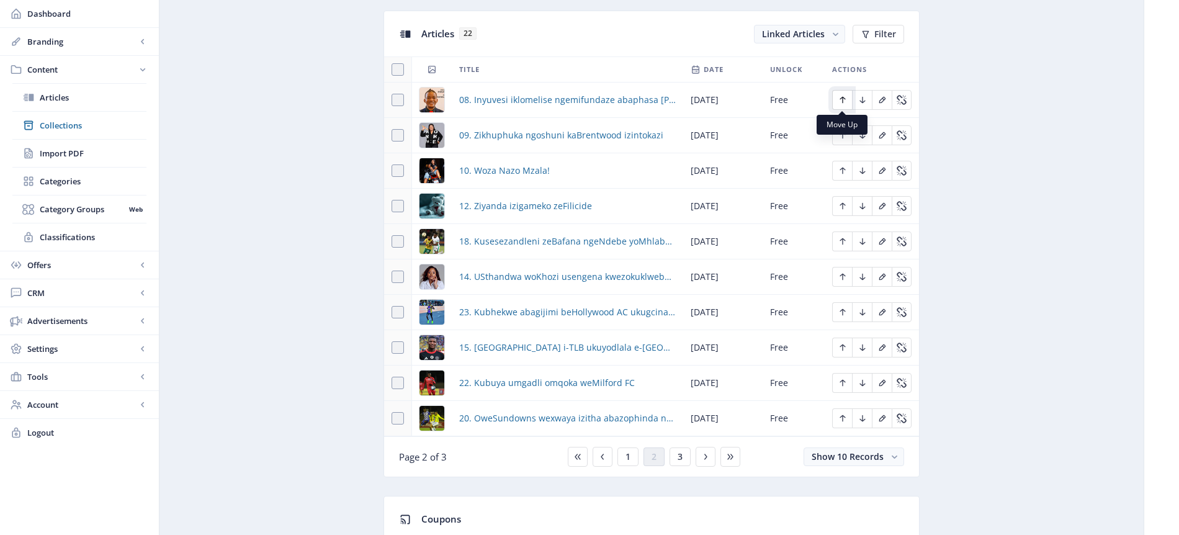
click at [843, 99] on icon "Edit page" at bounding box center [843, 100] width 10 height 10
click at [843, 135] on icon "Edit page" at bounding box center [843, 135] width 10 height 10
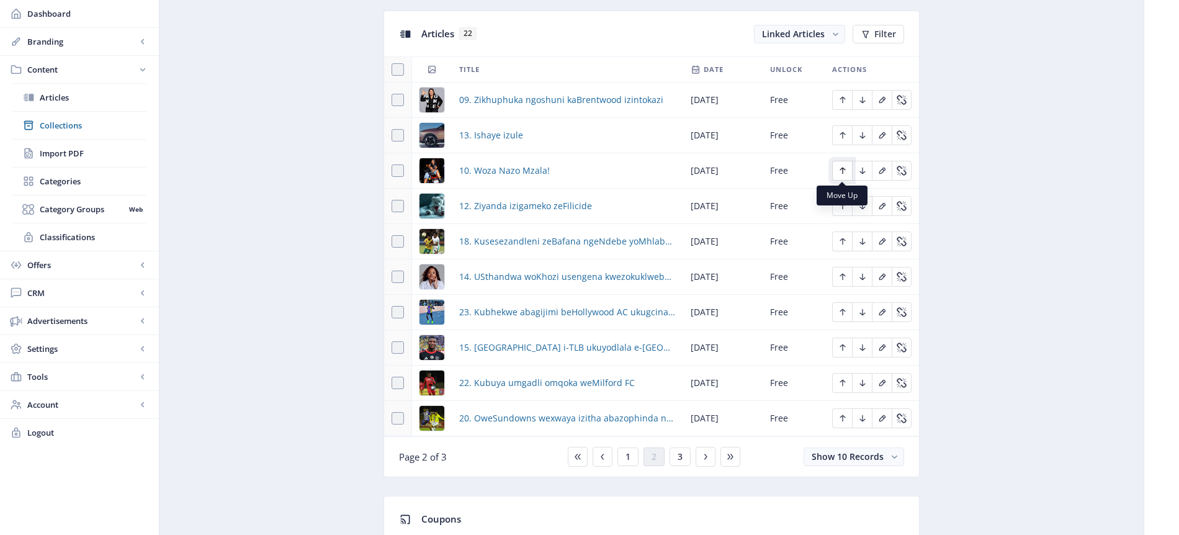
click at [841, 169] on icon "Edit page" at bounding box center [843, 171] width 10 height 10
click at [634, 458] on button "1" at bounding box center [627, 456] width 21 height 19
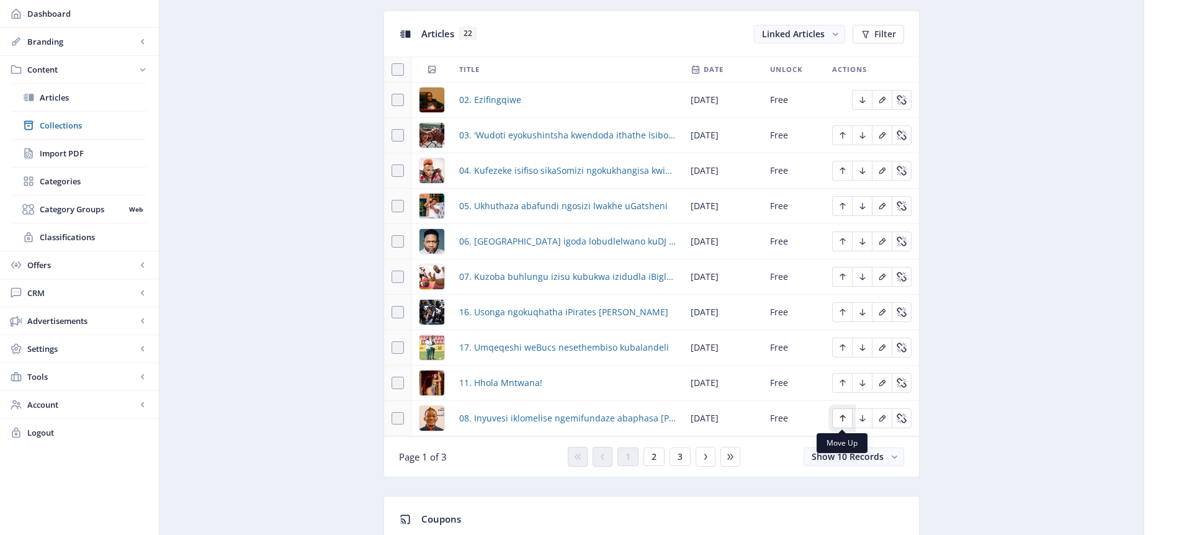
click at [838, 416] on icon "Edit page" at bounding box center [843, 418] width 10 height 10
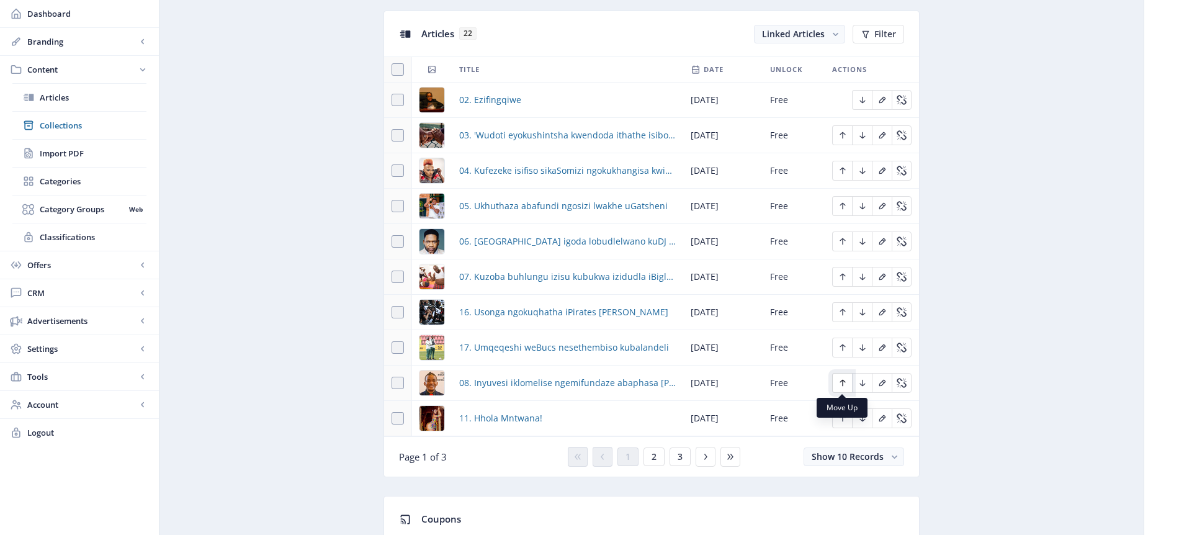
click at [843, 382] on icon "Edit page" at bounding box center [843, 383] width 10 height 10
click at [842, 349] on icon "Edit page" at bounding box center [843, 347] width 6 height 7
click at [656, 460] on span "2" at bounding box center [654, 457] width 5 height 10
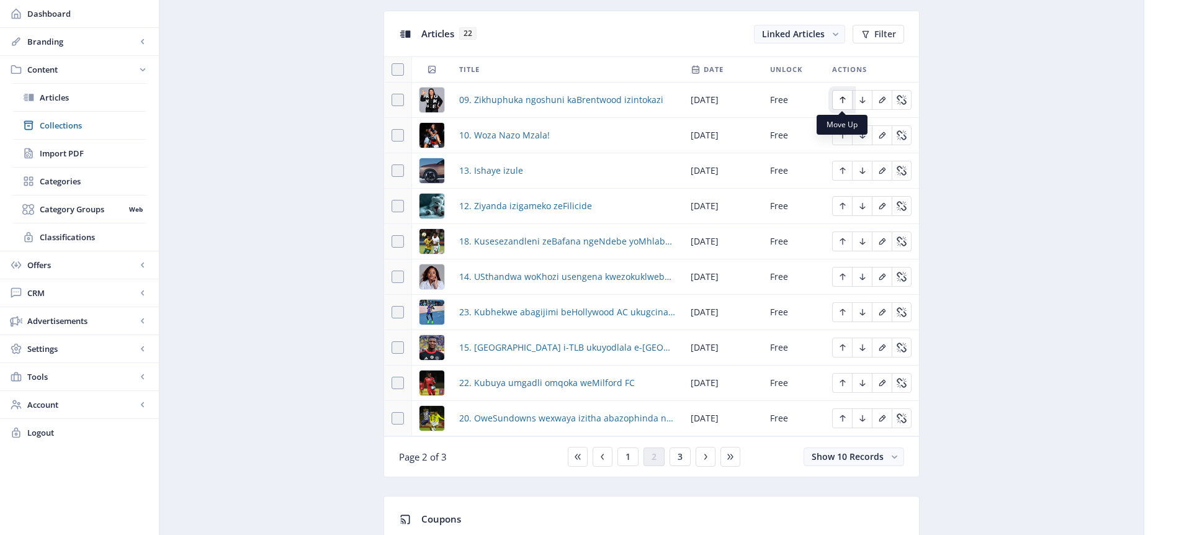
click at [846, 99] on icon "Edit page" at bounding box center [843, 100] width 10 height 10
click at [842, 137] on icon "Edit page" at bounding box center [843, 135] width 6 height 7
click at [629, 457] on span "1" at bounding box center [628, 457] width 5 height 10
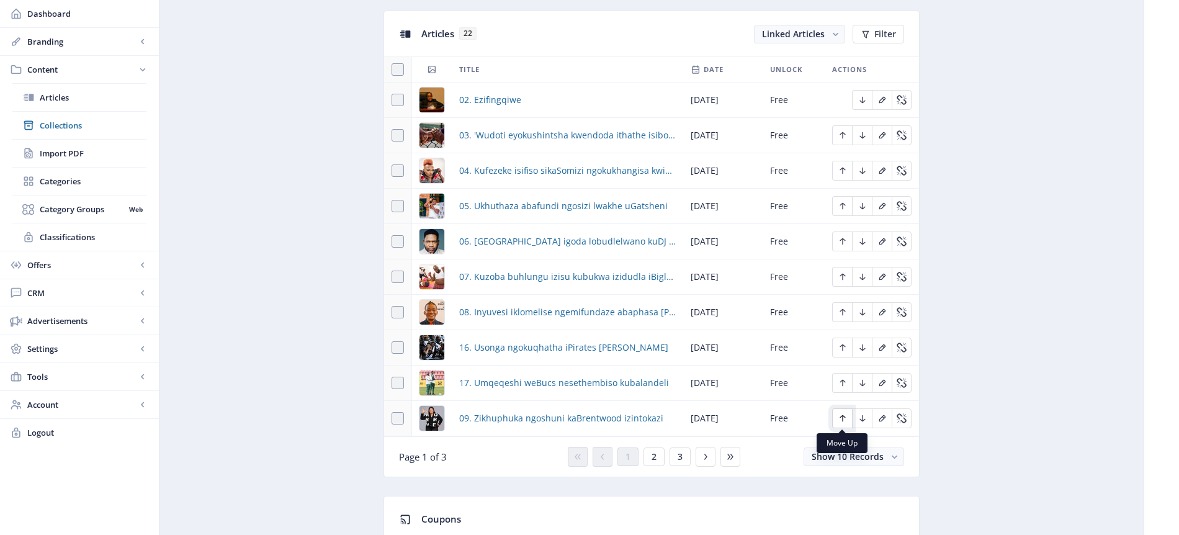
click at [840, 419] on icon "Edit page" at bounding box center [843, 418] width 10 height 10
click at [841, 385] on icon "Edit page" at bounding box center [843, 383] width 6 height 7
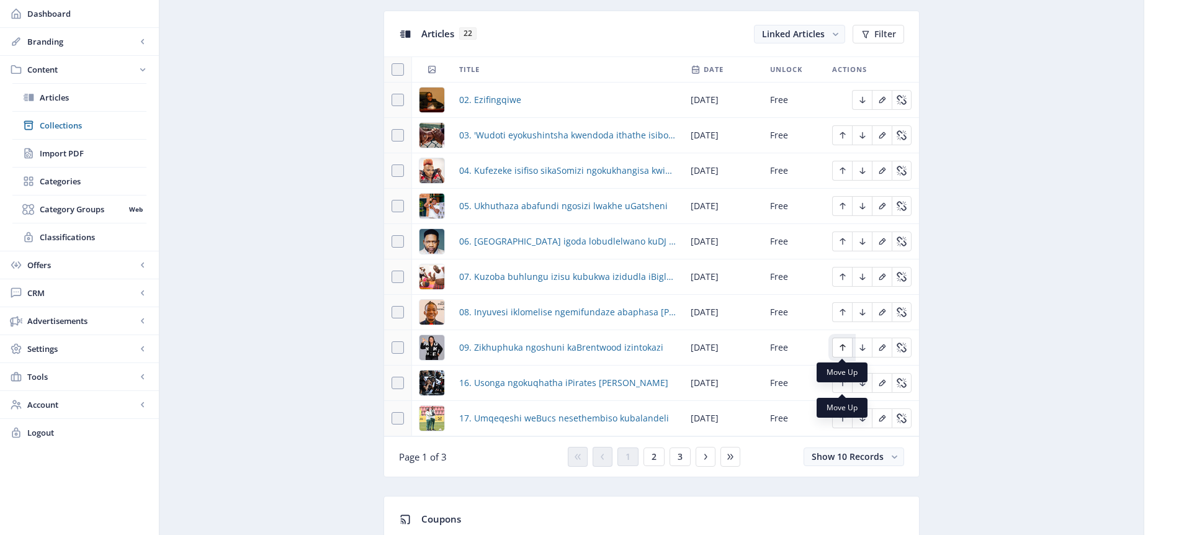
click at [841, 348] on icon "Edit page" at bounding box center [843, 348] width 10 height 10
click at [844, 348] on icon "Edit page" at bounding box center [843, 348] width 10 height 10
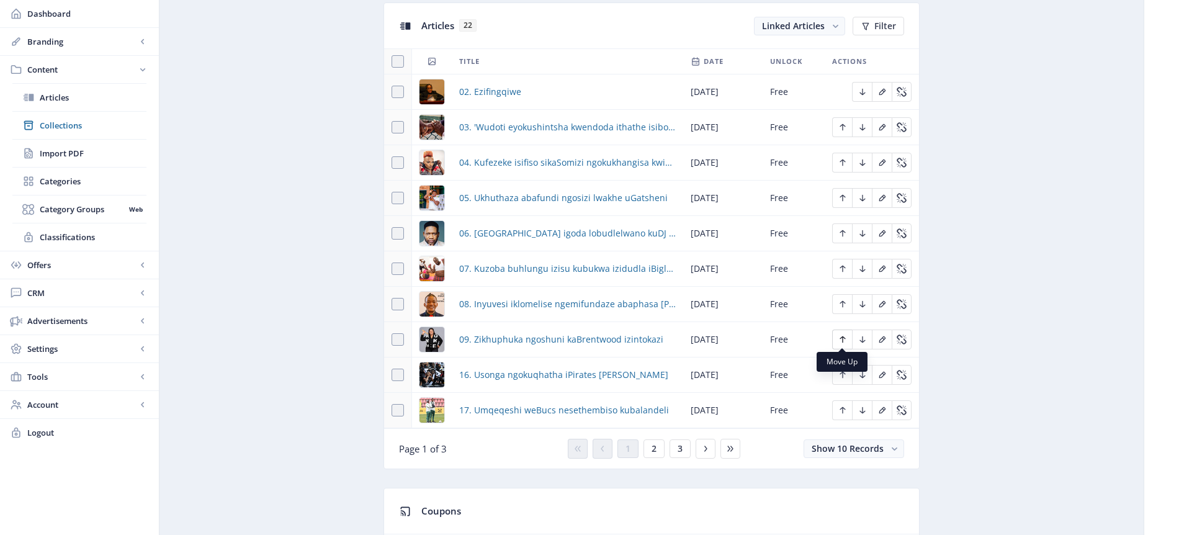
scroll to position [568, 0]
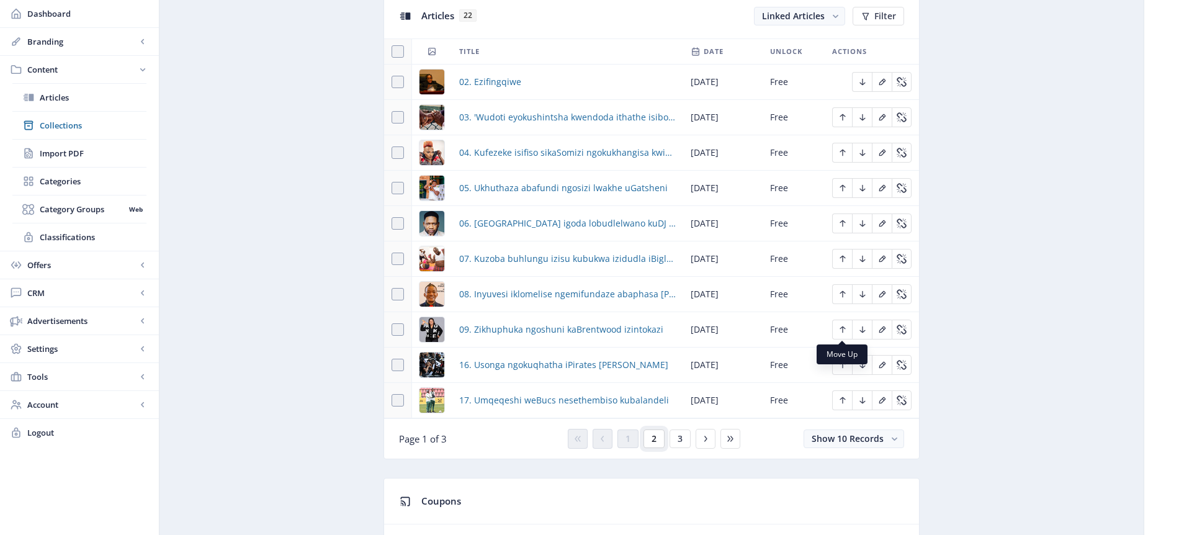
click at [658, 439] on button "2" at bounding box center [654, 438] width 21 height 19
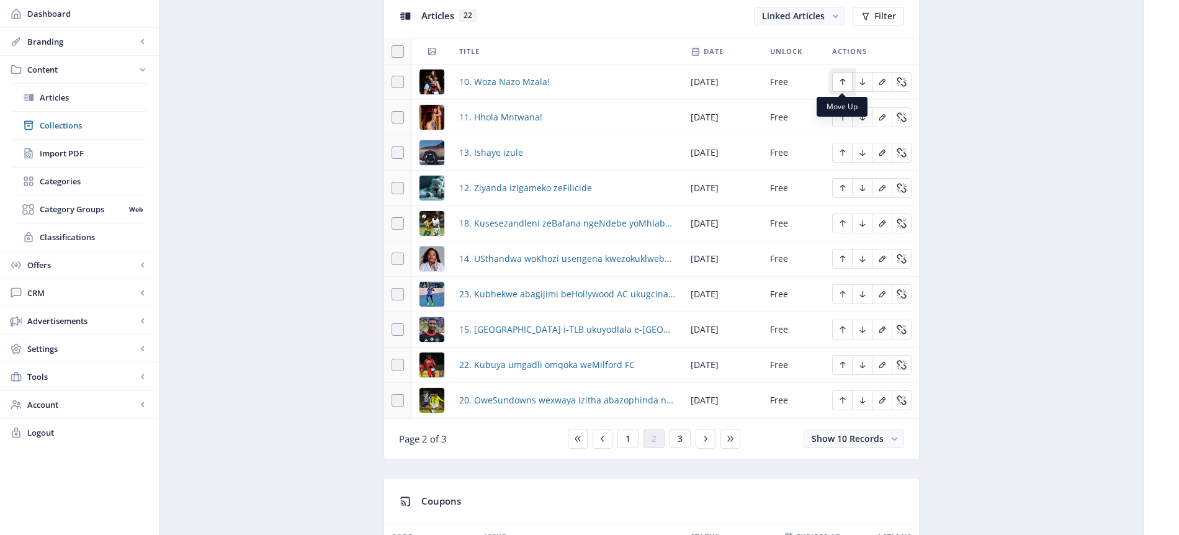
click at [841, 81] on icon "Edit page" at bounding box center [843, 82] width 10 height 10
click at [845, 151] on nb-tooltip "Move Down" at bounding box center [862, 142] width 61 height 20
click at [843, 118] on icon "Edit page" at bounding box center [843, 117] width 10 height 10
click at [628, 439] on span "1" at bounding box center [628, 439] width 5 height 10
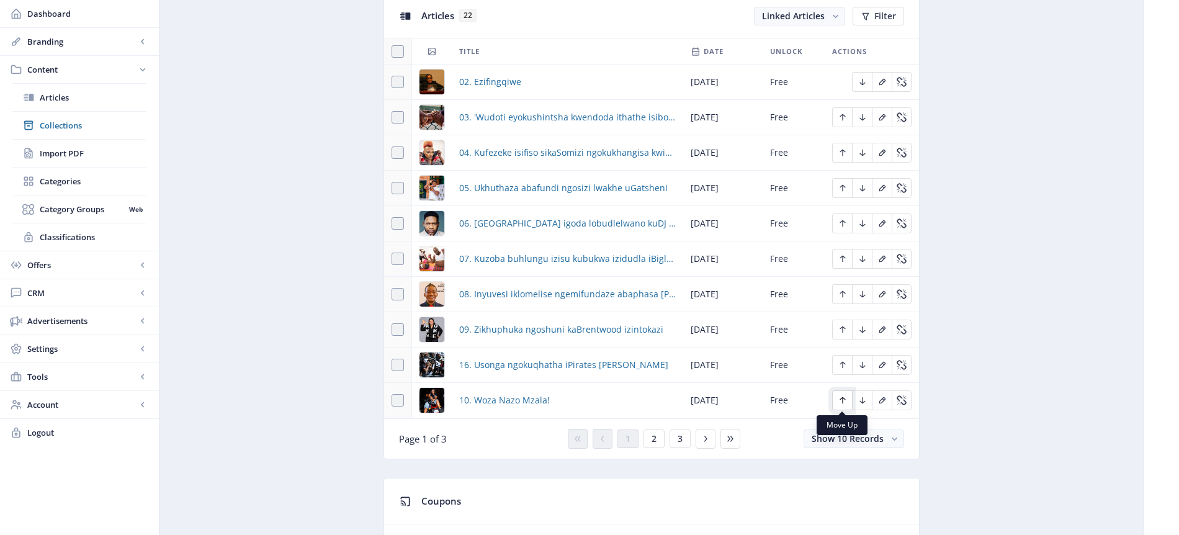
click at [841, 399] on icon "Edit page" at bounding box center [843, 400] width 6 height 7
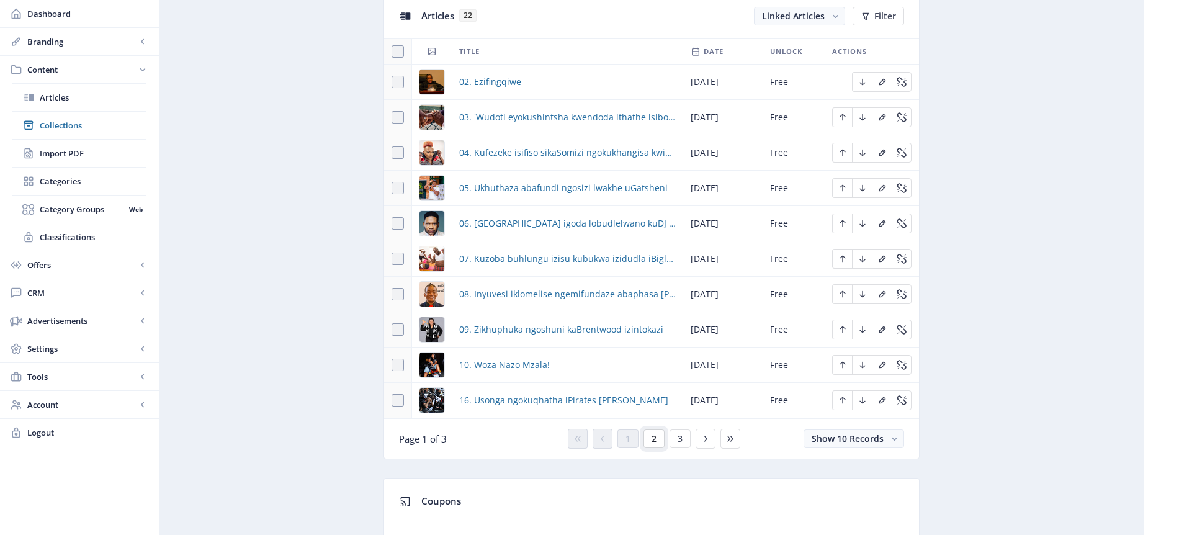
click at [660, 439] on button "2" at bounding box center [654, 438] width 21 height 19
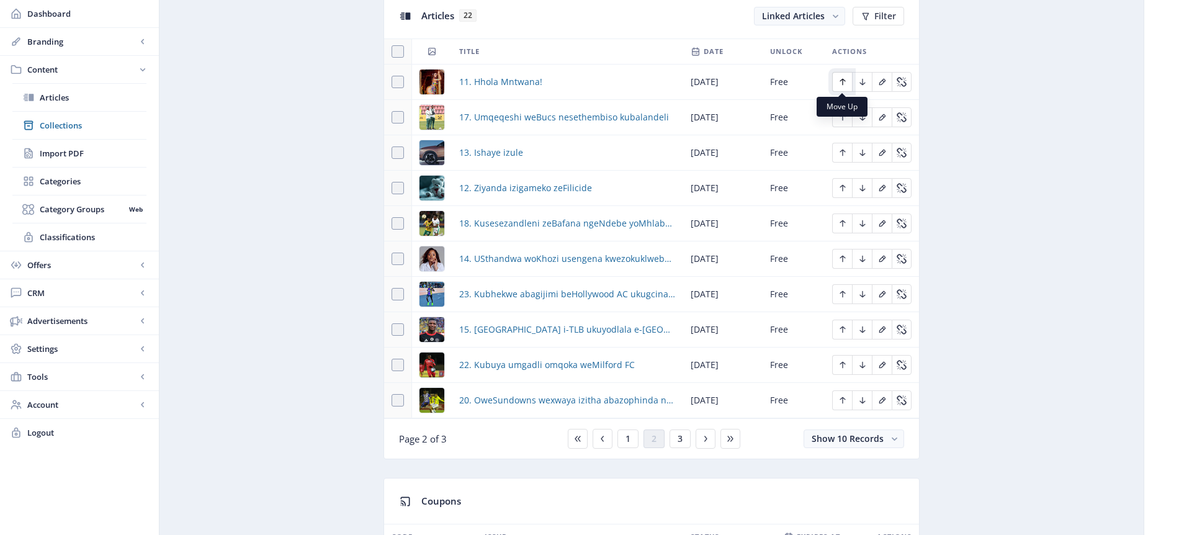
click at [845, 83] on icon "Edit page" at bounding box center [843, 82] width 10 height 10
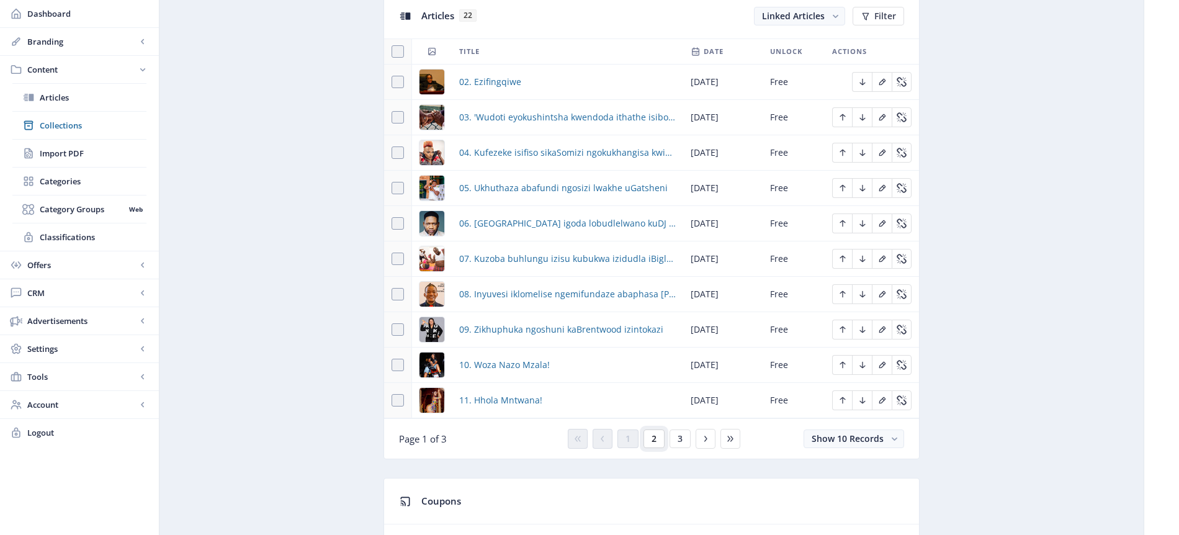
click at [653, 442] on span "2" at bounding box center [654, 439] width 5 height 10
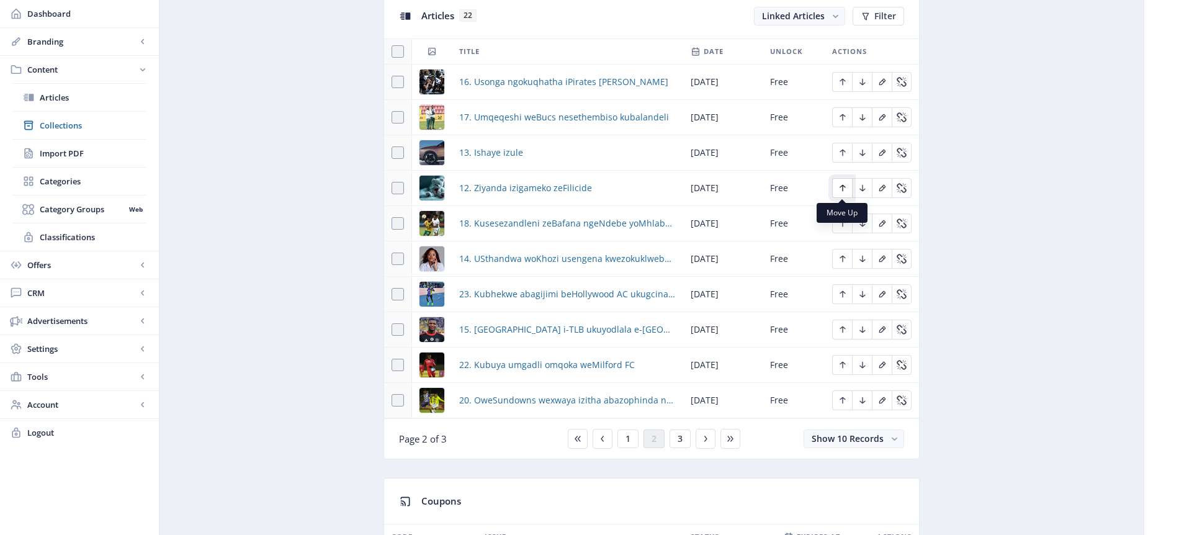
click at [846, 186] on icon "Edit page" at bounding box center [843, 188] width 10 height 10
click at [839, 151] on icon "Edit page" at bounding box center [843, 153] width 10 height 10
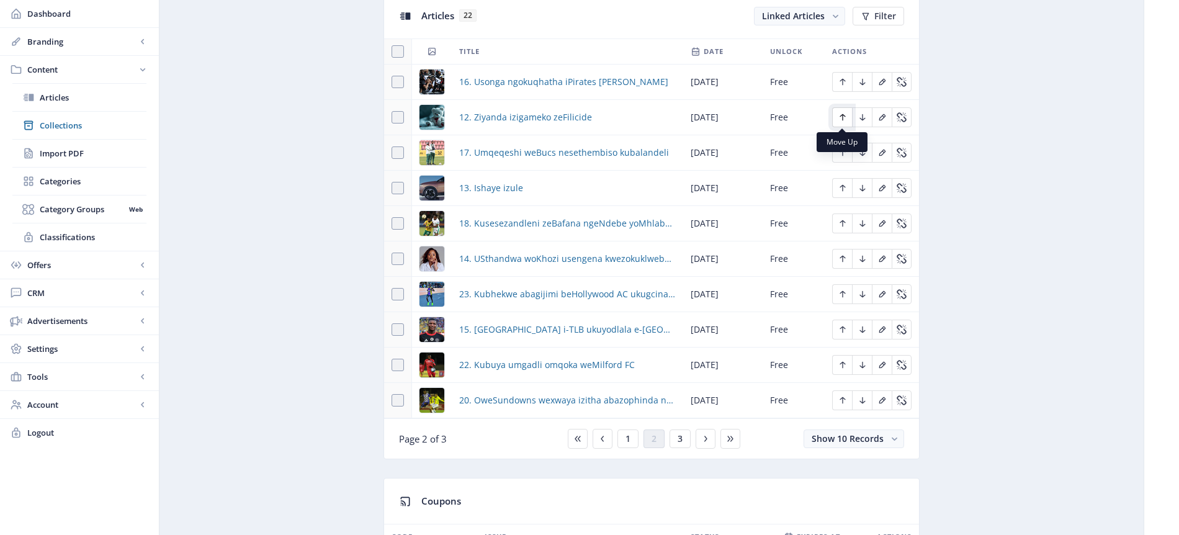
click at [842, 115] on icon "Edit page" at bounding box center [843, 117] width 6 height 7
click at [843, 189] on icon "Edit page" at bounding box center [843, 188] width 10 height 10
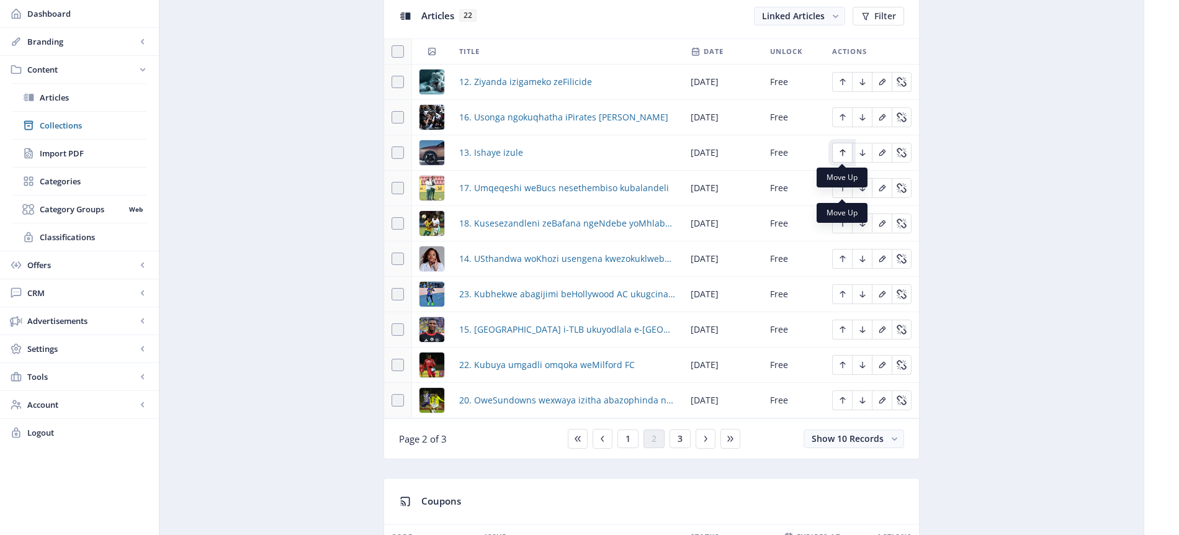
click at [846, 150] on icon "Edit page" at bounding box center [843, 153] width 10 height 10
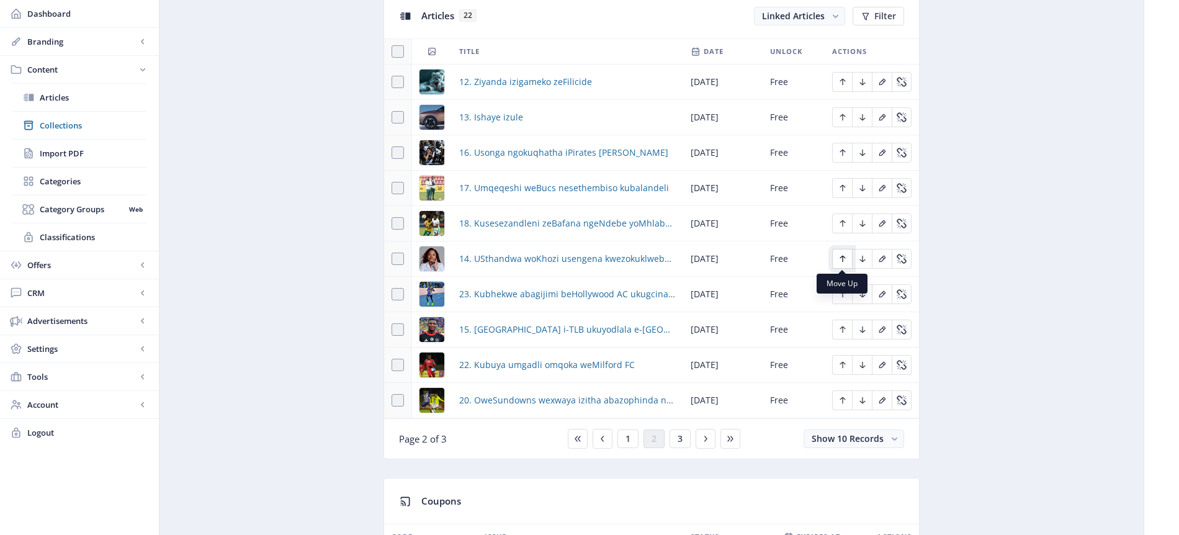
click at [840, 256] on icon "Edit page" at bounding box center [843, 259] width 10 height 10
click at [845, 222] on icon "Edit page" at bounding box center [843, 223] width 6 height 7
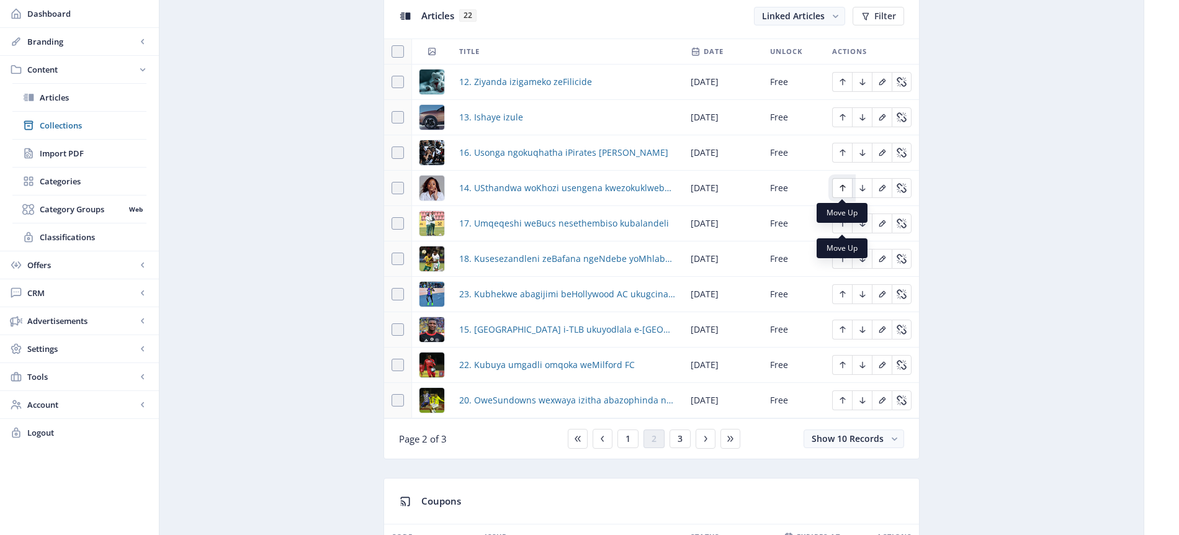
click at [845, 189] on icon "Edit page" at bounding box center [843, 188] width 10 height 10
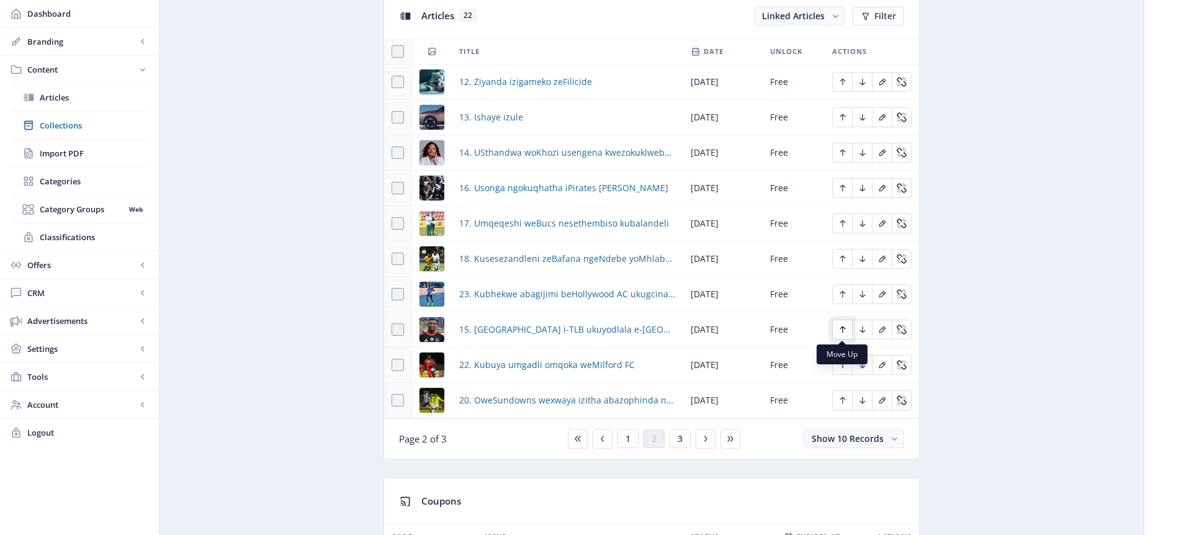
click at [844, 329] on icon "Edit page" at bounding box center [843, 330] width 10 height 10
click at [843, 293] on icon "Edit page" at bounding box center [843, 294] width 10 height 10
click at [841, 259] on icon "Edit page" at bounding box center [843, 259] width 10 height 10
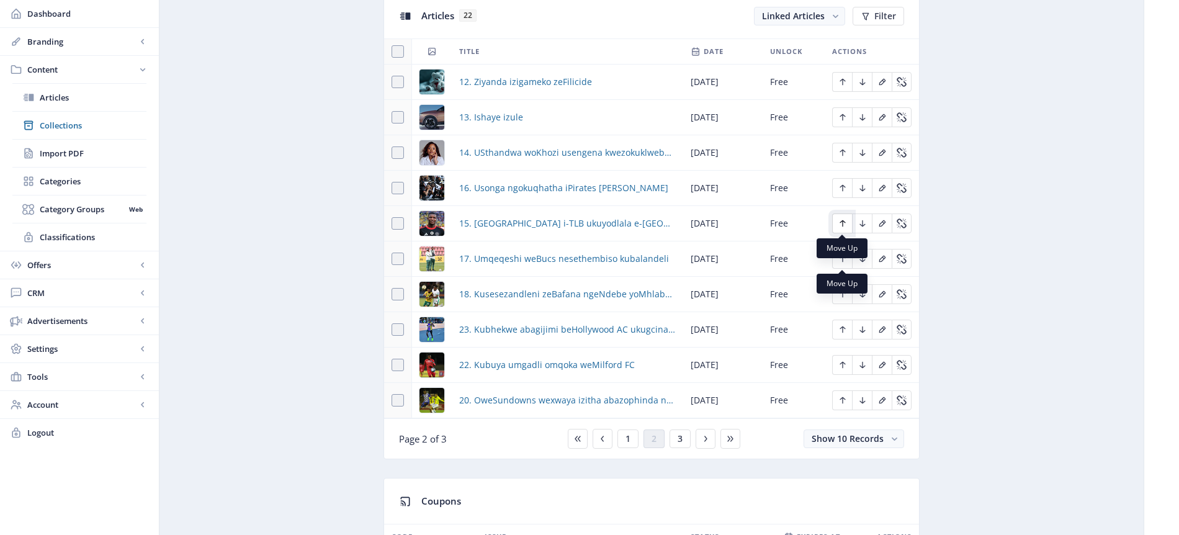
click at [844, 223] on icon "Edit page" at bounding box center [843, 223] width 10 height 10
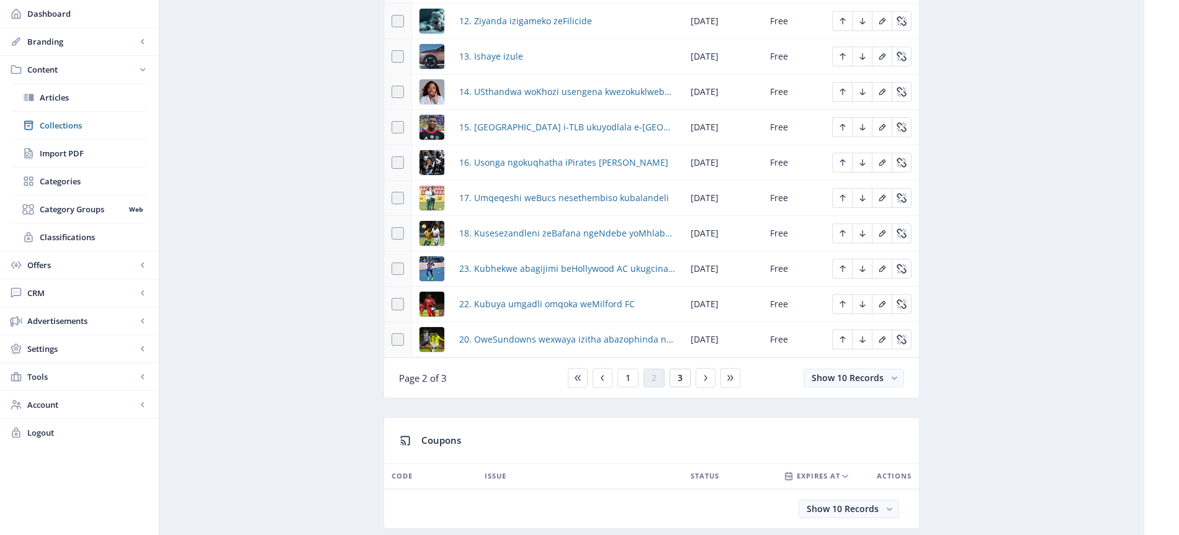
scroll to position [637, 0]
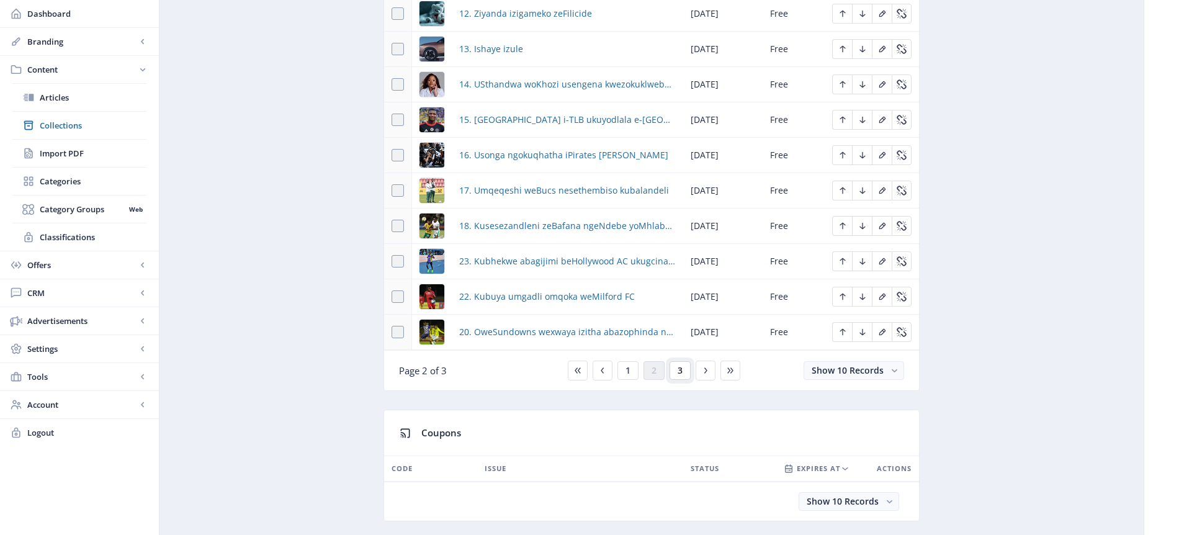
click at [678, 369] on span "3" at bounding box center [680, 371] width 5 height 10
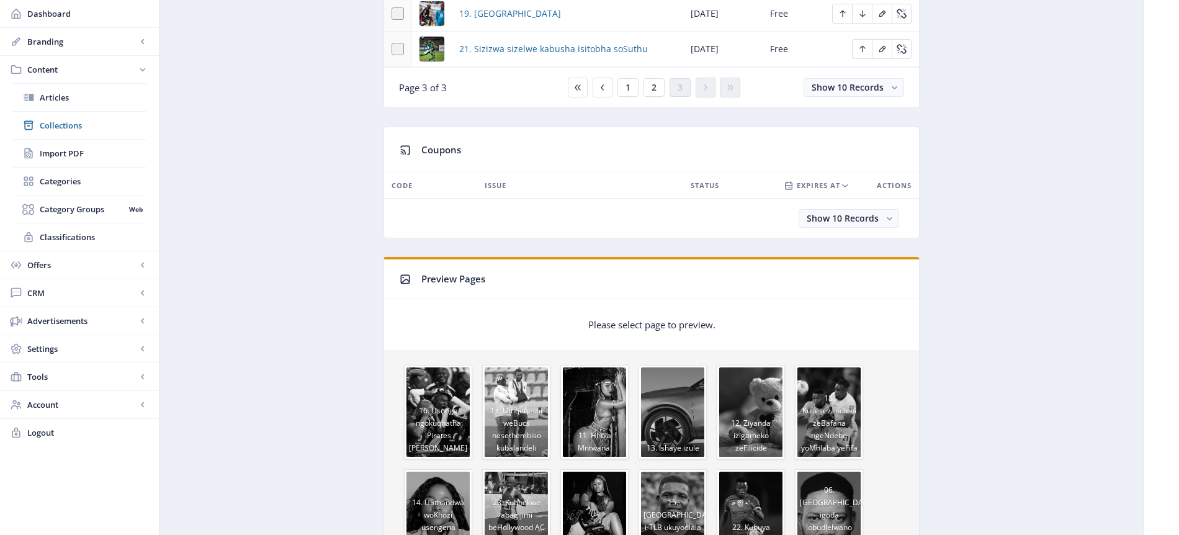
scroll to position [613, 0]
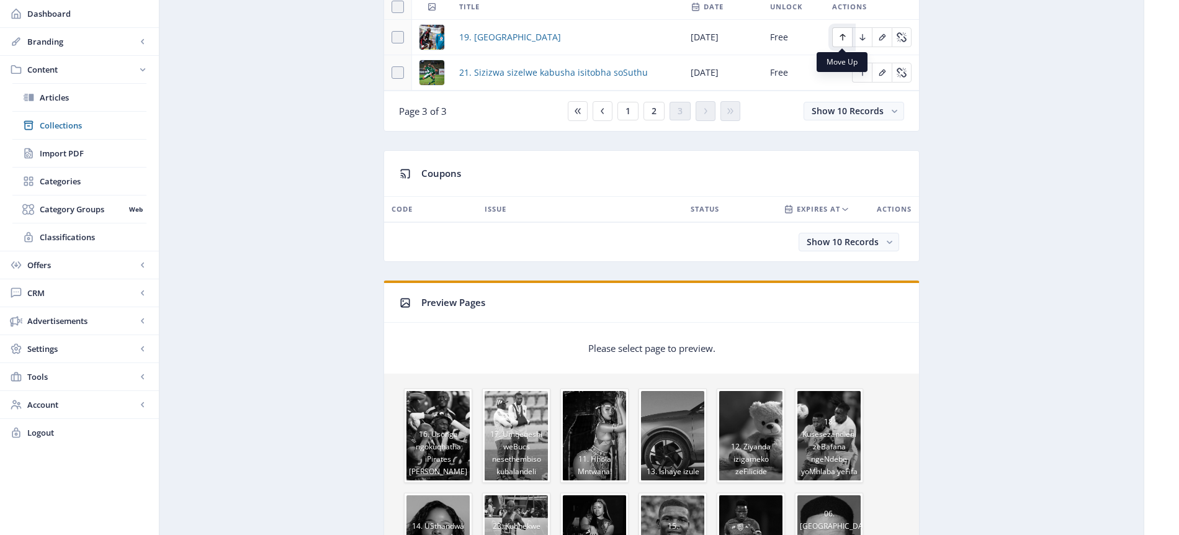
click at [845, 38] on icon "Edit page" at bounding box center [843, 37] width 10 height 10
click at [653, 110] on span "2" at bounding box center [654, 111] width 5 height 10
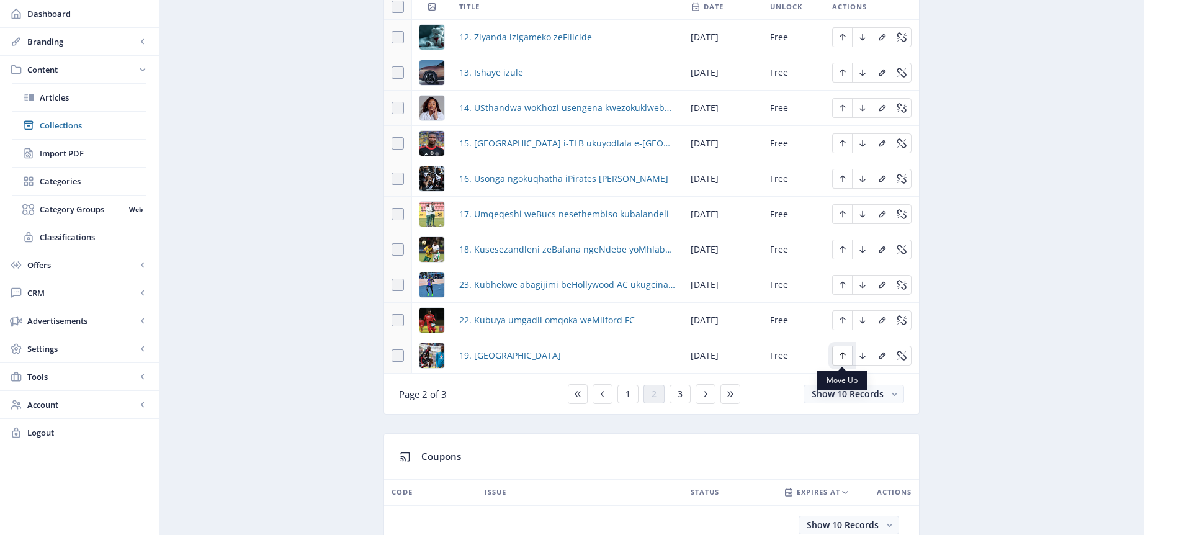
click at [842, 353] on icon "Edit page" at bounding box center [843, 355] width 6 height 7
click at [841, 321] on icon "Edit page" at bounding box center [843, 320] width 10 height 10
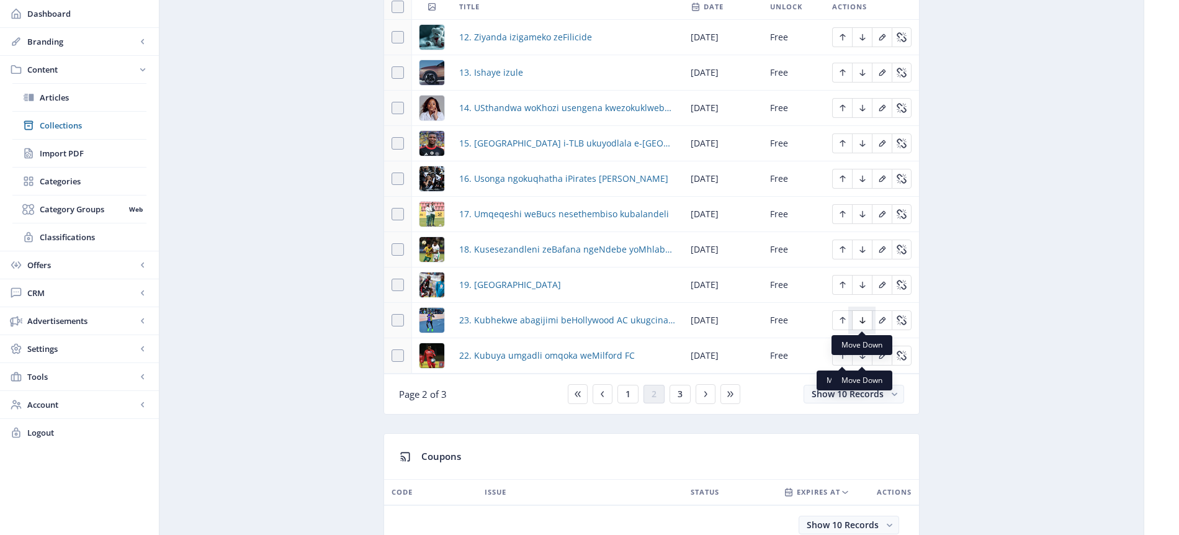
click at [863, 323] on icon "Edit page" at bounding box center [862, 320] width 6 height 7
click at [861, 356] on icon "Edit page" at bounding box center [863, 356] width 10 height 10
click at [841, 353] on icon "Edit page" at bounding box center [843, 355] width 6 height 7
click at [863, 357] on icon "Edit page" at bounding box center [862, 355] width 6 height 7
click at [841, 356] on icon "Edit page" at bounding box center [843, 356] width 10 height 10
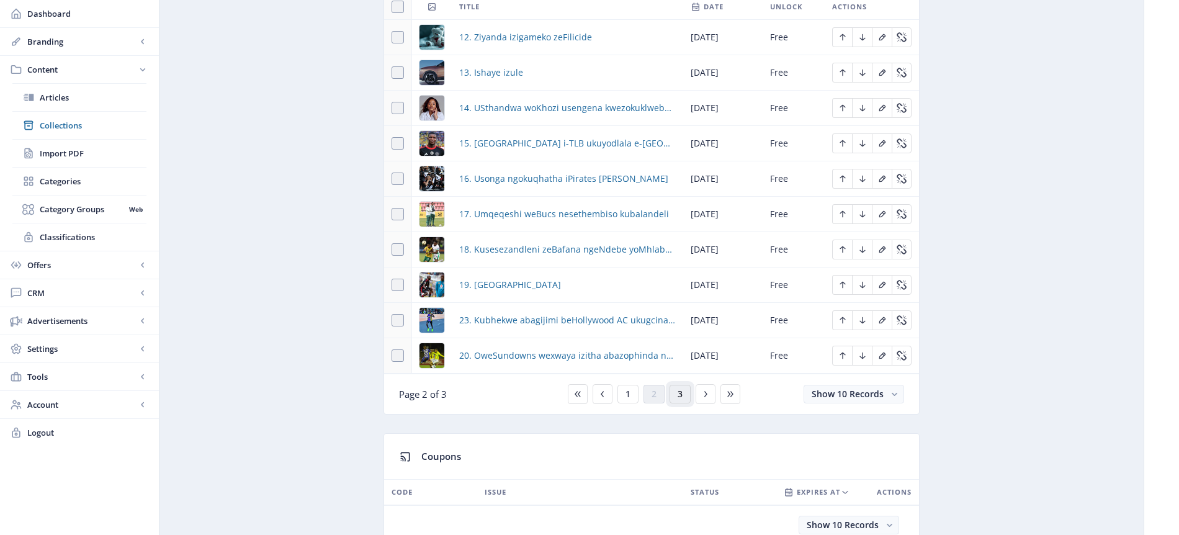
click at [678, 393] on span "3" at bounding box center [680, 394] width 5 height 10
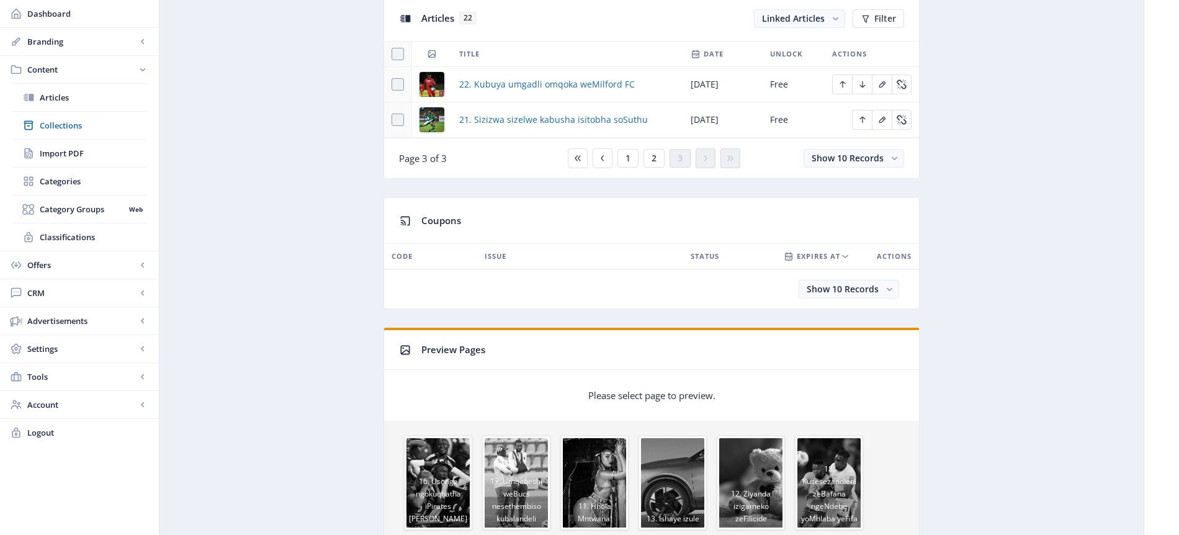
scroll to position [509, 0]
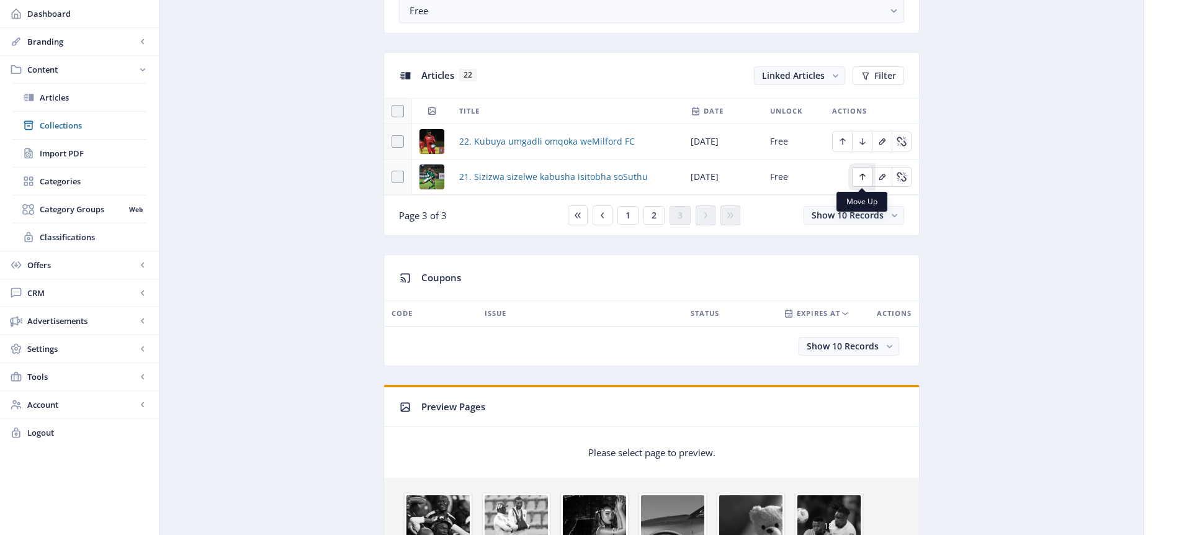
click at [862, 174] on icon "Edit page" at bounding box center [862, 177] width 6 height 7
click at [846, 138] on icon "Edit page" at bounding box center [843, 142] width 10 height 10
click at [863, 141] on icon "Edit page" at bounding box center [863, 142] width 10 height 10
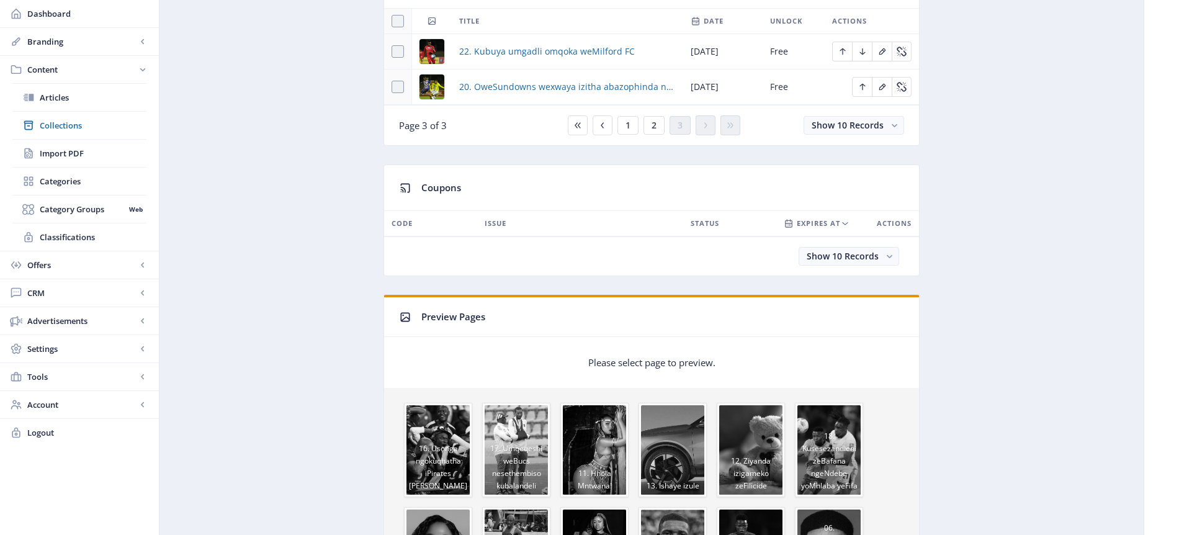
scroll to position [606, 0]
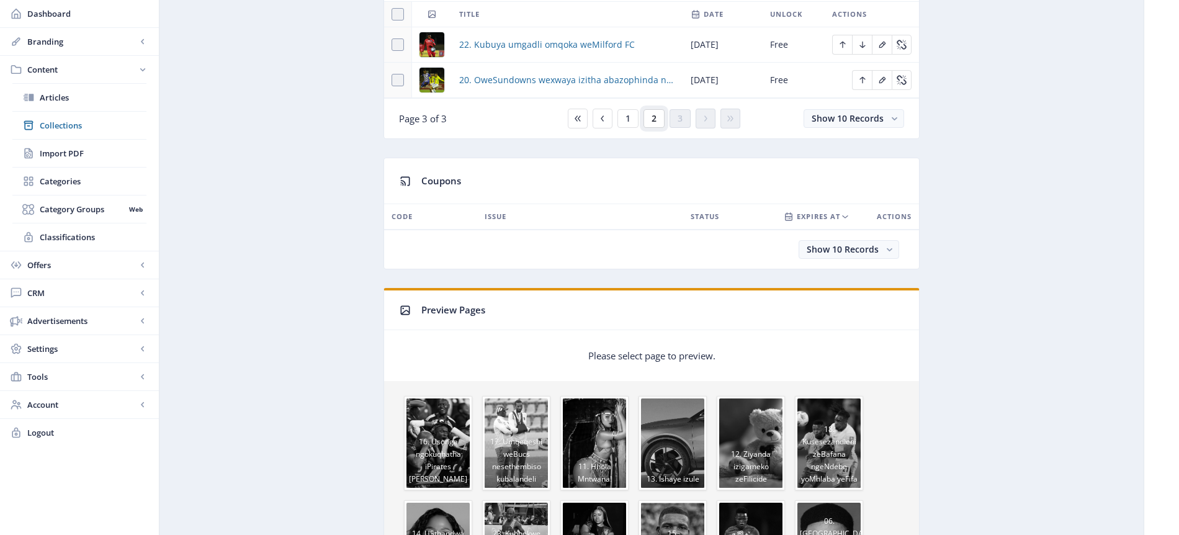
click at [652, 122] on span "2" at bounding box center [654, 119] width 5 height 10
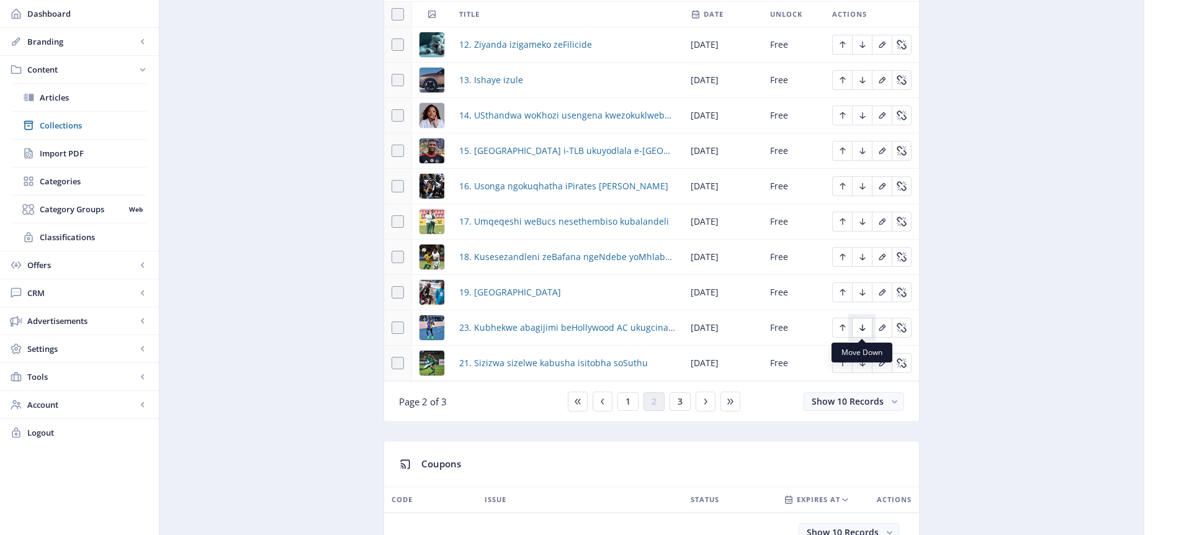
click at [863, 330] on icon "Edit page" at bounding box center [863, 328] width 10 height 10
click at [860, 364] on icon "Edit page" at bounding box center [863, 363] width 10 height 10
click at [681, 401] on span "3" at bounding box center [680, 402] width 5 height 10
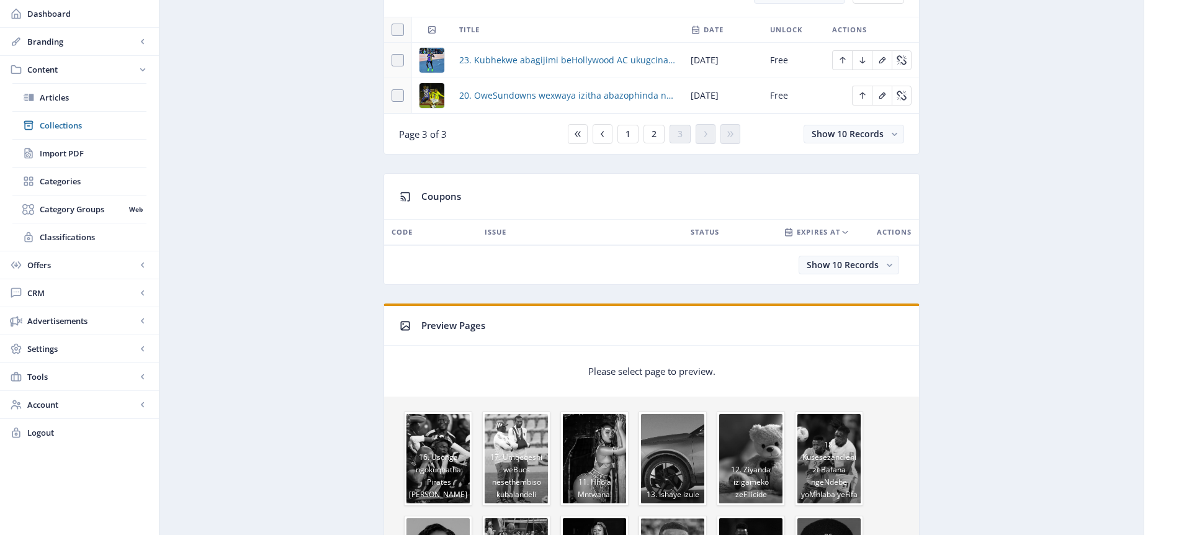
scroll to position [590, 0]
click at [841, 59] on icon "Edit page" at bounding box center [843, 61] width 6 height 7
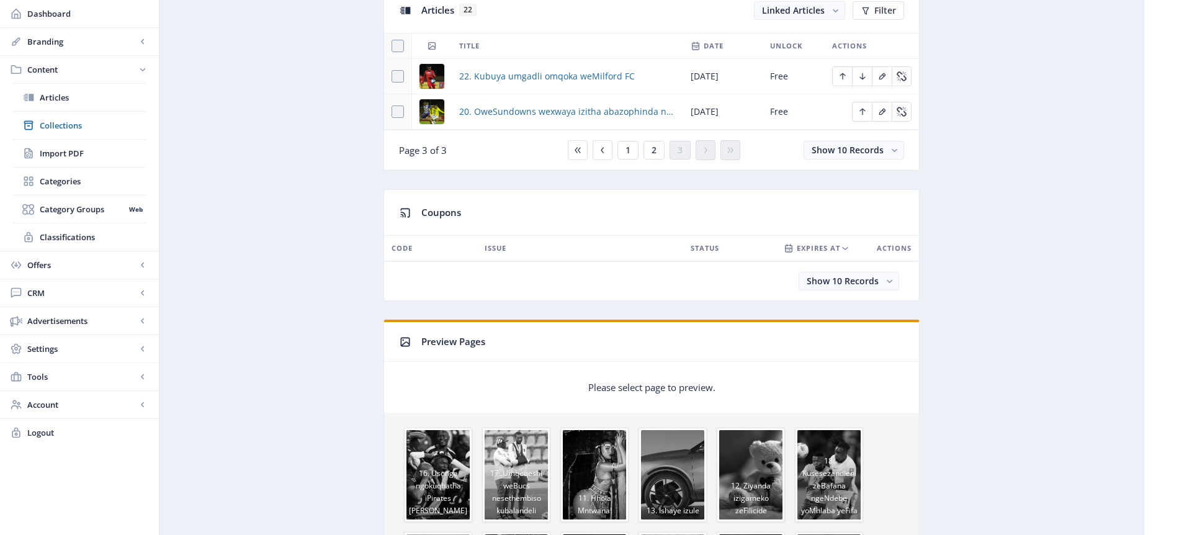
scroll to position [570, 0]
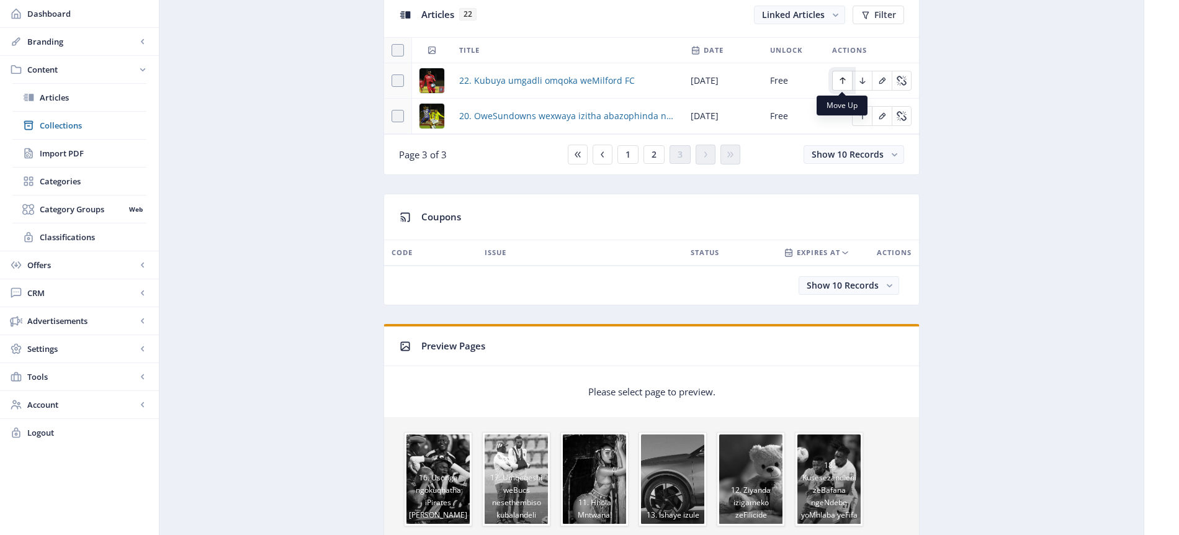
click at [845, 78] on icon "Edit page" at bounding box center [843, 81] width 10 height 10
click at [863, 115] on icon "Edit page" at bounding box center [863, 116] width 10 height 10
click at [840, 80] on icon "Edit page" at bounding box center [843, 81] width 10 height 10
click at [652, 155] on span "2" at bounding box center [654, 155] width 5 height 10
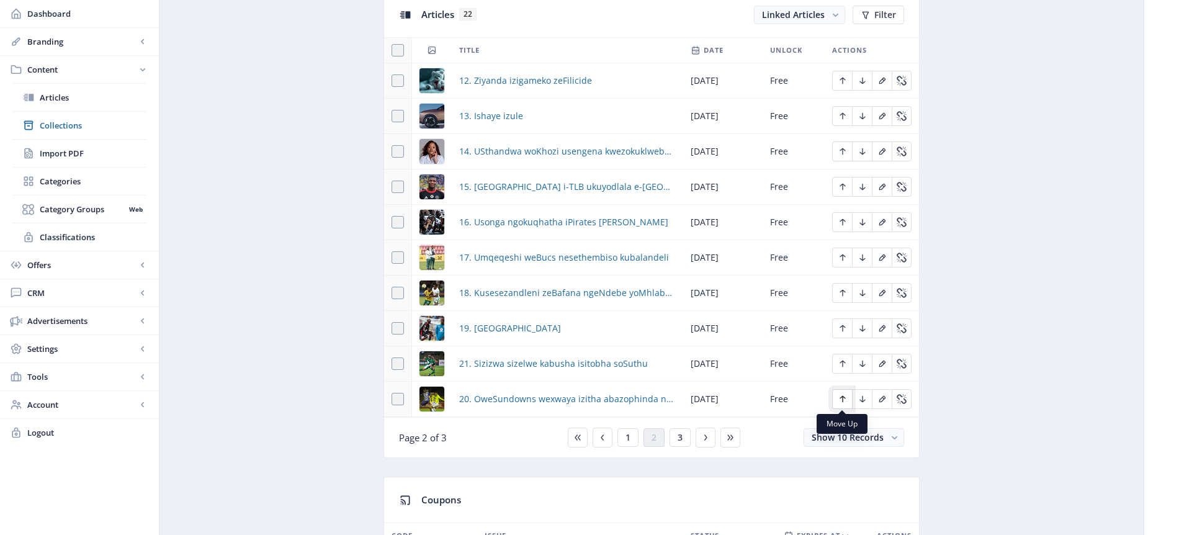
click at [844, 400] on icon "Edit page" at bounding box center [843, 399] width 10 height 10
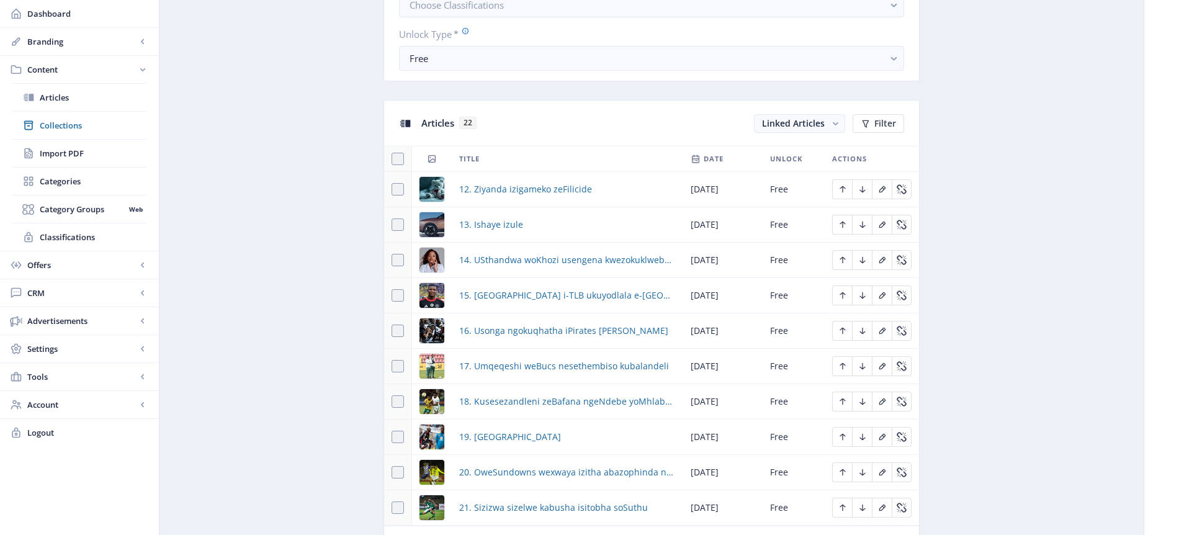
scroll to position [455, 0]
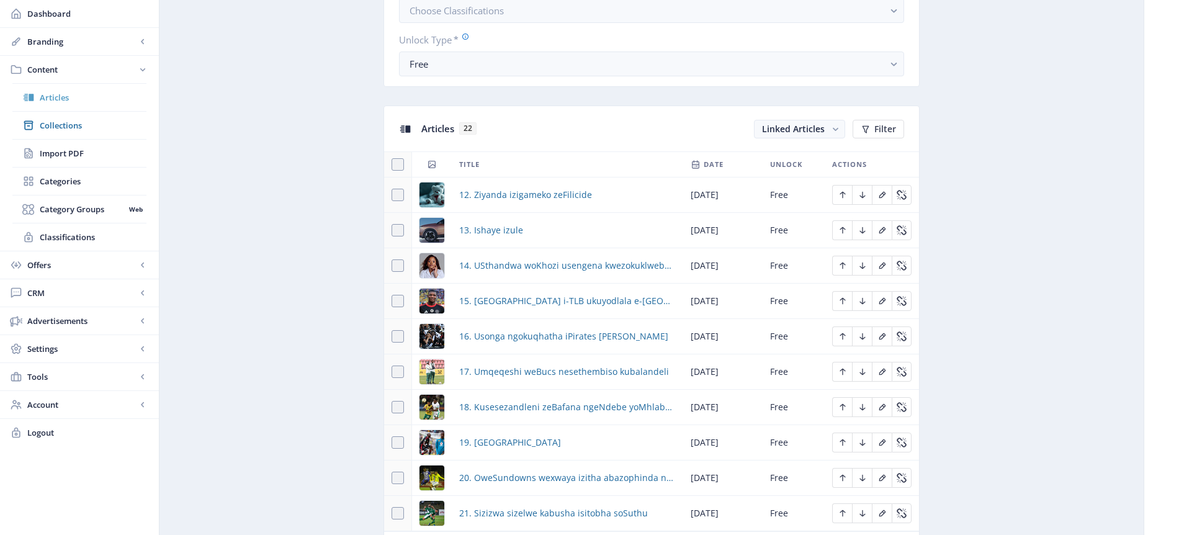
click at [60, 97] on span "Articles" at bounding box center [93, 97] width 107 height 12
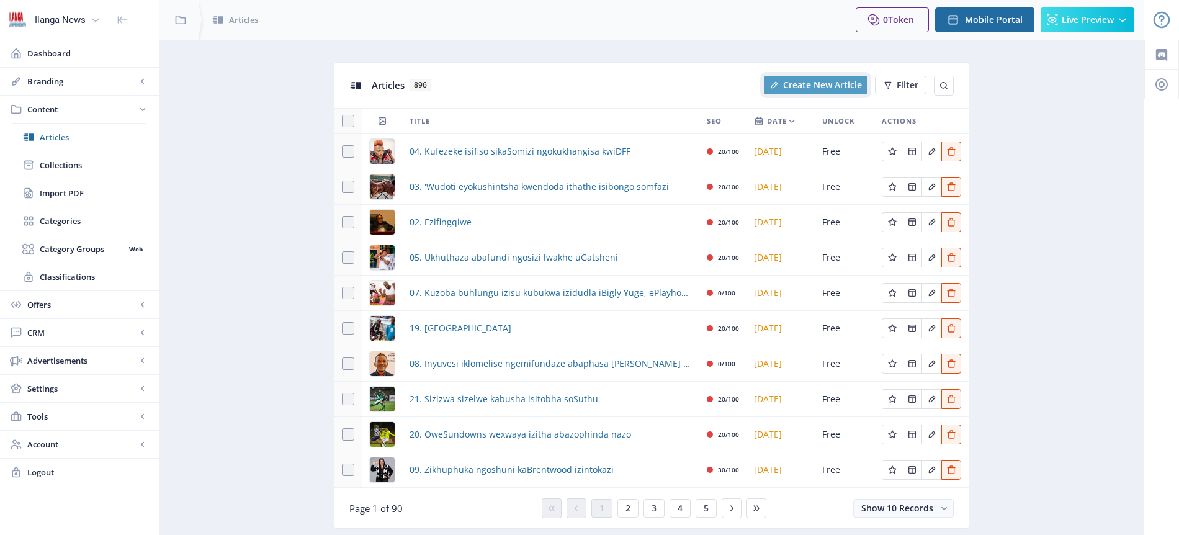
click at [831, 81] on span "Create New Article" at bounding box center [822, 85] width 79 height 10
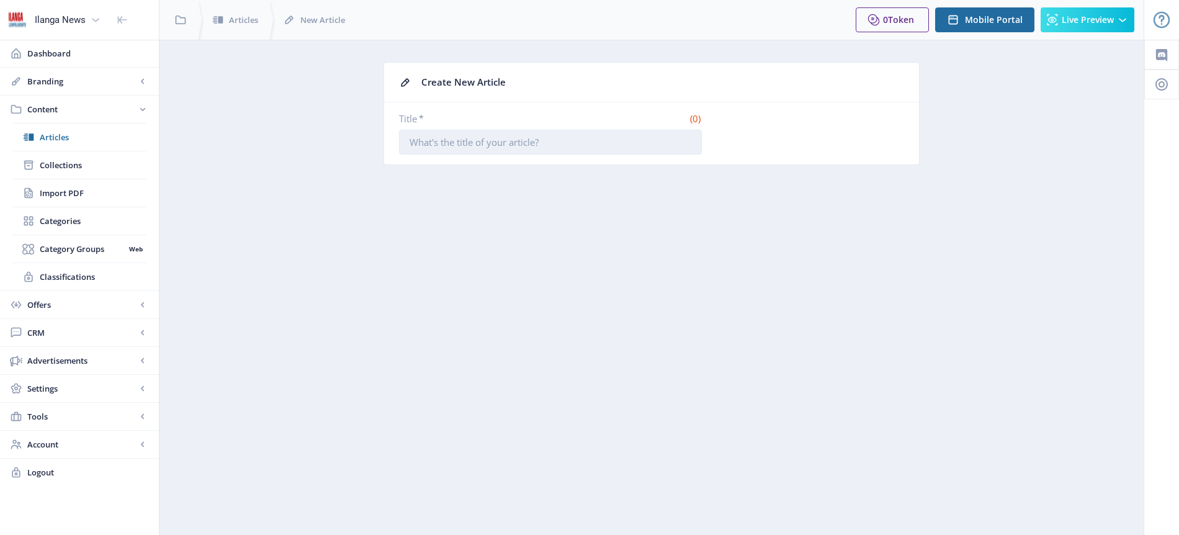
click at [466, 130] on input "Title *" at bounding box center [550, 142] width 303 height 25
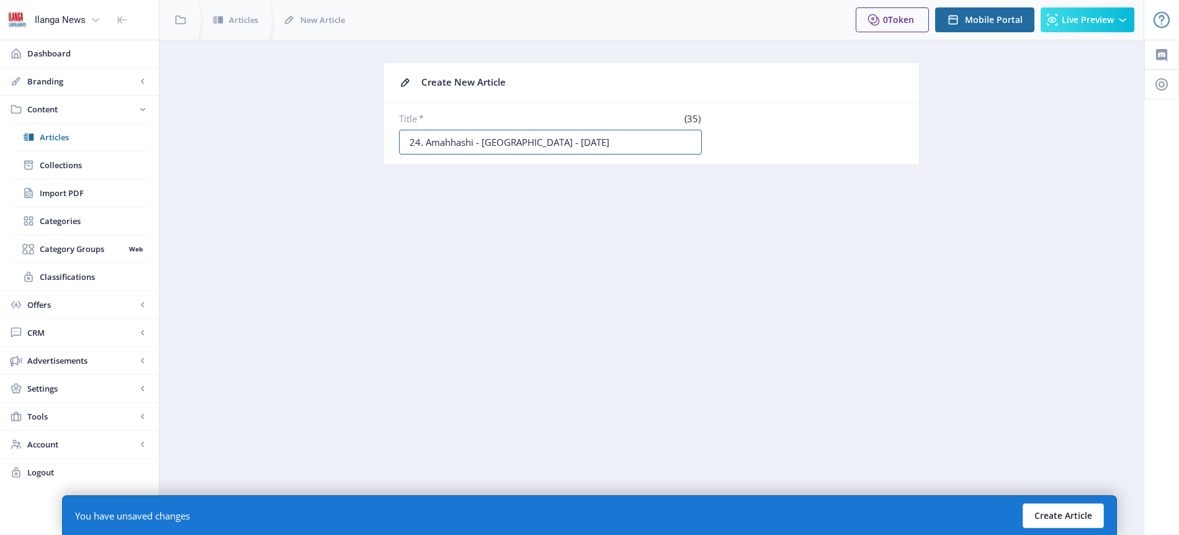
type input "24. Amahhashi - [GEOGRAPHIC_DATA] - [DATE]"
click at [1082, 513] on button "Create Article" at bounding box center [1063, 515] width 81 height 25
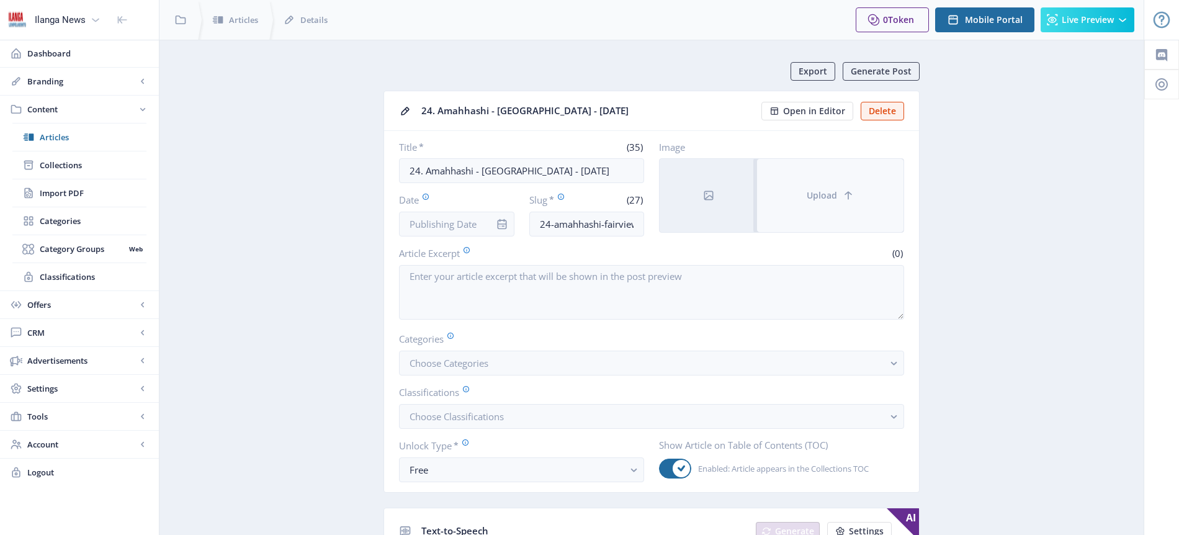
click at [843, 191] on icon at bounding box center [848, 195] width 12 height 12
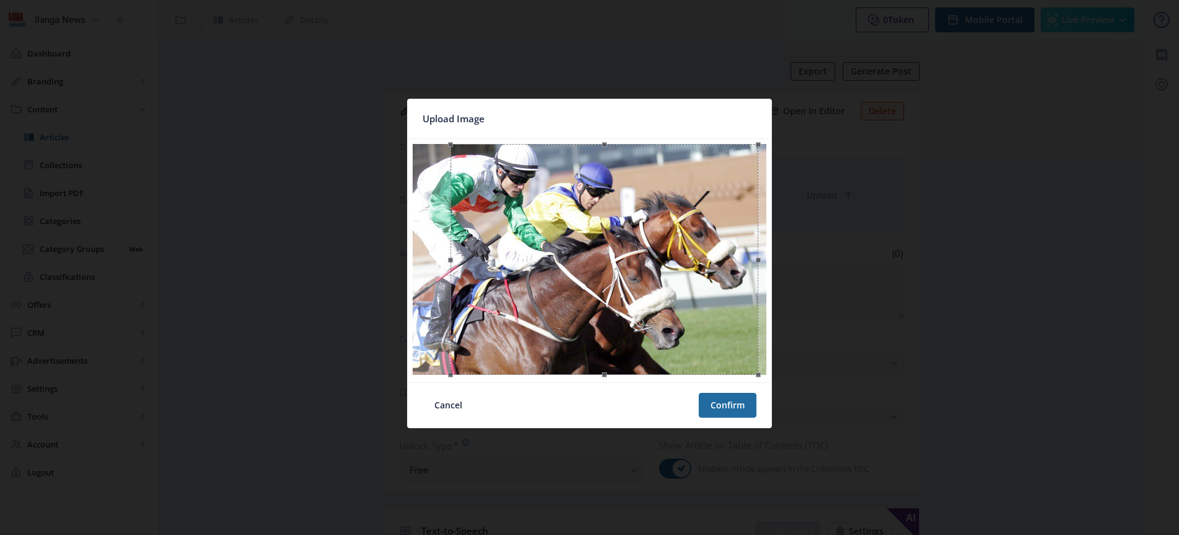
drag, startPoint x: 693, startPoint y: 289, endPoint x: 707, endPoint y: 287, distance: 15.0
click at [707, 287] on div at bounding box center [605, 259] width 308 height 231
click at [732, 400] on button "Confirm" at bounding box center [728, 405] width 58 height 25
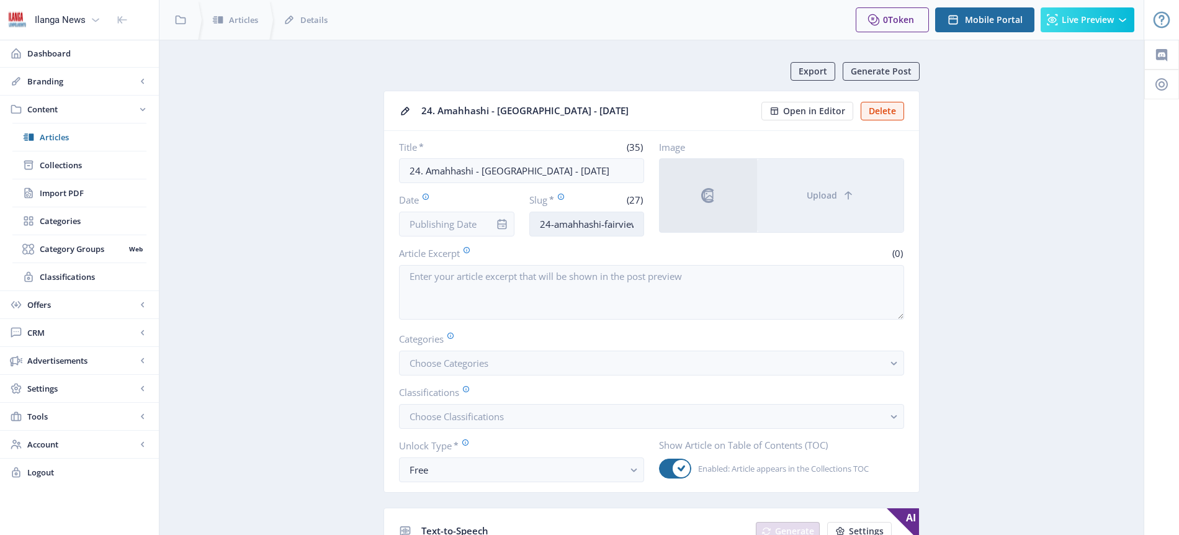
click at [585, 225] on input "24-amahhashi-fairview-12092" at bounding box center [586, 224] width 115 height 25
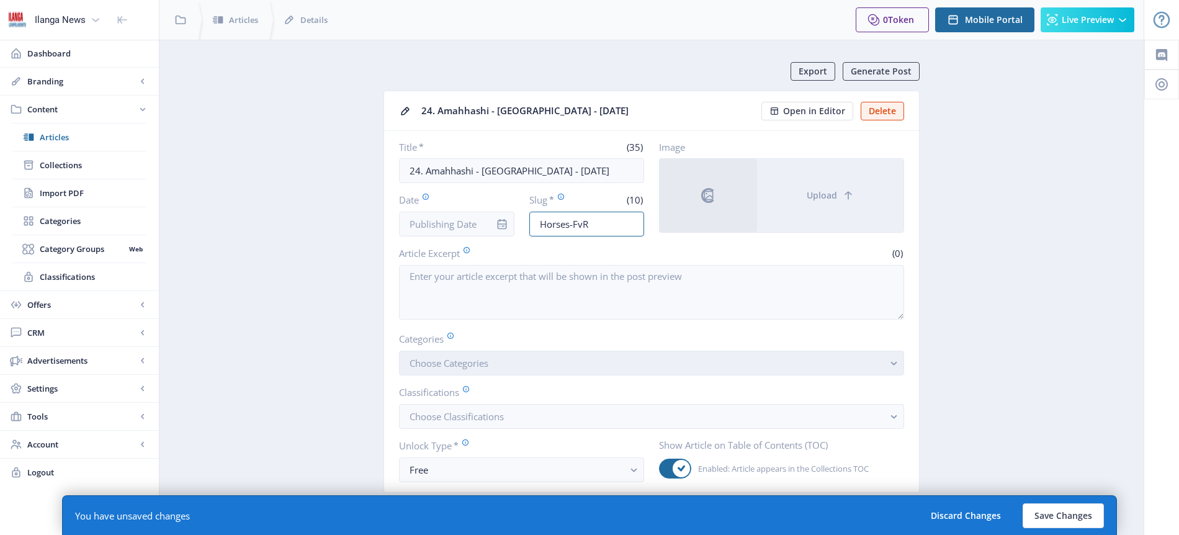
type input "Horses-FvR"
click at [460, 367] on span "Choose Categories" at bounding box center [449, 363] width 79 height 12
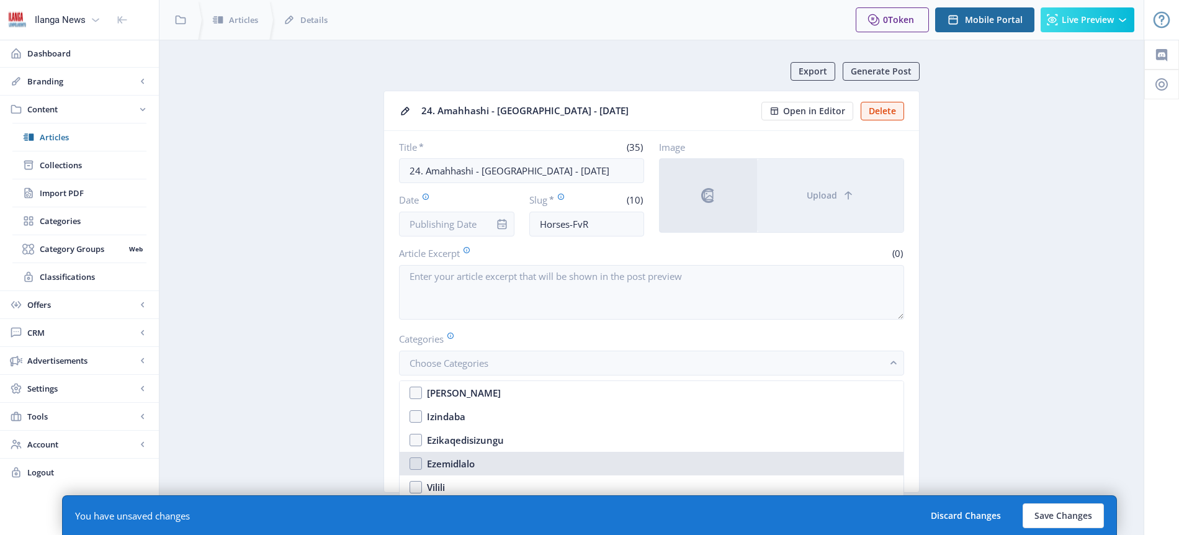
click at [469, 463] on div "Ezemidlalo" at bounding box center [451, 463] width 48 height 15
checkbox input "true"
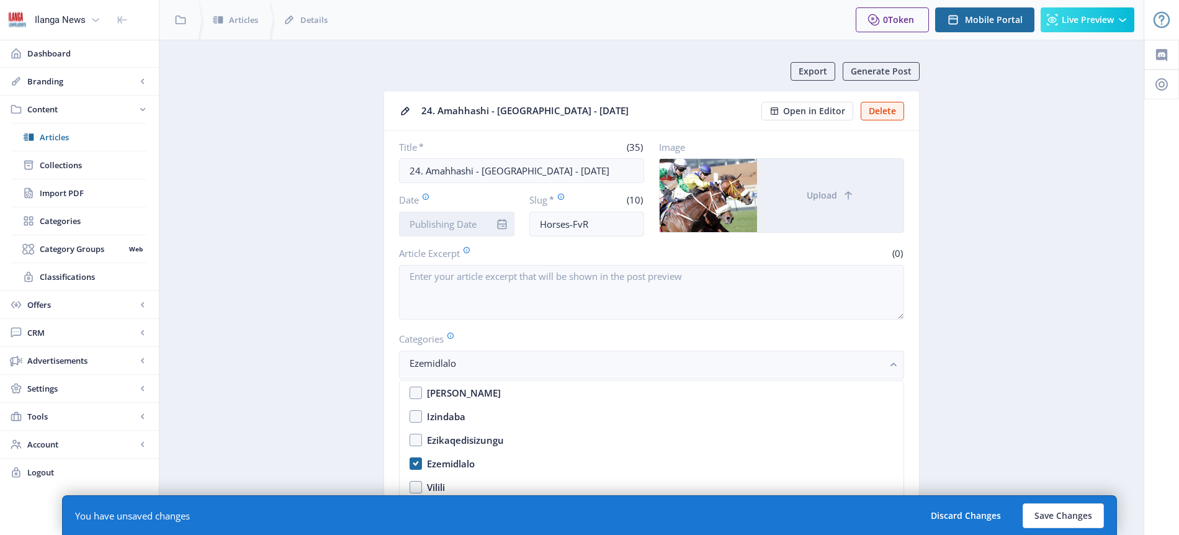
click at [465, 223] on input "Date" at bounding box center [456, 224] width 115 height 25
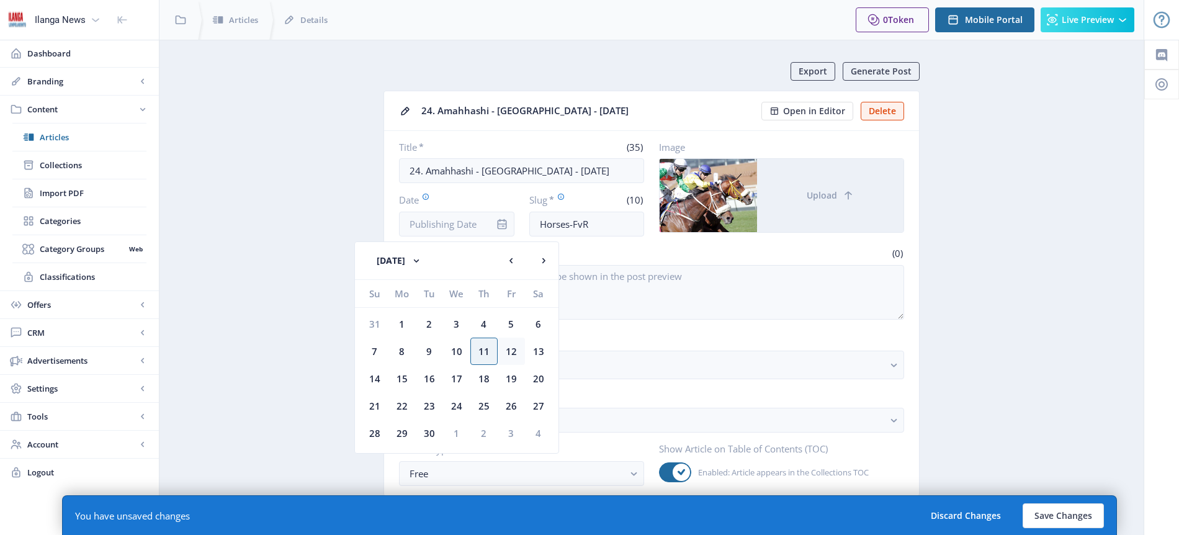
click at [518, 352] on div "12" at bounding box center [511, 351] width 27 height 27
type input "[DATE]"
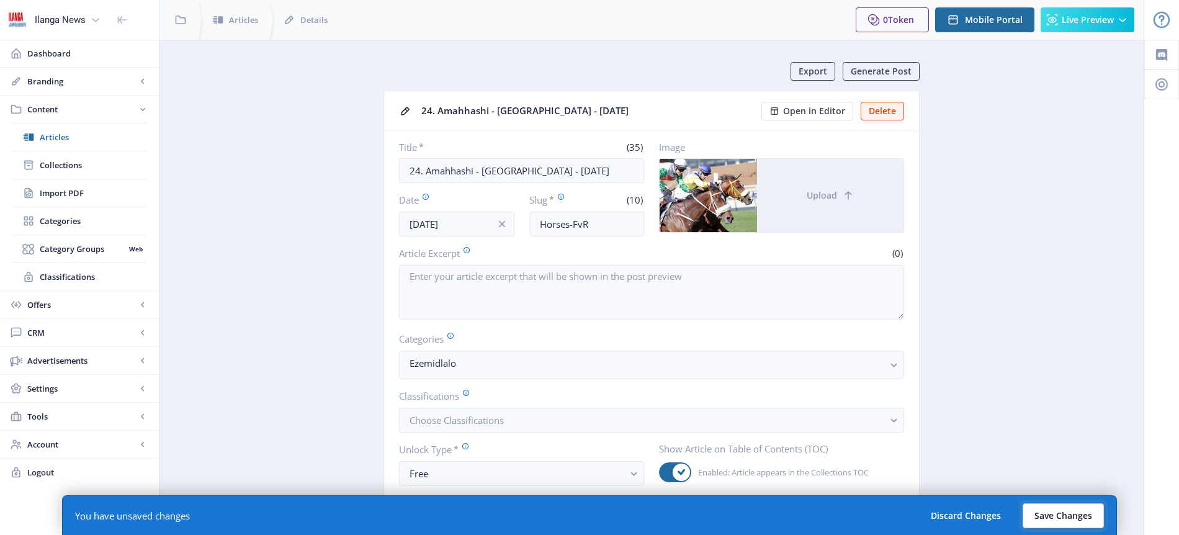
click at [1066, 519] on button "Save Changes" at bounding box center [1063, 515] width 81 height 25
type input "horses-fvr"
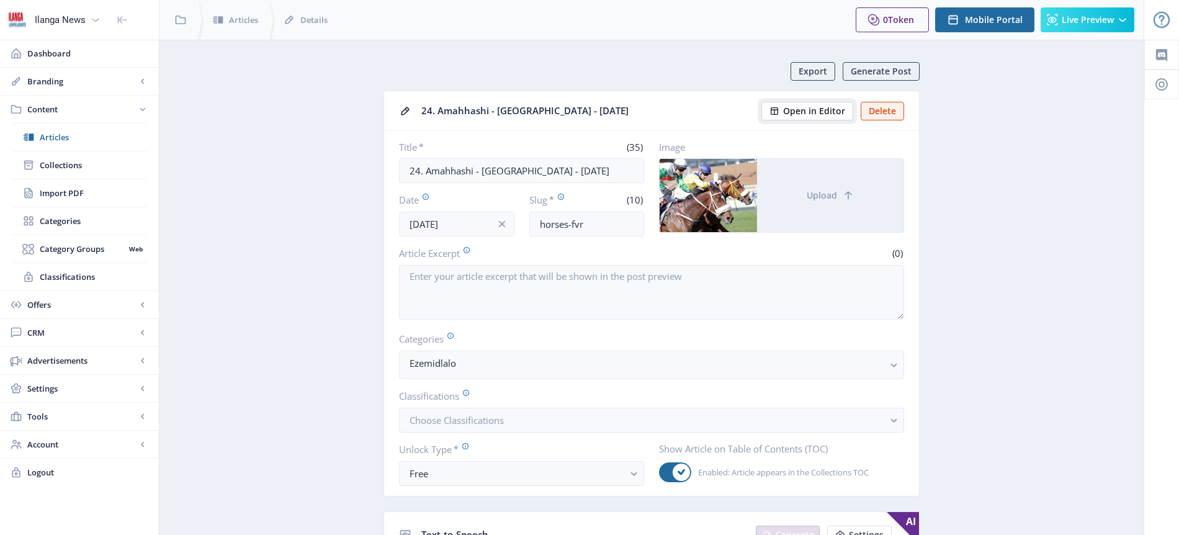
click at [823, 109] on span "Open in Editor" at bounding box center [814, 111] width 62 height 10
click at [48, 136] on span "Articles" at bounding box center [93, 137] width 107 height 12
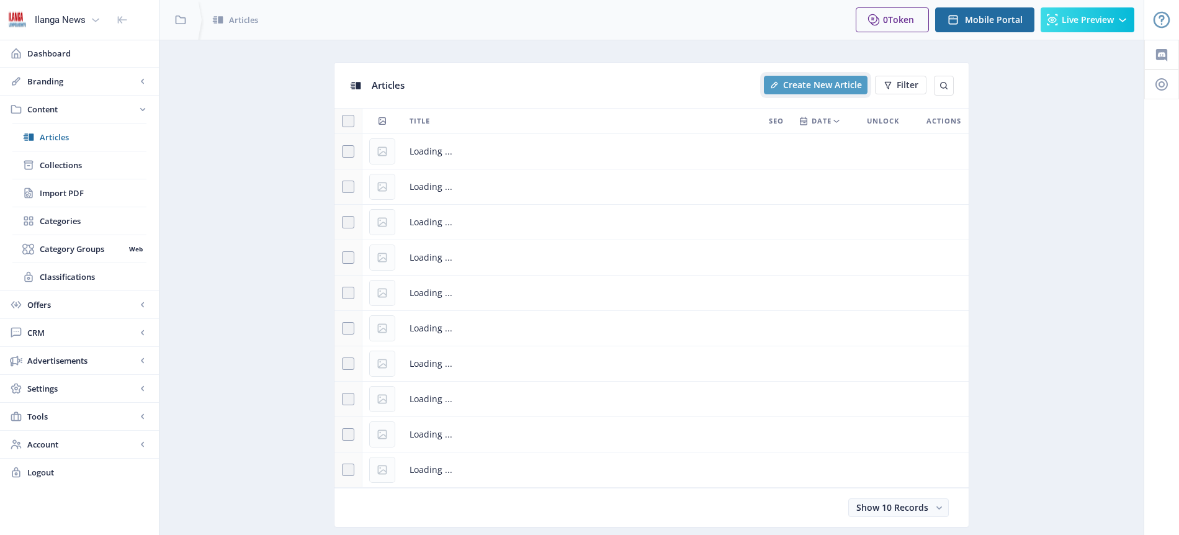
click at [841, 91] on button "Create New Article" at bounding box center [816, 85] width 104 height 19
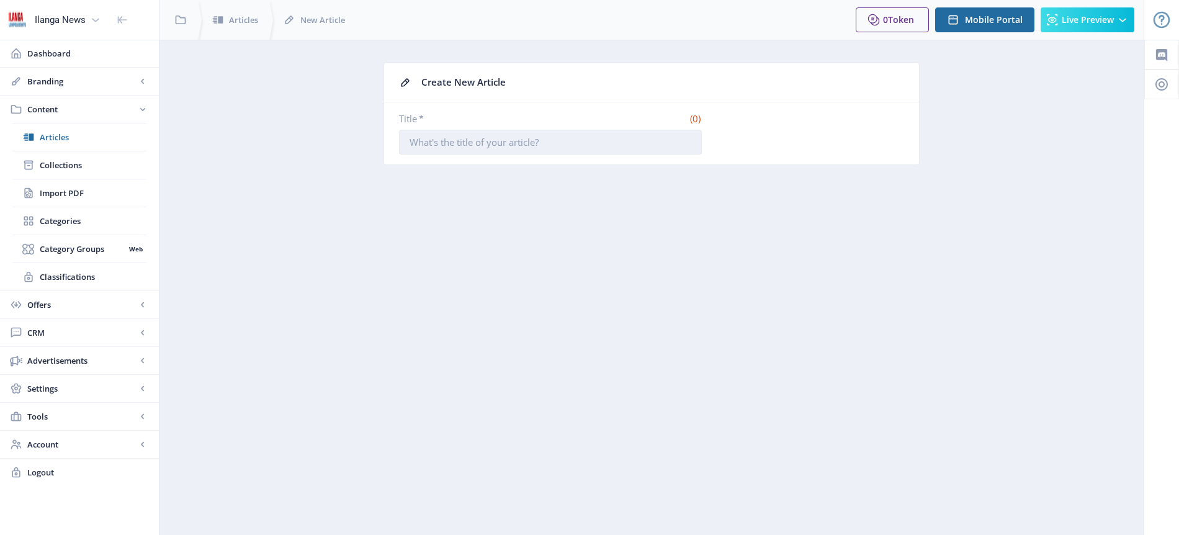
click at [483, 143] on input "Title *" at bounding box center [550, 142] width 303 height 25
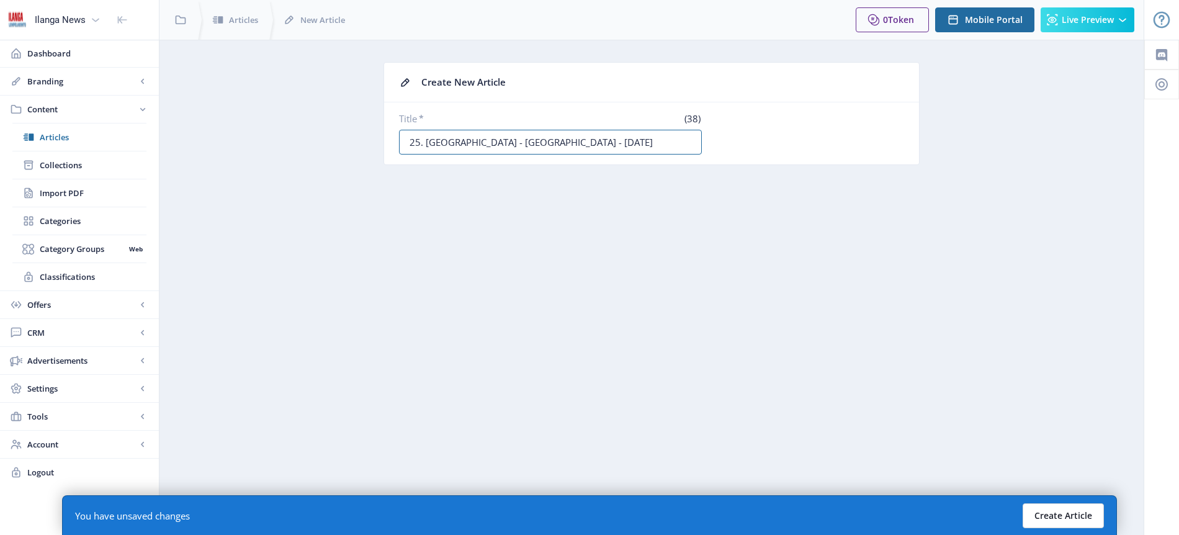
type input "25. [GEOGRAPHIC_DATA] - [GEOGRAPHIC_DATA] - [DATE]"
click at [1068, 514] on button "Create Article" at bounding box center [1063, 515] width 81 height 25
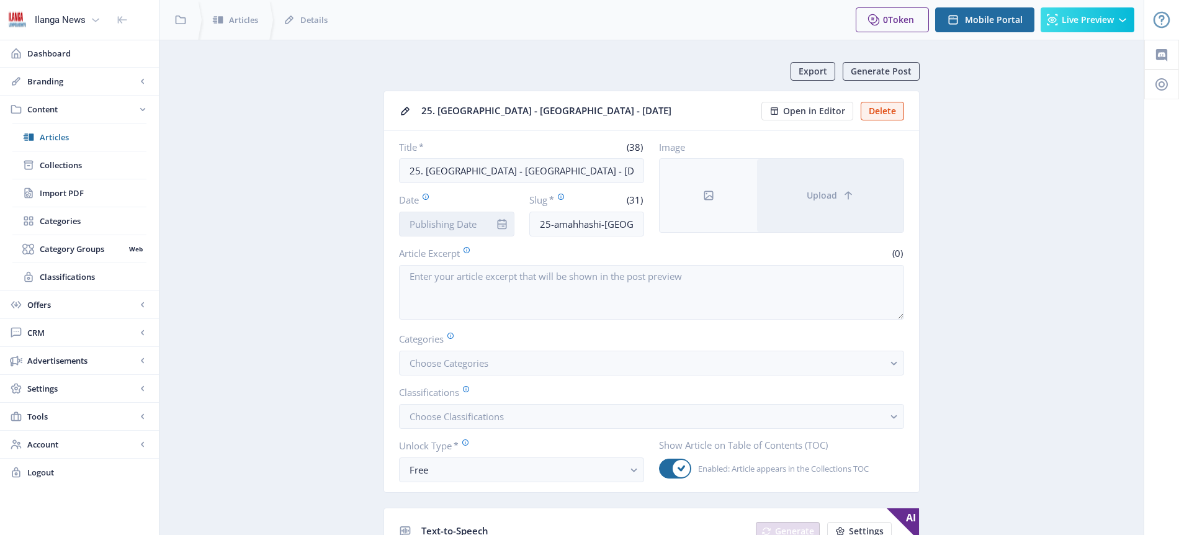
click at [454, 227] on input "Date" at bounding box center [456, 224] width 115 height 25
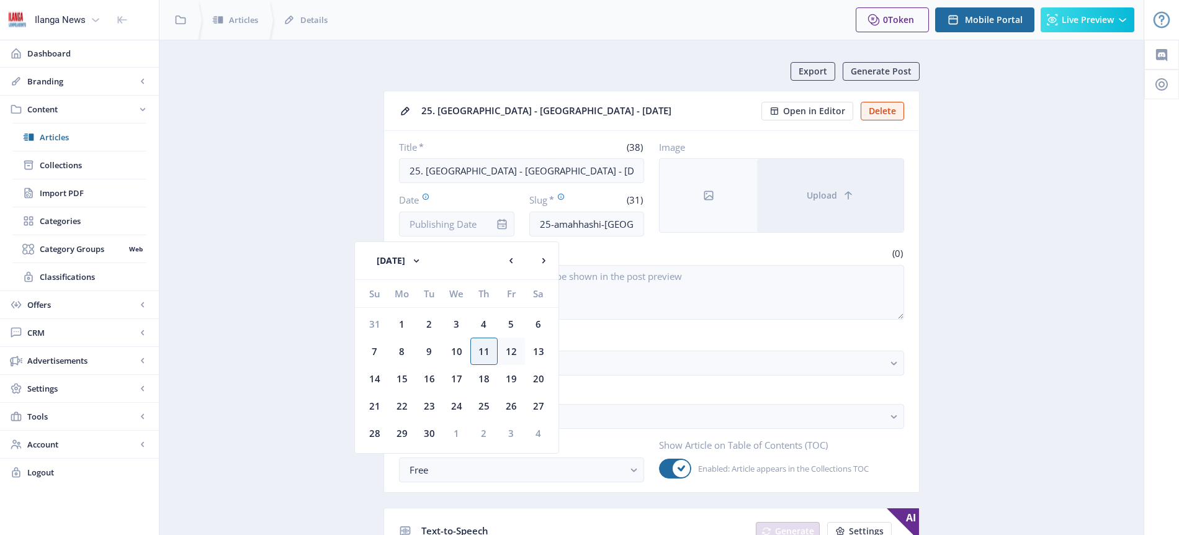
click at [515, 352] on div "12" at bounding box center [511, 351] width 27 height 27
type input "[DATE]"
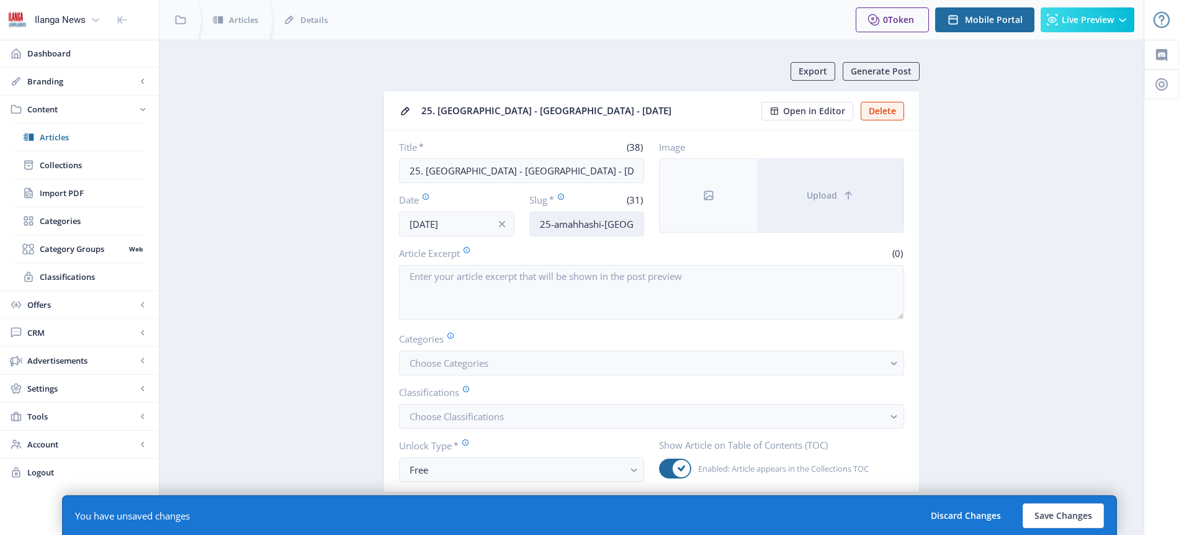
click at [598, 228] on input "25-amahhashi-[GEOGRAPHIC_DATA]-130925" at bounding box center [586, 224] width 115 height 25
type input "Horses-Durv"
click at [487, 362] on span "Choose Categories" at bounding box center [449, 363] width 79 height 12
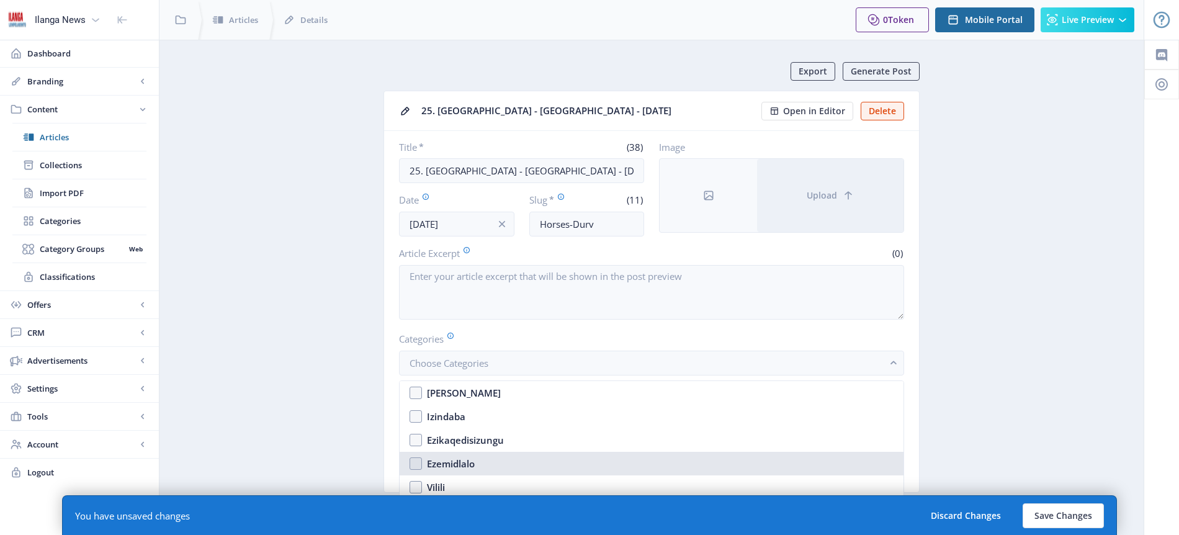
click at [471, 462] on div "Ezemidlalo" at bounding box center [451, 463] width 48 height 15
checkbox input "true"
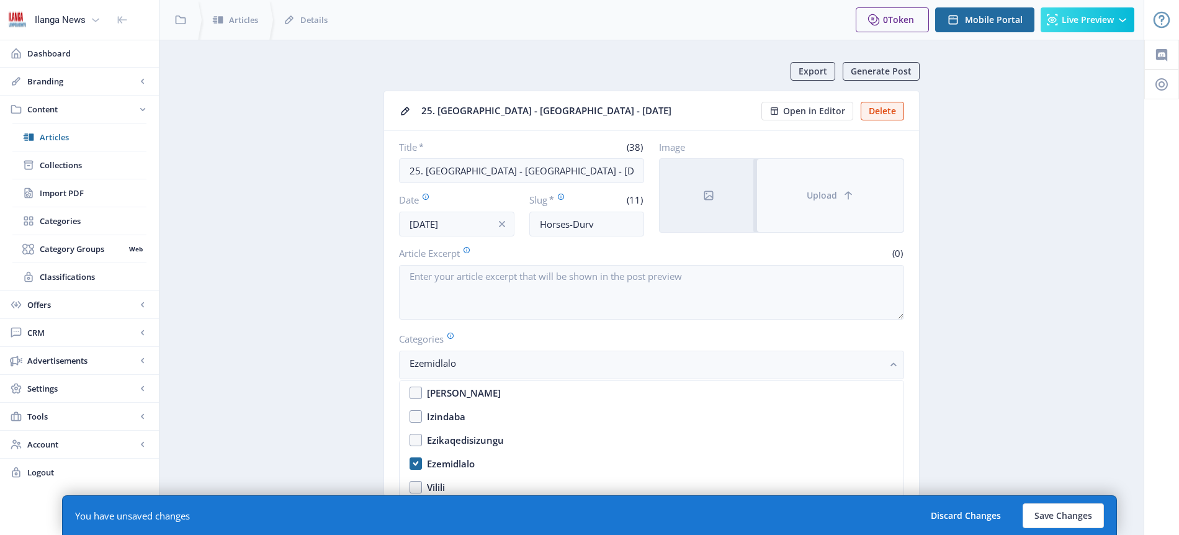
click at [836, 195] on span "Upload" at bounding box center [822, 196] width 30 height 10
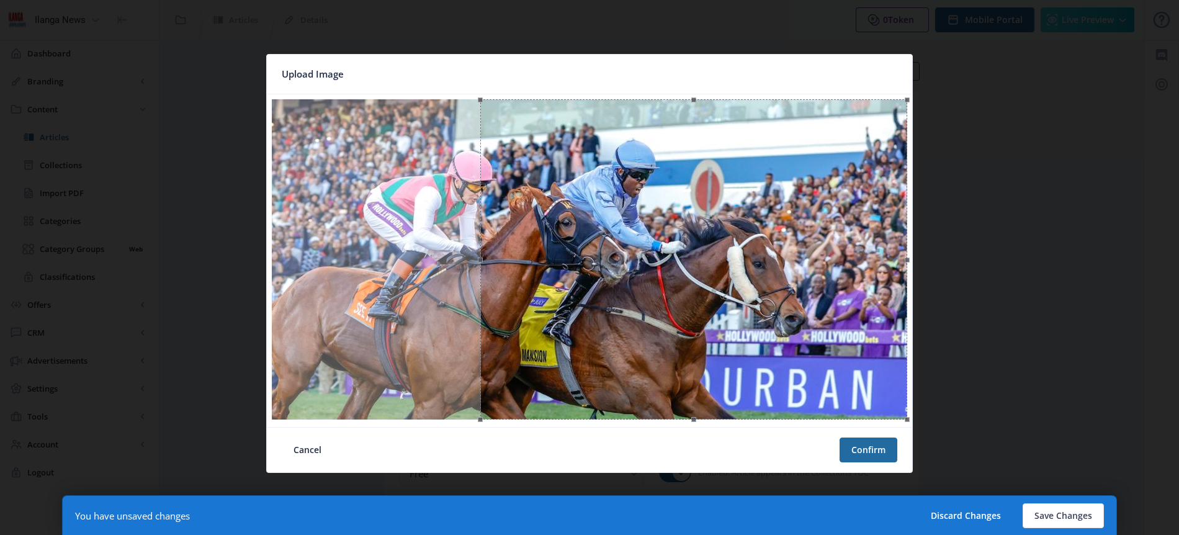
drag, startPoint x: 714, startPoint y: 274, endPoint x: 821, endPoint y: 273, distance: 107.4
click at [821, 273] on div at bounding box center [693, 259] width 427 height 320
click at [1056, 512] on button "Save Changes" at bounding box center [1063, 515] width 81 height 25
type input "horses-durv"
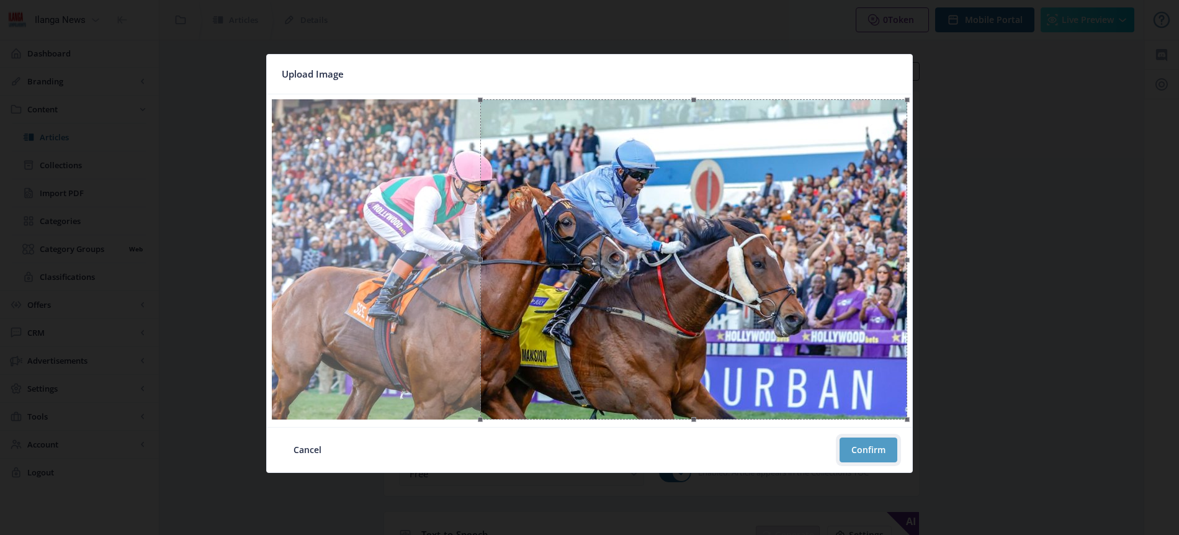
click at [874, 448] on button "Confirm" at bounding box center [869, 449] width 58 height 25
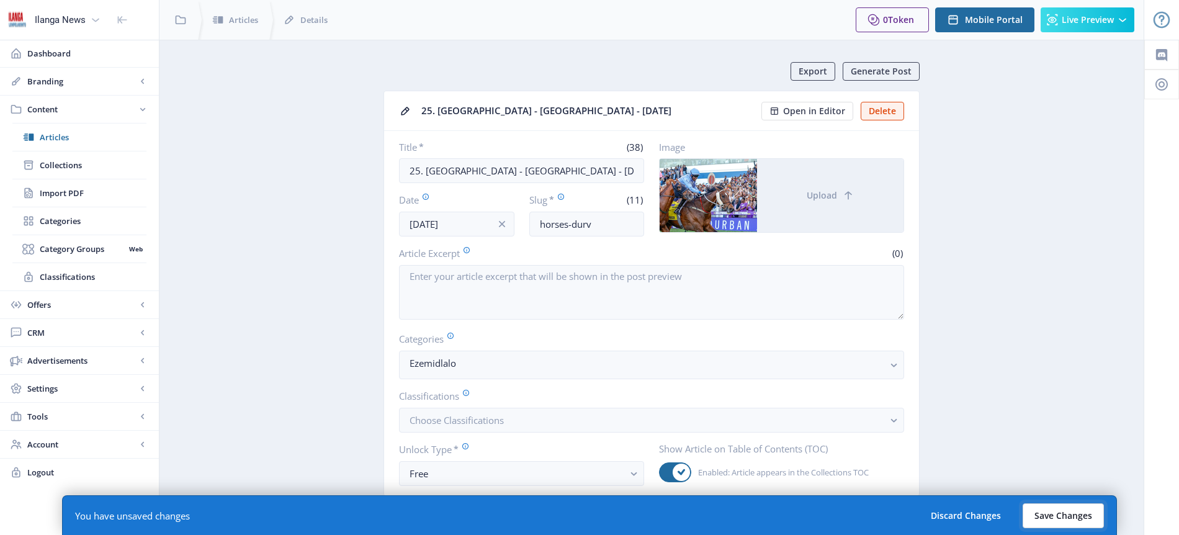
click at [1074, 510] on button "Save Changes" at bounding box center [1063, 515] width 81 height 25
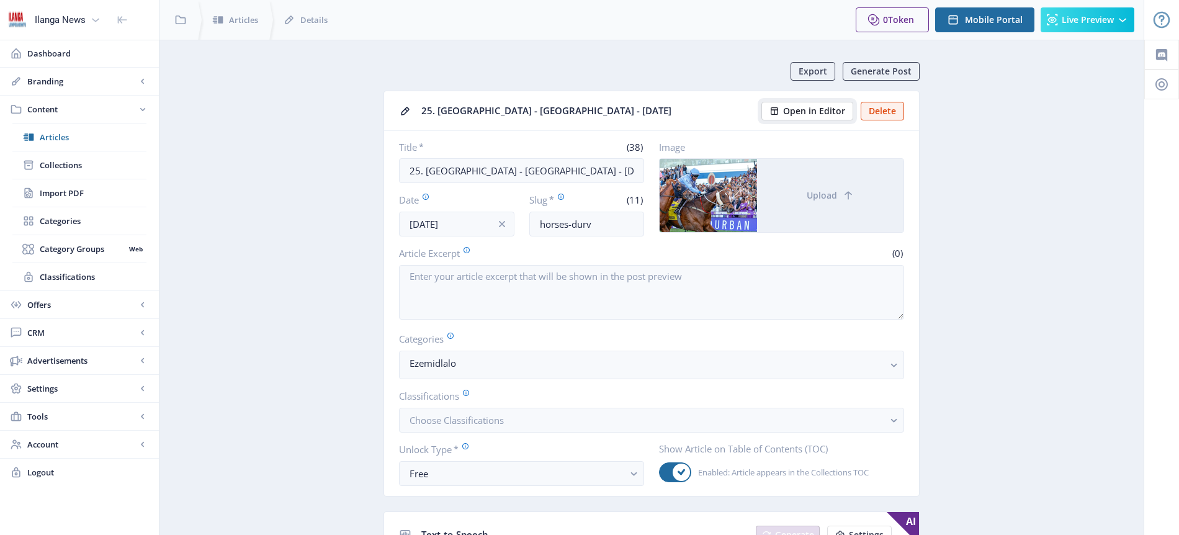
click at [832, 110] on span "Open in Editor" at bounding box center [814, 111] width 62 height 10
click at [74, 137] on span "Articles" at bounding box center [93, 137] width 107 height 12
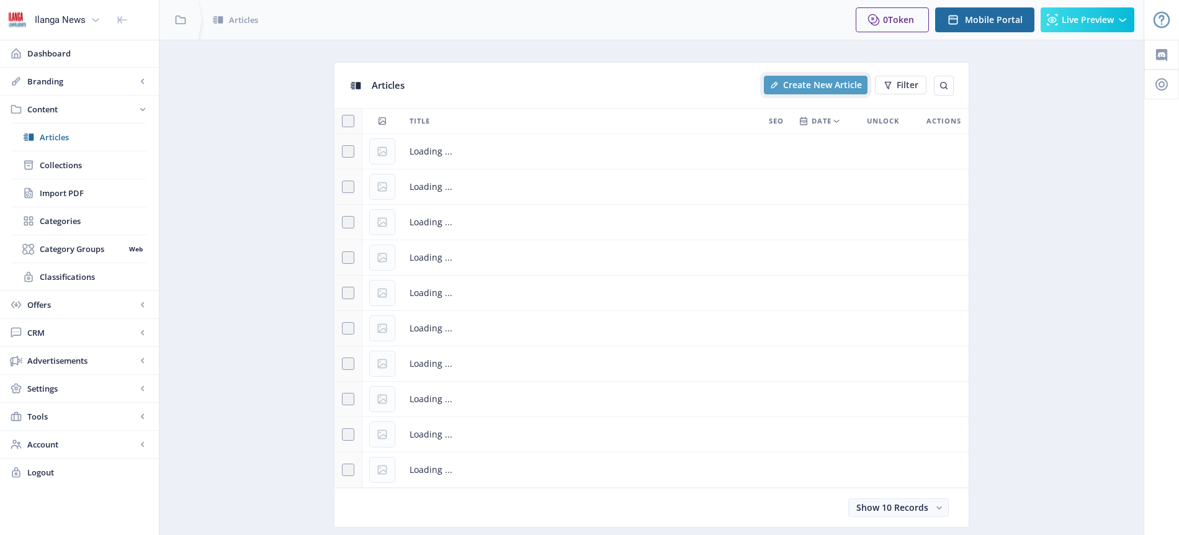
click at [829, 82] on span "Create New Article" at bounding box center [822, 85] width 79 height 10
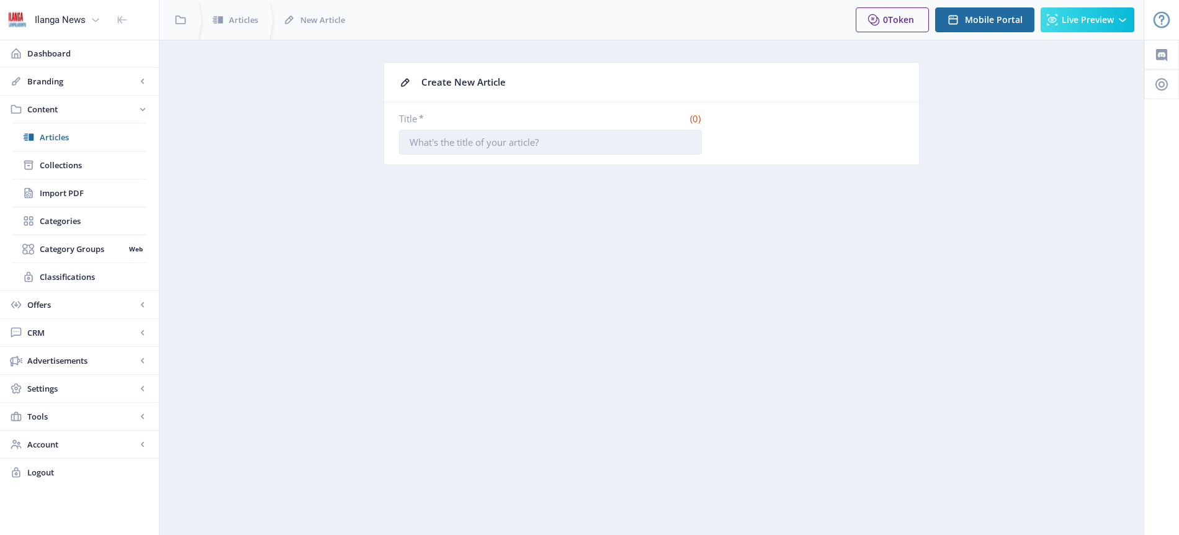
click at [463, 141] on input "Title *" at bounding box center [550, 142] width 303 height 25
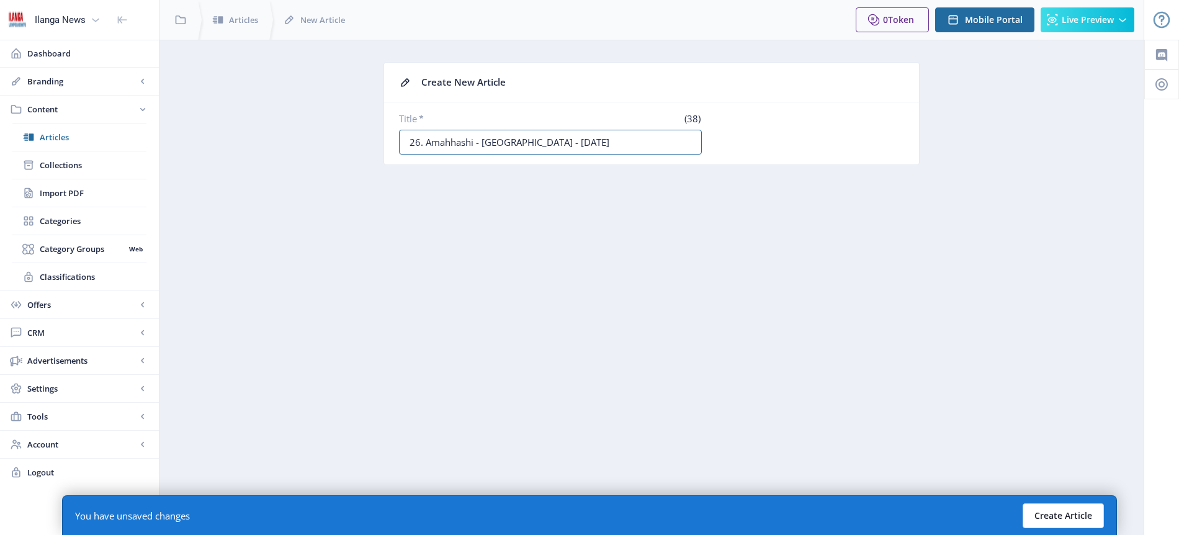
type input "26. Amahhashi - [GEOGRAPHIC_DATA] - [DATE]"
click at [1083, 514] on button "Create Article" at bounding box center [1063, 515] width 81 height 25
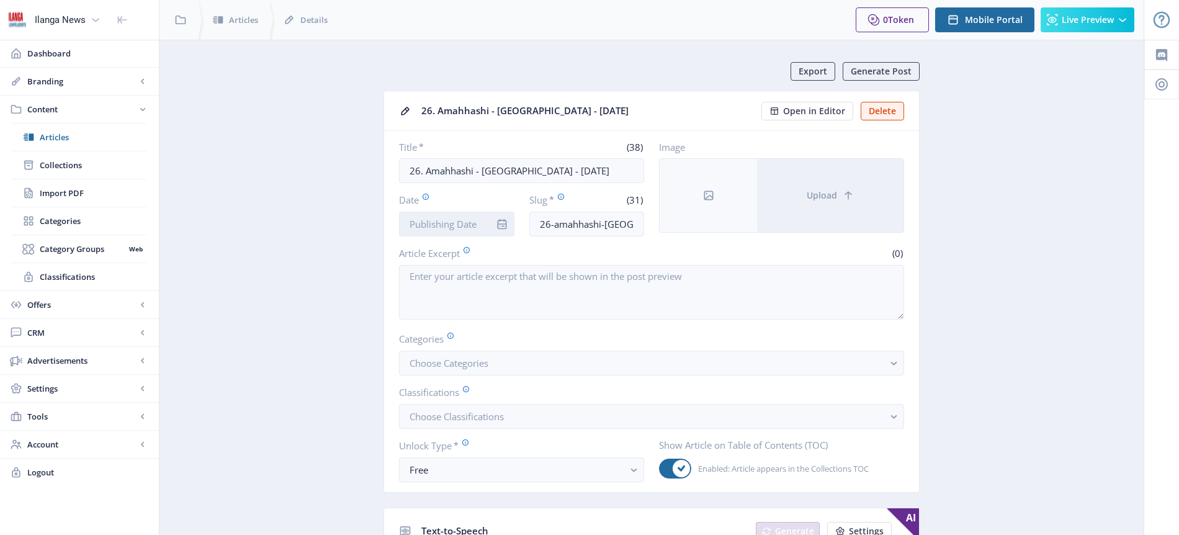
click at [460, 227] on input "Date" at bounding box center [456, 224] width 115 height 25
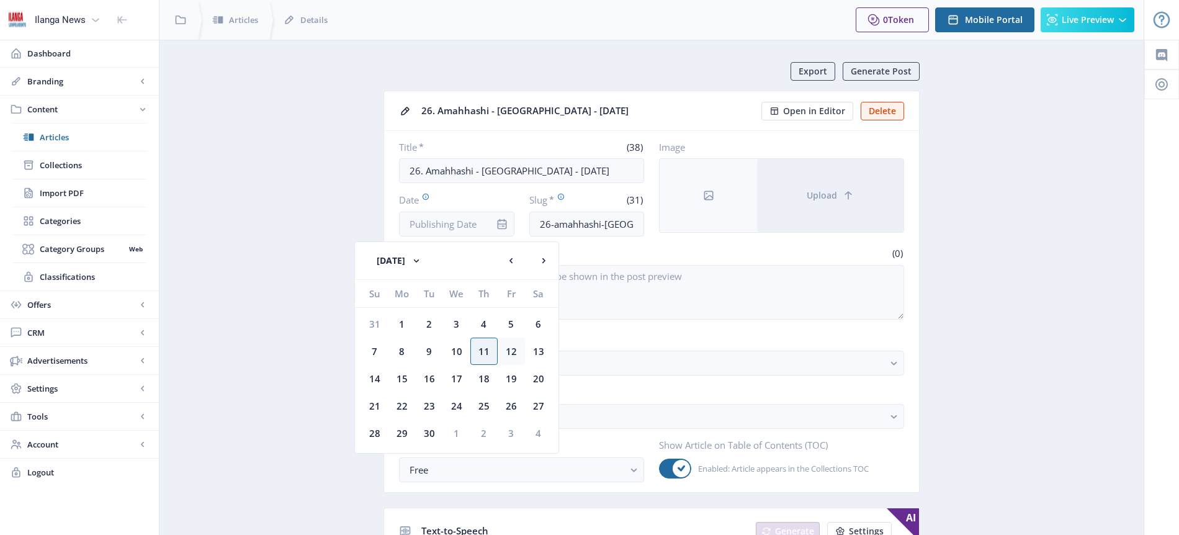
click at [510, 354] on div "12" at bounding box center [511, 351] width 27 height 27
type input "[DATE]"
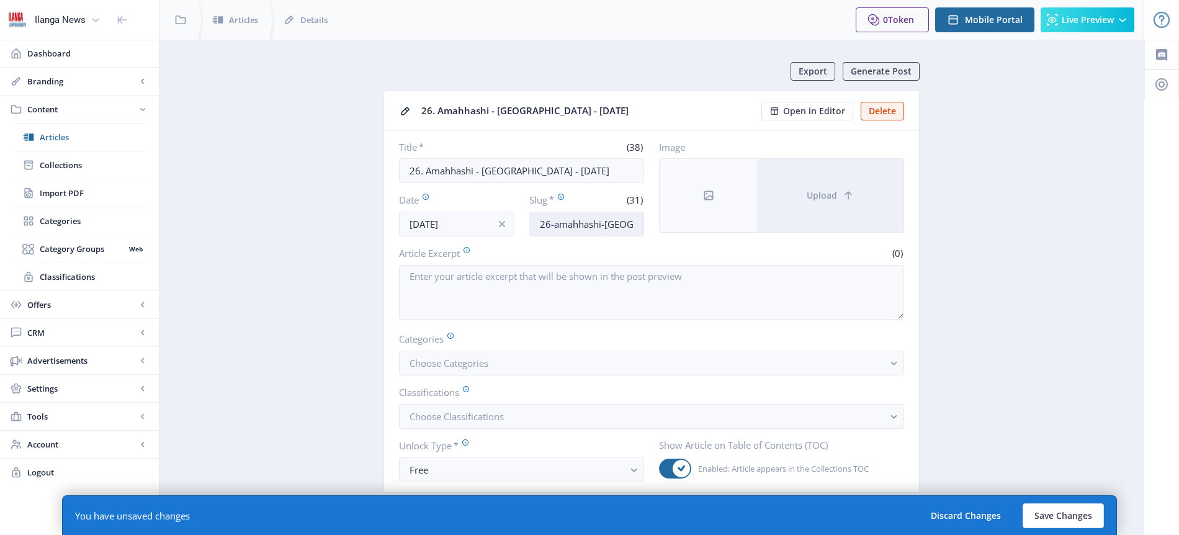
click at [588, 222] on input "26-amahhashi-[GEOGRAPHIC_DATA]-120925" at bounding box center [586, 224] width 115 height 25
type input "Horses-Gvla"
click at [470, 367] on span "Choose Categories" at bounding box center [449, 363] width 79 height 12
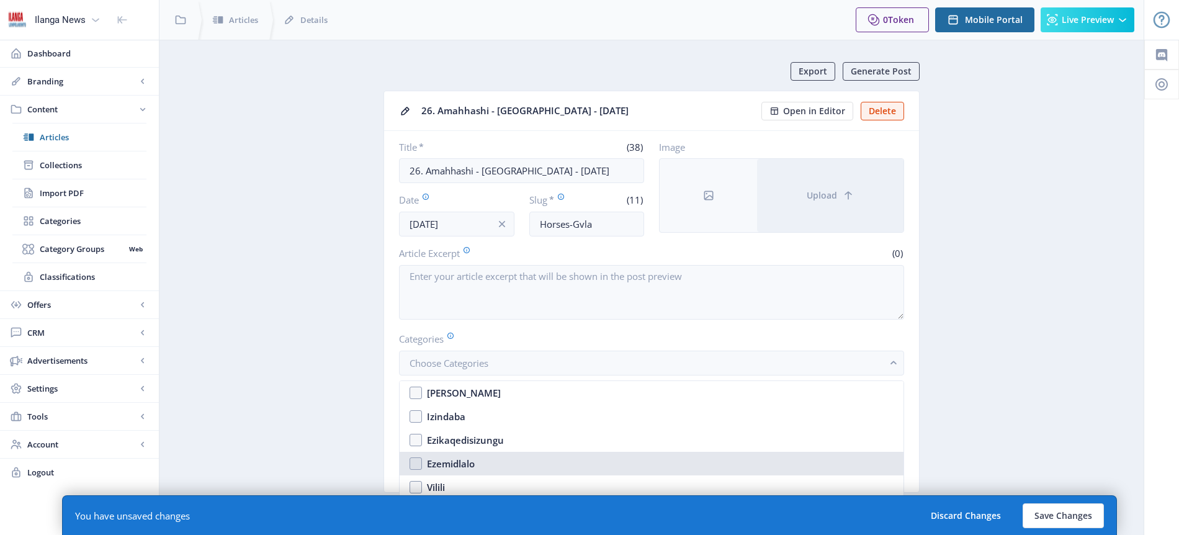
click at [470, 459] on div "Ezemidlalo" at bounding box center [451, 463] width 48 height 15
checkbox input "true"
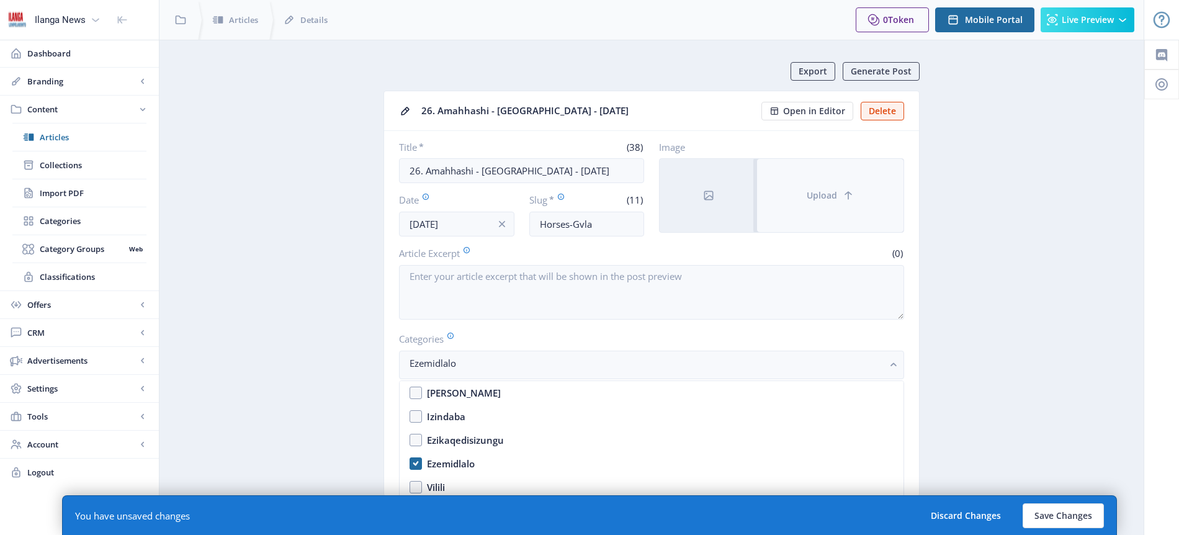
click at [832, 196] on span "Upload" at bounding box center [822, 196] width 30 height 10
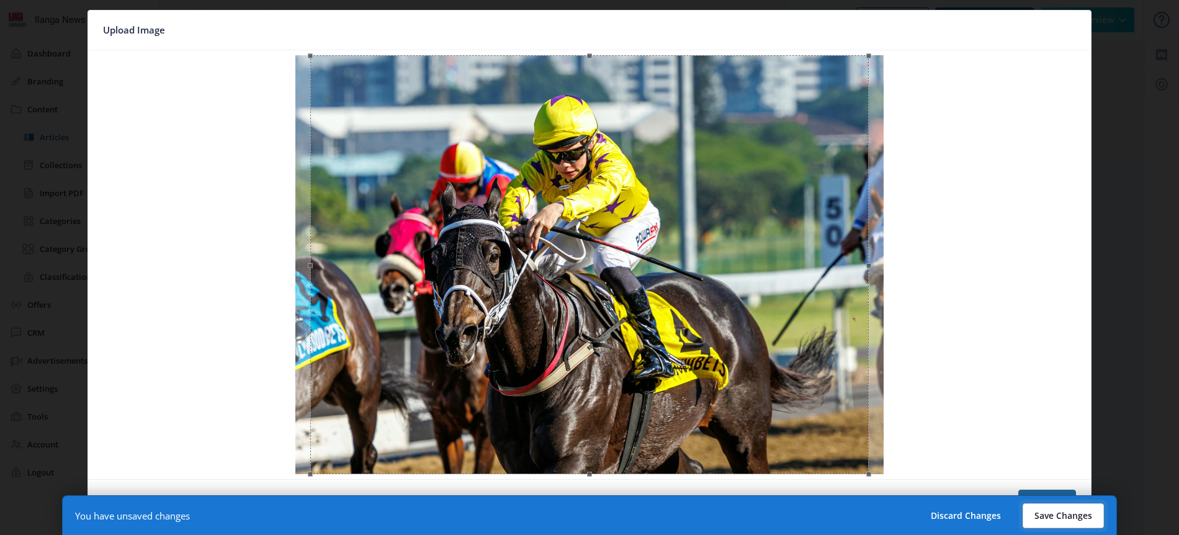
click at [1056, 518] on button "Save Changes" at bounding box center [1063, 515] width 81 height 25
click at [1061, 512] on button "Save Changes" at bounding box center [1063, 515] width 81 height 25
type input "horses-gvla"
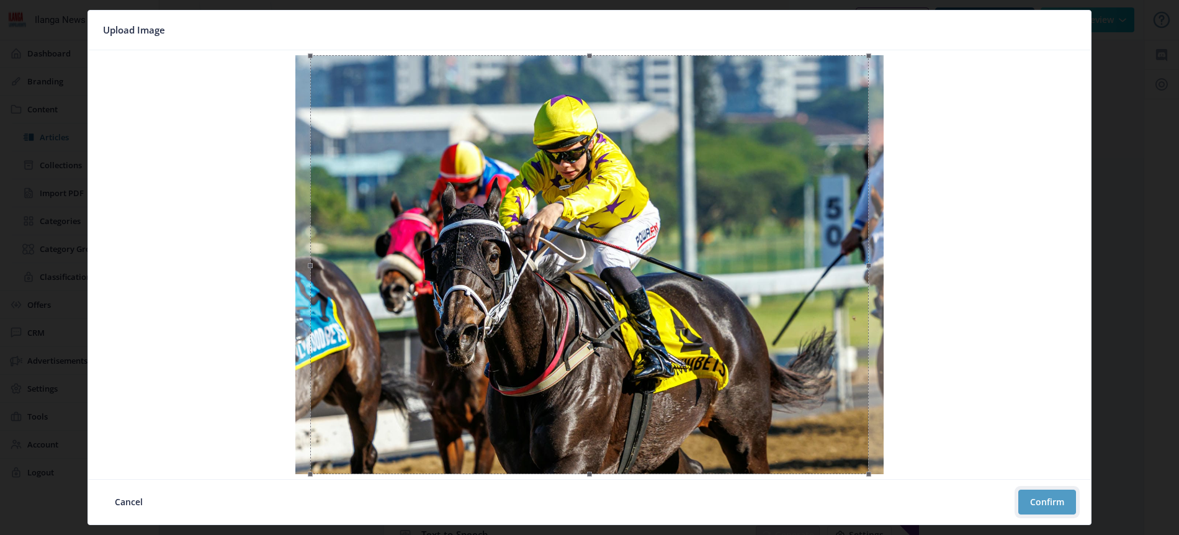
click at [1041, 506] on button "Confirm" at bounding box center [1047, 502] width 58 height 25
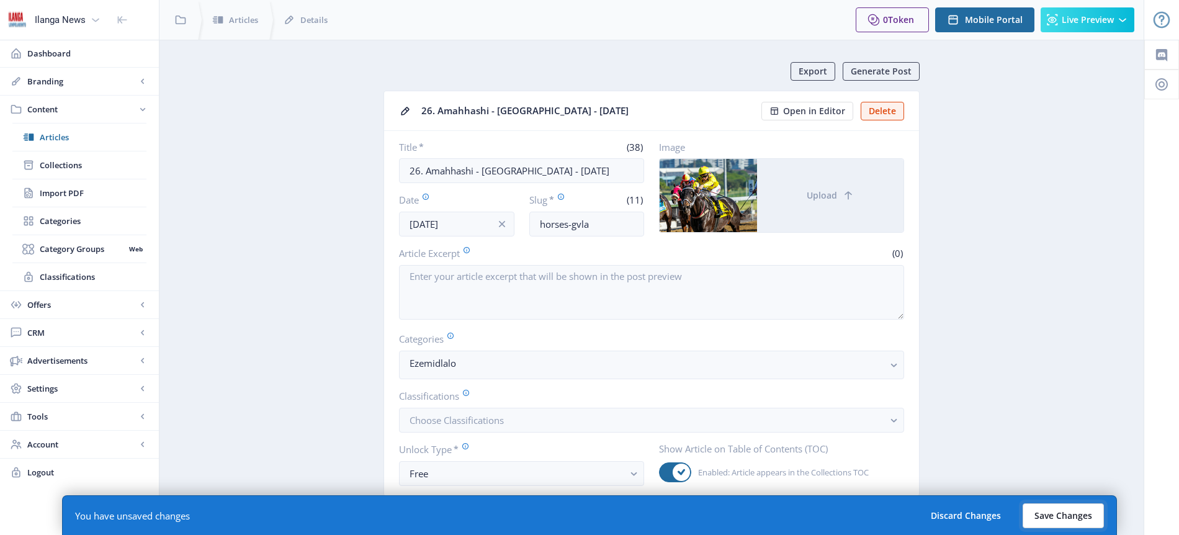
click at [1065, 514] on button "Save Changes" at bounding box center [1063, 515] width 81 height 25
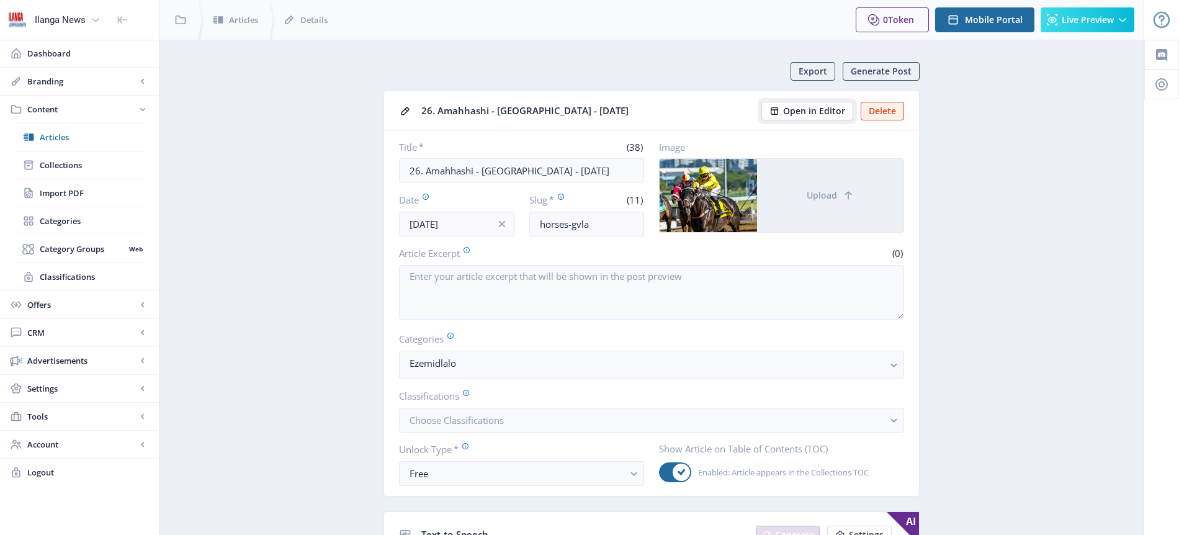
click at [823, 111] on span "Open in Editor" at bounding box center [814, 111] width 62 height 10
click at [540, 174] on input "26. Amahhashi - [GEOGRAPHIC_DATA] - [DATE]" at bounding box center [521, 170] width 245 height 25
click at [539, 170] on input "26. Amahhashi - [GEOGRAPHIC_DATA] - [DATE]" at bounding box center [521, 170] width 245 height 25
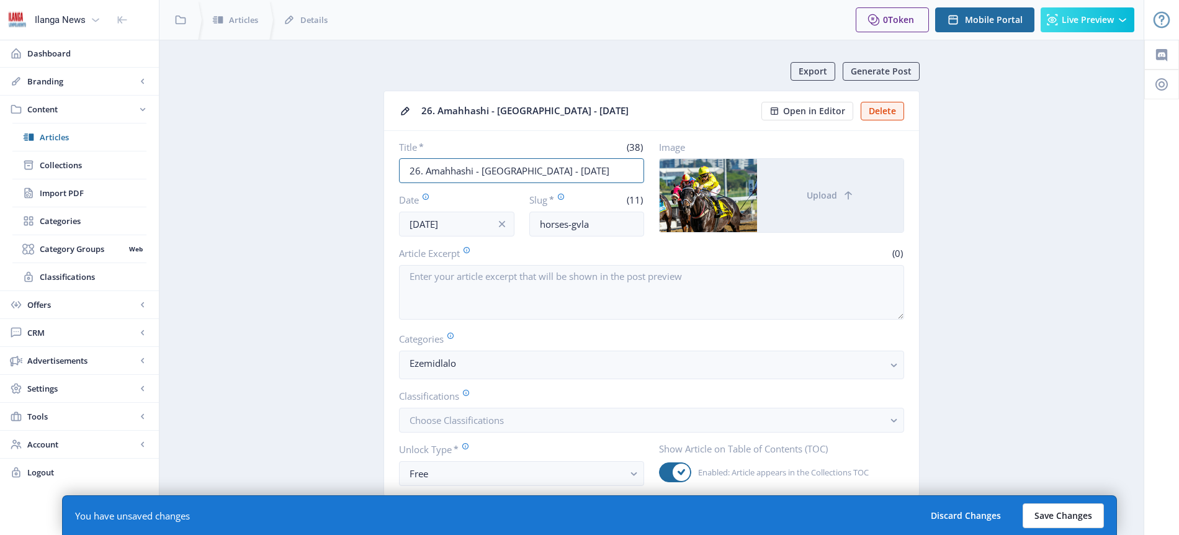
type input "26. Amahhashi - [GEOGRAPHIC_DATA] - [DATE]"
click at [1076, 516] on button "Save Changes" at bounding box center [1063, 515] width 81 height 25
click at [1077, 515] on button "Save Changes" at bounding box center [1063, 515] width 81 height 25
click at [1073, 514] on button "Save Changes" at bounding box center [1063, 515] width 81 height 25
click at [1082, 514] on button "Save Changes" at bounding box center [1063, 515] width 81 height 25
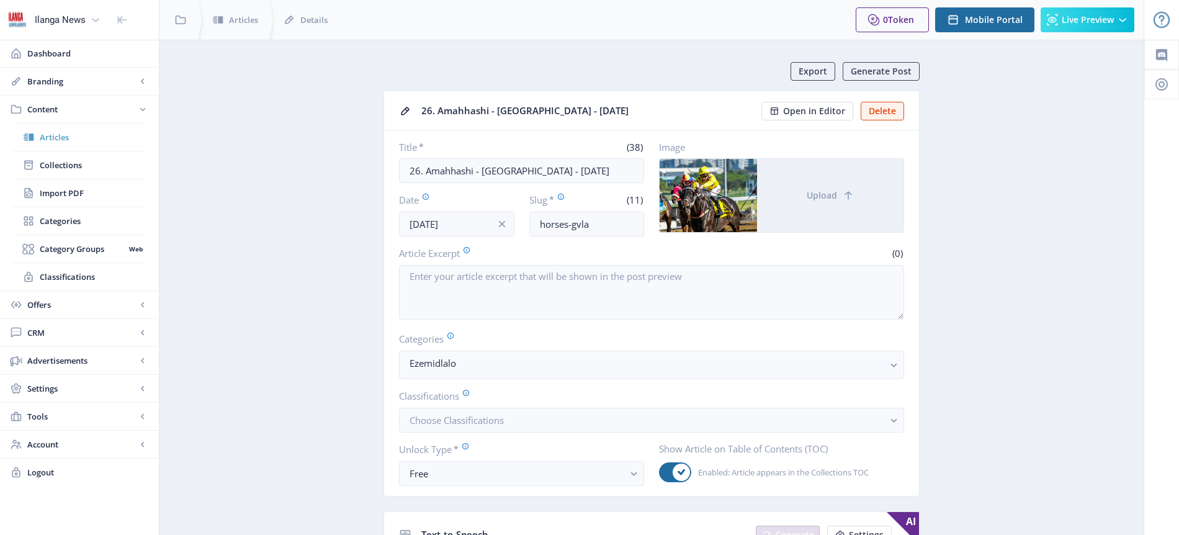
click at [77, 136] on span "Articles" at bounding box center [93, 137] width 107 height 12
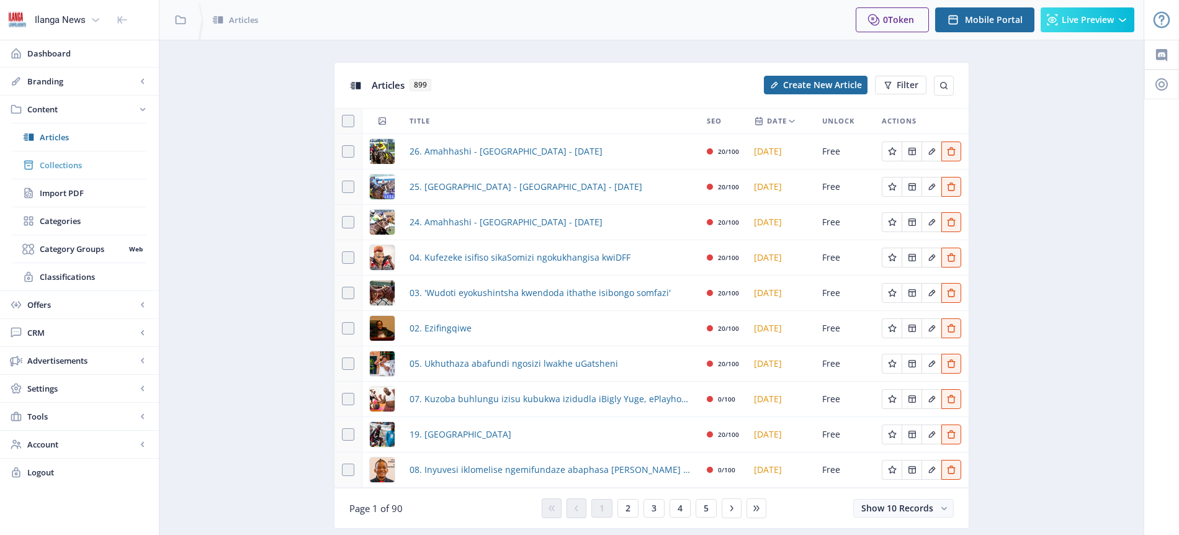
click at [75, 161] on span "Collections" at bounding box center [93, 165] width 107 height 12
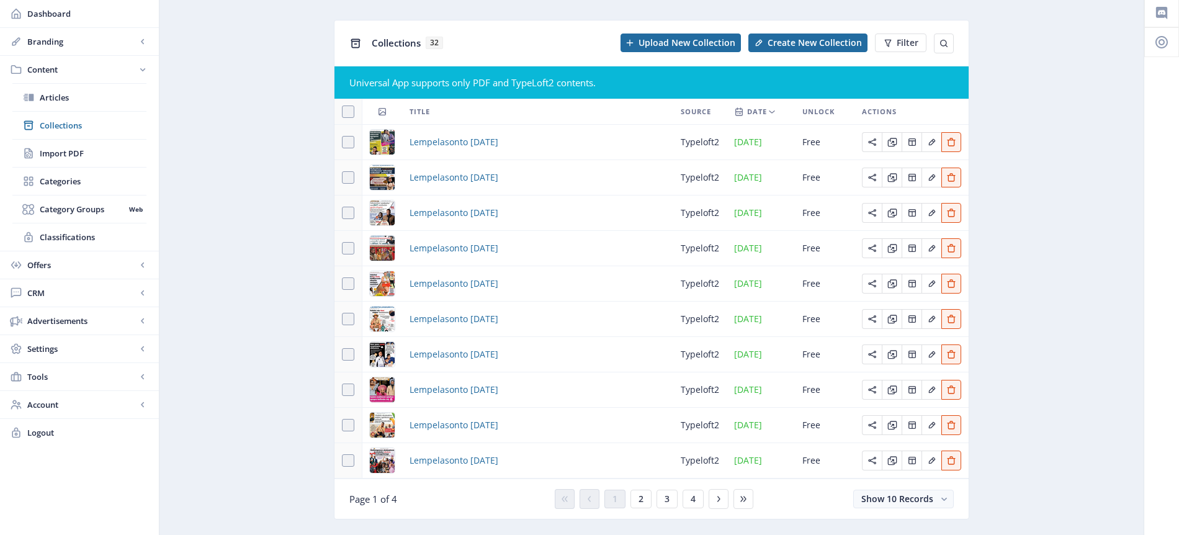
scroll to position [70, 0]
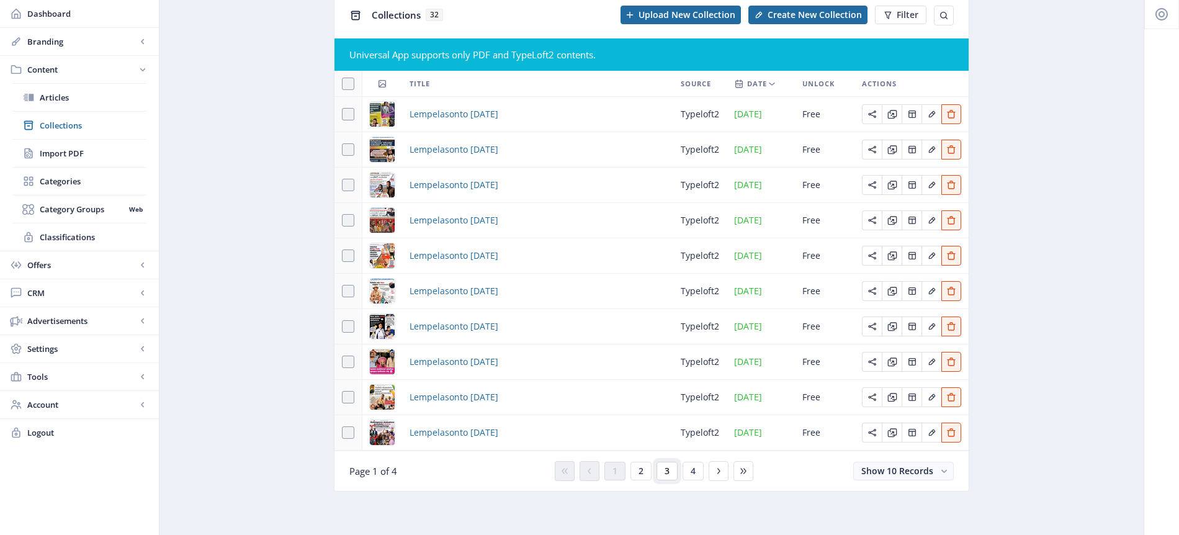
click at [671, 472] on button "3" at bounding box center [667, 471] width 21 height 19
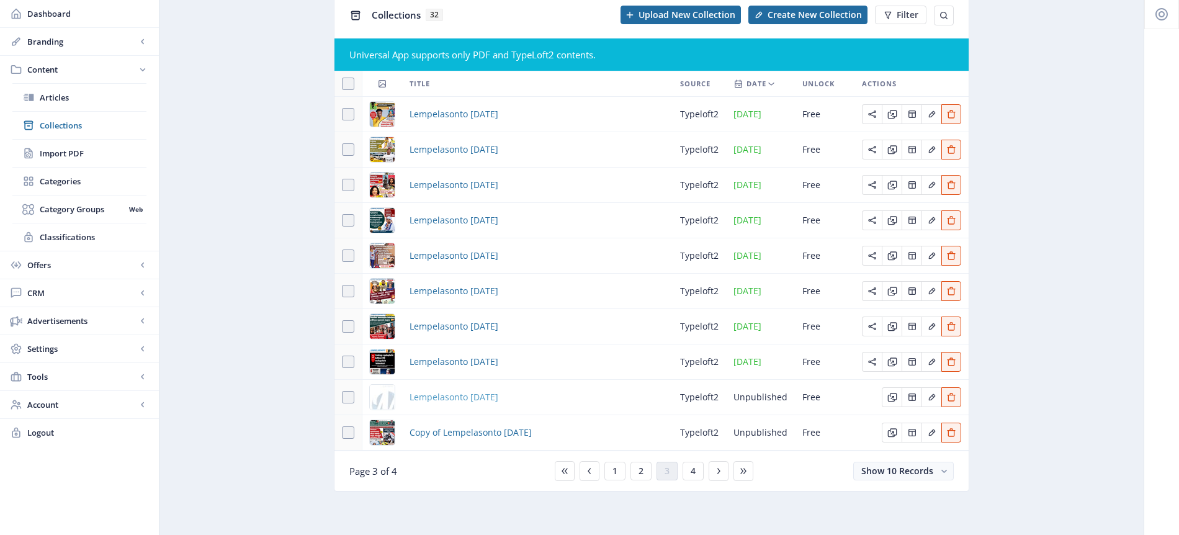
click at [494, 398] on span "Lempelasonto [DATE]" at bounding box center [454, 397] width 89 height 15
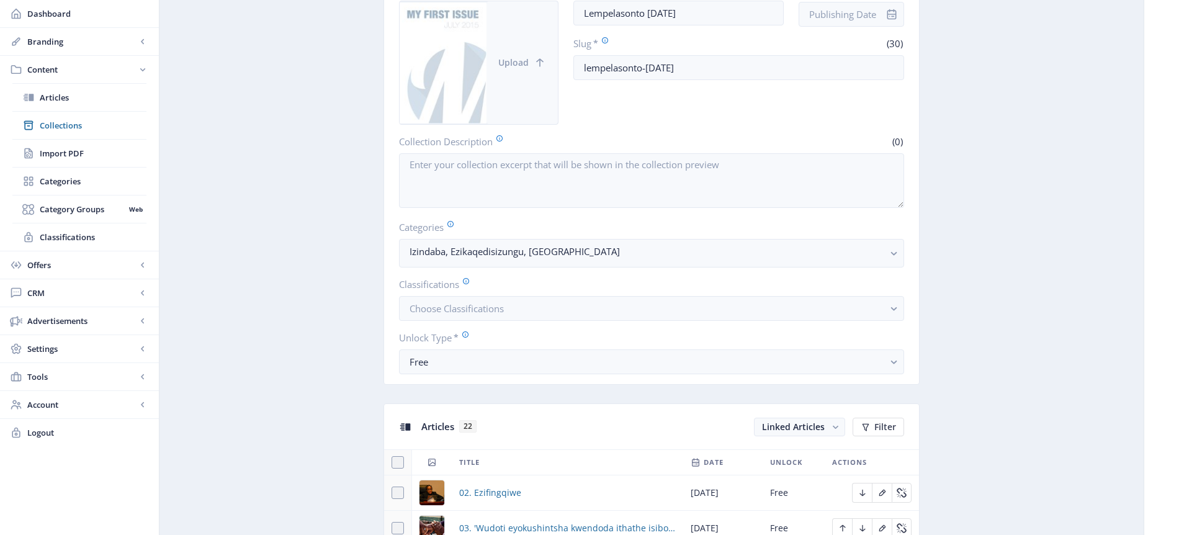
scroll to position [356, 0]
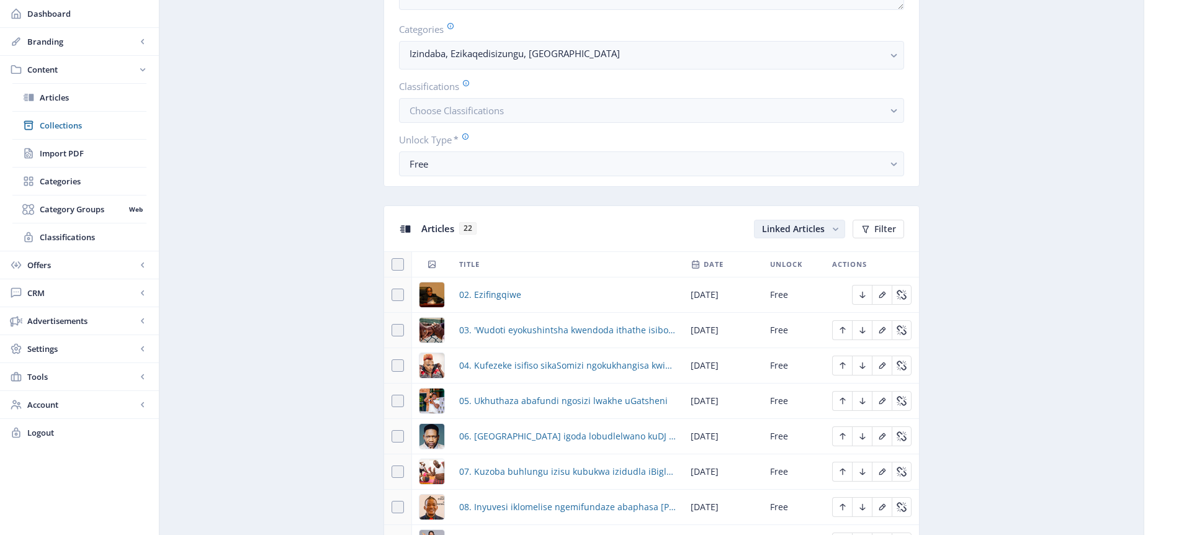
click at [834, 231] on rect "button" at bounding box center [835, 229] width 13 height 13
click at [810, 279] on nb-option "Unlinked Articles" at bounding box center [800, 277] width 89 height 22
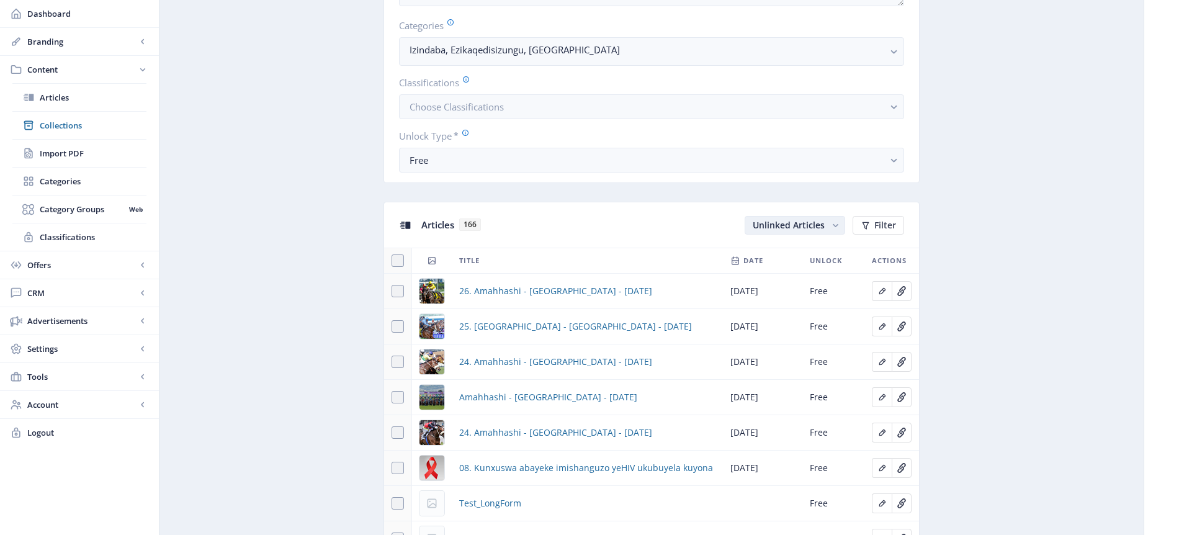
scroll to position [506, 0]
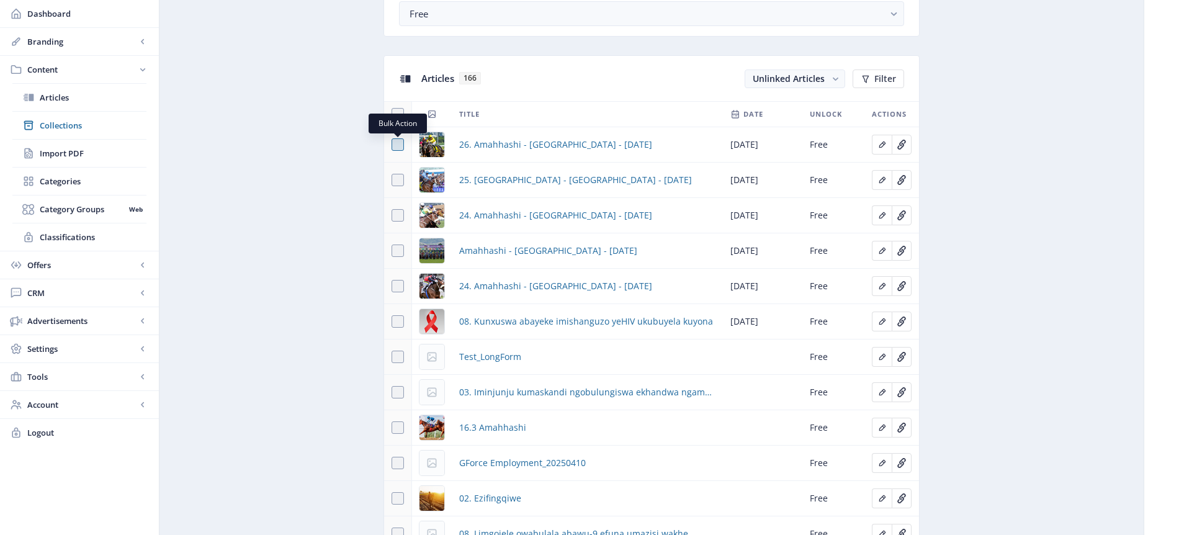
click at [397, 144] on span at bounding box center [398, 144] width 12 height 12
click at [392, 145] on input "checkbox" at bounding box center [392, 145] width 1 height 1
checkbox input "true"
click at [400, 181] on span at bounding box center [398, 180] width 12 height 12
click at [392, 181] on input "checkbox" at bounding box center [392, 180] width 1 height 1
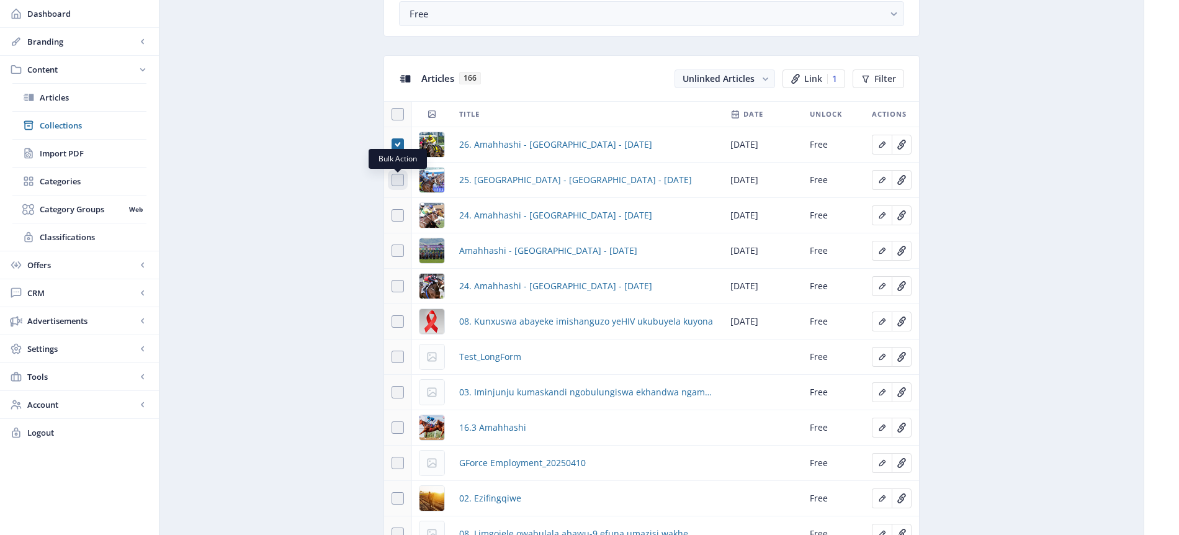
checkbox input "true"
click at [400, 214] on span at bounding box center [398, 215] width 12 height 12
click at [392, 215] on input "checkbox" at bounding box center [392, 215] width 1 height 1
checkbox input "true"
click at [820, 78] on span "Link" at bounding box center [813, 79] width 18 height 10
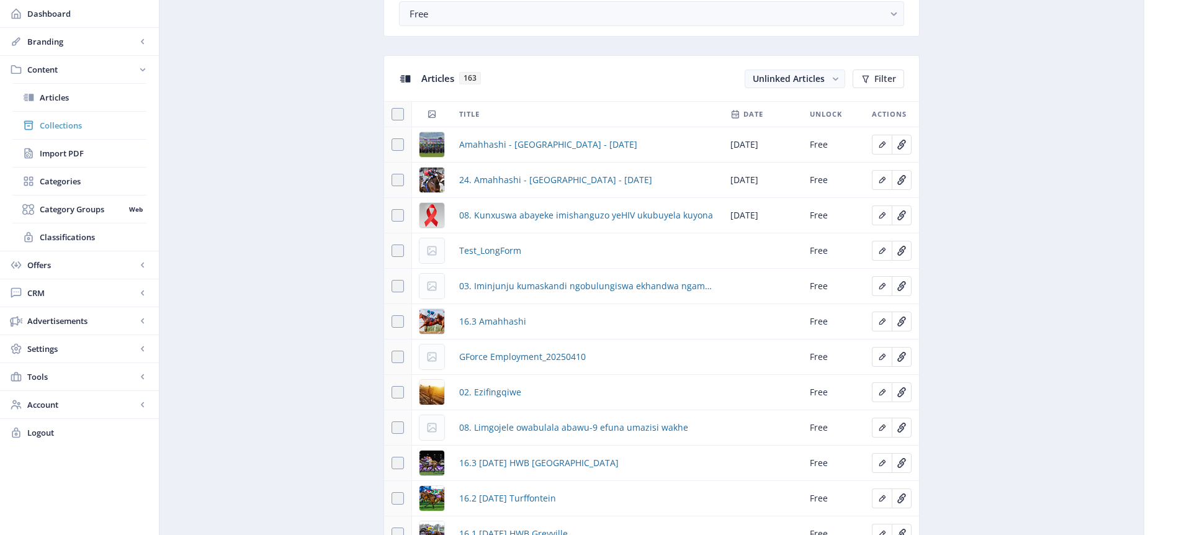
click at [63, 132] on link "Collections" at bounding box center [79, 125] width 134 height 27
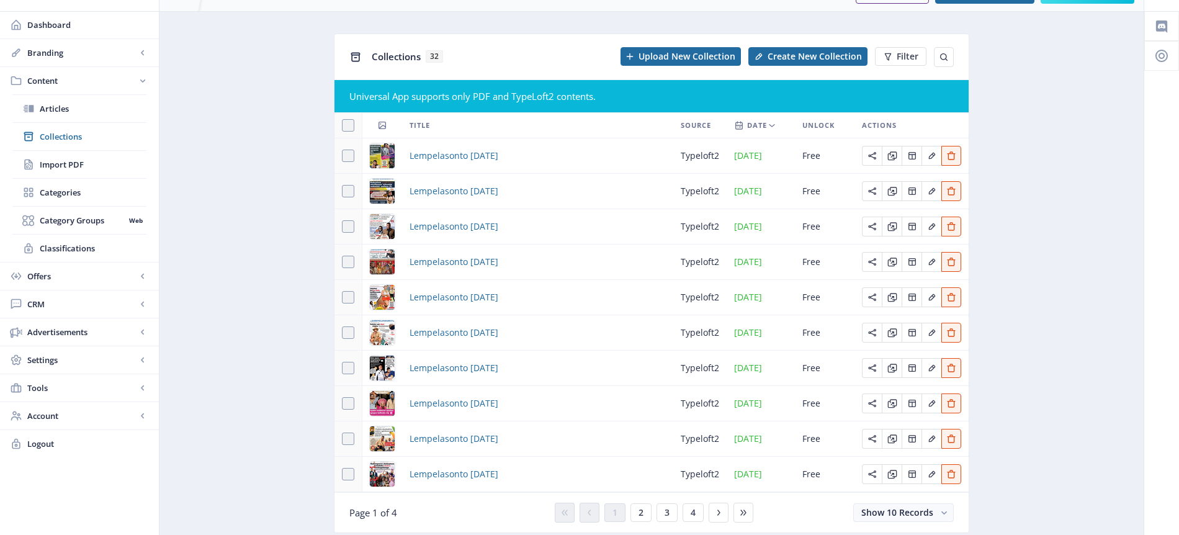
scroll to position [70, 0]
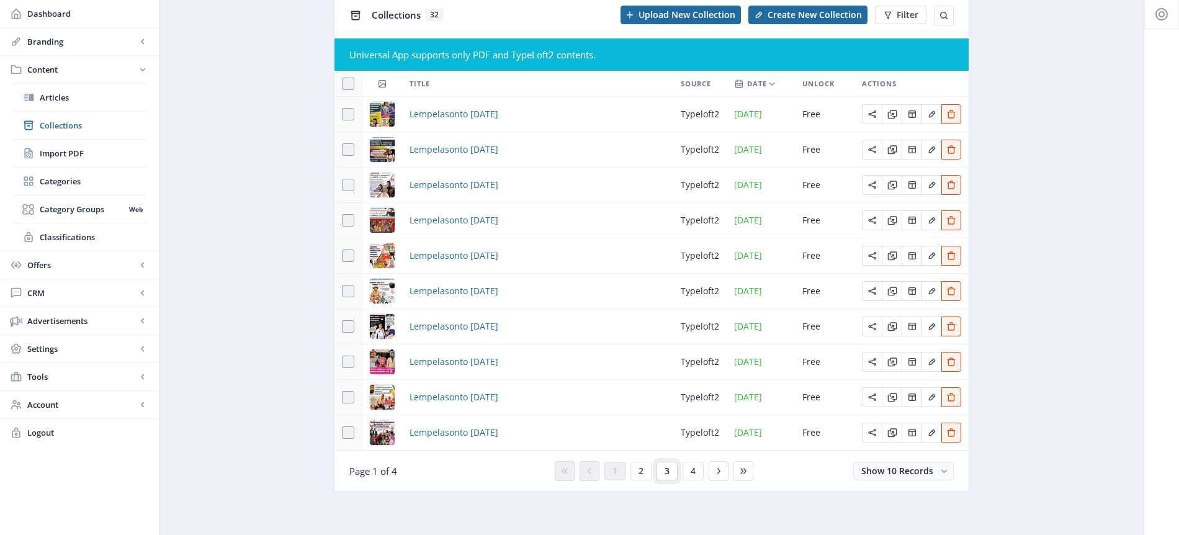
click at [668, 470] on span "3" at bounding box center [667, 471] width 5 height 10
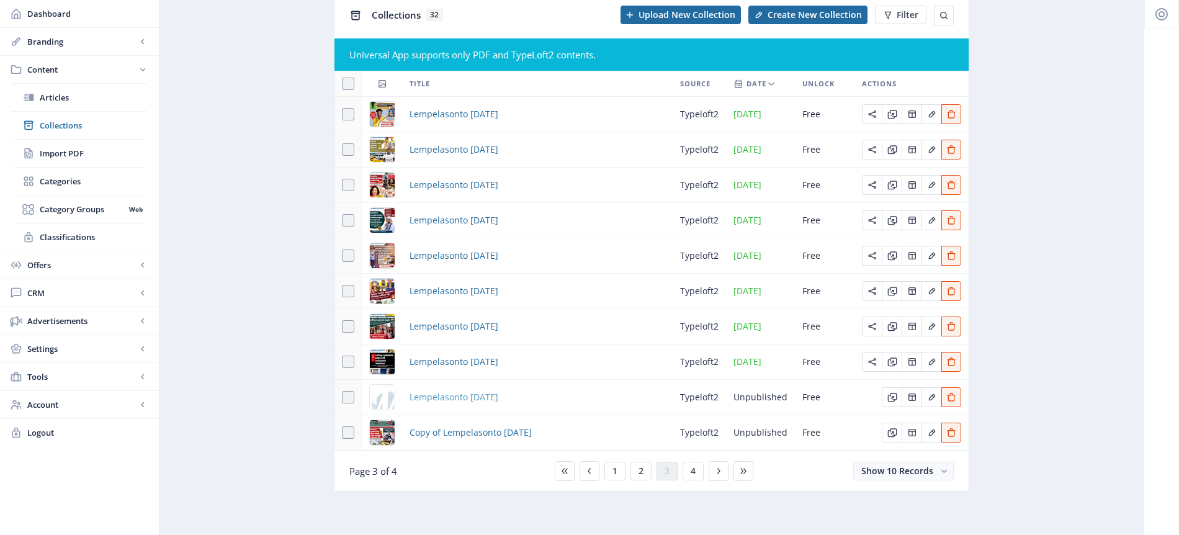
click at [498, 395] on span "Lempelasonto [DATE]" at bounding box center [454, 397] width 89 height 15
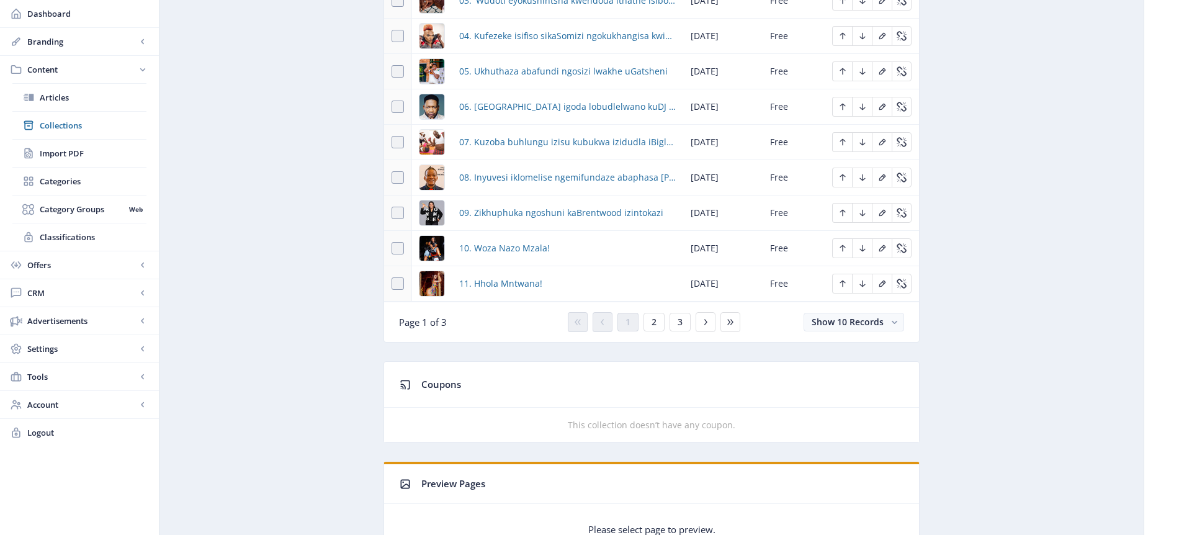
scroll to position [733, 0]
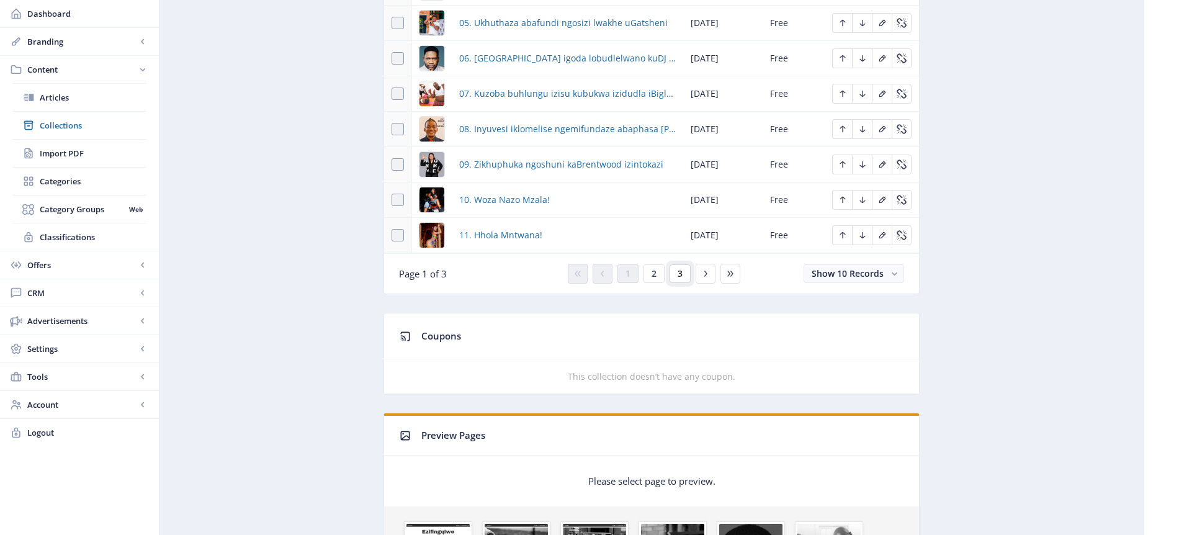
click at [682, 276] on span "3" at bounding box center [680, 274] width 5 height 10
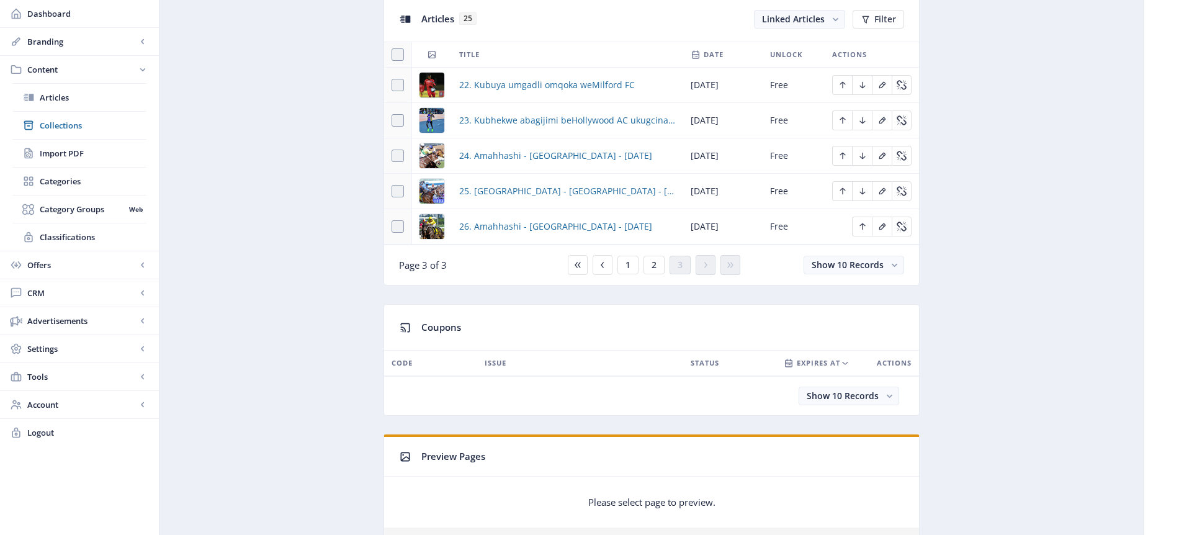
scroll to position [554, 0]
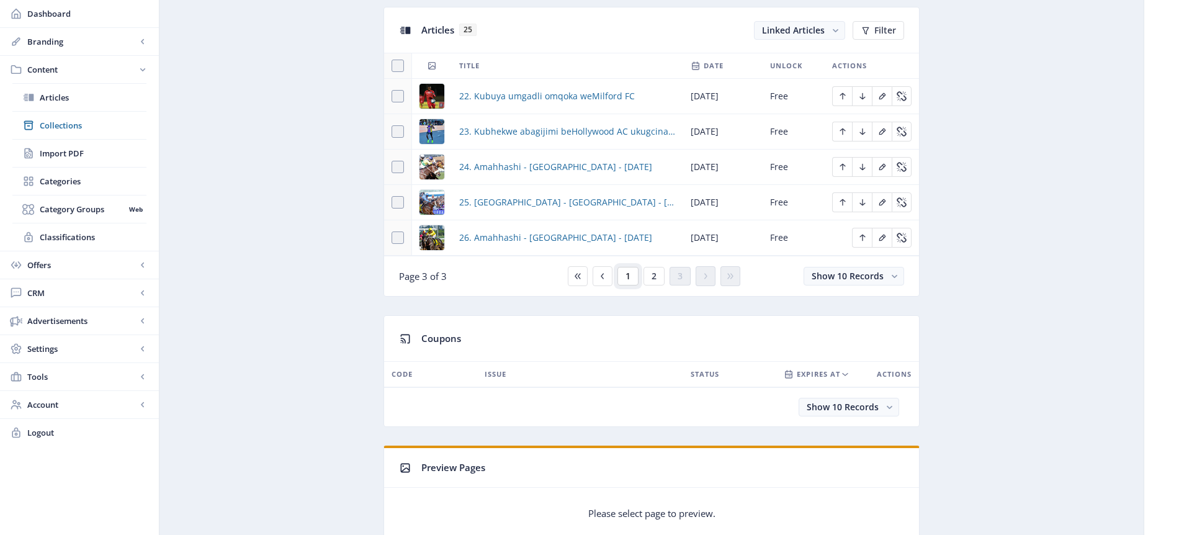
click at [626, 276] on span "1" at bounding box center [628, 276] width 5 height 10
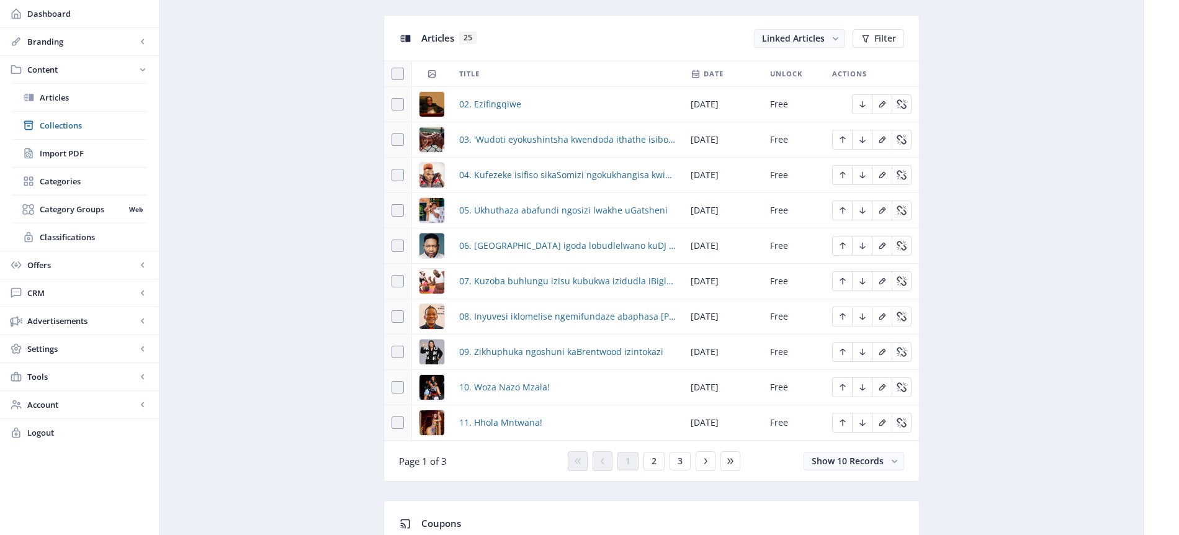
scroll to position [569, 0]
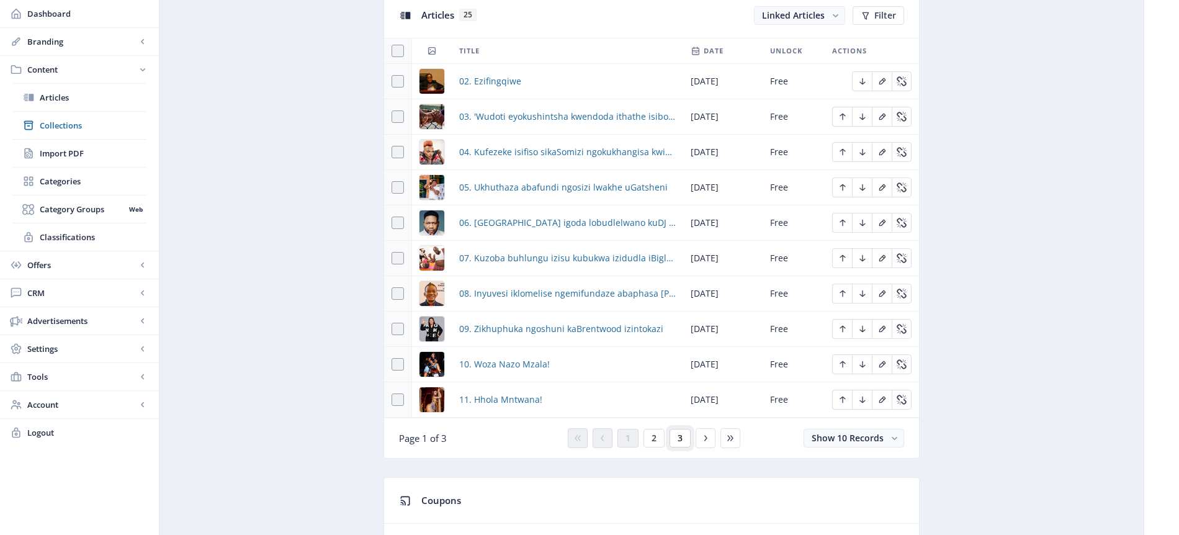
click at [683, 436] on button "3" at bounding box center [680, 438] width 21 height 19
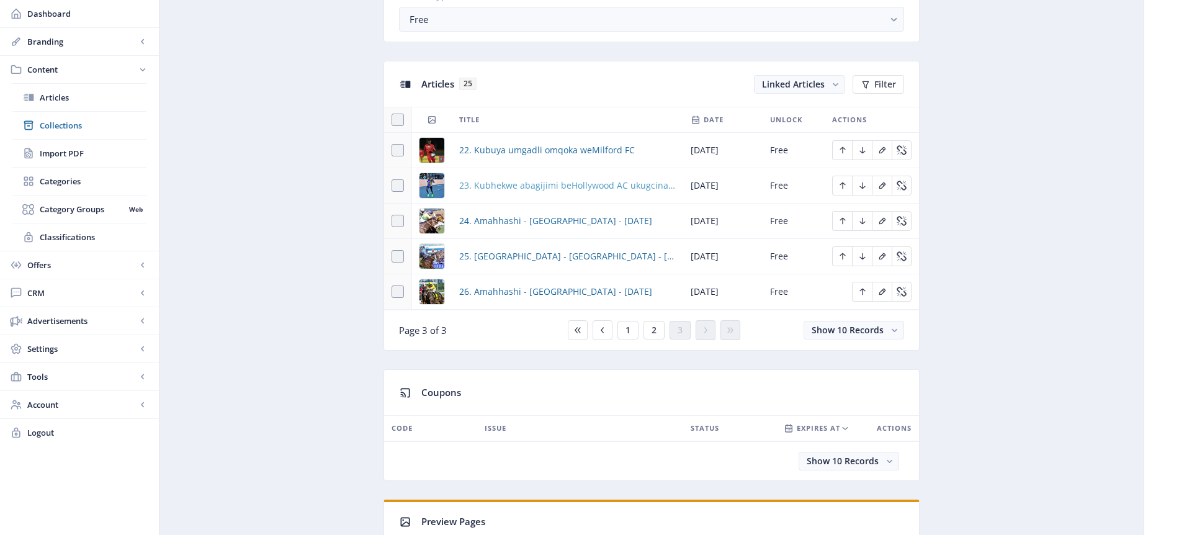
scroll to position [498, 0]
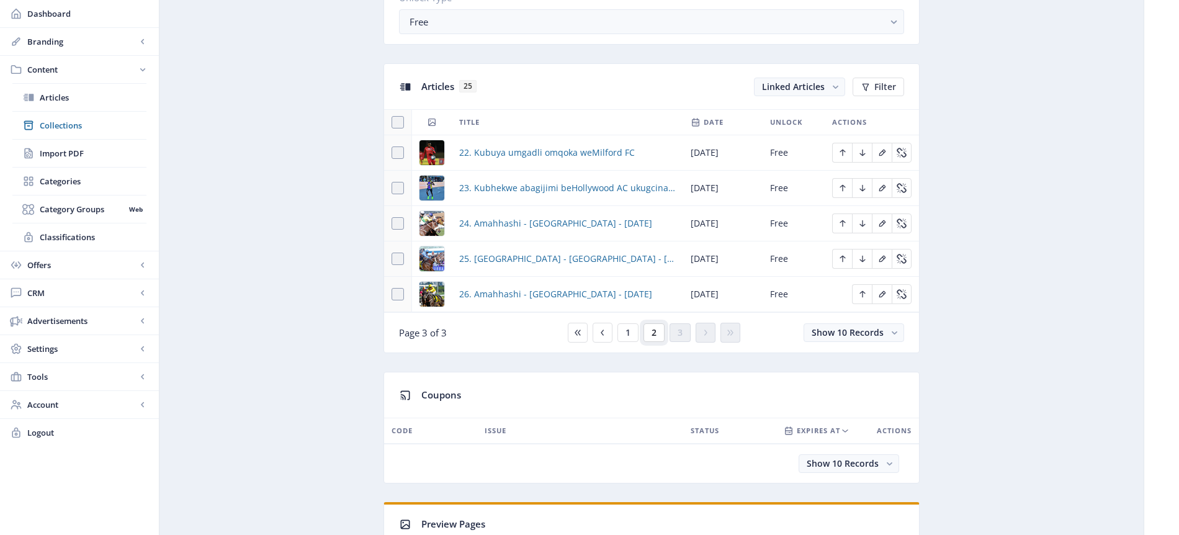
click at [653, 333] on span "2" at bounding box center [654, 333] width 5 height 10
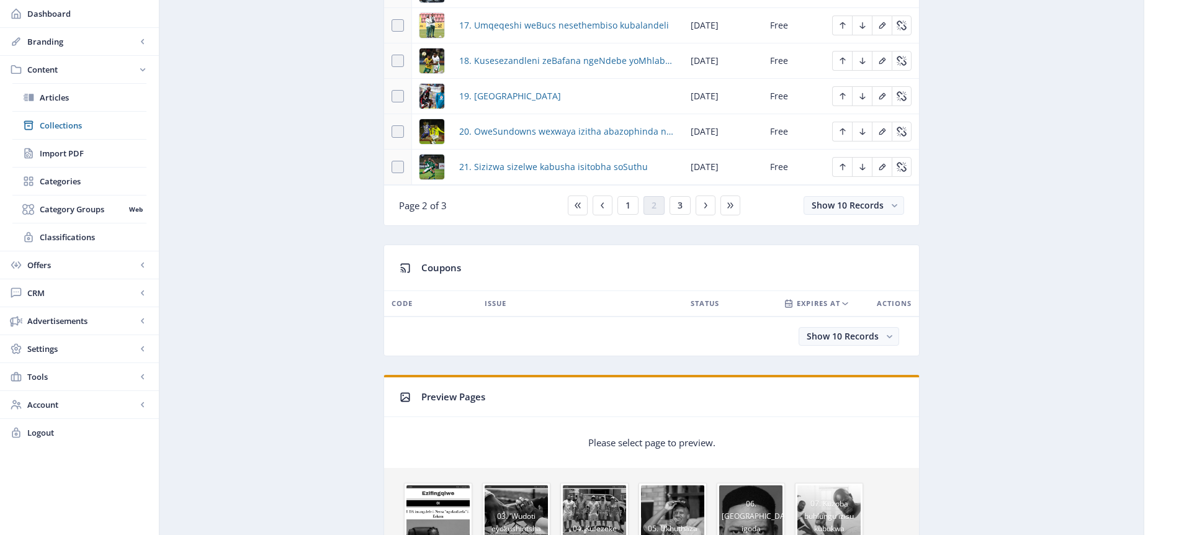
scroll to position [801, 0]
click at [549, 97] on span "19. [GEOGRAPHIC_DATA]" at bounding box center [510, 96] width 102 height 15
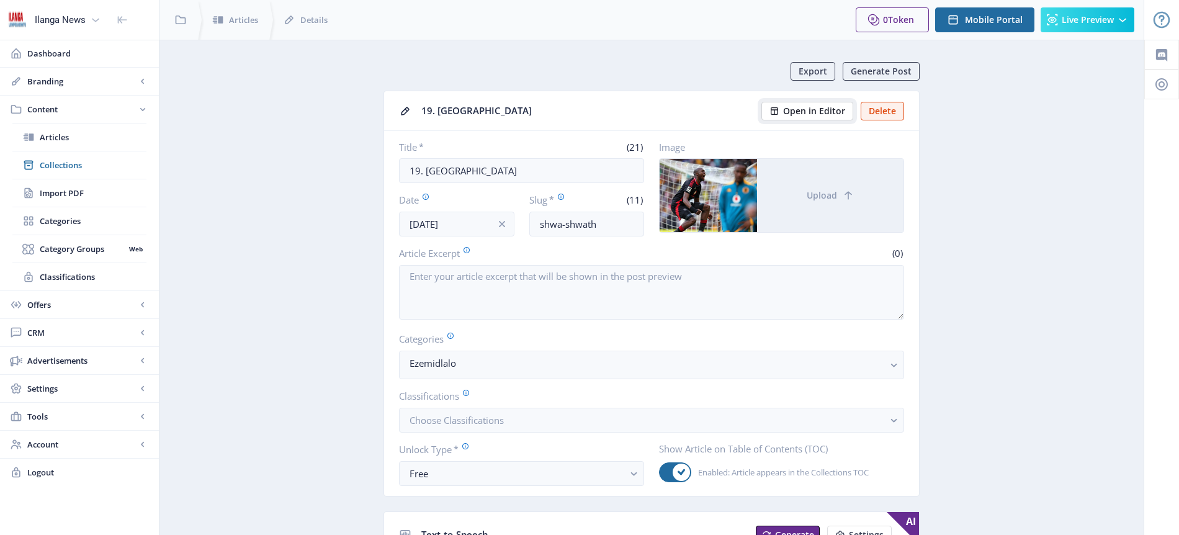
click at [823, 109] on span "Open in Editor" at bounding box center [814, 111] width 62 height 10
click at [71, 164] on span "Collections" at bounding box center [93, 165] width 107 height 12
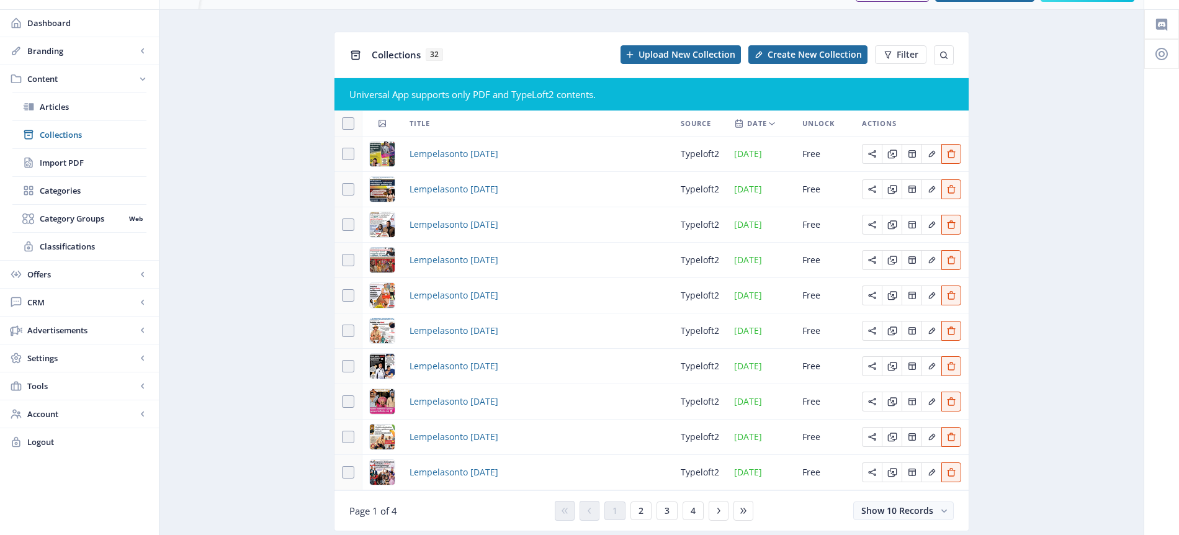
scroll to position [70, 0]
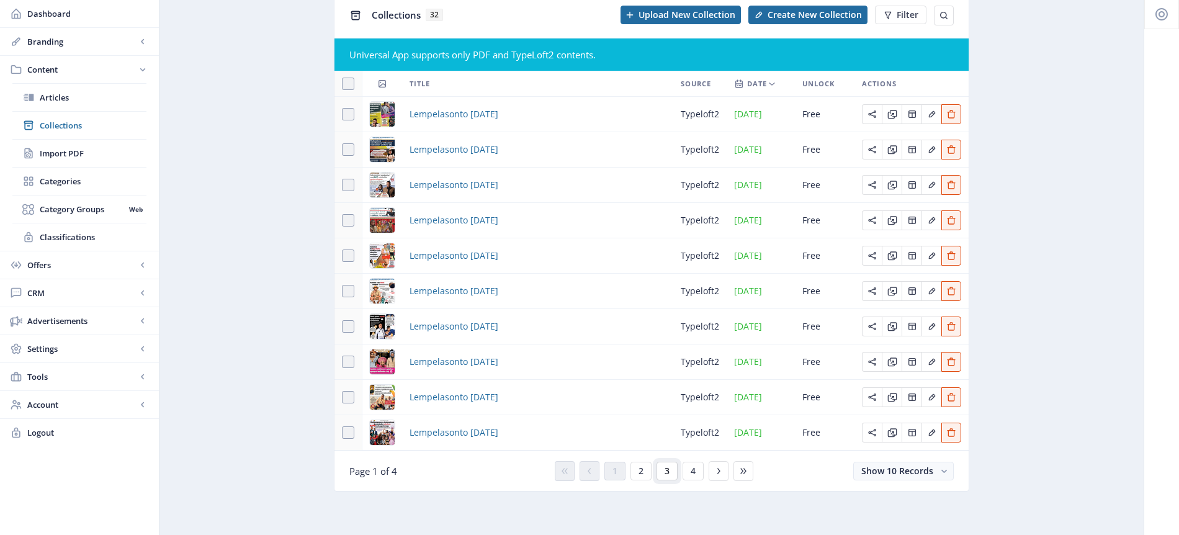
click at [667, 472] on span "3" at bounding box center [667, 471] width 5 height 10
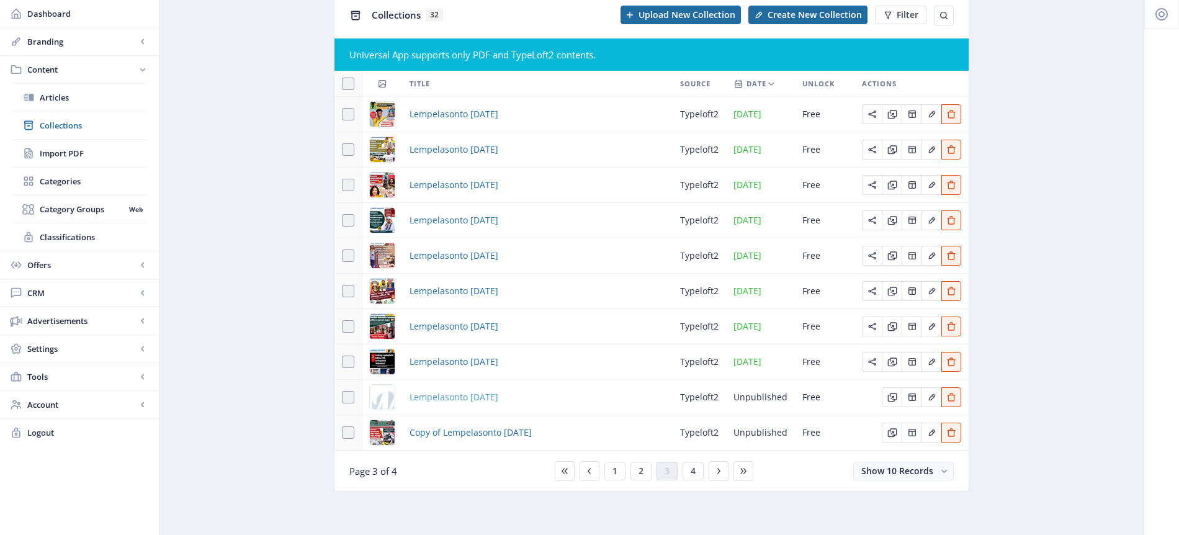
click at [498, 399] on span "Lempelasonto [DATE]" at bounding box center [454, 397] width 89 height 15
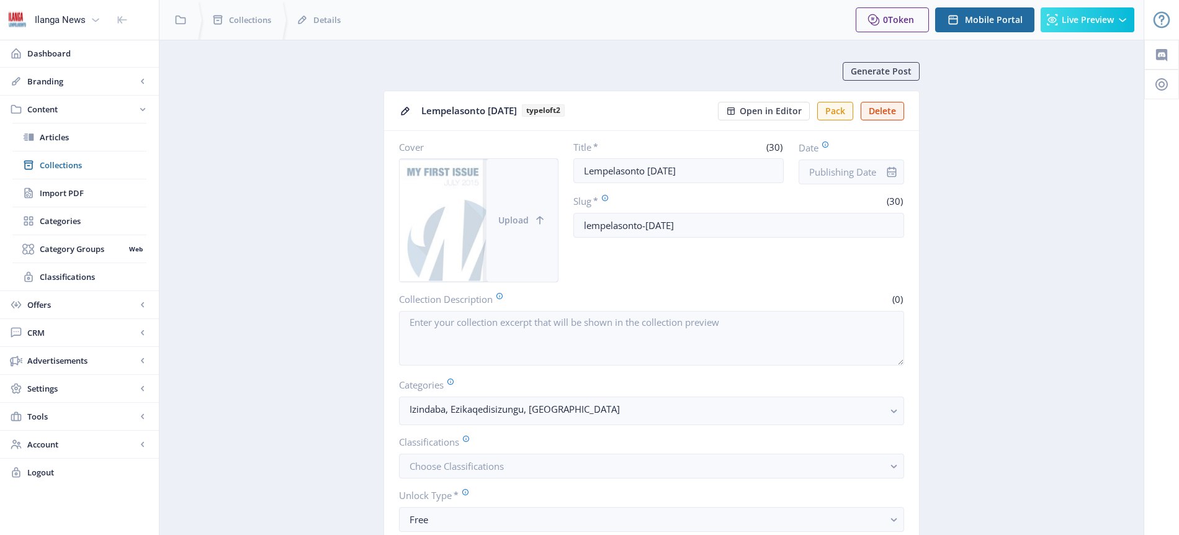
click at [524, 222] on span "Upload" at bounding box center [513, 220] width 30 height 10
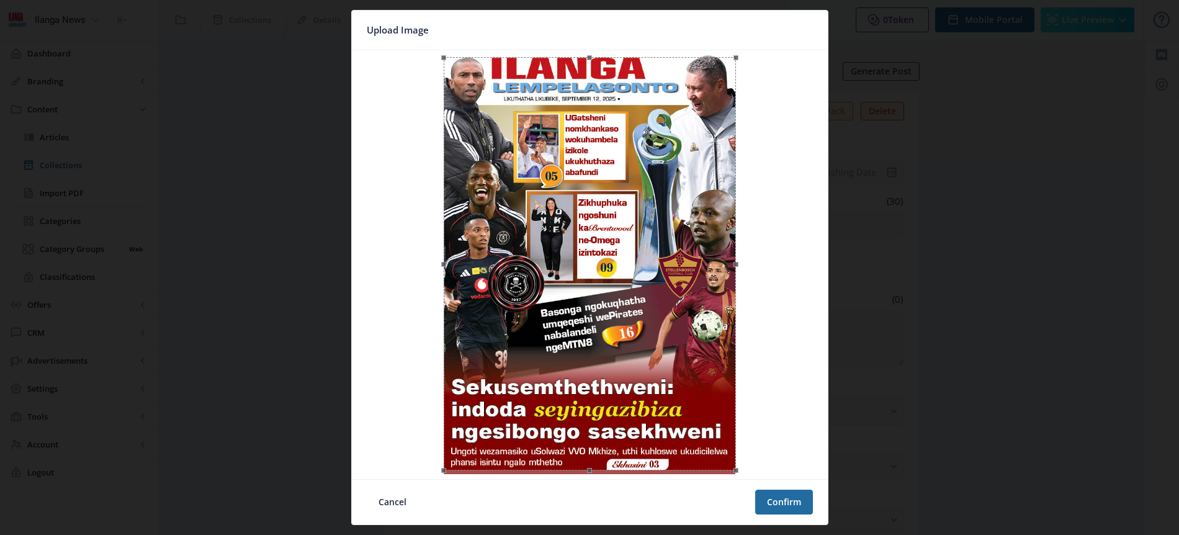
click at [611, 266] on div at bounding box center [590, 263] width 292 height 413
click at [796, 501] on button "Confirm" at bounding box center [784, 502] width 58 height 25
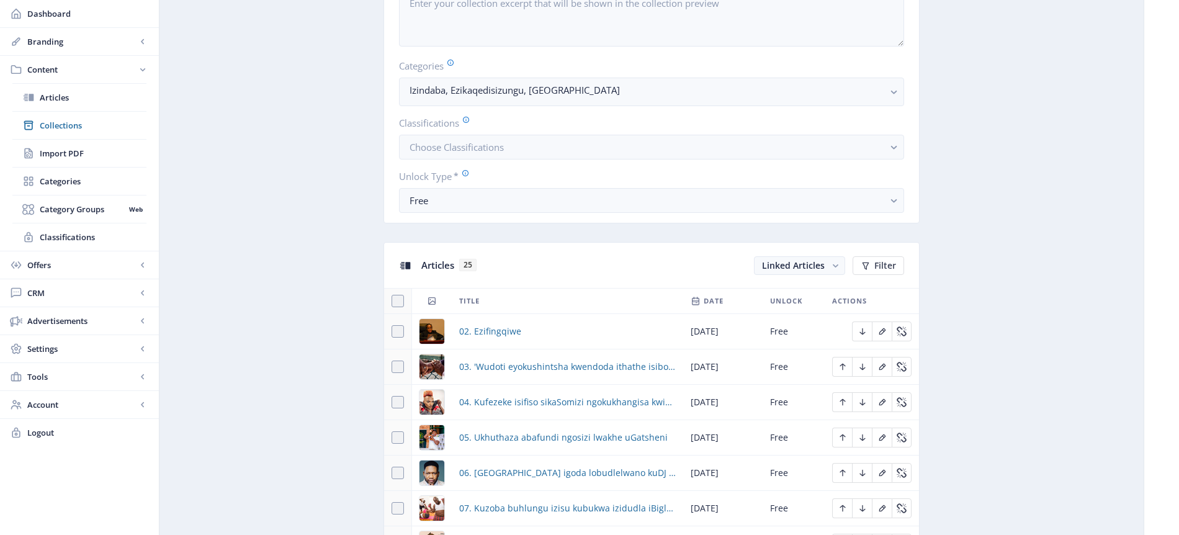
scroll to position [219, 0]
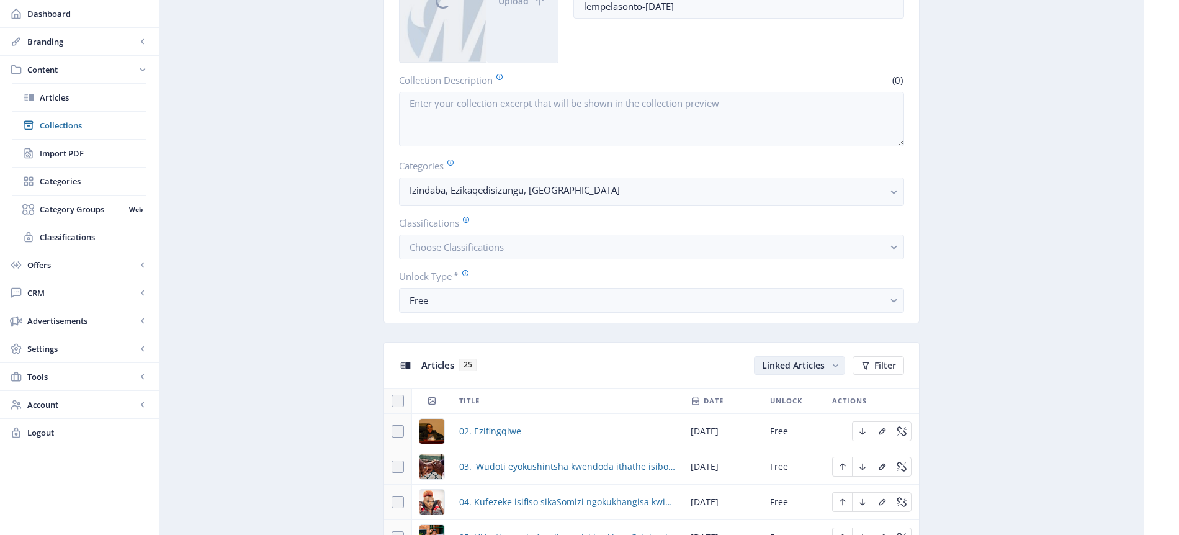
click at [812, 360] on span "Linked Articles" at bounding box center [793, 365] width 63 height 12
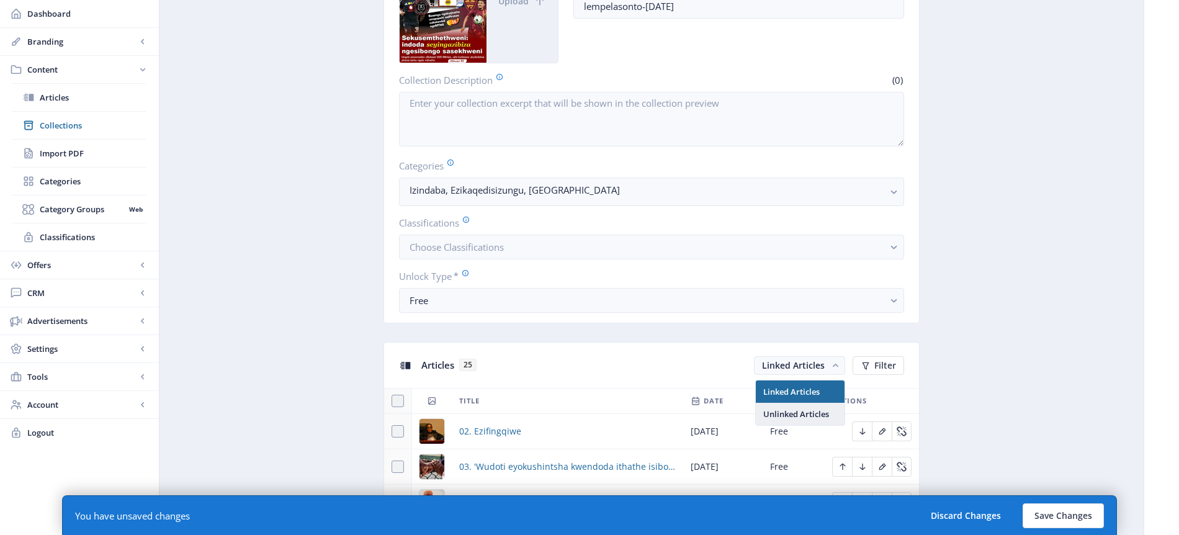
click at [807, 413] on nb-option "Unlinked Articles" at bounding box center [800, 414] width 89 height 22
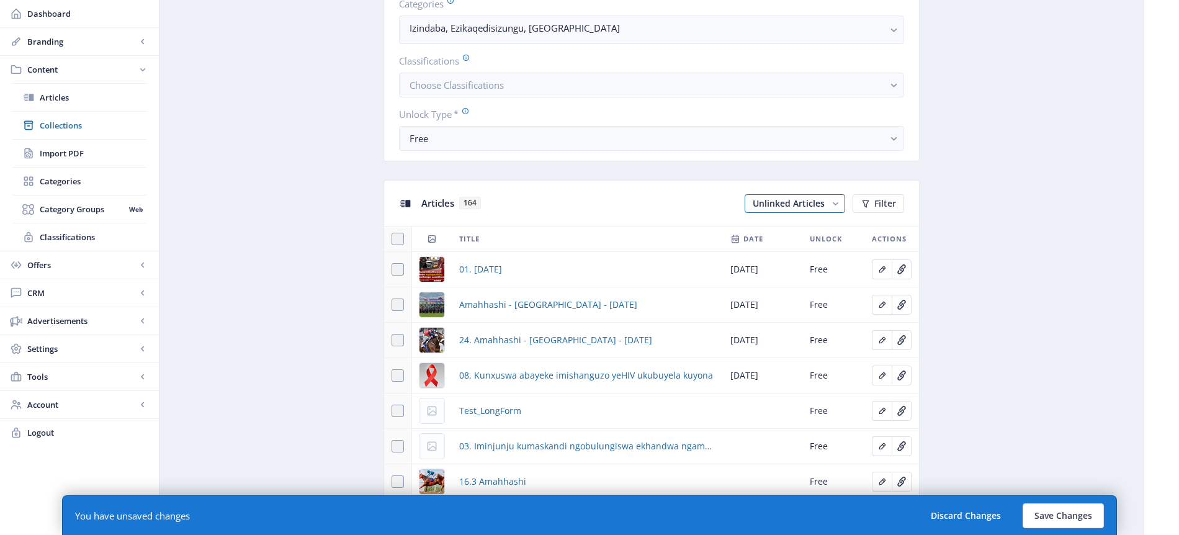
scroll to position [382, 0]
click at [399, 269] on span at bounding box center [398, 268] width 12 height 12
click at [392, 269] on input "checkbox" at bounding box center [392, 269] width 1 height 1
checkbox input "true"
click at [821, 200] on span "Link" at bounding box center [813, 203] width 18 height 10
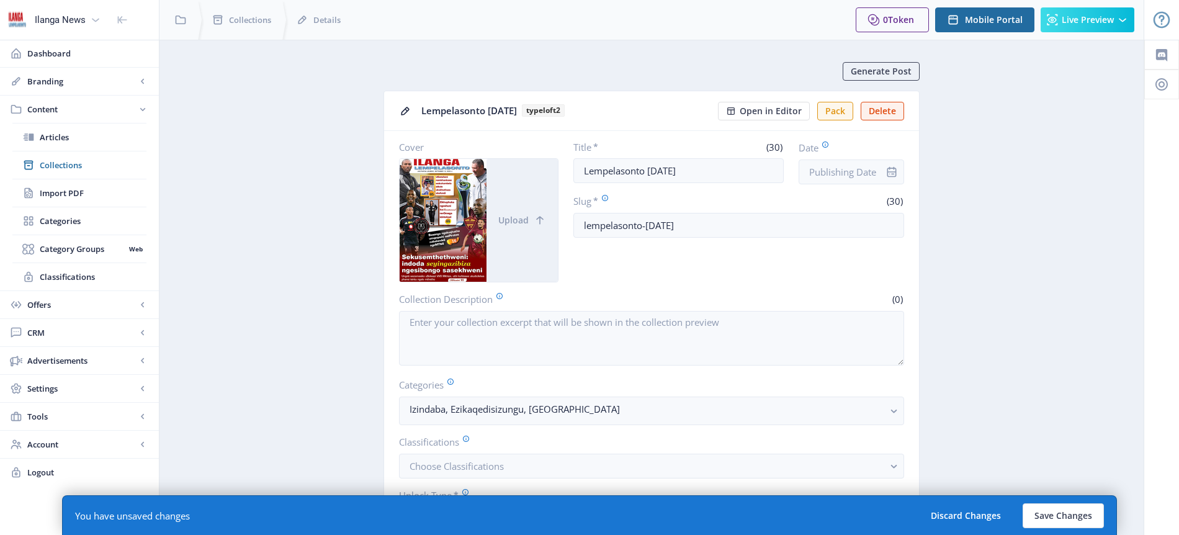
scroll to position [2, 0]
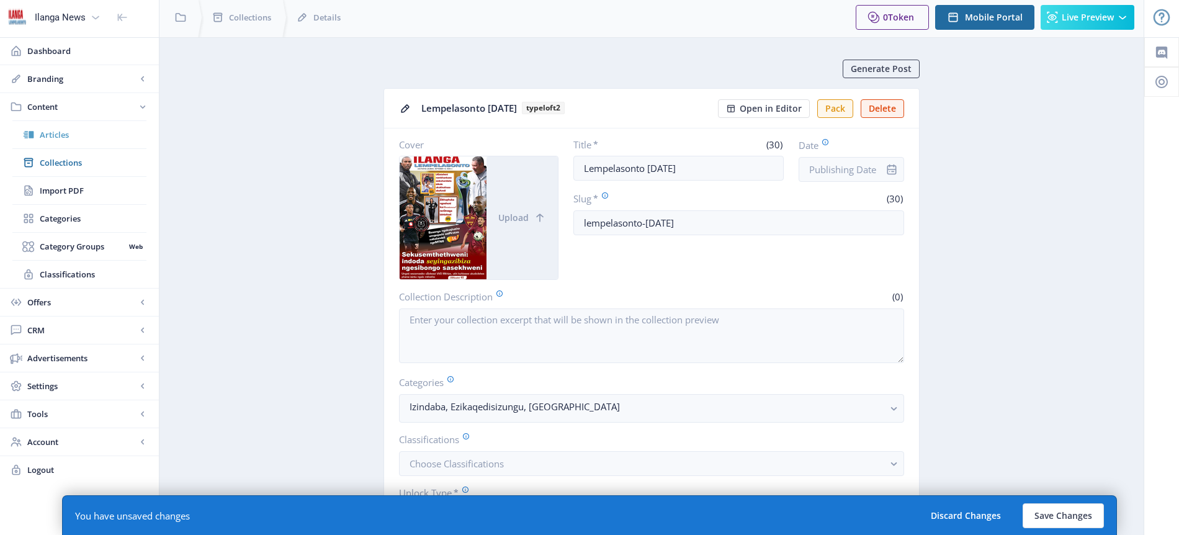
click at [61, 134] on span "Articles" at bounding box center [93, 134] width 107 height 12
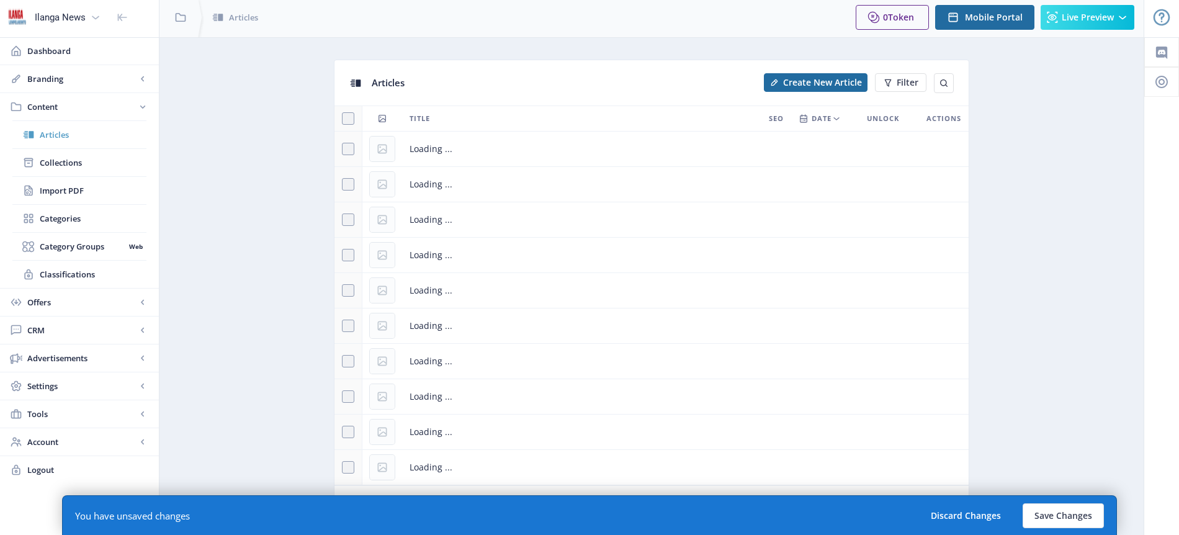
click at [61, 134] on span "Articles" at bounding box center [93, 134] width 107 height 12
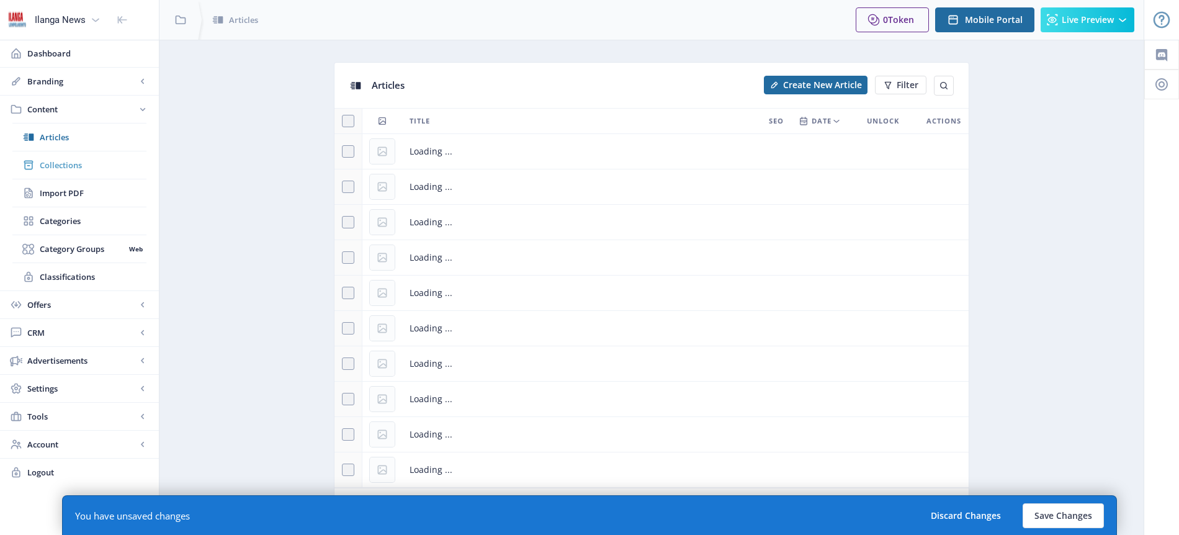
click at [61, 162] on span "Collections" at bounding box center [93, 165] width 107 height 12
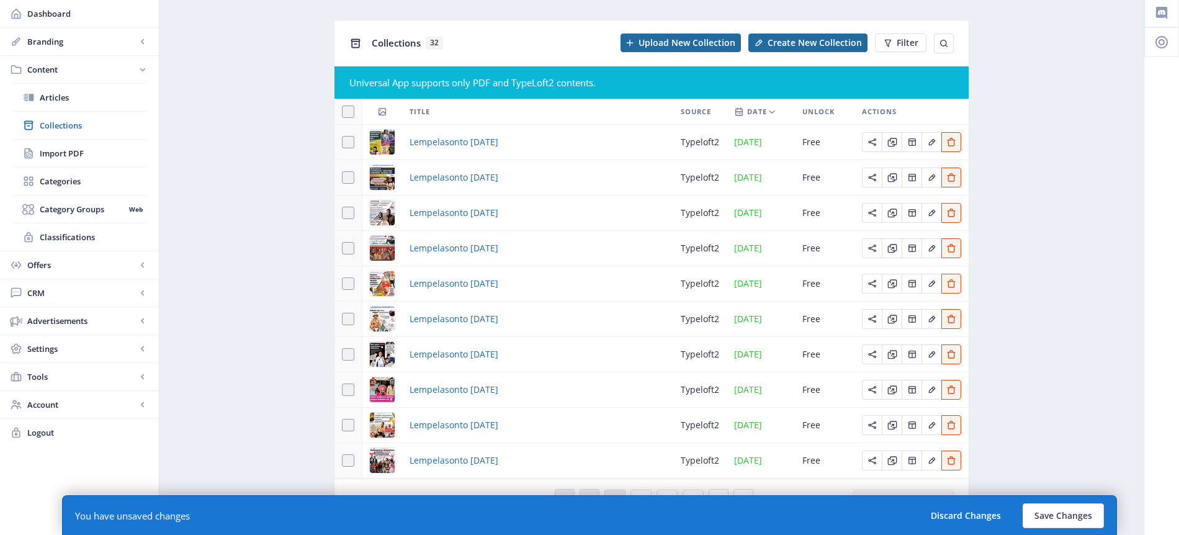
scroll to position [70, 0]
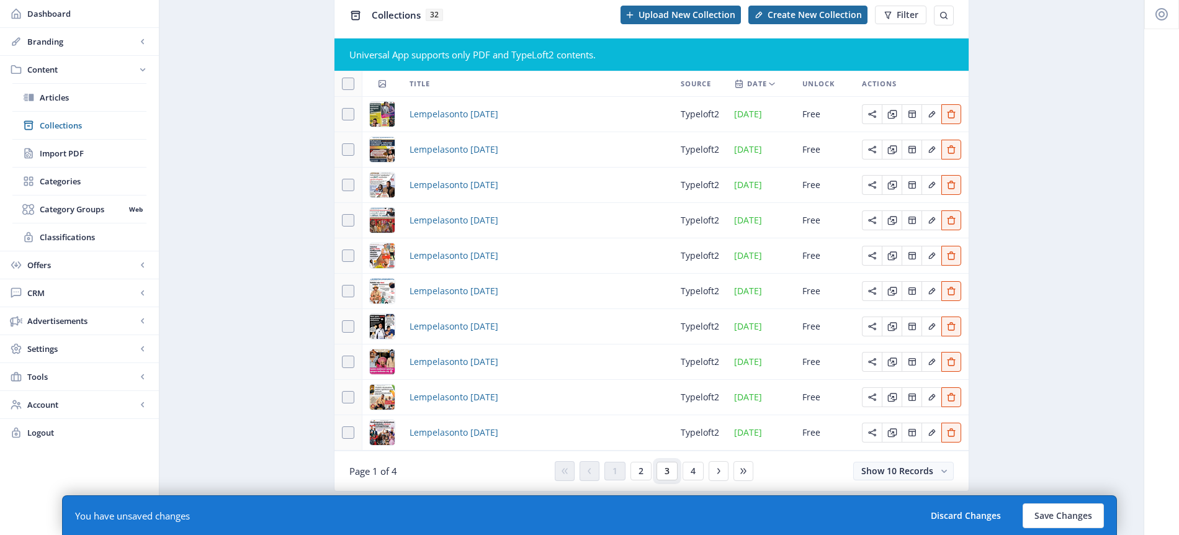
click at [665, 469] on span "3" at bounding box center [667, 471] width 5 height 10
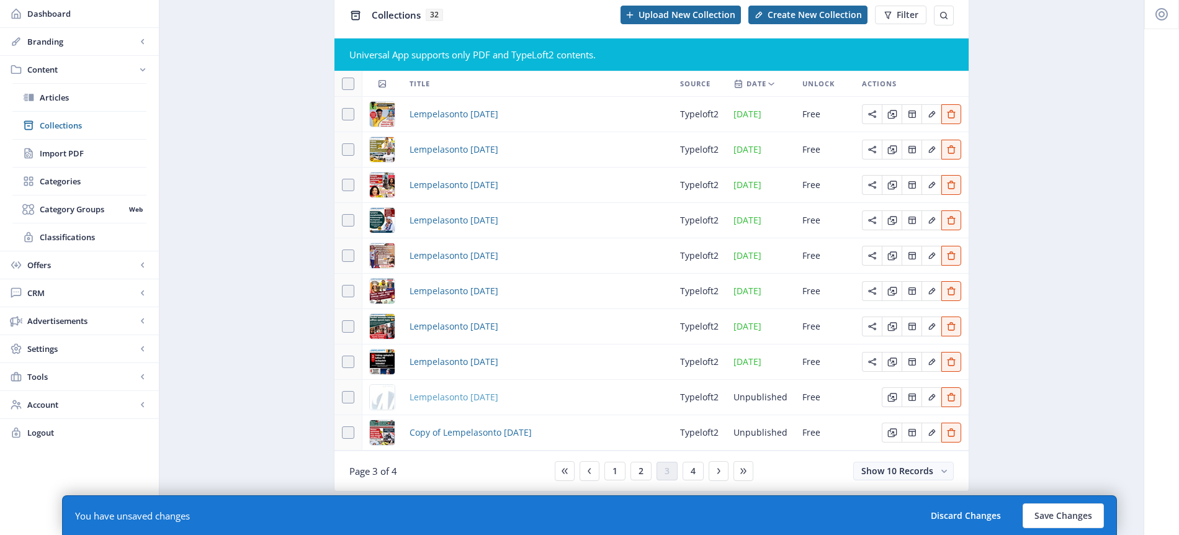
click at [498, 396] on span "Lempelasonto [DATE]" at bounding box center [454, 397] width 89 height 15
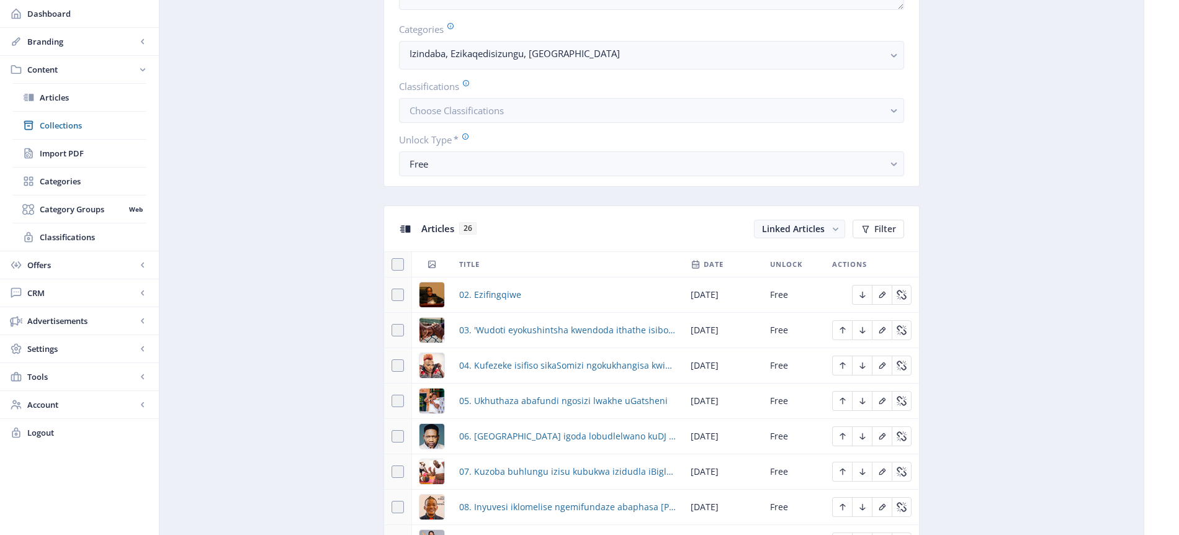
scroll to position [554, 0]
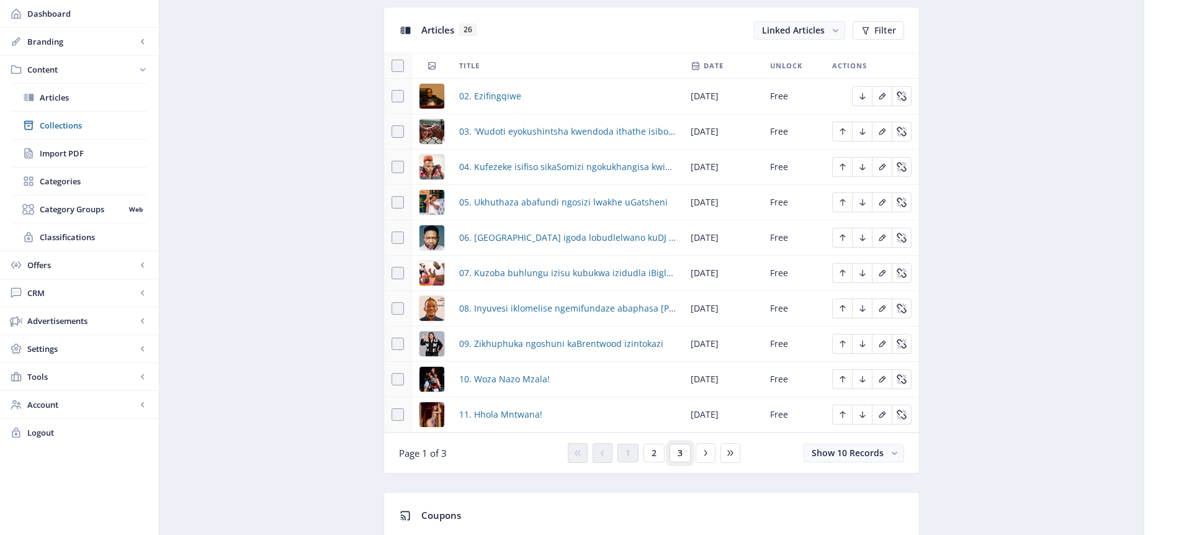
click at [680, 450] on span "3" at bounding box center [680, 453] width 5 height 10
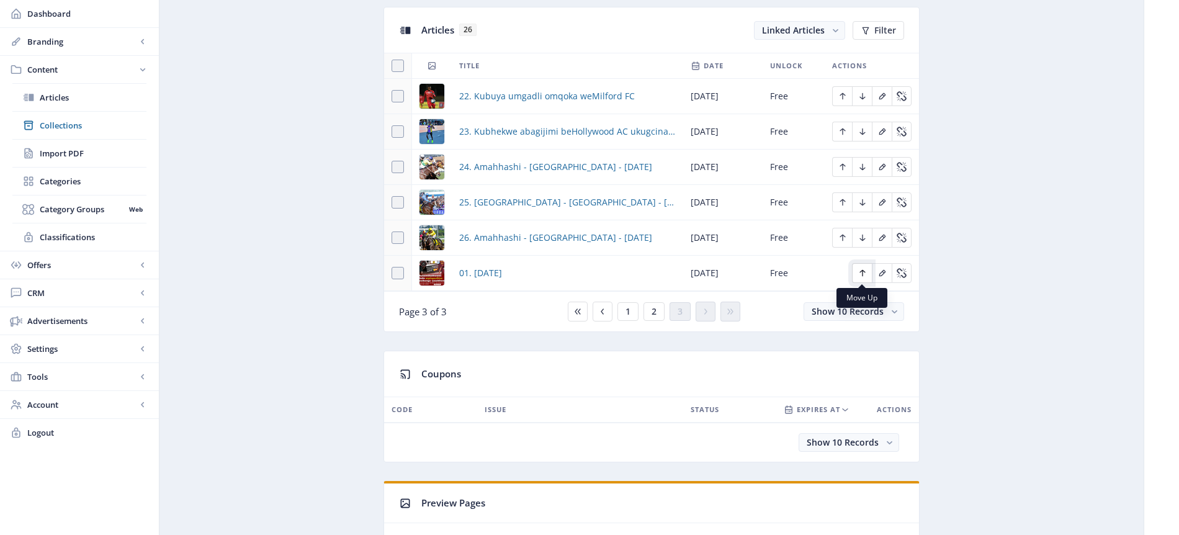
click at [861, 271] on icon "Edit page" at bounding box center [862, 273] width 6 height 7
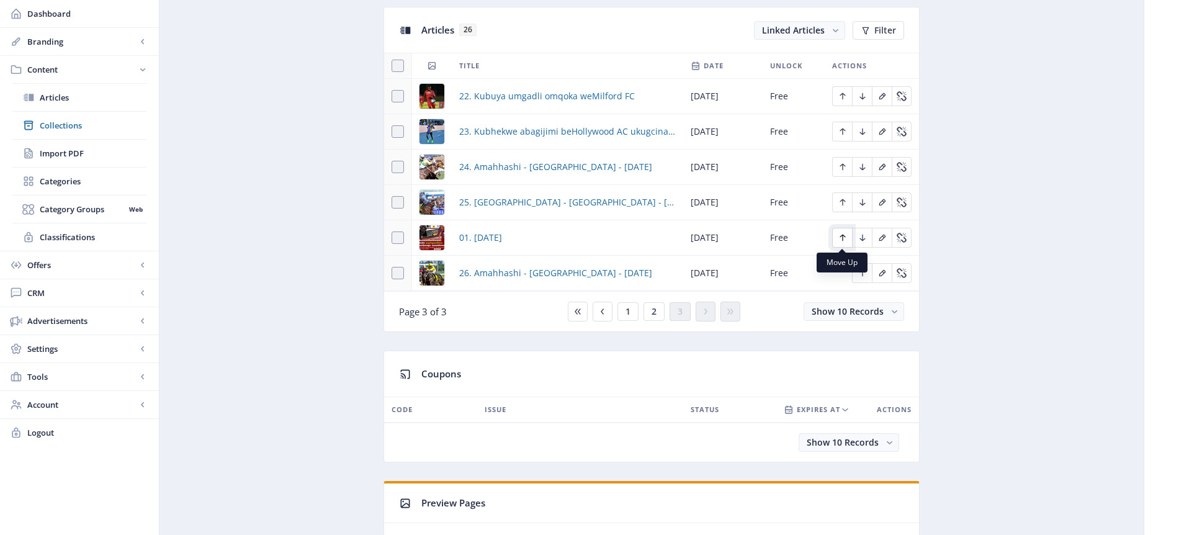
click at [842, 236] on icon "Edit page" at bounding box center [843, 238] width 6 height 7
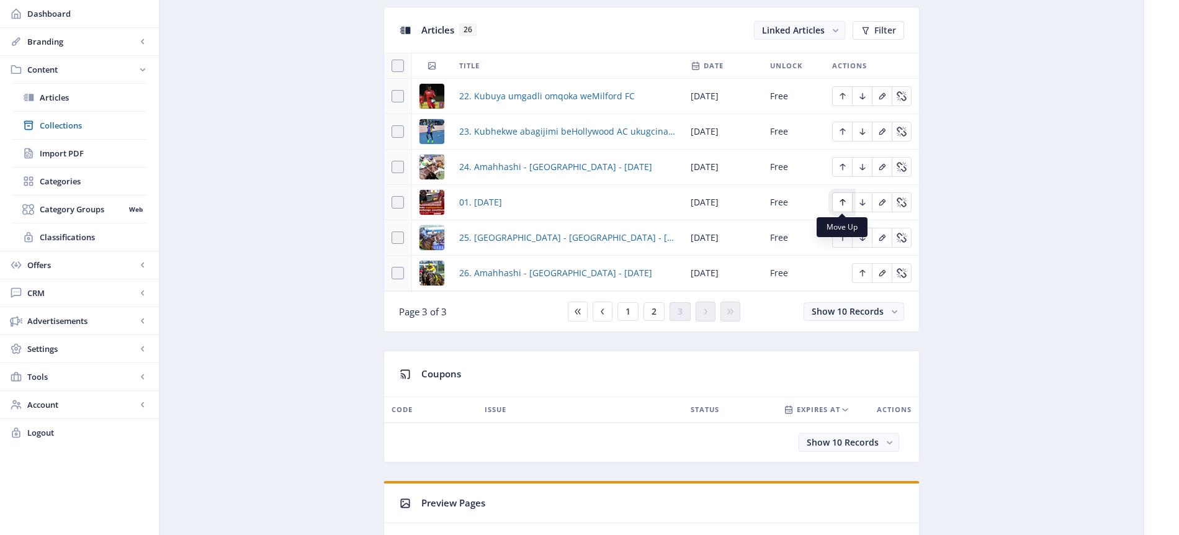
click at [843, 201] on icon "Edit page" at bounding box center [843, 202] width 10 height 10
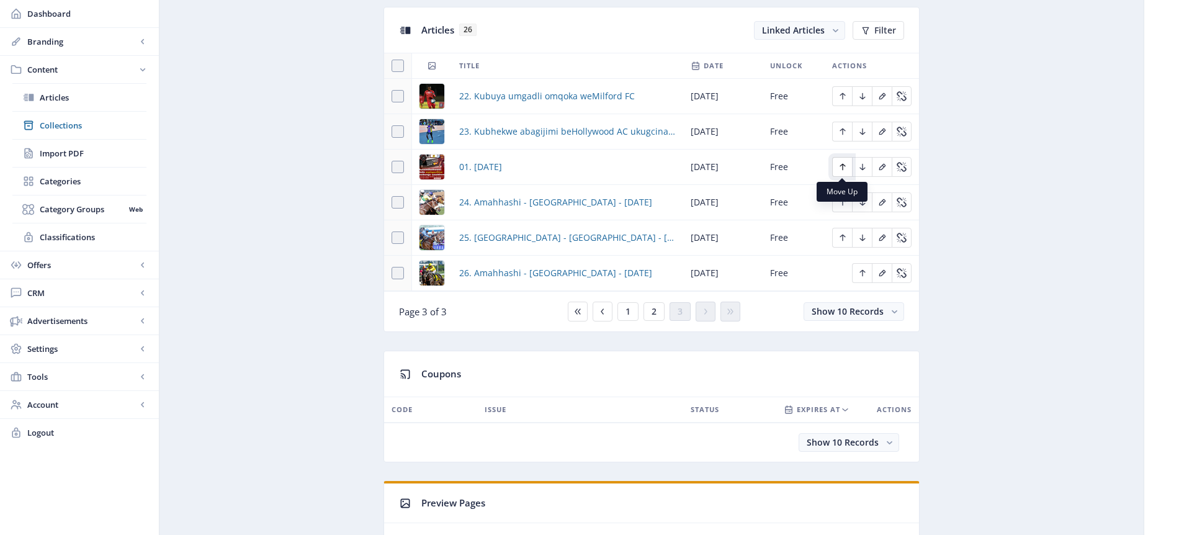
click at [843, 167] on icon "Edit page" at bounding box center [843, 167] width 10 height 10
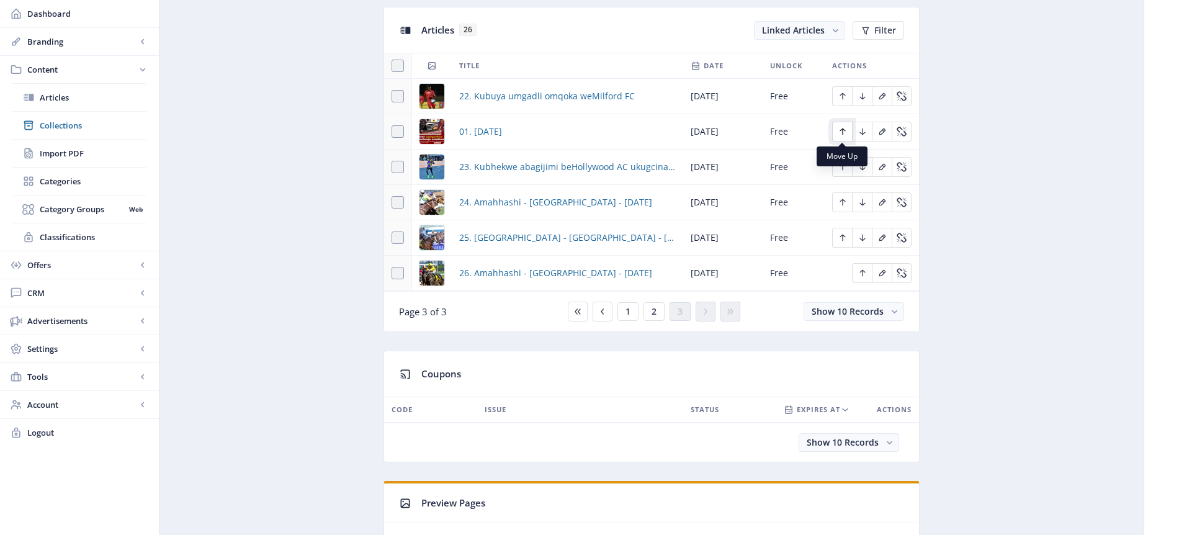
click at [844, 130] on icon "Edit page" at bounding box center [843, 131] width 6 height 7
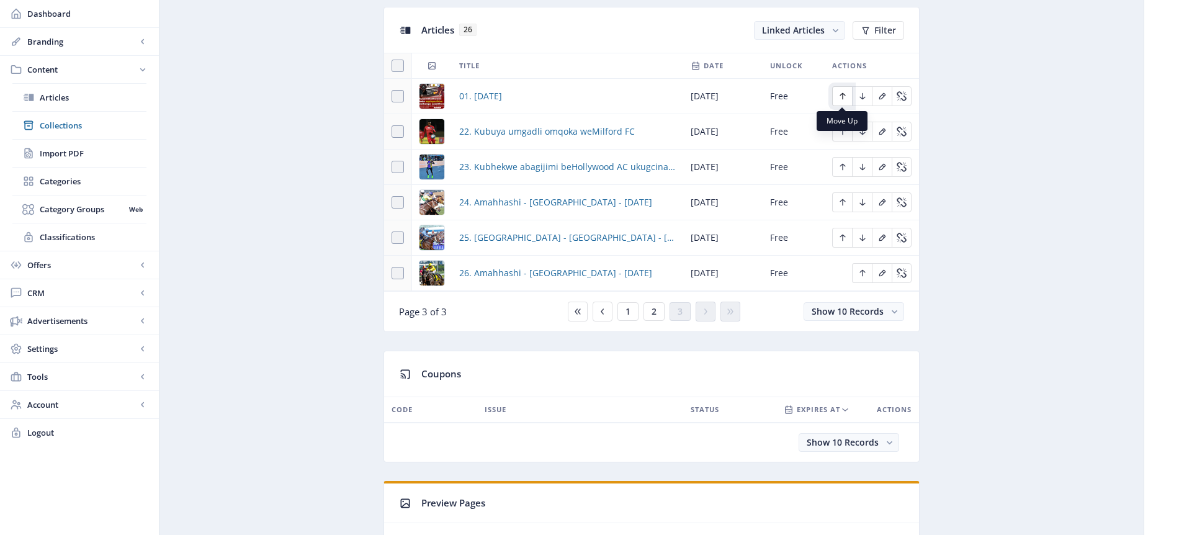
click at [842, 96] on icon "Edit page" at bounding box center [843, 96] width 6 height 7
click at [652, 312] on span "2" at bounding box center [654, 312] width 5 height 10
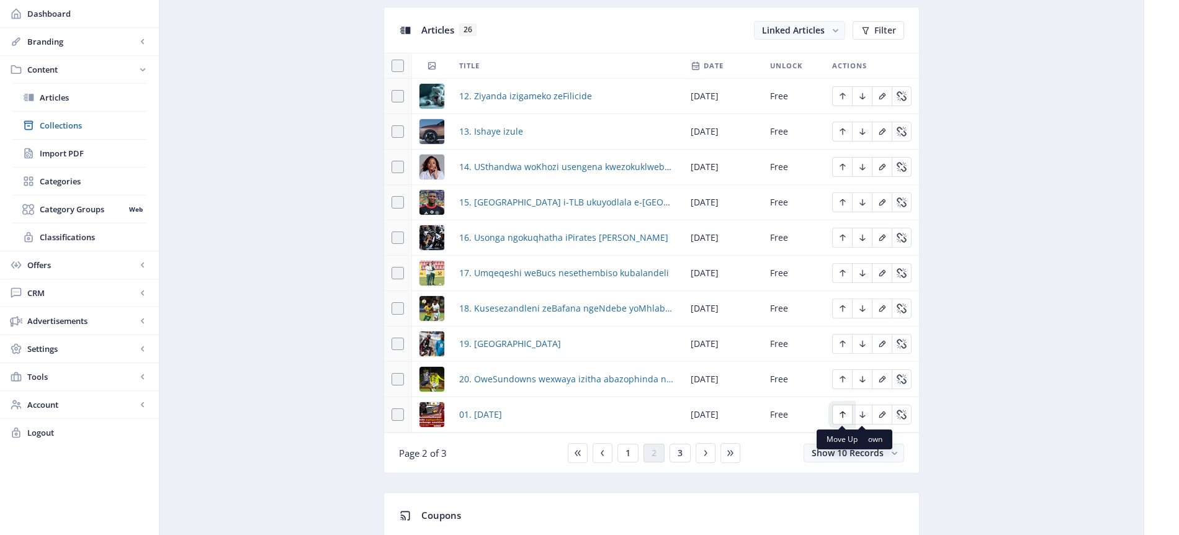
click at [845, 415] on icon "Edit page" at bounding box center [843, 415] width 10 height 10
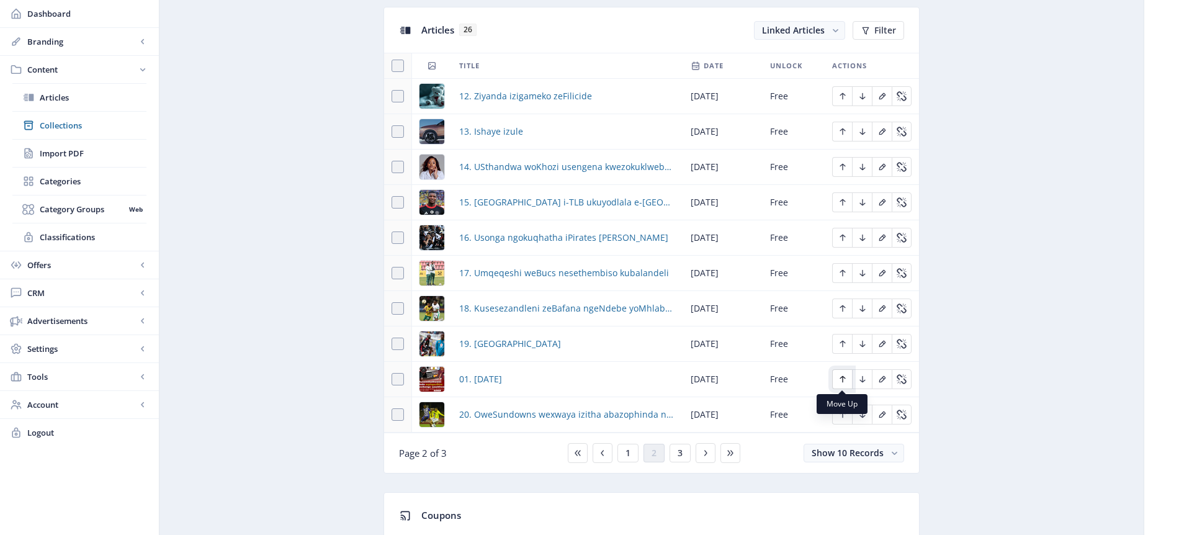
click at [843, 379] on icon "Edit page" at bounding box center [843, 379] width 10 height 10
click at [843, 343] on icon "Edit page" at bounding box center [843, 344] width 10 height 10
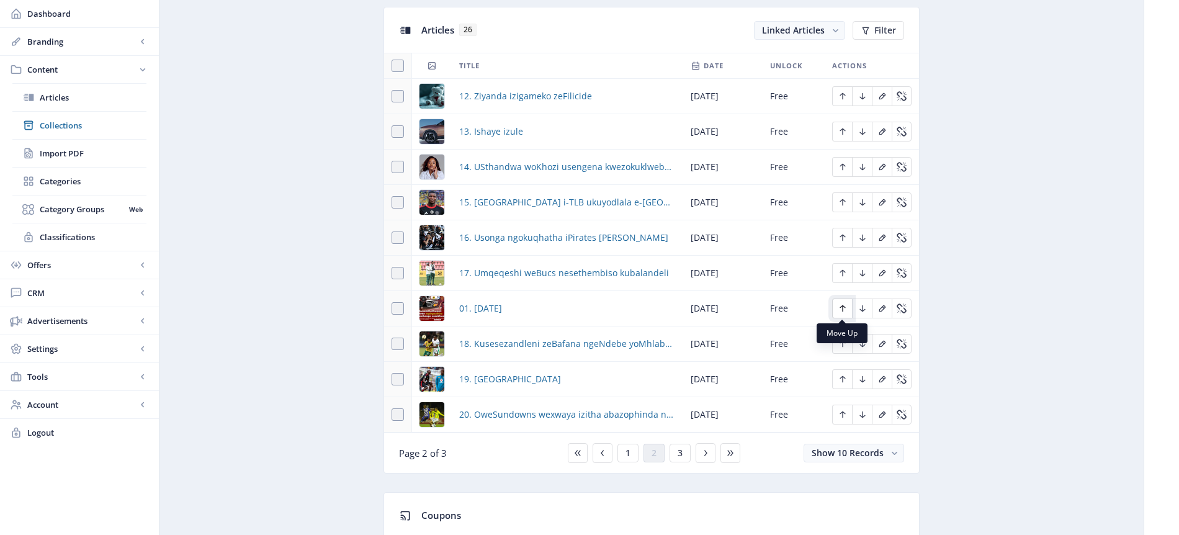
click at [841, 305] on icon "Edit page" at bounding box center [843, 308] width 10 height 10
click at [845, 272] on icon "Edit page" at bounding box center [843, 273] width 6 height 7
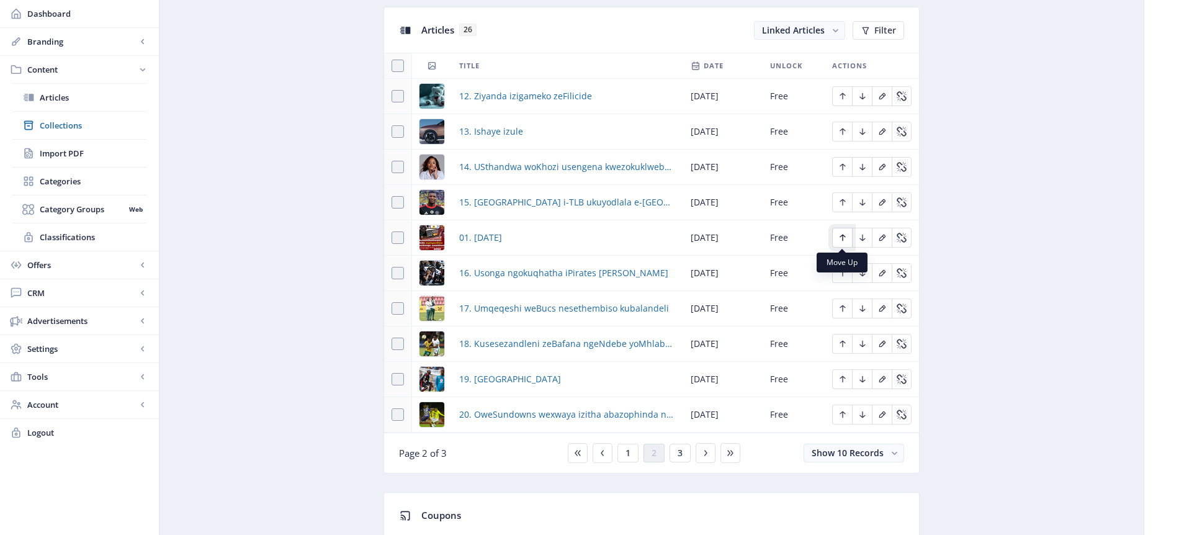
click at [843, 234] on icon "Edit page" at bounding box center [843, 238] width 10 height 10
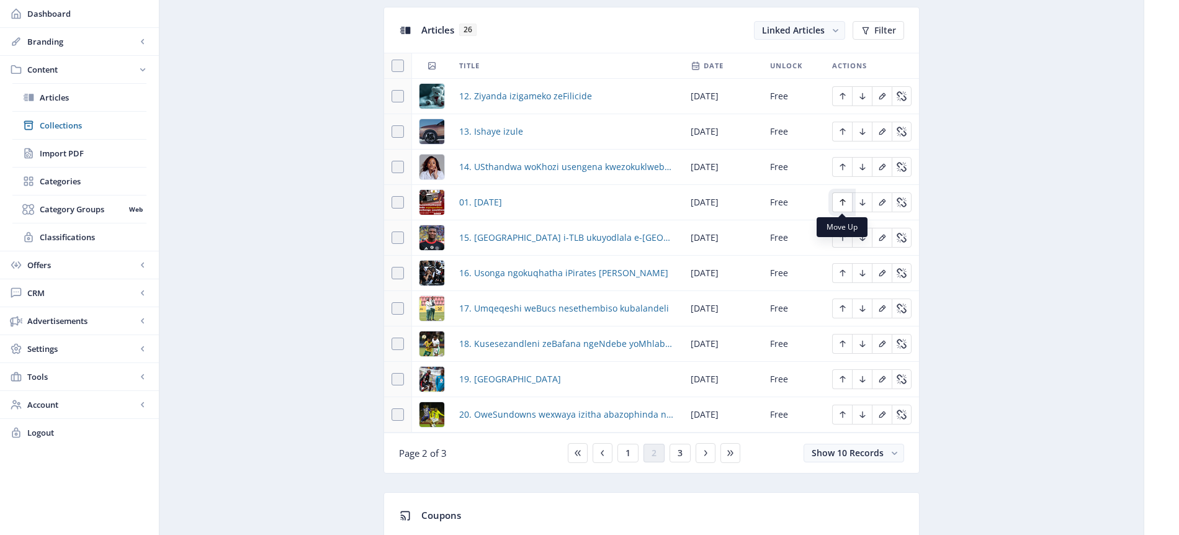
click at [843, 200] on icon "Edit page" at bounding box center [843, 202] width 10 height 10
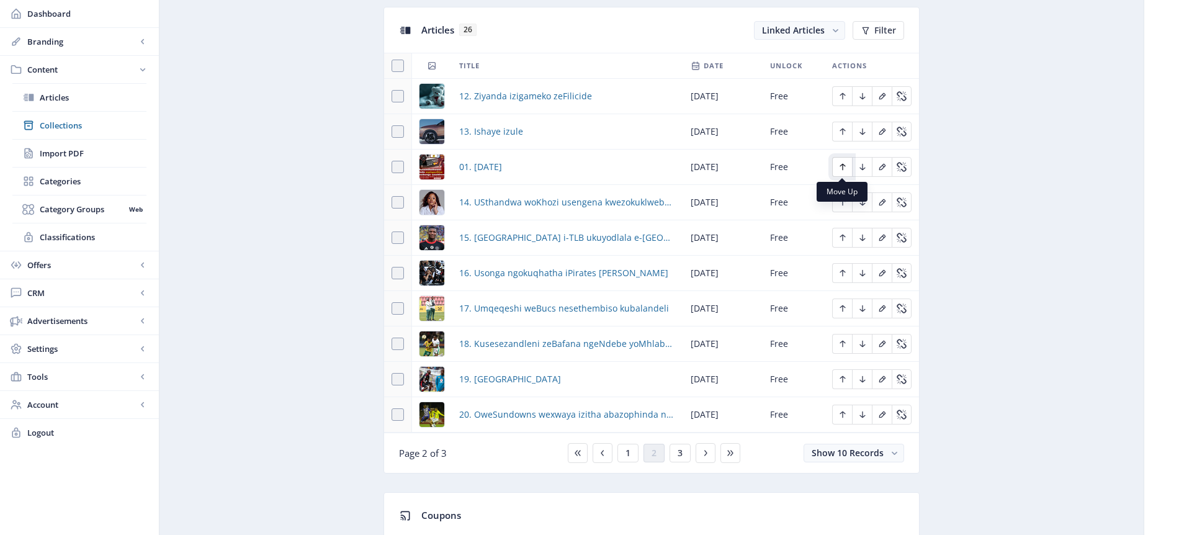
click at [845, 168] on icon "Edit page" at bounding box center [843, 167] width 10 height 10
click at [843, 130] on icon "Edit page" at bounding box center [843, 132] width 10 height 10
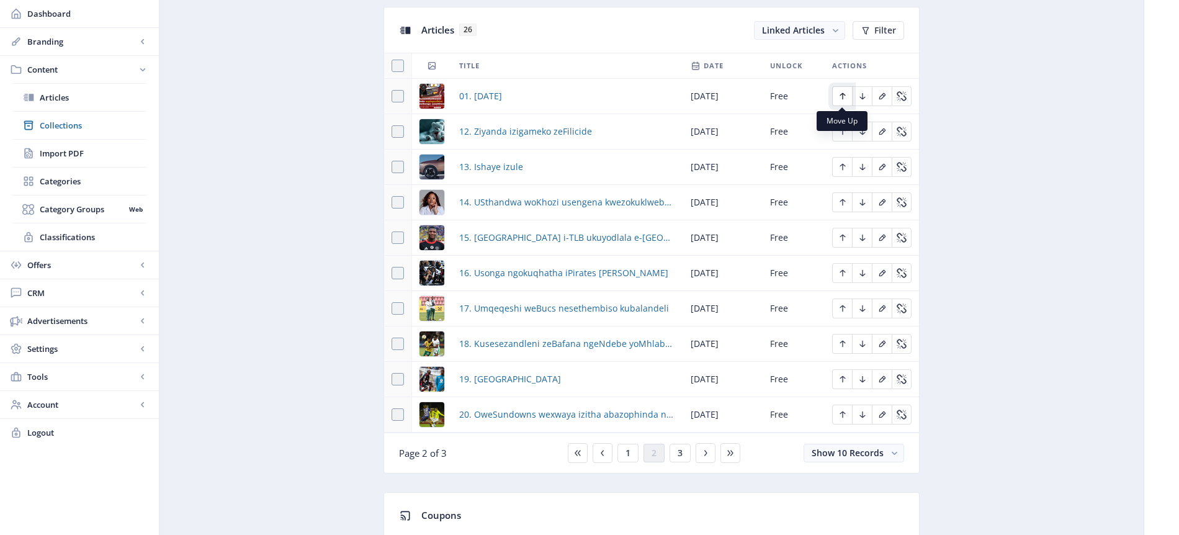
click at [842, 96] on icon "Edit page" at bounding box center [843, 96] width 6 height 7
click at [626, 452] on span "1" at bounding box center [628, 453] width 5 height 10
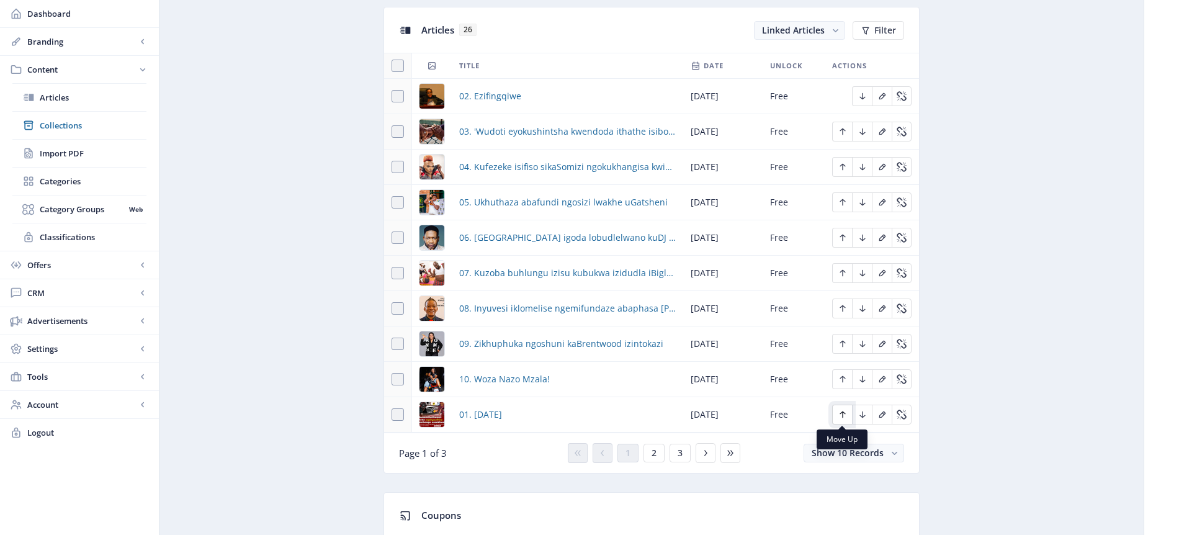
click at [844, 415] on icon "Edit page" at bounding box center [843, 415] width 10 height 10
click at [841, 376] on icon "Edit page" at bounding box center [843, 379] width 10 height 10
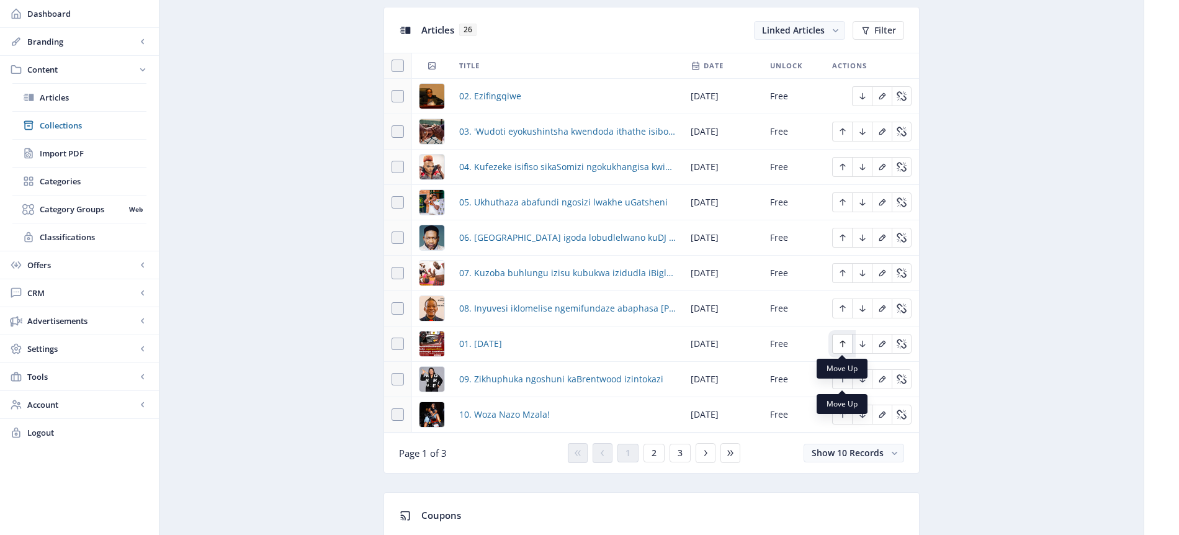
click at [843, 340] on icon "Edit page" at bounding box center [843, 344] width 10 height 10
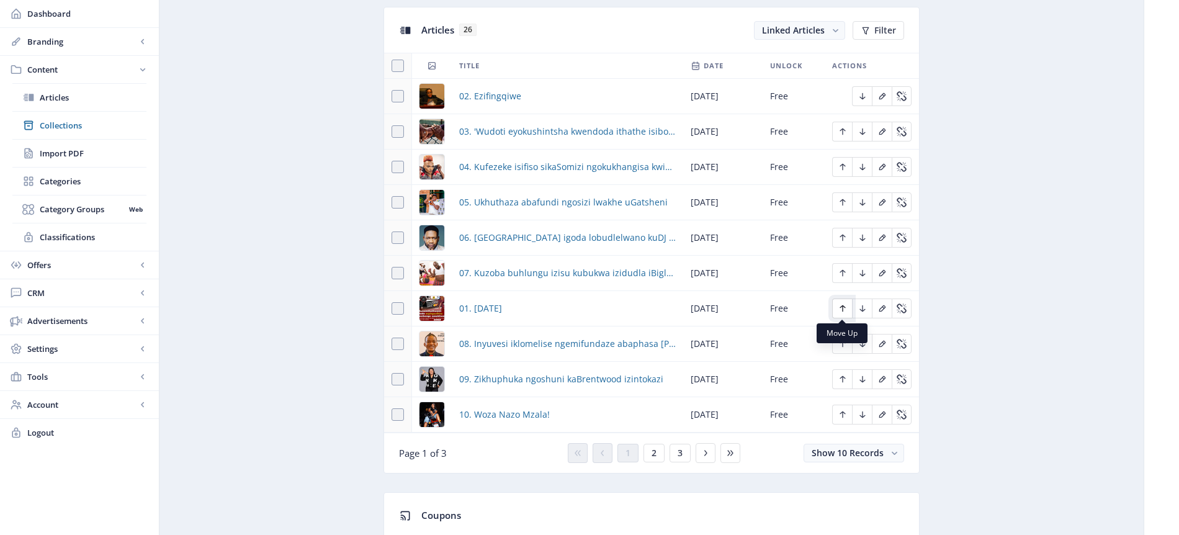
click at [842, 307] on icon "Edit page" at bounding box center [843, 308] width 6 height 7
click at [840, 273] on icon "Edit page" at bounding box center [843, 273] width 10 height 10
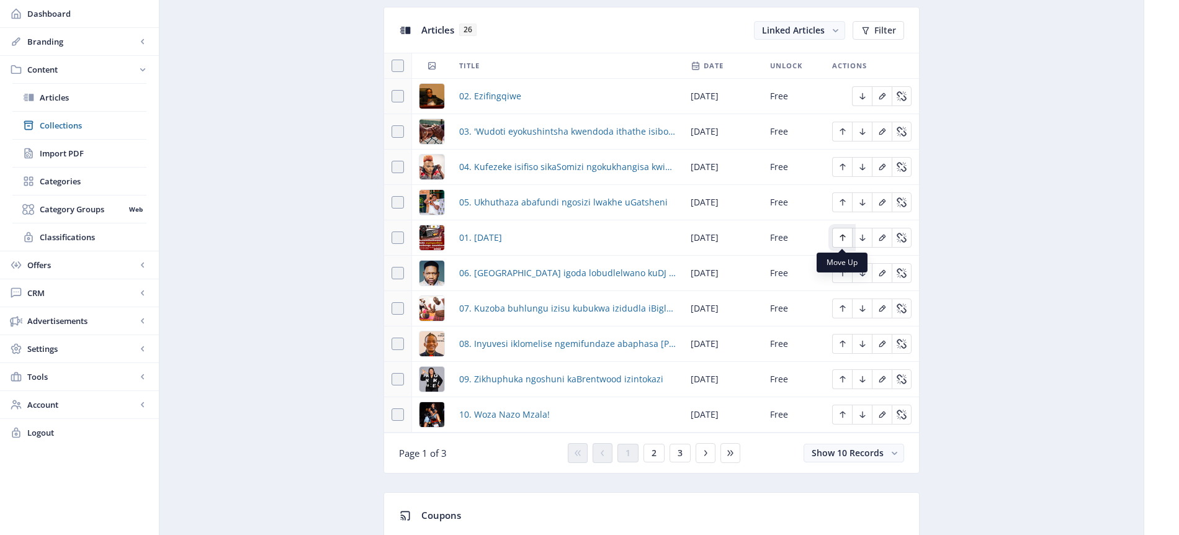
click at [842, 235] on icon "Edit page" at bounding box center [843, 238] width 6 height 7
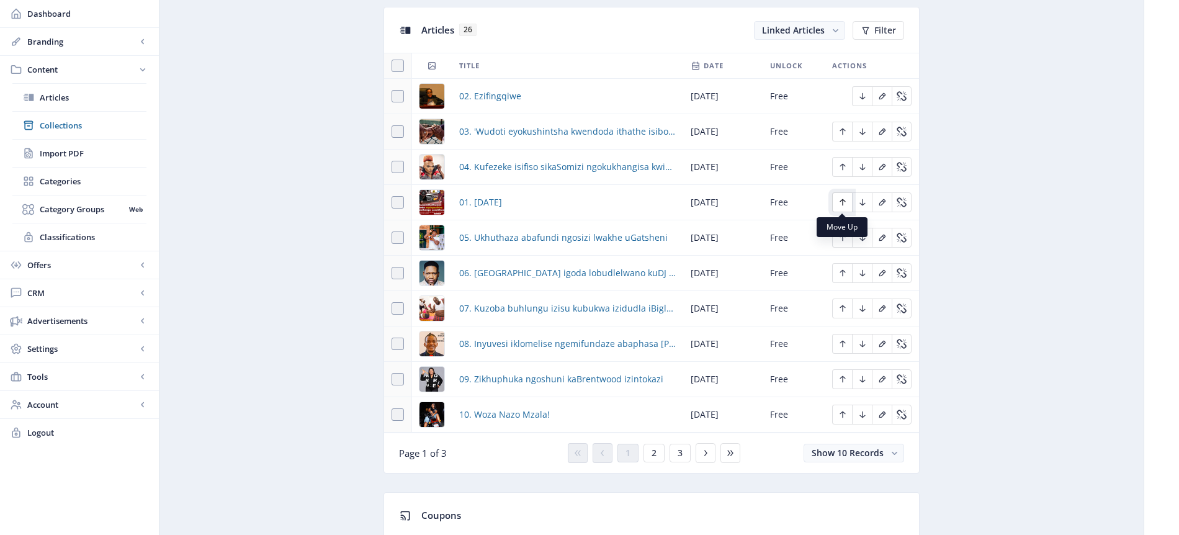
click at [843, 202] on icon "Edit page" at bounding box center [843, 202] width 6 height 7
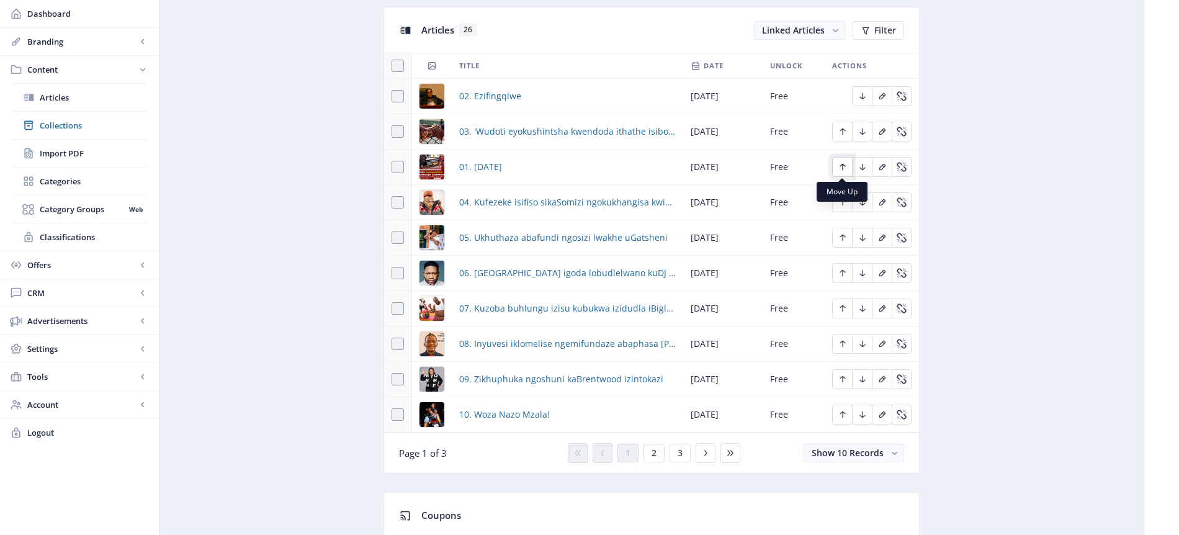
click at [841, 168] on icon "Edit page" at bounding box center [843, 167] width 10 height 10
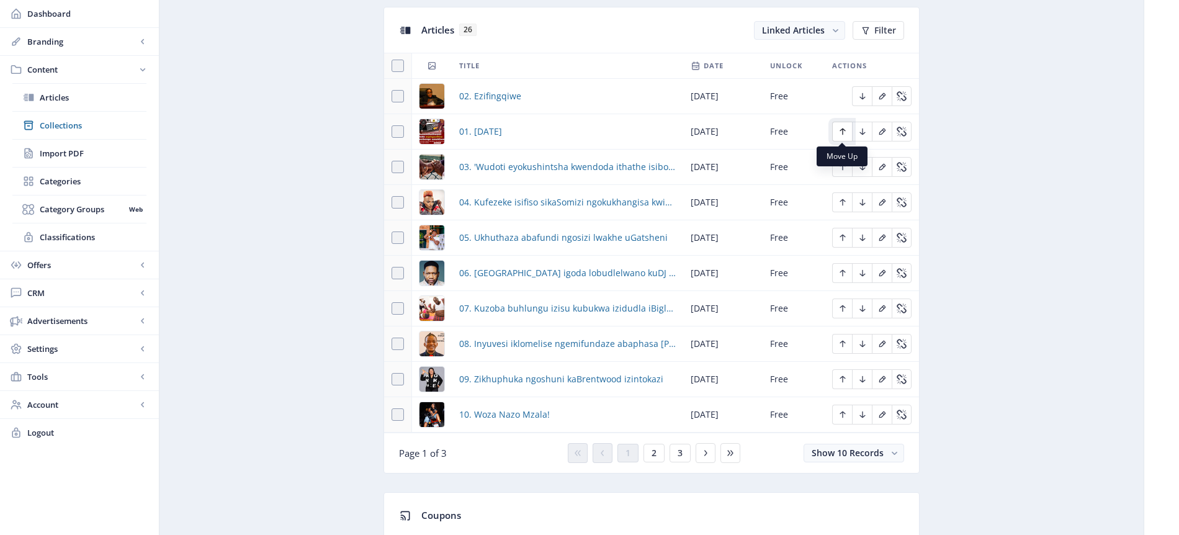
click at [843, 132] on icon "Edit page" at bounding box center [843, 132] width 10 height 10
click at [652, 452] on span "2" at bounding box center [654, 453] width 5 height 10
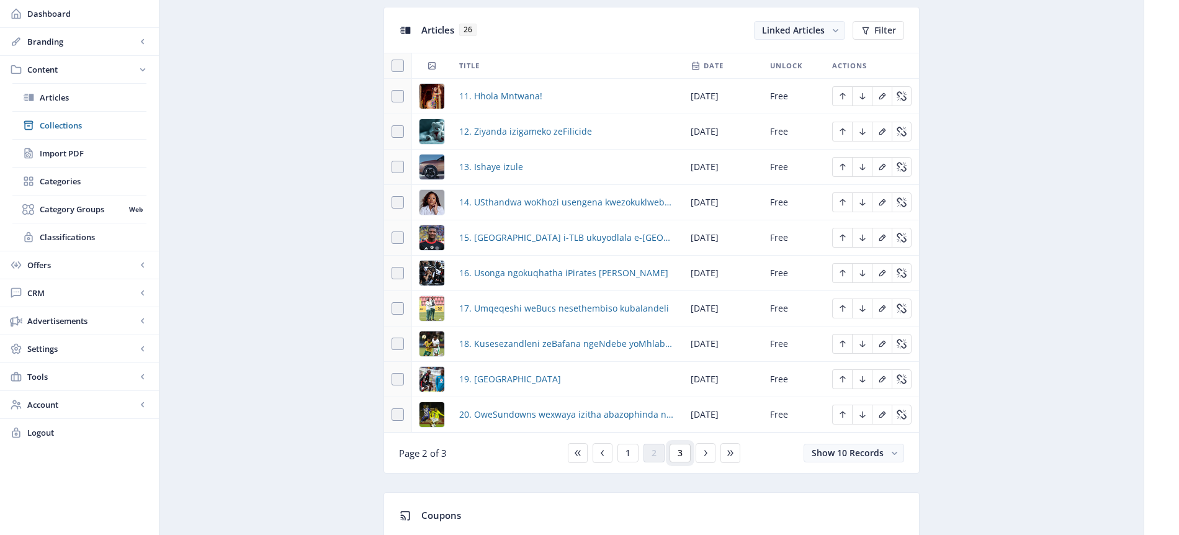
click at [683, 449] on button "3" at bounding box center [680, 453] width 21 height 19
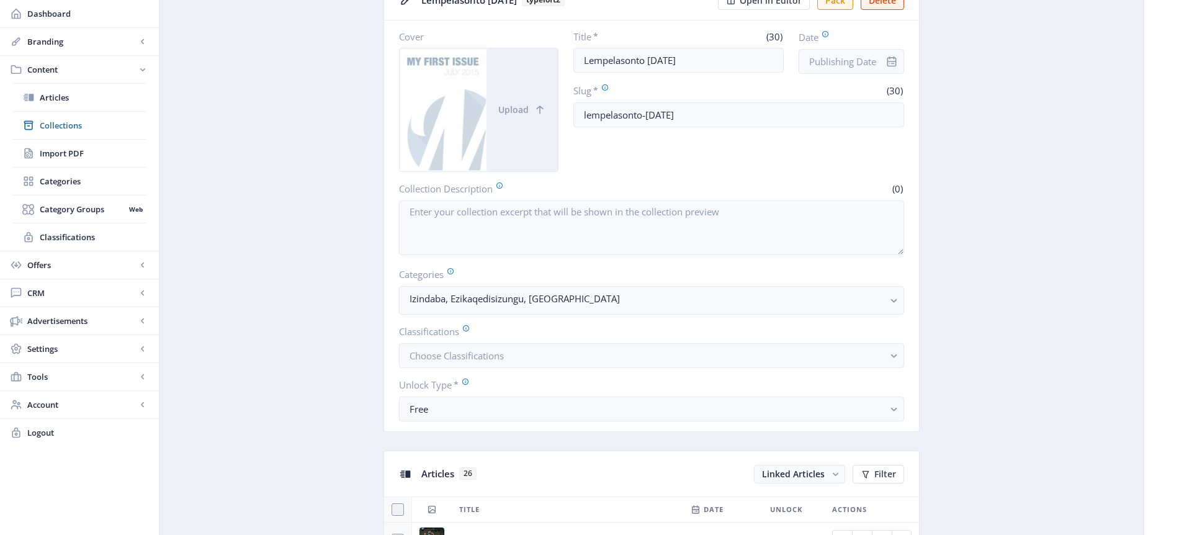
scroll to position [44, 0]
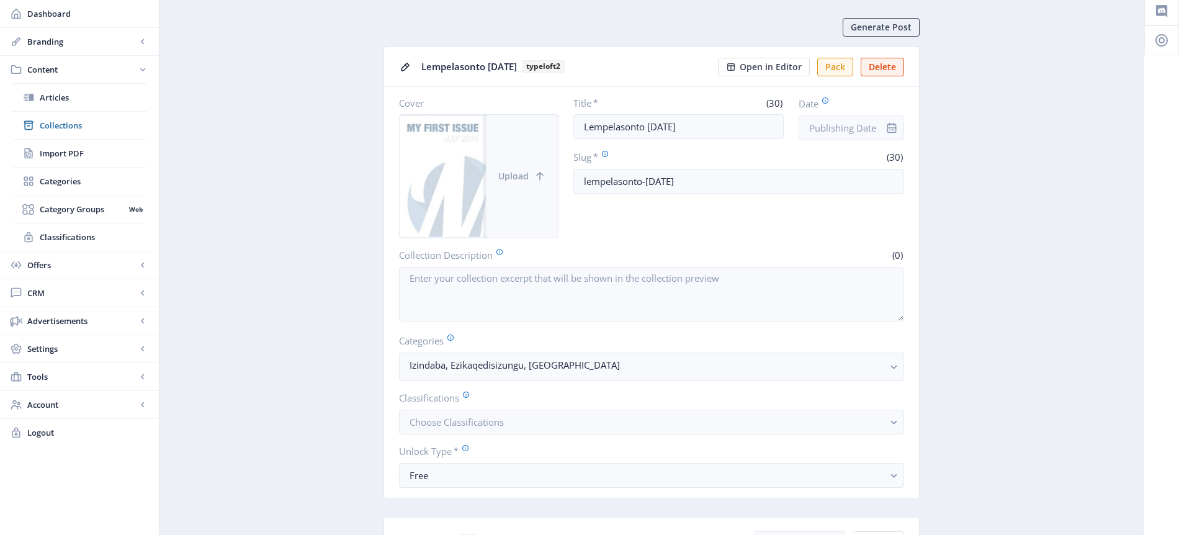
click at [522, 179] on span "Upload" at bounding box center [513, 176] width 30 height 10
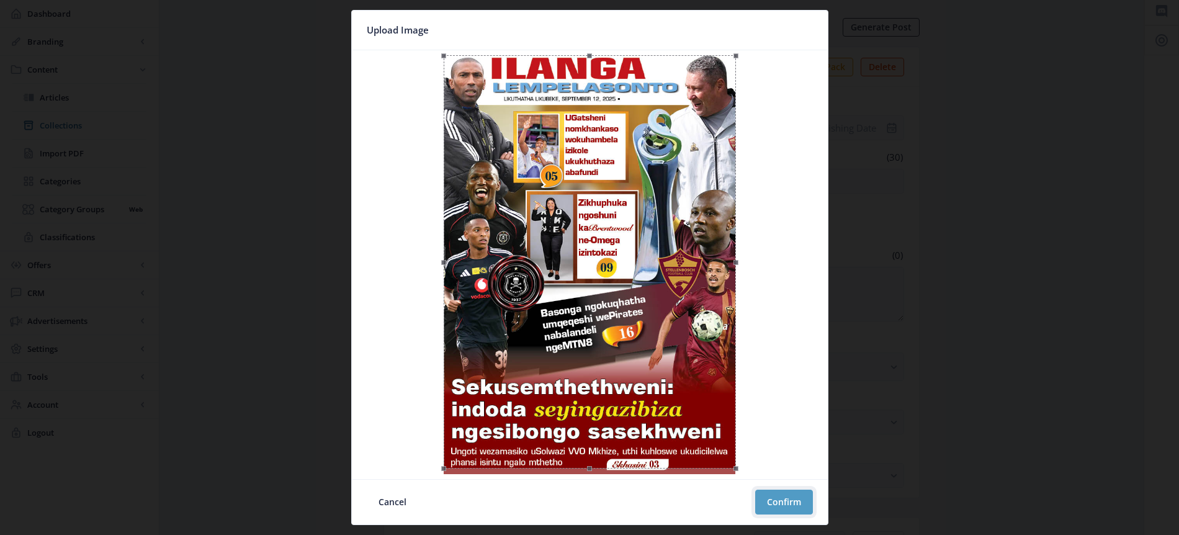
click at [788, 505] on button "Confirm" at bounding box center [784, 502] width 58 height 25
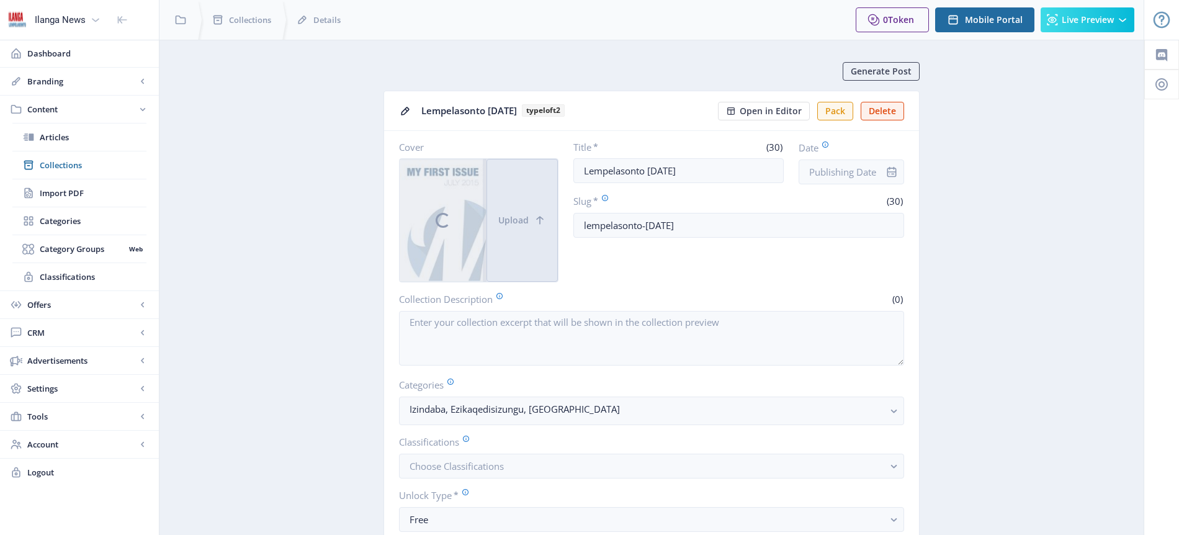
scroll to position [44, 0]
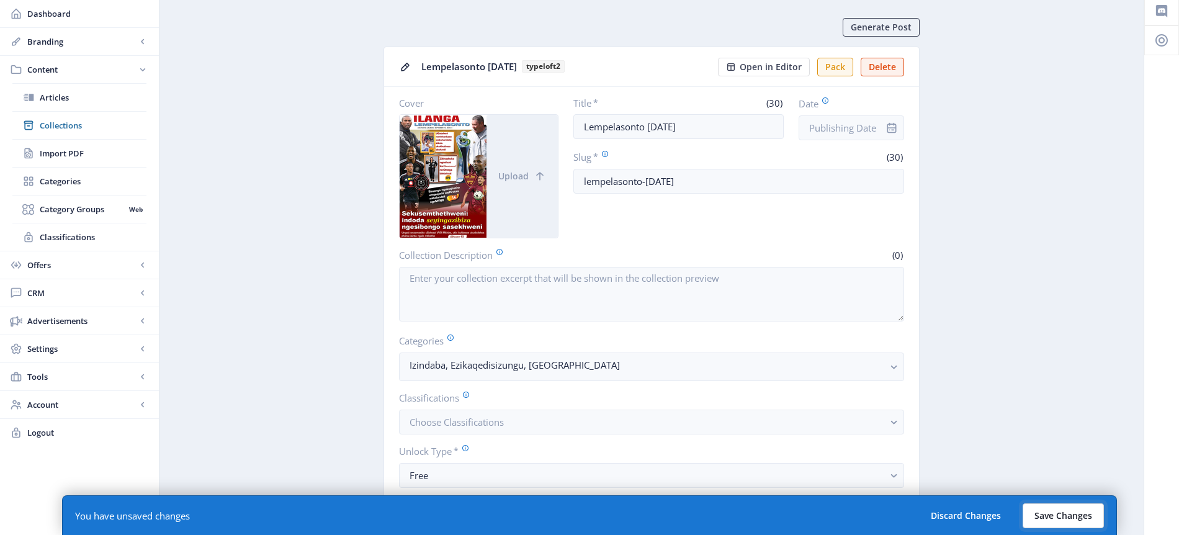
click at [1072, 516] on button "Save Changes" at bounding box center [1063, 515] width 81 height 25
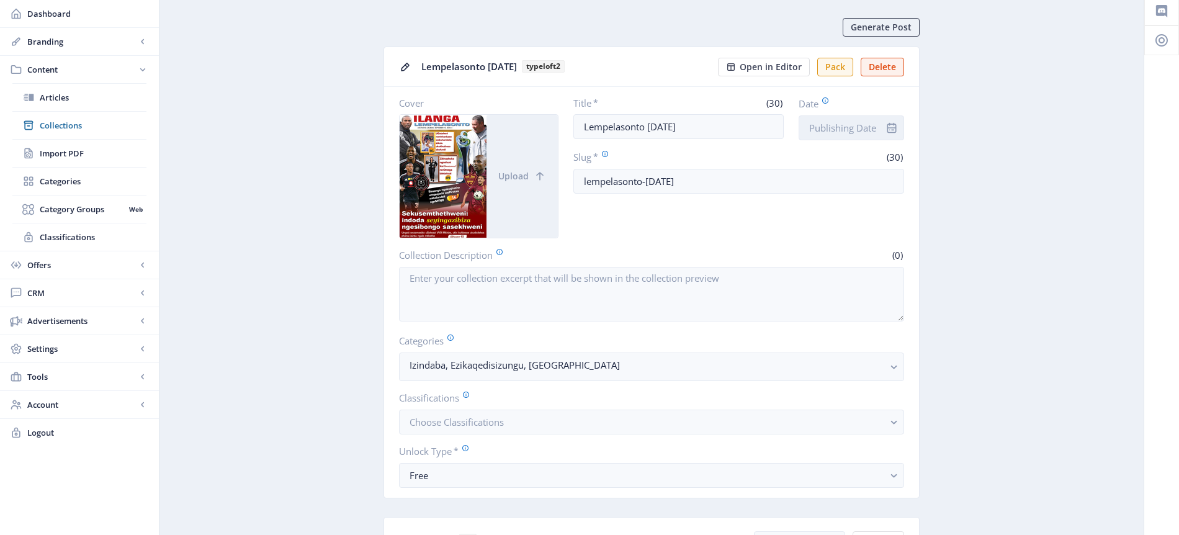
click at [854, 129] on input "Date" at bounding box center [851, 127] width 105 height 25
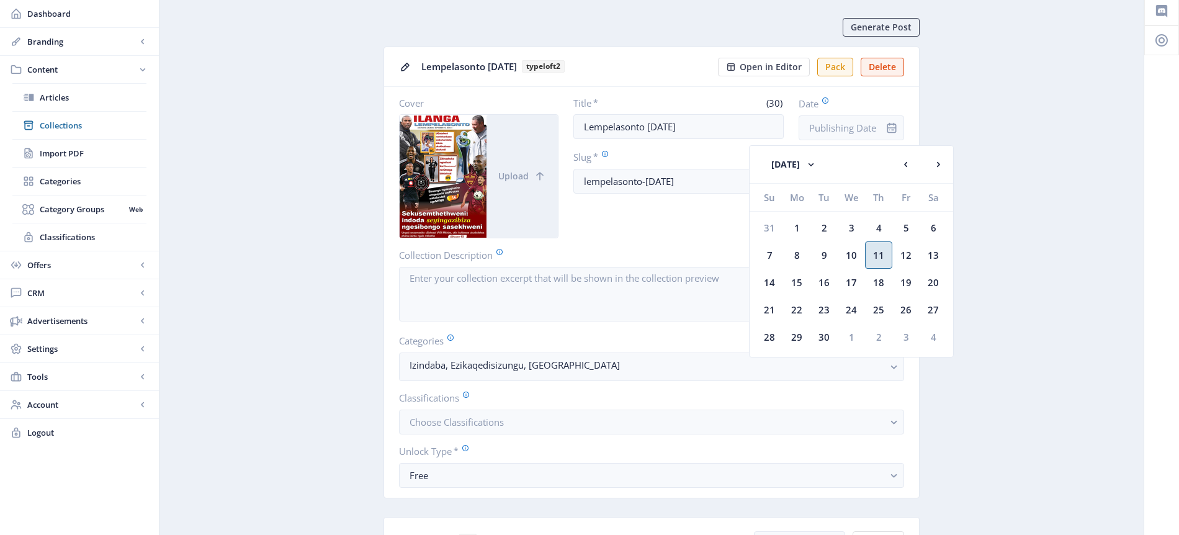
click at [884, 255] on div "11" at bounding box center [878, 254] width 27 height 27
type input "[DATE]"
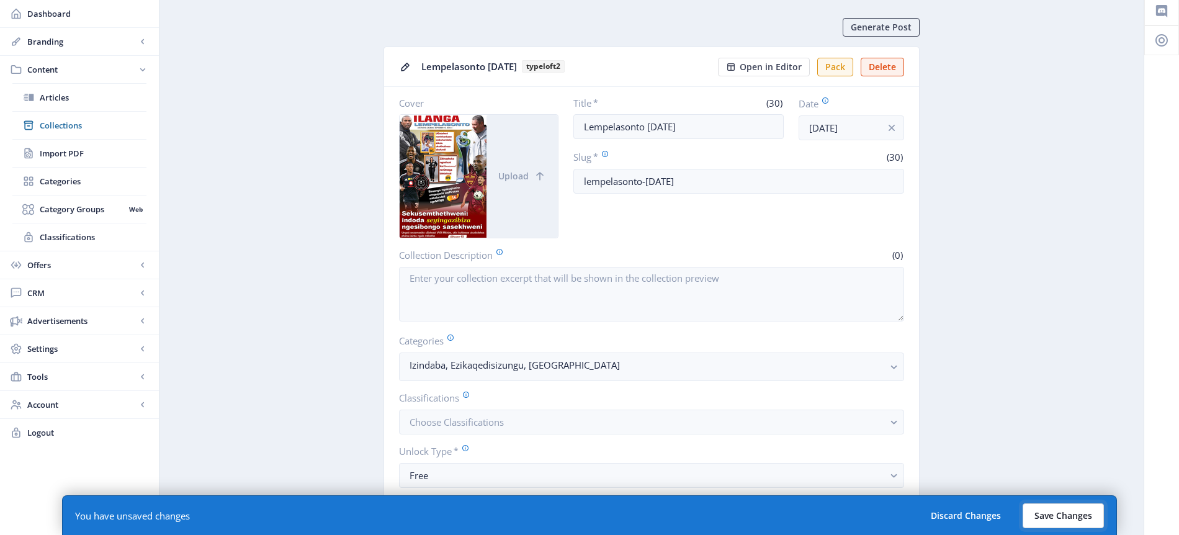
click at [1069, 516] on button "Save Changes" at bounding box center [1063, 515] width 81 height 25
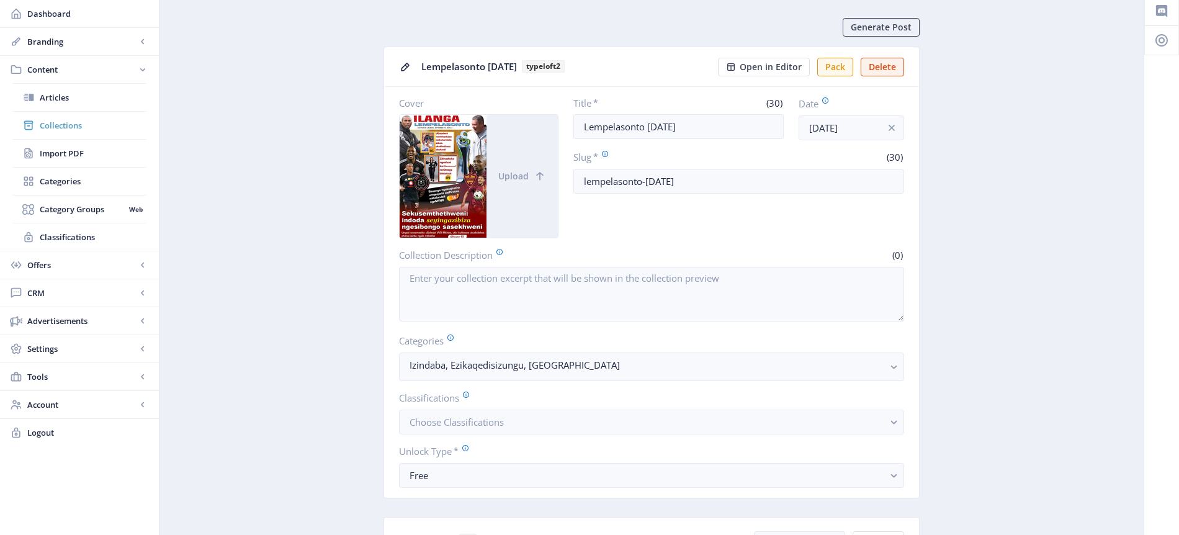
click at [70, 125] on span "Collections" at bounding box center [93, 125] width 107 height 12
